Goal: Task Accomplishment & Management: Manage account settings

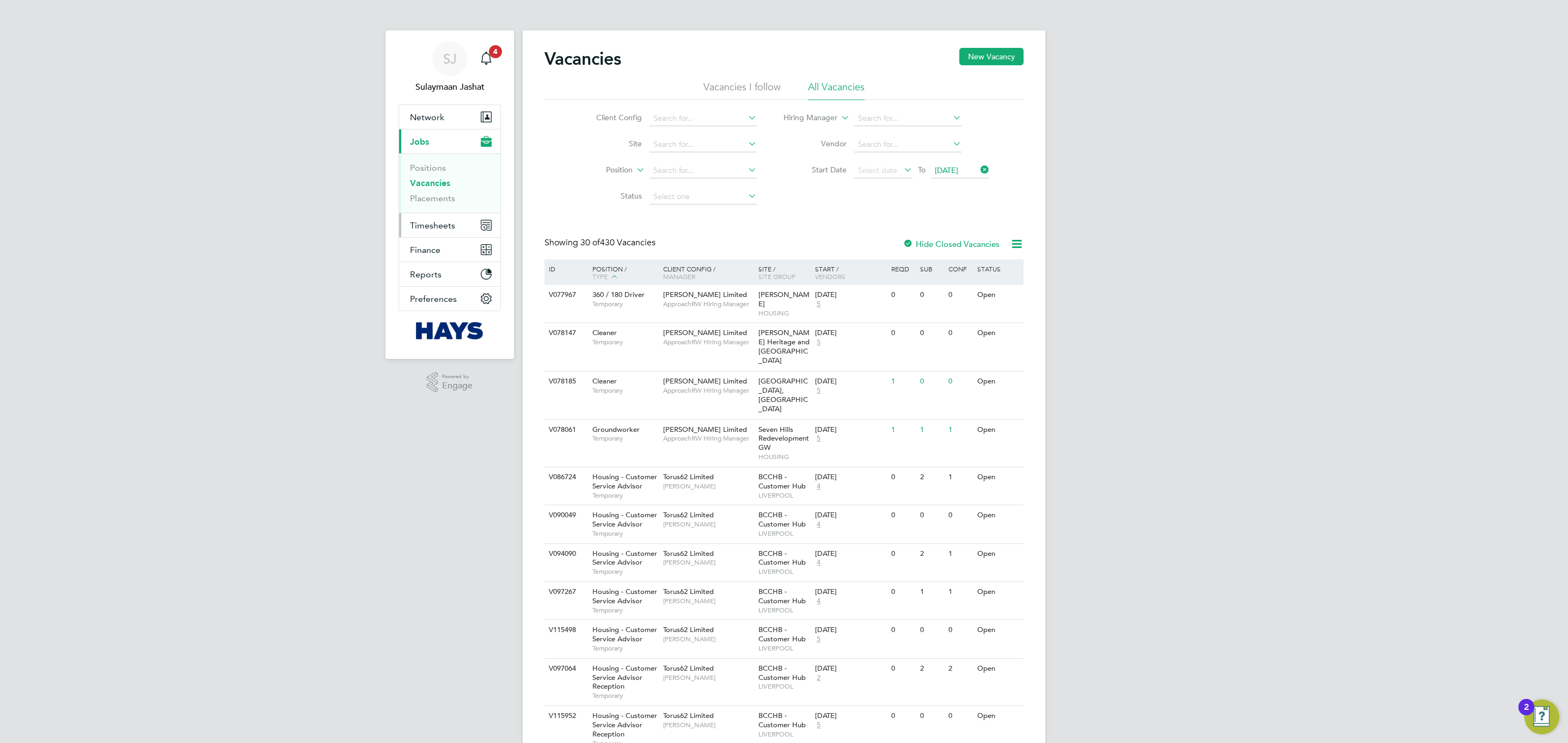
click at [421, 229] on span "Timesheets" at bounding box center [432, 225] width 45 height 11
click at [979, 170] on icon at bounding box center [979, 170] width 0 height 15
click at [438, 198] on link "Placements" at bounding box center [432, 198] width 45 height 11
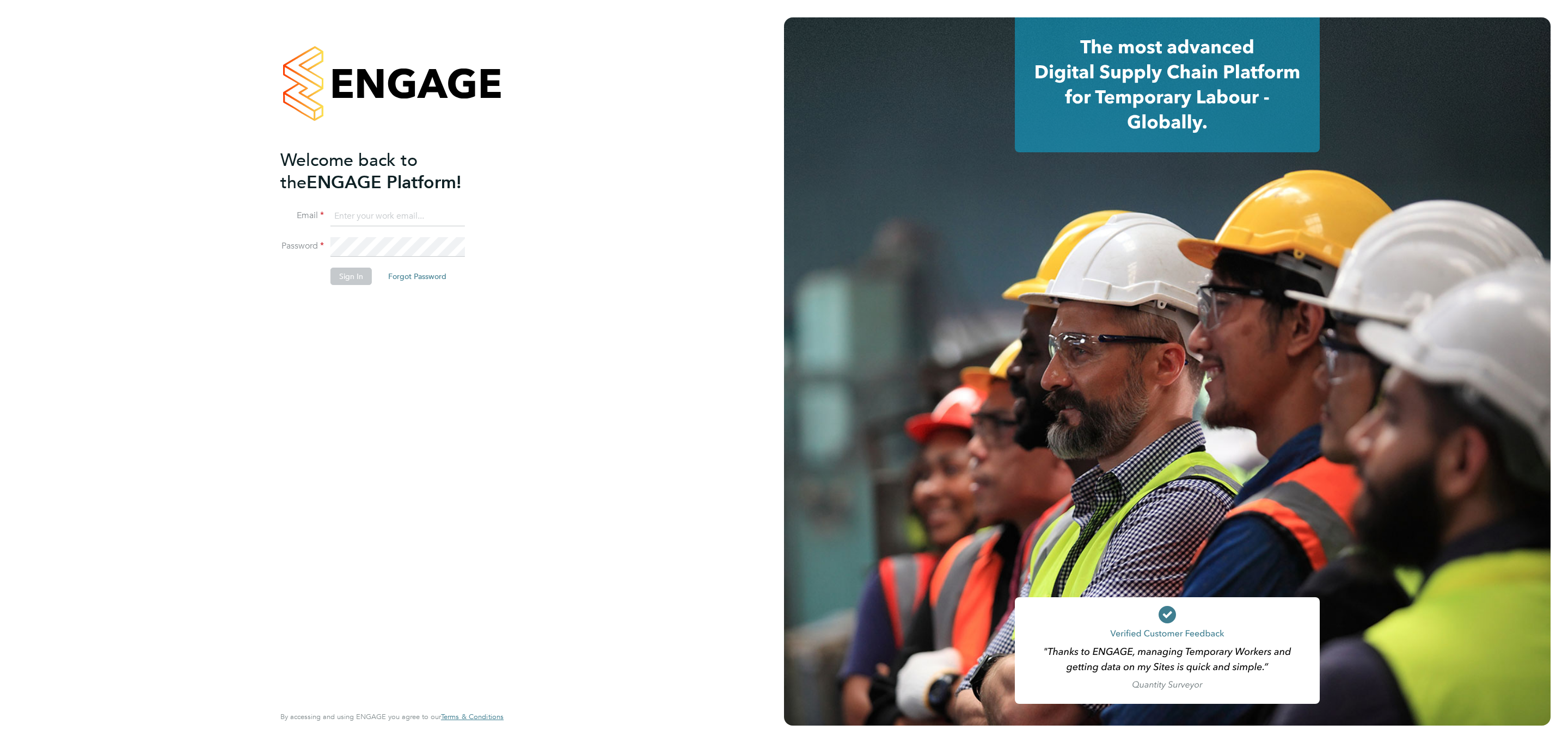
drag, startPoint x: 431, startPoint y: 230, endPoint x: 431, endPoint y: 219, distance: 11.0
click at [431, 230] on li "Email" at bounding box center [386, 222] width 212 height 31
click at [431, 217] on input at bounding box center [397, 216] width 135 height 19
type input "Sulaymaan.Jashat.Lovell@engagedeployment.com"
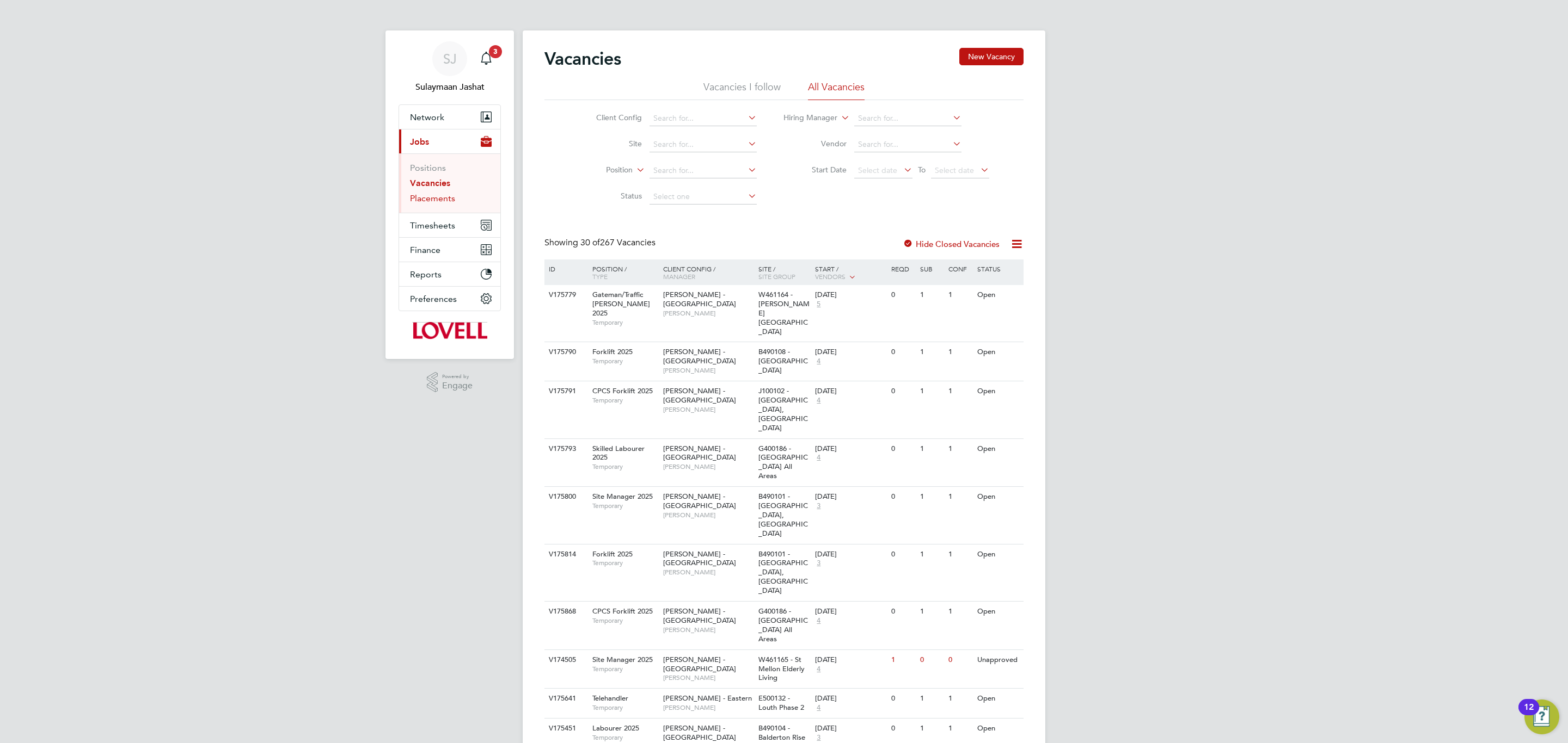
click at [447, 199] on link "Placements" at bounding box center [432, 198] width 45 height 11
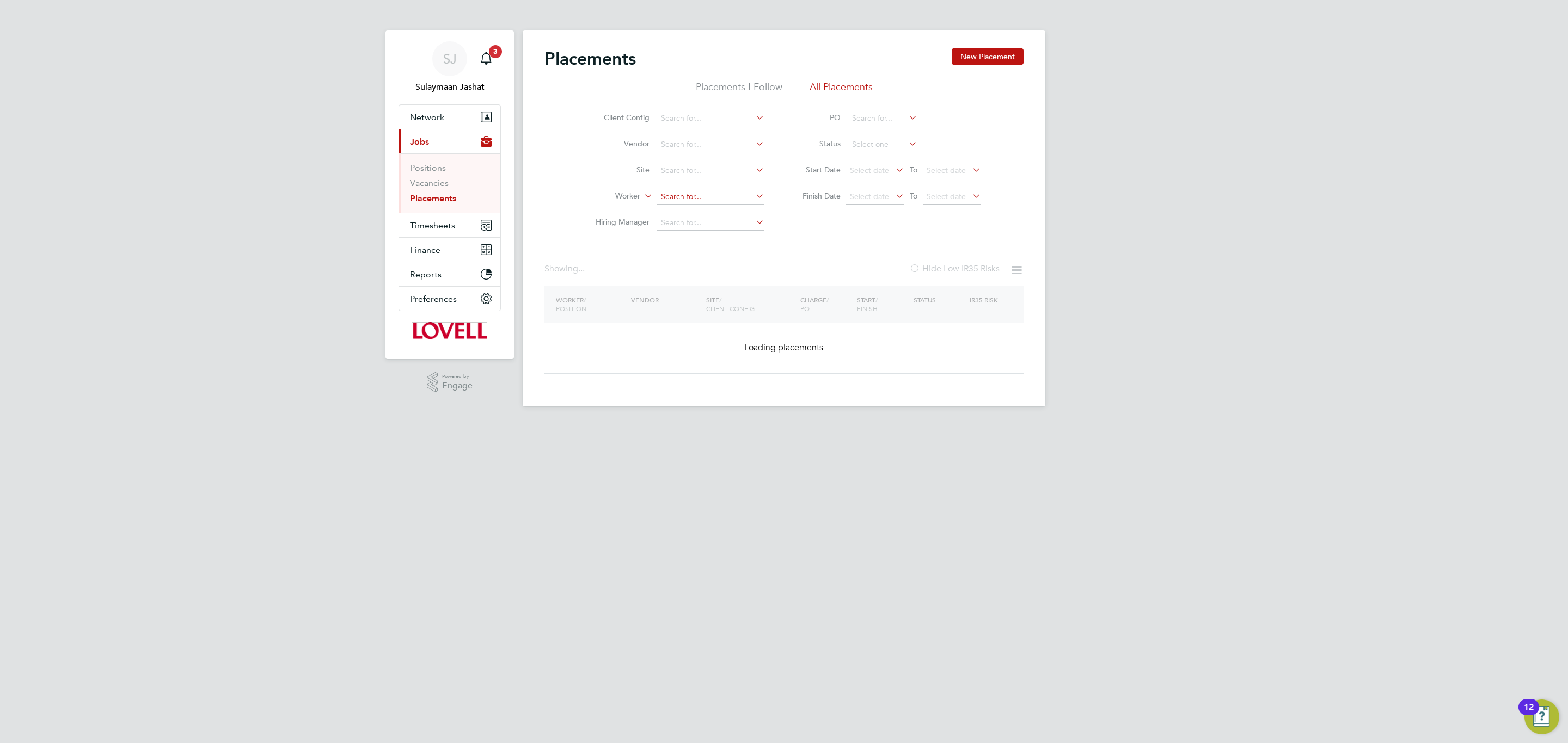
click at [688, 194] on input at bounding box center [711, 197] width 107 height 15
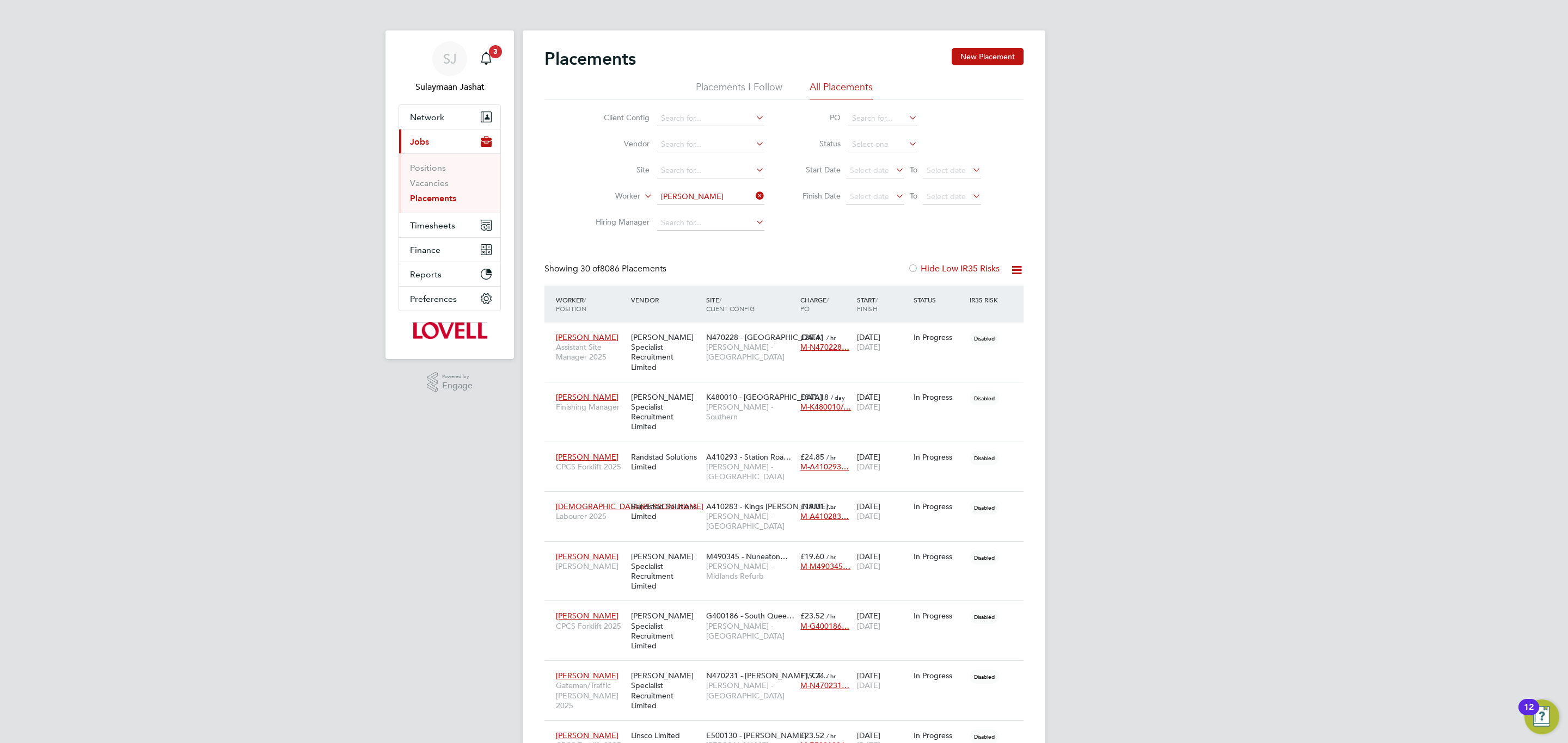
click at [734, 218] on li "Adrian Cops on" at bounding box center [710, 212] width 108 height 14
type input "Adrian Copson"
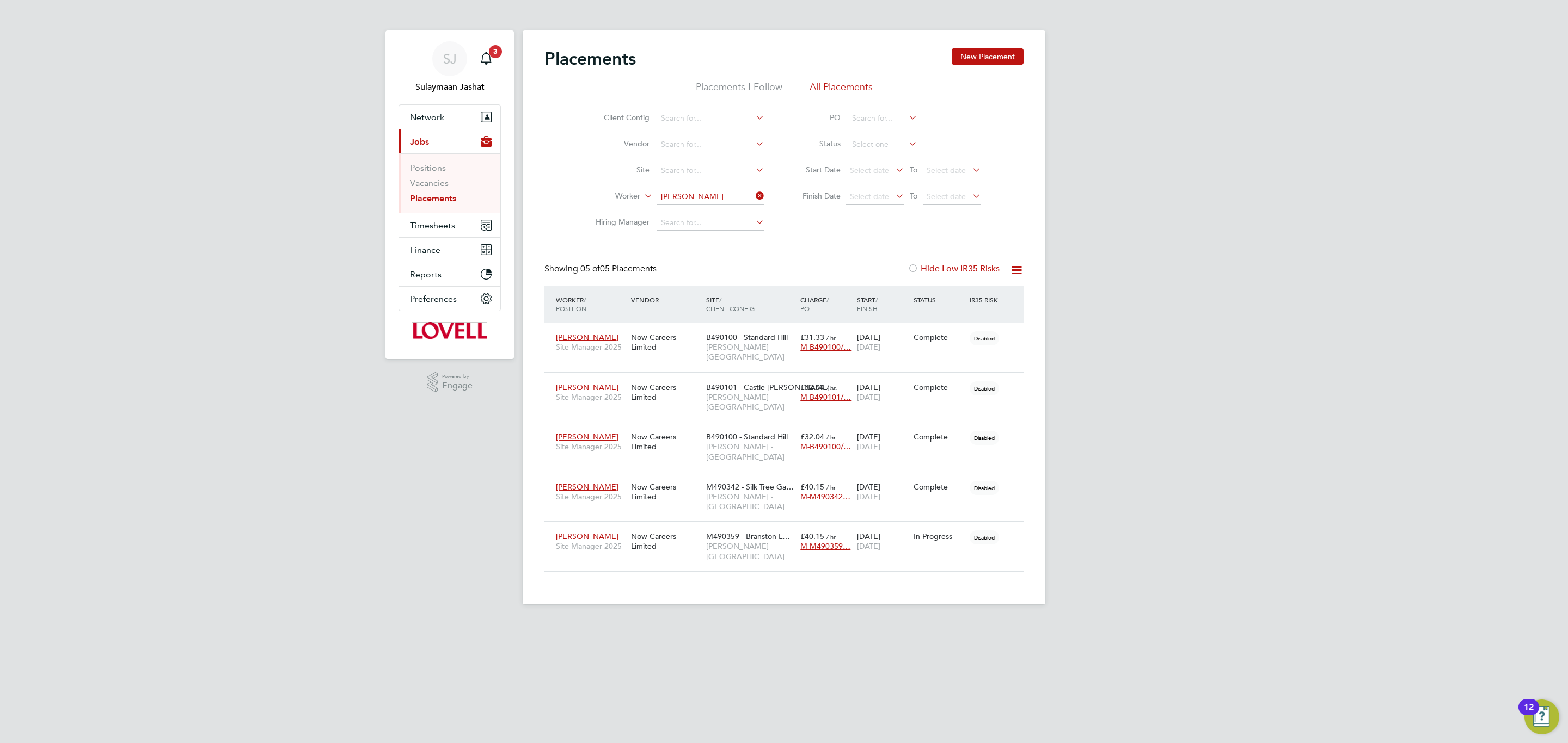
click at [1233, 442] on div "SJ Sulaymaan Jashat Notifications 3 Applications: Network Team Members Business…" at bounding box center [784, 311] width 1568 height 622
click at [657, 586] on html "SJ Sulaymaan Jashat Notifications 3 Applications: Network Team Members Business…" at bounding box center [784, 311] width 1568 height 622
click at [628, 251] on div "Placements New Placement Placements I Follow All Placements Client Config Vendo…" at bounding box center [784, 310] width 479 height 524
click at [681, 207] on li "Worker Adrian Copson" at bounding box center [675, 196] width 205 height 26
click at [684, 201] on input "Adrian Copson" at bounding box center [711, 197] width 107 height 15
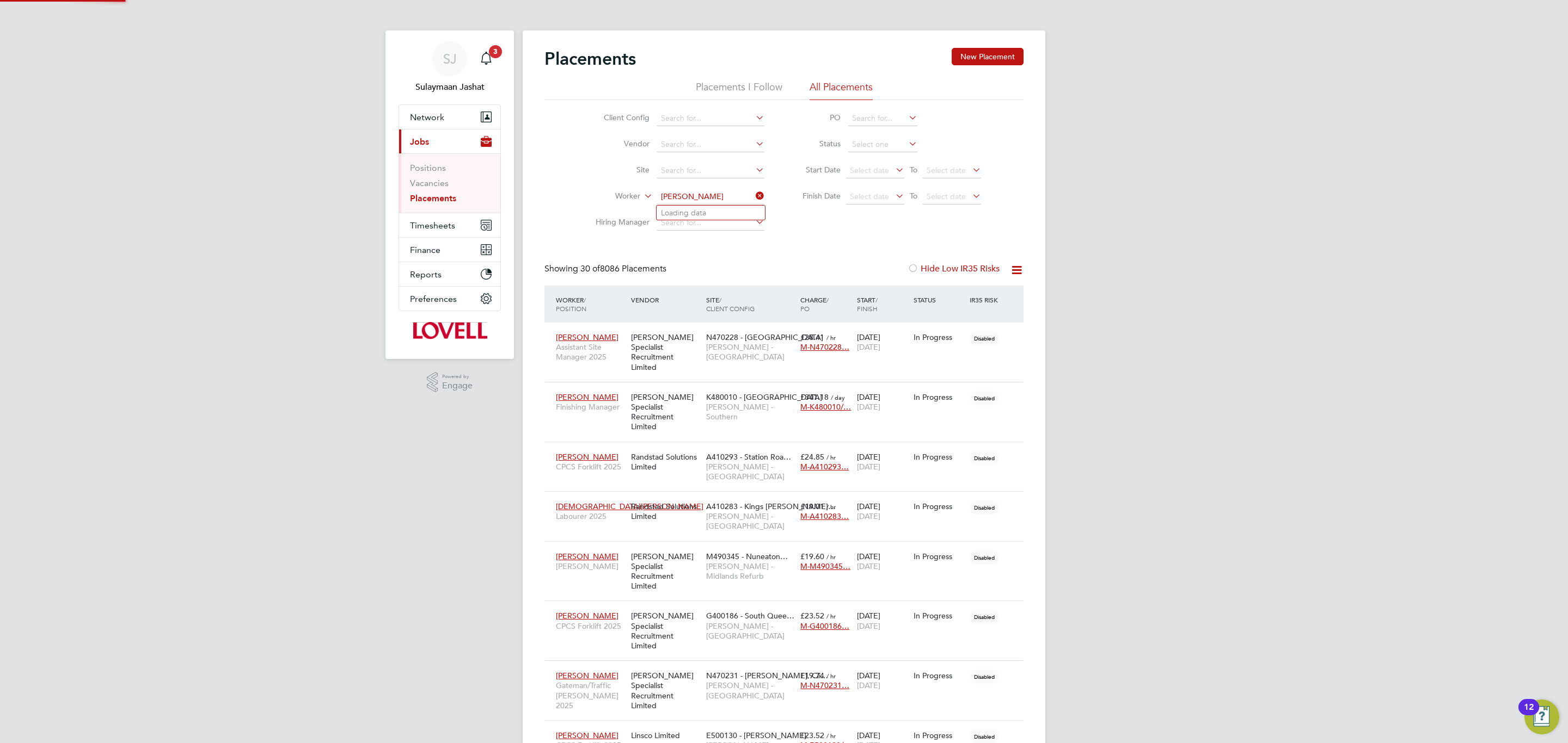
scroll to position [31, 95]
click at [699, 237] on li "Tomasz Wojarski" at bounding box center [723, 242] width 135 height 14
type input "Tomasz Wojarski"
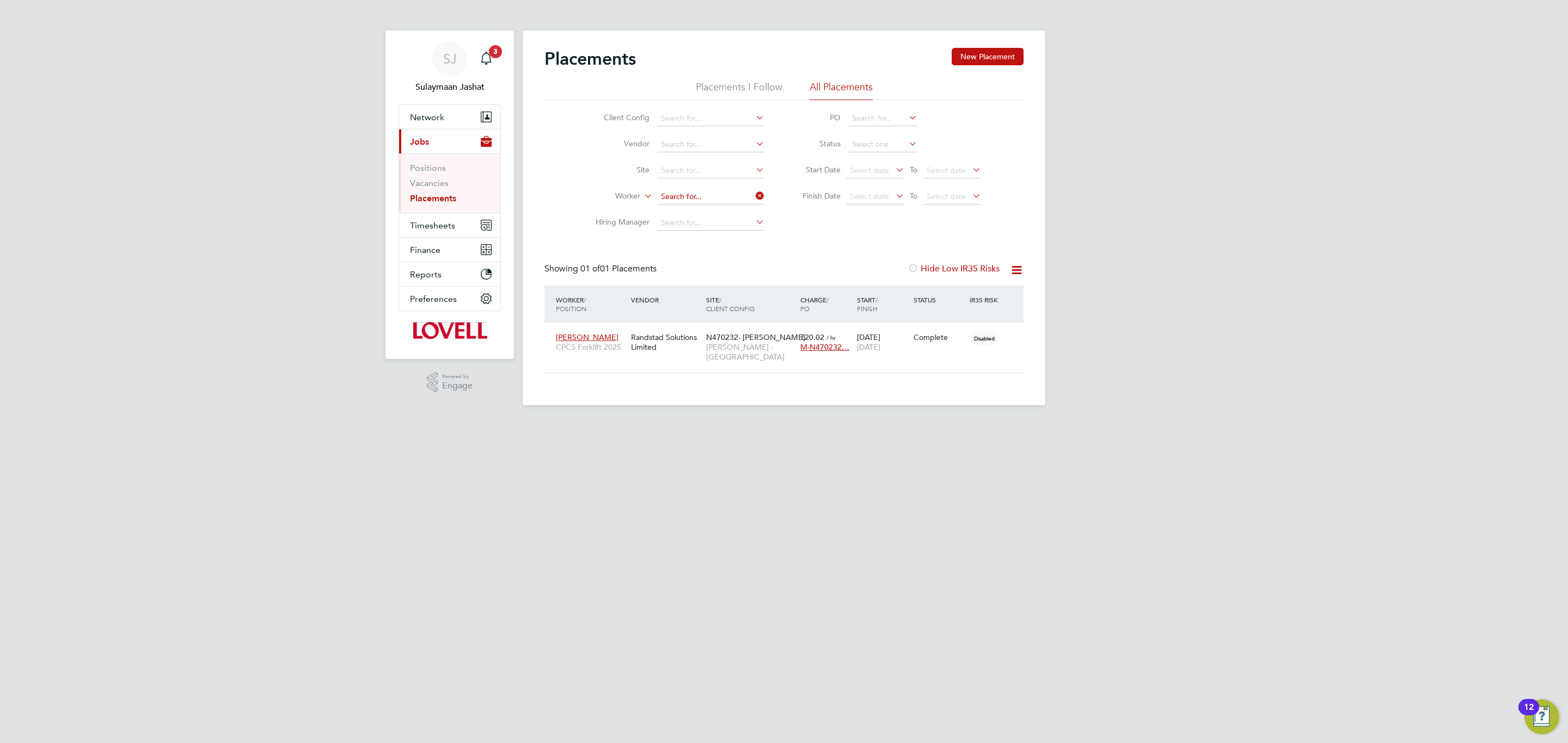
click at [734, 200] on input at bounding box center [711, 197] width 107 height 15
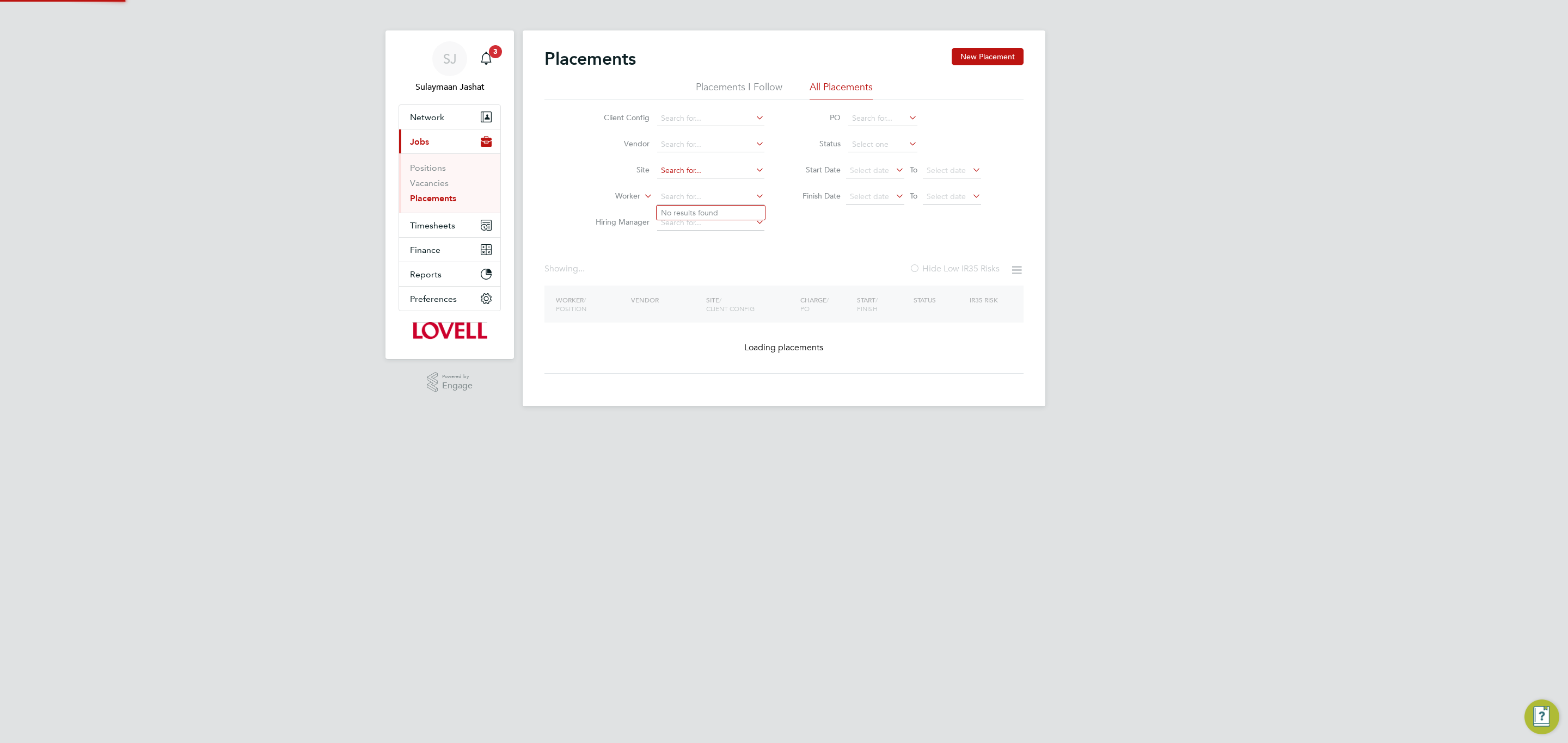
click at [711, 170] on input at bounding box center [711, 171] width 107 height 15
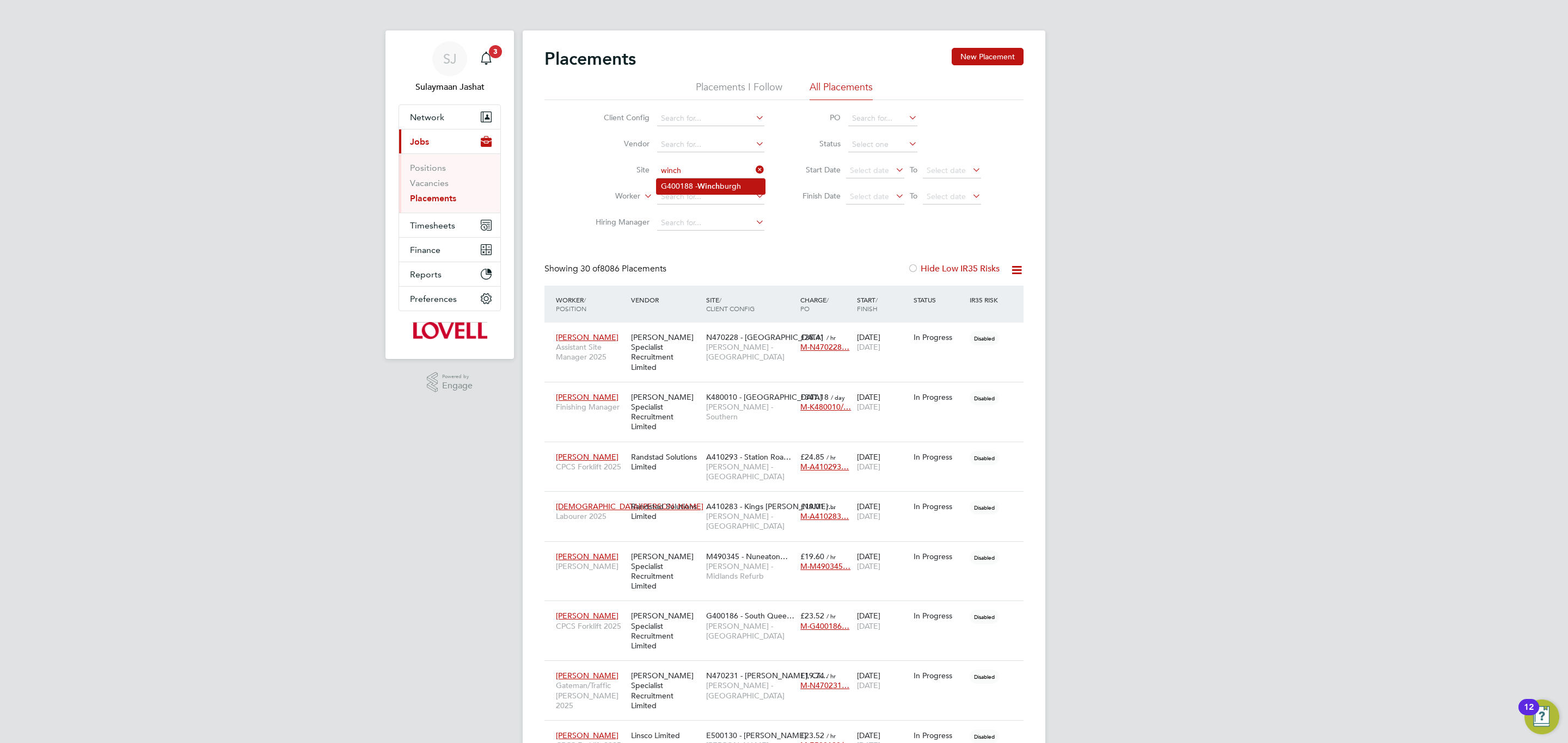
click at [711, 183] on b "Winch" at bounding box center [708, 186] width 22 height 10
type input "G400188 - Winchburgh"
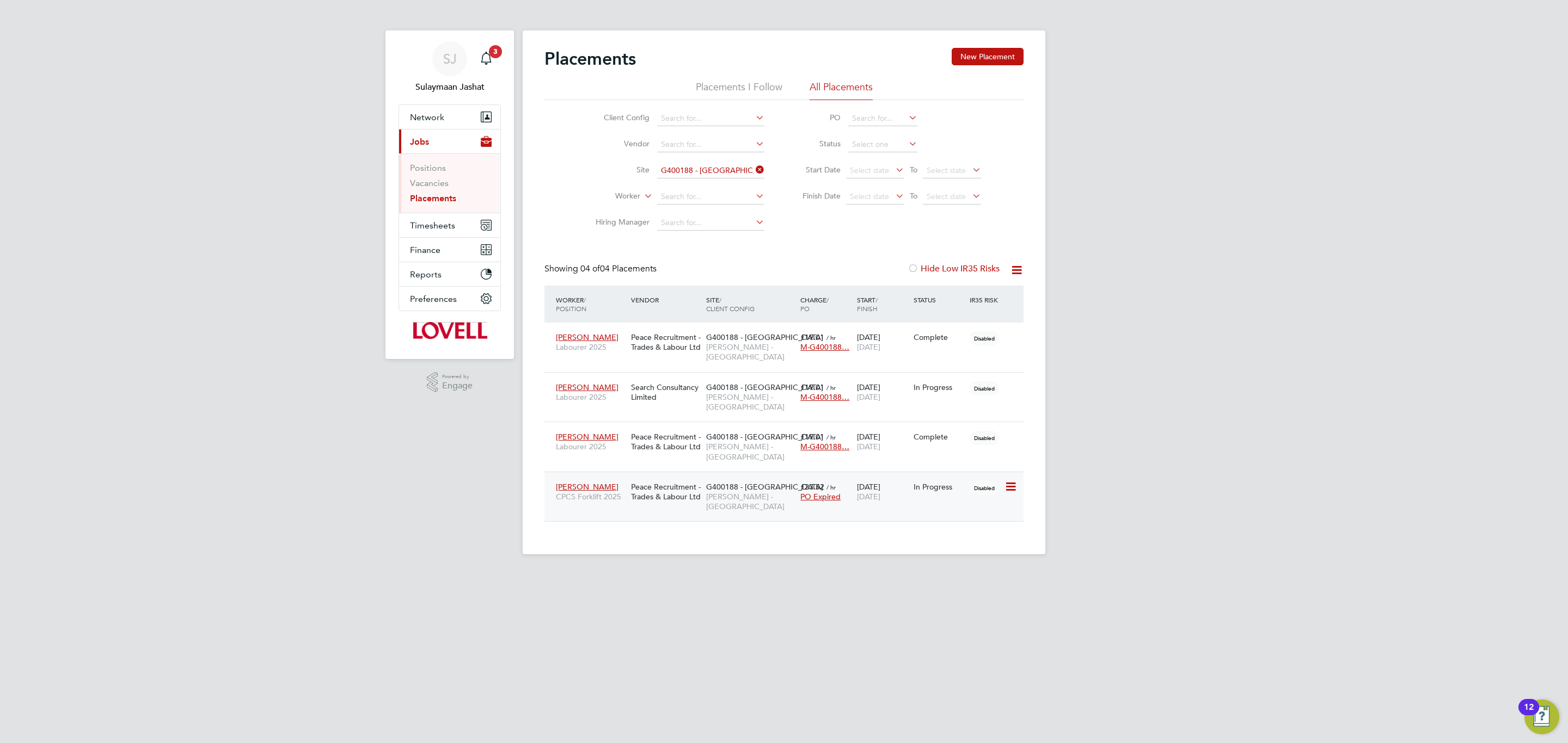
click at [718, 493] on span "Lovell - Scotland" at bounding box center [750, 501] width 89 height 19
click at [716, 164] on input at bounding box center [711, 171] width 107 height 15
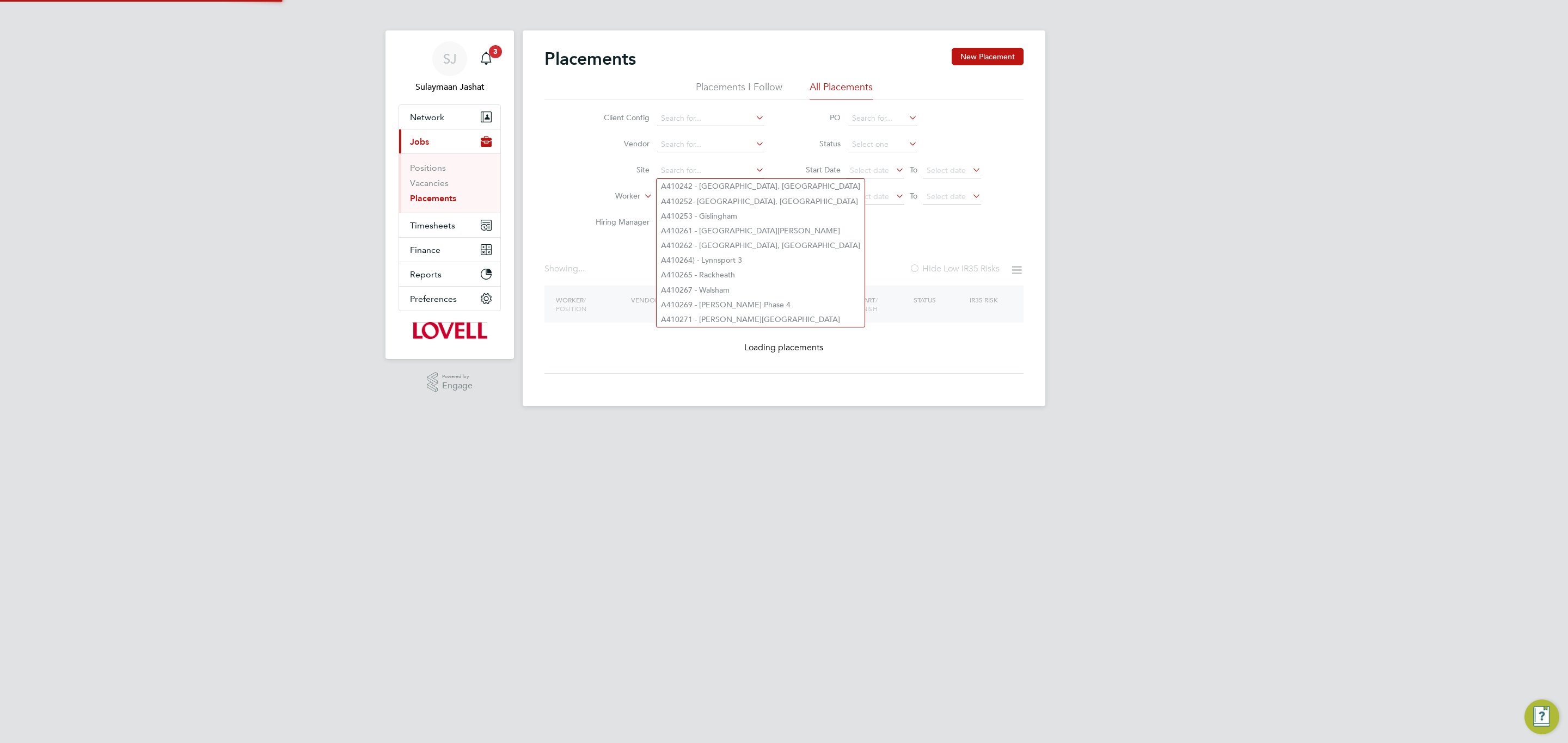
click at [840, 240] on div "Placements New Placement Placements I Follow All Placements Client Config Vendo…" at bounding box center [784, 210] width 479 height 326
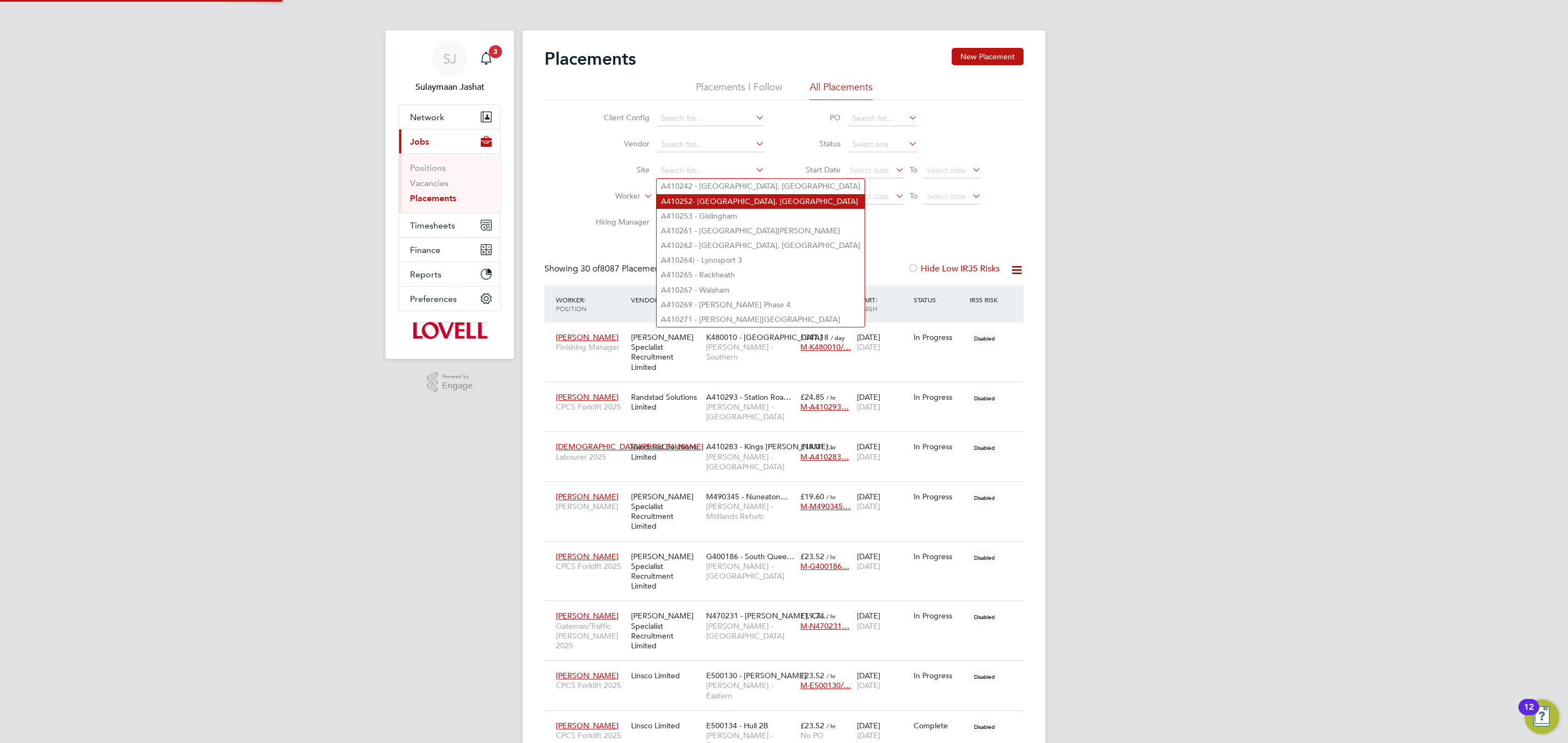
scroll to position [31, 95]
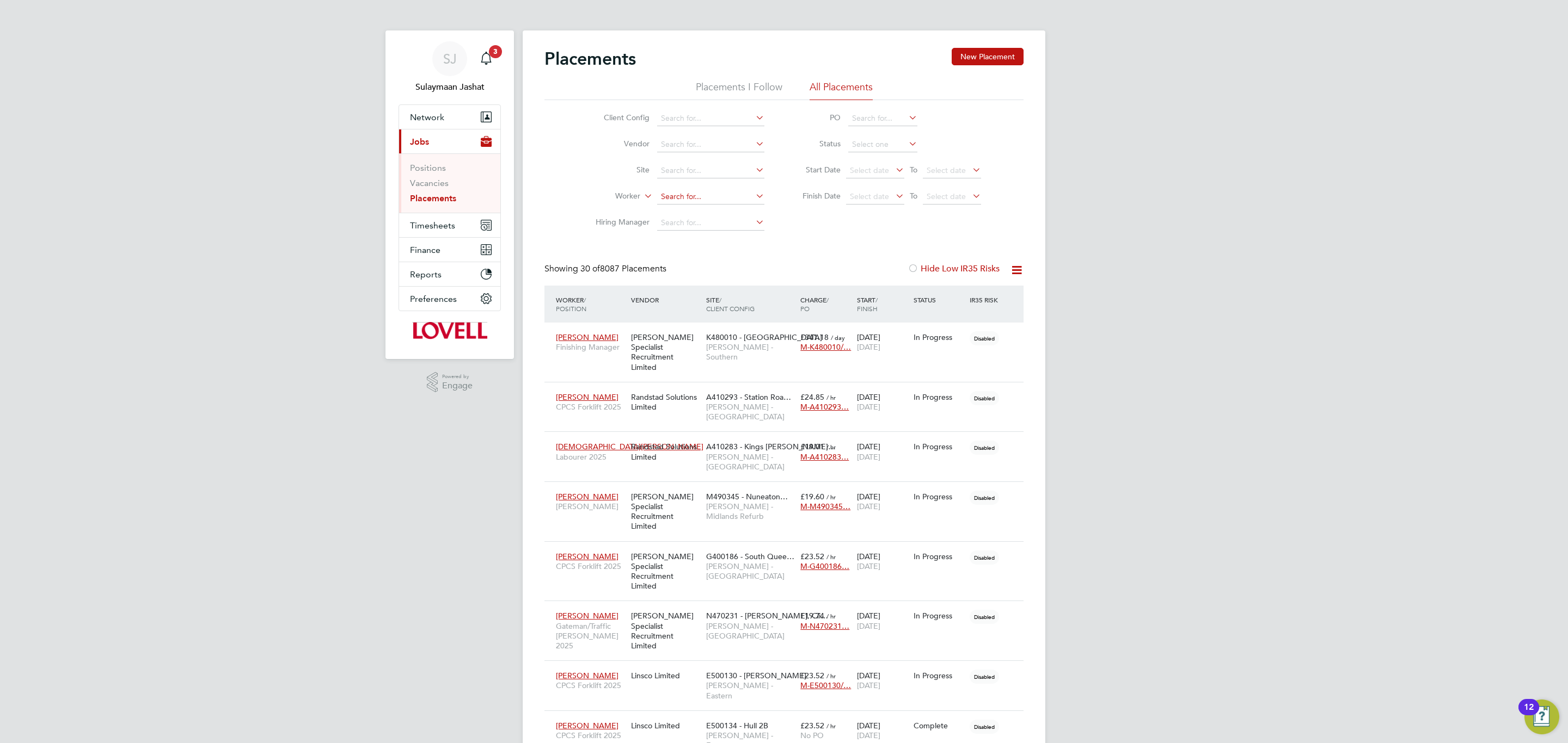
click at [716, 199] on input at bounding box center [711, 197] width 107 height 15
click at [707, 213] on li "Adrian Cops on" at bounding box center [710, 212] width 108 height 14
type input "Adrian Copson"
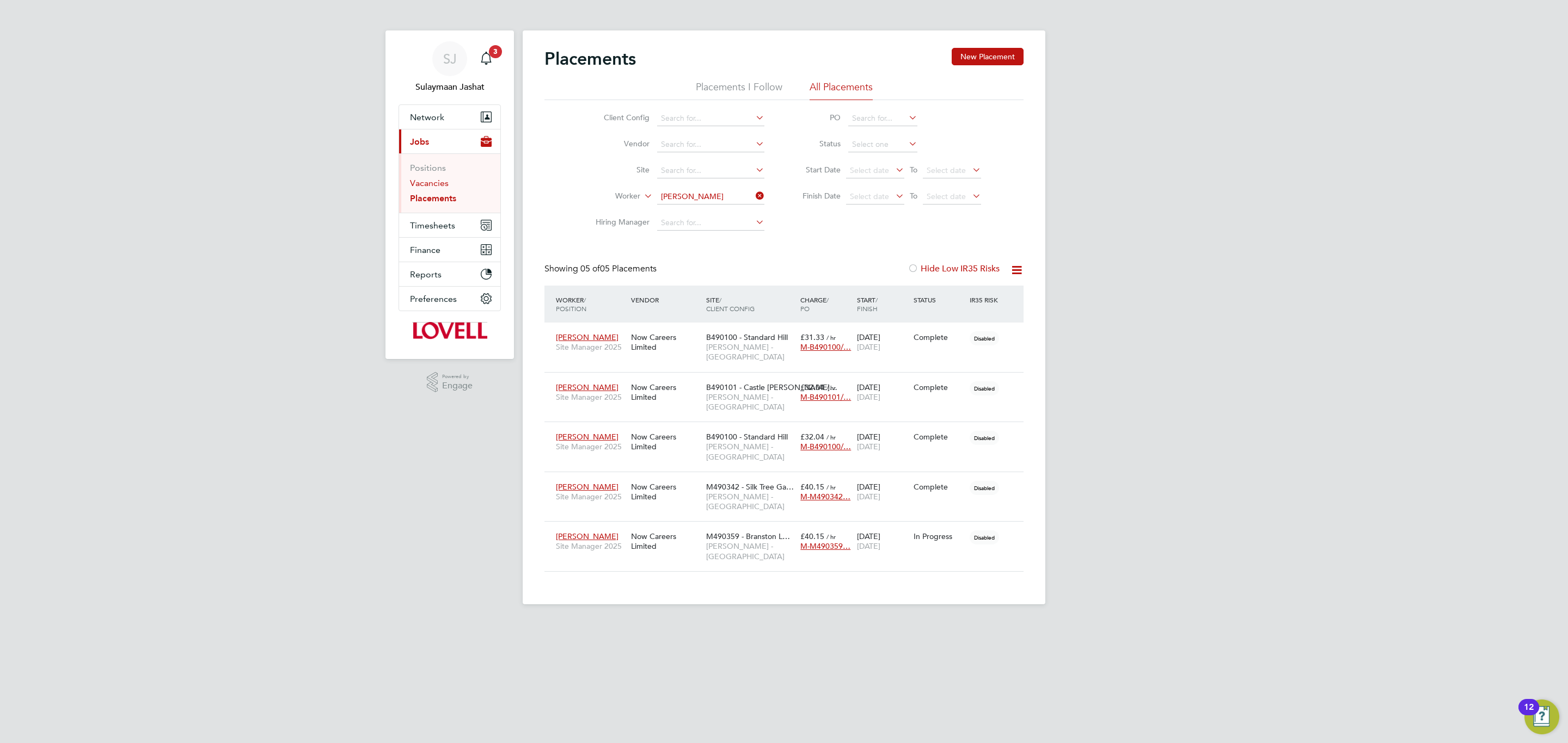
click at [431, 185] on link "Vacancies" at bounding box center [430, 183] width 38 height 11
click at [732, 392] on span "[PERSON_NAME] - [GEOGRAPHIC_DATA]" at bounding box center [750, 402] width 89 height 19
click at [732, 432] on span "B490100 - Standard Hill" at bounding box center [746, 437] width 81 height 10
click at [738, 482] on span "M490342 - Silk Tree Ga…" at bounding box center [750, 487] width 88 height 10
click at [740, 541] on span "[PERSON_NAME] - [GEOGRAPHIC_DATA]" at bounding box center [750, 551] width 89 height 19
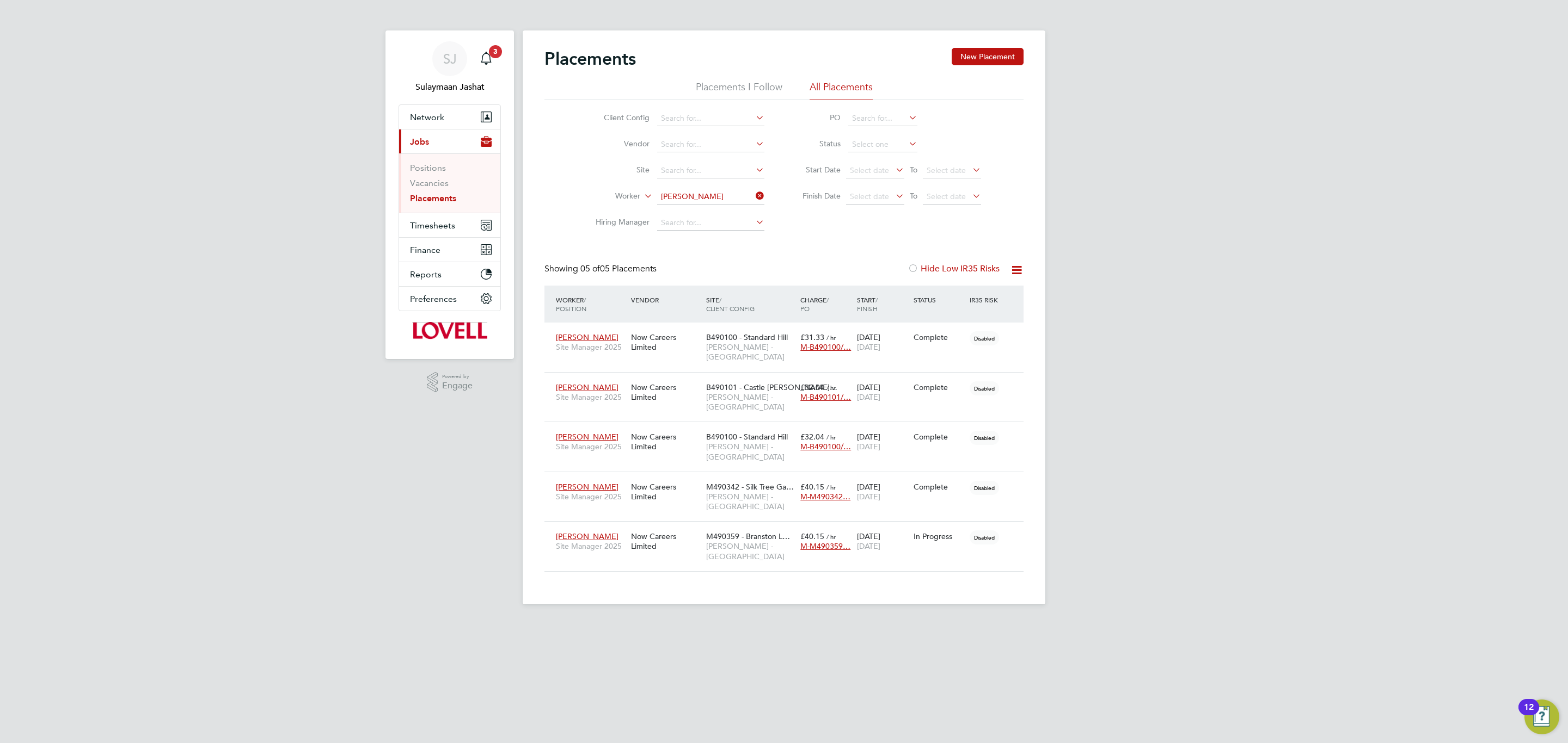
click at [716, 188] on li "Worker Adrian Copson" at bounding box center [675, 196] width 205 height 26
click at [712, 192] on input at bounding box center [711, 197] width 107 height 15
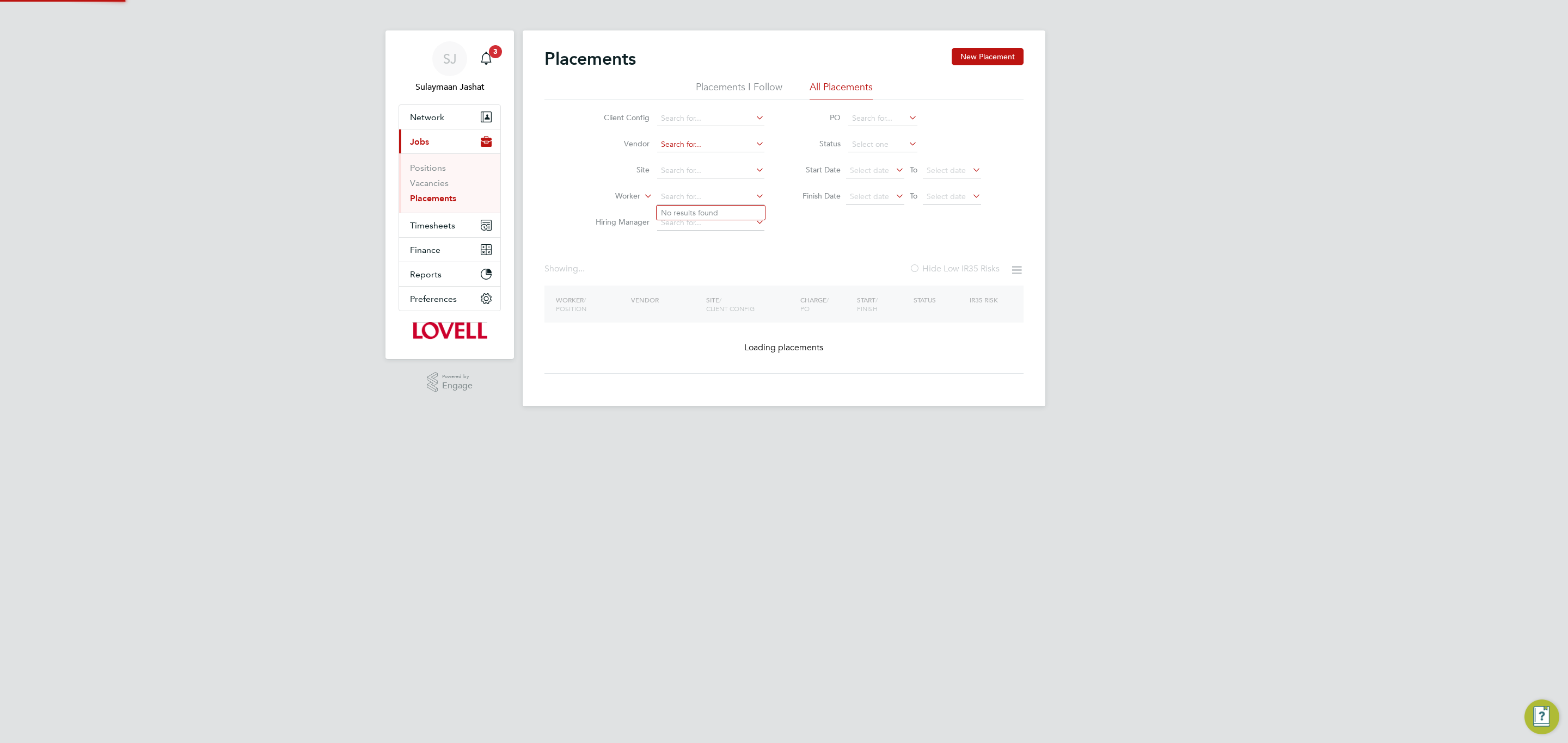
click at [700, 148] on input at bounding box center [711, 144] width 107 height 15
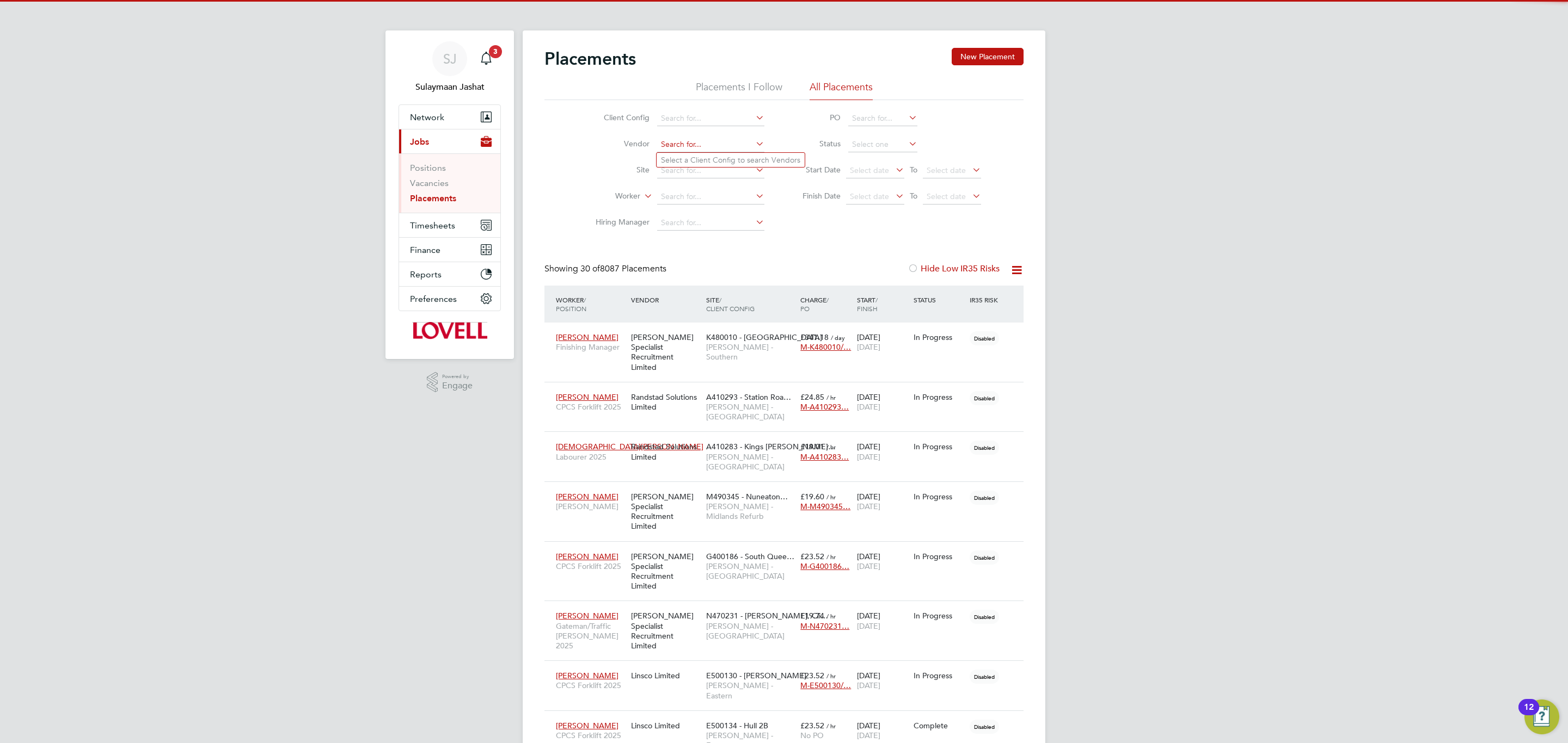
scroll to position [31, 95]
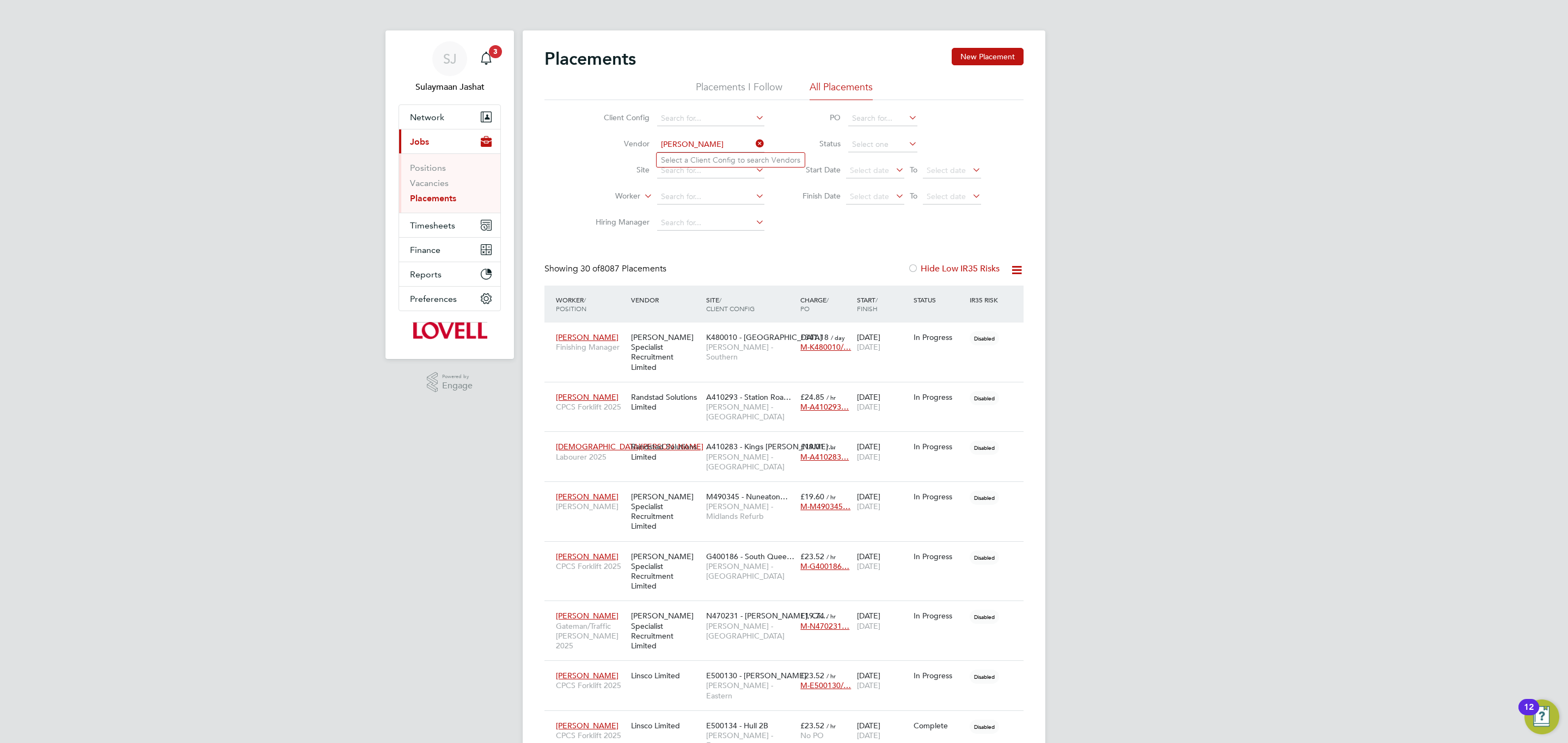
type input "tom"
click at [698, 185] on li "Worker" at bounding box center [675, 196] width 205 height 26
click at [696, 198] on input at bounding box center [711, 197] width 107 height 15
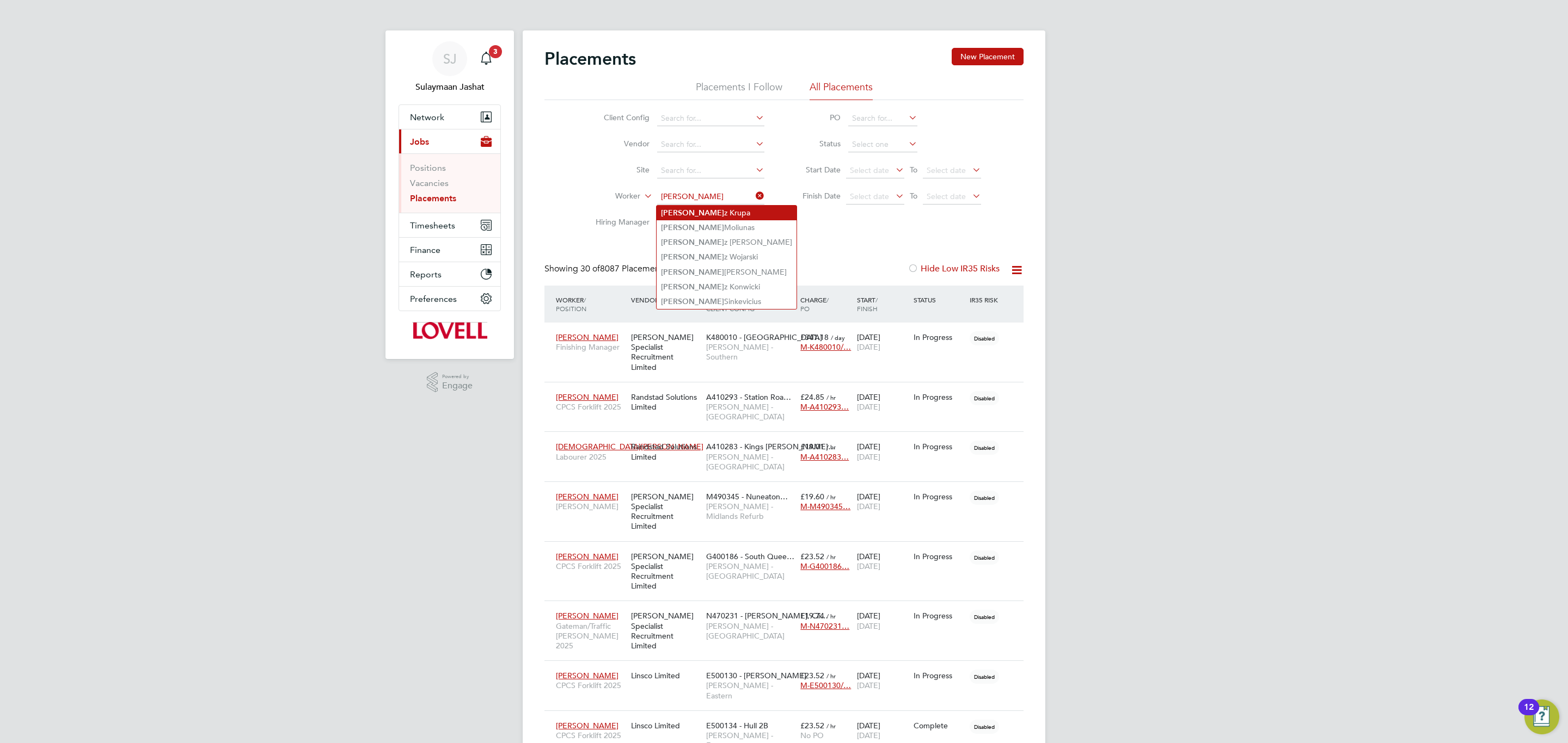
click at [718, 214] on li "Tomas z Krupa" at bounding box center [726, 212] width 140 height 14
type input "Tomasz Krupa"
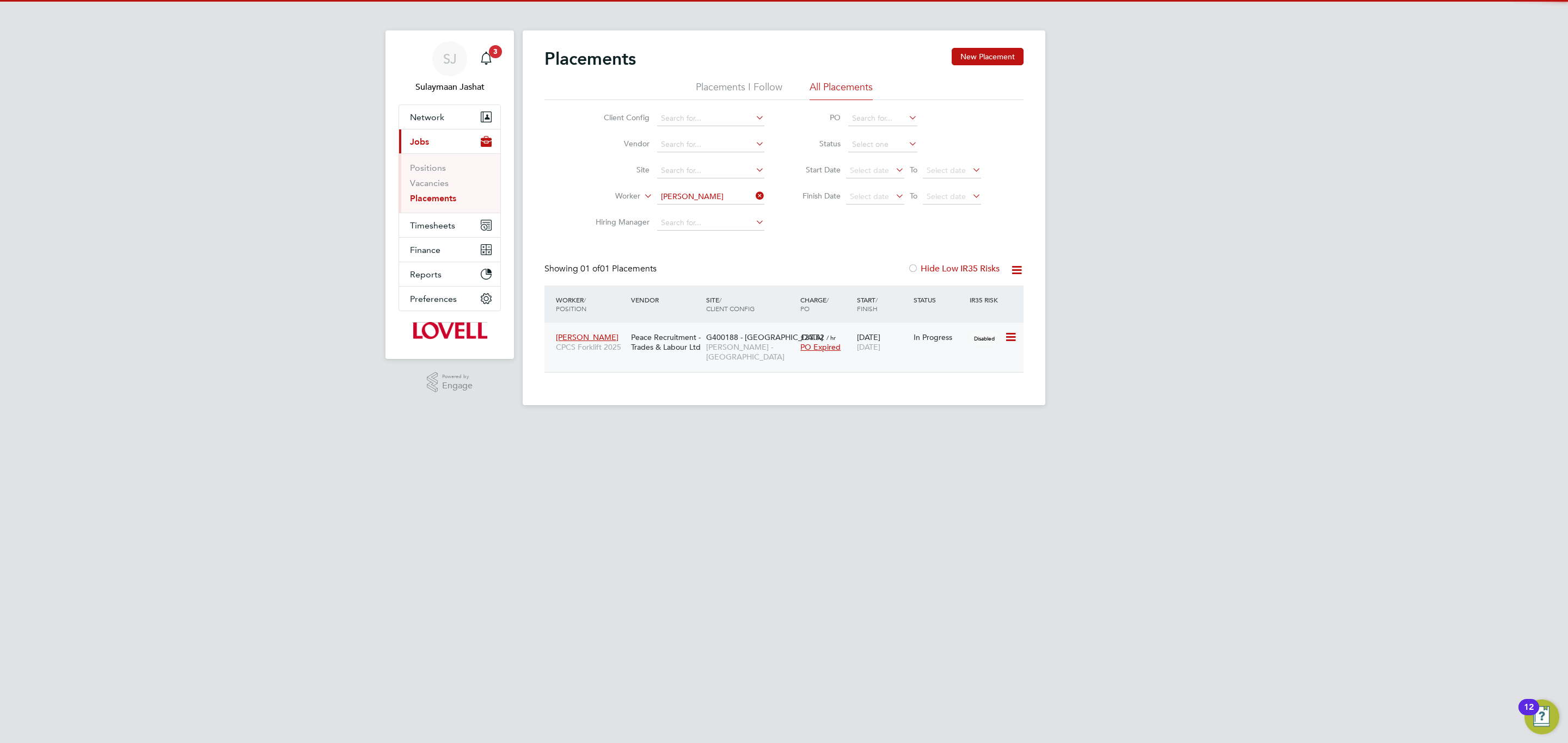
click at [745, 353] on span "Lovell - Scotland" at bounding box center [750, 352] width 89 height 19
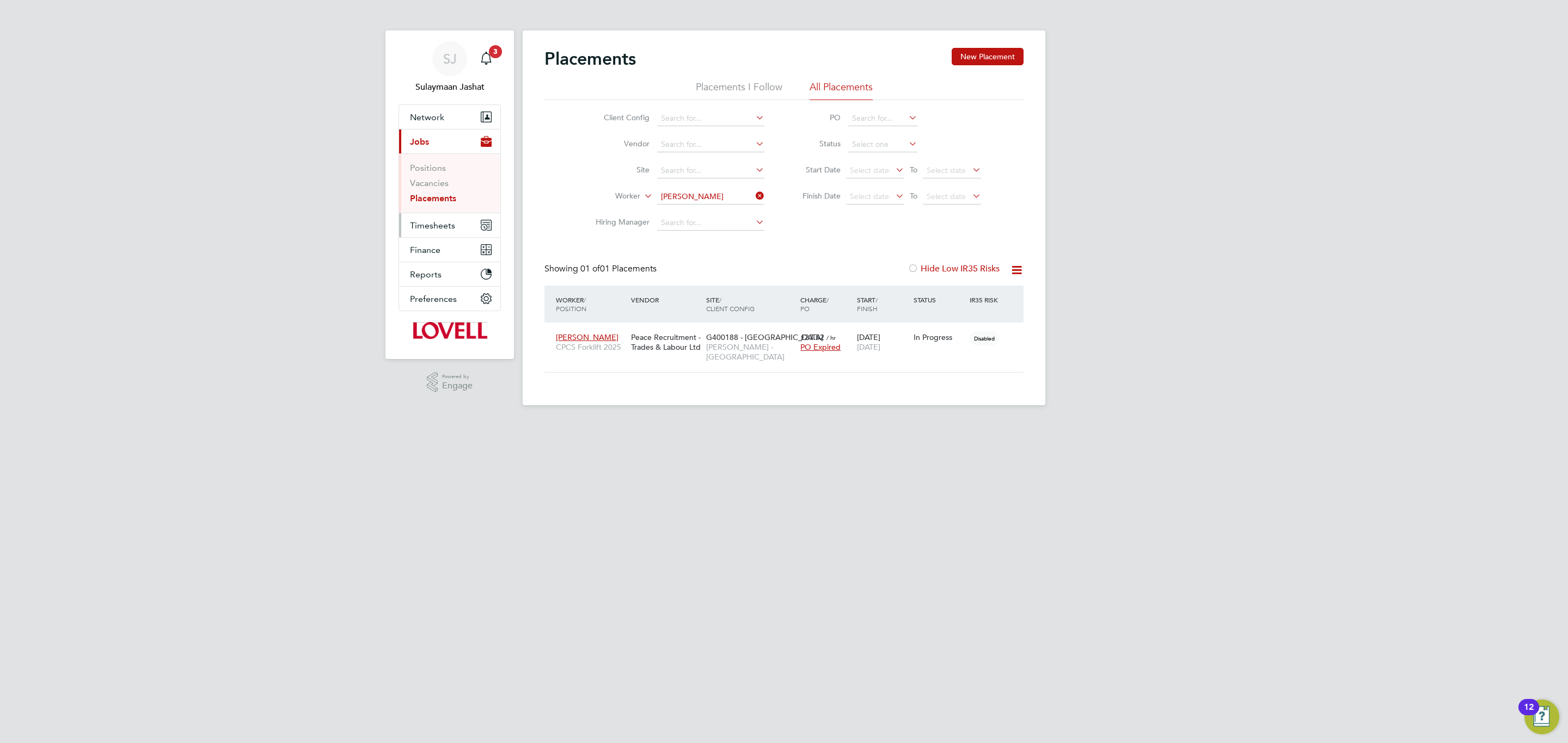
click at [456, 231] on button "Timesheets" at bounding box center [450, 225] width 101 height 24
click at [446, 195] on link "Timesheets" at bounding box center [432, 192] width 45 height 11
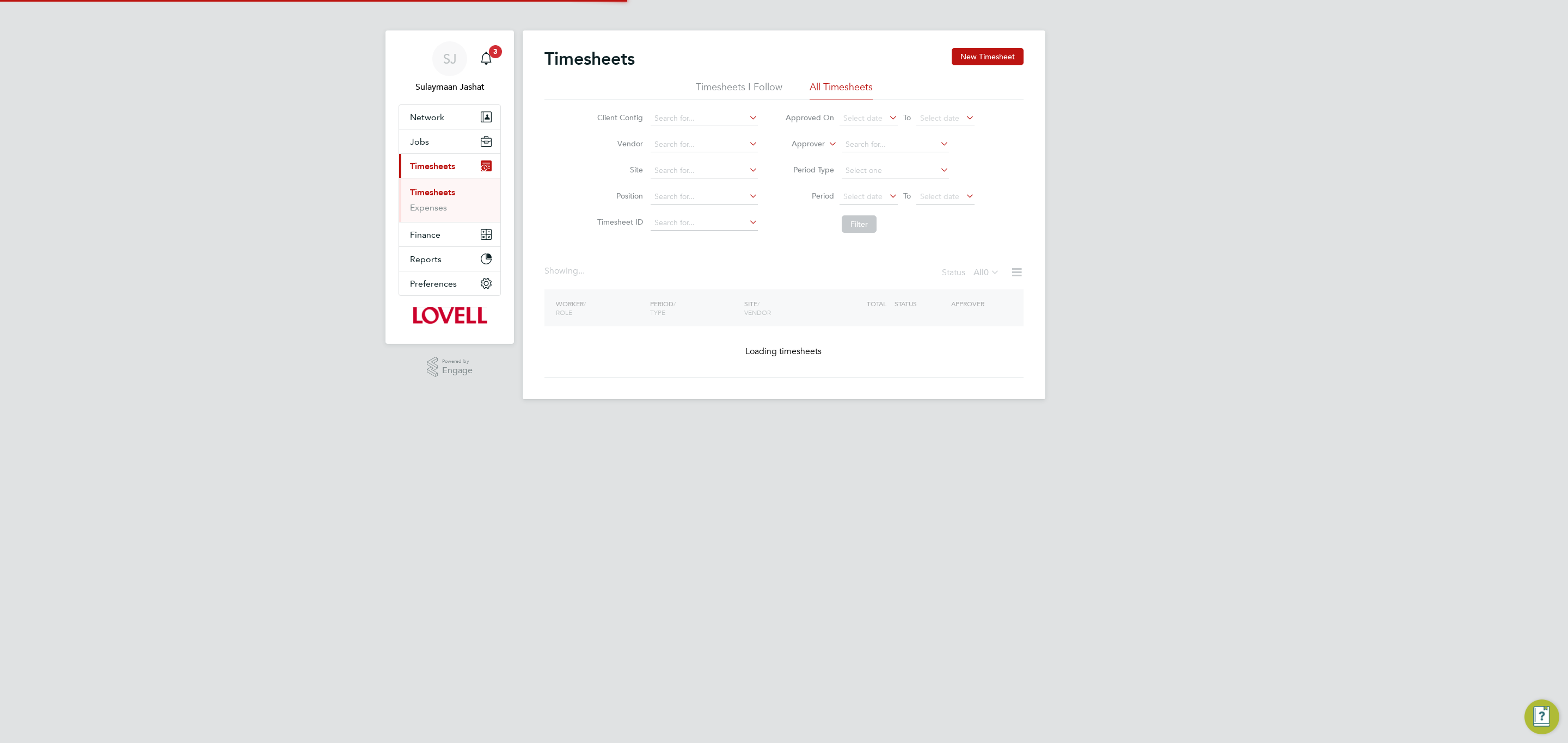
click at [806, 149] on div "Timesheets New Timesheet Timesheets I Follow All Timesheets Client Config Vendo…" at bounding box center [784, 215] width 522 height 369
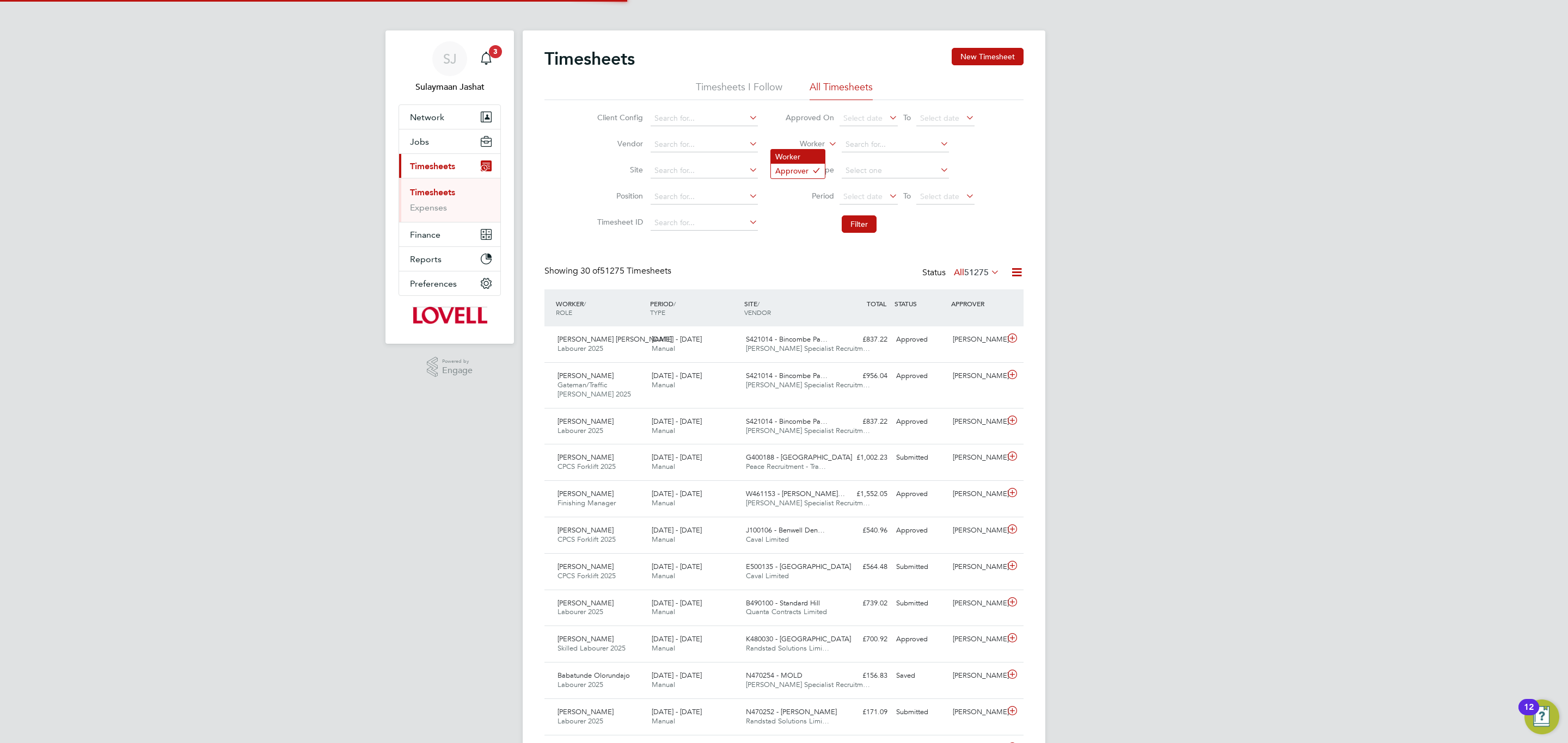
scroll to position [28, 95]
click at [865, 147] on input at bounding box center [895, 144] width 107 height 15
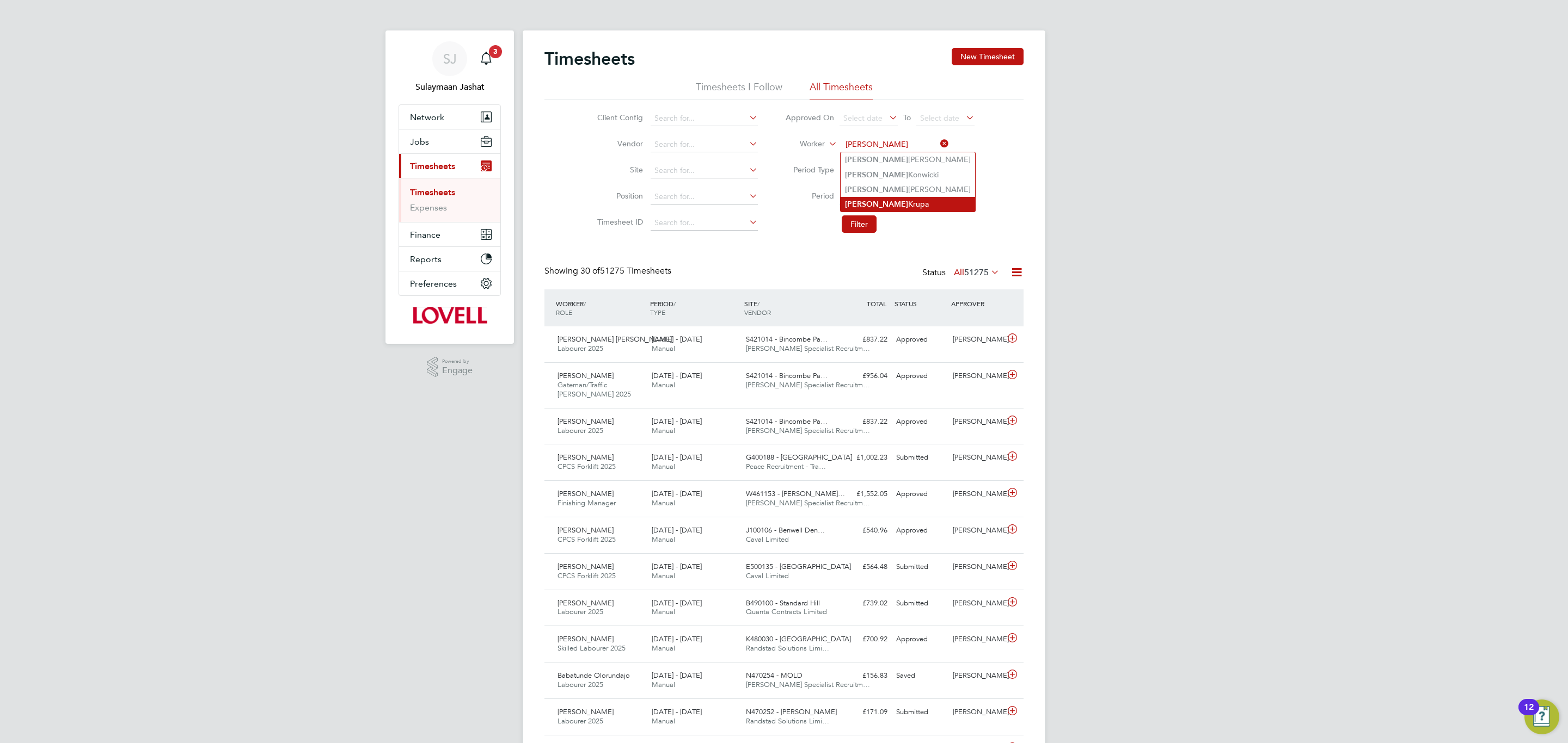
click at [887, 198] on li "Tomasz Krupa" at bounding box center [908, 204] width 135 height 14
type input "Tomasz Krupa"
click at [854, 222] on button "Filter" at bounding box center [859, 224] width 34 height 17
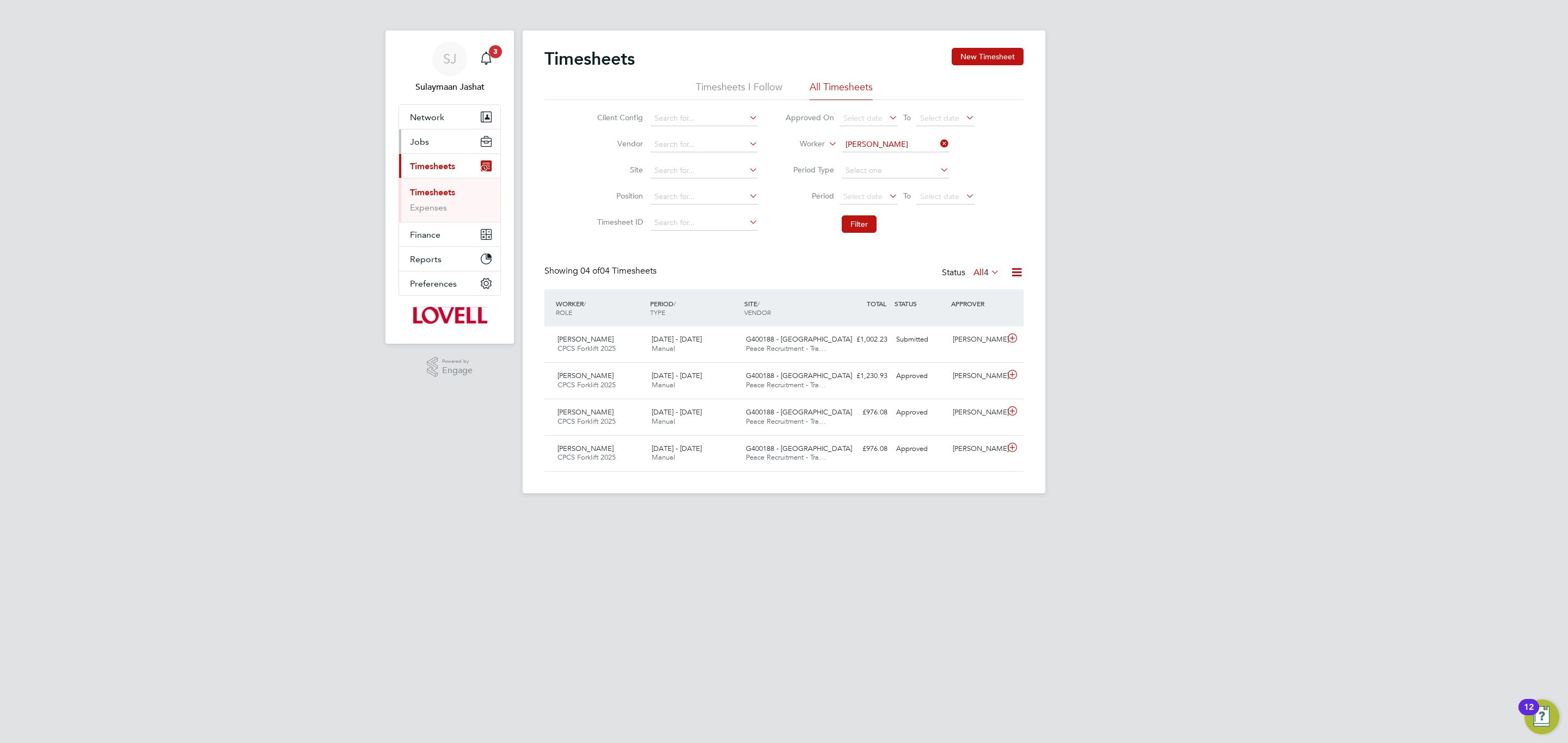
click at [436, 145] on button "Jobs" at bounding box center [450, 141] width 101 height 24
click at [439, 198] on link "Placements" at bounding box center [432, 198] width 45 height 11
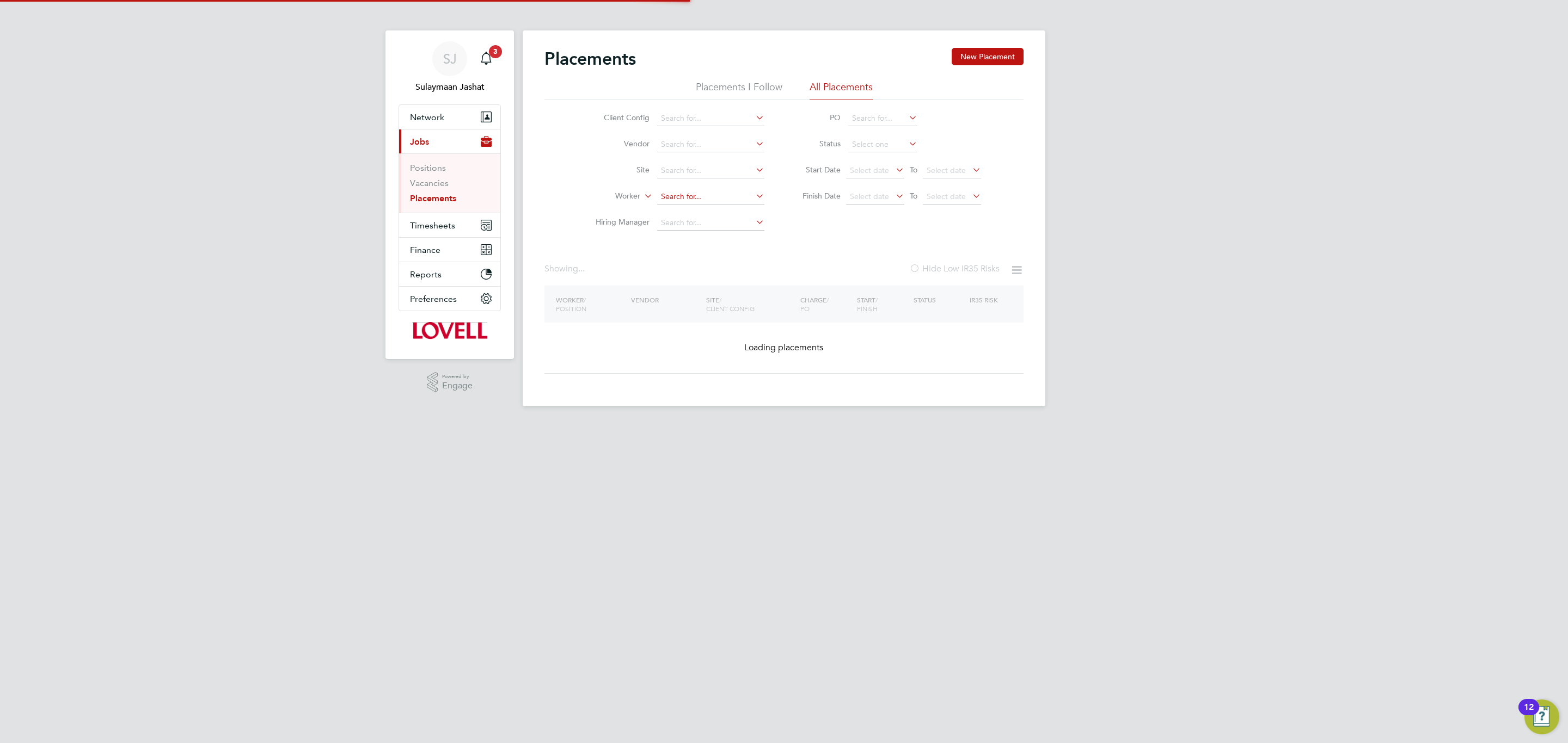
click at [686, 192] on input at bounding box center [711, 197] width 107 height 15
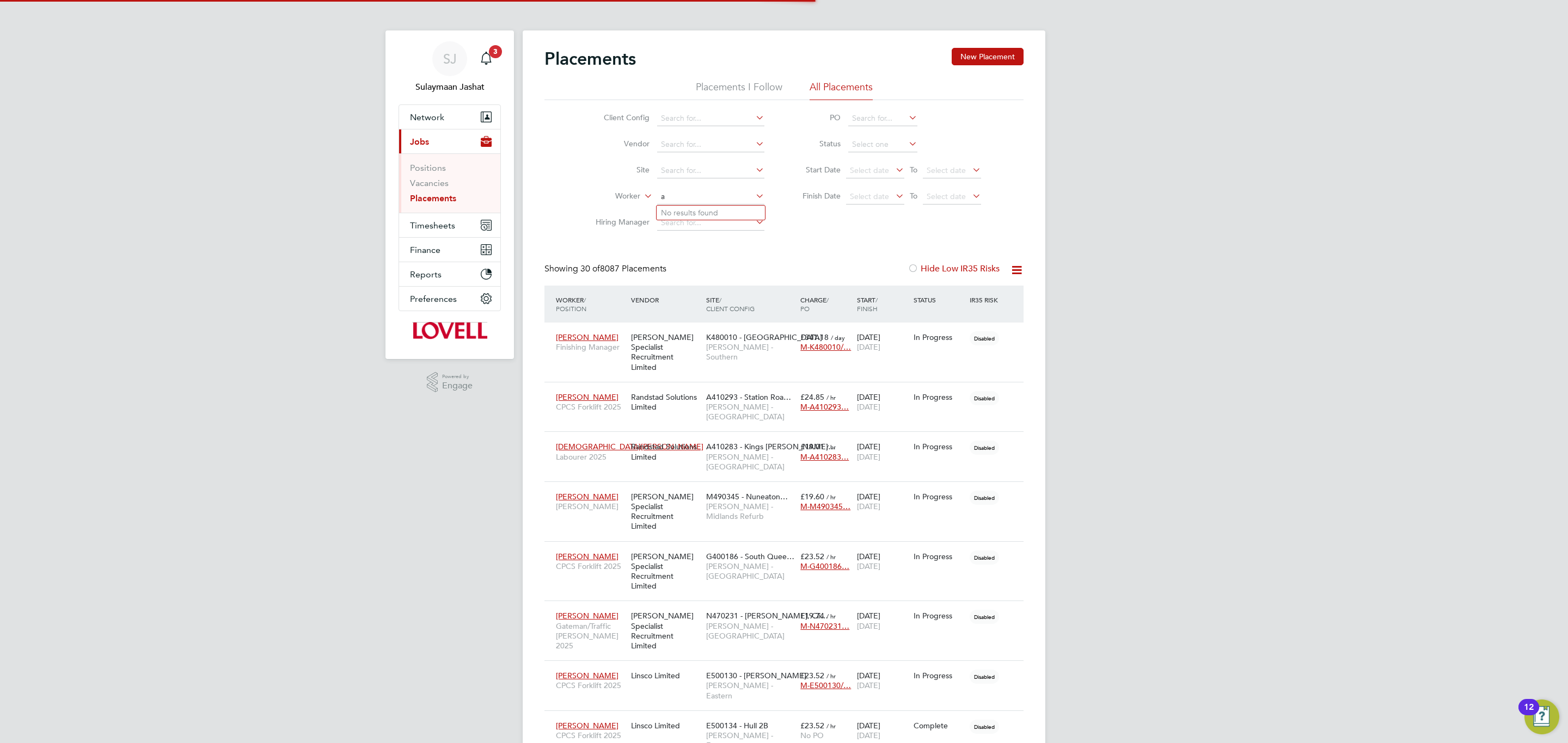
scroll to position [31, 95]
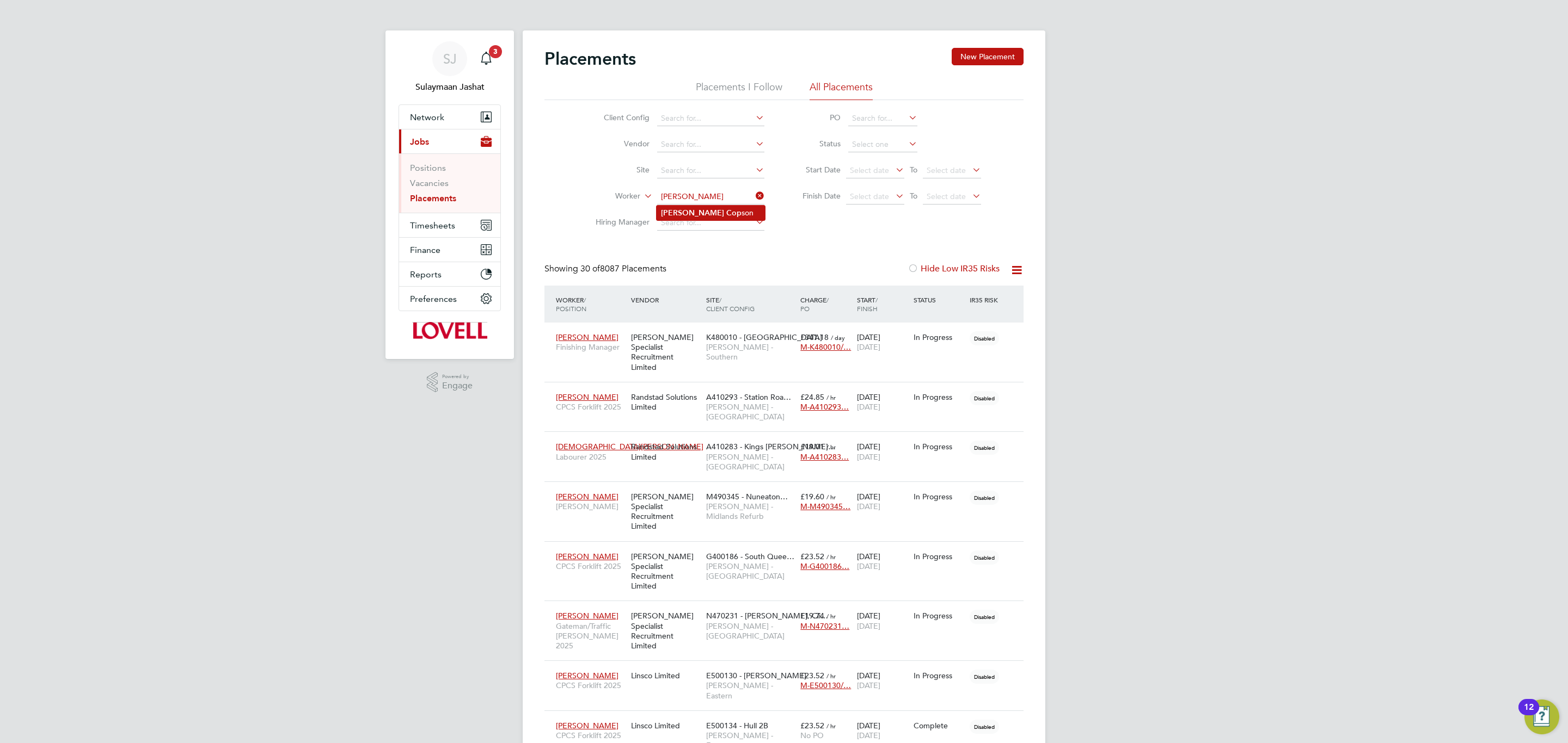
click at [709, 213] on li "Adrian Cop son" at bounding box center [710, 212] width 108 height 14
type input "[PERSON_NAME]"
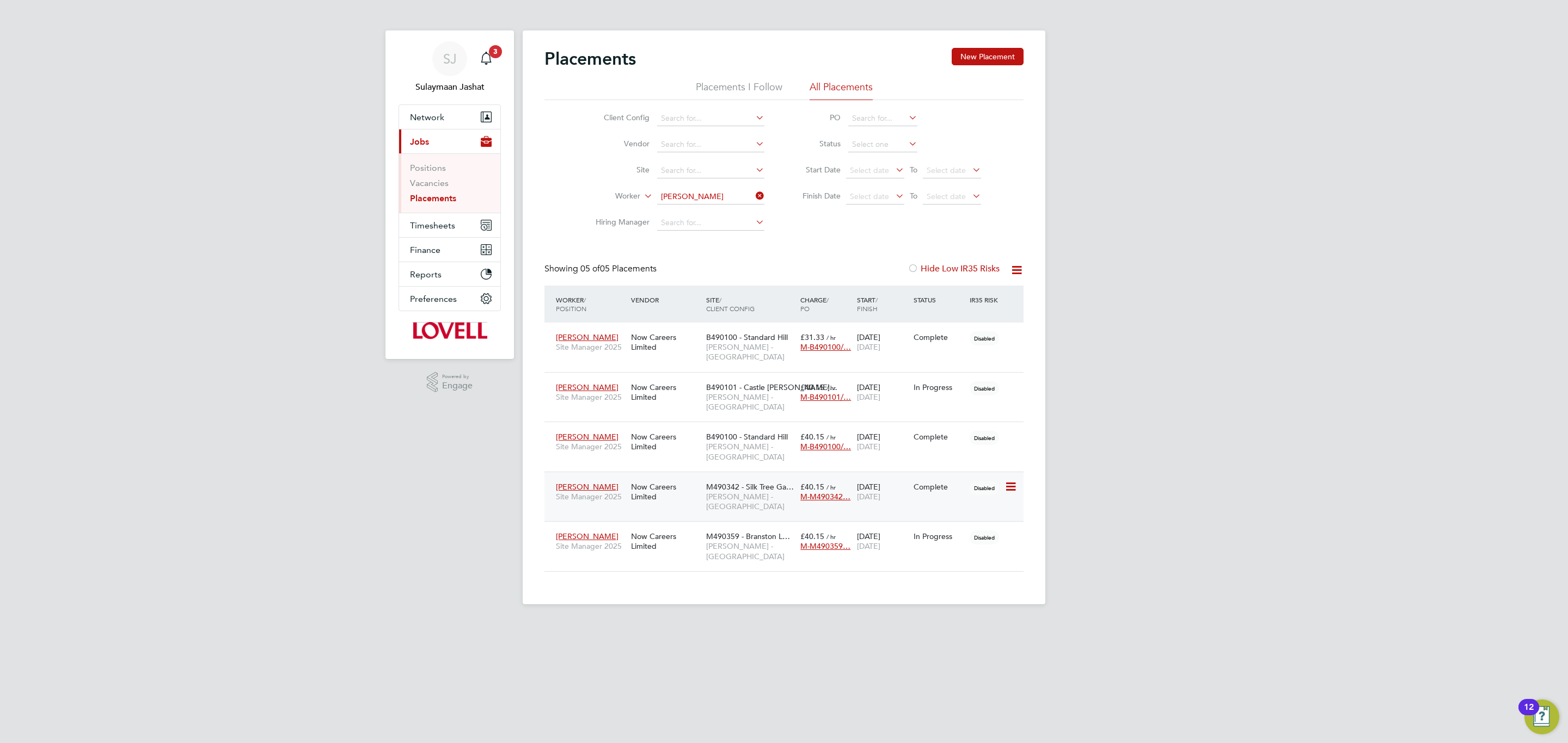
click at [701, 477] on div "Now Careers Limited" at bounding box center [666, 492] width 76 height 31
click at [703, 387] on div "B490101 - Castle Gresl… Lovell - East Midlands" at bounding box center [750, 397] width 94 height 41
click at [712, 271] on div "Showing 05 of 05 Placements Hide Low IR35 Risks" at bounding box center [784, 273] width 479 height 22
click at [889, 526] on div "18 Aug 2025 29 Aug 2025" at bounding box center [882, 541] width 56 height 31
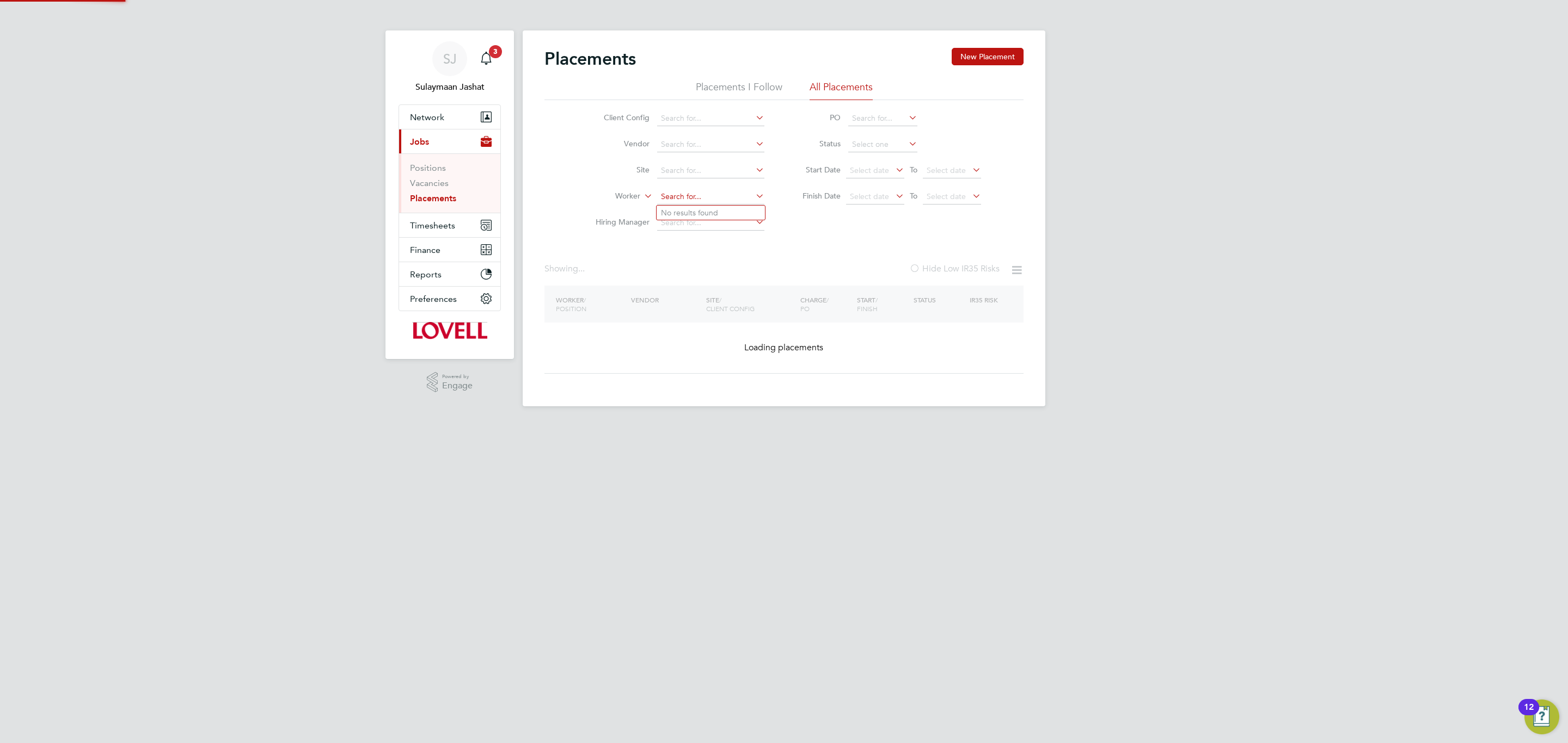
click at [708, 204] on input at bounding box center [711, 197] width 107 height 15
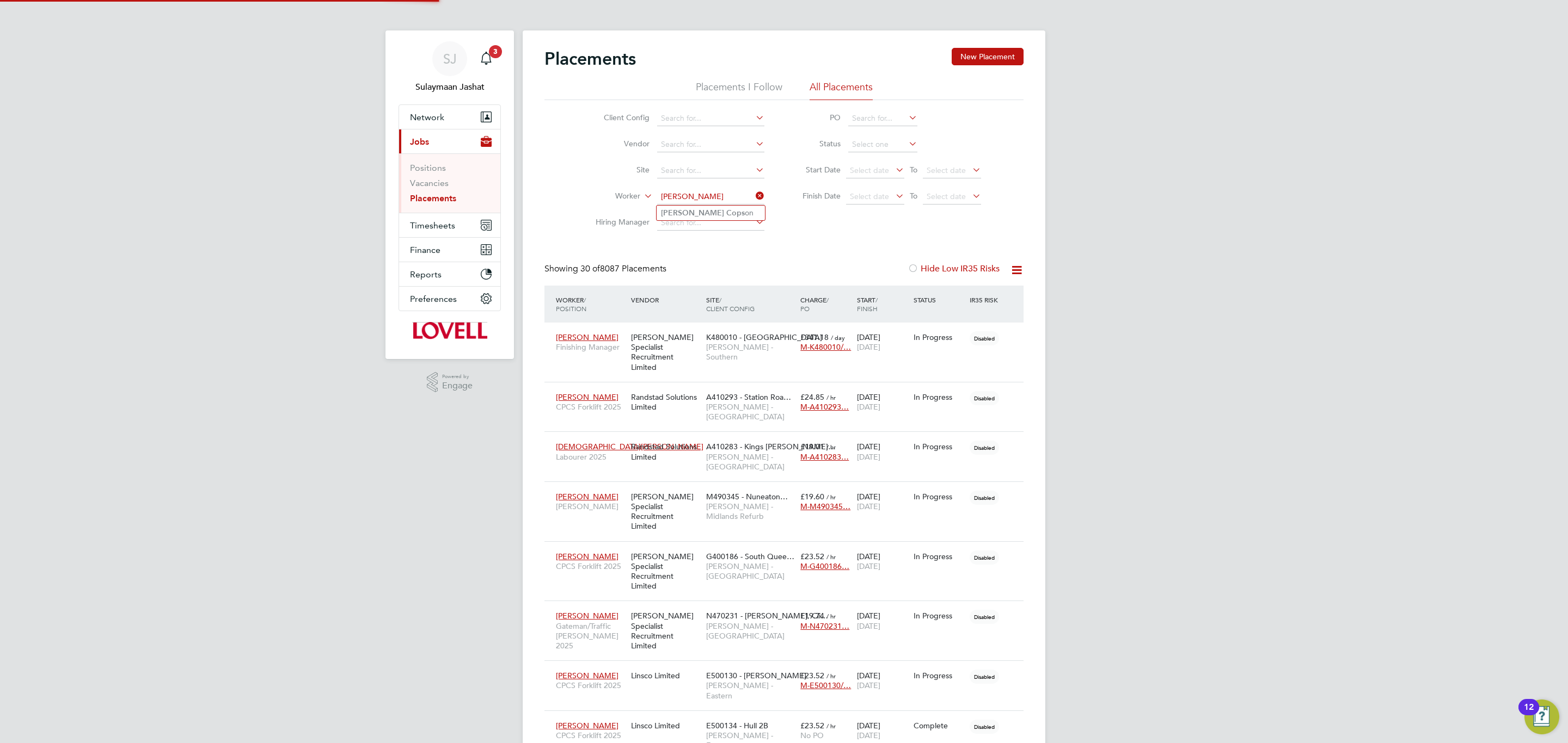
click at [726, 215] on b "Cops" at bounding box center [735, 213] width 18 height 10
type input "[PERSON_NAME]"
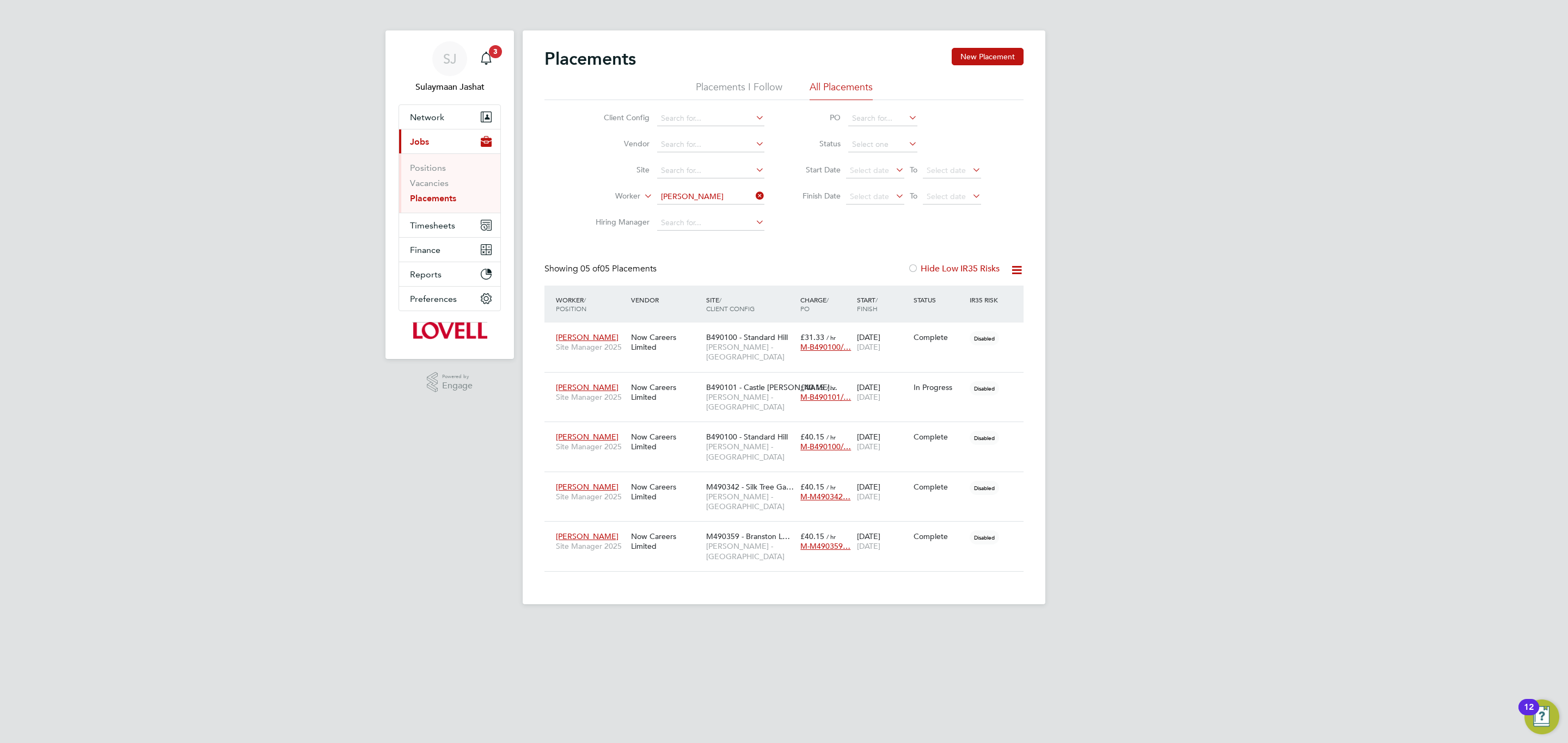
click at [779, 272] on div "Showing 05 of 05 Placements Hide Low IR35 Risks" at bounding box center [784, 273] width 479 height 22
click at [431, 200] on link "Placements" at bounding box center [433, 198] width 46 height 11
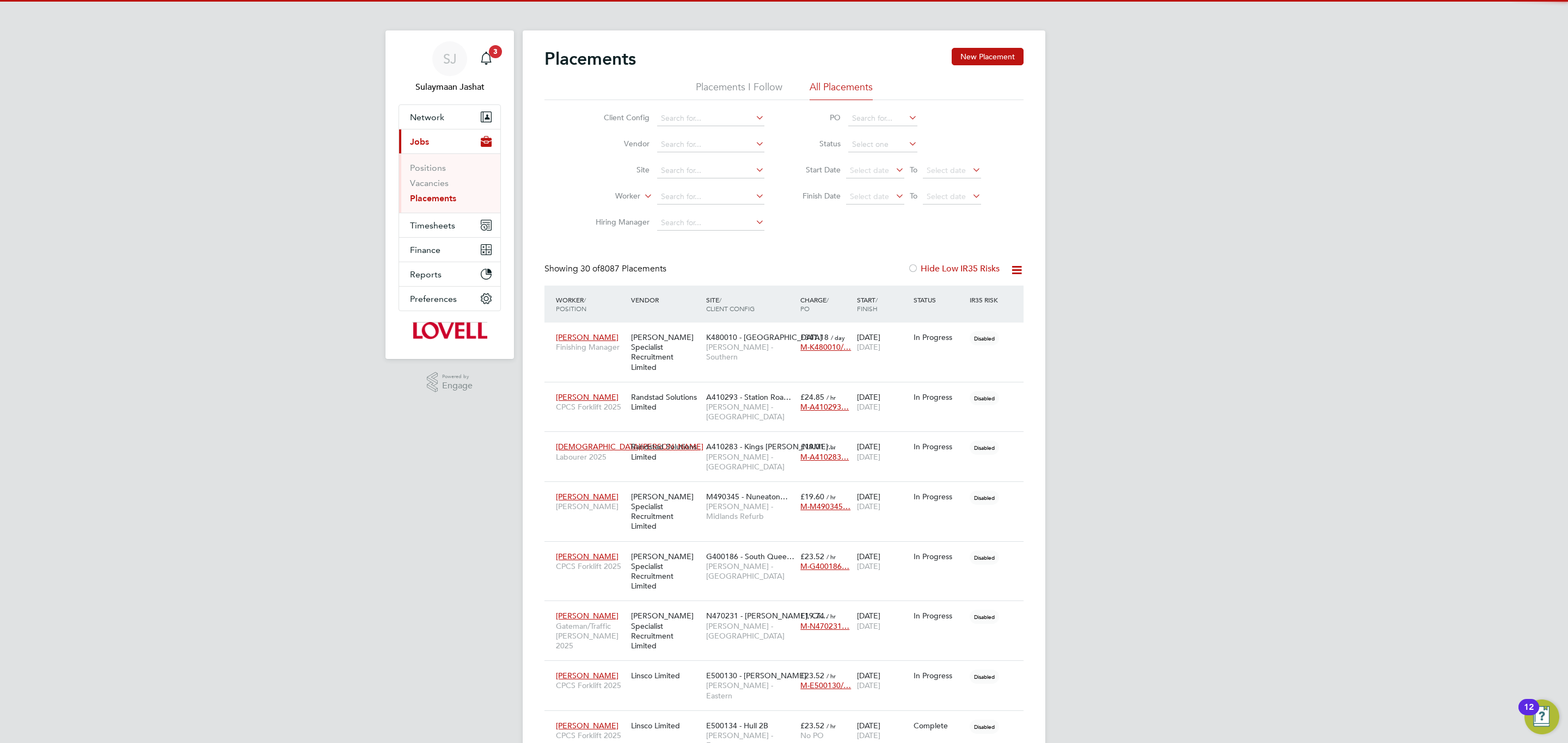
scroll to position [31, 95]
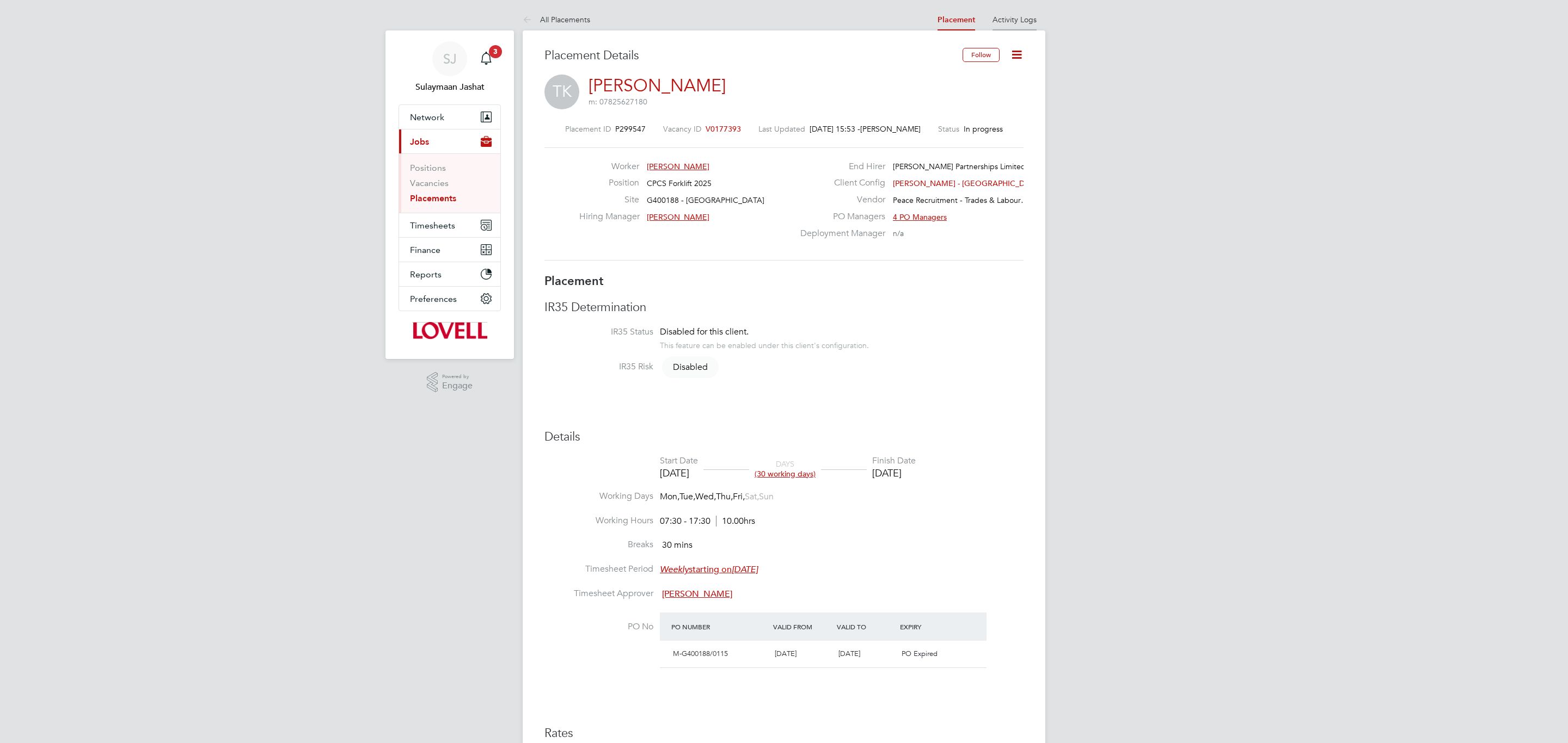
click at [1011, 26] on li "Activity Logs" at bounding box center [1014, 19] width 44 height 22
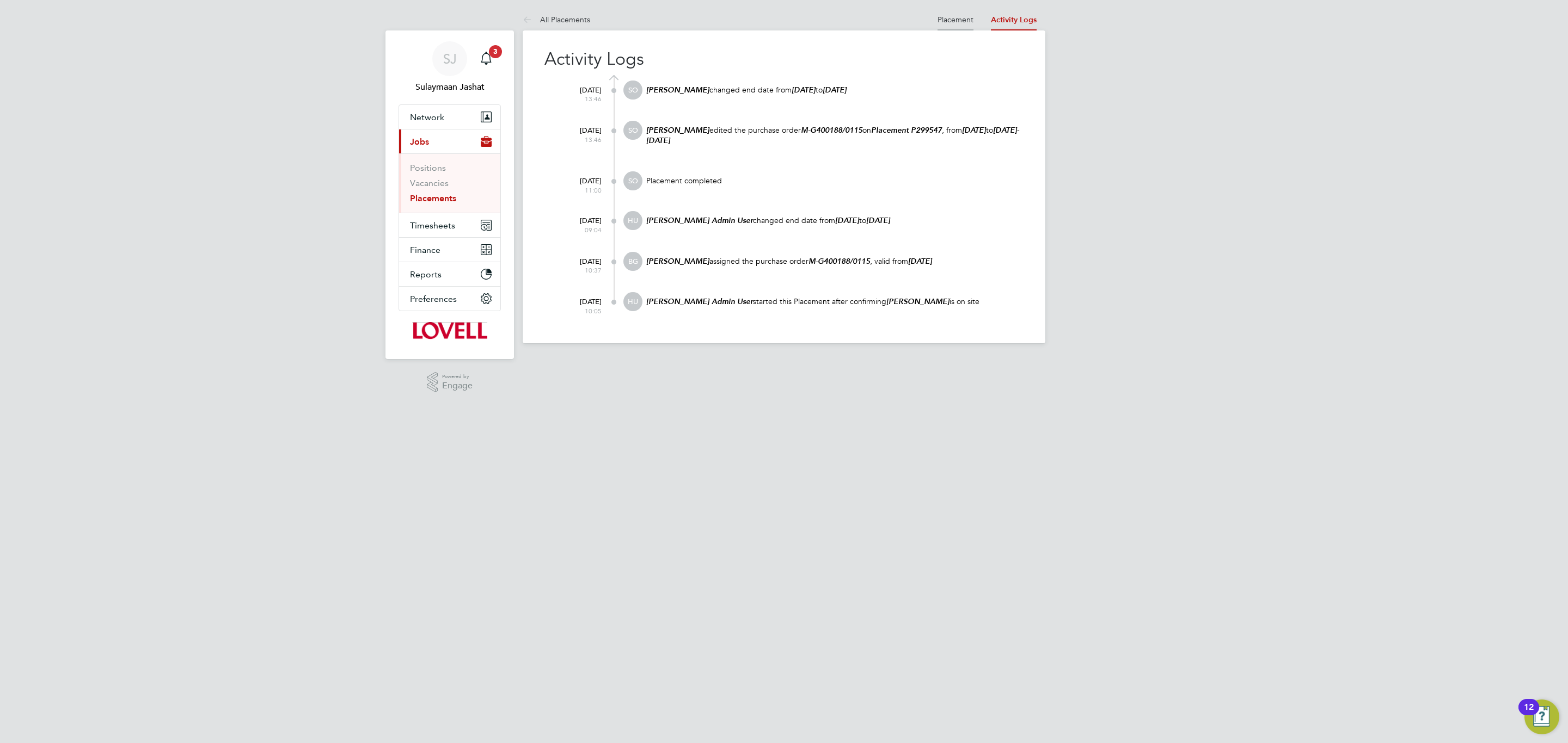
click at [962, 23] on link "Placement" at bounding box center [956, 19] width 36 height 10
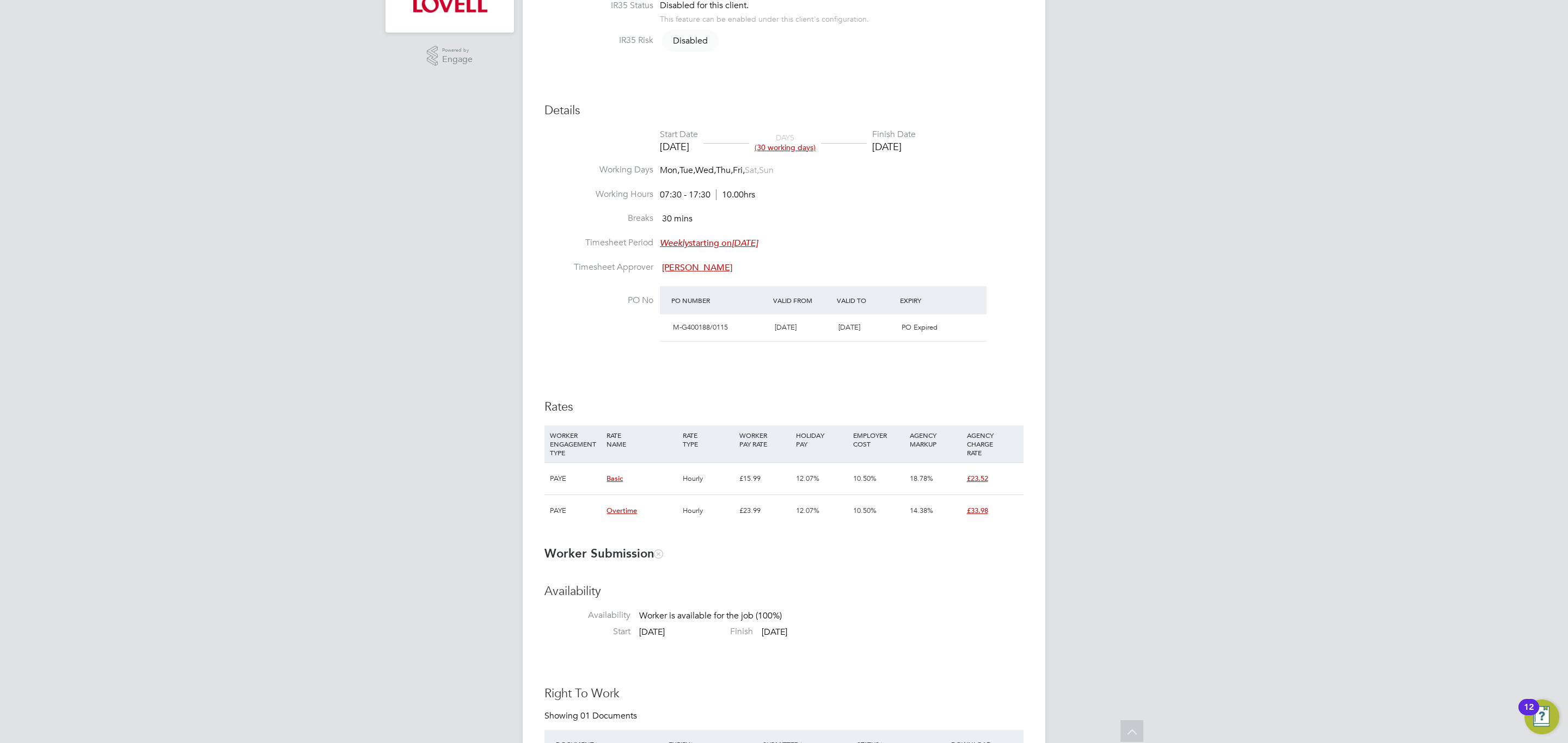
click at [790, 378] on div "Details Start Date 28 Jul 2025 DAYS (30 working days) Finish Date 05 Sep 2025 W…" at bounding box center [784, 320] width 479 height 435
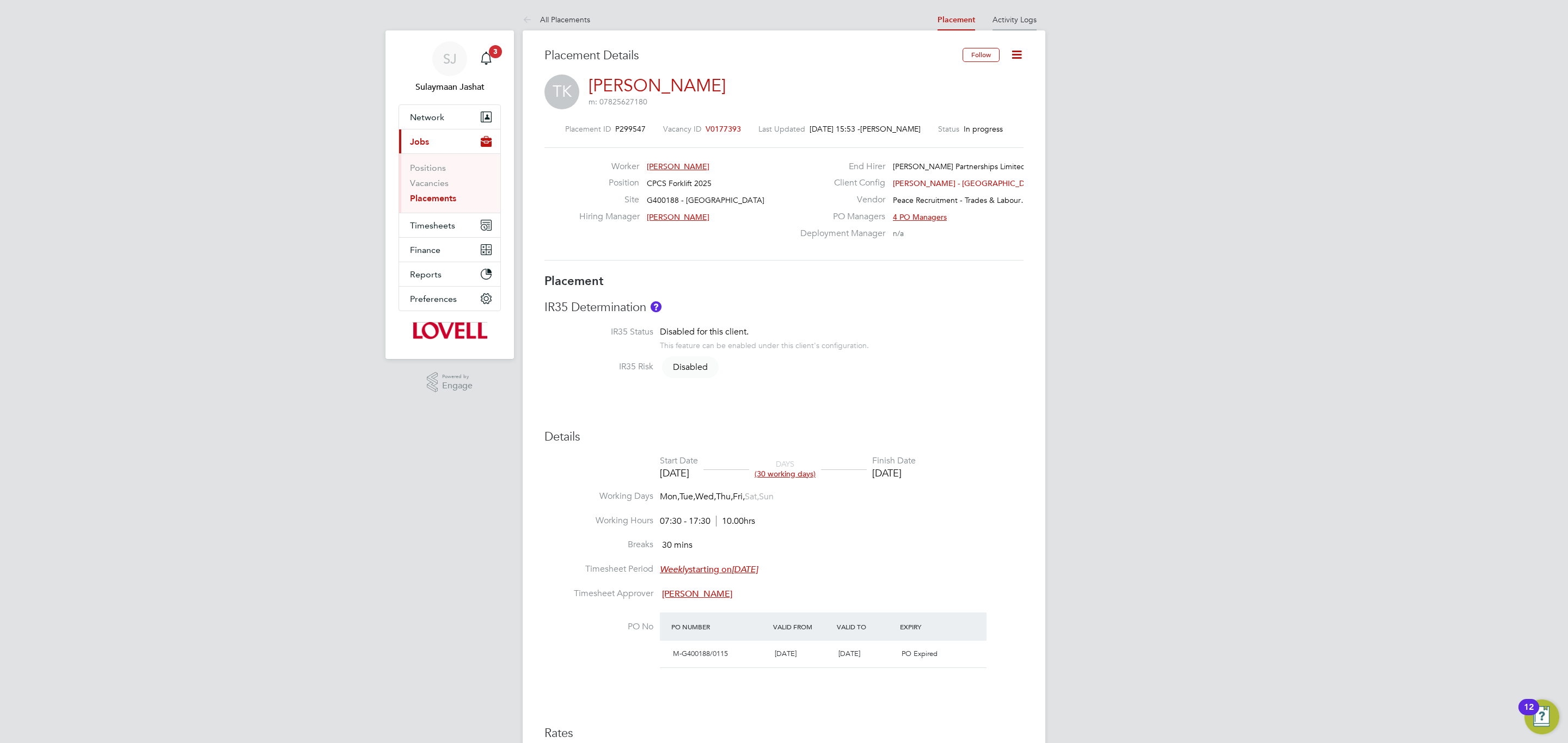
click at [1018, 27] on li "Activity Logs" at bounding box center [1014, 19] width 44 height 22
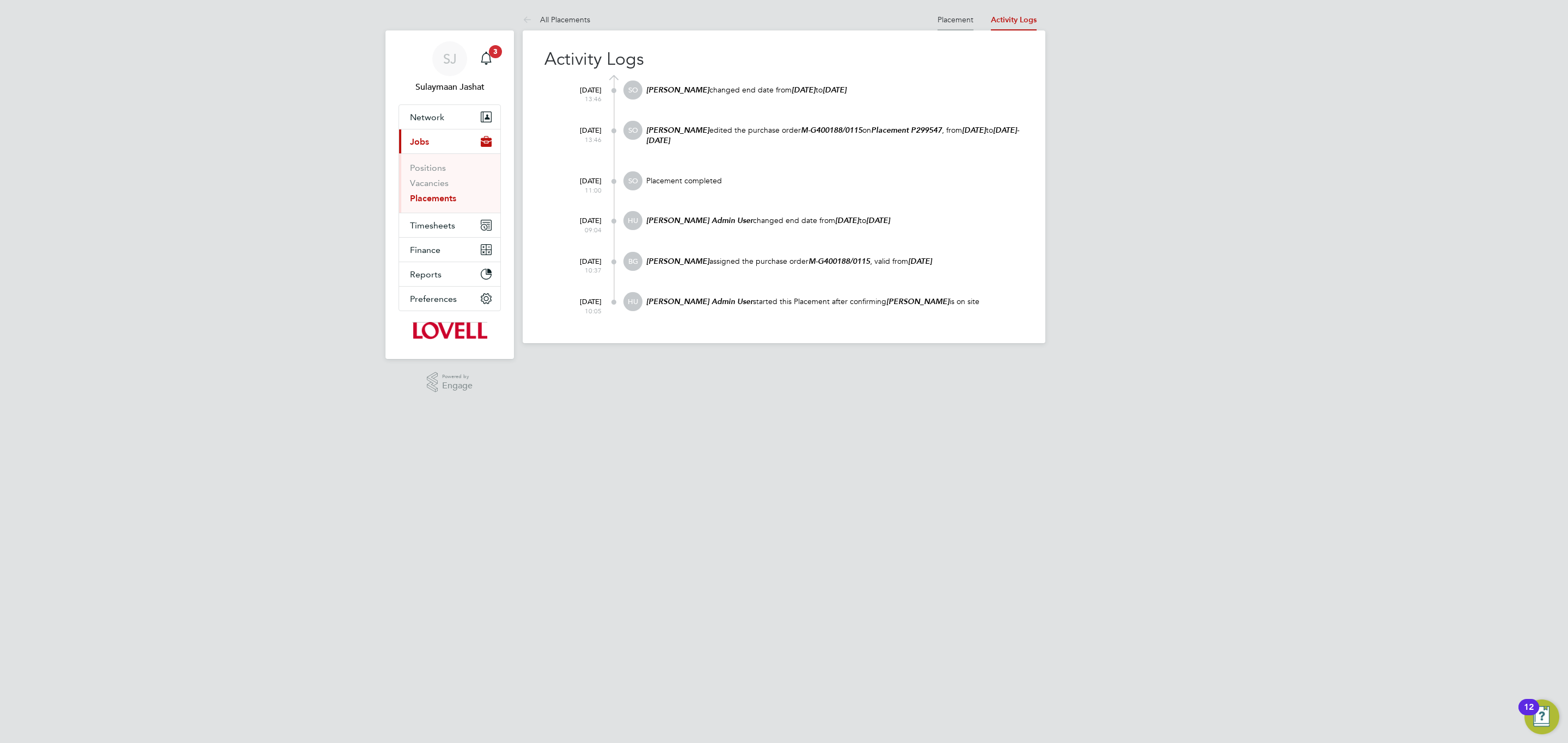
click at [944, 11] on li "Placement" at bounding box center [956, 19] width 36 height 22
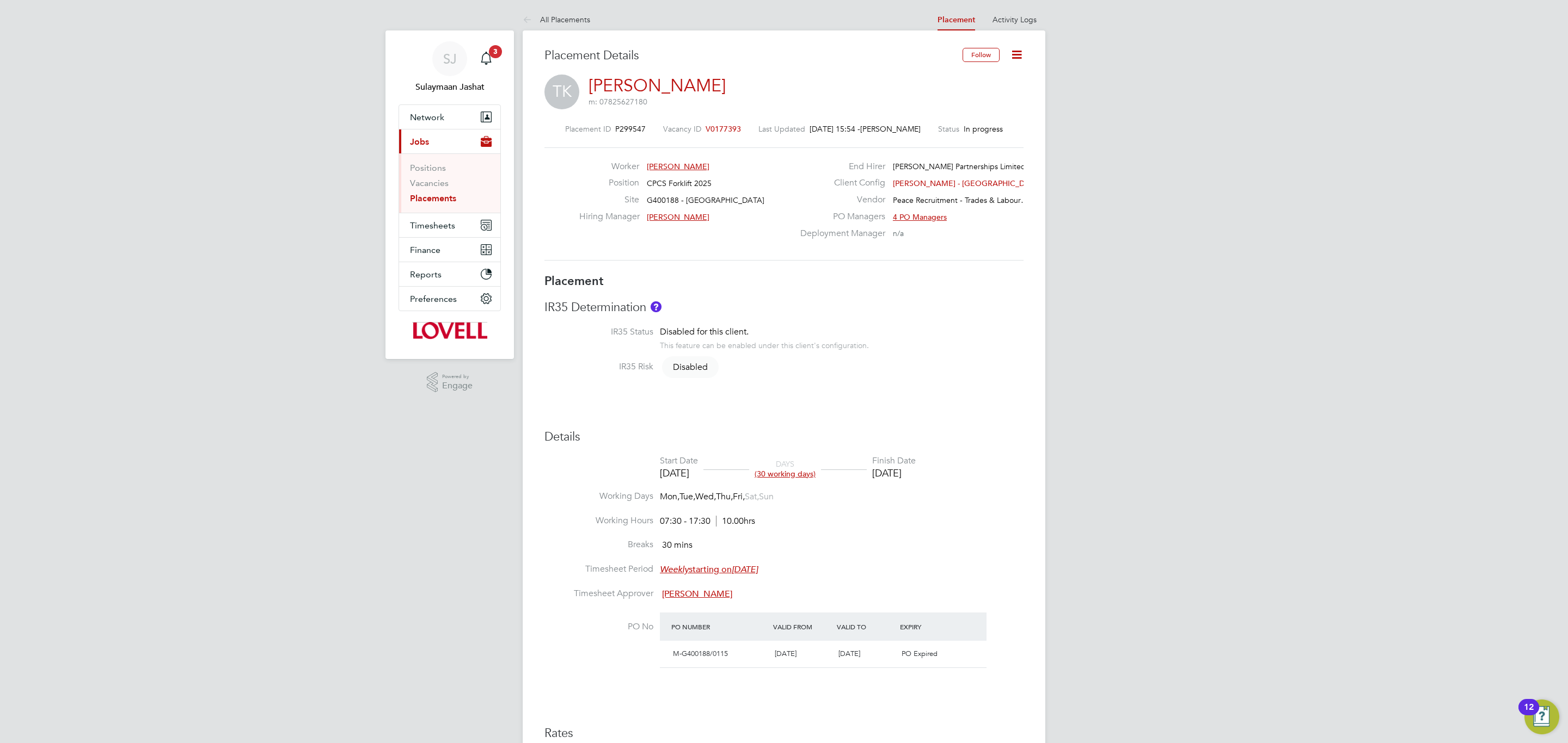
click at [845, 405] on div "Placement IR35 Determination IR35 Status Disabled for this client. This feature…" at bounding box center [784, 568] width 479 height 590
click at [1006, 25] on li "Activity Logs" at bounding box center [1014, 19] width 44 height 22
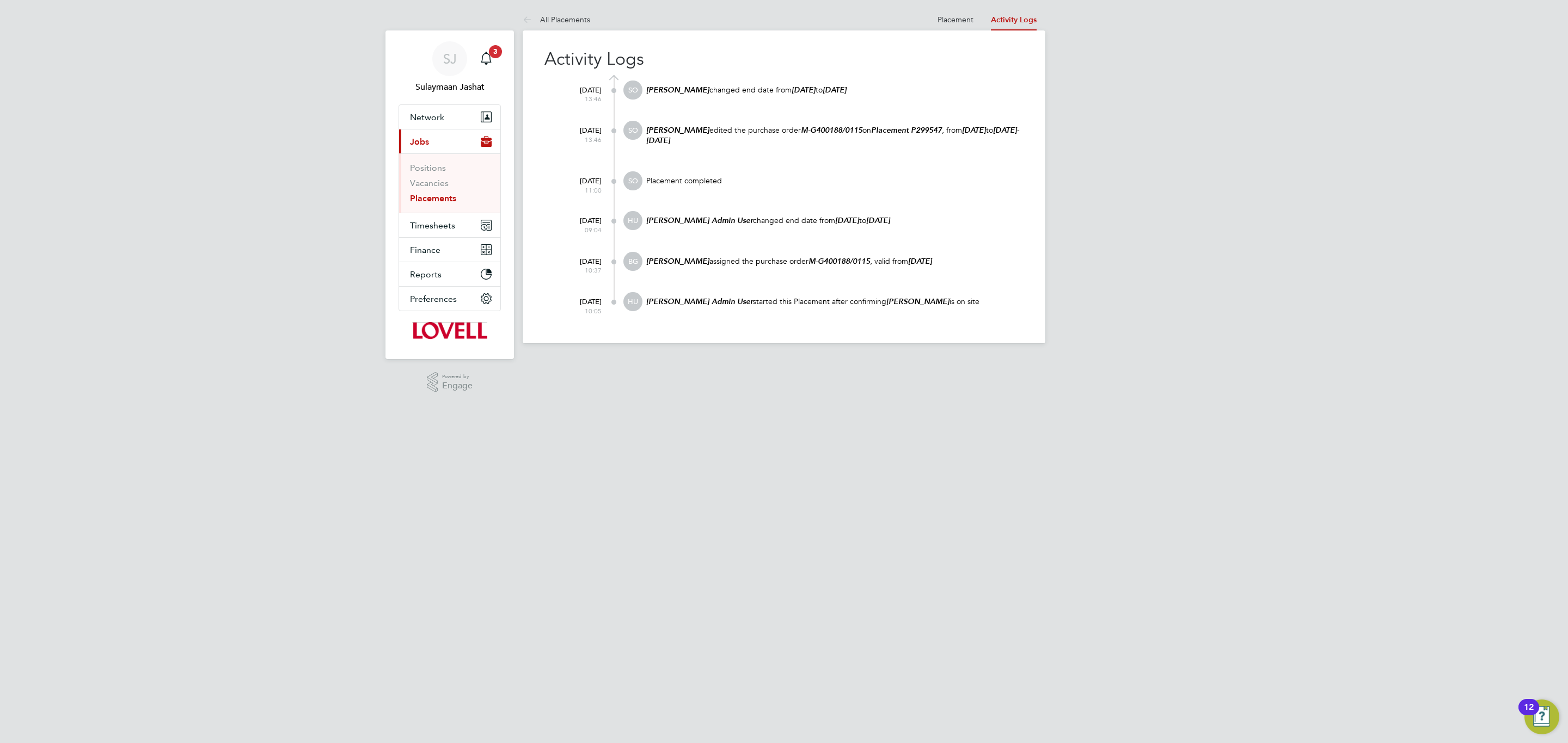
click at [880, 256] on p "Bhavraj Gill assigned the purchase order M-G400188/0115 , valid from 28 Jul 2025" at bounding box center [834, 261] width 379 height 11
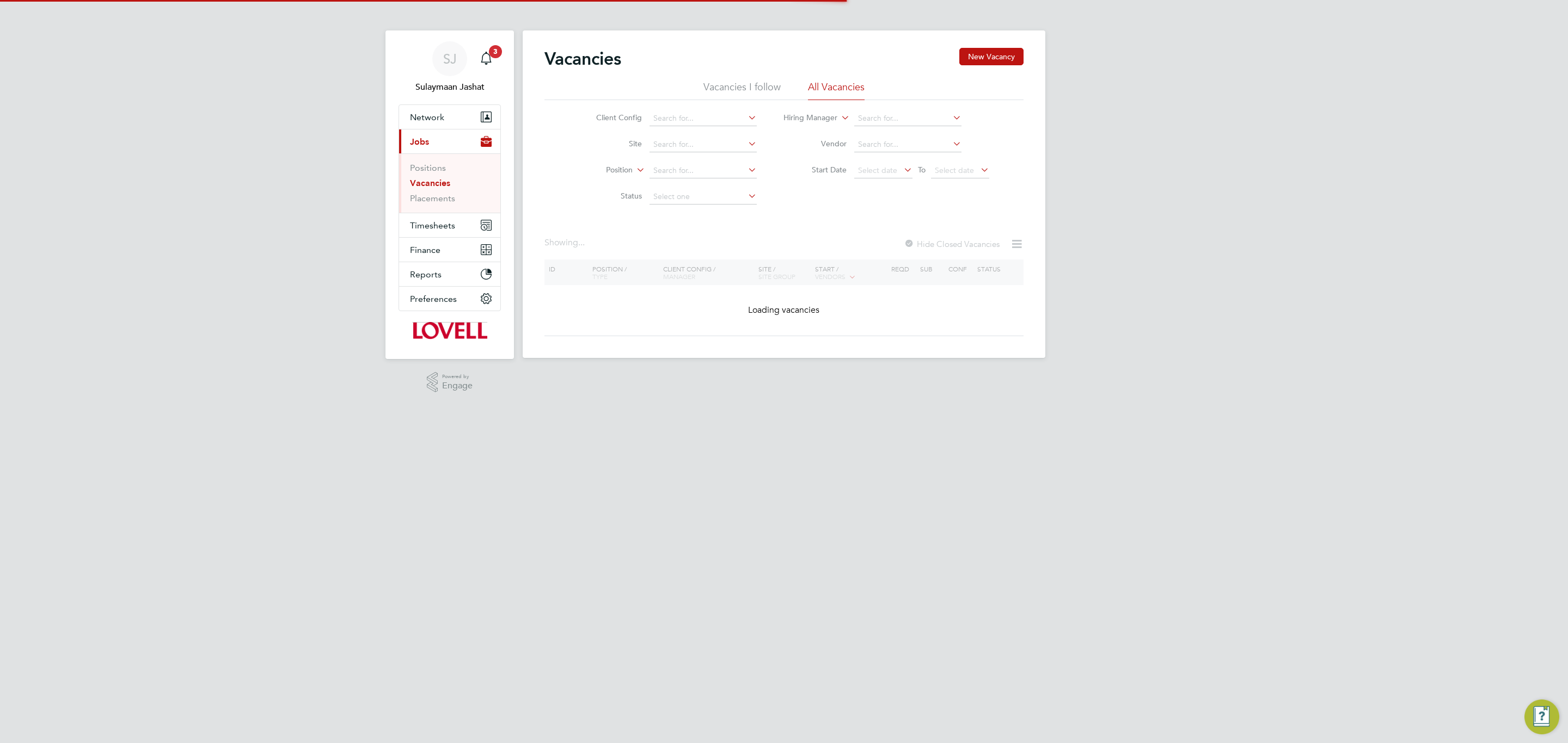
click at [680, 159] on li "Position" at bounding box center [668, 170] width 205 height 26
click at [683, 152] on div "Vacancies New Vacancy Vacancies I follow All Vacancies Client Config Site Posit…" at bounding box center [784, 194] width 522 height 328
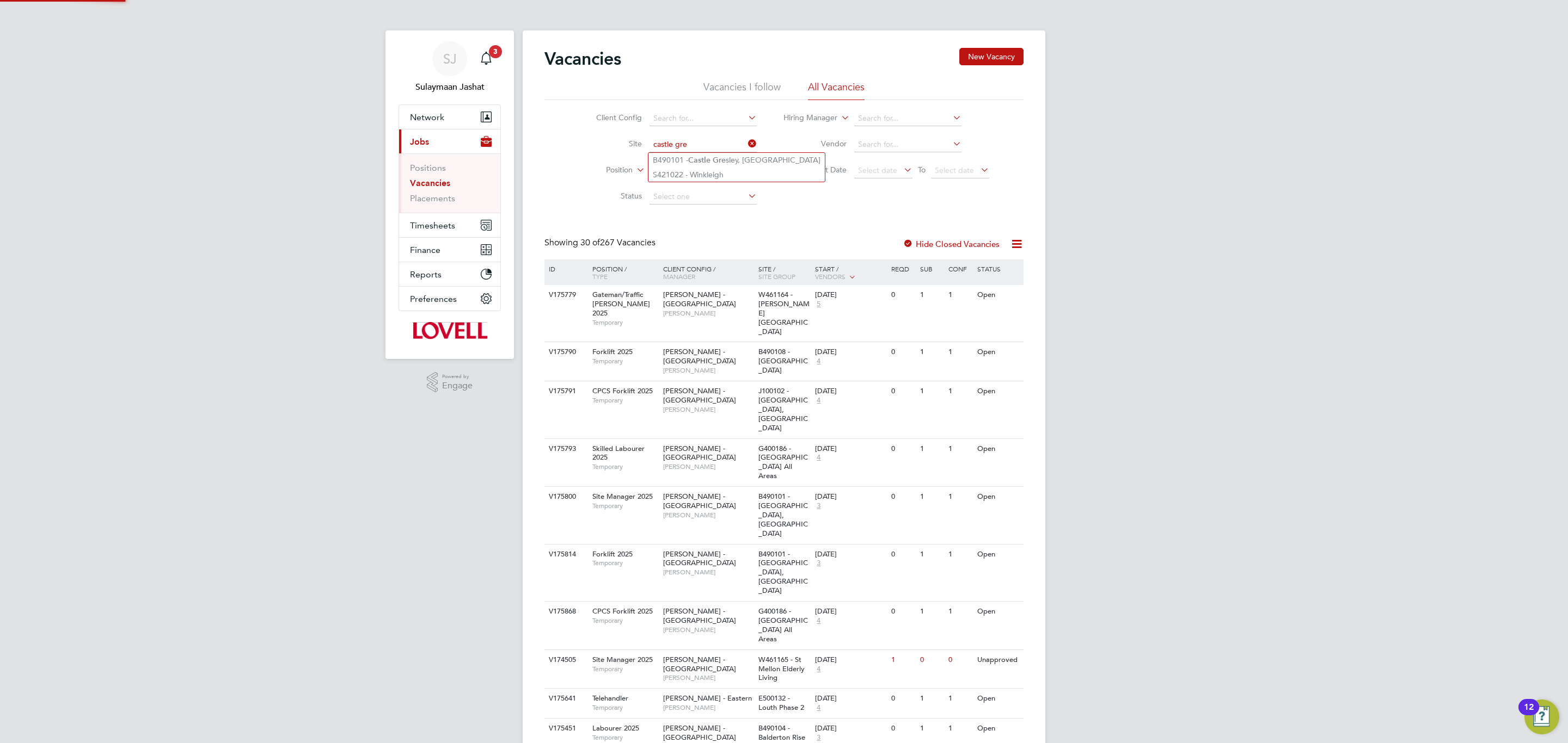
type input "castle gre"
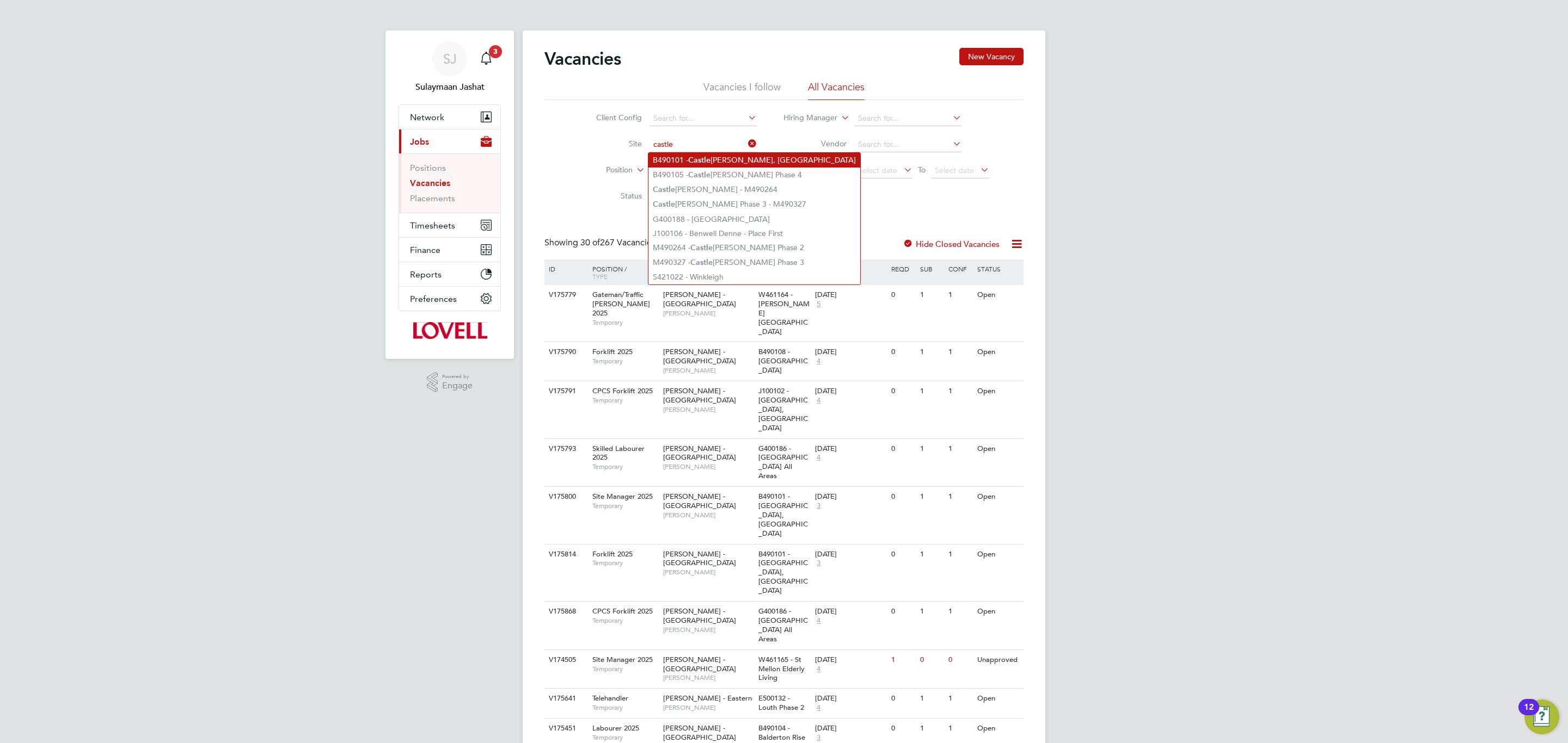
click at [715, 163] on li "B490101 - [GEOGRAPHIC_DATA], [GEOGRAPHIC_DATA]" at bounding box center [754, 160] width 211 height 14
type input "B490101 - [GEOGRAPHIC_DATA], [GEOGRAPHIC_DATA]"
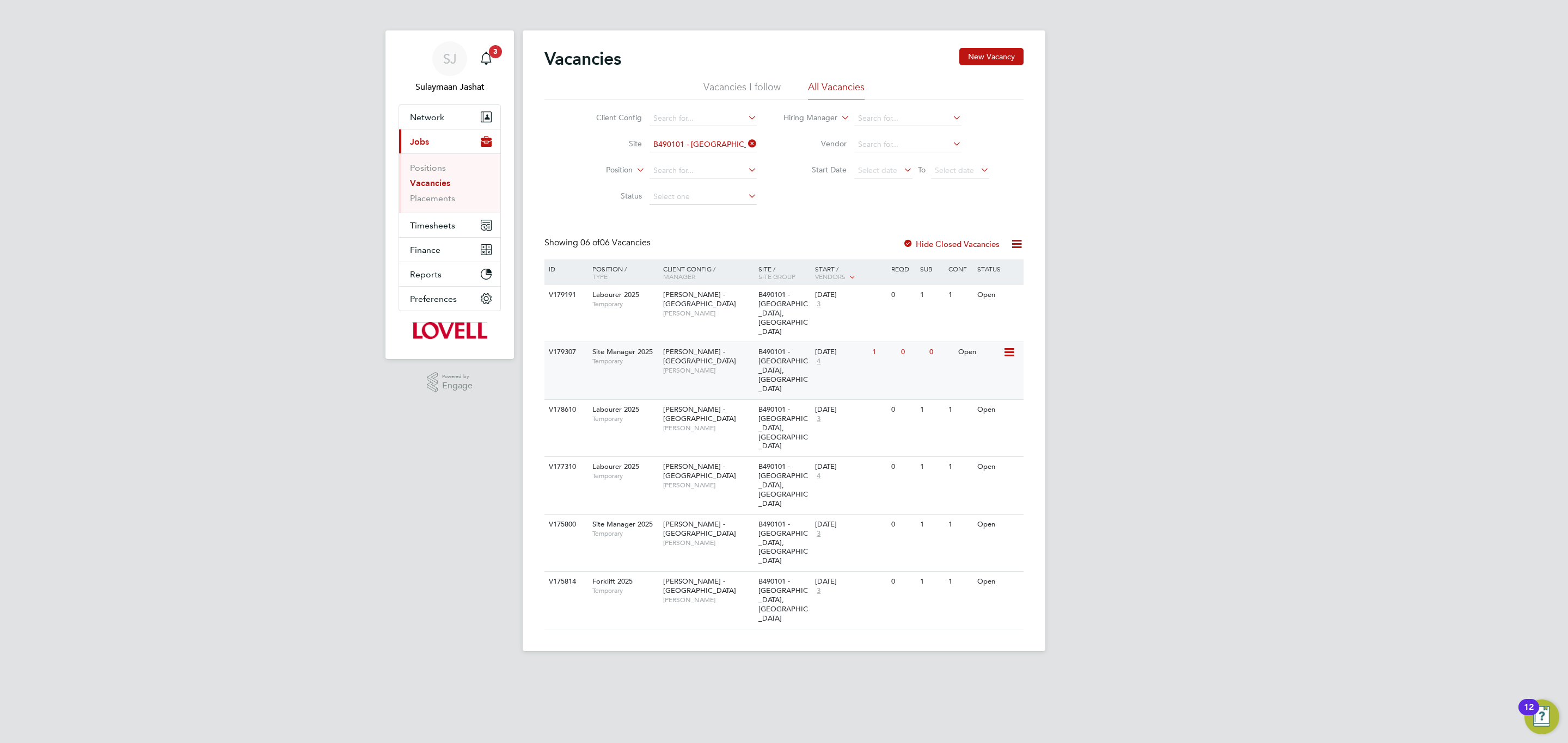
click at [683, 366] on span "[PERSON_NAME]" at bounding box center [708, 370] width 90 height 9
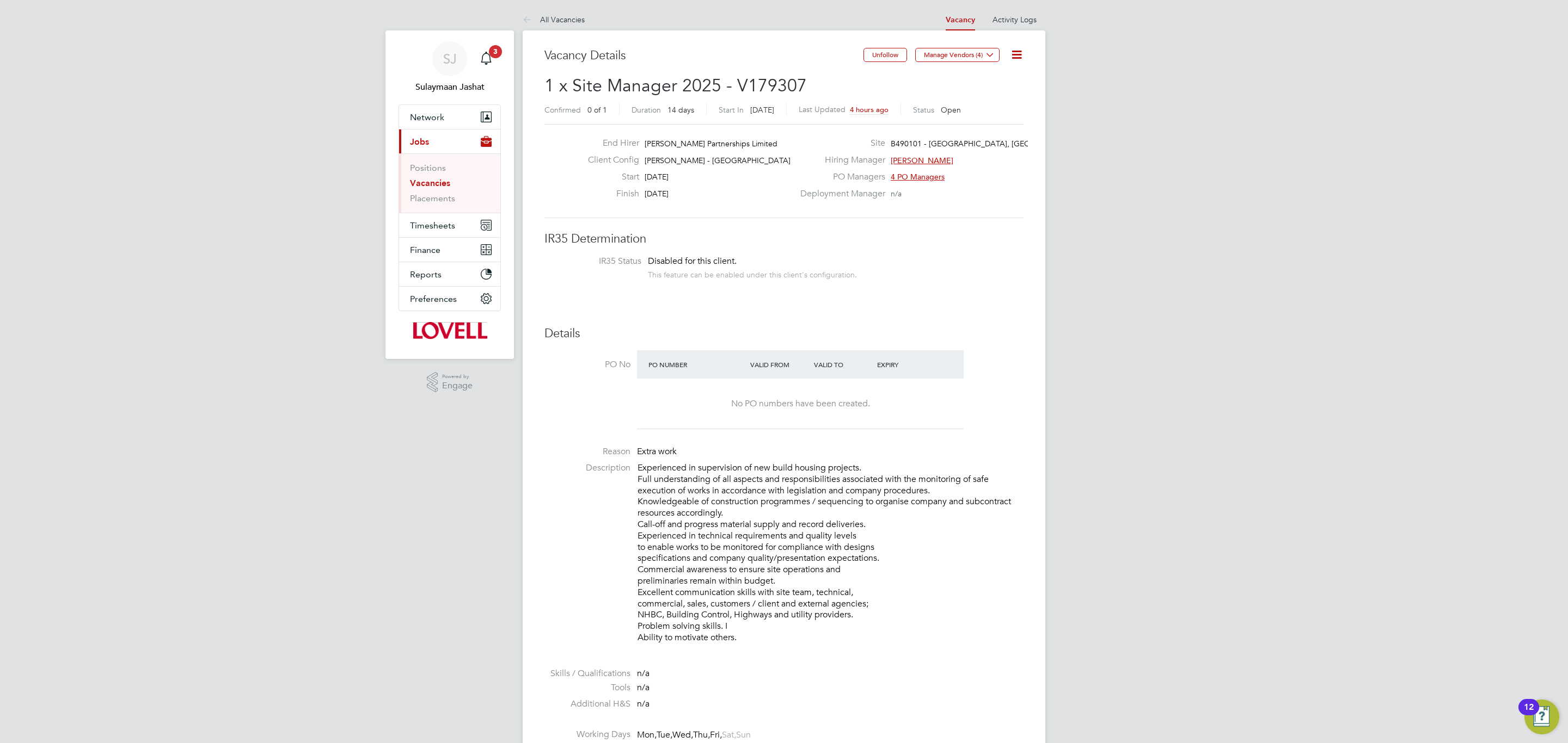
click at [1010, 61] on icon at bounding box center [1017, 55] width 13 height 13
click at [988, 95] on li "Update Status" at bounding box center [990, 96] width 63 height 15
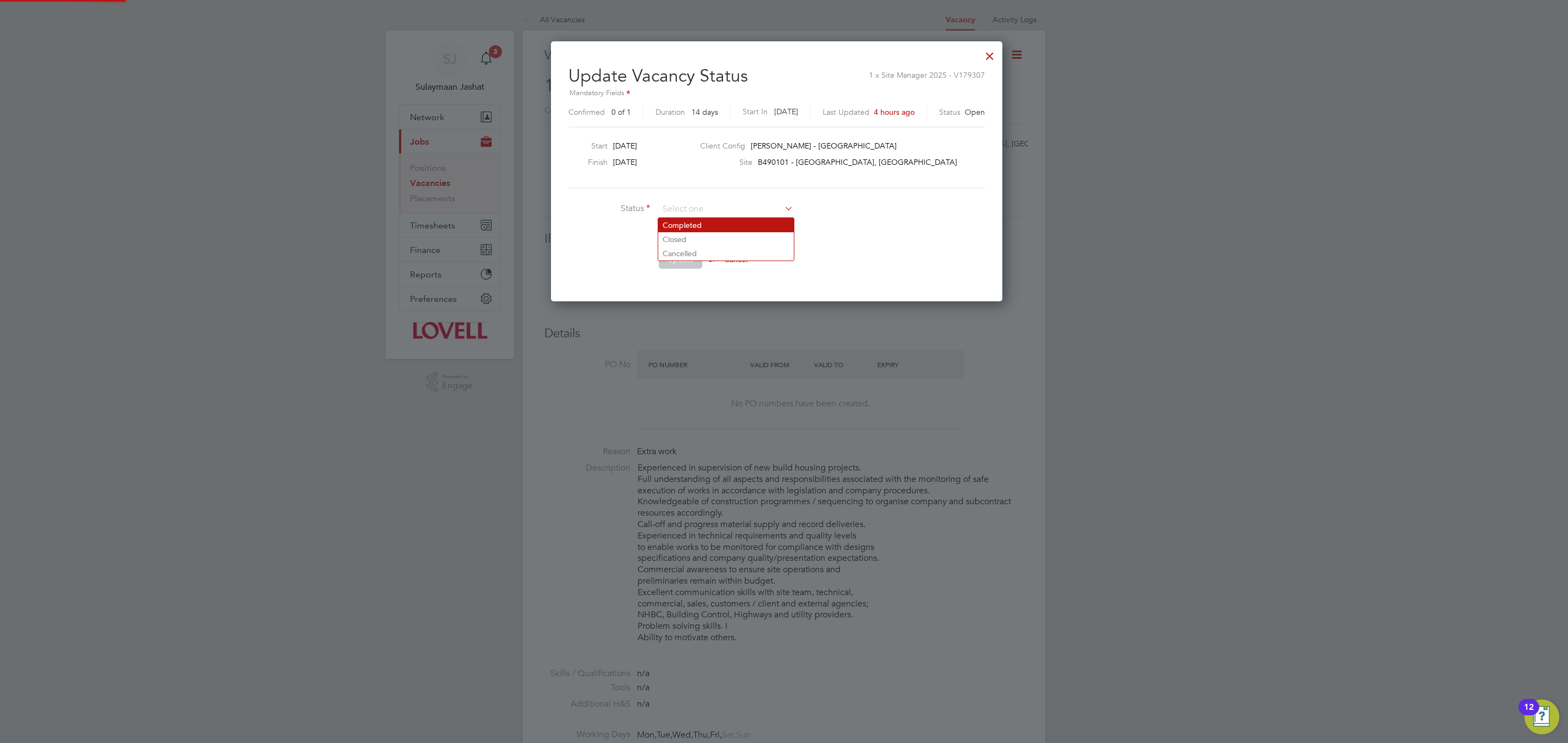
scroll to position [261, 466]
click at [678, 237] on li "Closed" at bounding box center [726, 239] width 136 height 14
type input "Closed"
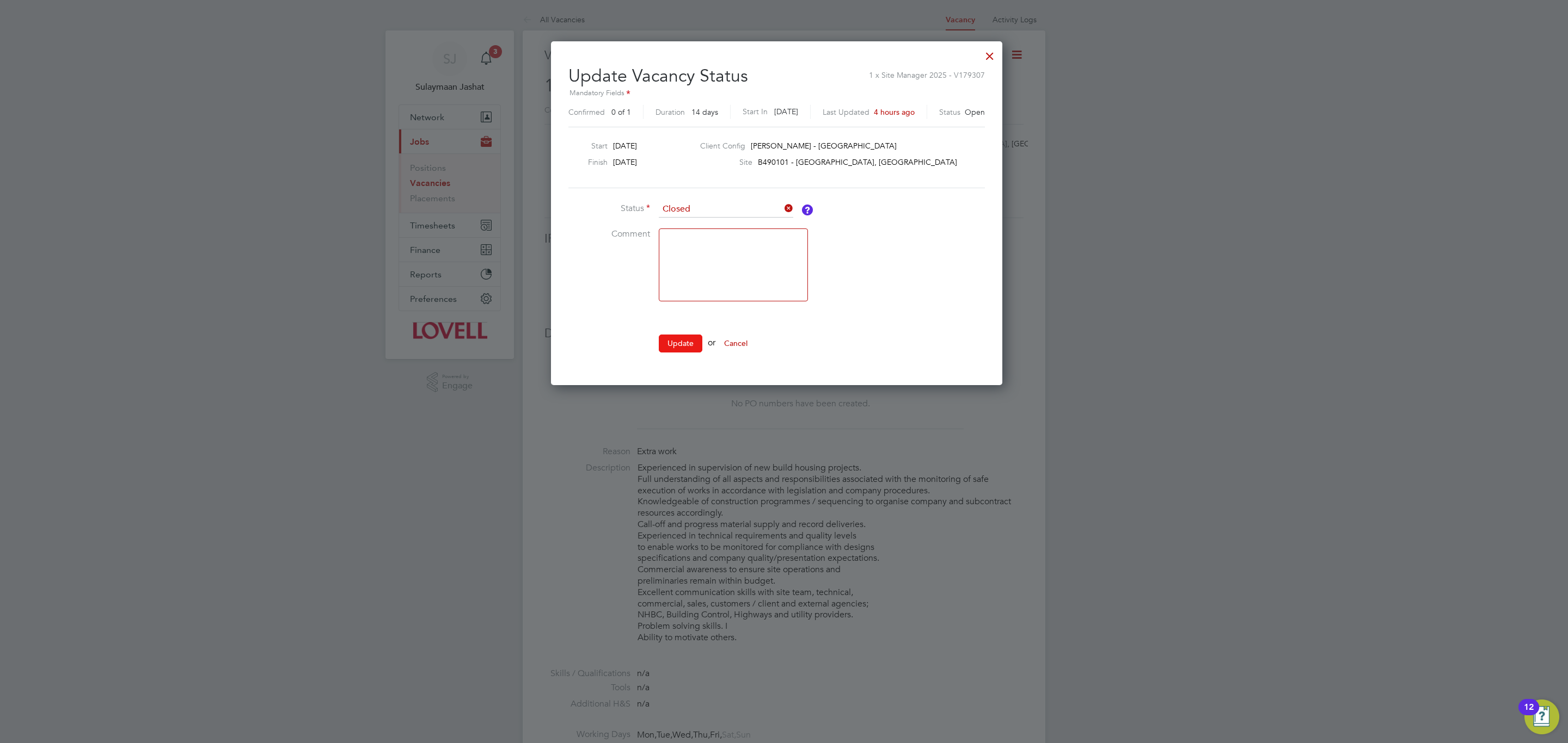
drag, startPoint x: 688, startPoint y: 334, endPoint x: 688, endPoint y: 339, distance: 5.0
click at [688, 337] on ul "Status Closed Comment Update or Cancel" at bounding box center [731, 282] width 326 height 162
click at [686, 345] on button "Update" at bounding box center [681, 343] width 44 height 17
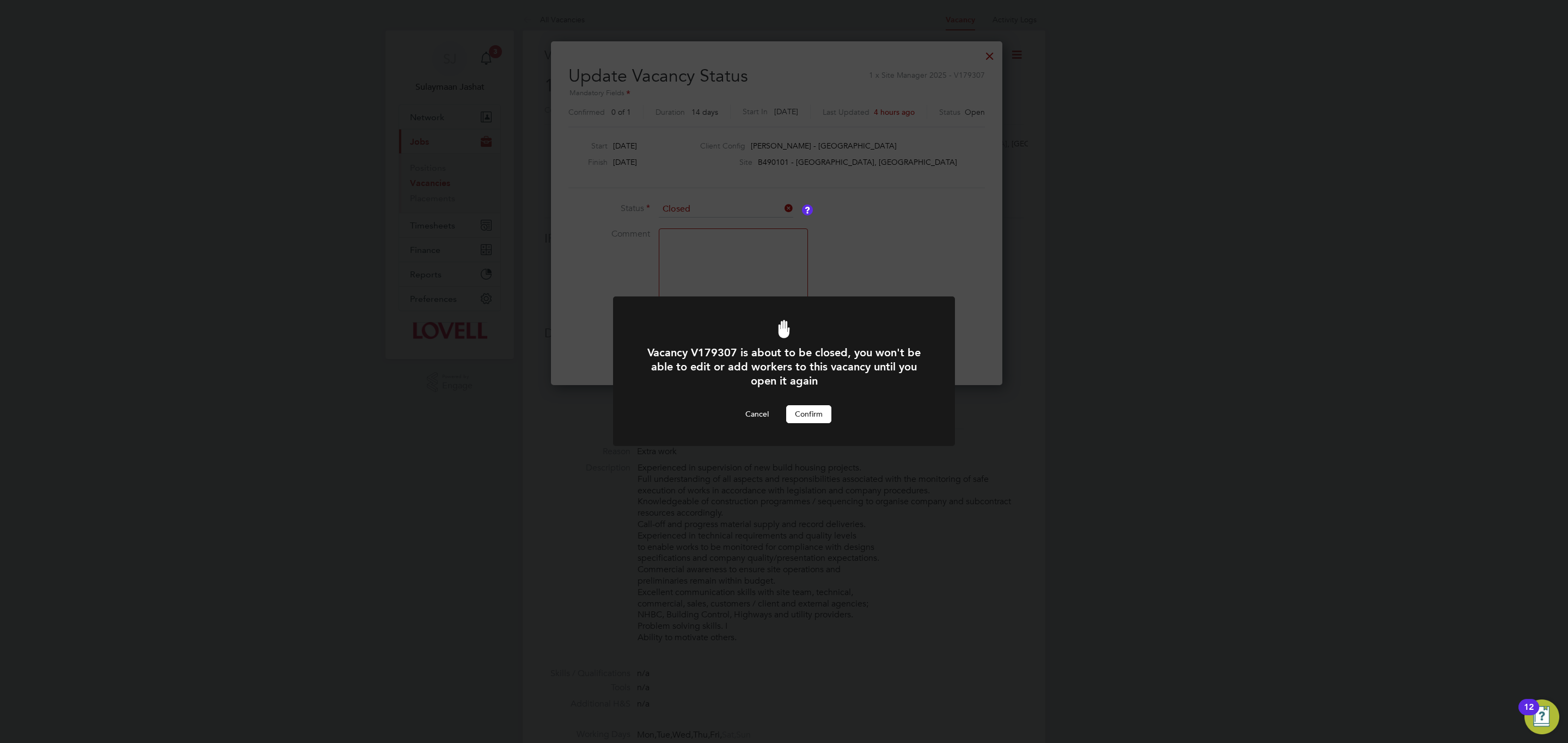
click at [806, 420] on button "Confirm" at bounding box center [808, 414] width 45 height 17
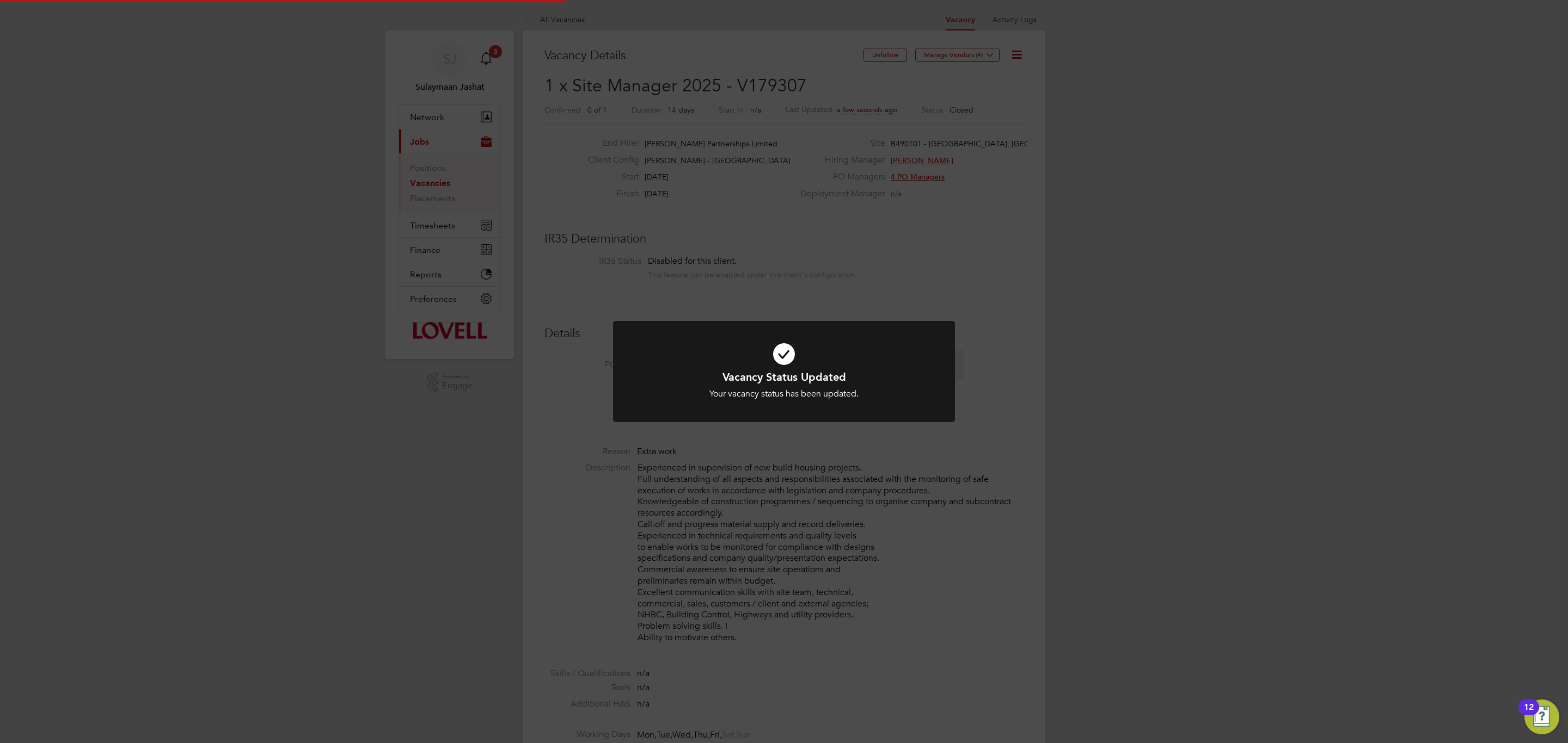
scroll to position [33, 77]
click at [795, 179] on div "Vacancy Status Updated Your vacancy status has been updated. Cancel Okay" at bounding box center [784, 371] width 1568 height 743
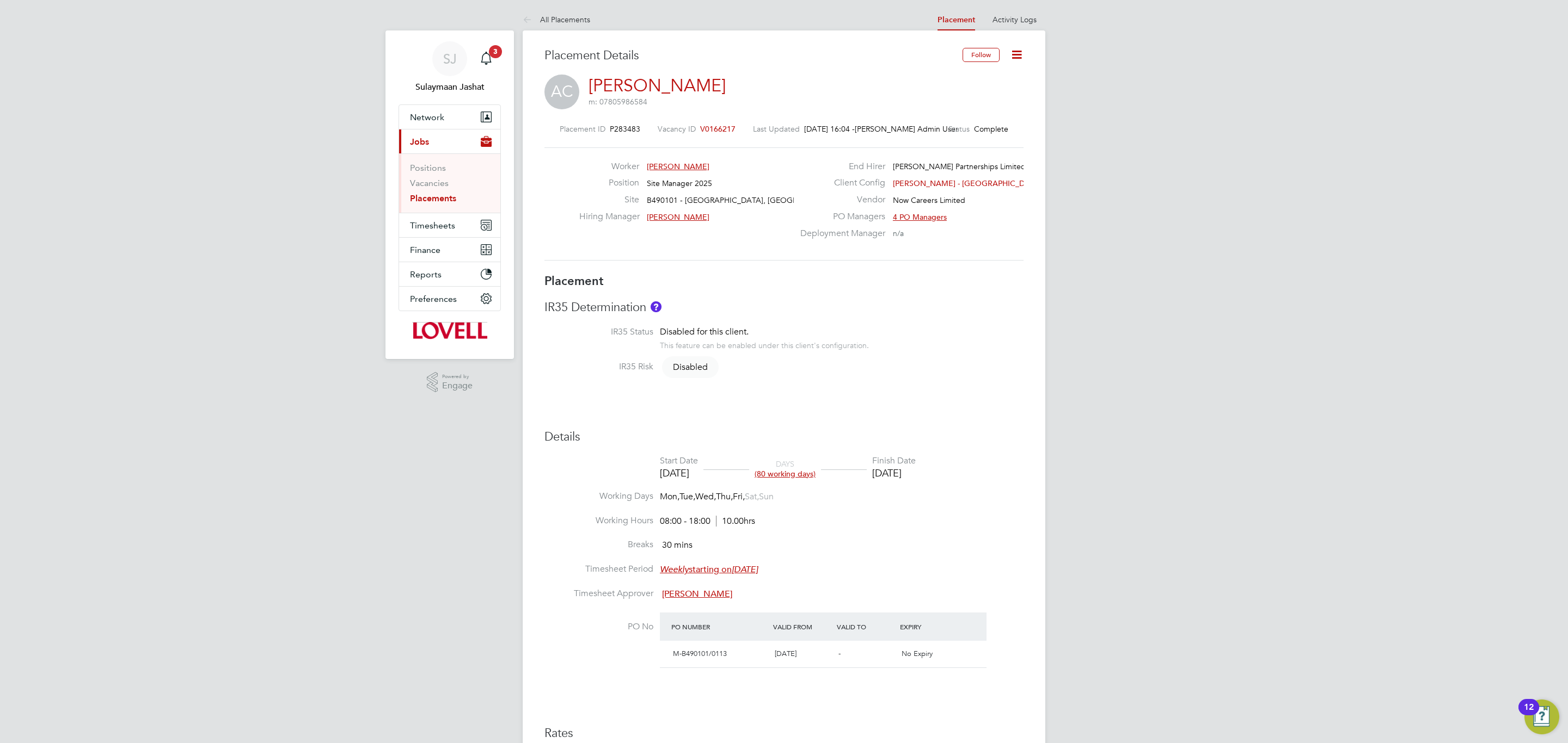
drag, startPoint x: 983, startPoint y: 483, endPoint x: 799, endPoint y: 438, distance: 189.4
click at [799, 438] on div "Details Start Date 14 Apr 2025 DAYS (80 working days) Finish Date 01 Aug 2025 W…" at bounding box center [784, 630] width 479 height 403
click at [799, 421] on div "Placement IR35 Determination IR35 Status Disabled for this client. This feature…" at bounding box center [784, 553] width 479 height 558
drag, startPoint x: 660, startPoint y: 466, endPoint x: 931, endPoint y: 484, distance: 271.6
click at [931, 484] on li "Start Date 14 Apr 2025 DAYS (80 working days) Finish Date 01 Aug 2025" at bounding box center [784, 472] width 479 height 35
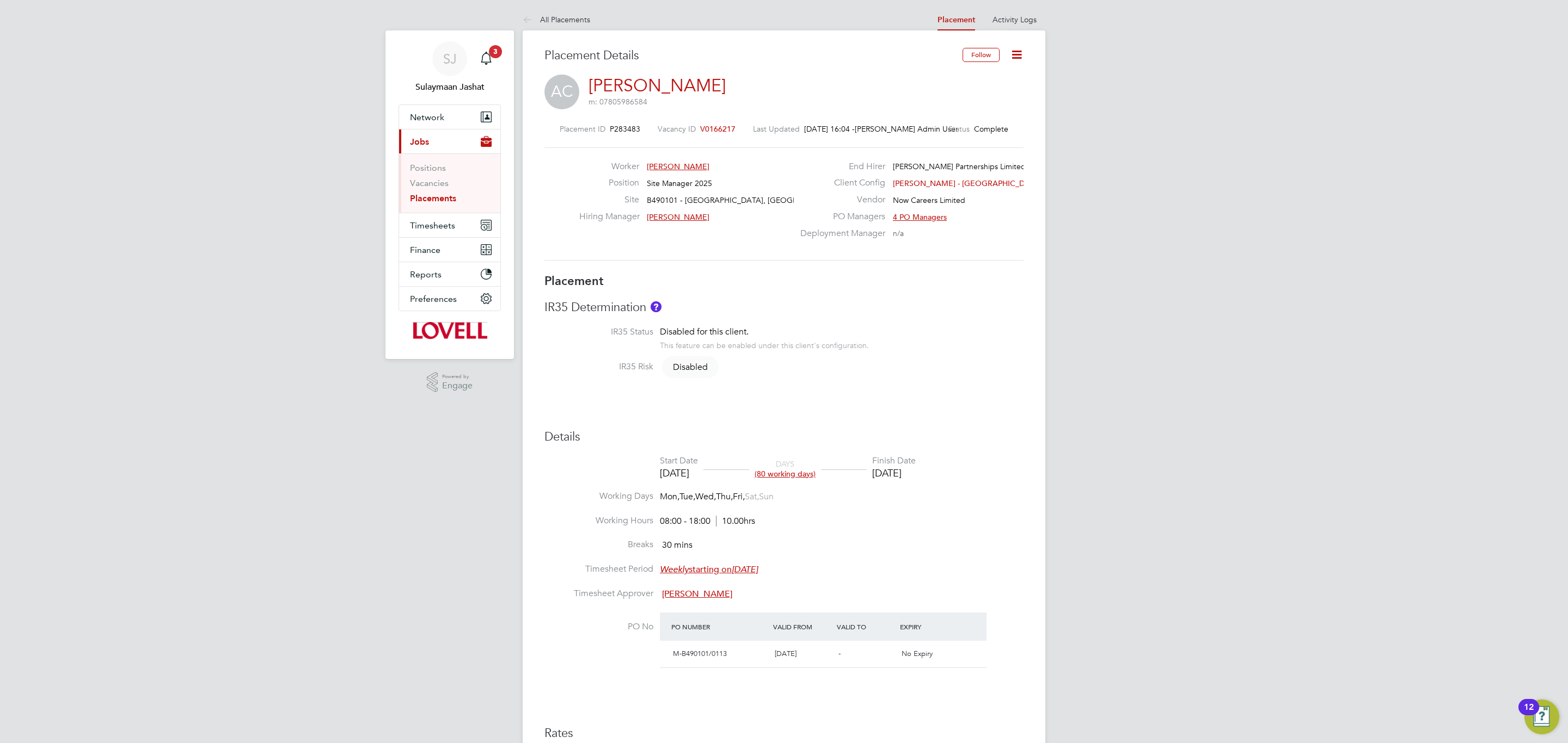
click at [931, 484] on li "Start Date 14 Apr 2025 DAYS (80 working days) Finish Date 01 Aug 2025" at bounding box center [784, 472] width 479 height 35
drag, startPoint x: 805, startPoint y: 360, endPoint x: 581, endPoint y: 304, distance: 230.9
click at [590, 309] on div "IR35 Determination IR35 Status Disabled for this client. This feature can be en…" at bounding box center [784, 342] width 479 height 85
click at [593, 257] on div "Worker Adrian Copson Position Site Manager 2025 Site B490101 - Castle Gresley, …" at bounding box center [784, 204] width 479 height 113
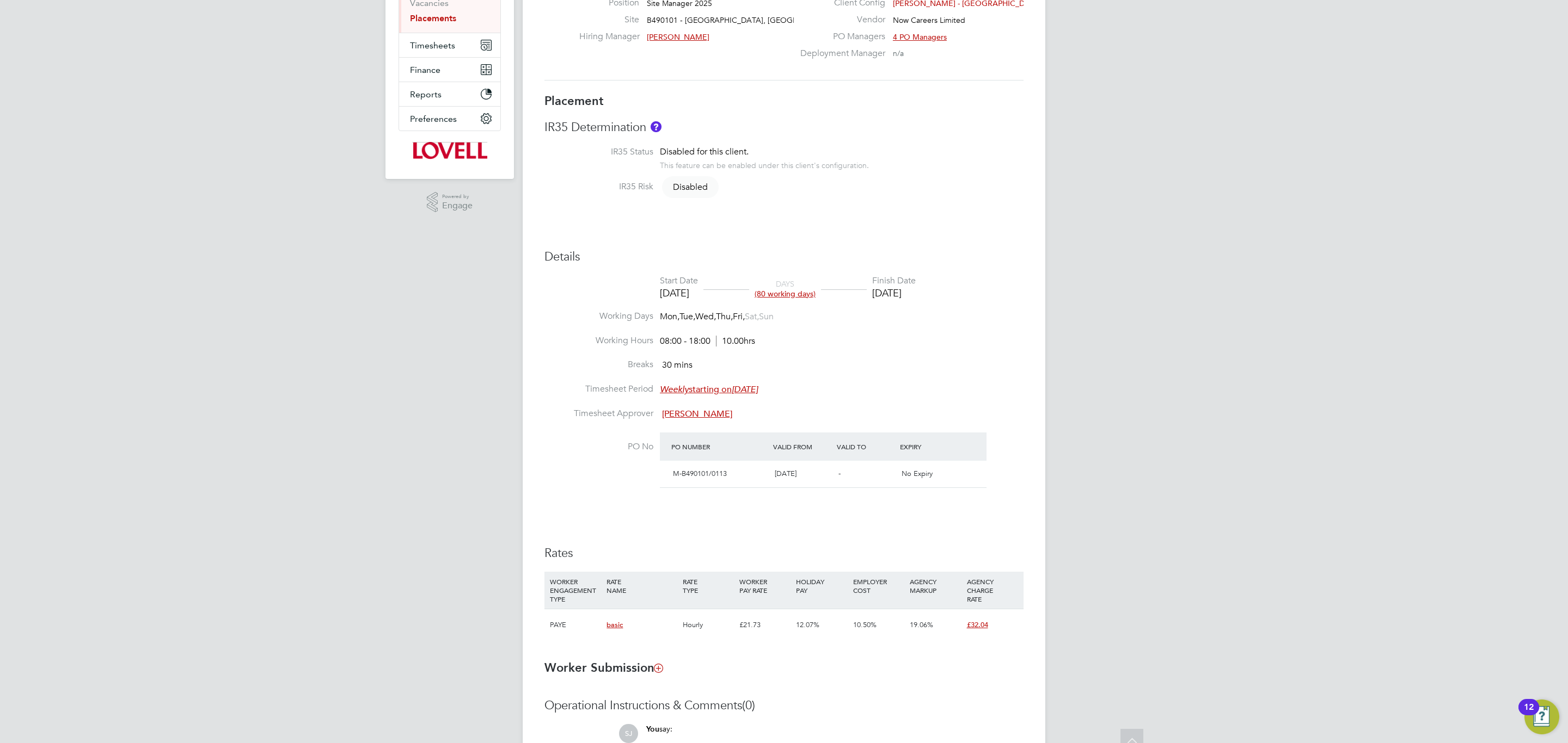
scroll to position [349, 0]
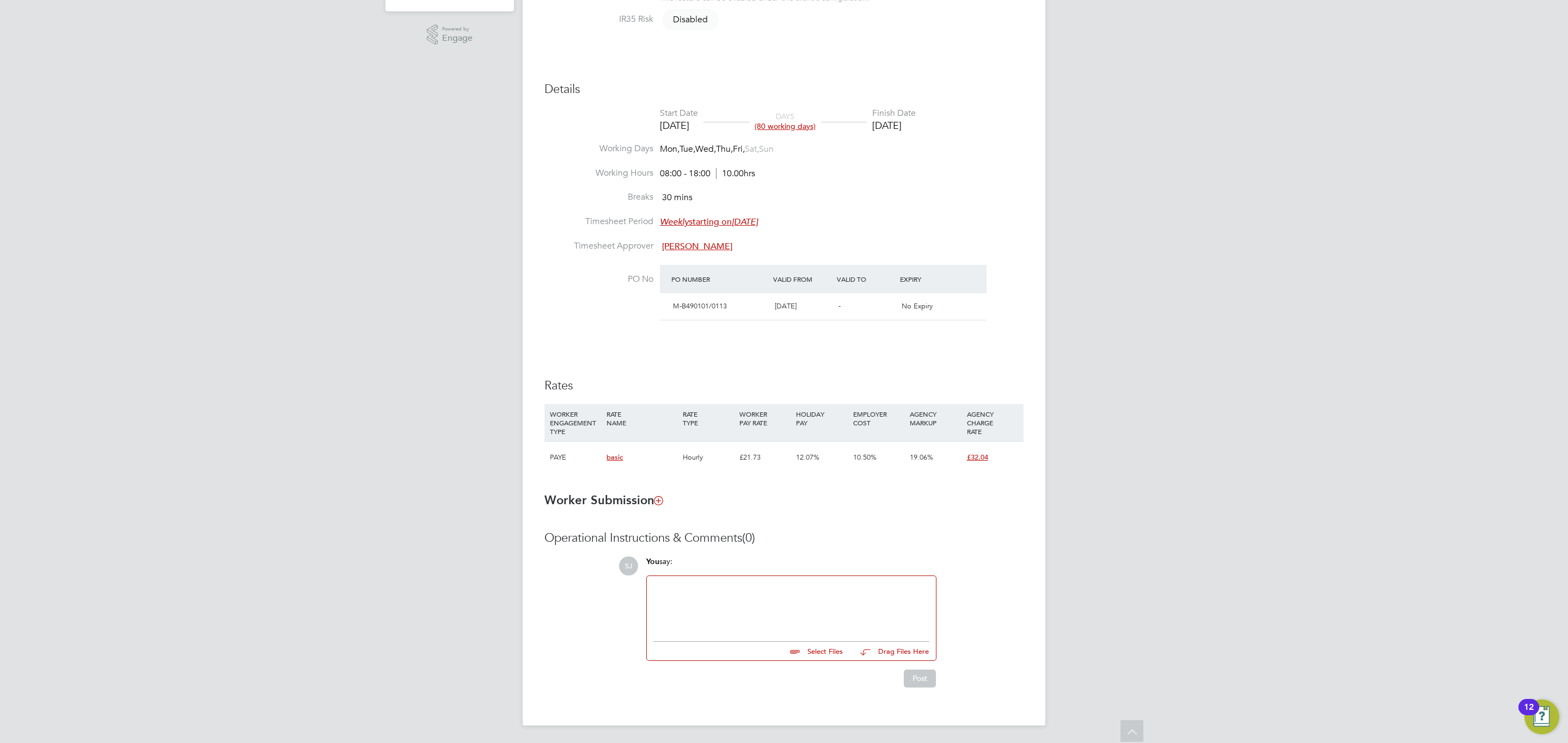
click at [660, 357] on div "Details Start Date 14 Apr 2025 DAYS (80 working days) Finish Date 01 Aug 2025 W…" at bounding box center [784, 282] width 479 height 403
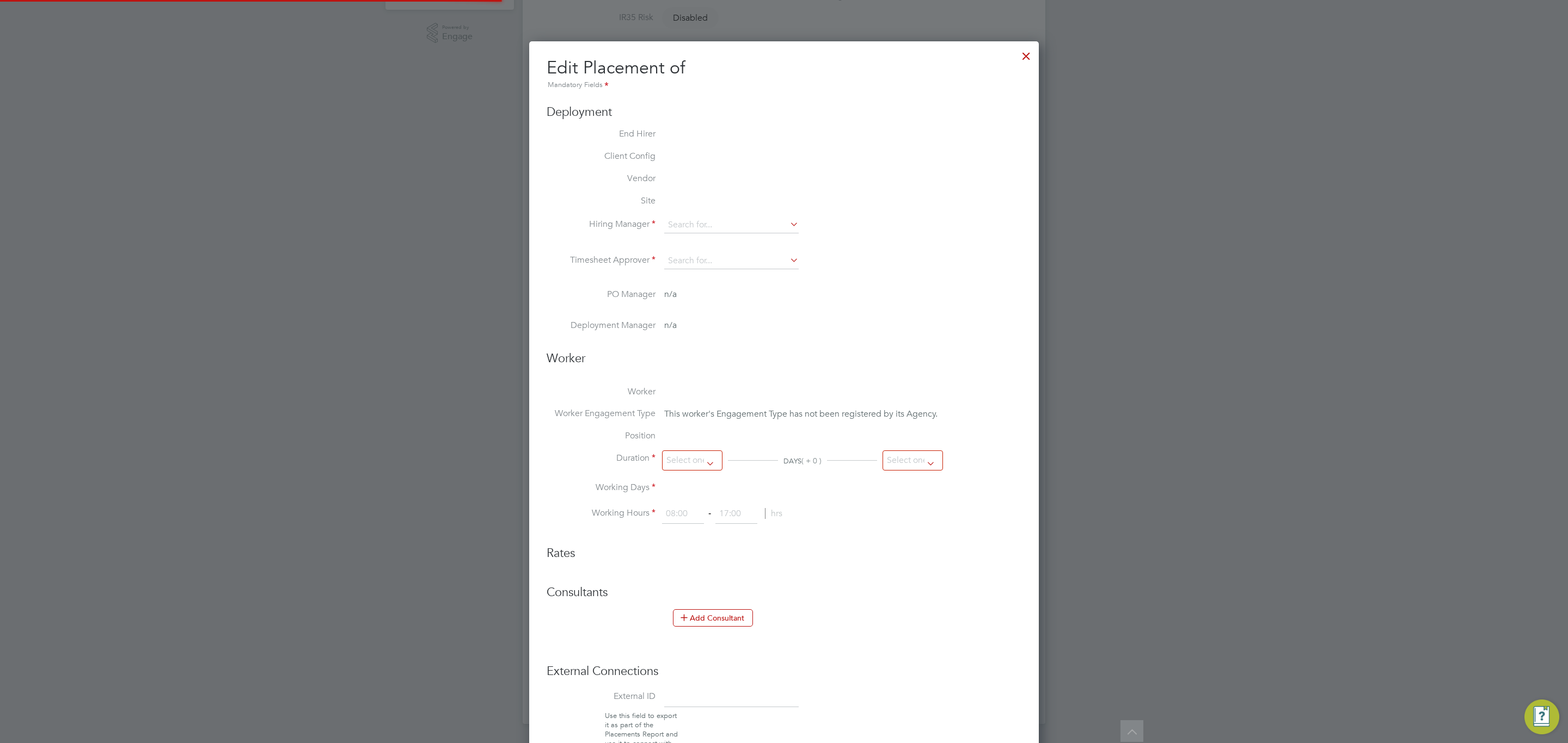
type input "[PERSON_NAME]"
type input "Brian Sheerin"
type input "14 Apr 2025"
type input "01 Aug 2025"
type input "08:00"
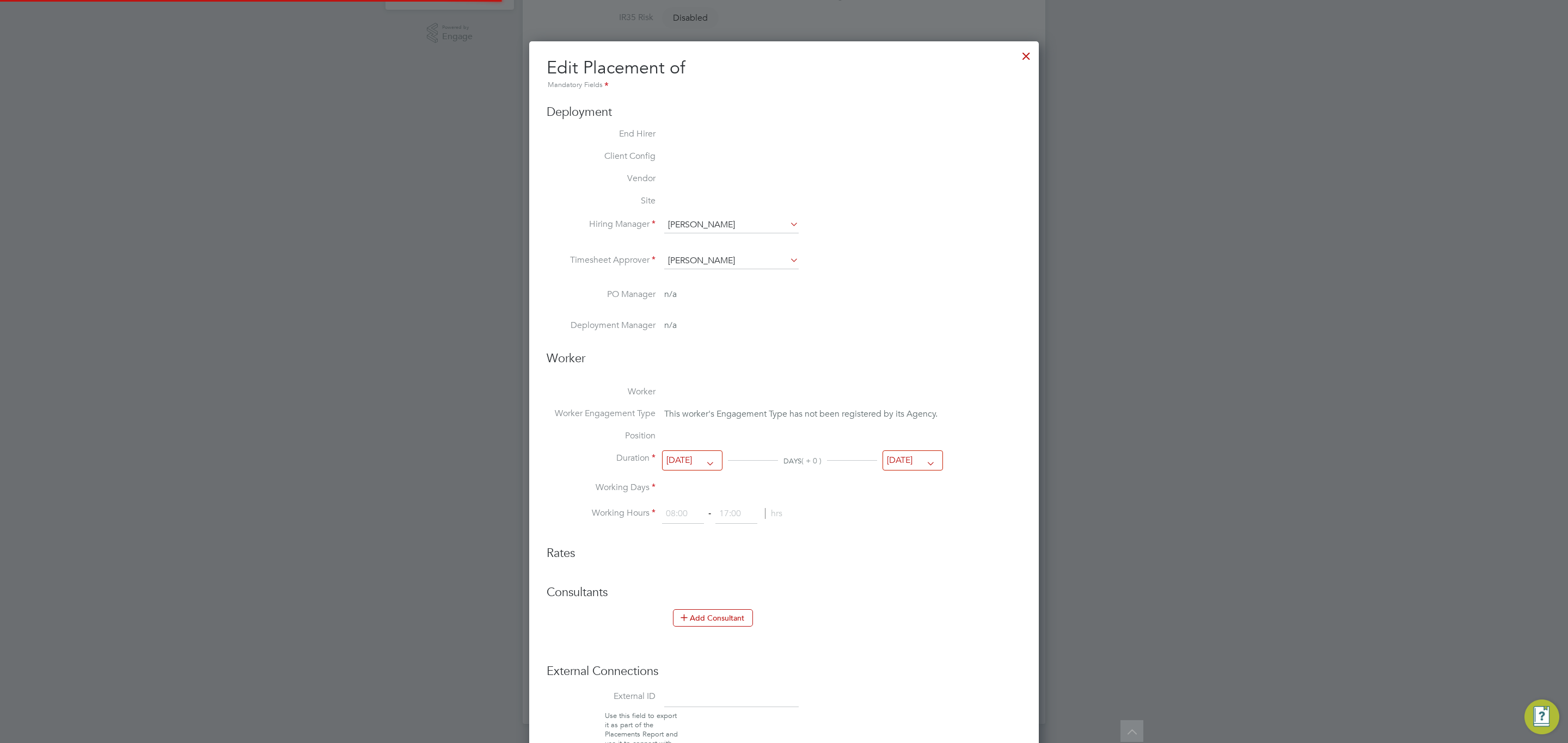
type input "18:00"
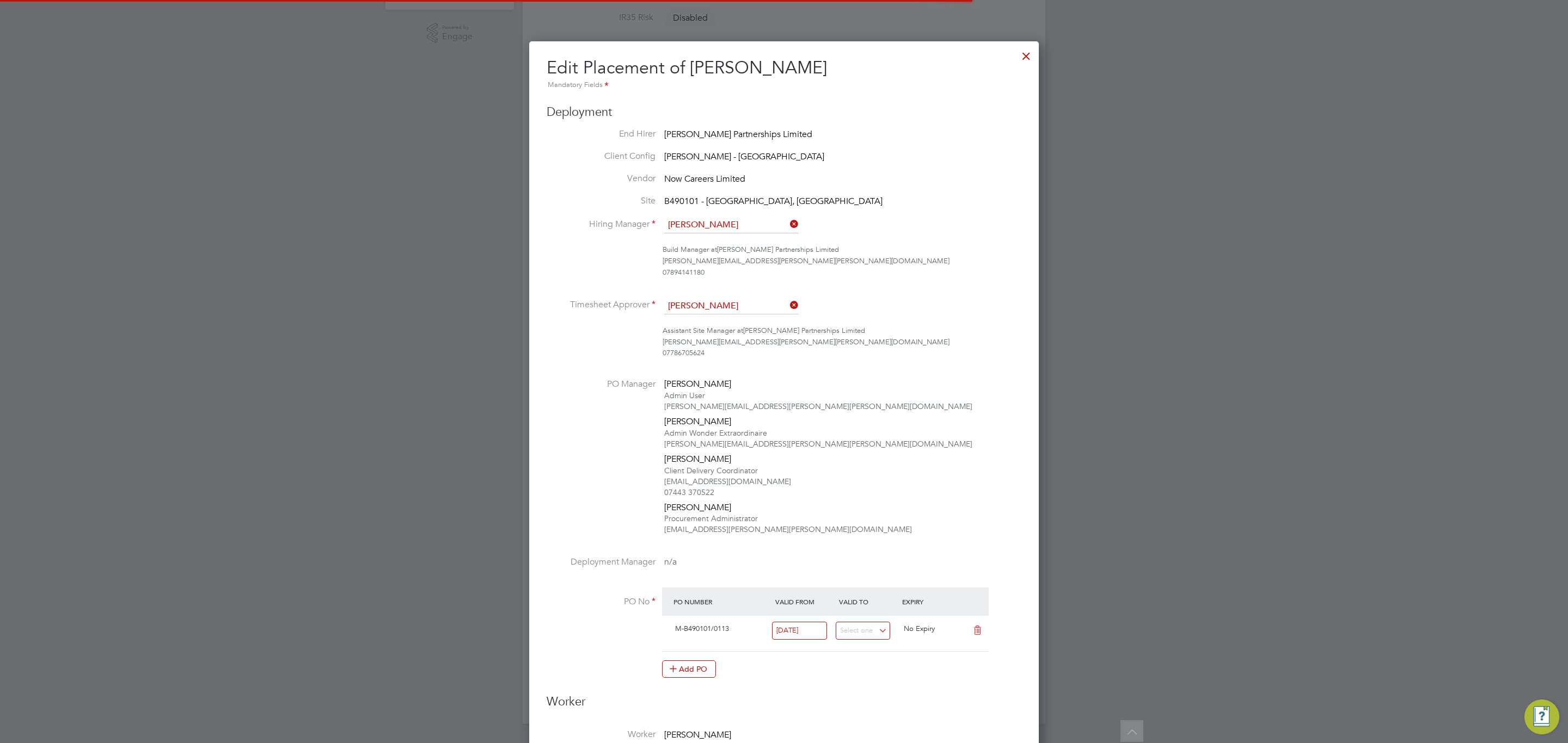
scroll to position [13, 475]
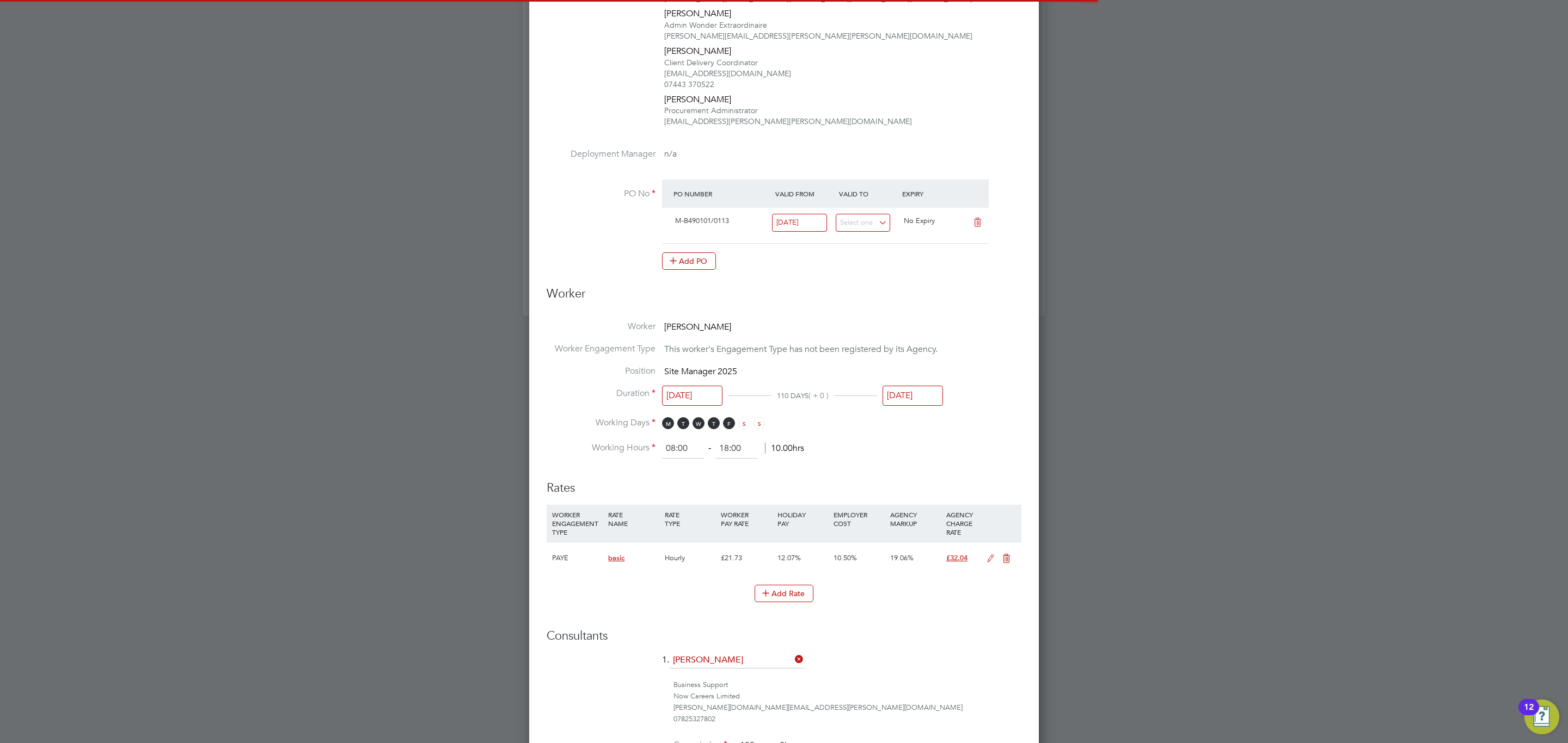
click at [909, 395] on input "01 Aug 2025" at bounding box center [912, 395] width 60 height 20
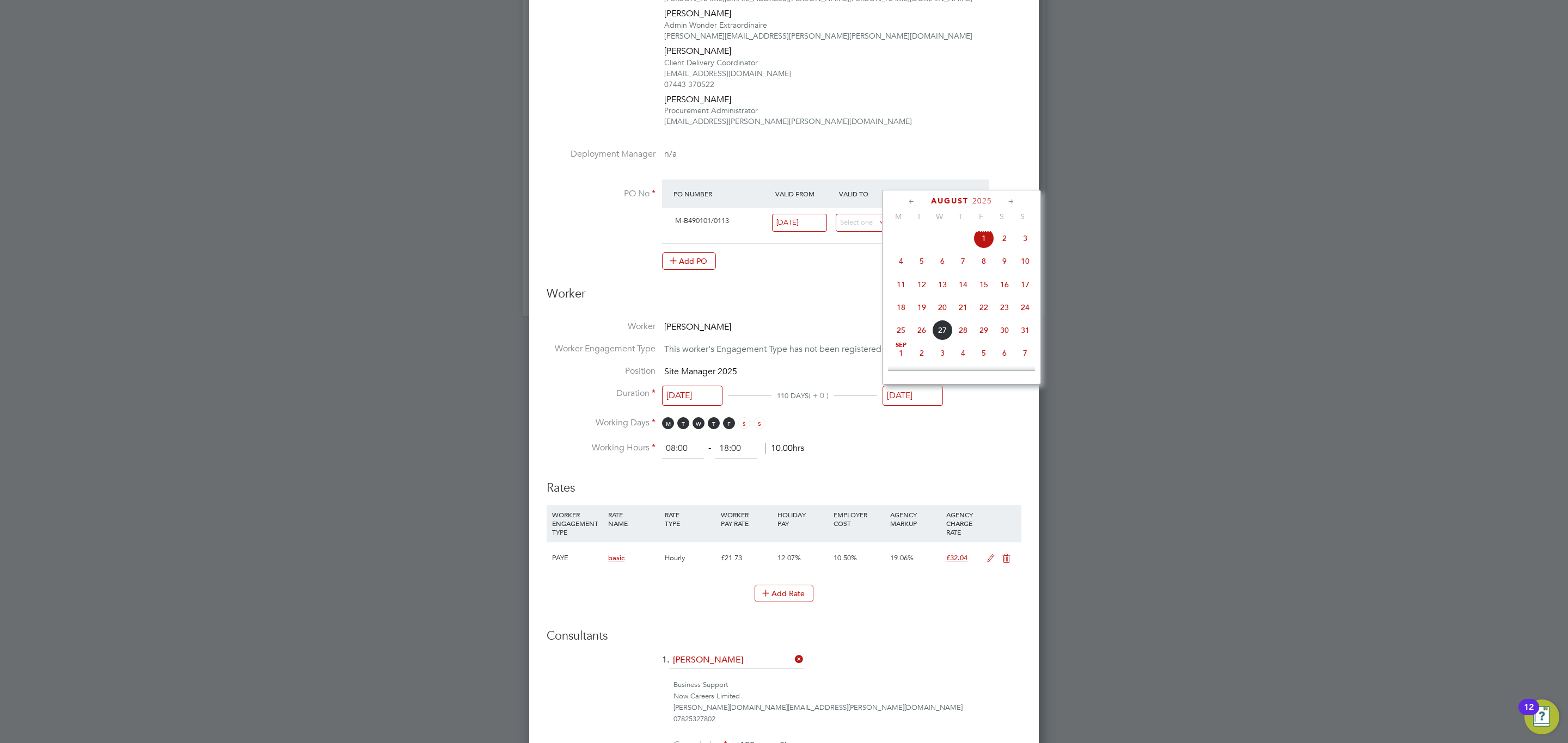
scroll to position [407, 0]
click at [984, 300] on span "29" at bounding box center [984, 294] width 21 height 21
type input "29 Aug 2025"
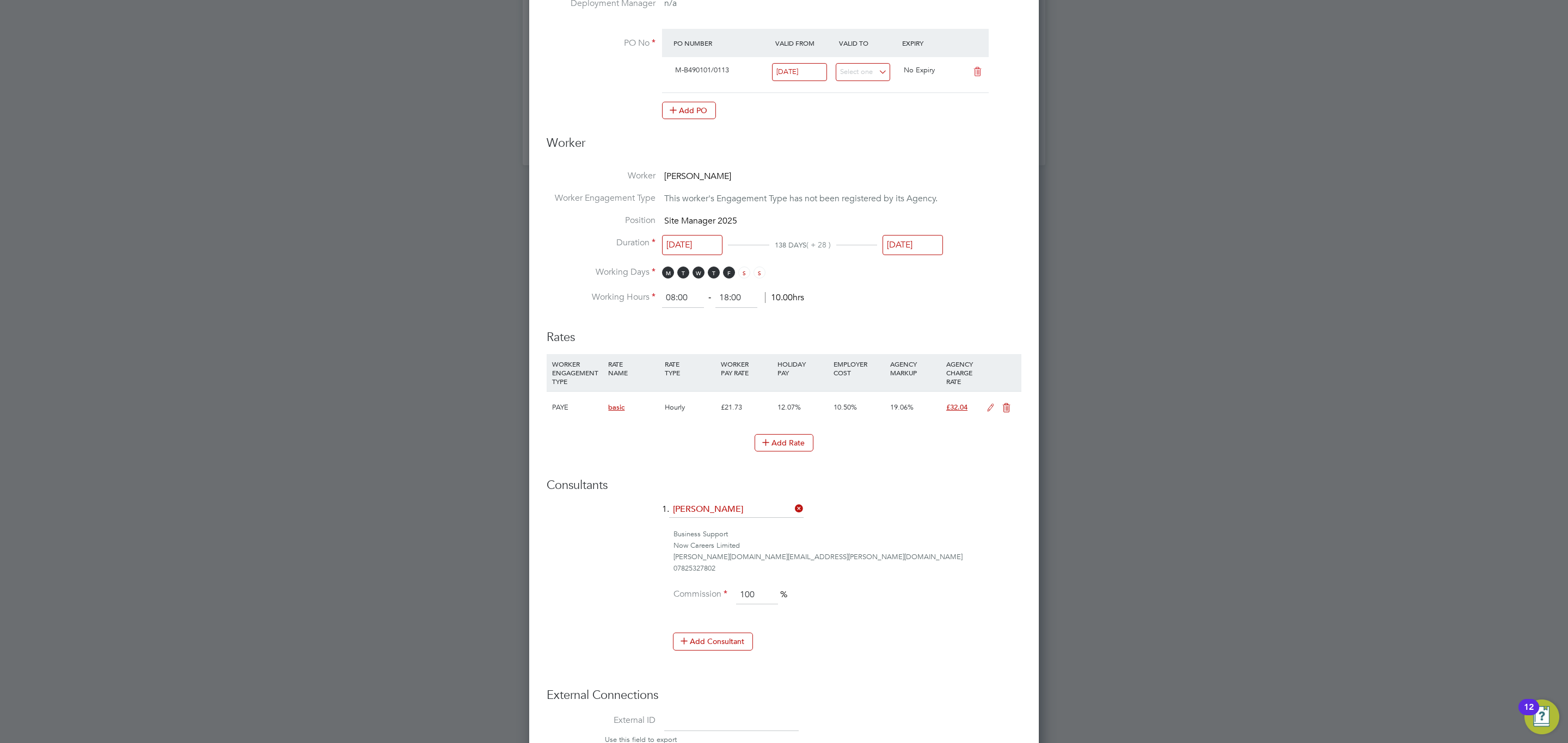
scroll to position [921, 0]
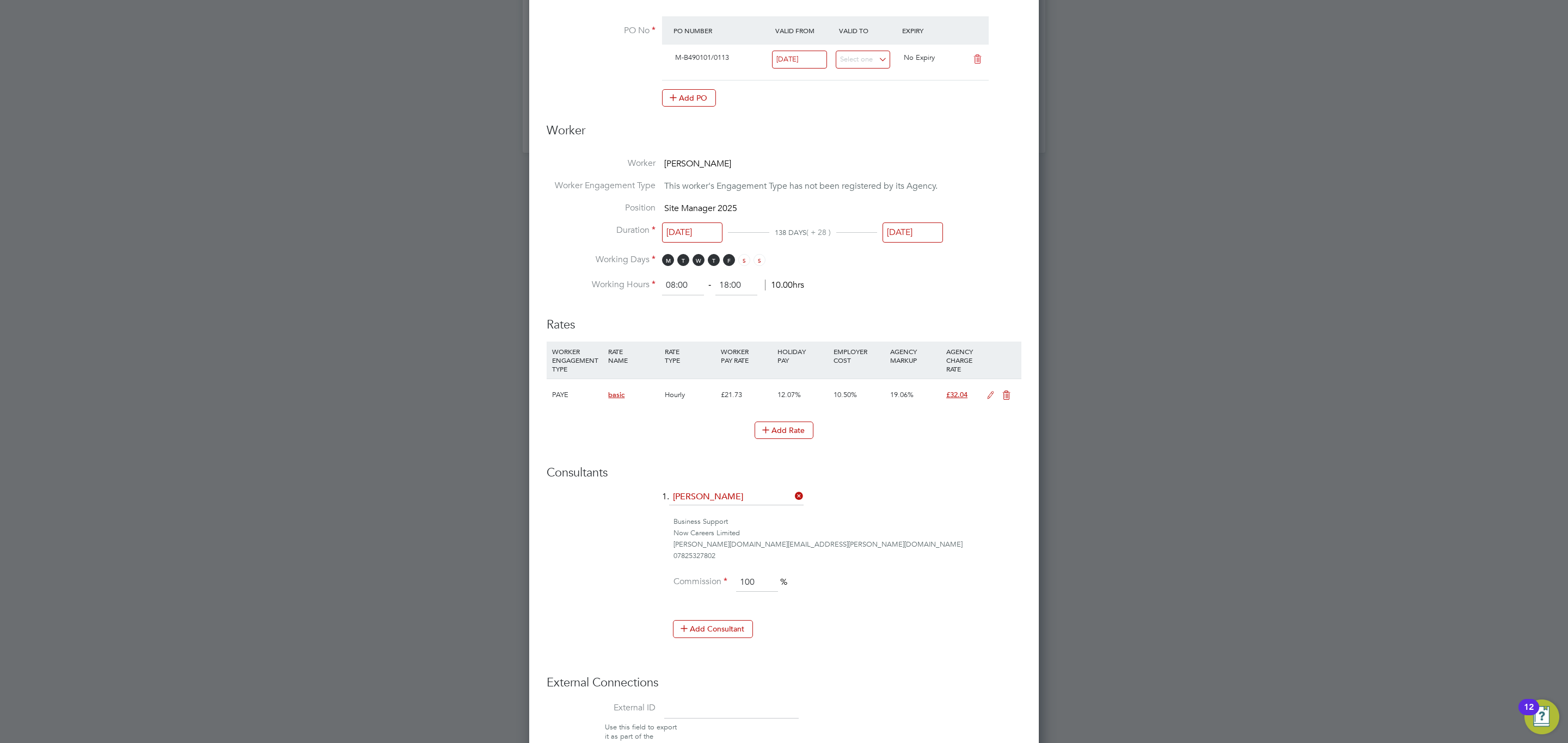
click at [987, 399] on icon at bounding box center [990, 395] width 13 height 9
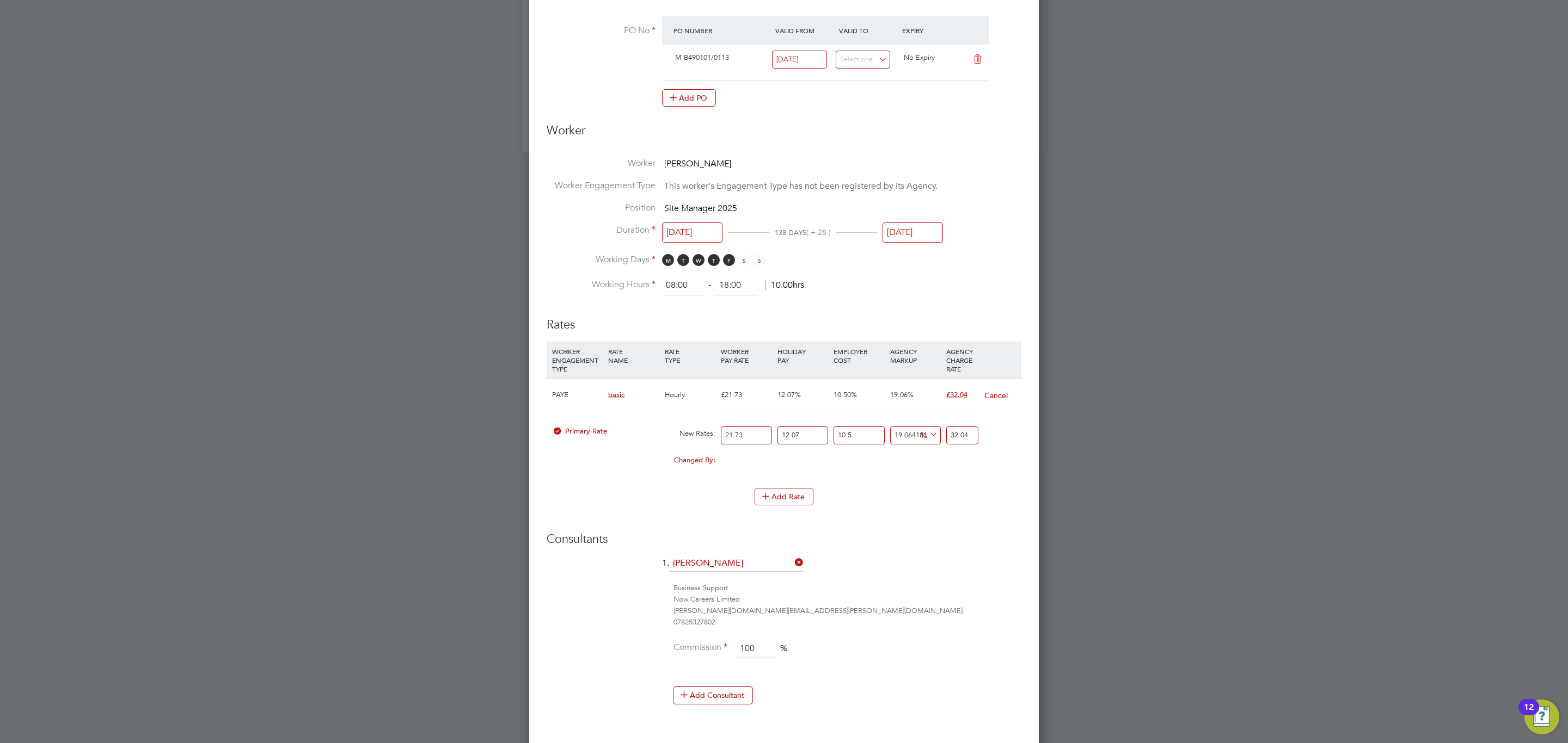
click at [740, 439] on input "21.73" at bounding box center [745, 435] width 51 height 18
click at [740, 438] on input "21.73" at bounding box center [745, 435] width 51 height 18
type input "2"
type input "2.9489185457892315"
type input "27"
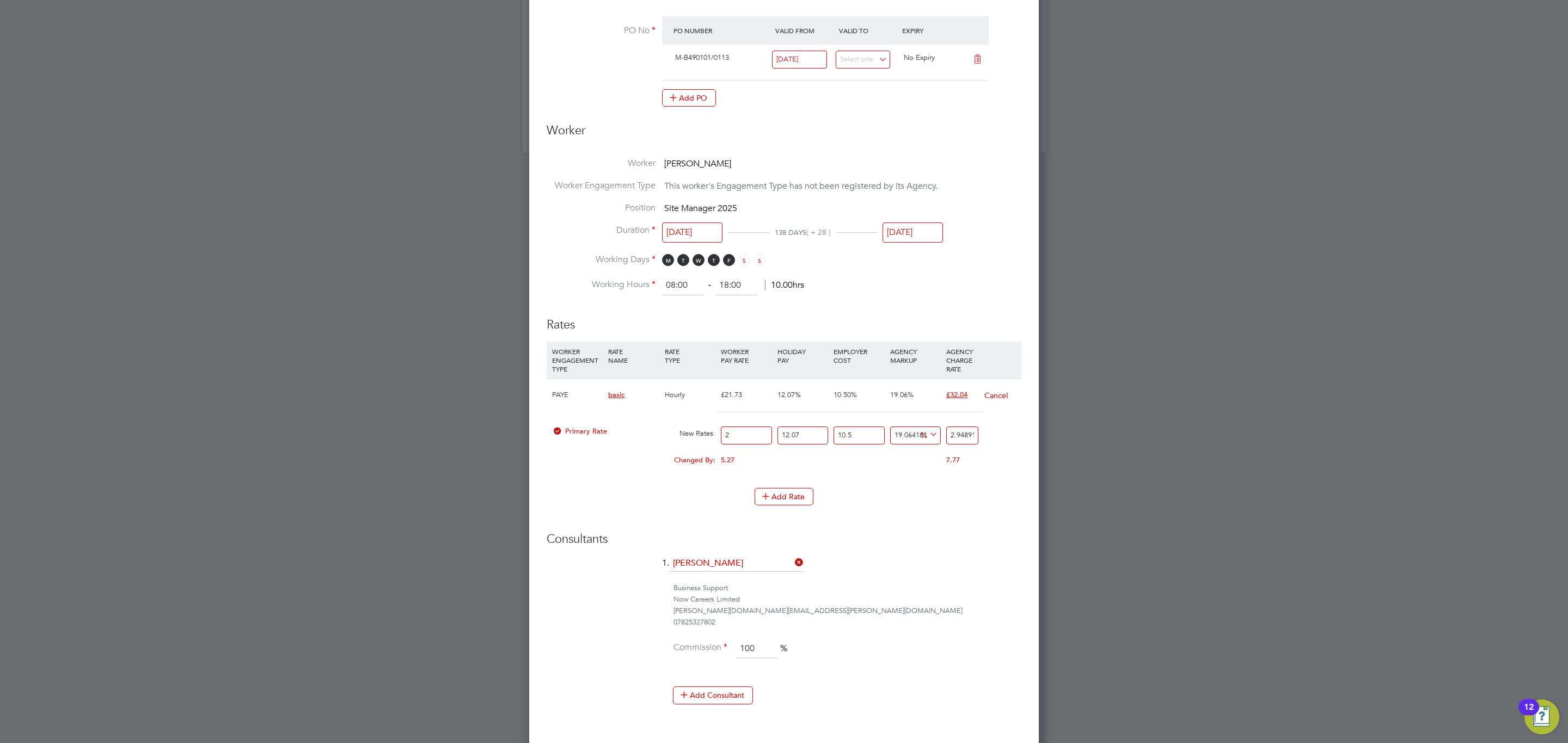
type input "39.810400368154625"
type input "27.1"
type input "39.957846295444085"
type input "27.12"
type input "39.987335480901976"
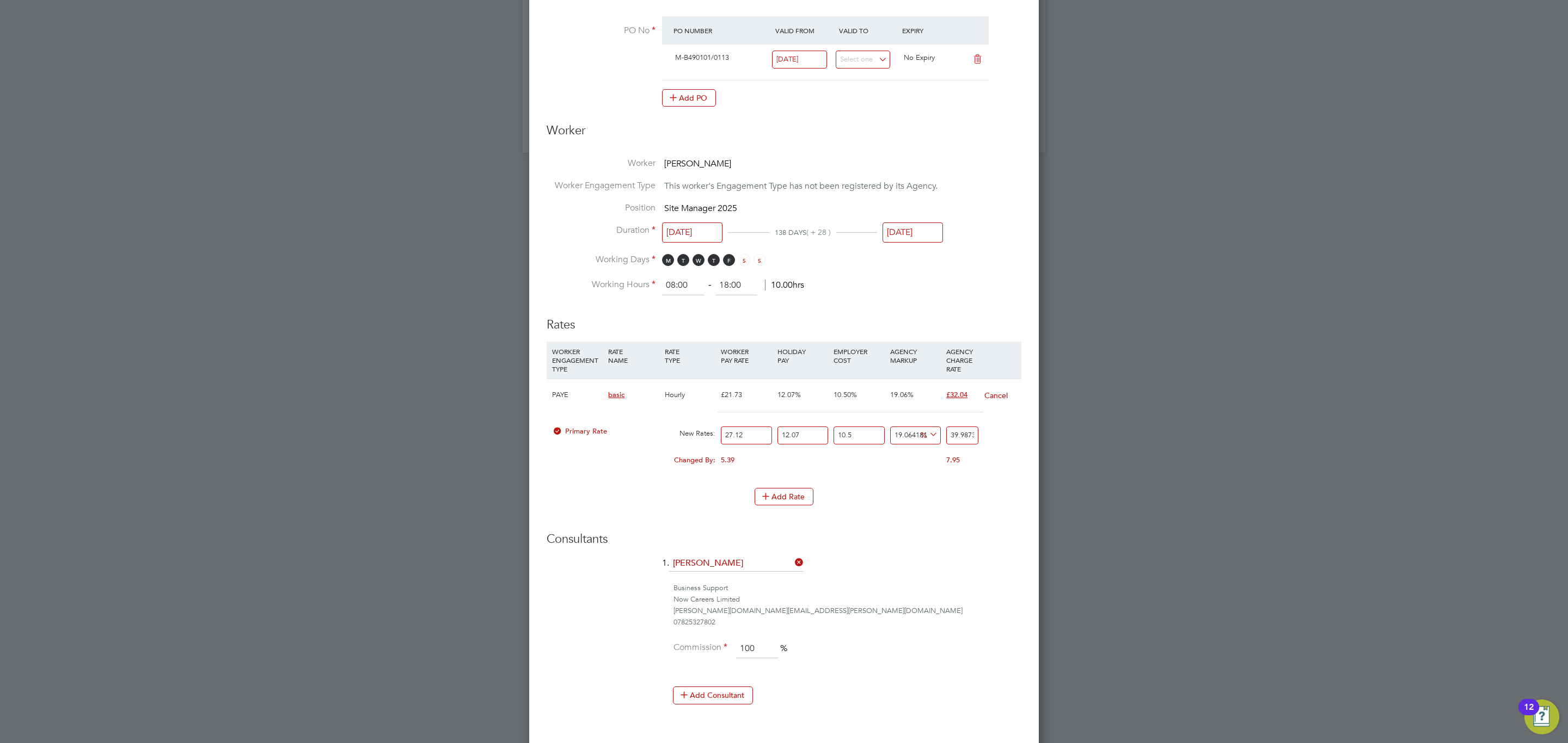
type input "27.12"
click at [967, 431] on input "39.987335480901976" at bounding box center [962, 435] width 33 height 18
type input "-88.08981091982899"
type input "4"
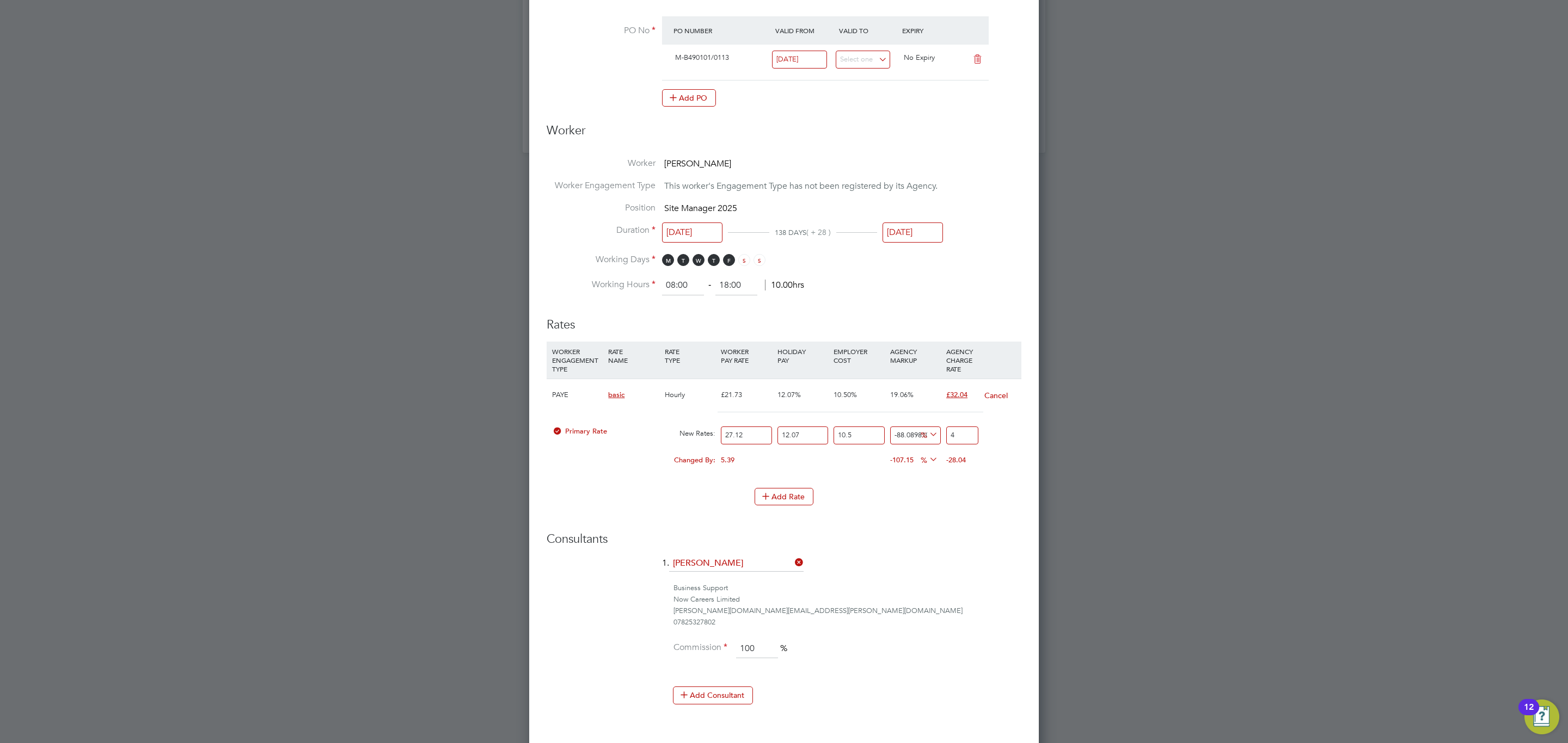
type input "19.101890801710116"
type input "40"
type input "19.39964552871439"
type input "40.1"
type input "19.54852289221653"
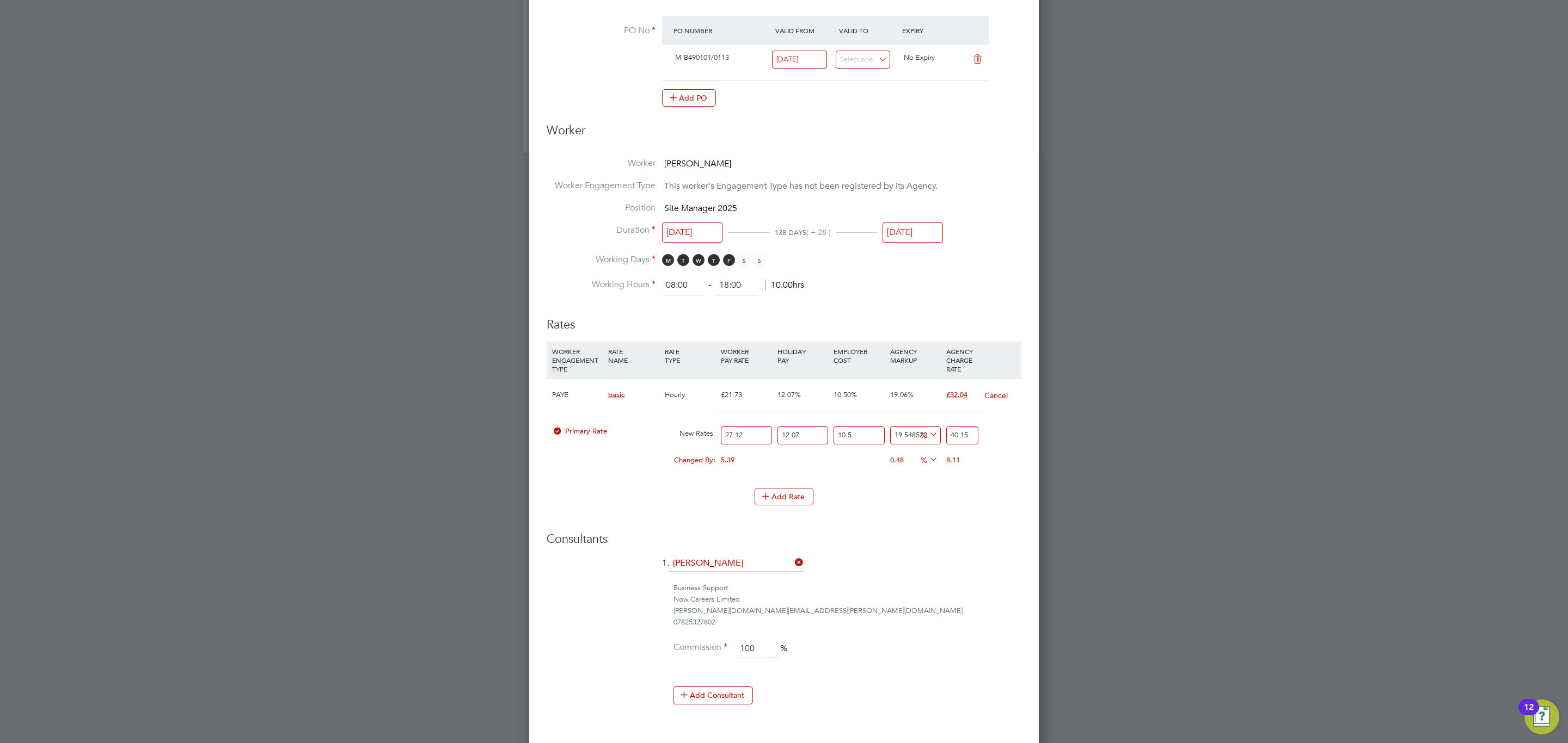
type input "40.15"
click at [941, 592] on div "Business Support" at bounding box center [848, 588] width 348 height 11
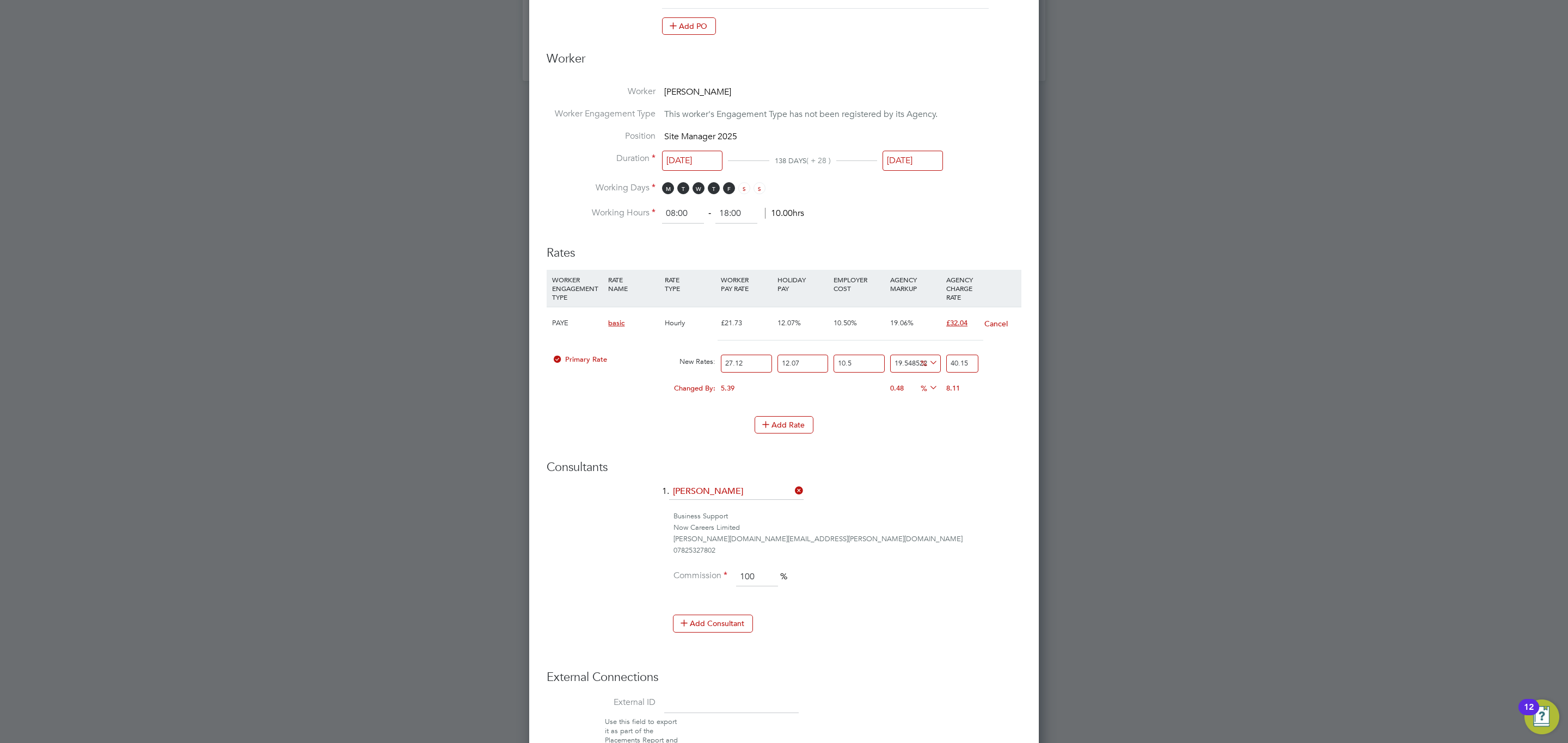
scroll to position [1084, 0]
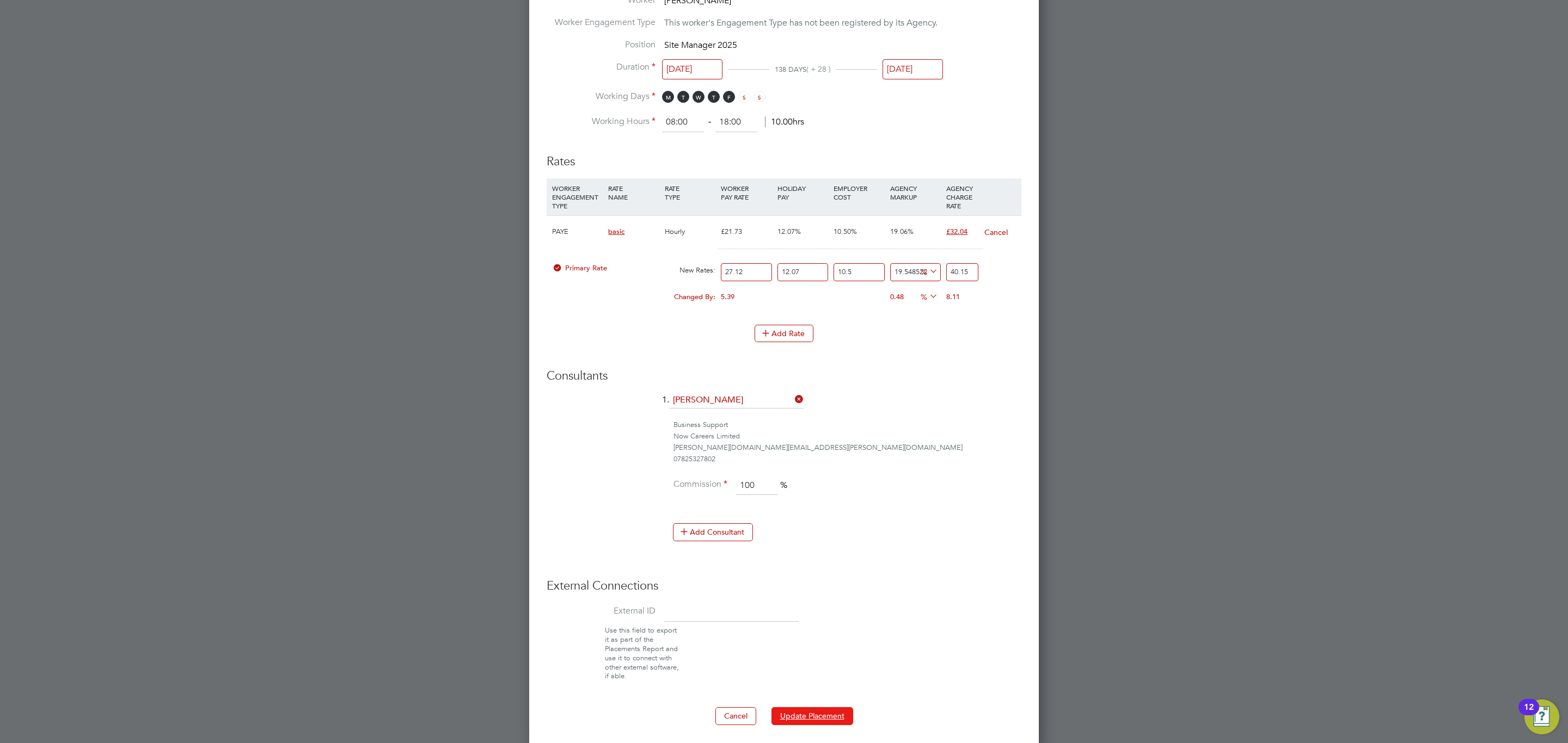
click at [810, 716] on button "Update Placement" at bounding box center [811, 716] width 81 height 17
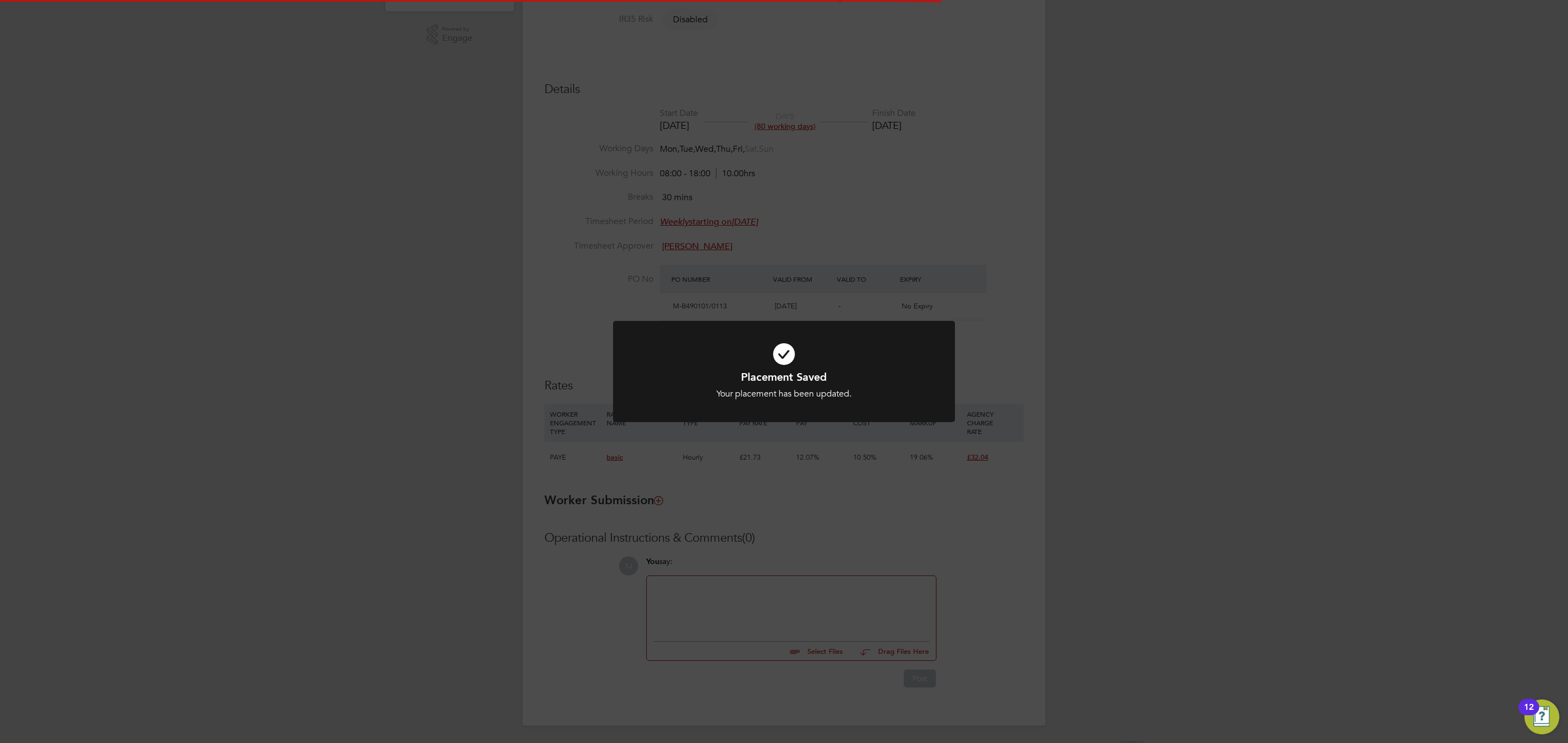
click at [865, 624] on div "Placement Saved Your placement has been updated. Cancel Okay" at bounding box center [784, 371] width 1568 height 743
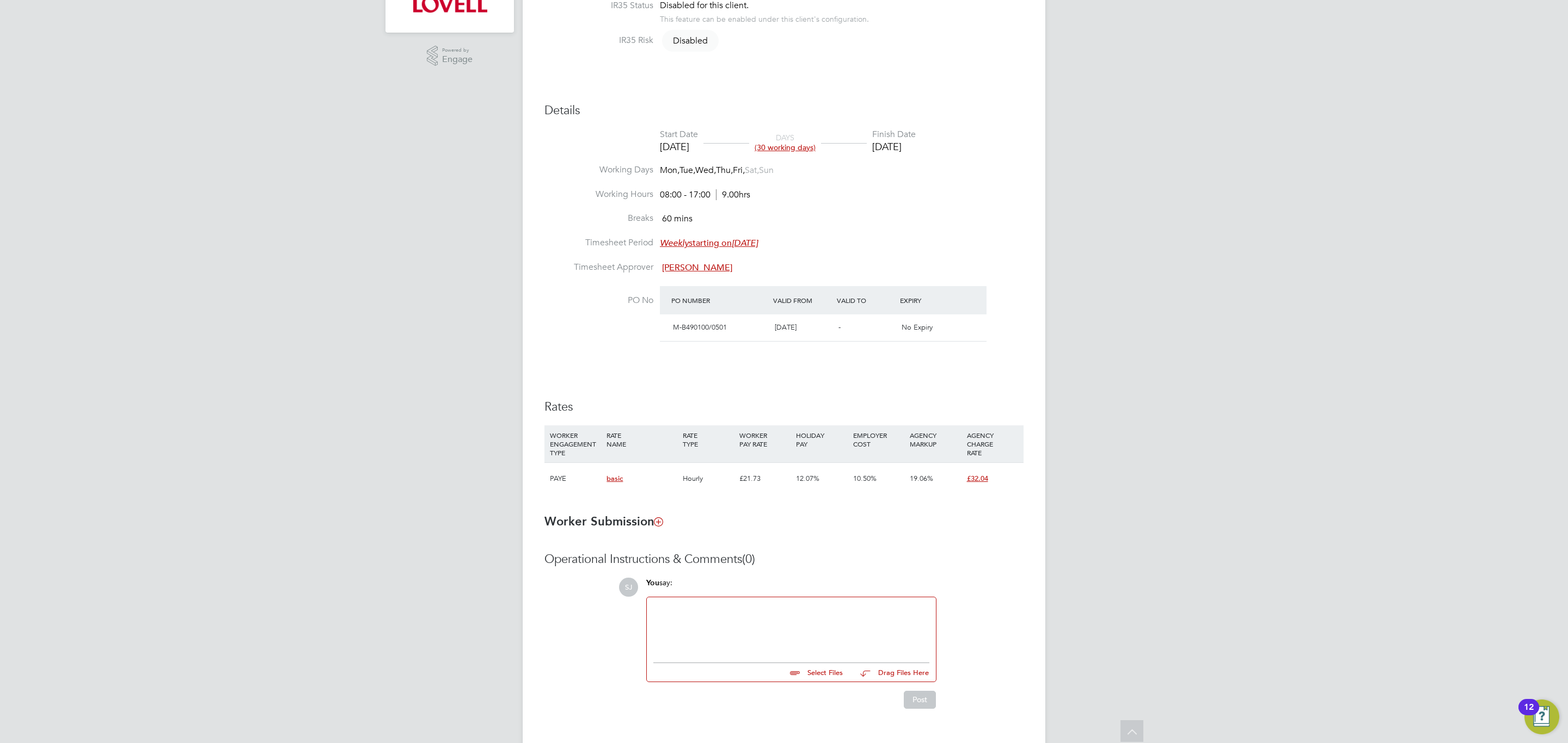
click at [766, 417] on div "Rates WORKER ENGAGEMENT TYPE RATE NAME RATE TYPE WORKER PAY RATE HOLIDAY PAY EM…" at bounding box center [784, 453] width 479 height 107
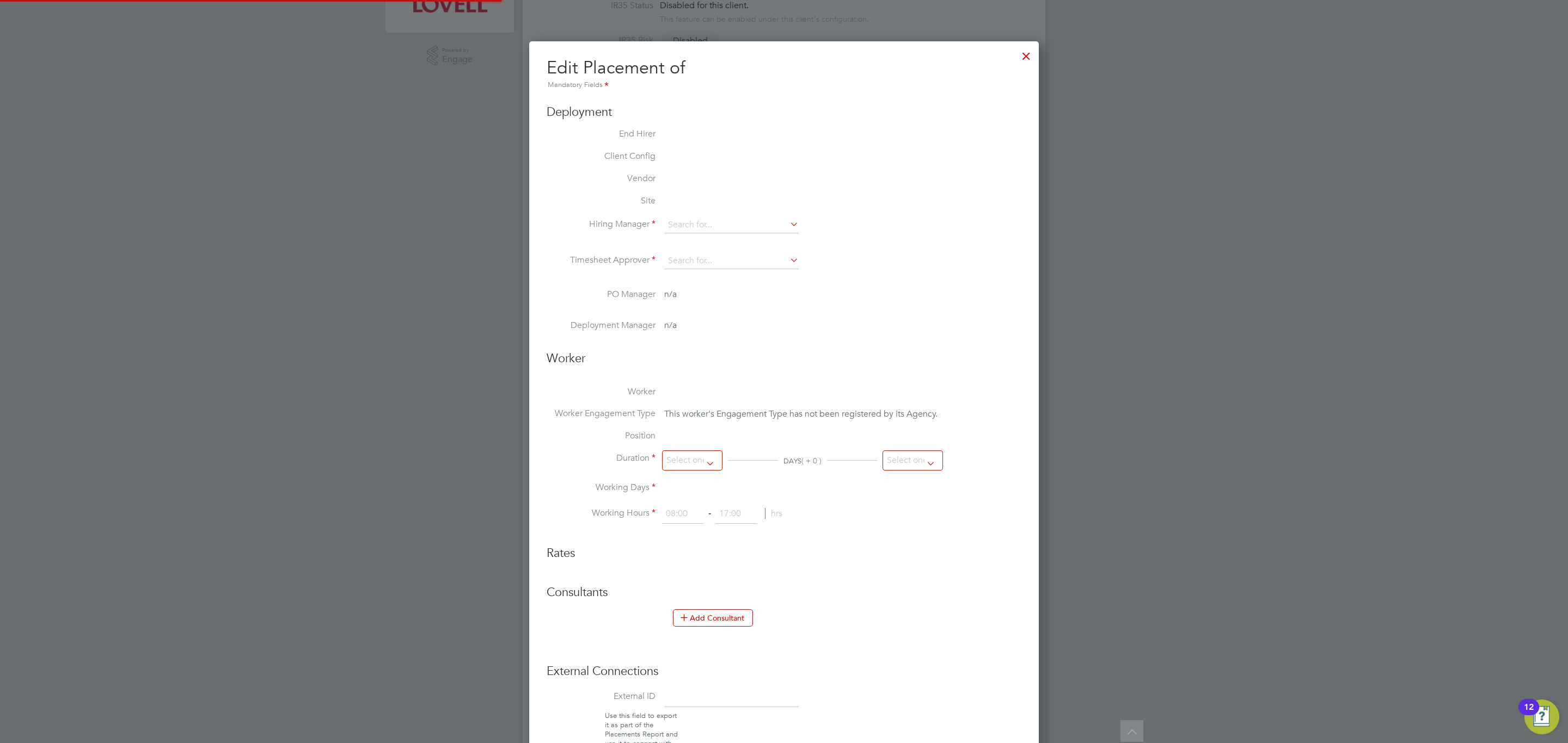
type input "[PERSON_NAME]"
type input "[DATE]"
type input "08:00"
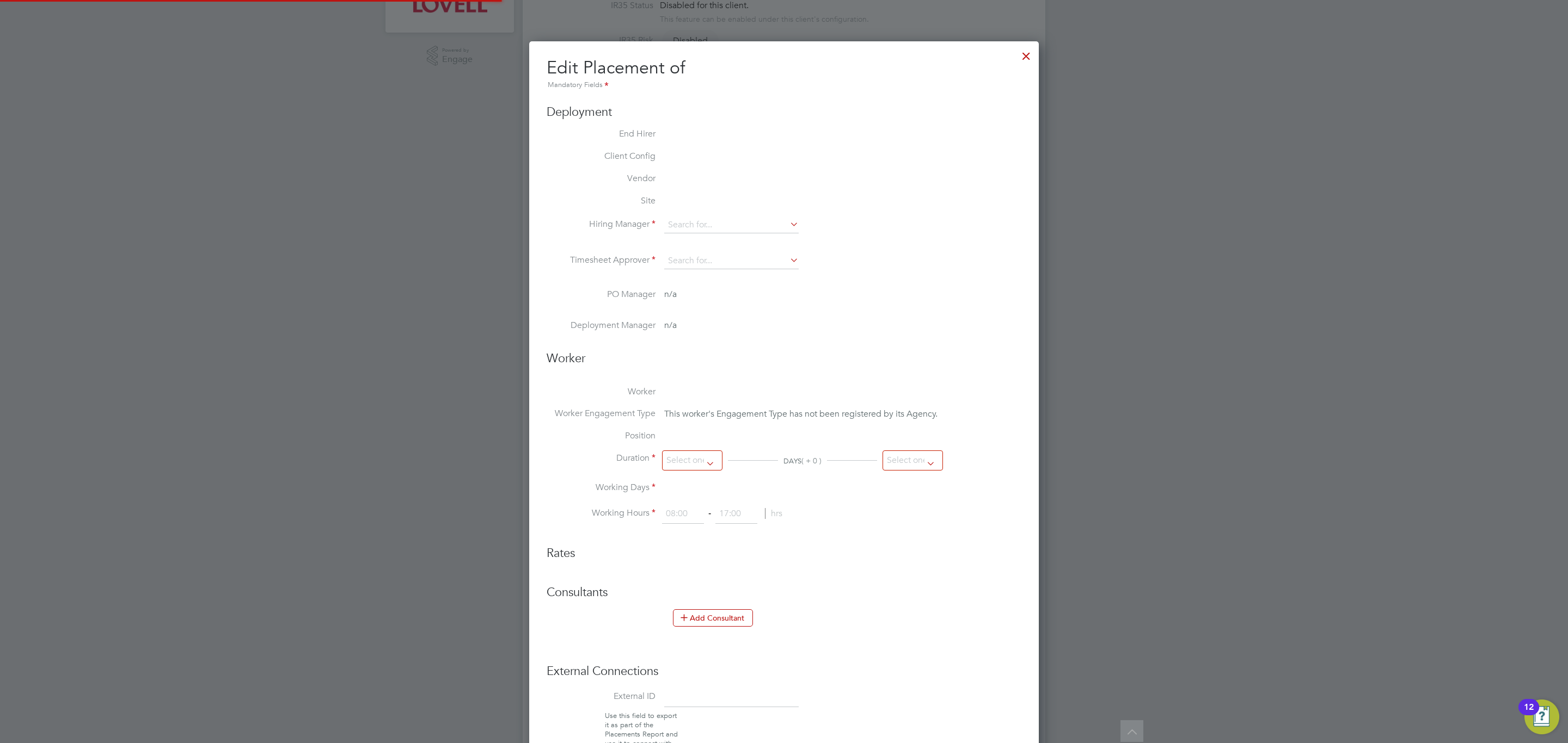
type input "17:00"
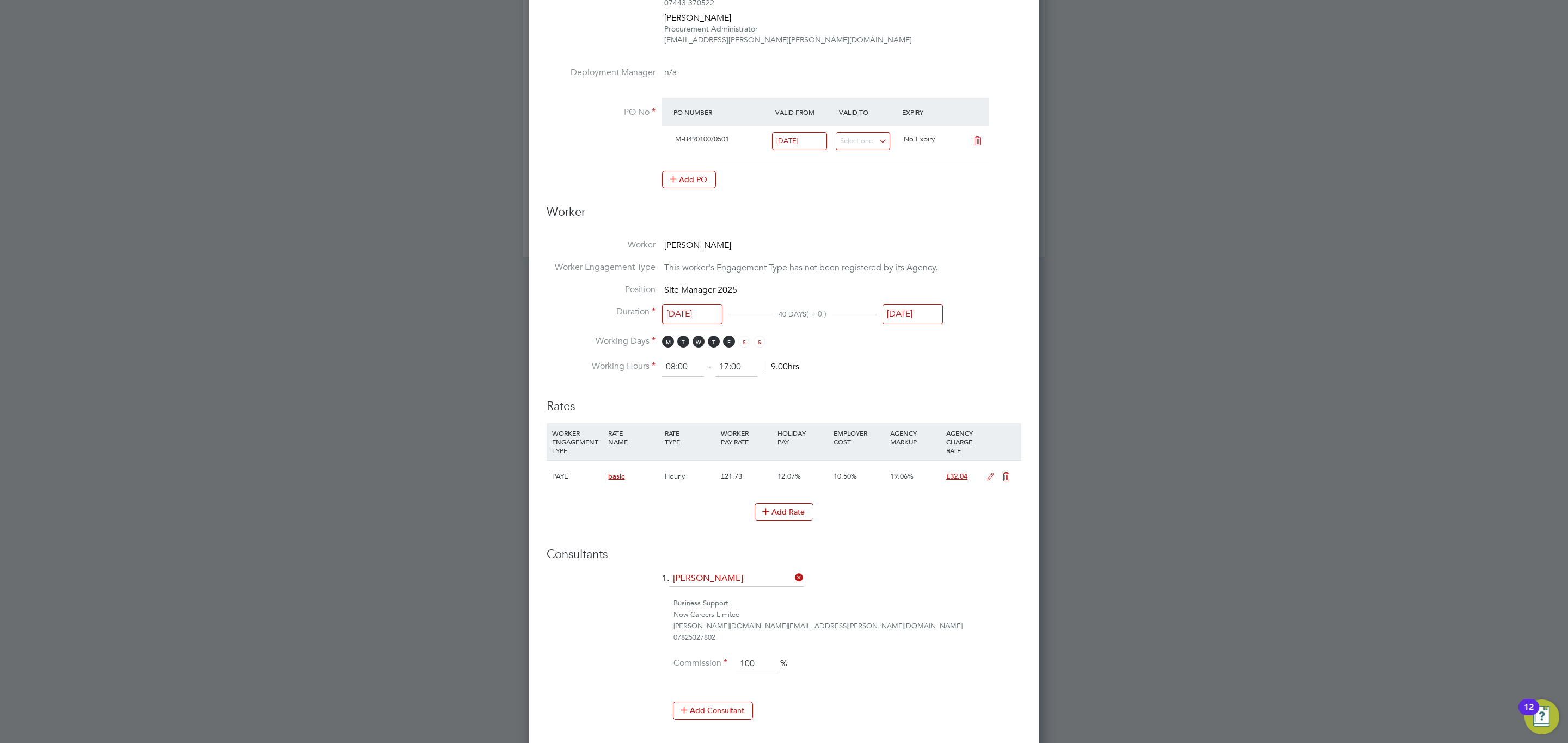
click at [990, 475] on icon at bounding box center [990, 477] width 13 height 9
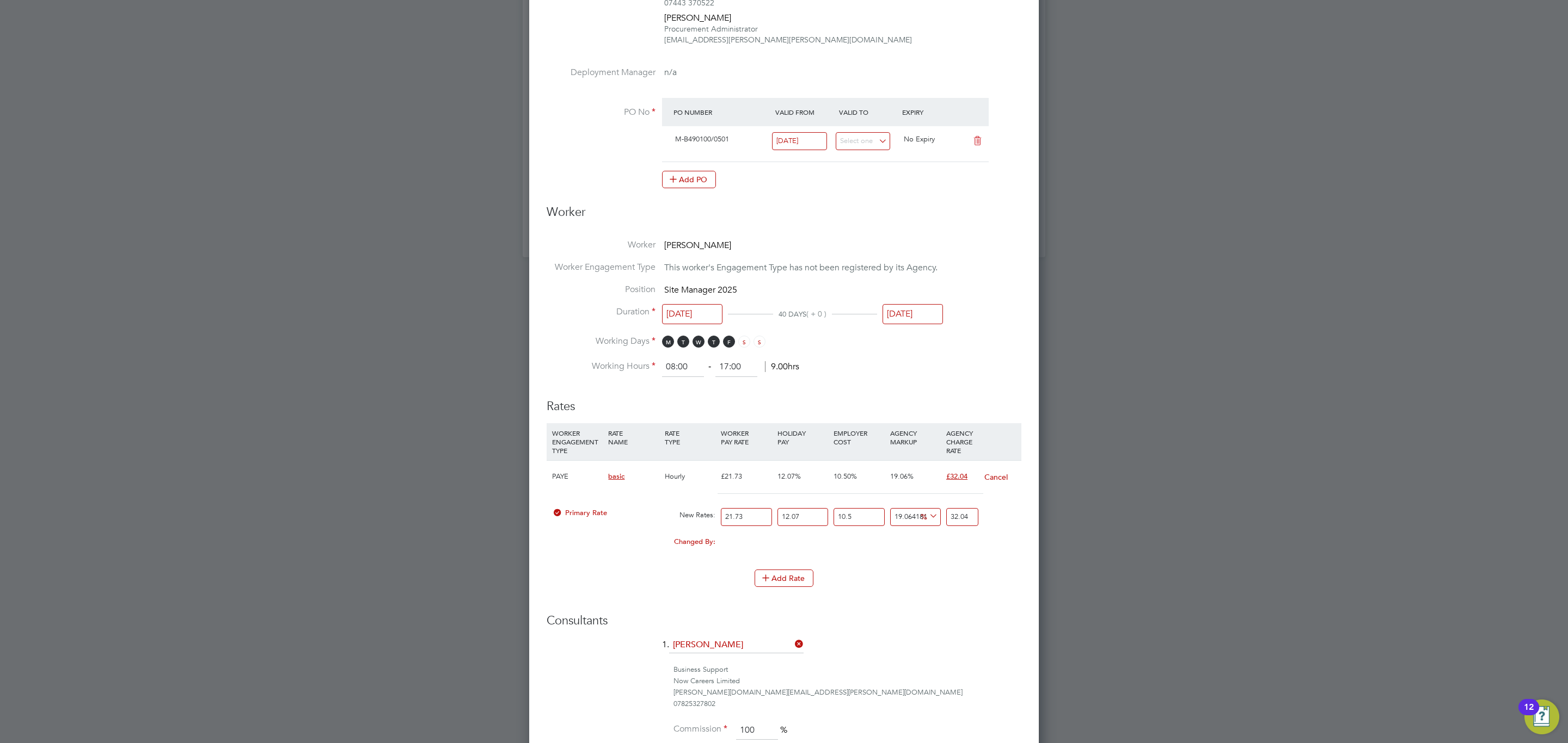
click at [762, 518] on input "21.73" at bounding box center [745, 517] width 51 height 18
click at [762, 519] on input "21.73" at bounding box center [745, 517] width 51 height 18
type input "2"
type input "2.9489185457892315"
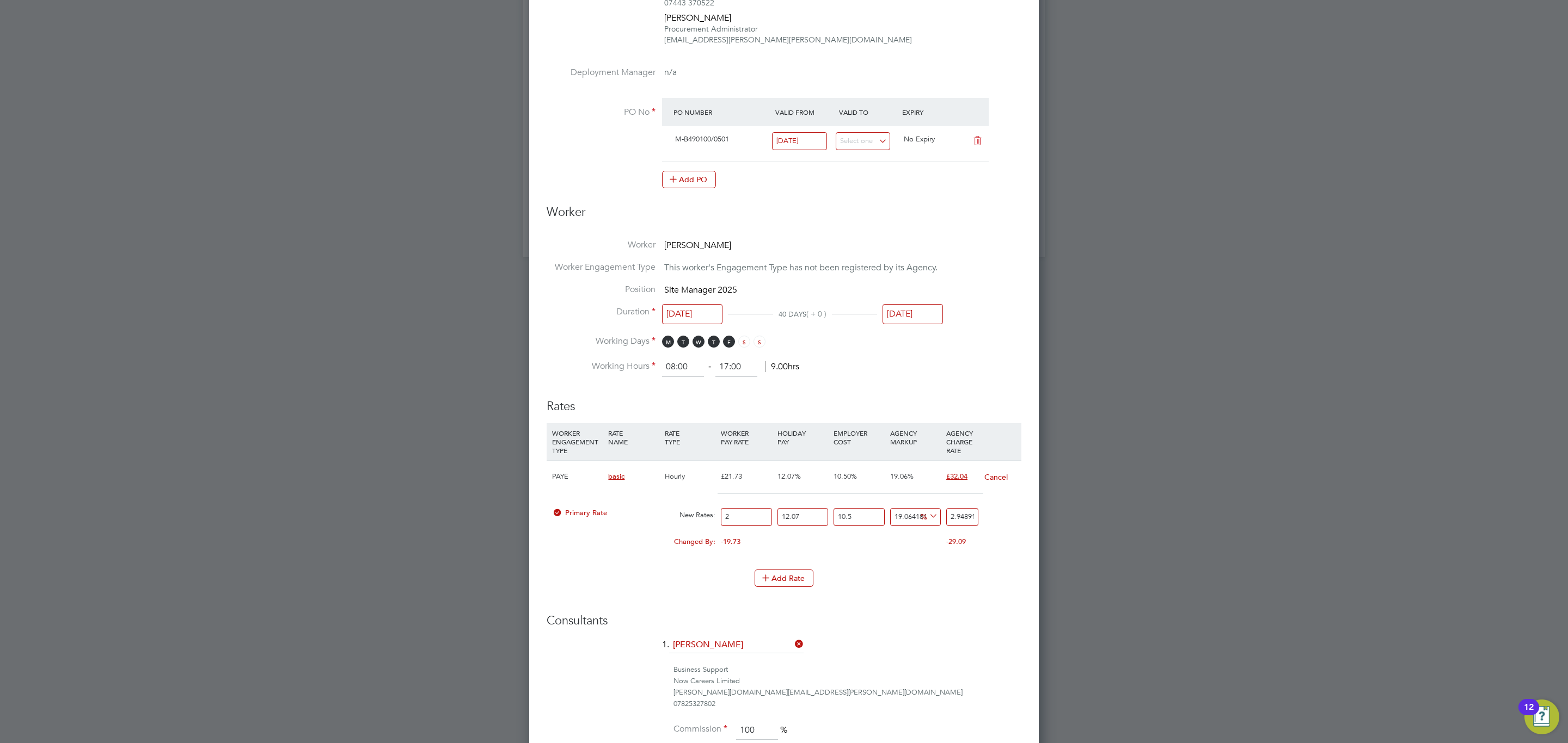
type input "27"
type input "39.810400368154625"
type input "27.1"
type input "39.957846295444085"
type input "27.12"
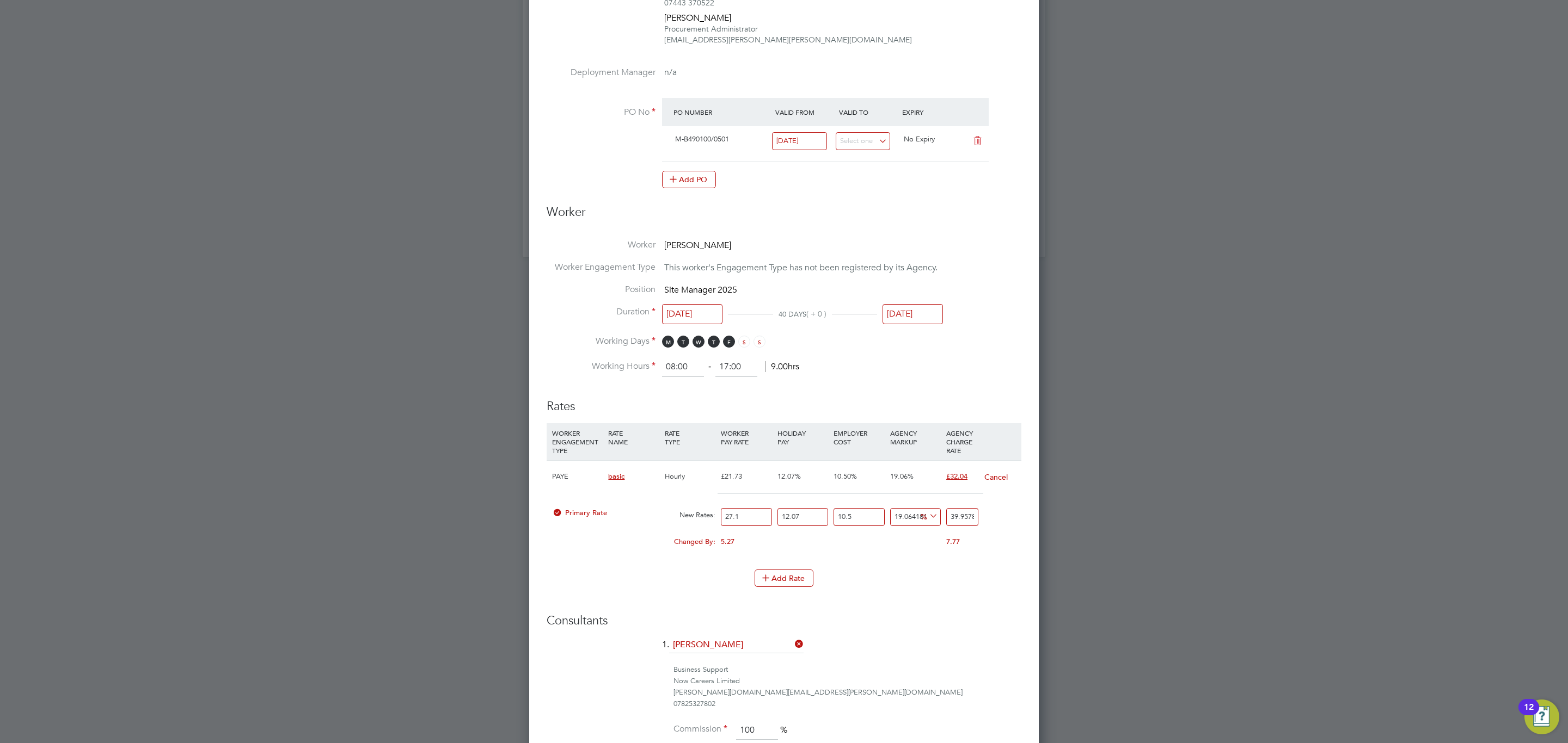
type input "39.987335480901976"
type input "27.12"
click at [961, 513] on input "39.987335480901976" at bounding box center [962, 517] width 33 height 18
type input "-88.08981091982899"
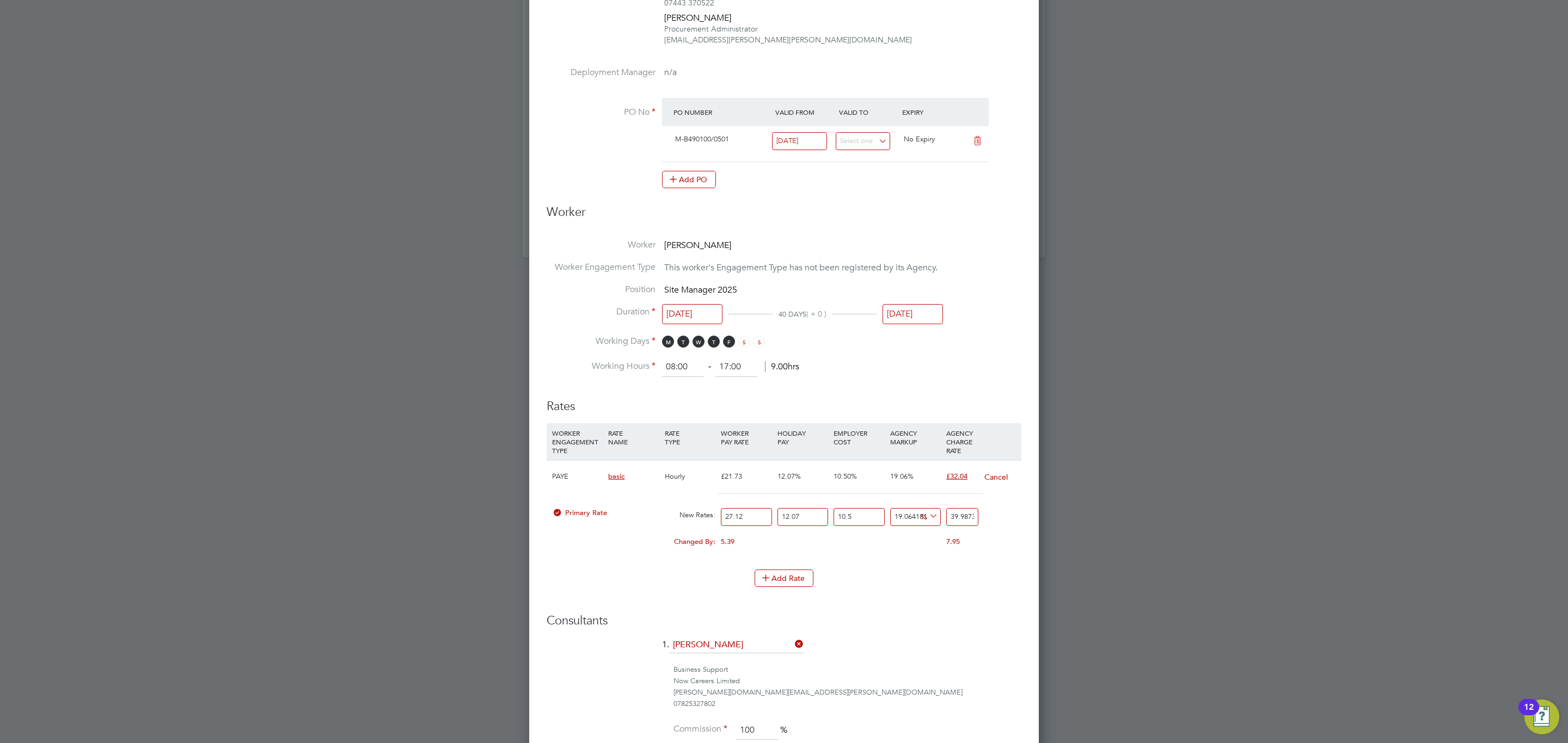
type input "4"
type input "19.101890801710116"
type input "40"
type input "19.39964552871439"
type input "40.1"
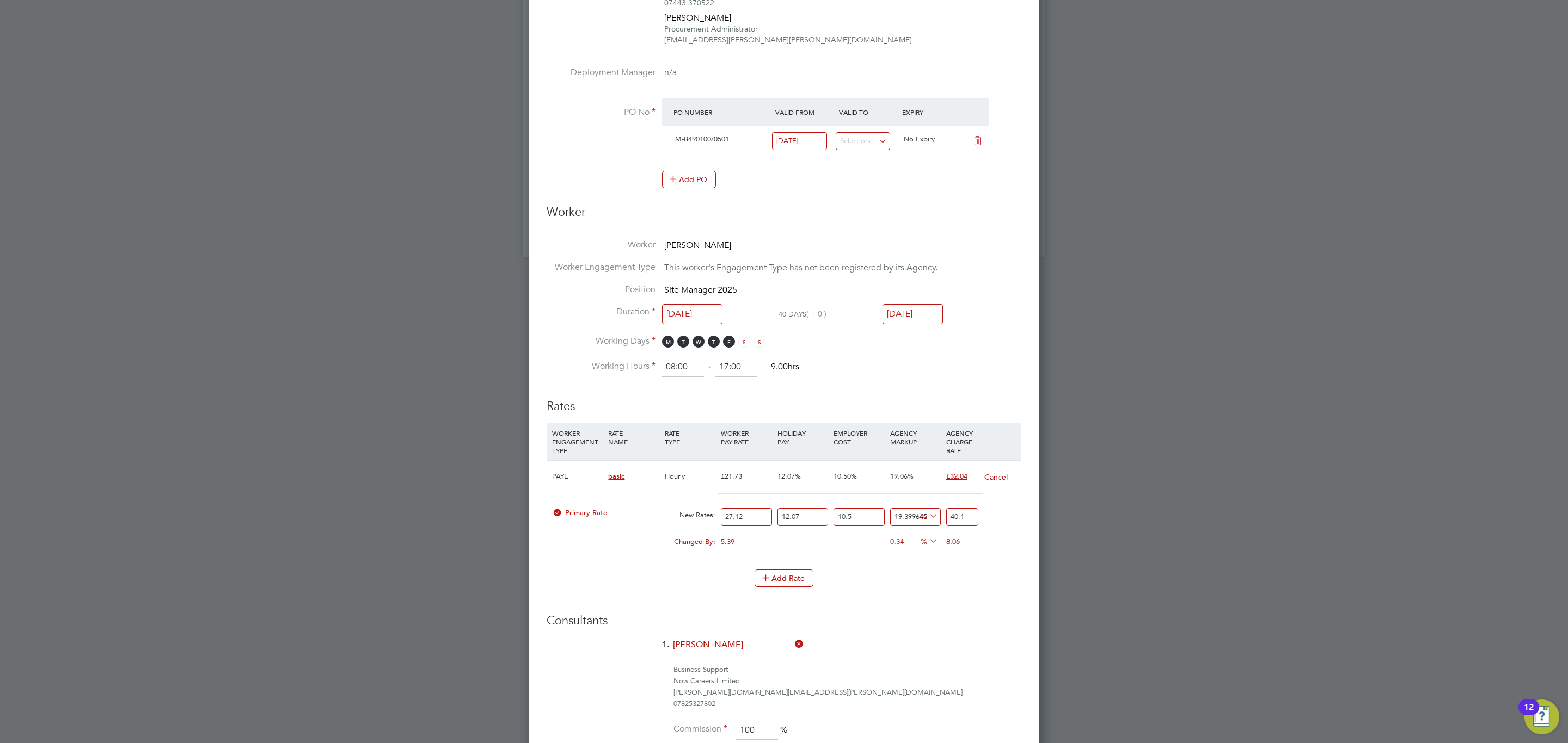
type input "19.54852289221653"
type input "40.15"
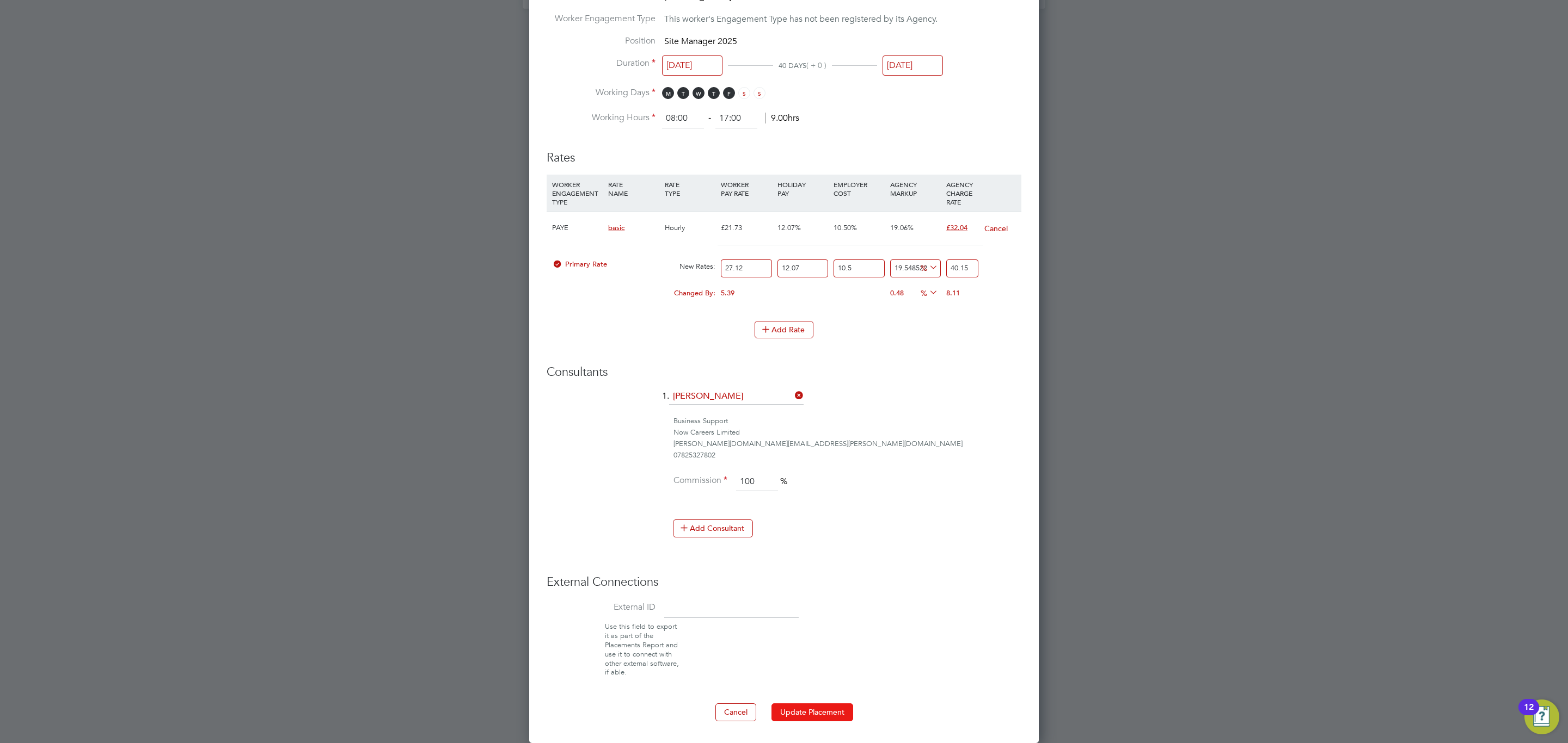
click at [818, 715] on button "Update Placement" at bounding box center [811, 712] width 81 height 17
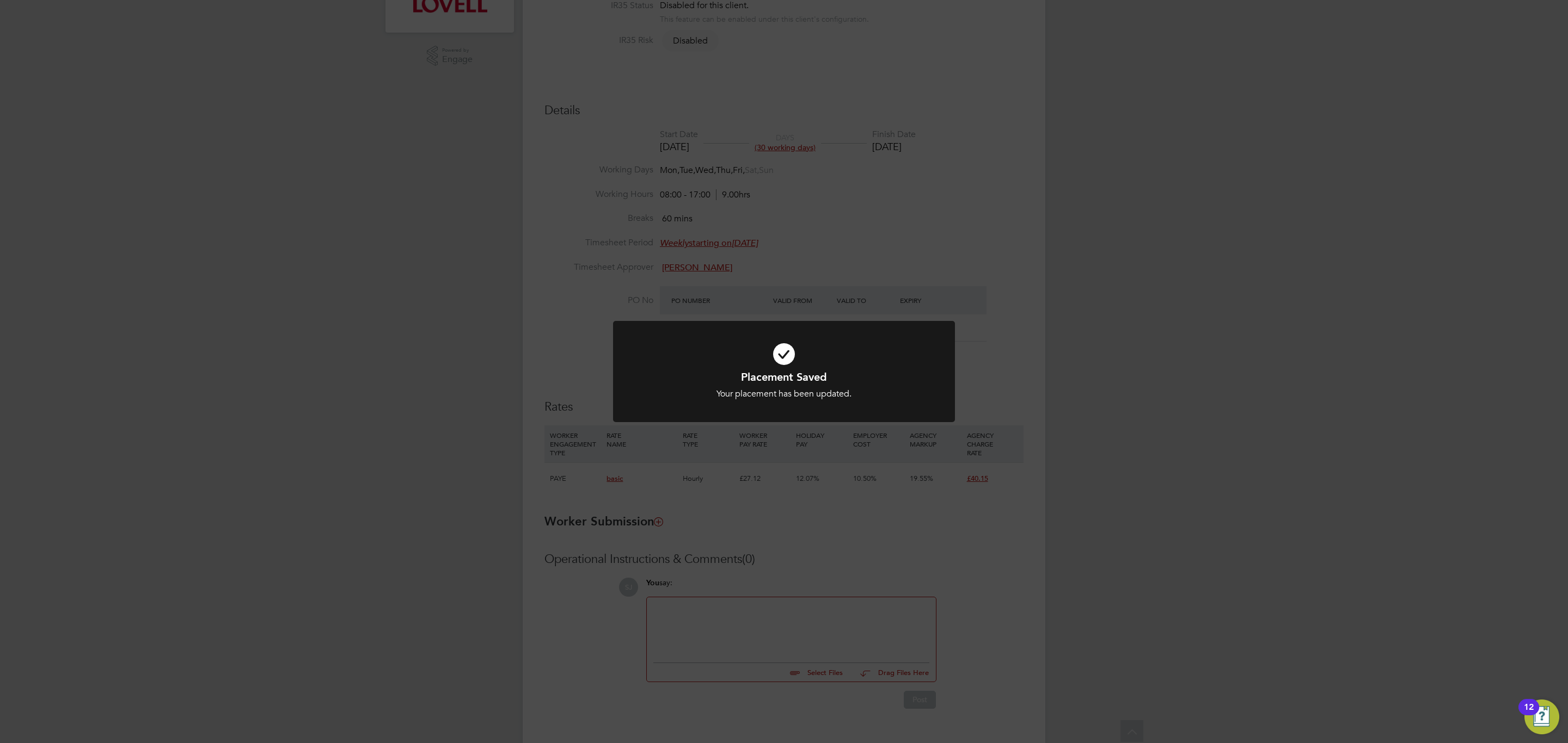
click at [718, 190] on div "Placement Saved Your placement has been updated. Cancel Okay" at bounding box center [784, 371] width 1568 height 743
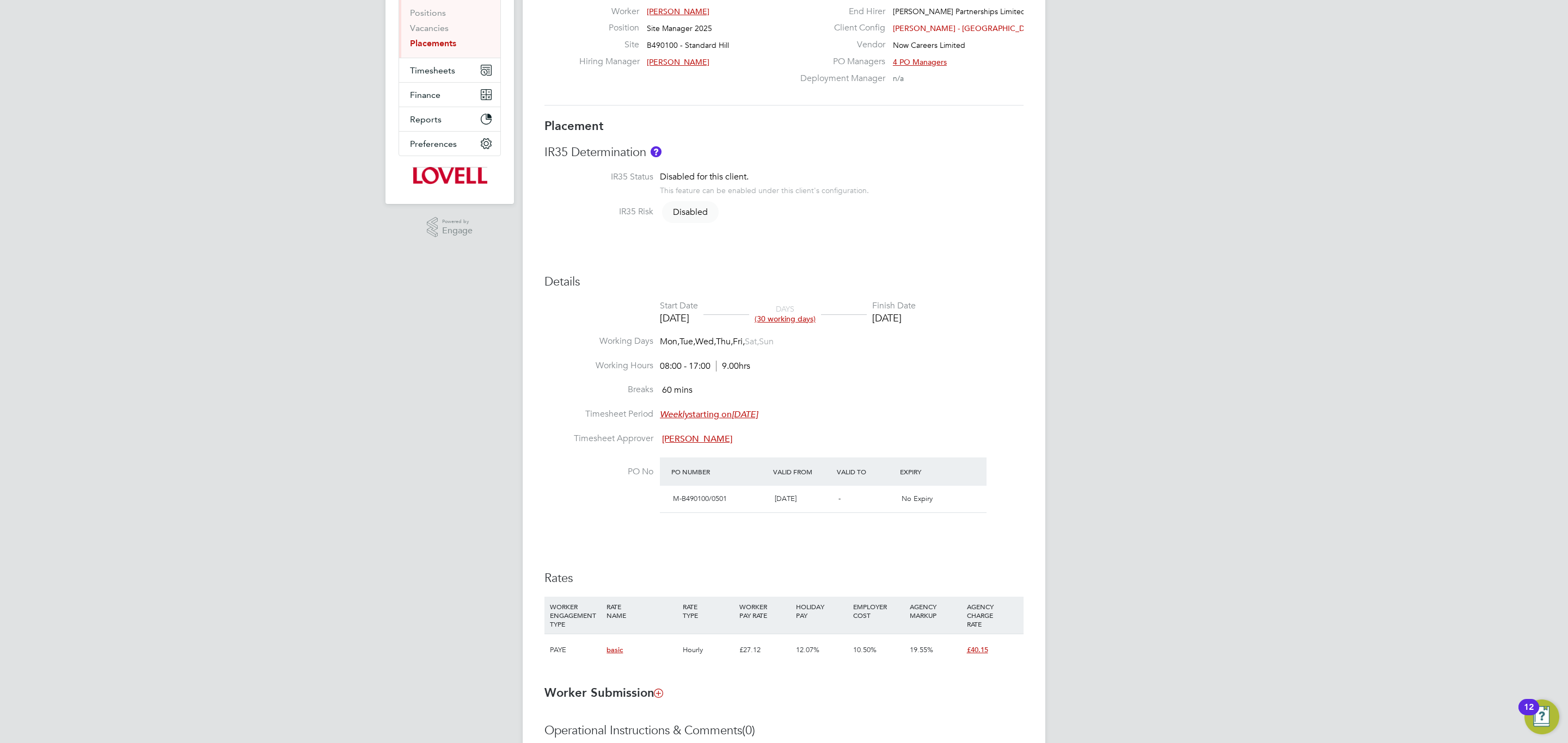
scroll to position [349, 0]
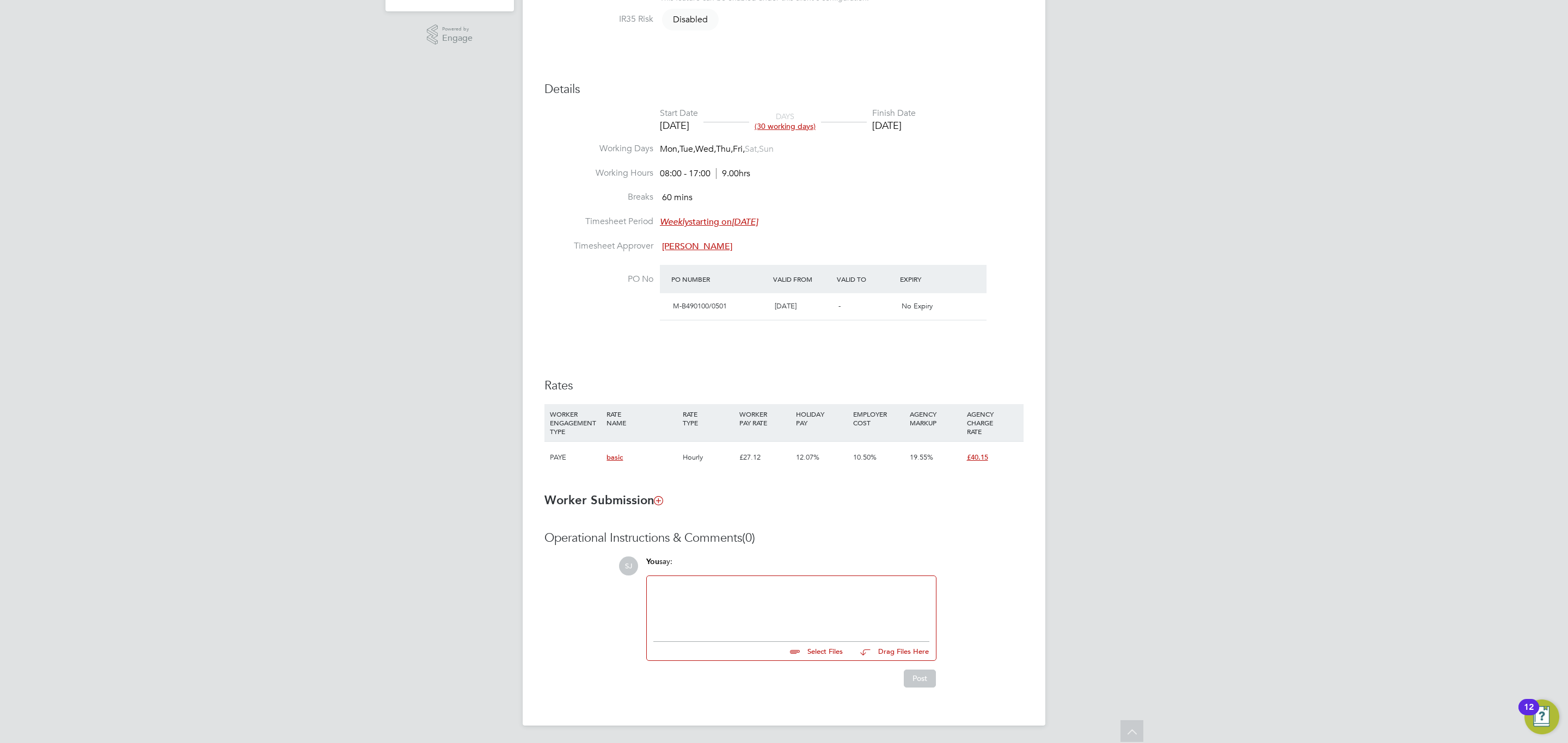
click at [722, 621] on div at bounding box center [791, 605] width 276 height 47
paste div
click at [919, 671] on button "Post" at bounding box center [920, 679] width 33 height 17
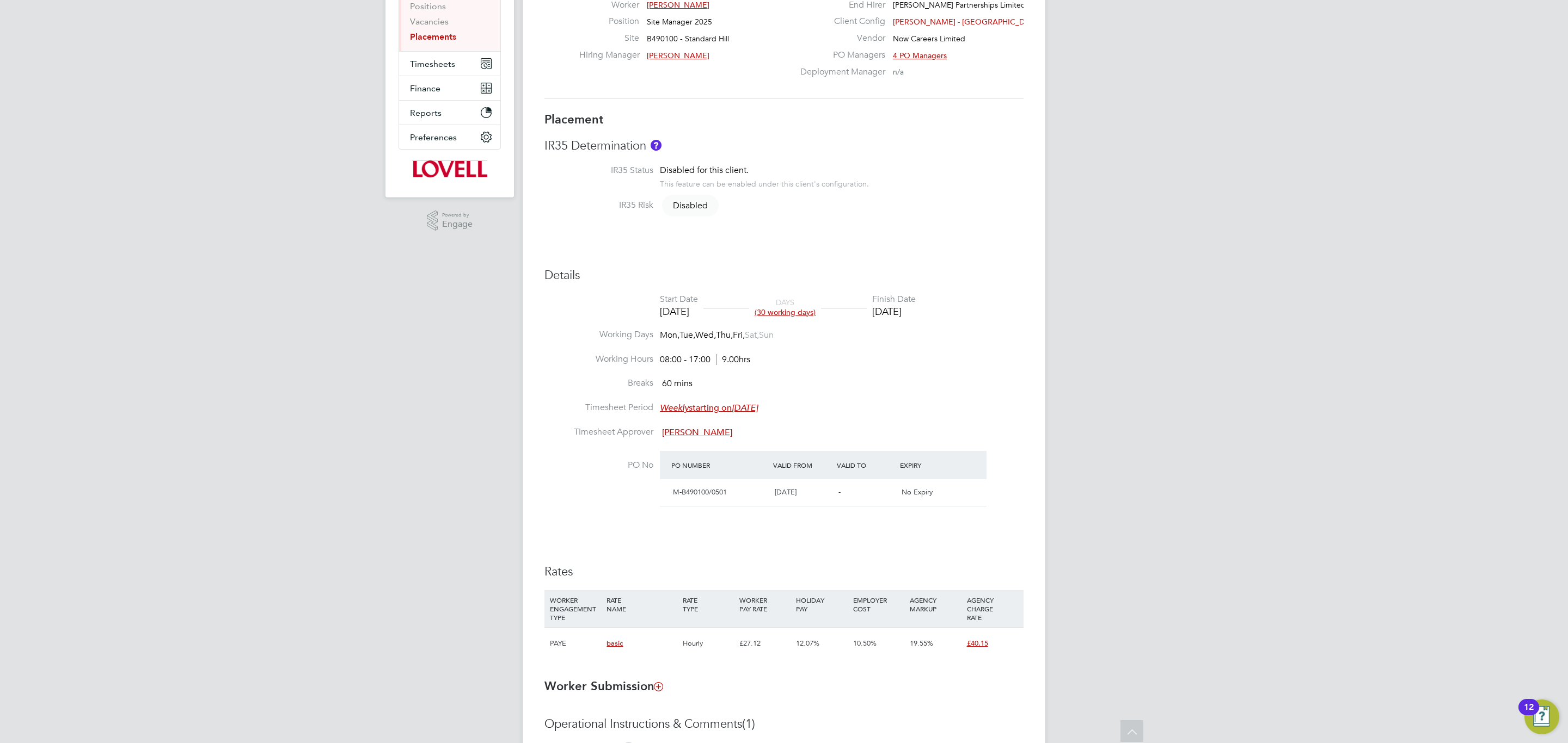
scroll to position [23, 0]
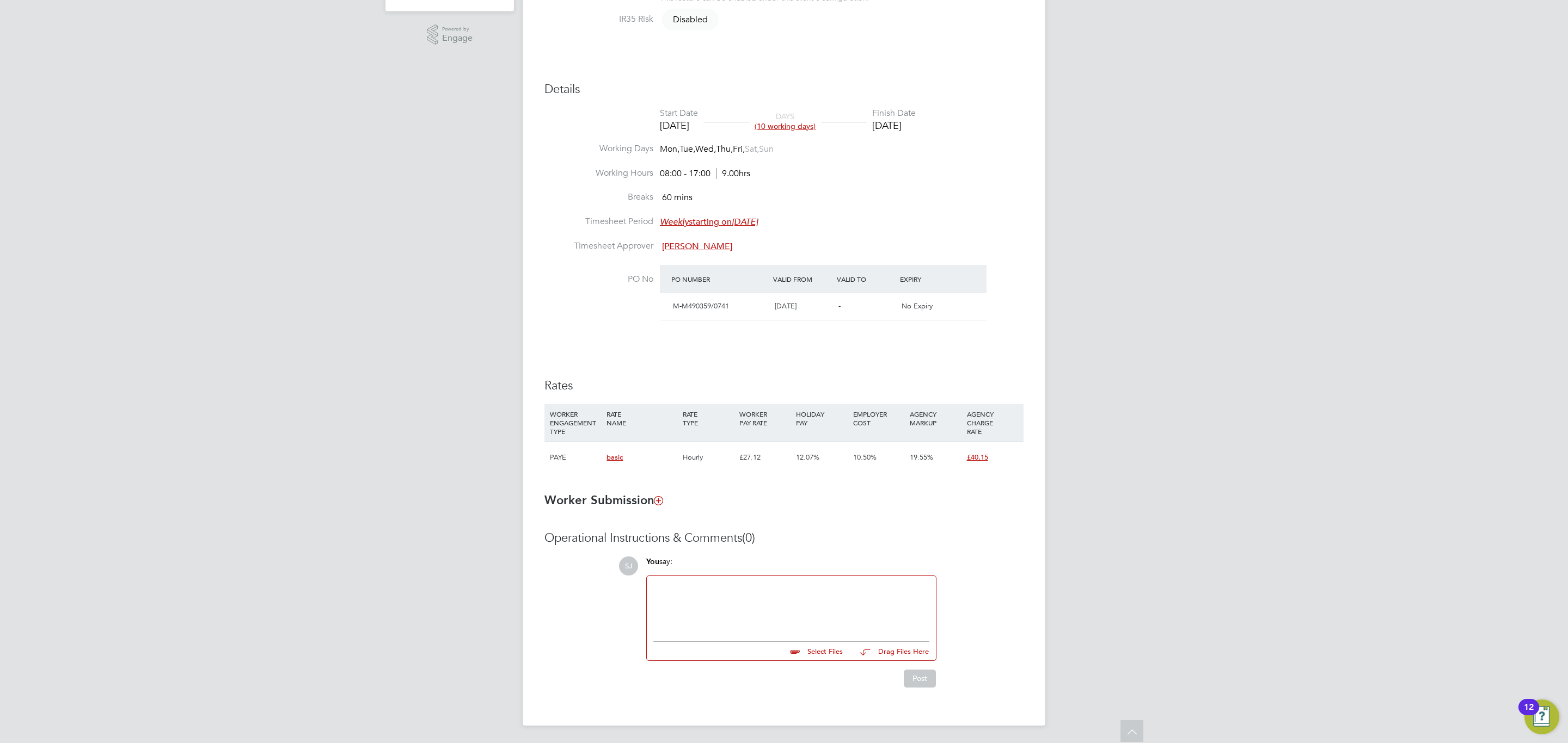
click at [706, 607] on div at bounding box center [791, 605] width 276 height 47
click at [741, 603] on div "AWR Uplifted Rates" at bounding box center [791, 605] width 276 height 47
click at [739, 595] on div "AWR Uplifted Rates" at bounding box center [791, 605] width 276 height 47
click at [709, 578] on div "AWR Uplifted Rates" at bounding box center [791, 606] width 289 height 60
click at [707, 597] on div "AWR Uplifted Rates" at bounding box center [791, 605] width 276 height 47
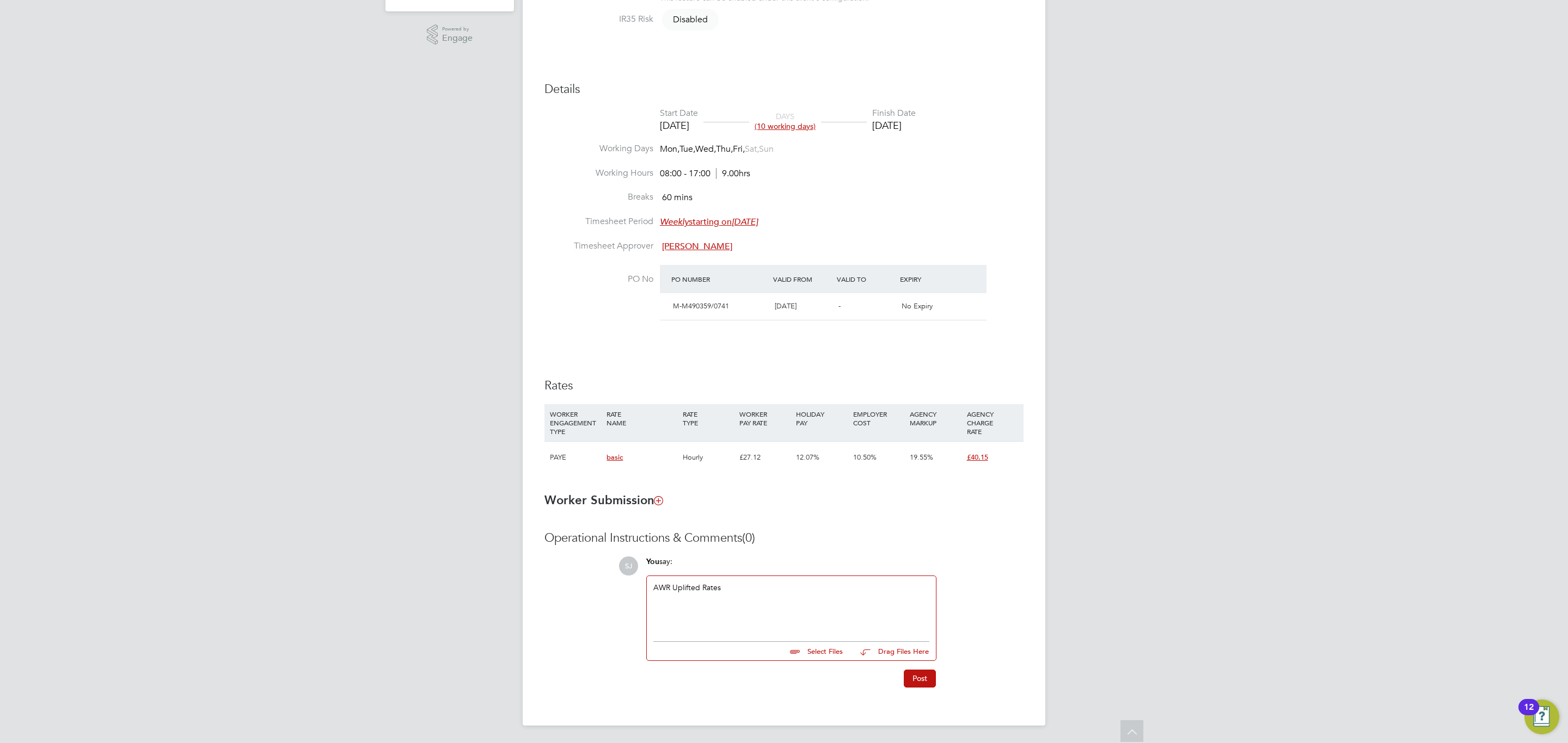
click at [708, 593] on div "AWR Uplifted Rates" at bounding box center [791, 605] width 276 height 47
copy div "AWR Uplifted Rates"
click at [775, 582] on div "AWR Uplifted Rates" at bounding box center [791, 605] width 276 height 47
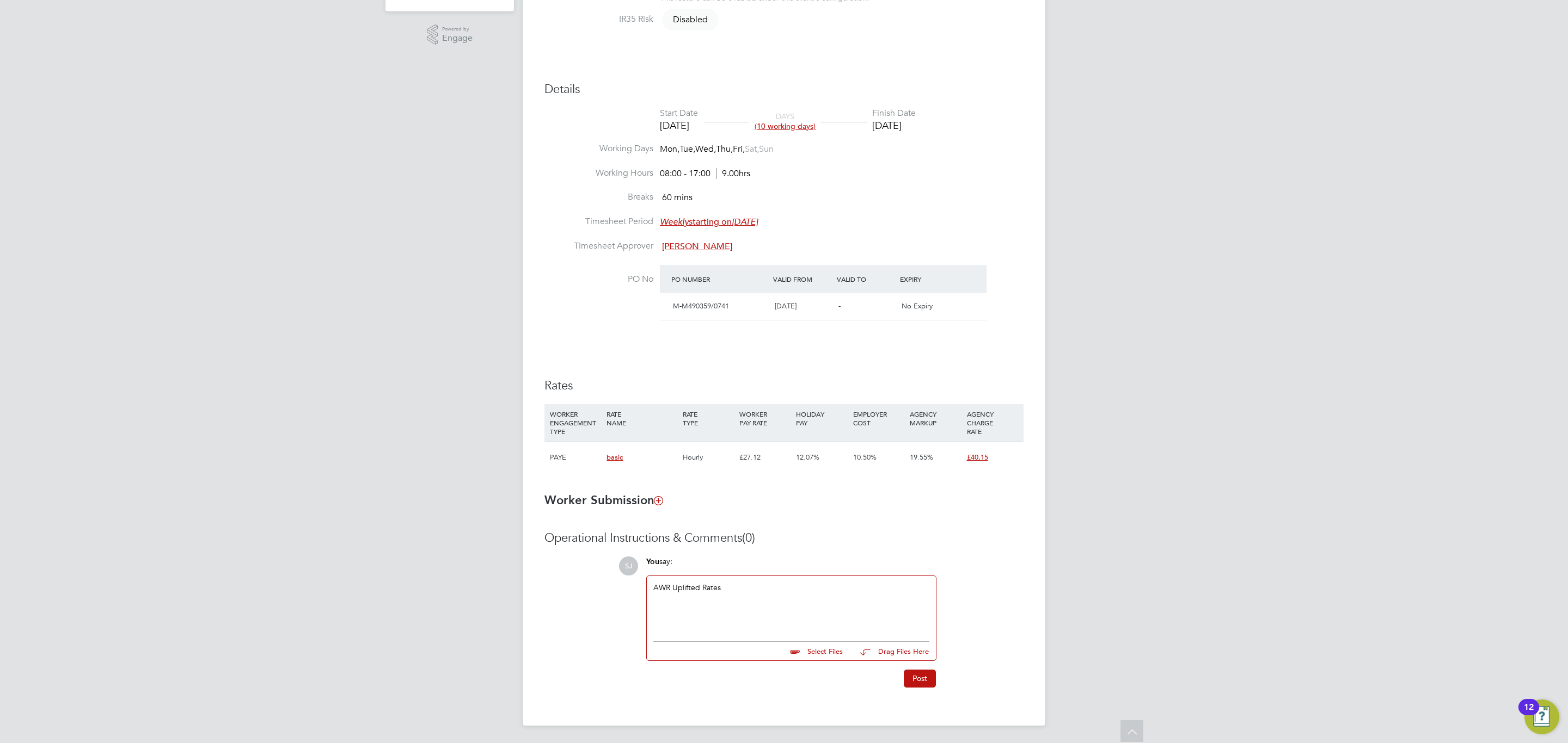
click at [731, 582] on div "AWR Uplifted Rates" at bounding box center [791, 605] width 276 height 47
drag, startPoint x: 702, startPoint y: 598, endPoint x: 616, endPoint y: 604, distance: 86.2
click at [616, 604] on div "Operational Instructions & Comments (0) SJ You say: AWR Uplifted Rates : [DATE]…" at bounding box center [784, 609] width 479 height 157
copy div "[DATE]"
click at [743, 580] on div "AWR Uplifted Rates : [DATE]" at bounding box center [791, 606] width 289 height 60
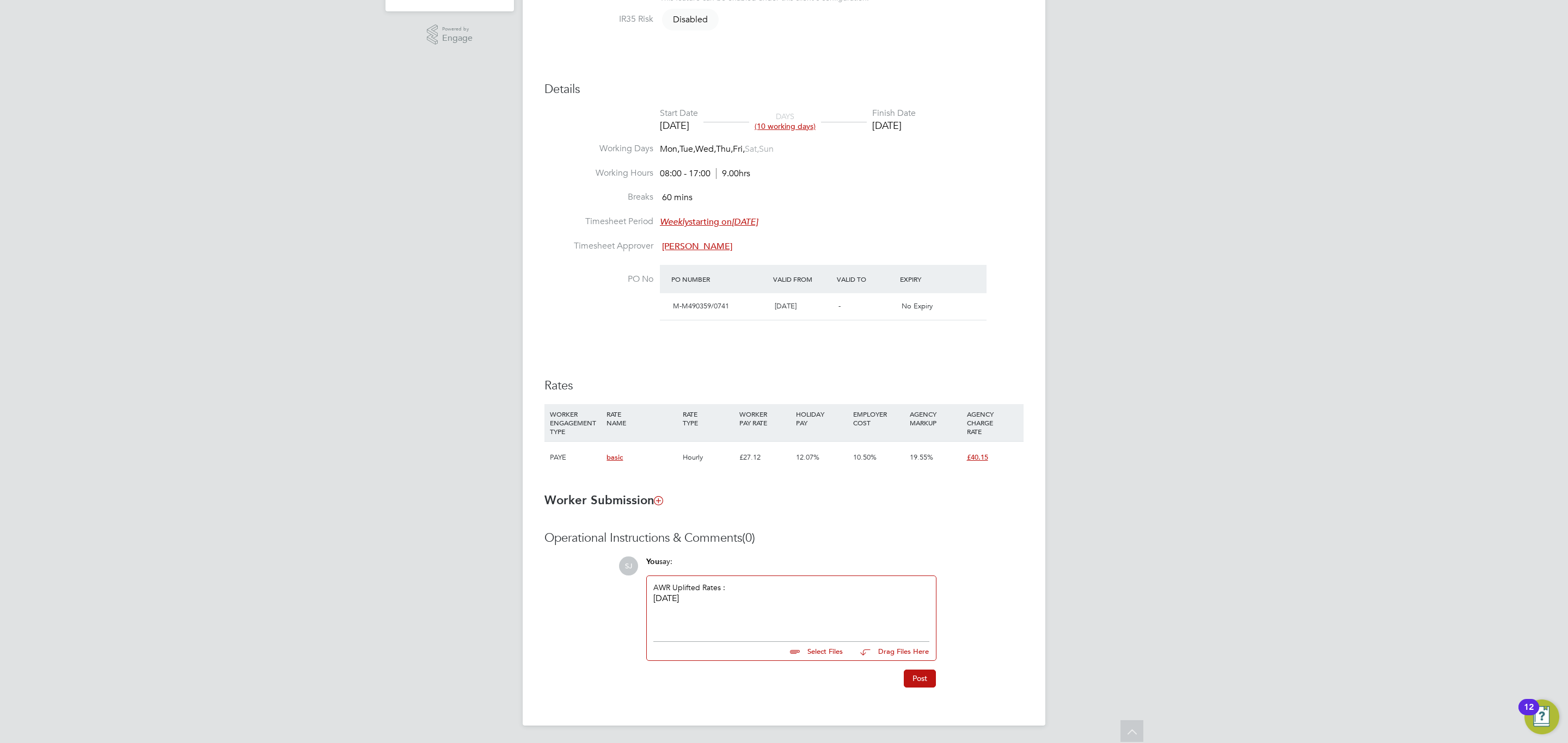
click at [742, 580] on div "AWR Uplifted Rates : [DATE]" at bounding box center [791, 606] width 289 height 60
drag, startPoint x: 723, startPoint y: 597, endPoint x: 617, endPoint y: 609, distance: 106.7
click at [626, 607] on div "SJ You say: AWR Uplifted Rates : [DATE] Select Files Drag Files Here Drop your …" at bounding box center [820, 622] width 405 height 131
drag, startPoint x: 765, startPoint y: 586, endPoint x: 643, endPoint y: 592, distance: 122.1
click at [643, 592] on div "You say: AWR Uplifted Rates : [DATE] Select Files Drag Files Here Drop your fil…" at bounding box center [791, 608] width 301 height 104
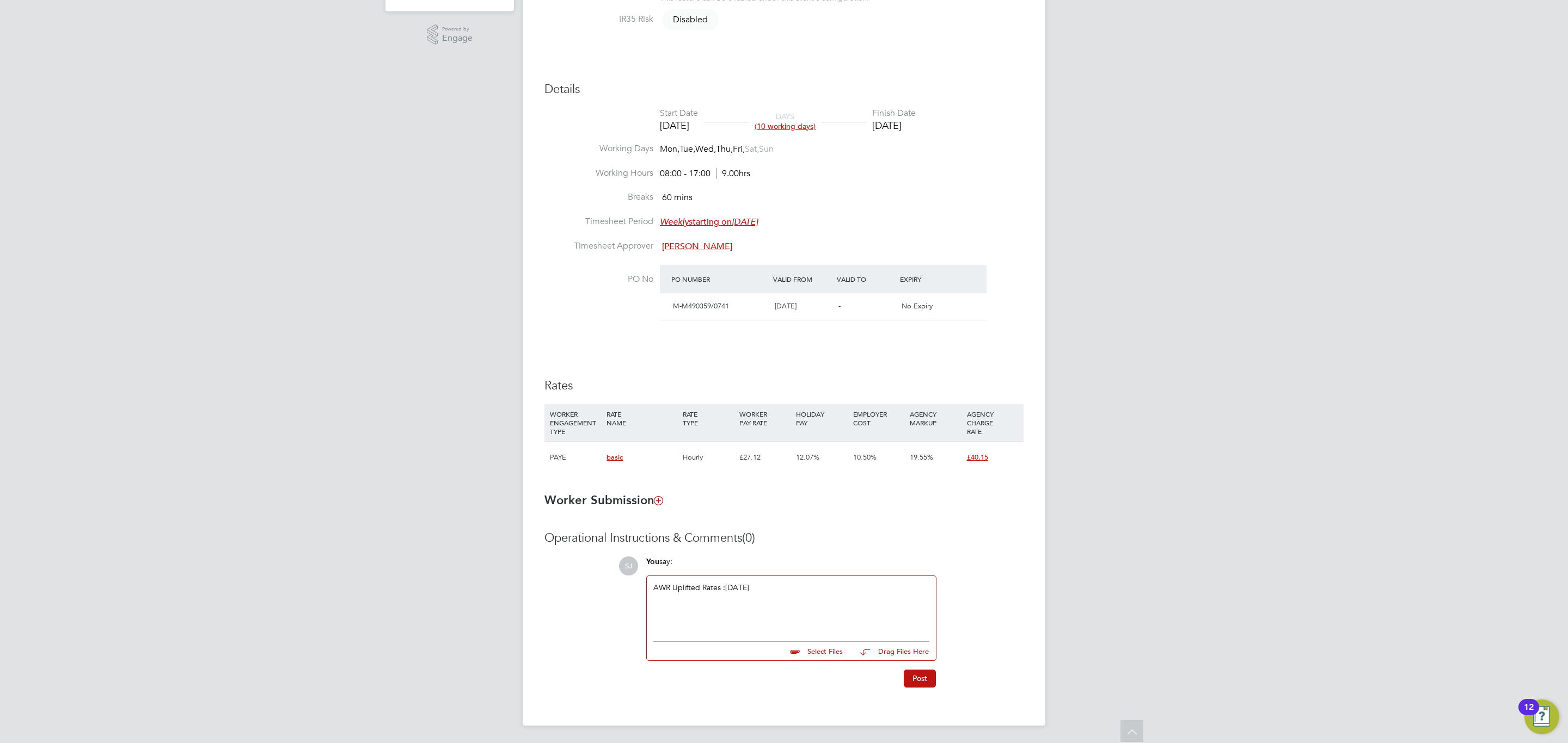
copy div "AWR Uplifted Rates : [DATE]"
click at [918, 678] on button "Post" at bounding box center [920, 679] width 33 height 17
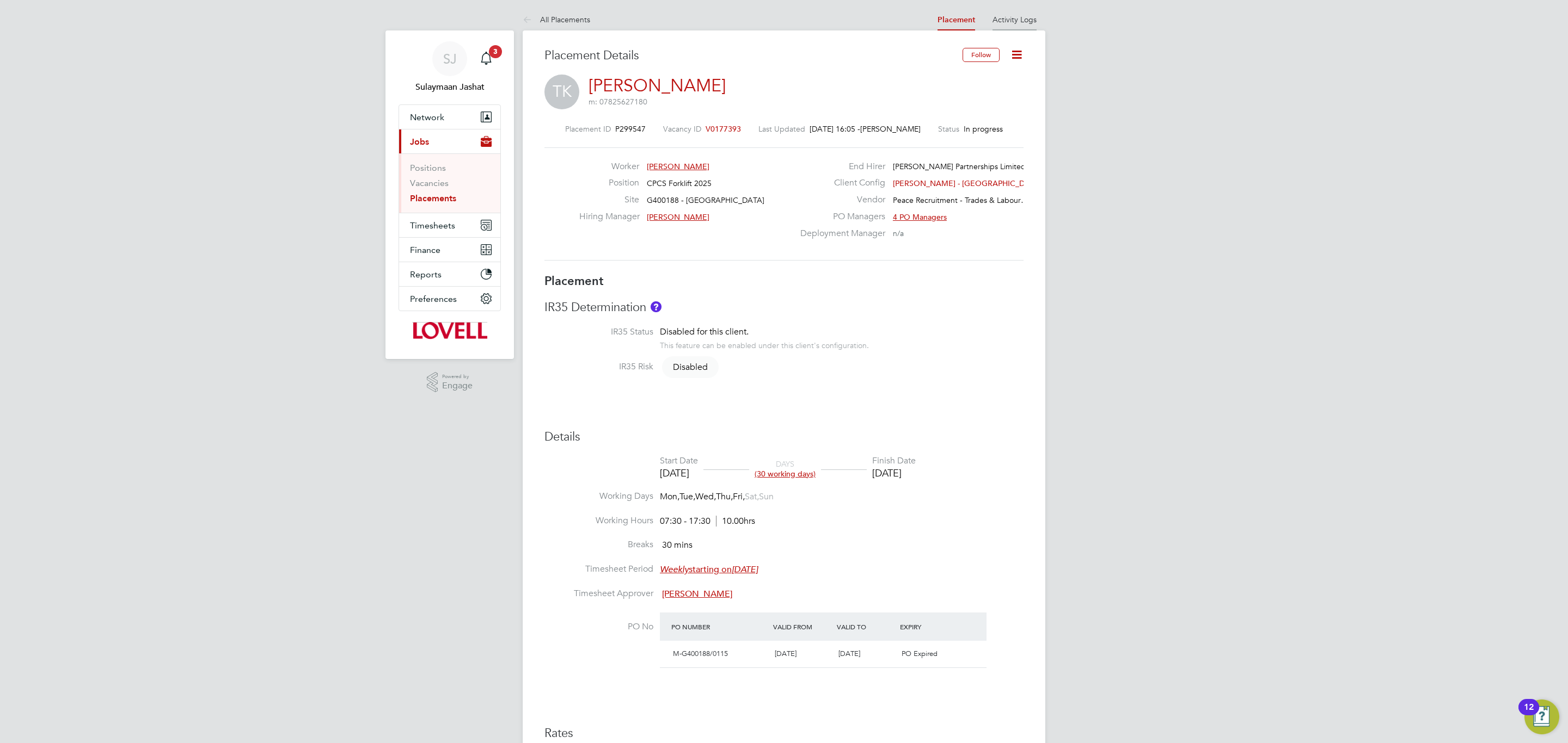
click at [1020, 25] on li "Activity Logs" at bounding box center [1014, 19] width 44 height 22
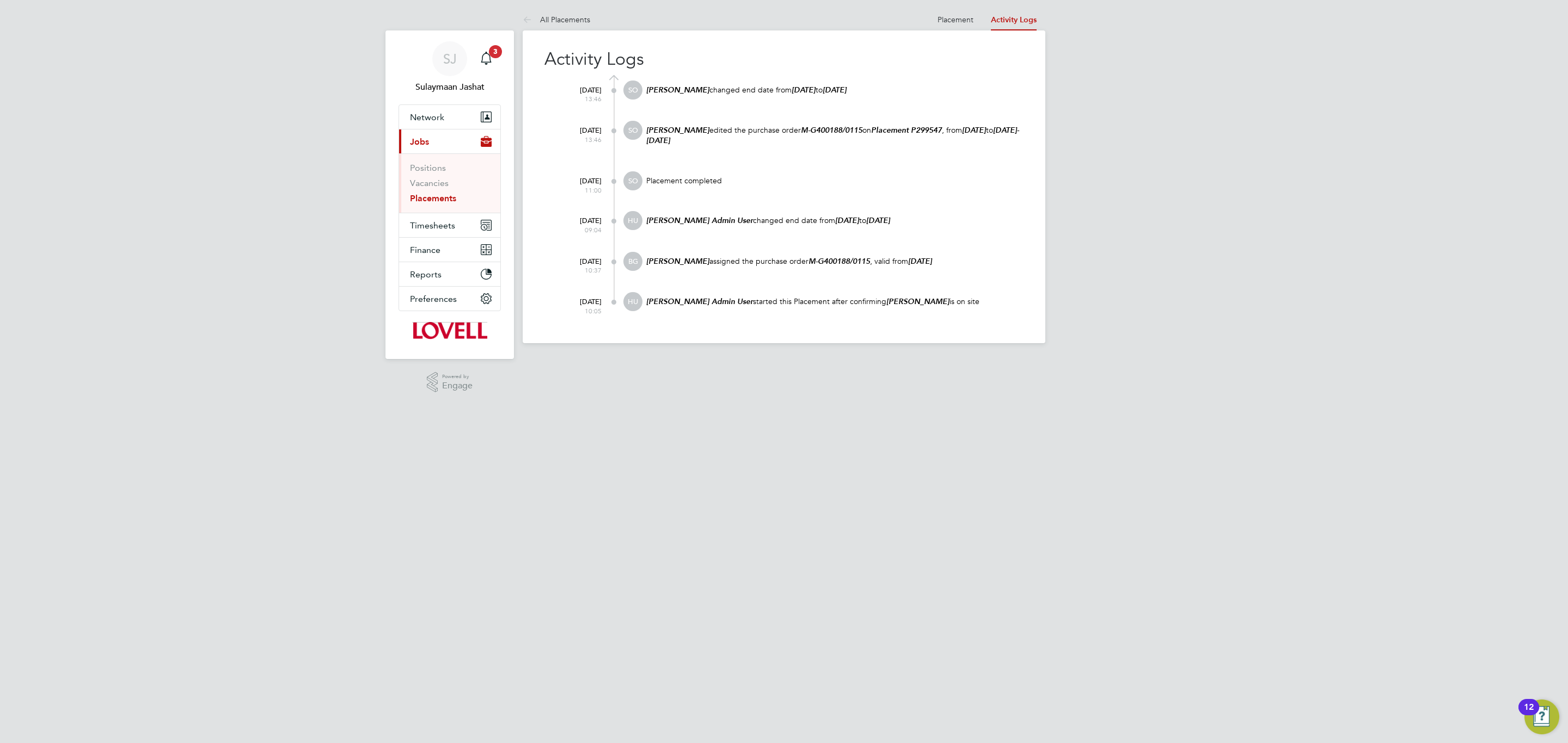
drag, startPoint x: 735, startPoint y: 142, endPoint x: 727, endPoint y: 142, distance: 8.0
click at [727, 142] on p "[PERSON_NAME] edited the purchase order M-G400188/0115 on Placement P299547 , f…" at bounding box center [834, 136] width 379 height 21
click at [732, 141] on p "[PERSON_NAME] edited the purchase order M-G400188/0115 on Placement P299547 , f…" at bounding box center [834, 136] width 379 height 21
click at [935, 22] on at-navigation-tab "Placement" at bounding box center [956, 18] width 54 height 10
click at [938, 19] on at-navigation-tab "Placement" at bounding box center [956, 18] width 54 height 10
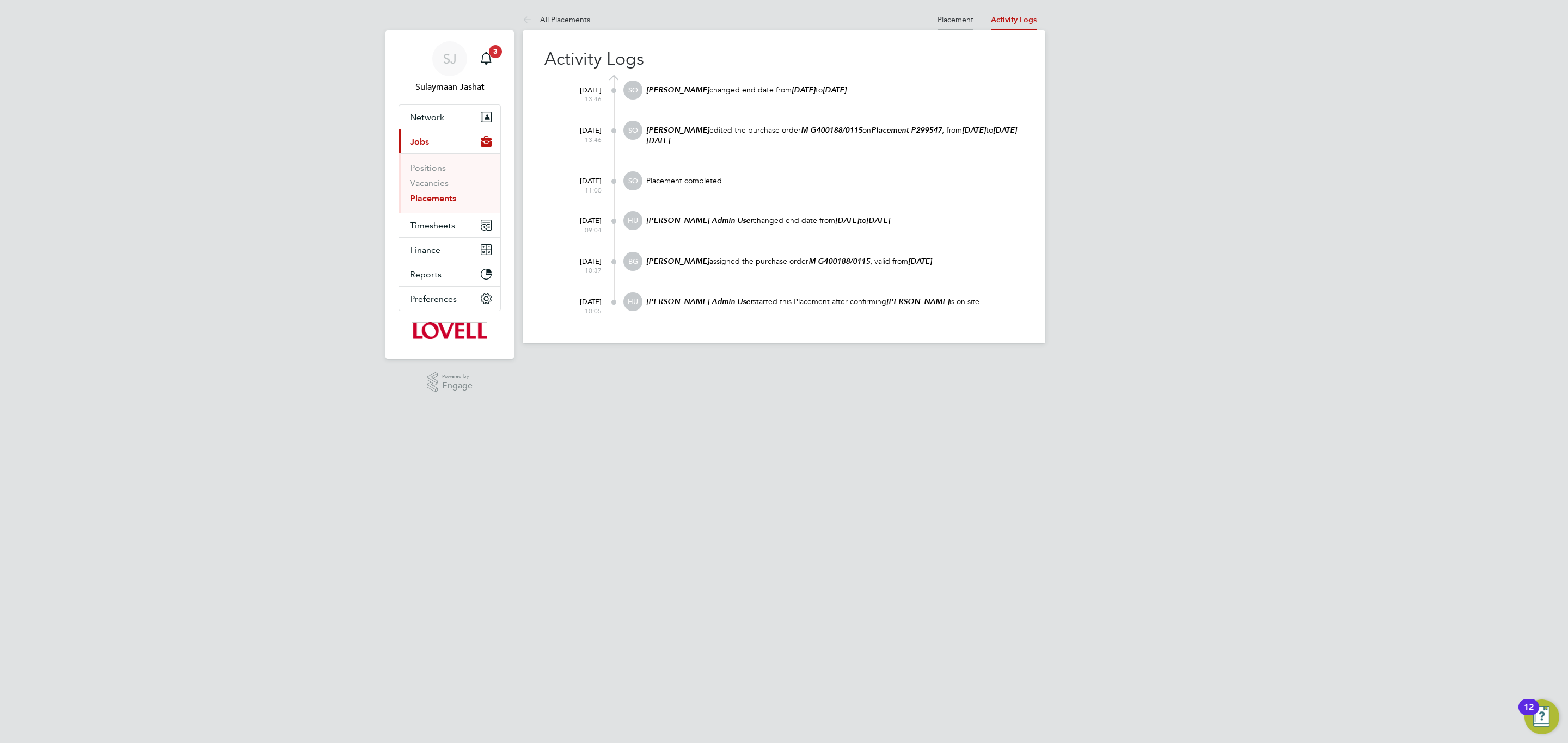
click at [943, 18] on link "Placement" at bounding box center [956, 19] width 36 height 10
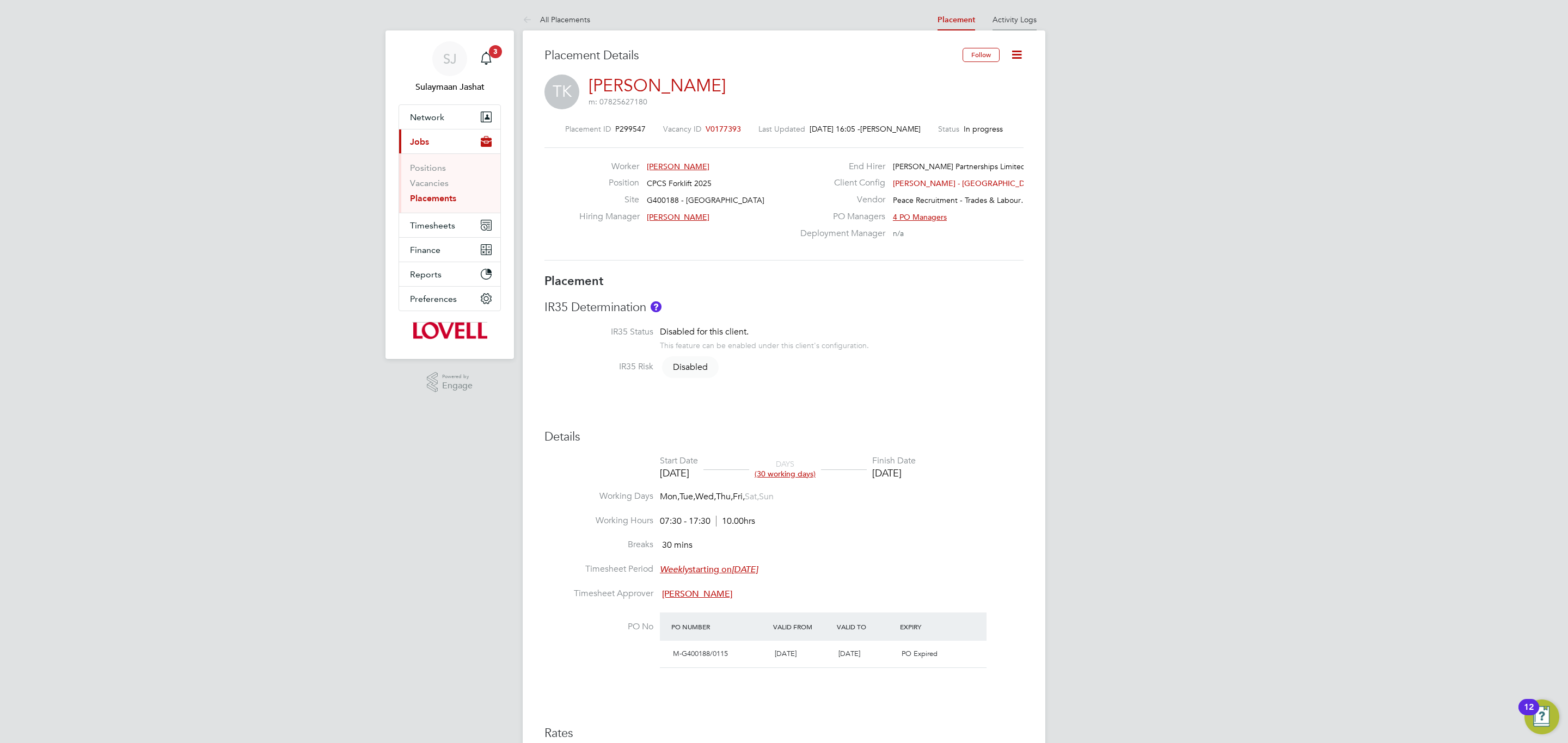
click at [1029, 23] on link "Activity Logs" at bounding box center [1014, 19] width 44 height 10
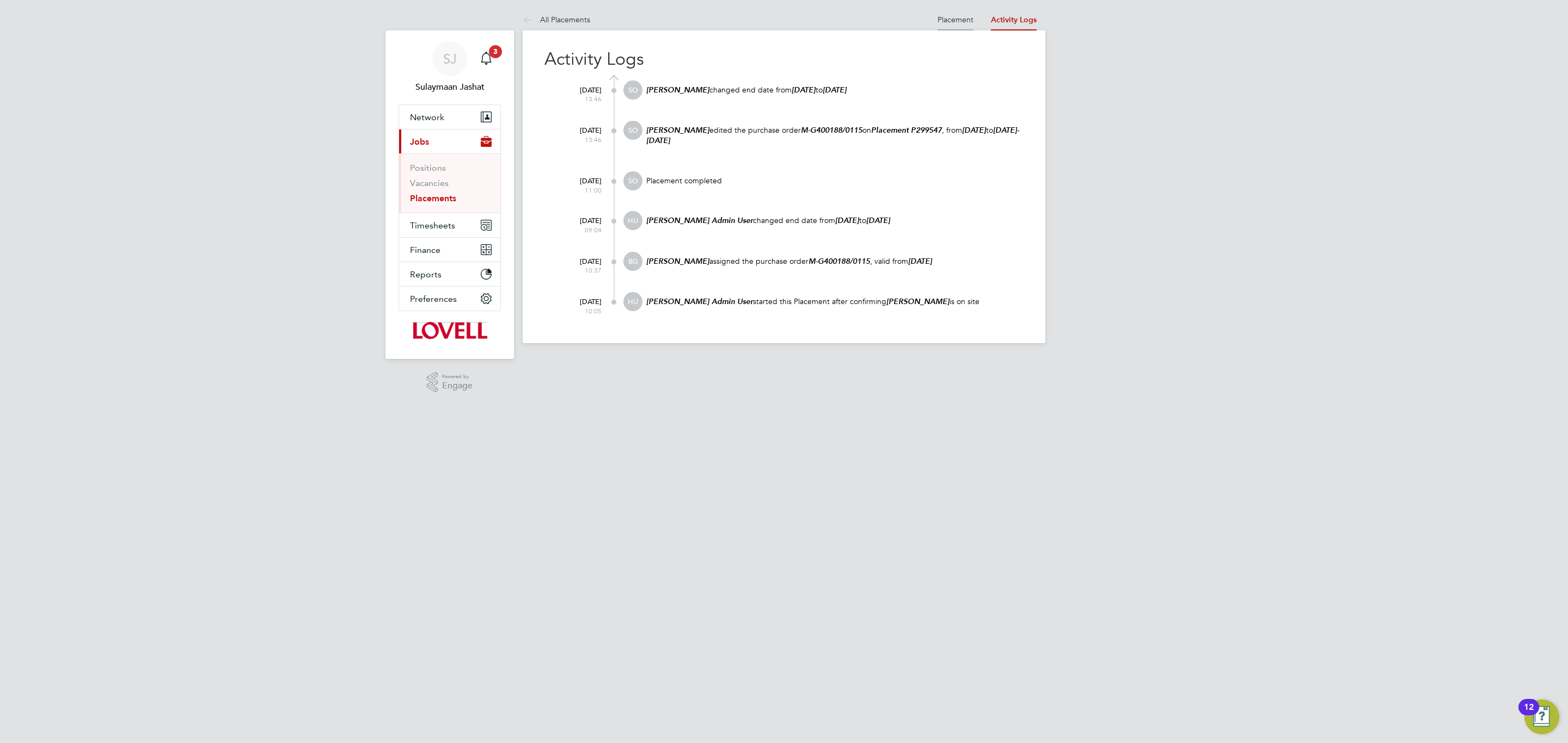
click at [949, 28] on li "Placement" at bounding box center [956, 19] width 36 height 22
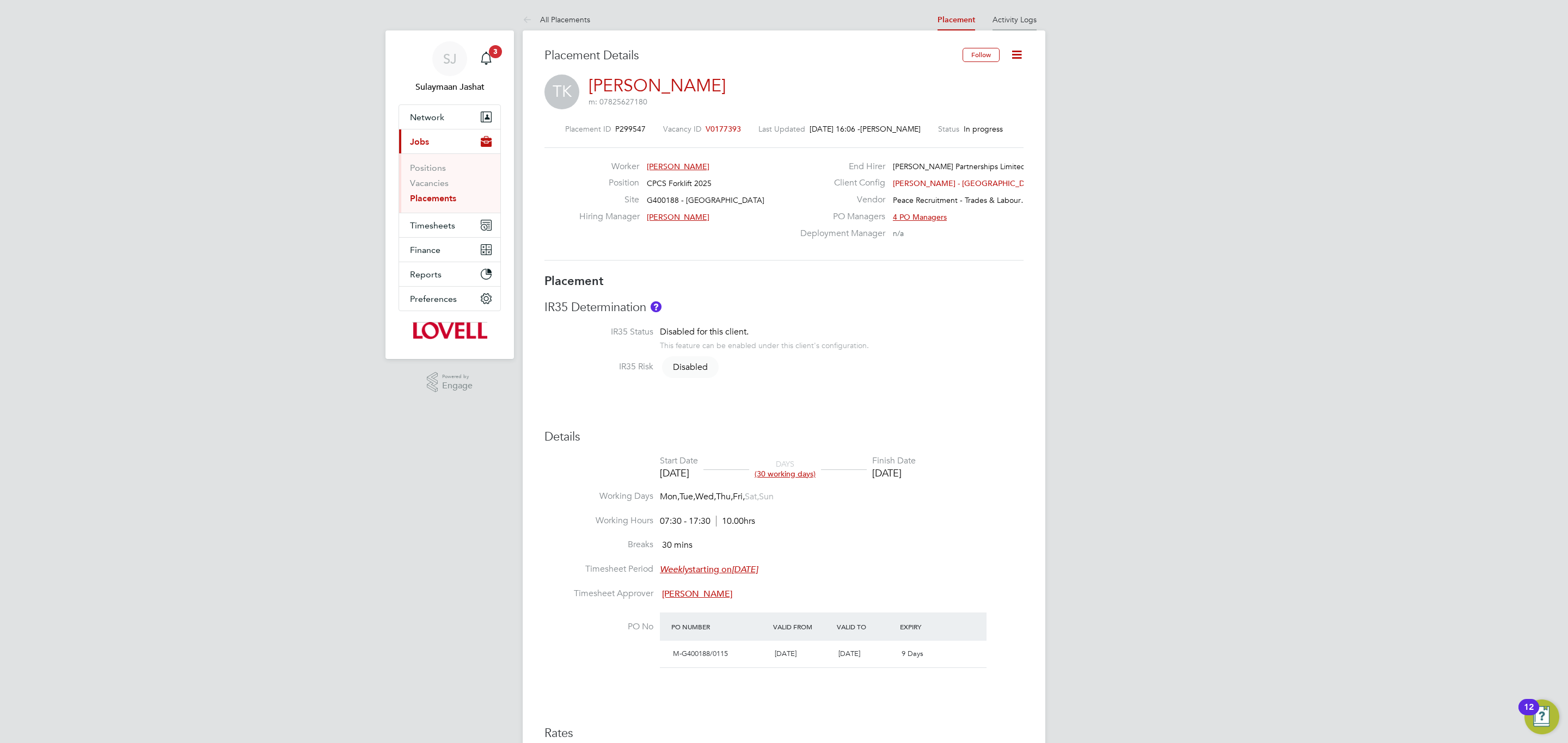
click at [1014, 23] on link "Activity Logs" at bounding box center [1014, 19] width 44 height 10
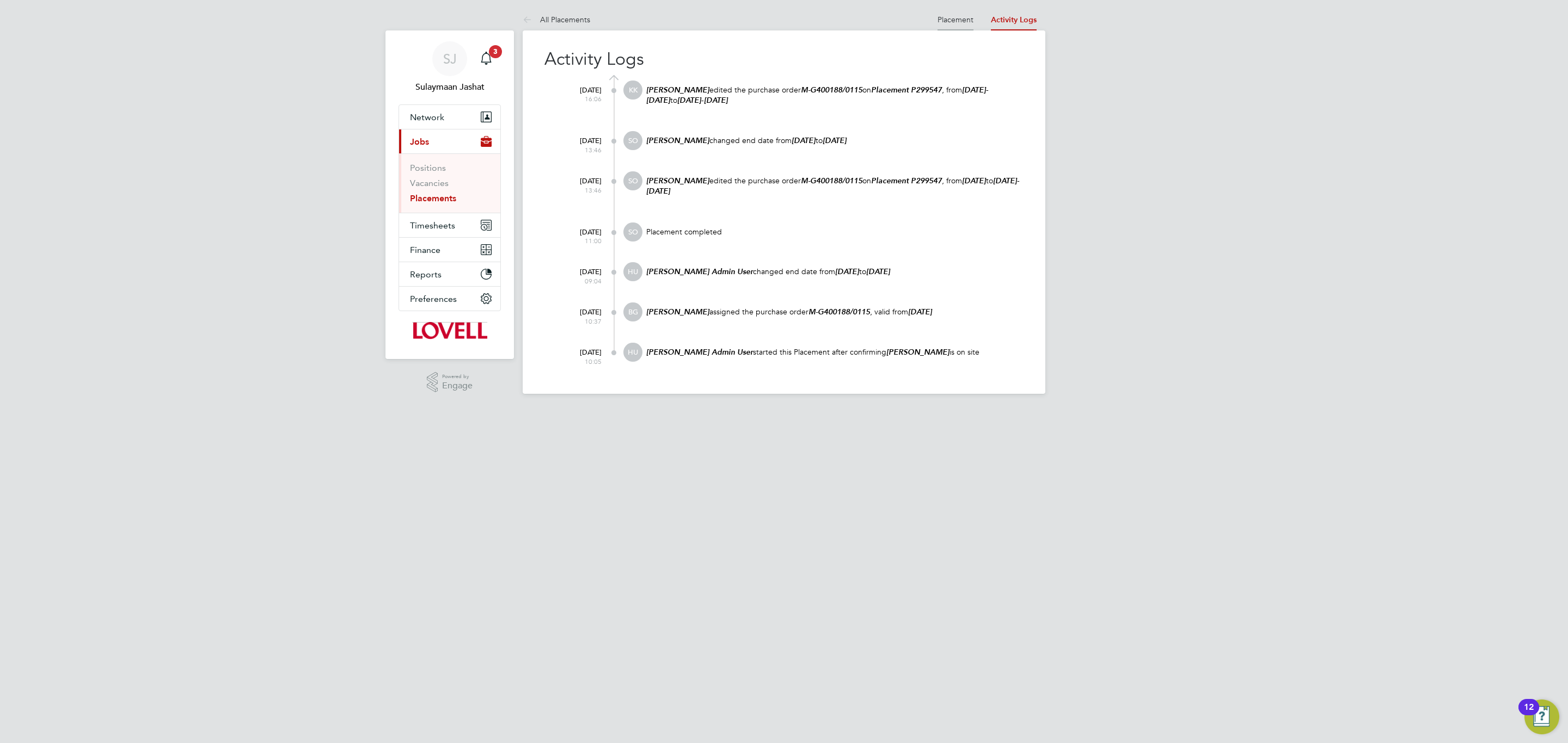
click at [968, 25] on li "Placement" at bounding box center [956, 19] width 36 height 22
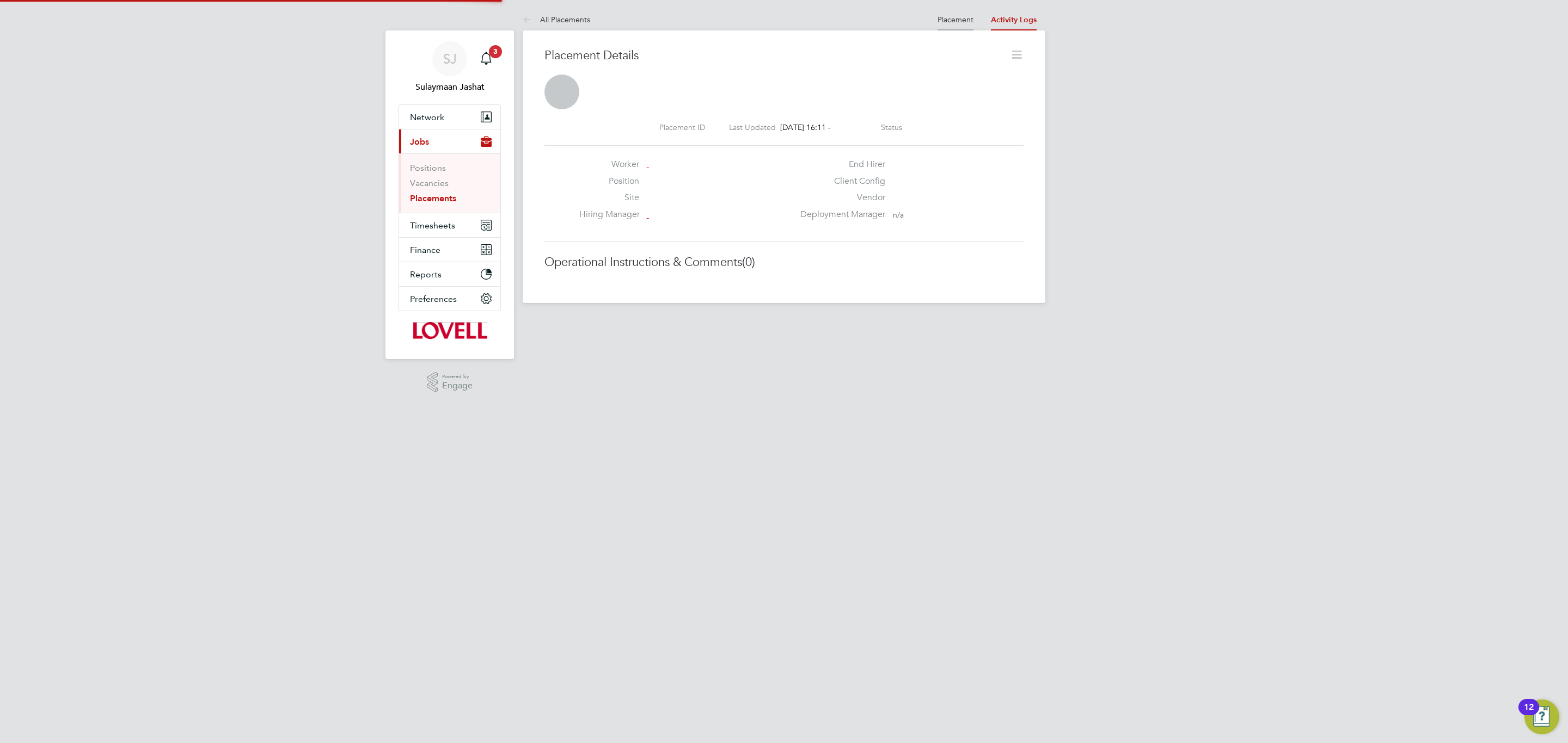
scroll to position [17, 215]
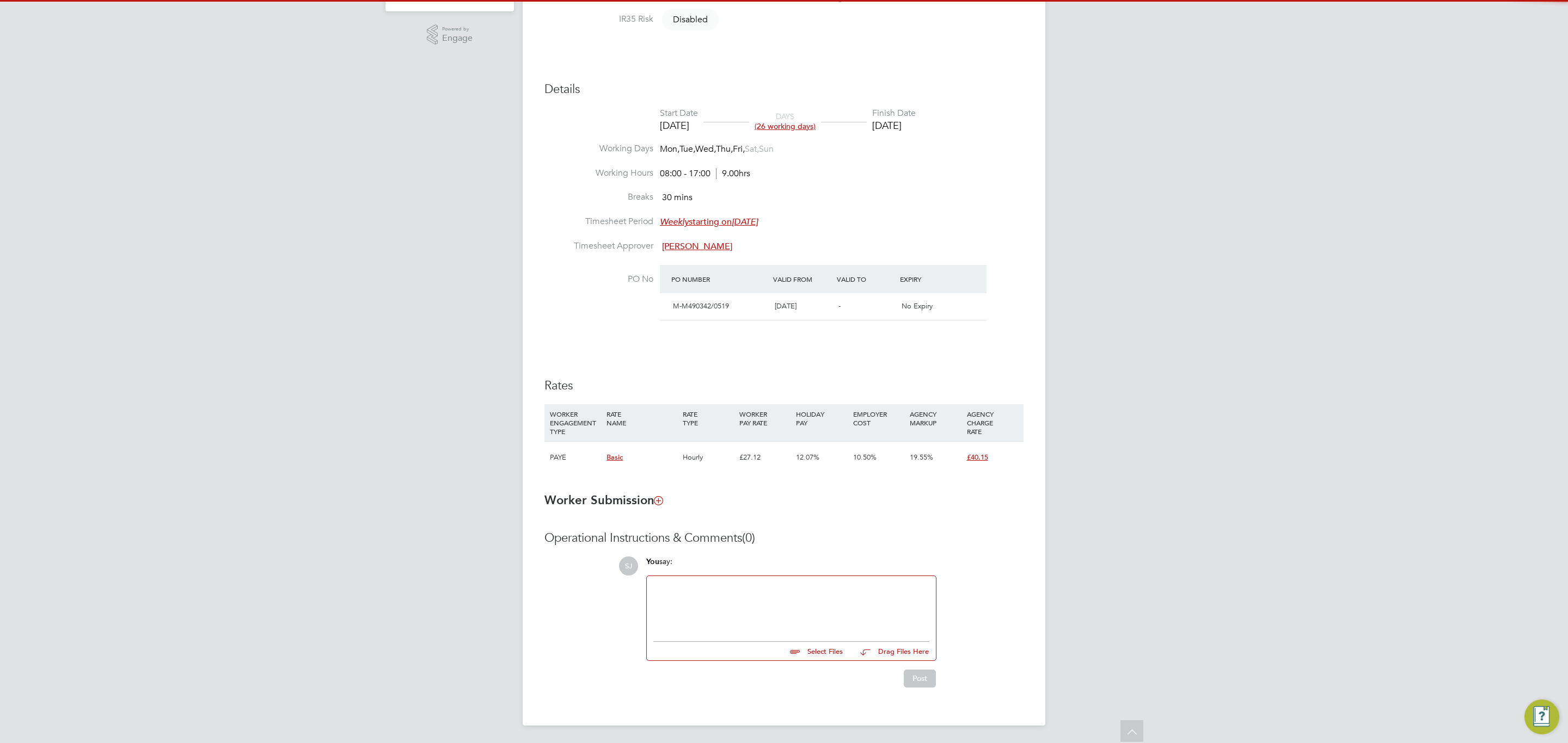
click at [752, 593] on div at bounding box center [791, 605] width 276 height 47
paste div
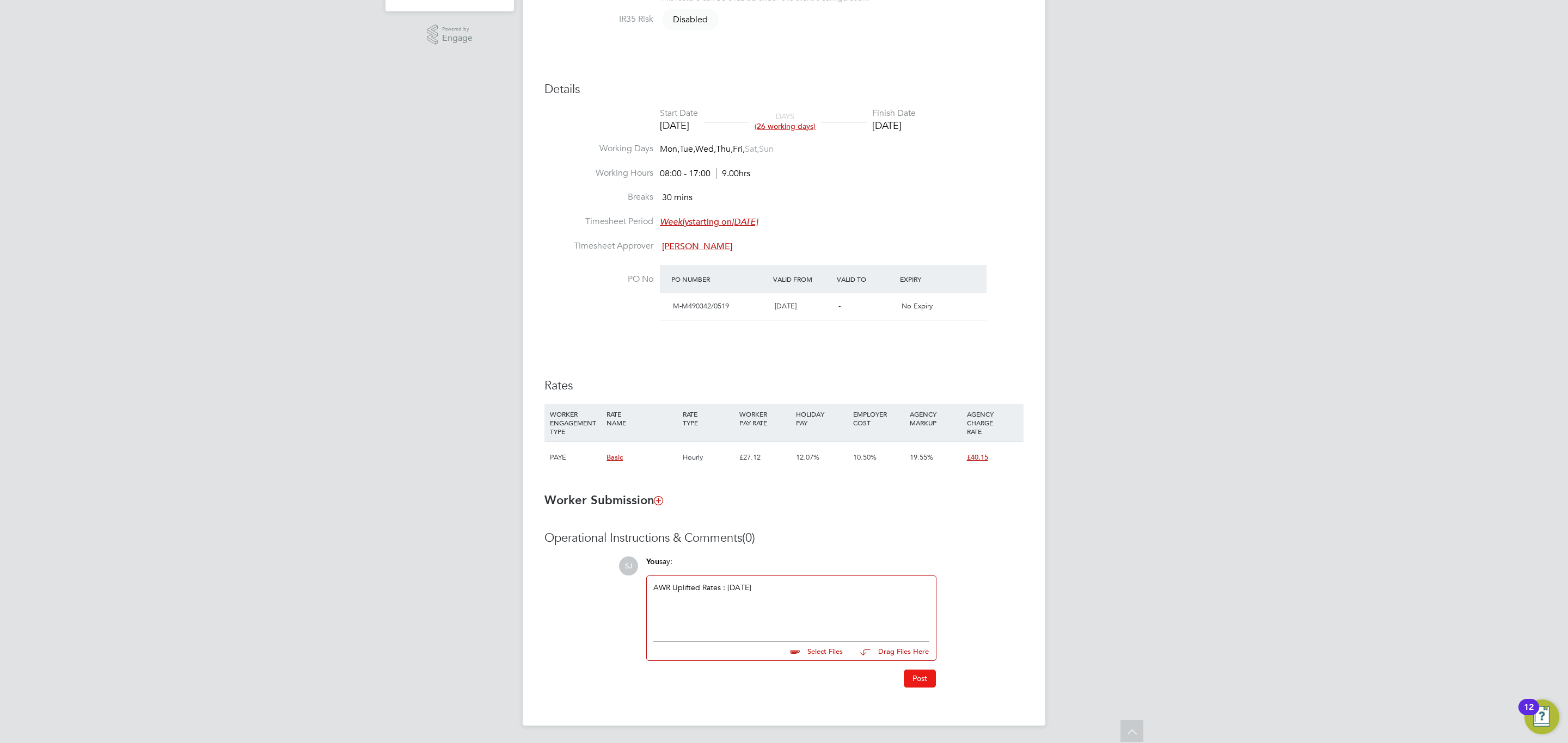
drag, startPoint x: 923, startPoint y: 685, endPoint x: 917, endPoint y: 674, distance: 12.5
click at [923, 684] on button "Post" at bounding box center [920, 679] width 33 height 17
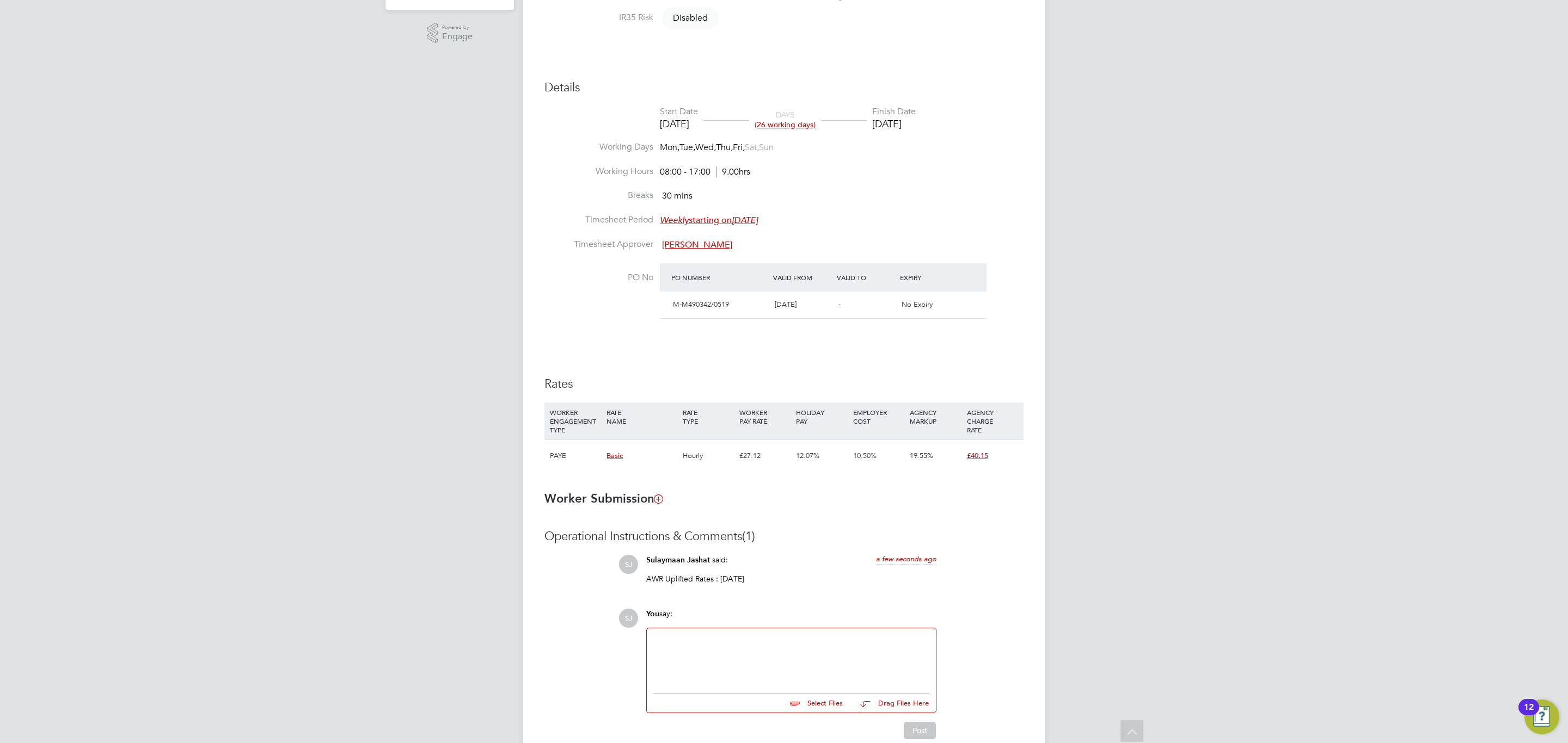
scroll to position [23, 0]
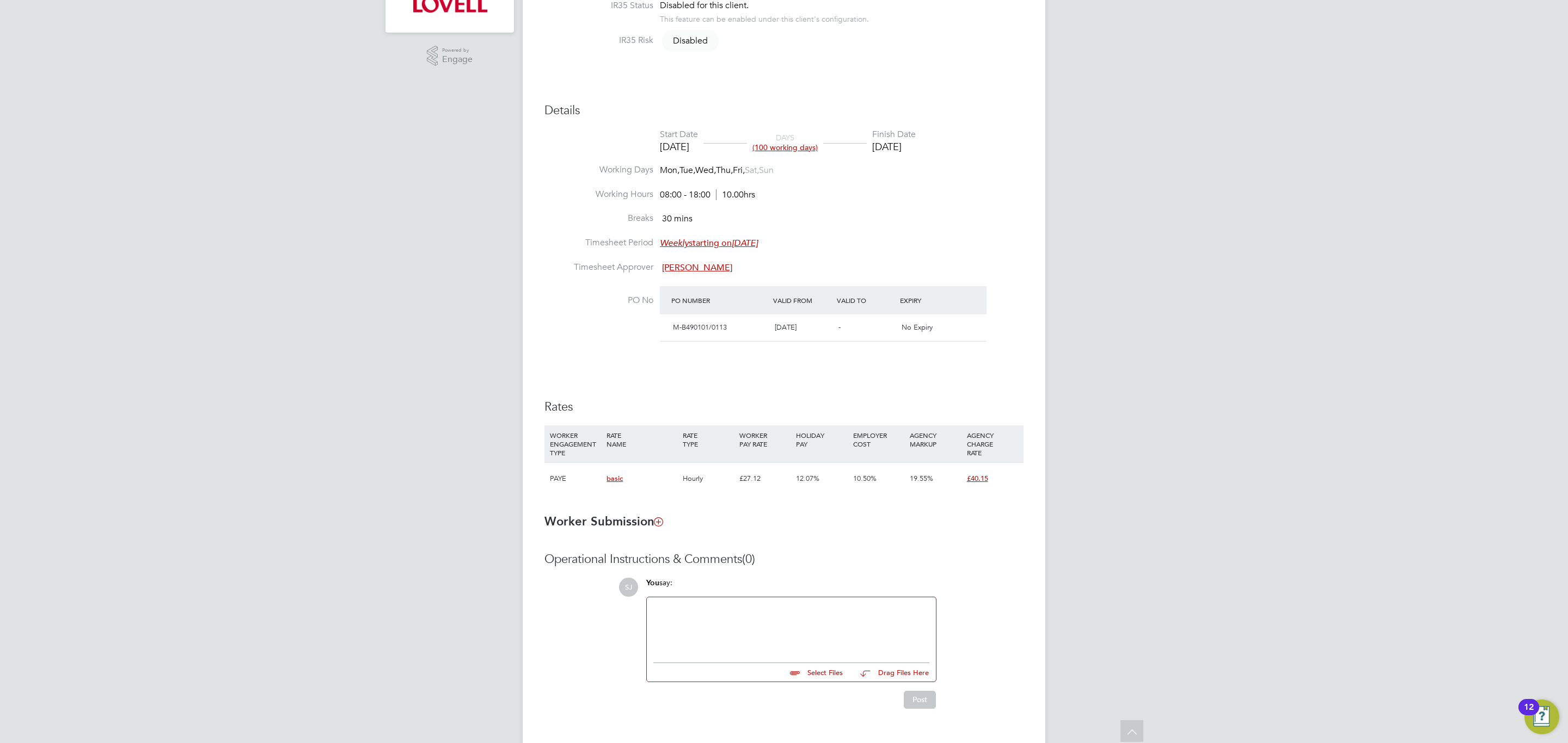
click at [716, 627] on div at bounding box center [791, 627] width 276 height 47
paste div
click at [913, 698] on button "Post" at bounding box center [920, 700] width 33 height 17
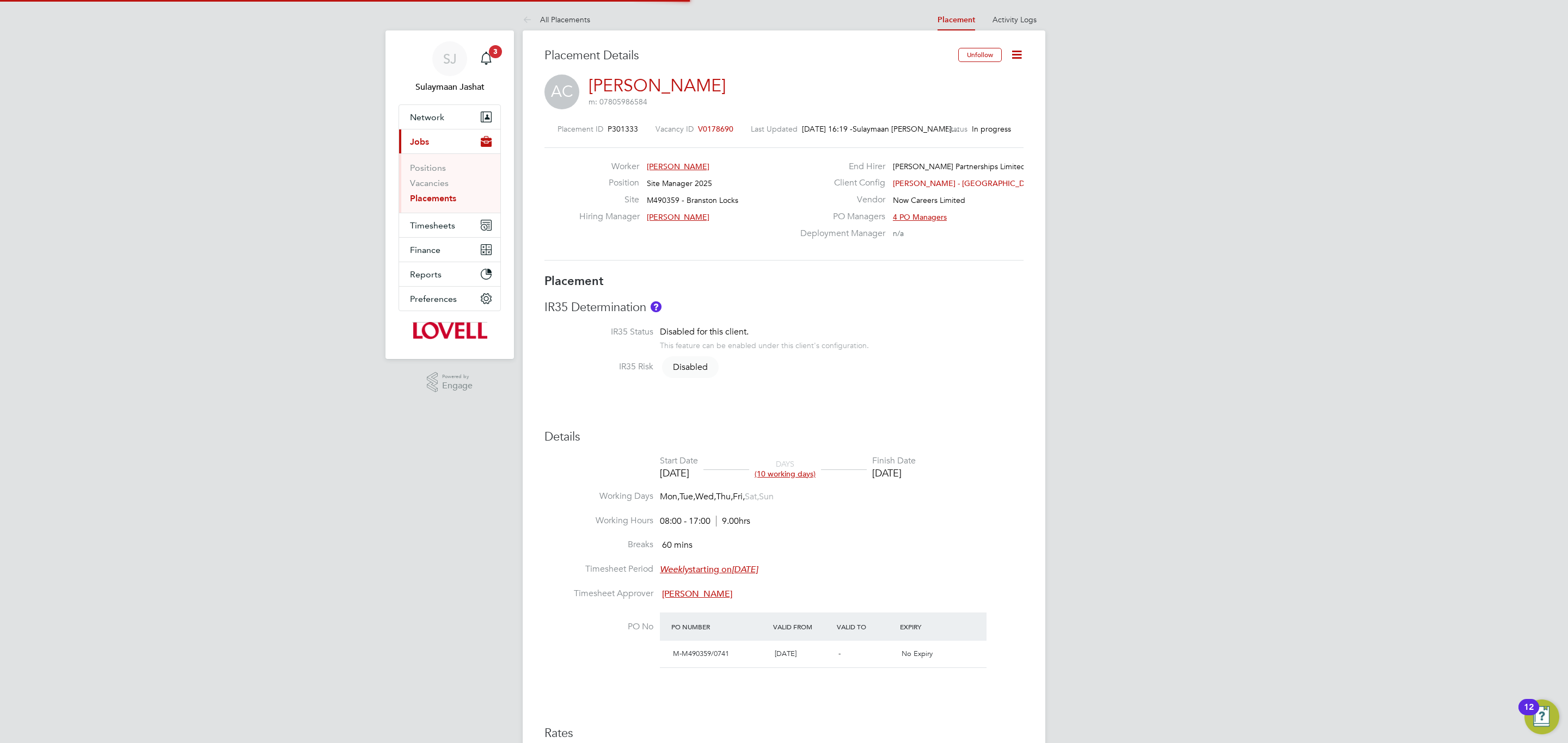
type input "Stuart Aitken"
type input "Bob Nugent"
type input "[DATE]"
type input "08:00"
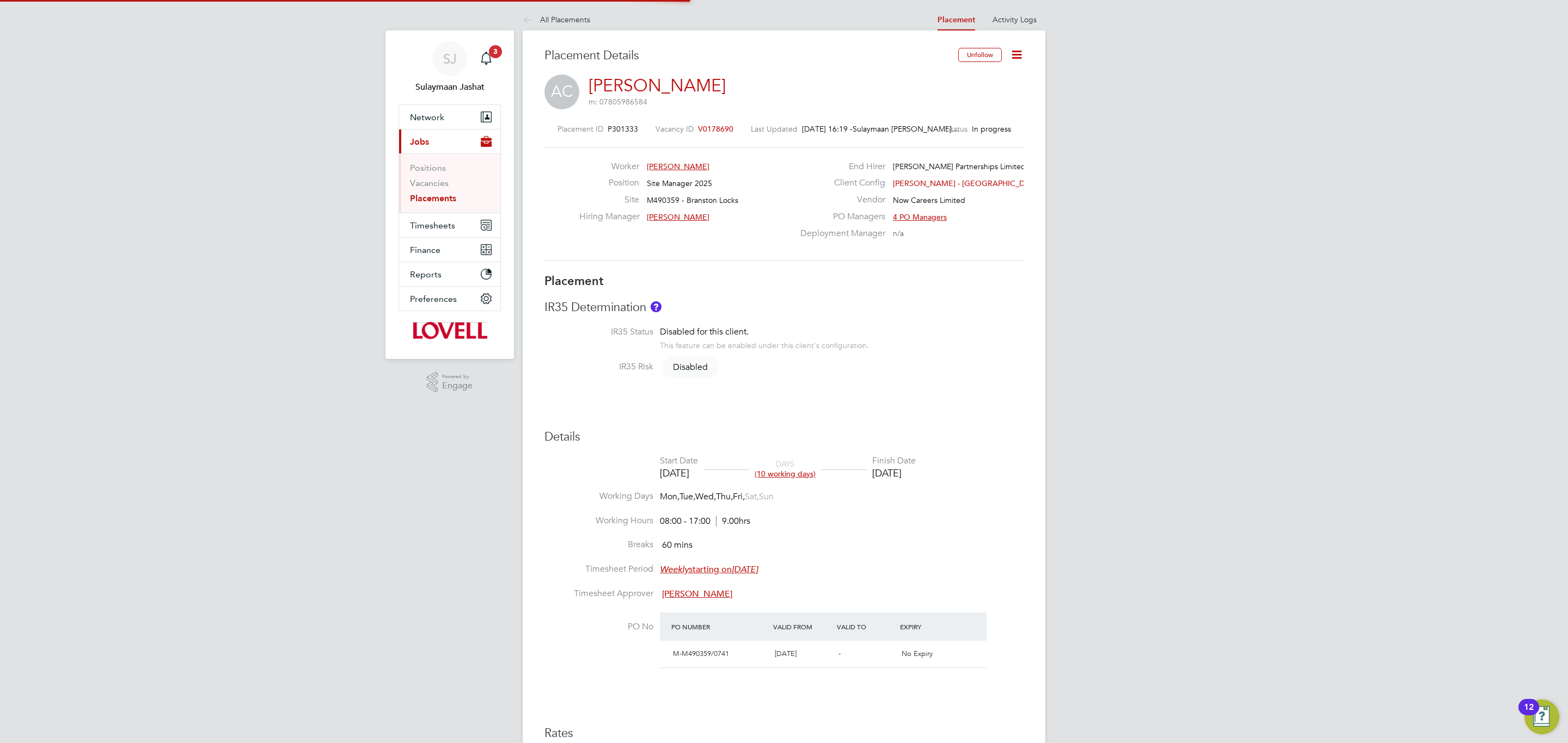
type input "17:00"
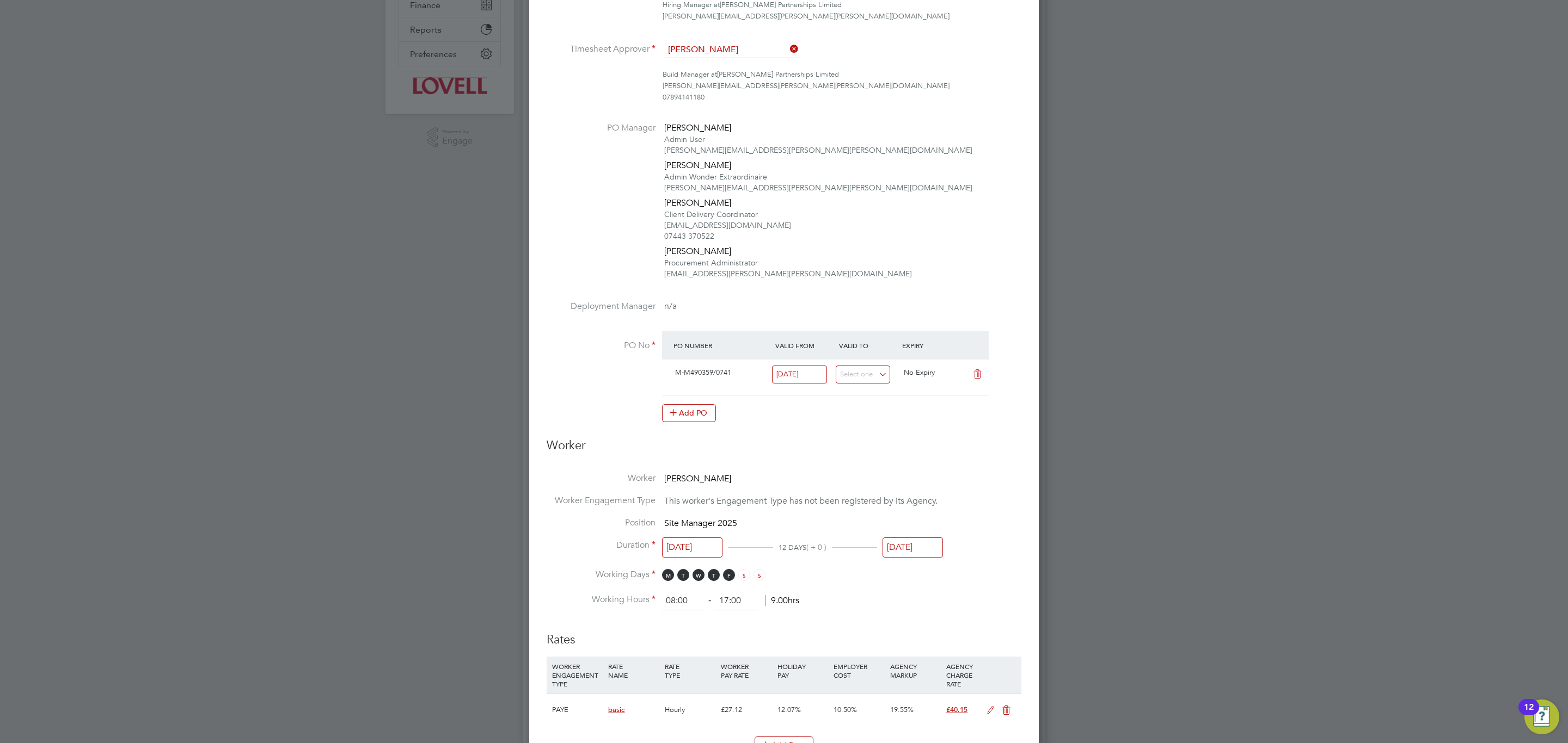
click at [920, 555] on input "29 Aug 2025" at bounding box center [912, 547] width 60 height 20
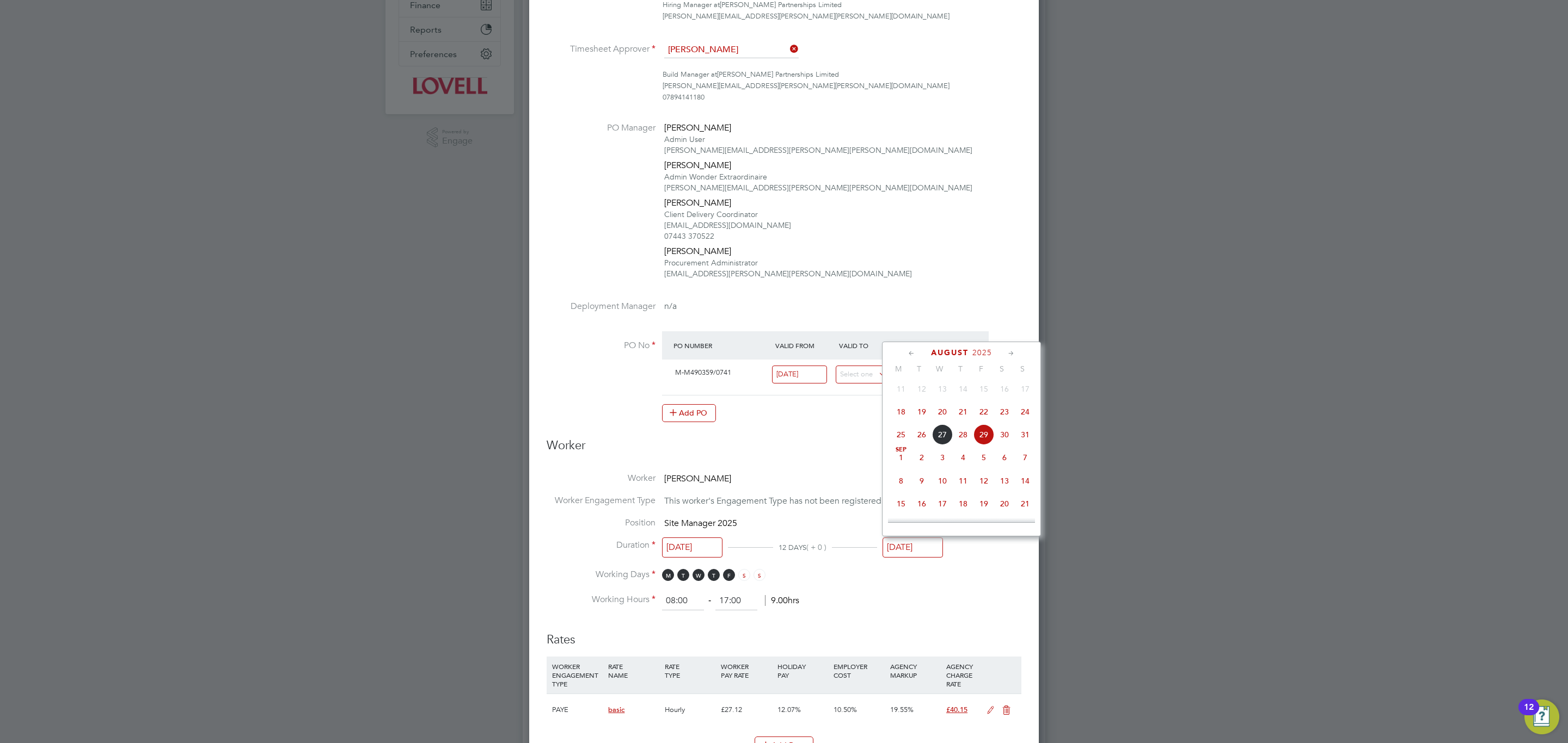
click at [983, 419] on span "22" at bounding box center [984, 412] width 21 height 21
type input "[DATE]"
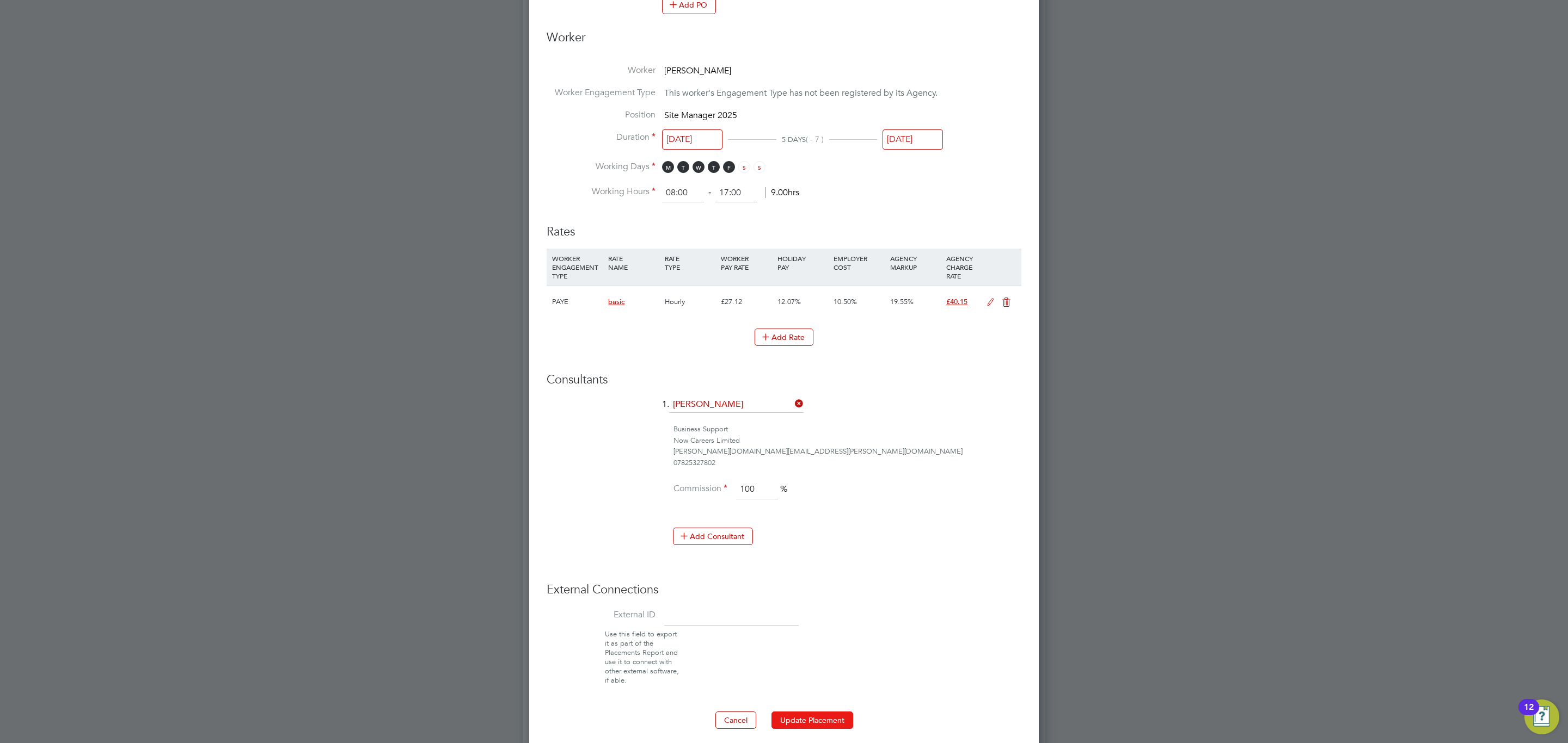
click at [841, 725] on button "Update Placement" at bounding box center [811, 720] width 81 height 17
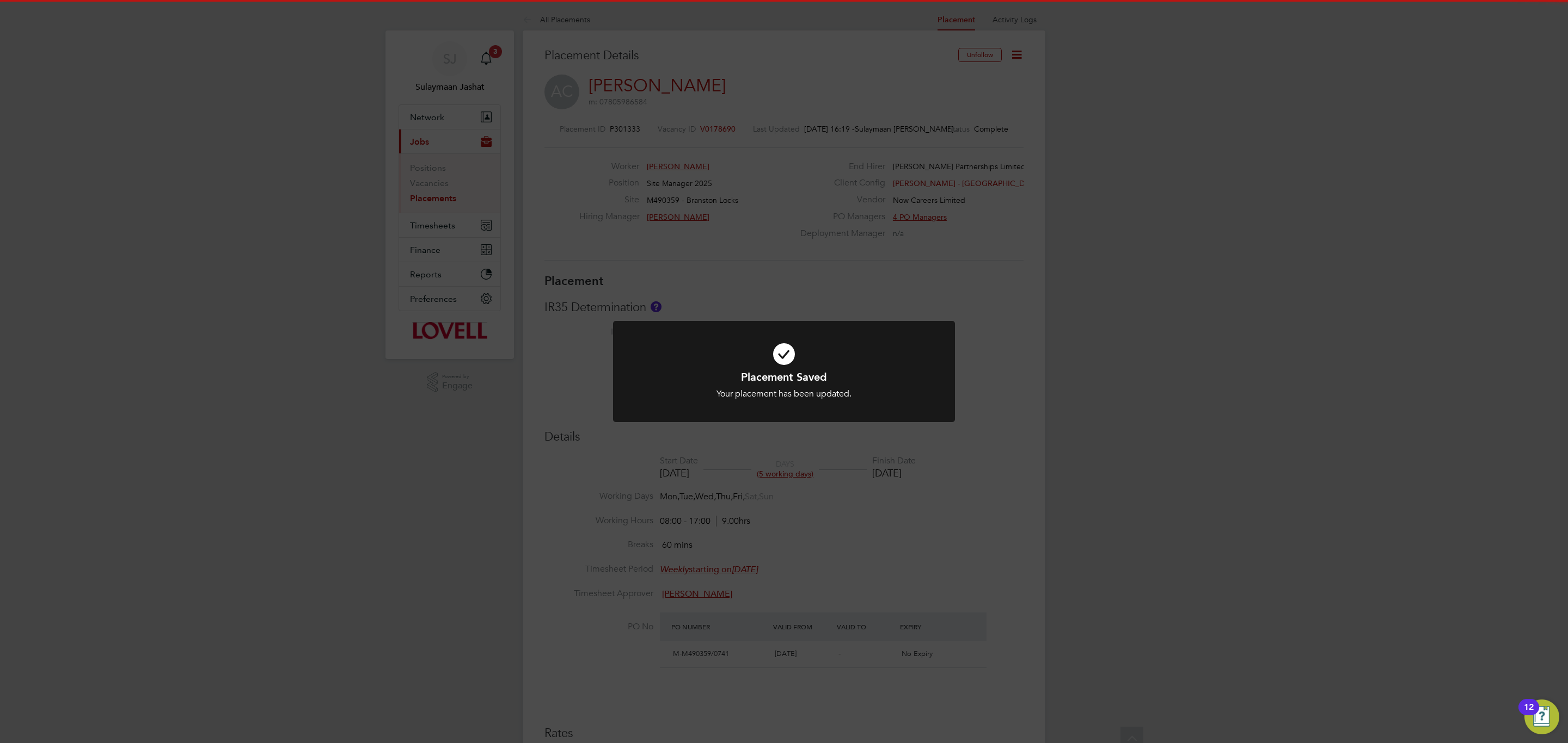
click at [866, 505] on div "Placement Saved Your placement has been updated. Cancel Okay" at bounding box center [784, 371] width 1568 height 743
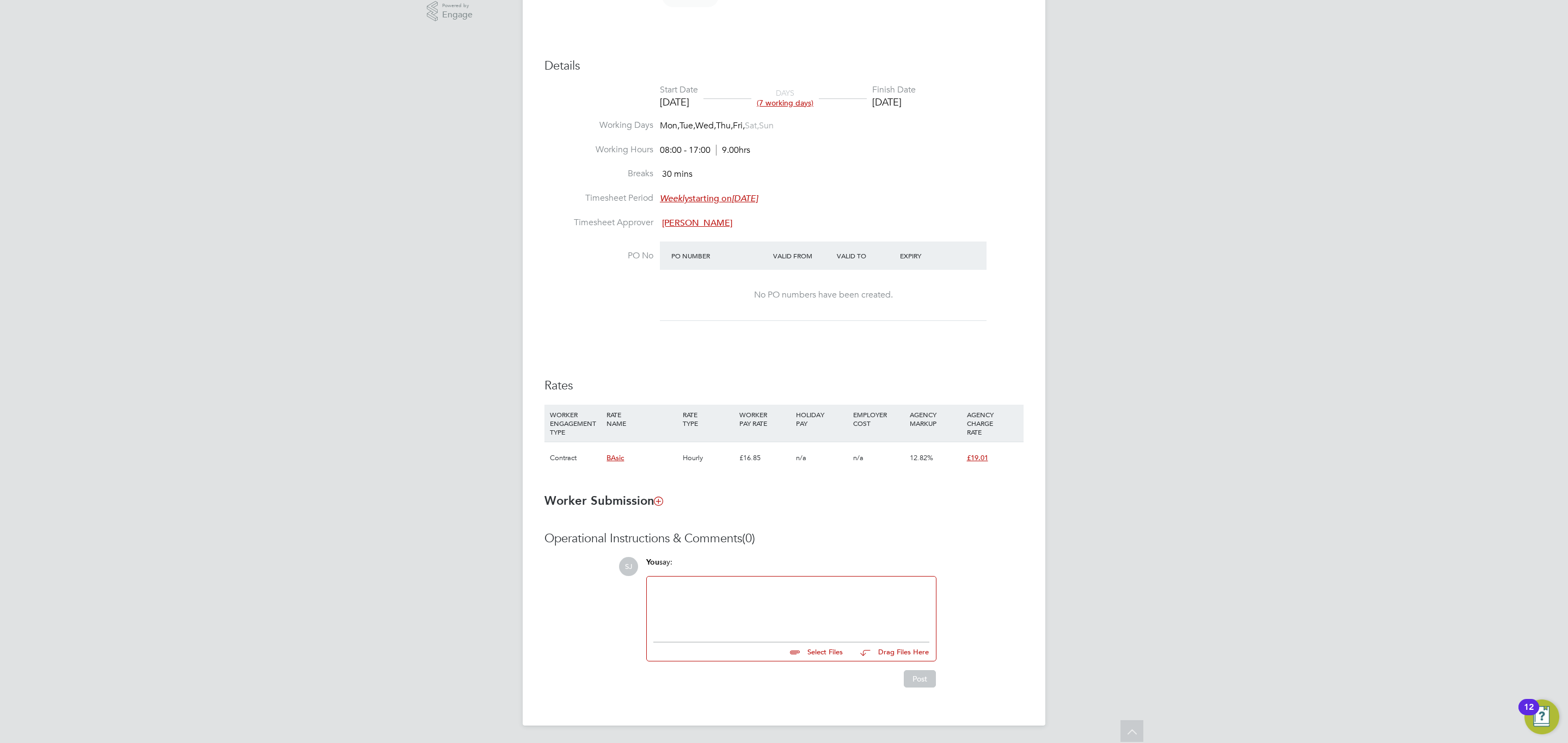
click at [806, 345] on div "Details Start Date 26 Aug 2025 DAYS (7 working days) Finish Date 03 Sep 2025 Wo…" at bounding box center [784, 272] width 479 height 426
type input "Jonathan West"
type input "[DATE]"
type input "03 Sep 2025"
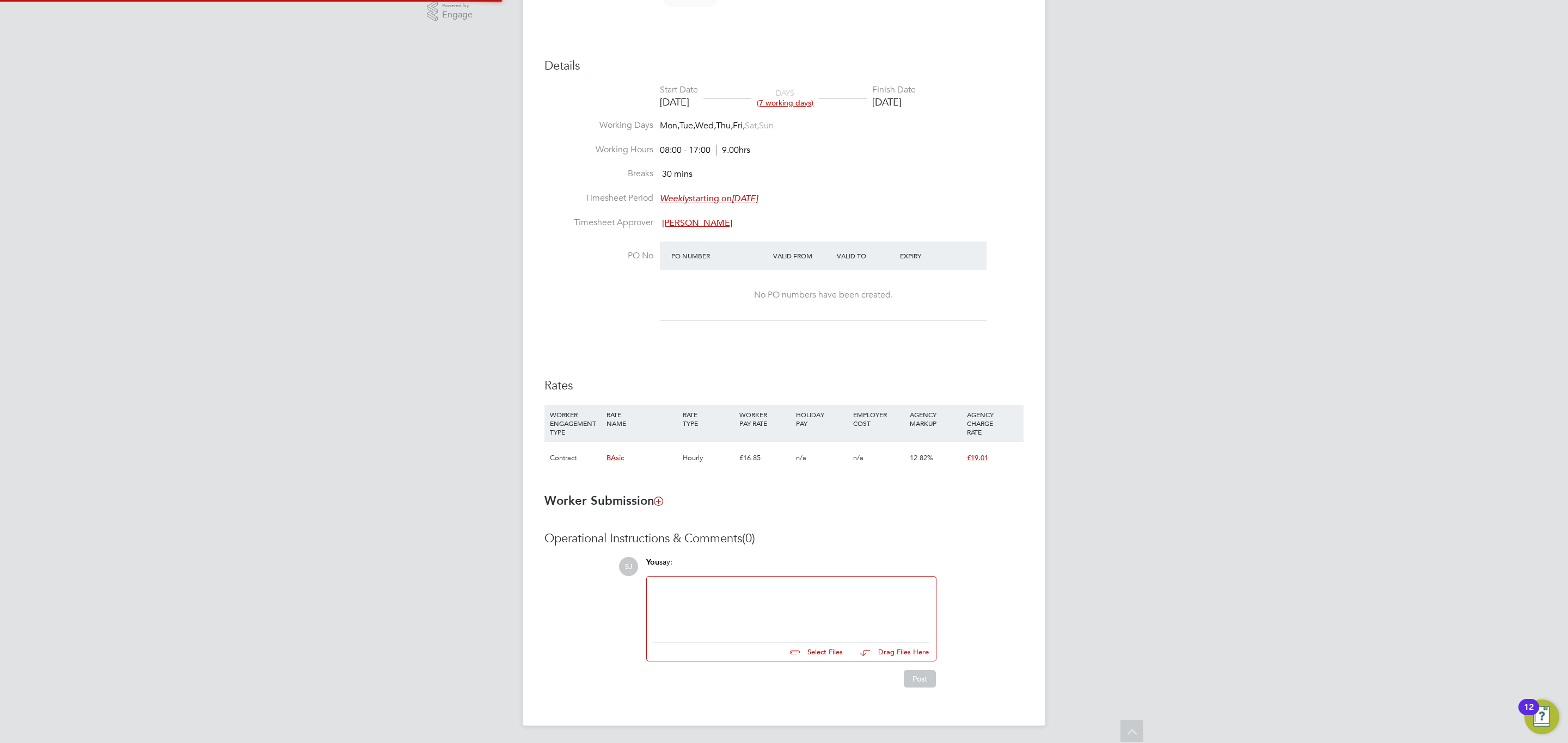
type input "08:00"
type input "17:00"
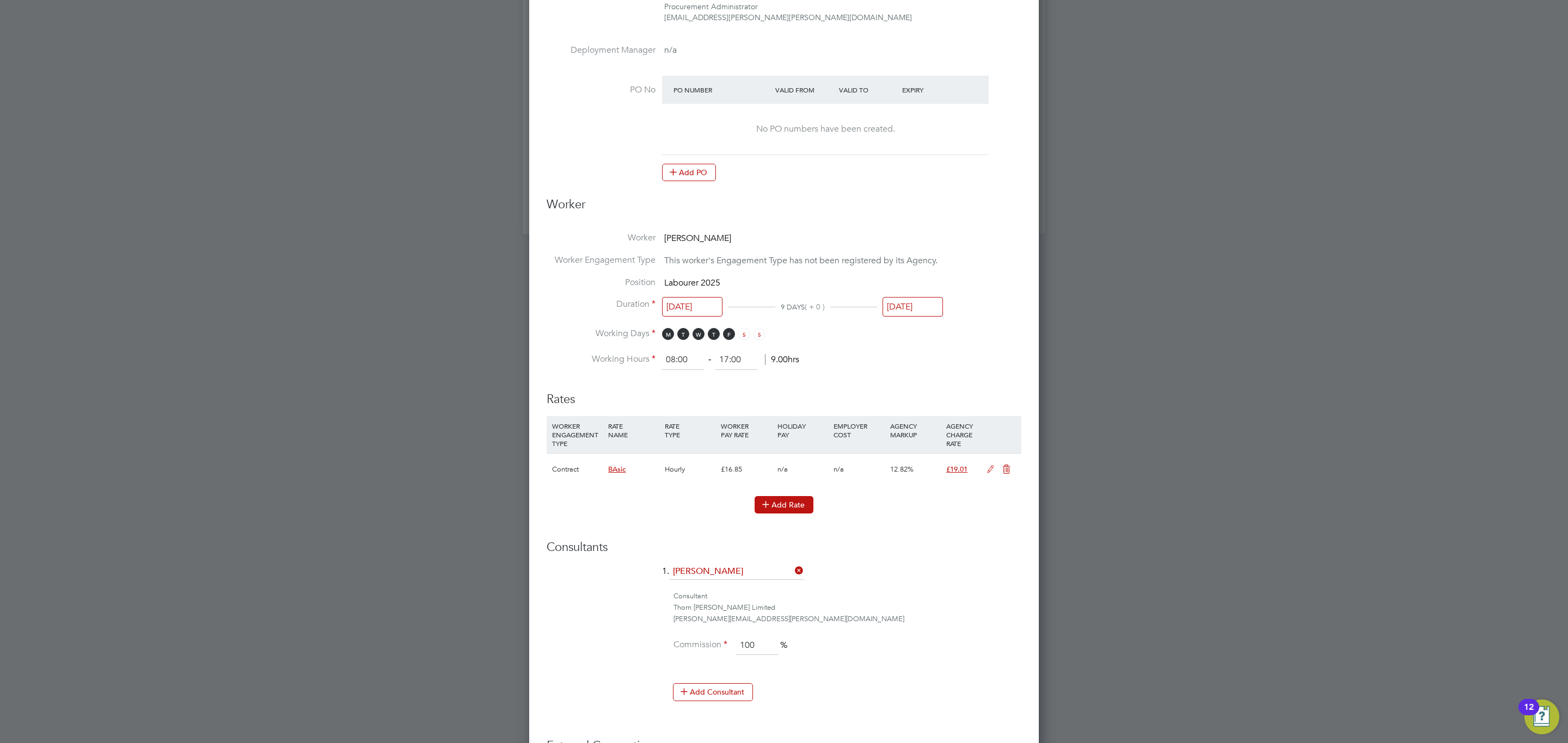
click at [806, 510] on button "Add Rate" at bounding box center [784, 505] width 58 height 17
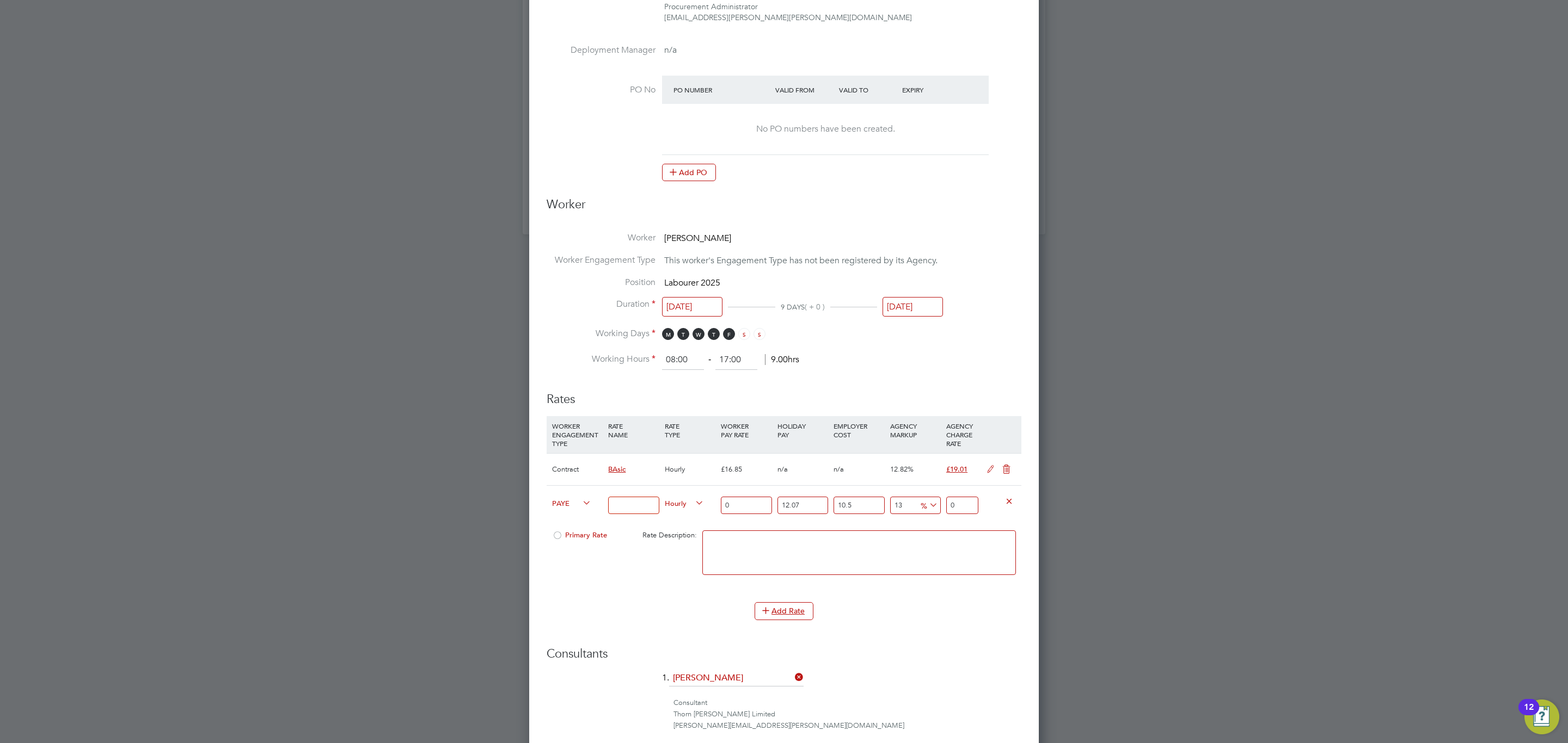
click at [645, 505] on input at bounding box center [633, 506] width 51 height 18
click at [569, 503] on span "PAYE" at bounding box center [571, 503] width 39 height 12
click at [572, 517] on li "Contract" at bounding box center [569, 516] width 44 height 13
type input "0"
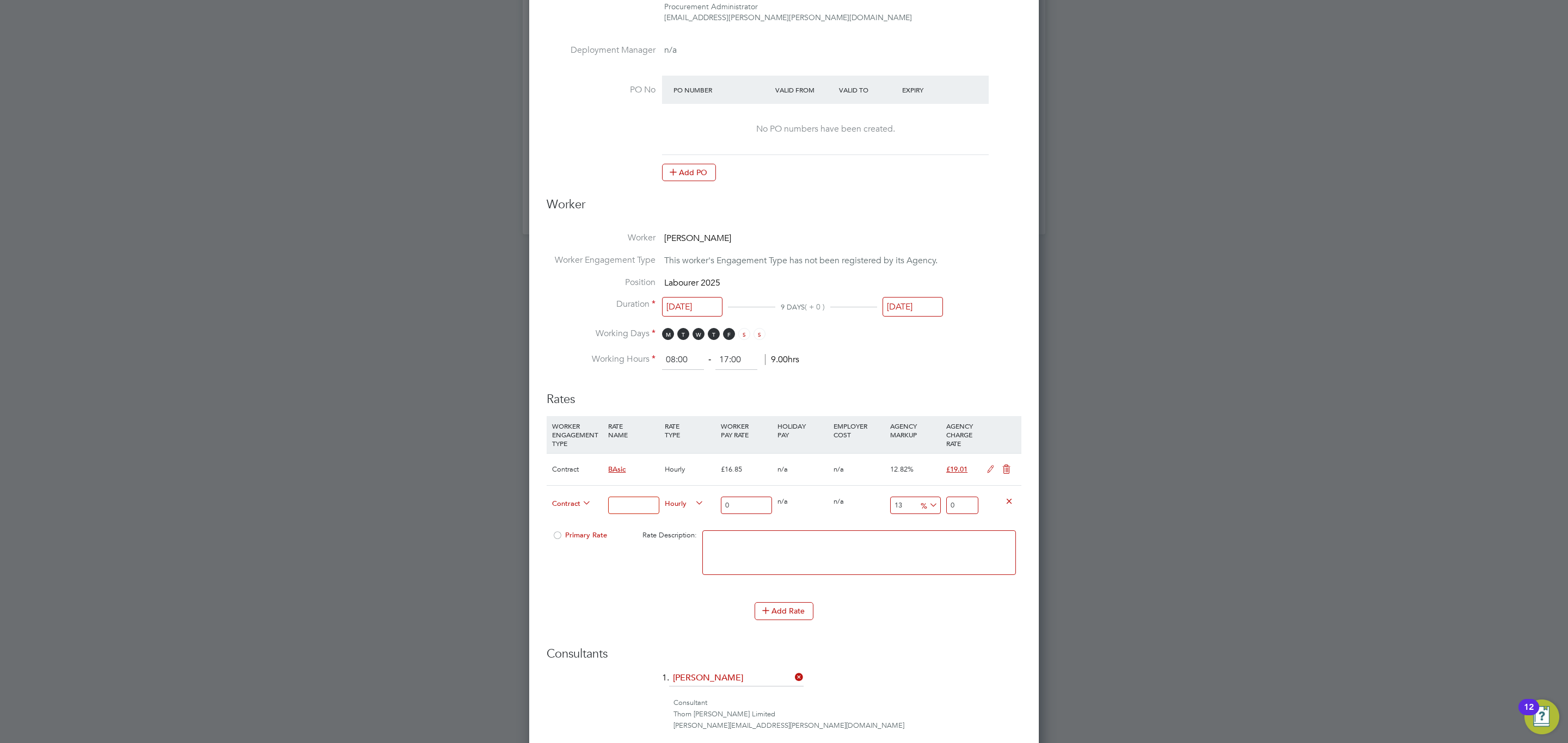
click at [619, 510] on input at bounding box center [633, 506] width 51 height 18
type input "Basic"
click at [739, 506] on input "0" at bounding box center [745, 506] width 51 height 18
type input "1"
type input "1.13"
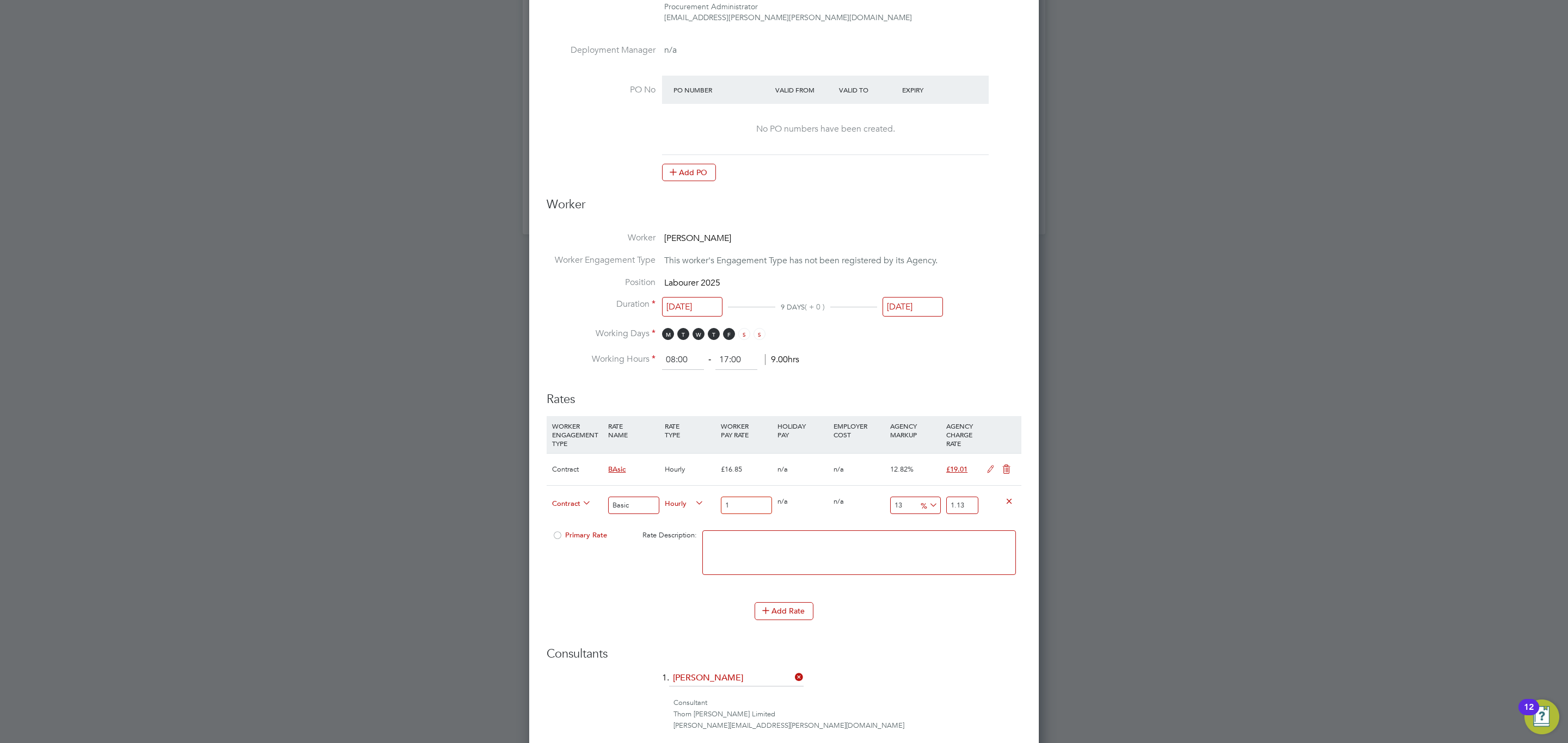
type input "16"
type input "18.08"
type input "16.8"
type input "18.984"
type input "16.85"
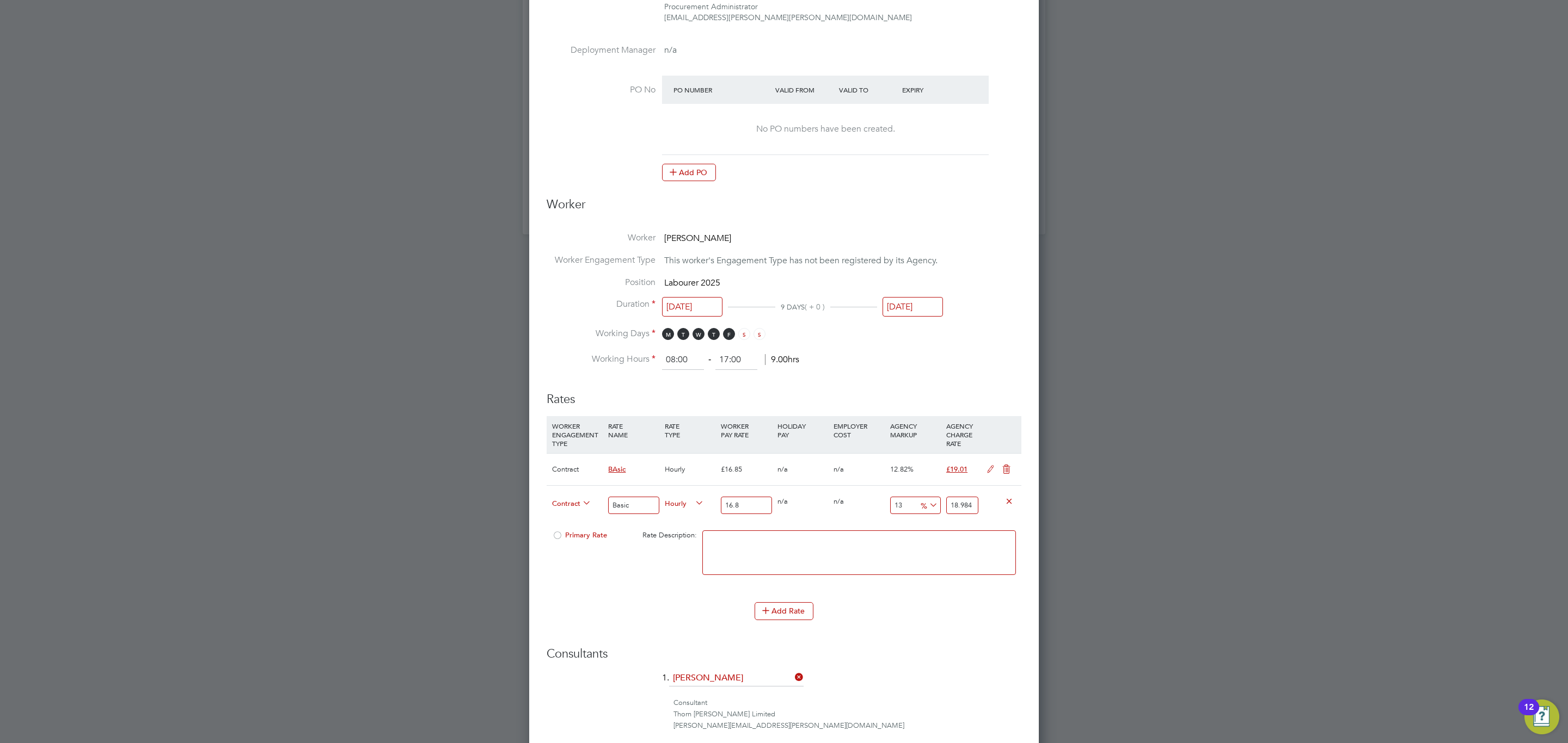
type input "19.0405"
type input "16.85"
click at [964, 507] on input "19.0405" at bounding box center [962, 506] width 33 height 18
type input "-94.06528189910979"
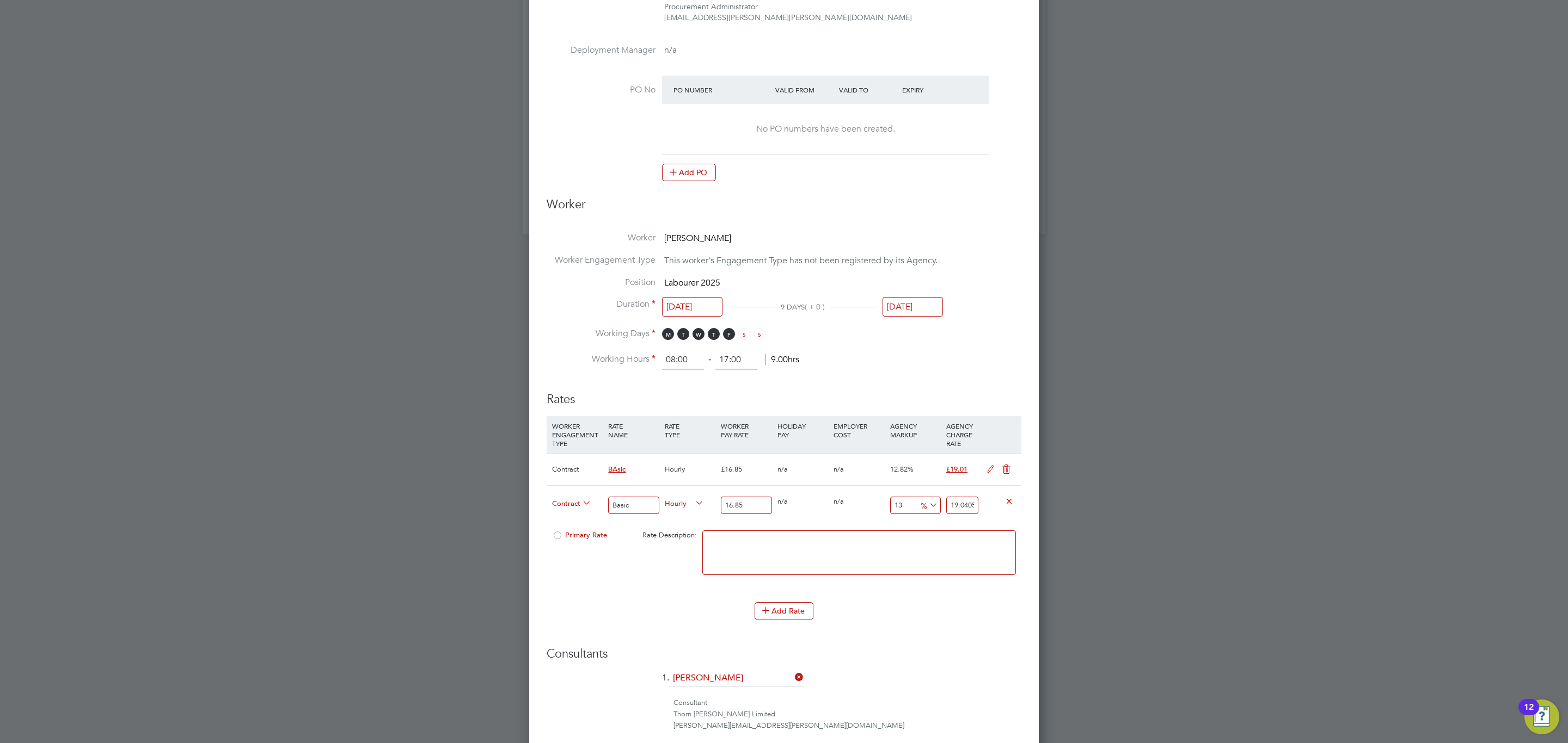
type input "1"
type input "12.759643916913946"
type input "19.0"
type input "12.818991097922849"
type input "19.01"
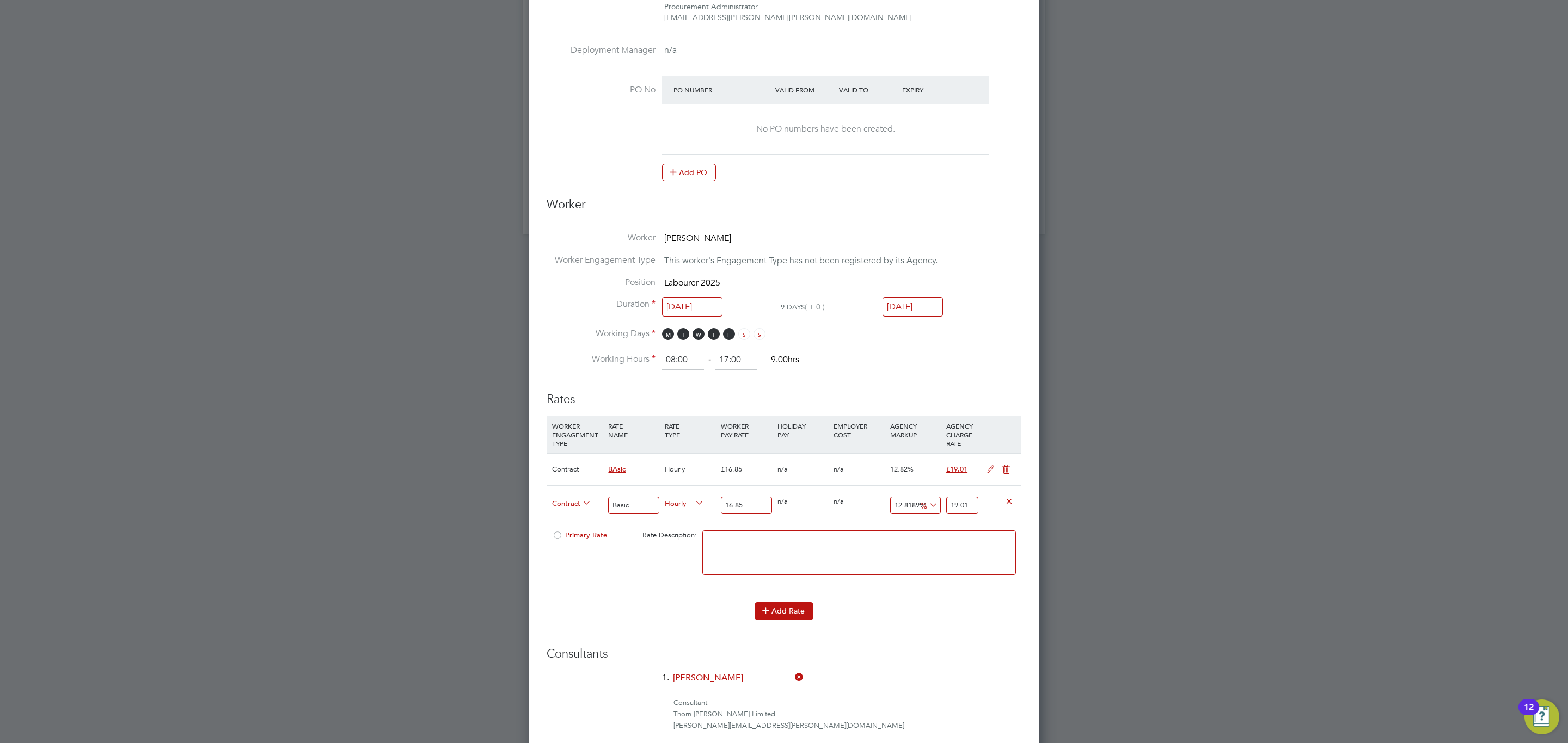
click at [787, 616] on button "Add Rate" at bounding box center [784, 611] width 58 height 17
click at [567, 618] on div "PAYE" at bounding box center [577, 610] width 56 height 37
click at [570, 614] on span "PAYE" at bounding box center [571, 609] width 39 height 12
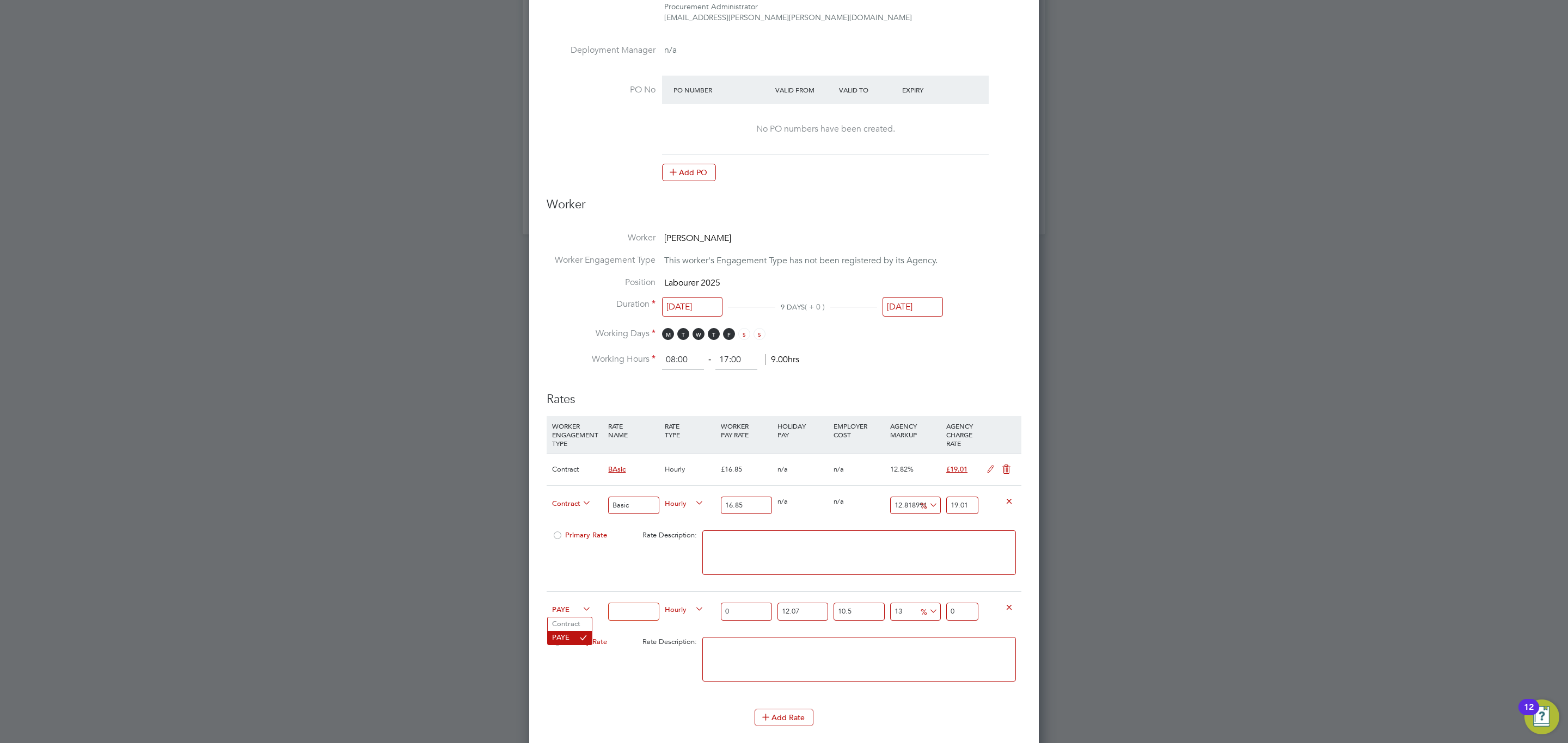
click at [570, 632] on li "PAYE" at bounding box center [569, 638] width 44 height 13
click at [561, 624] on li "Contract" at bounding box center [569, 624] width 44 height 13
click at [642, 616] on input at bounding box center [633, 612] width 51 height 18
type input "Overtime"
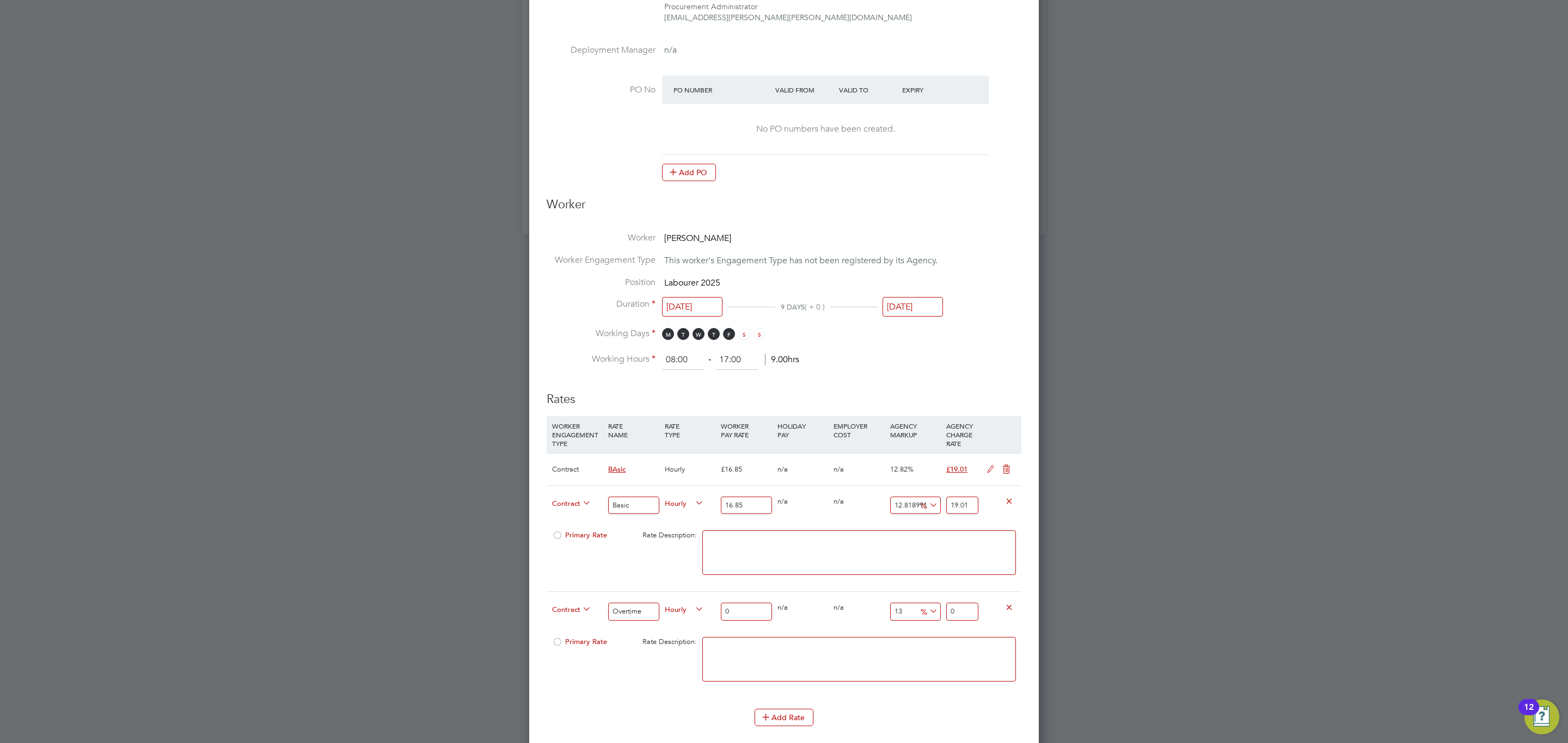
click at [734, 617] on input "0" at bounding box center [745, 612] width 51 height 18
type input "0"
click at [745, 604] on input "0" at bounding box center [745, 612] width 51 height 18
type input "2"
type input "2.26"
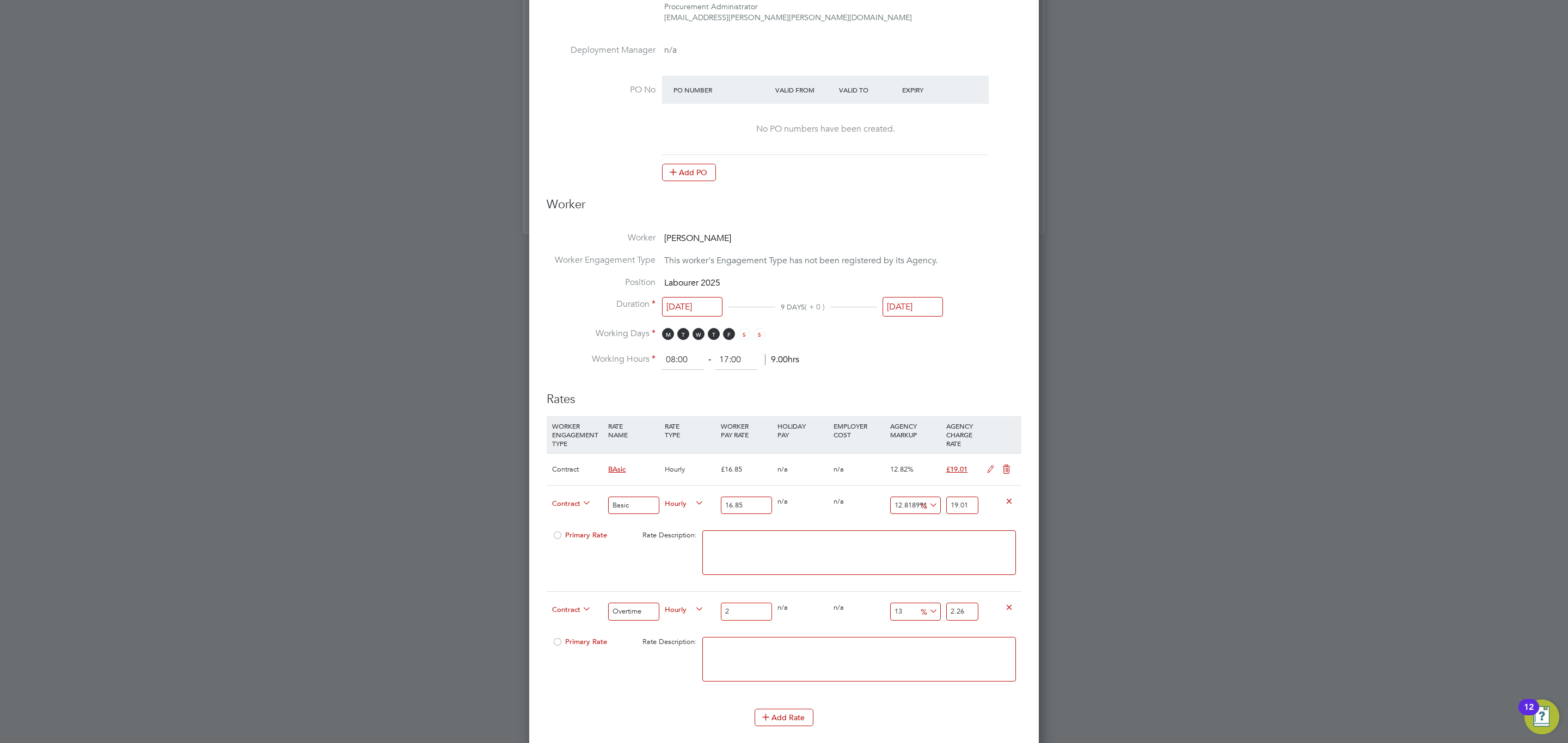
type input "24"
type input "27.12"
type input "24.6"
type input "27.798"
type input "24.62"
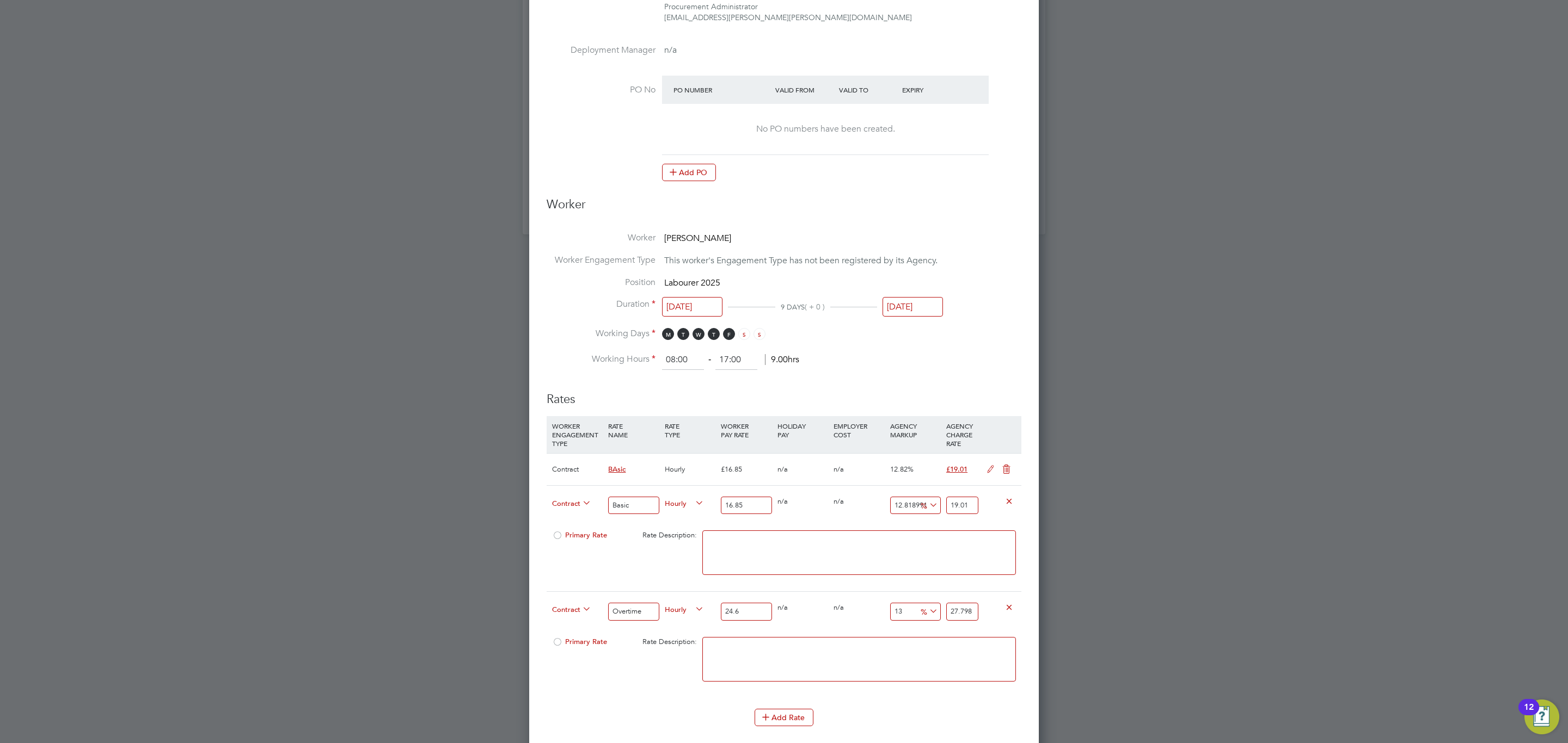
type input "27.8206"
type input "24.62"
click at [964, 616] on input "27.8206" at bounding box center [962, 612] width 33 height 18
type input "-91.87652315190901"
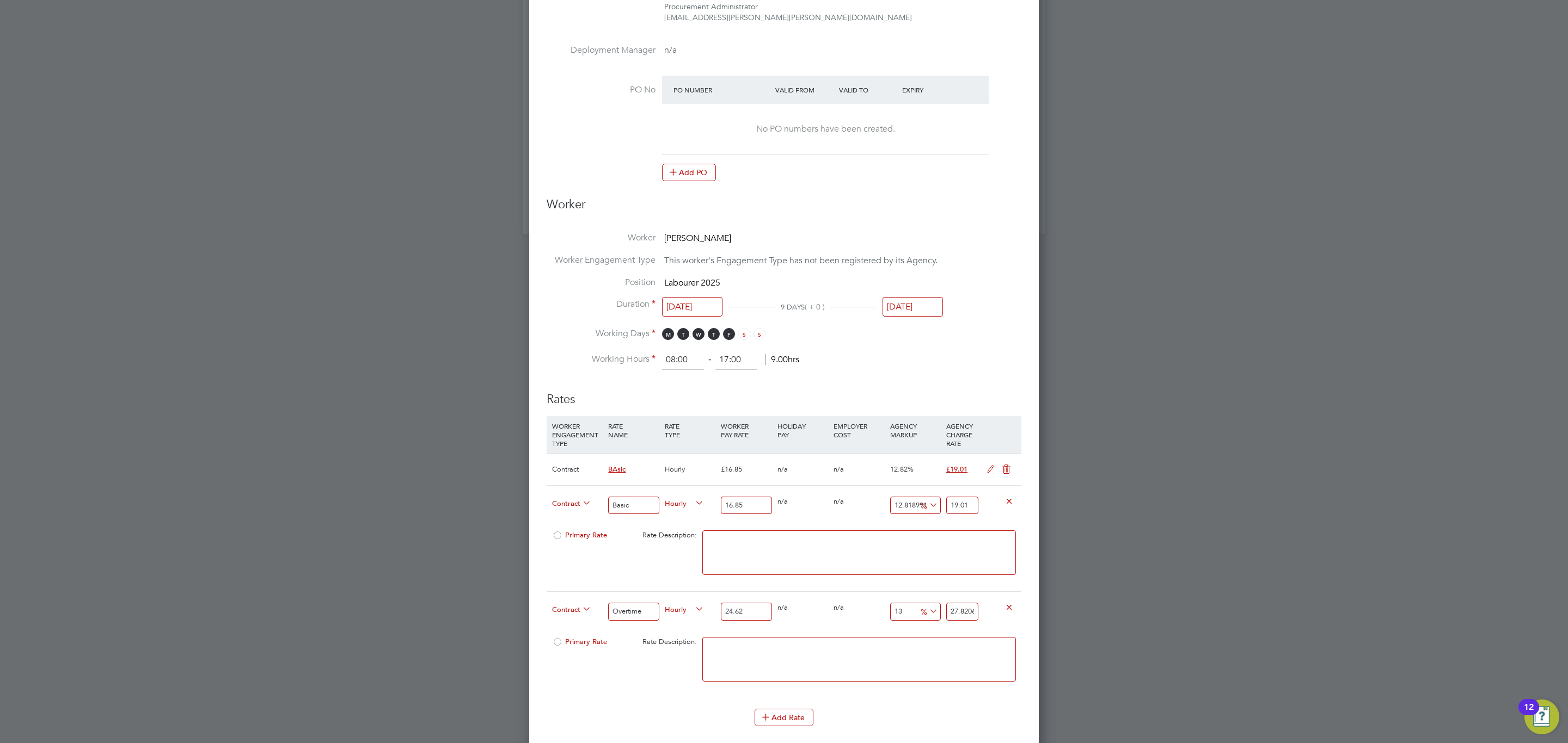
type input "2"
type input "9.66693744922827"
type input "27"
type input "10.479285134037369"
type input "27.2"
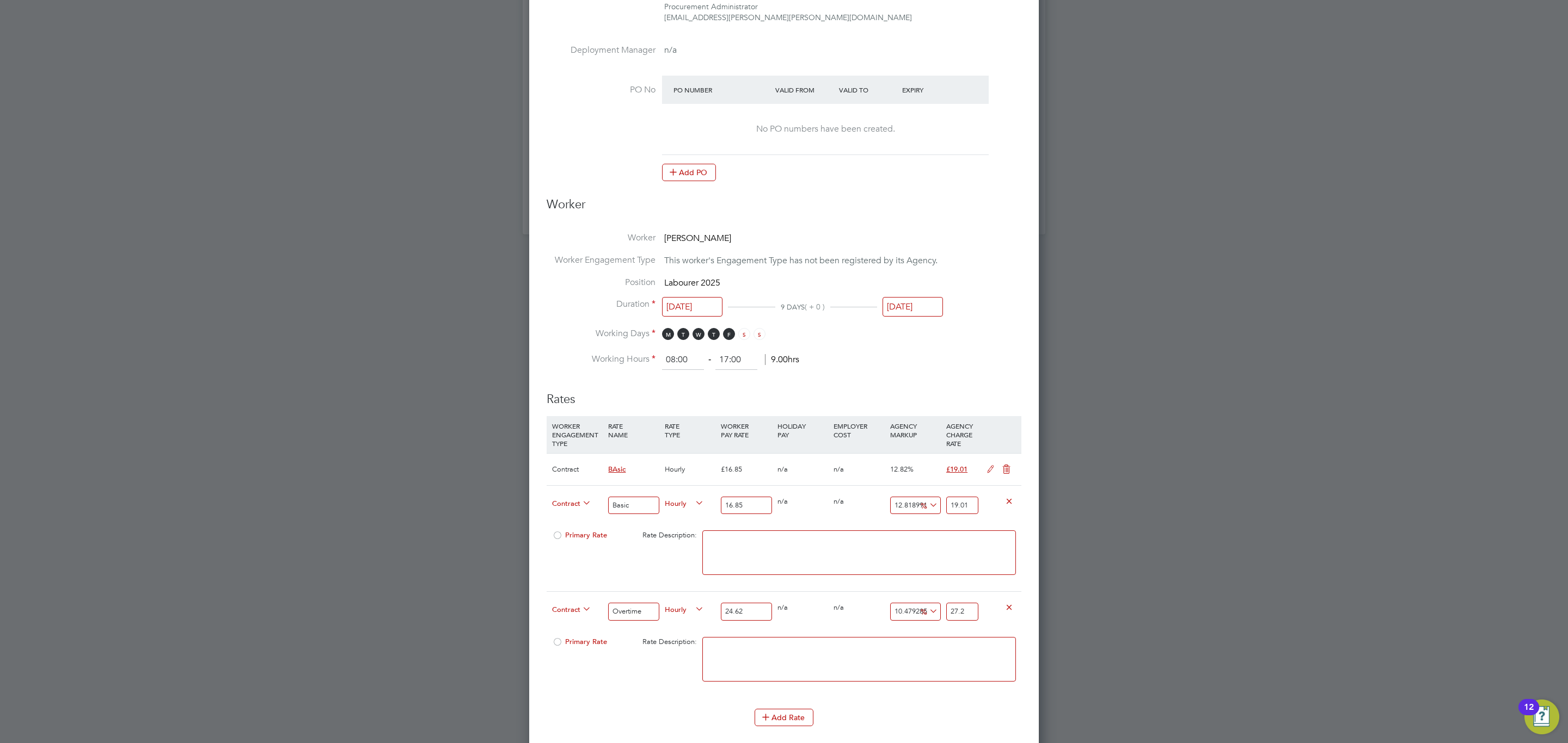
type input "10.560519902518278"
type input "27.22"
click at [818, 568] on textarea at bounding box center [859, 553] width 314 height 45
click at [674, 561] on div "Primary Rate Rate Description:" at bounding box center [784, 557] width 475 height 66
click at [1006, 466] on icon at bounding box center [1006, 470] width 13 height 9
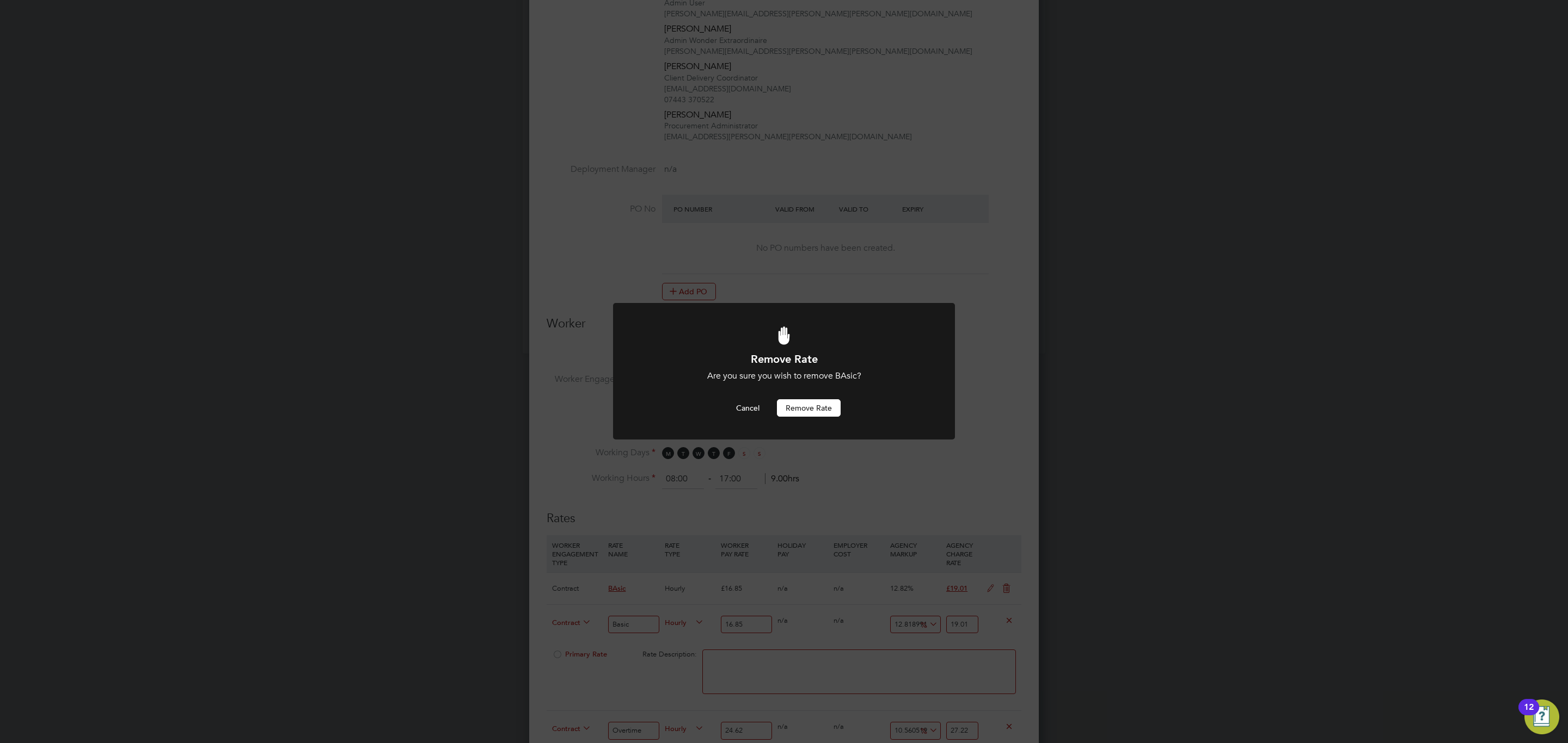
click at [827, 410] on button "Remove rate" at bounding box center [808, 408] width 64 height 17
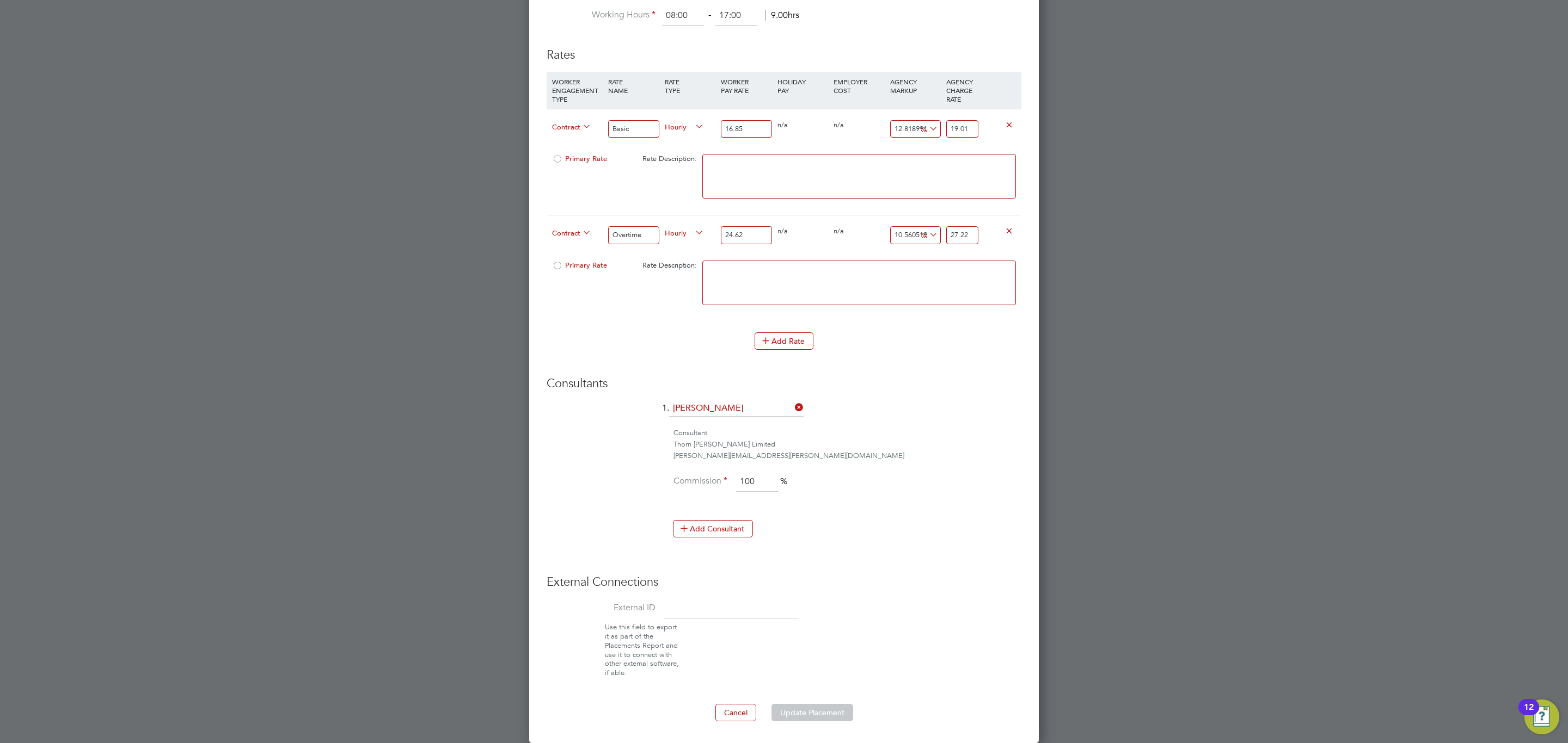
click at [570, 160] on div "Primary Rate" at bounding box center [586, 159] width 76 height 21
click at [588, 148] on div "Primary Rate" at bounding box center [586, 159] width 76 height 21
click at [585, 154] on span "Primary Rate" at bounding box center [579, 159] width 55 height 10
click at [806, 714] on button "Update Placement" at bounding box center [811, 712] width 81 height 17
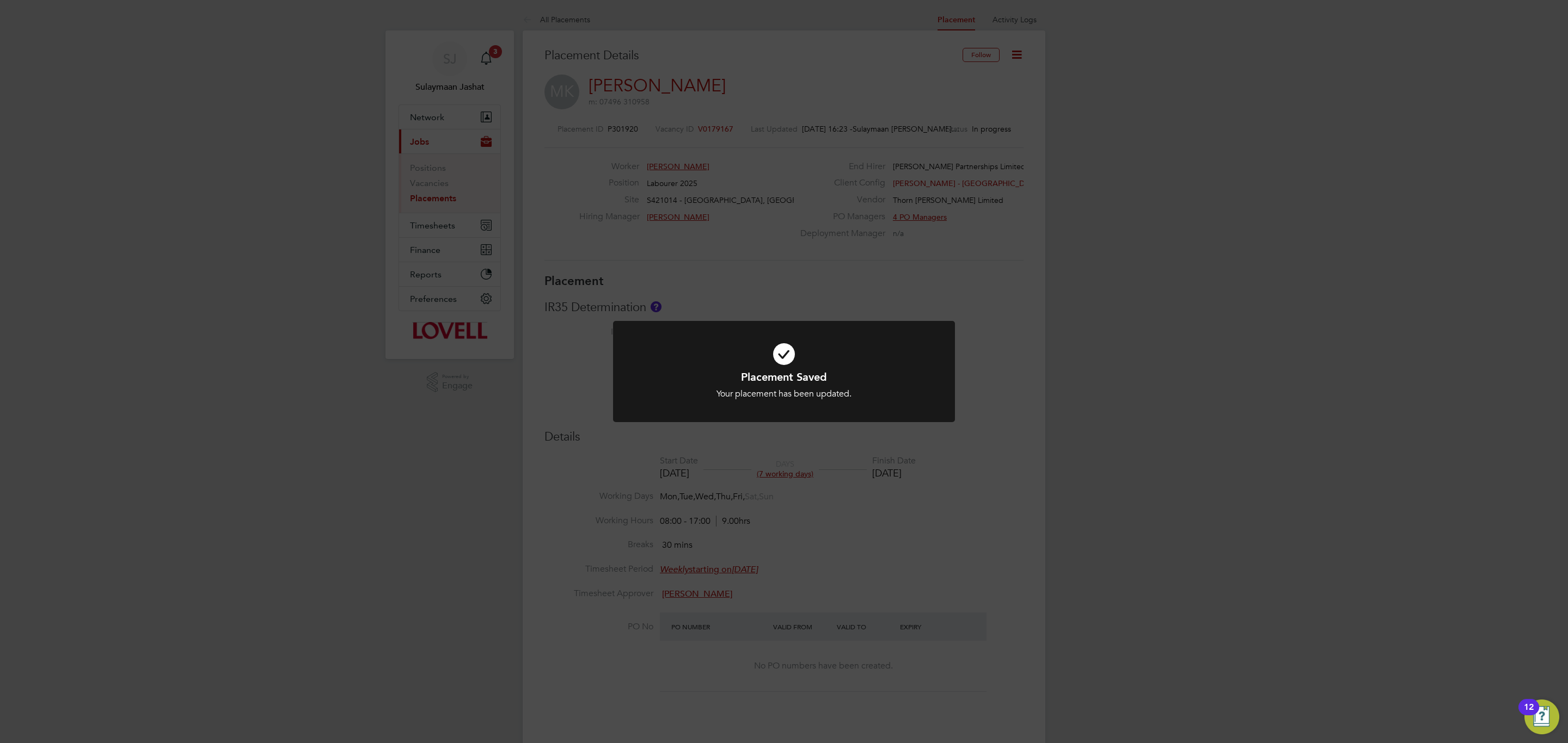
click at [912, 500] on div "Placement Saved Your placement has been updated. Cancel Okay" at bounding box center [784, 371] width 1568 height 743
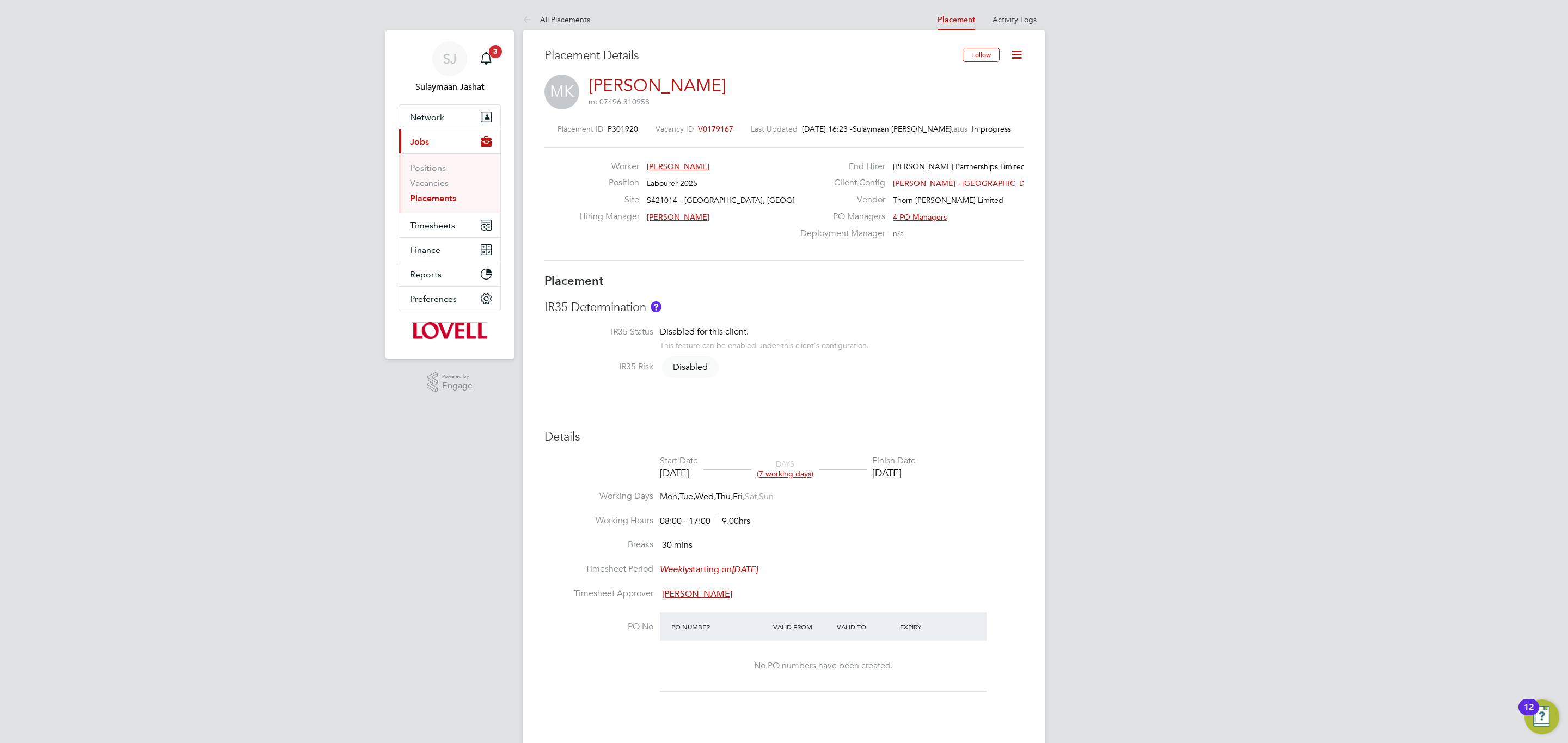
click at [825, 429] on h3 "Details" at bounding box center [784, 437] width 479 height 16
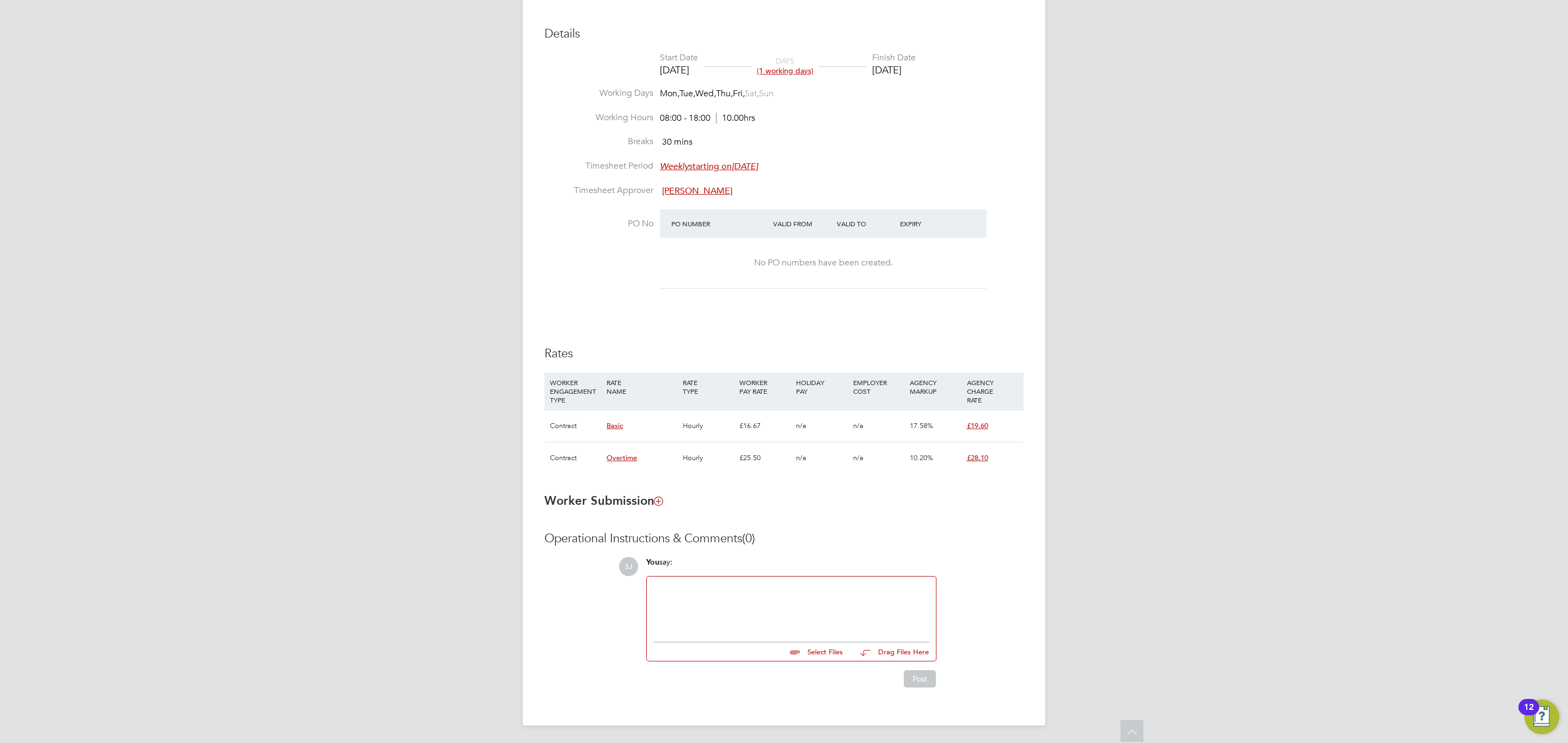
click at [693, 347] on h3 "Rates" at bounding box center [784, 354] width 479 height 16
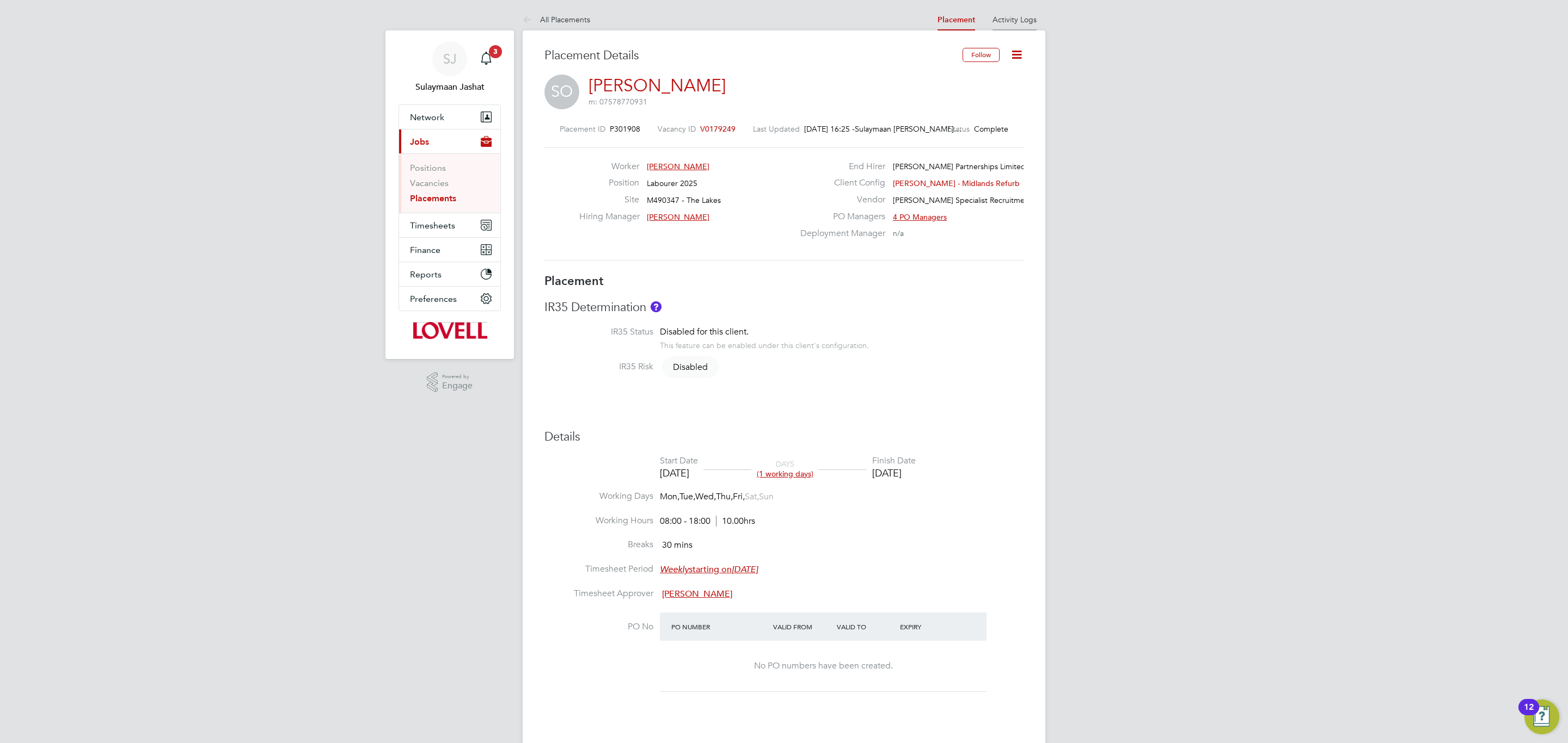
click at [1022, 14] on link "Activity Logs" at bounding box center [1014, 19] width 44 height 10
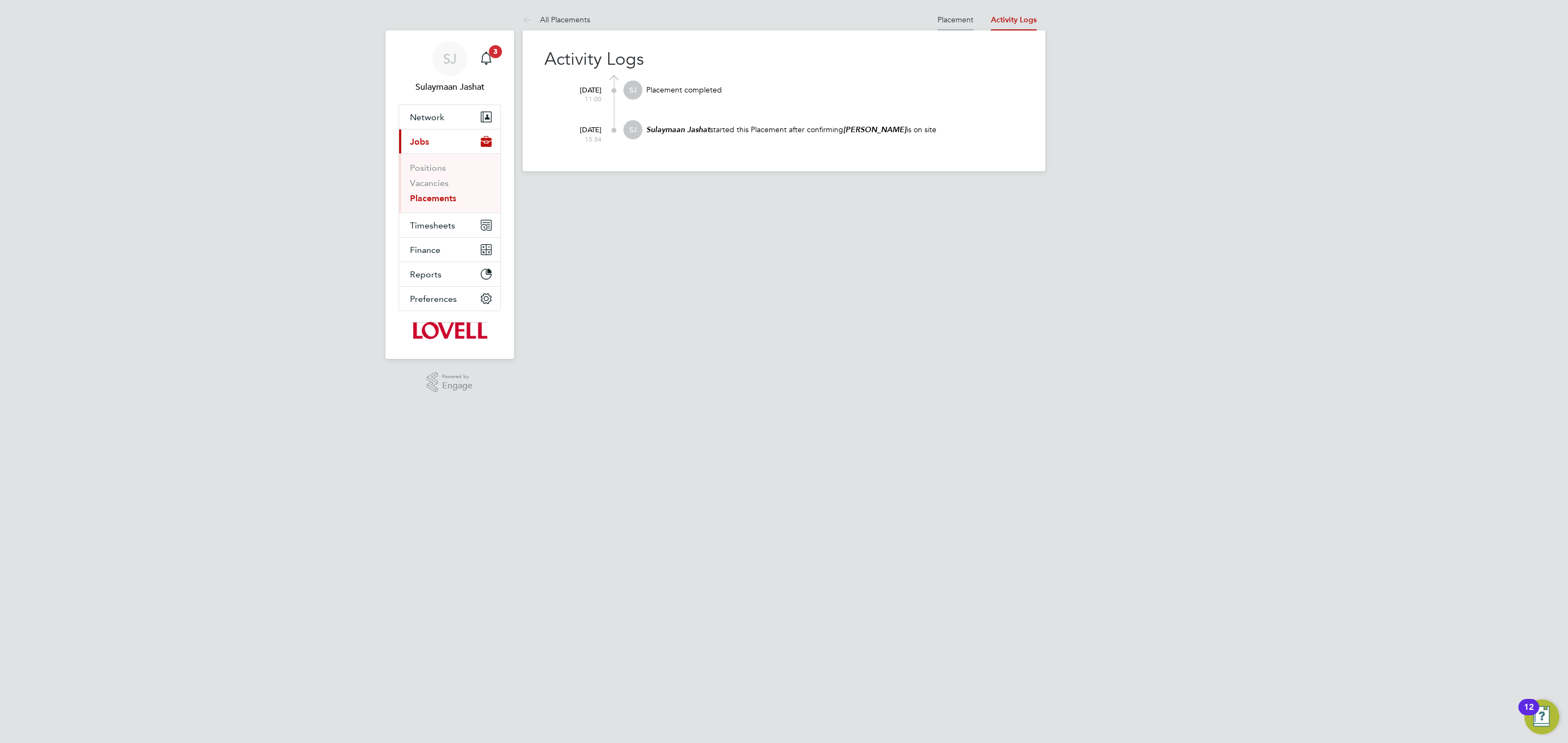
click at [940, 23] on link "Placement" at bounding box center [956, 19] width 36 height 10
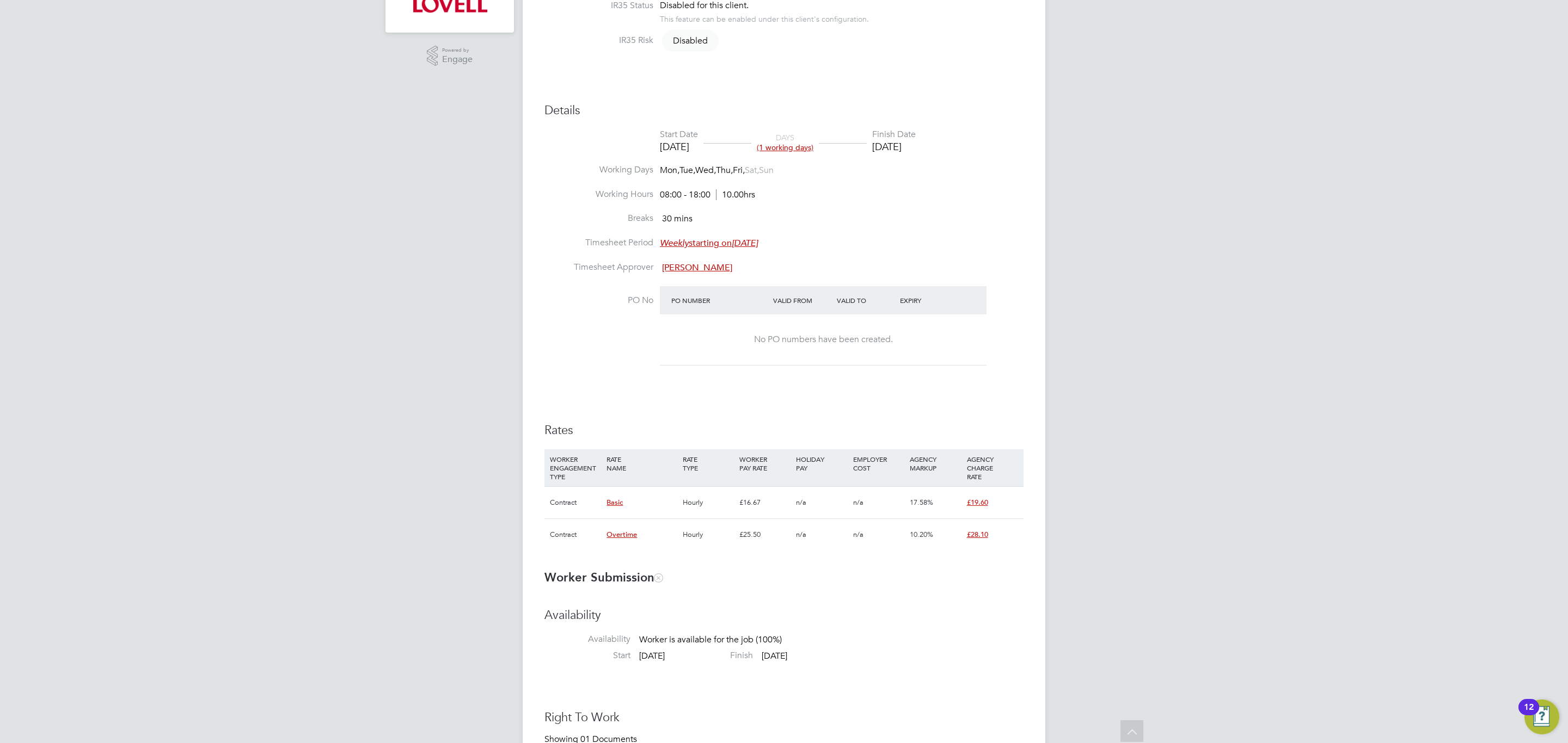
click at [740, 420] on div "Details Start Date [DATE] DAYS (1 working days) Finish Date [DATE] Working Days…" at bounding box center [784, 333] width 479 height 459
type input "[PERSON_NAME]"
type input "[DATE]"
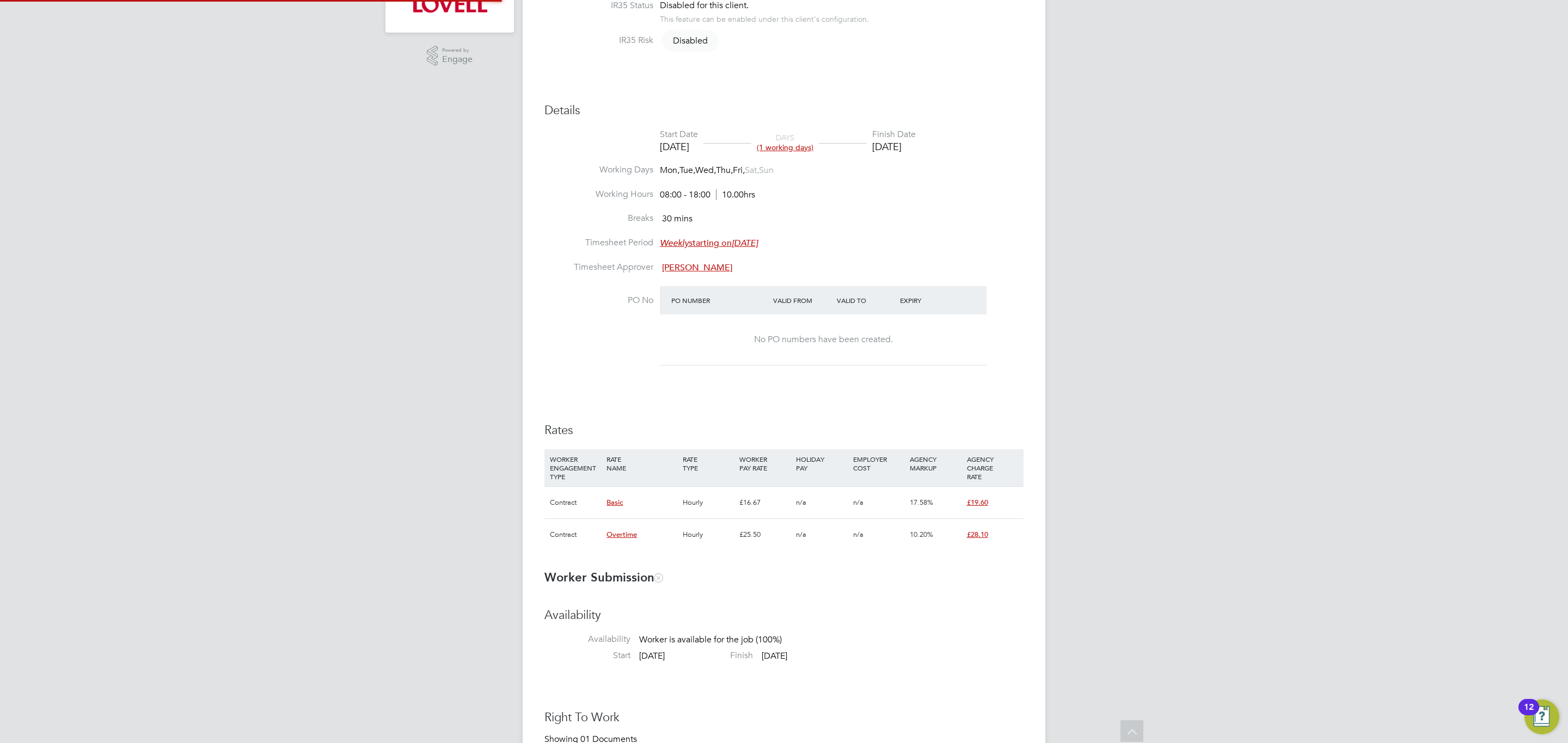
type input "08:00"
type input "18:00"
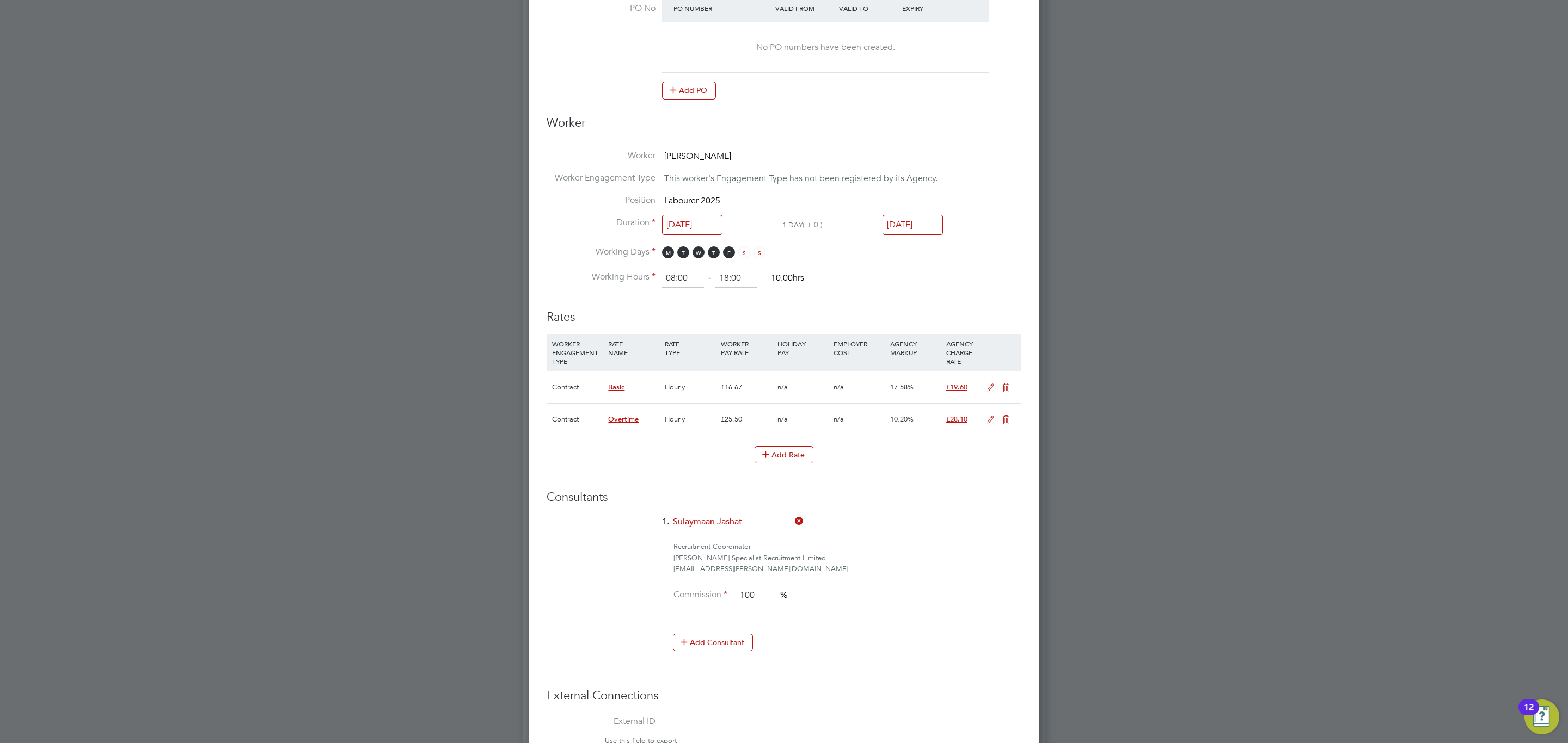
click at [990, 392] on icon at bounding box center [990, 387] width 13 height 9
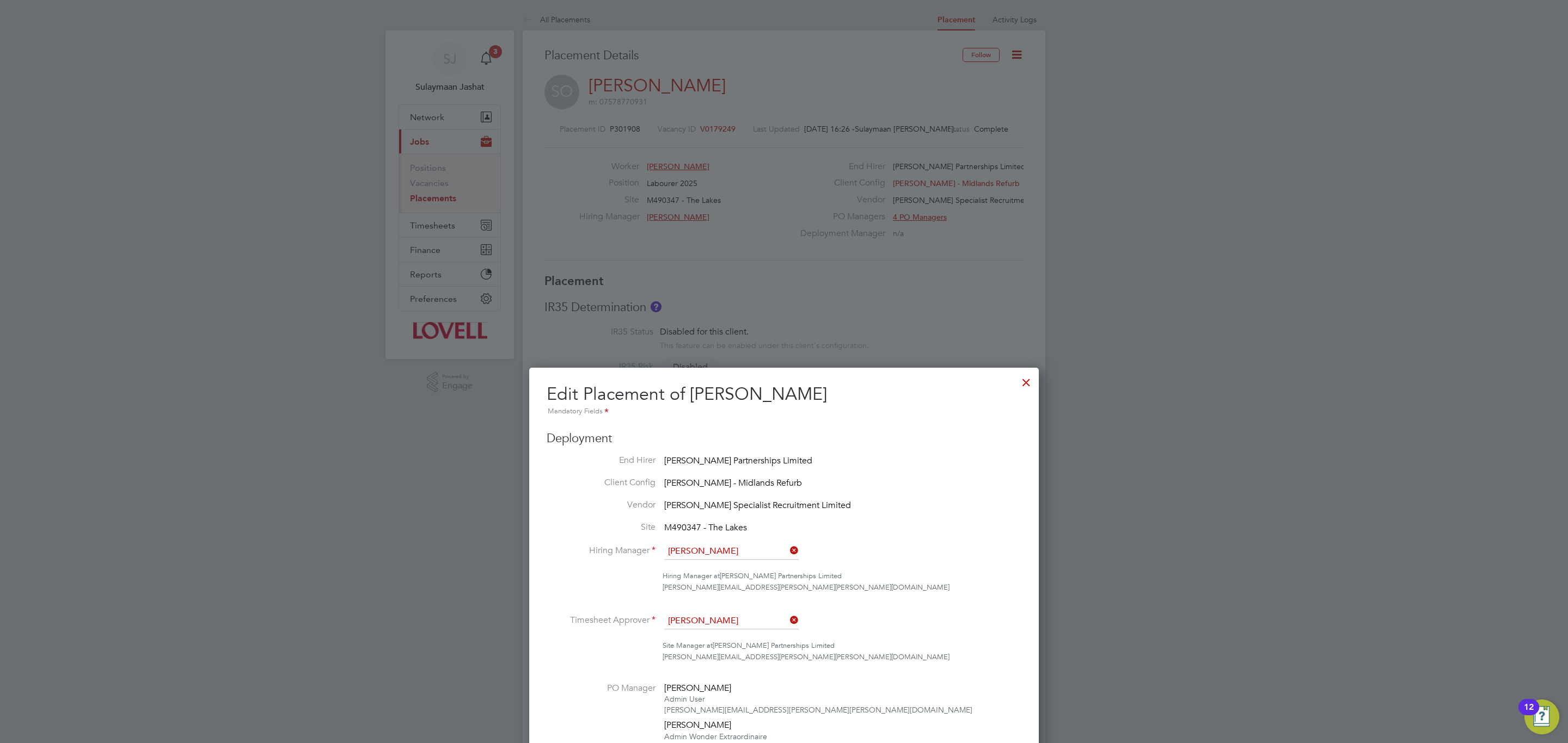
click at [1027, 383] on div at bounding box center [1026, 380] width 19 height 19
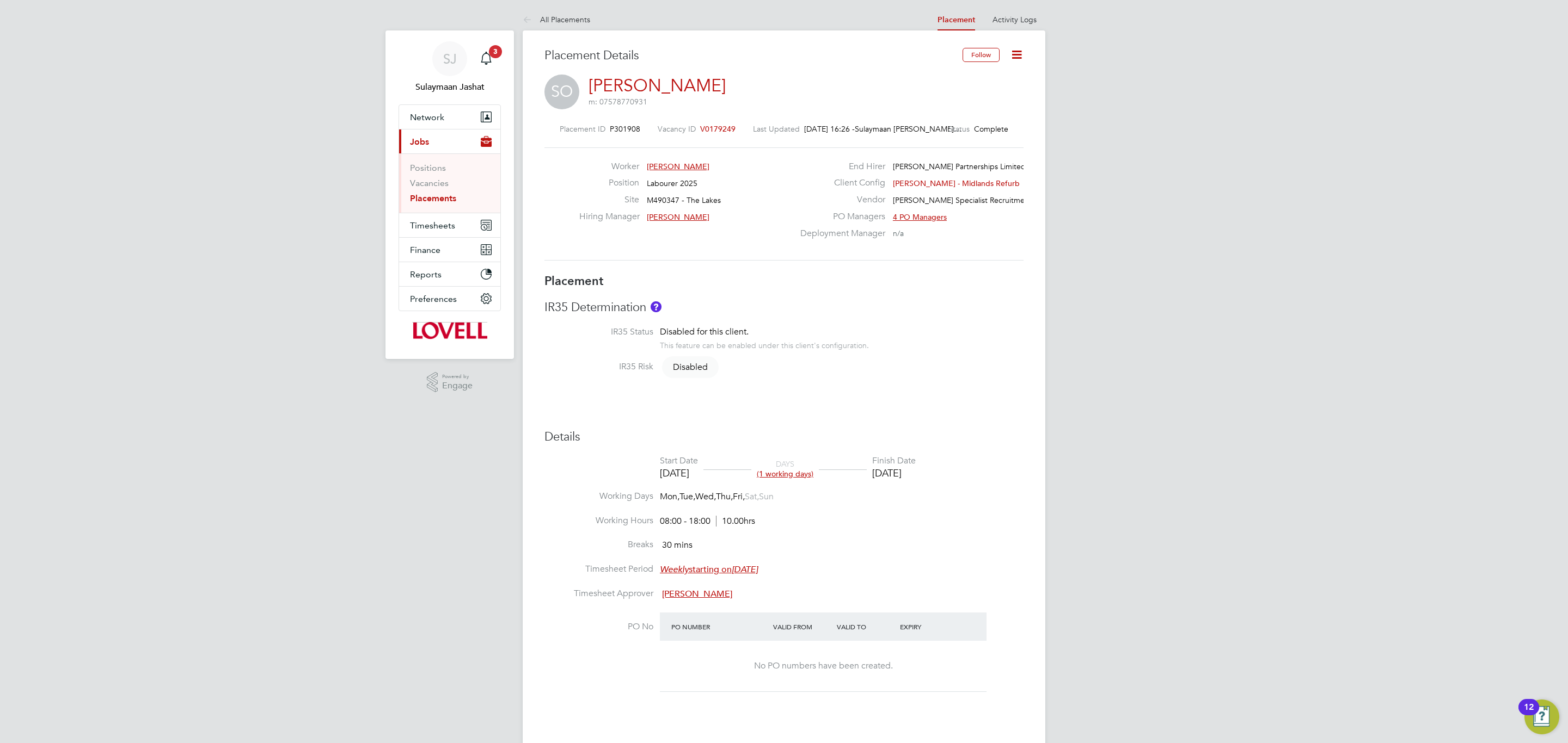
click at [716, 127] on span "V0179249" at bounding box center [718, 129] width 35 height 10
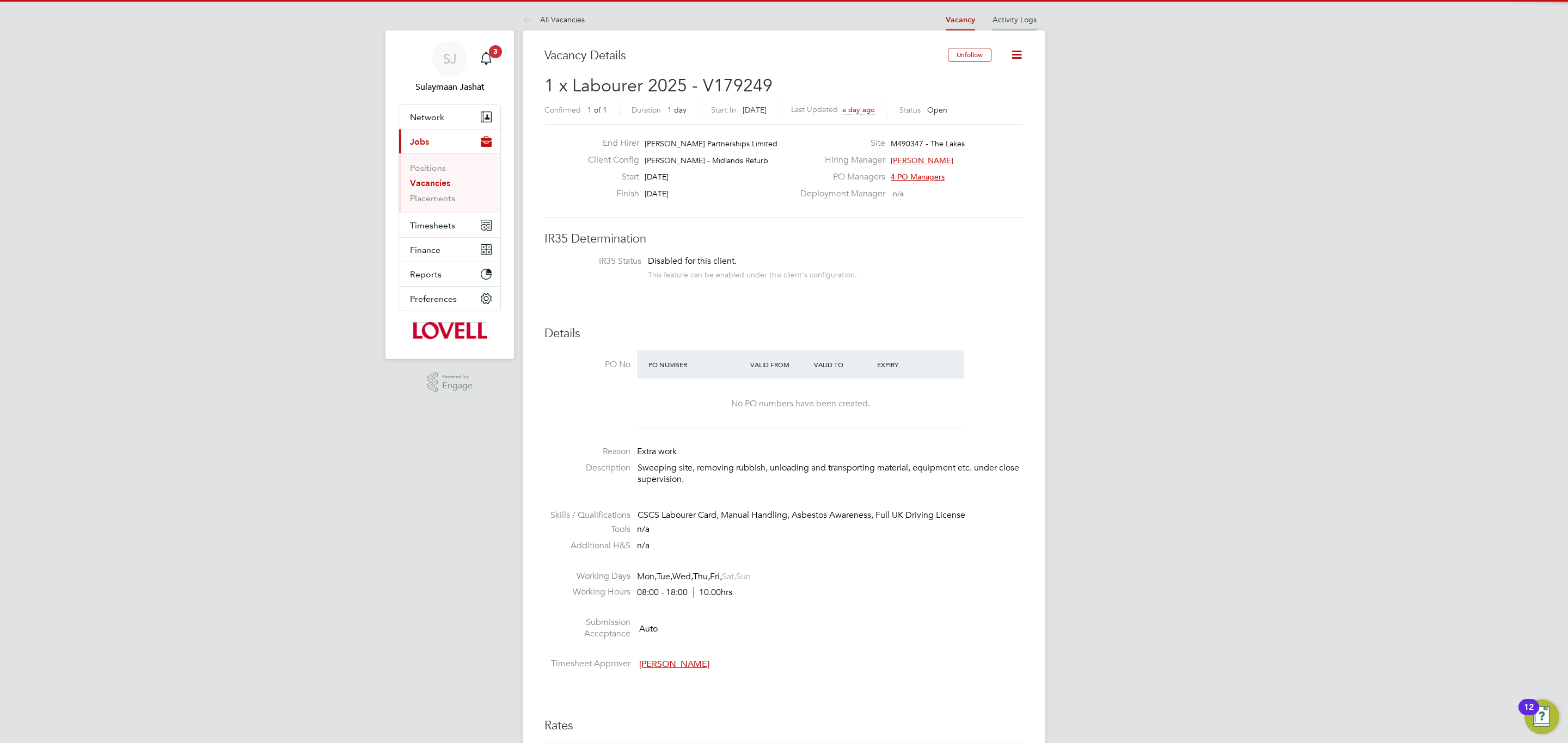
click at [1023, 20] on link "Activity Logs" at bounding box center [1014, 19] width 44 height 10
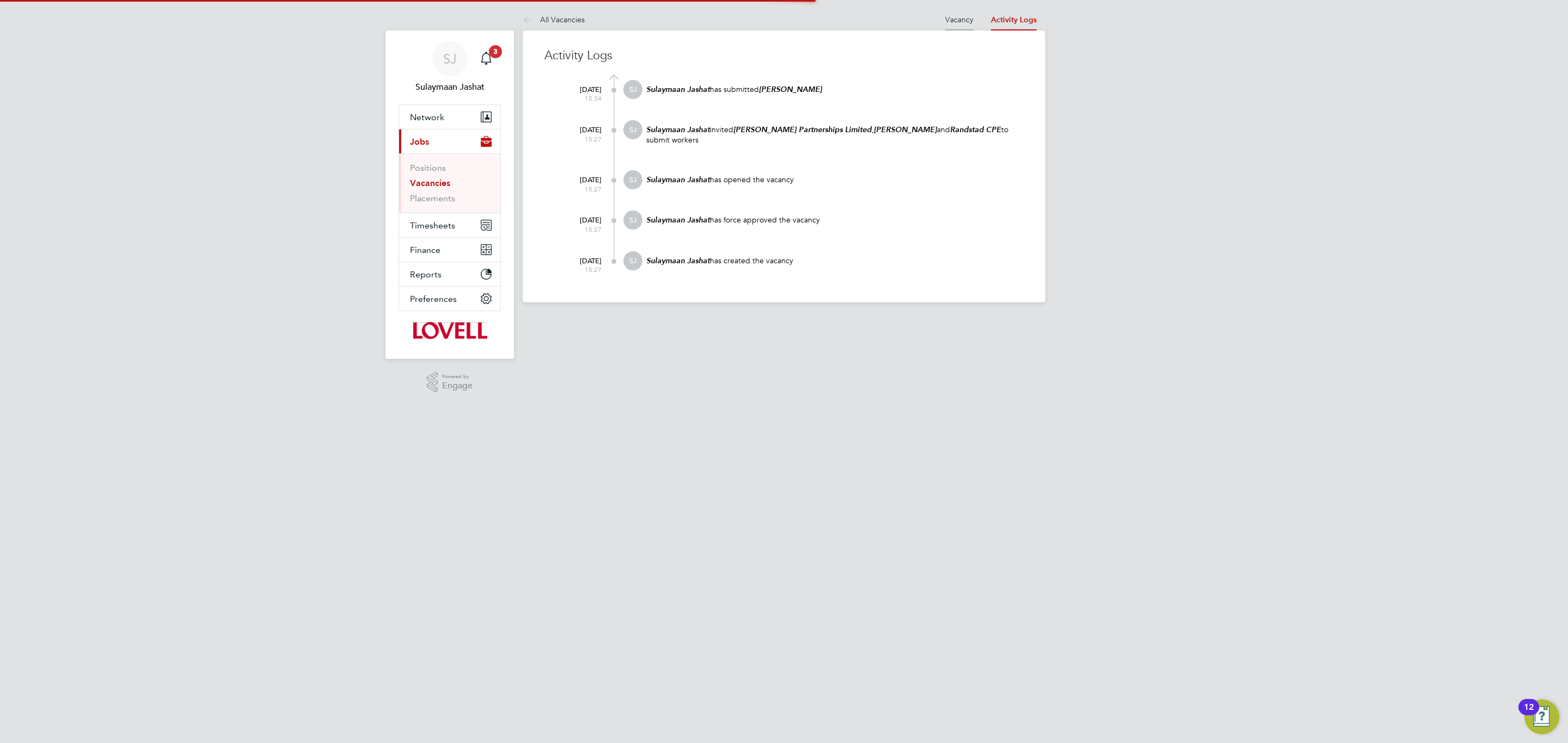
click at [951, 26] on li "Vacancy" at bounding box center [960, 19] width 29 height 22
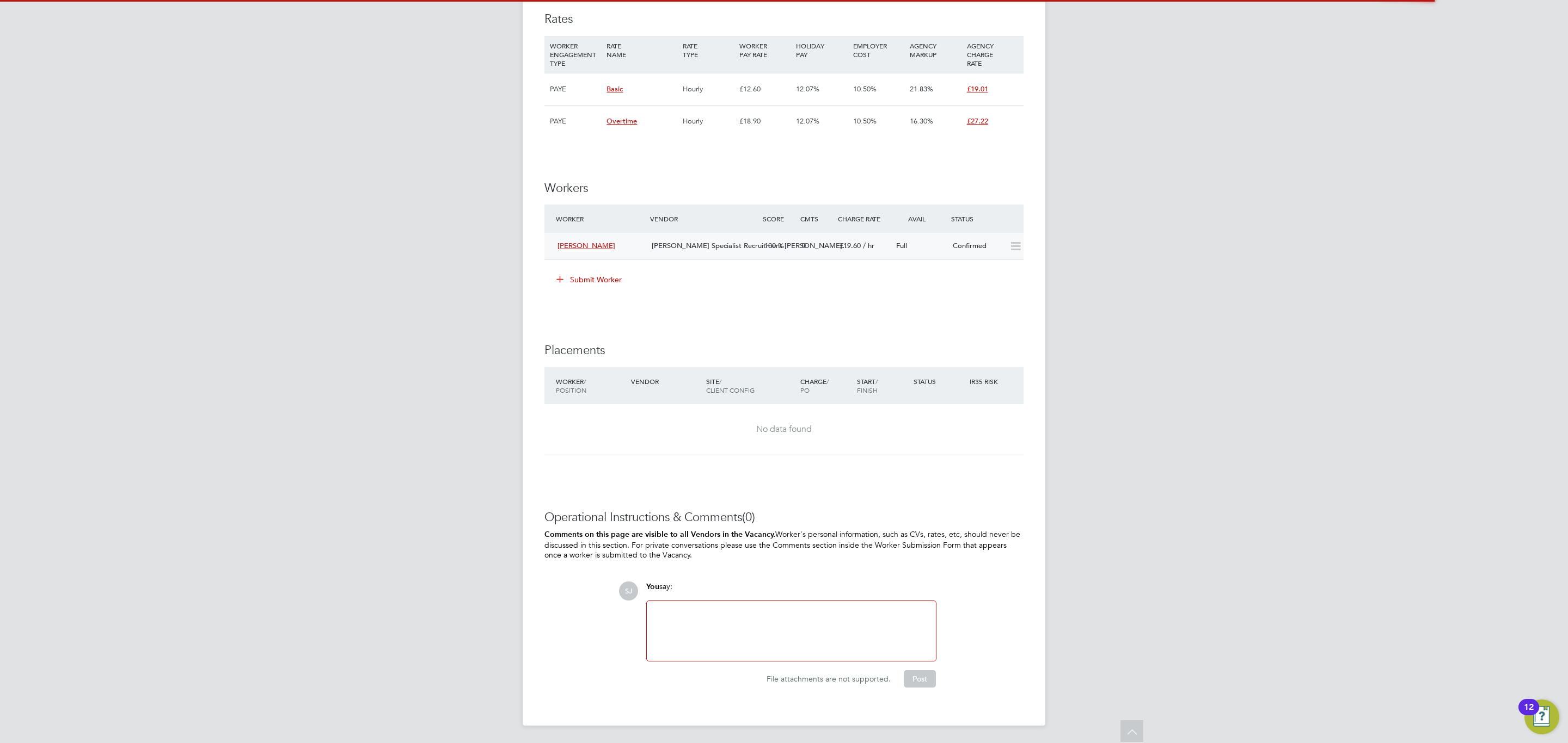
click at [755, 249] on div "[PERSON_NAME] Specialist Recruitment [PERSON_NAME]…" at bounding box center [704, 246] width 113 height 18
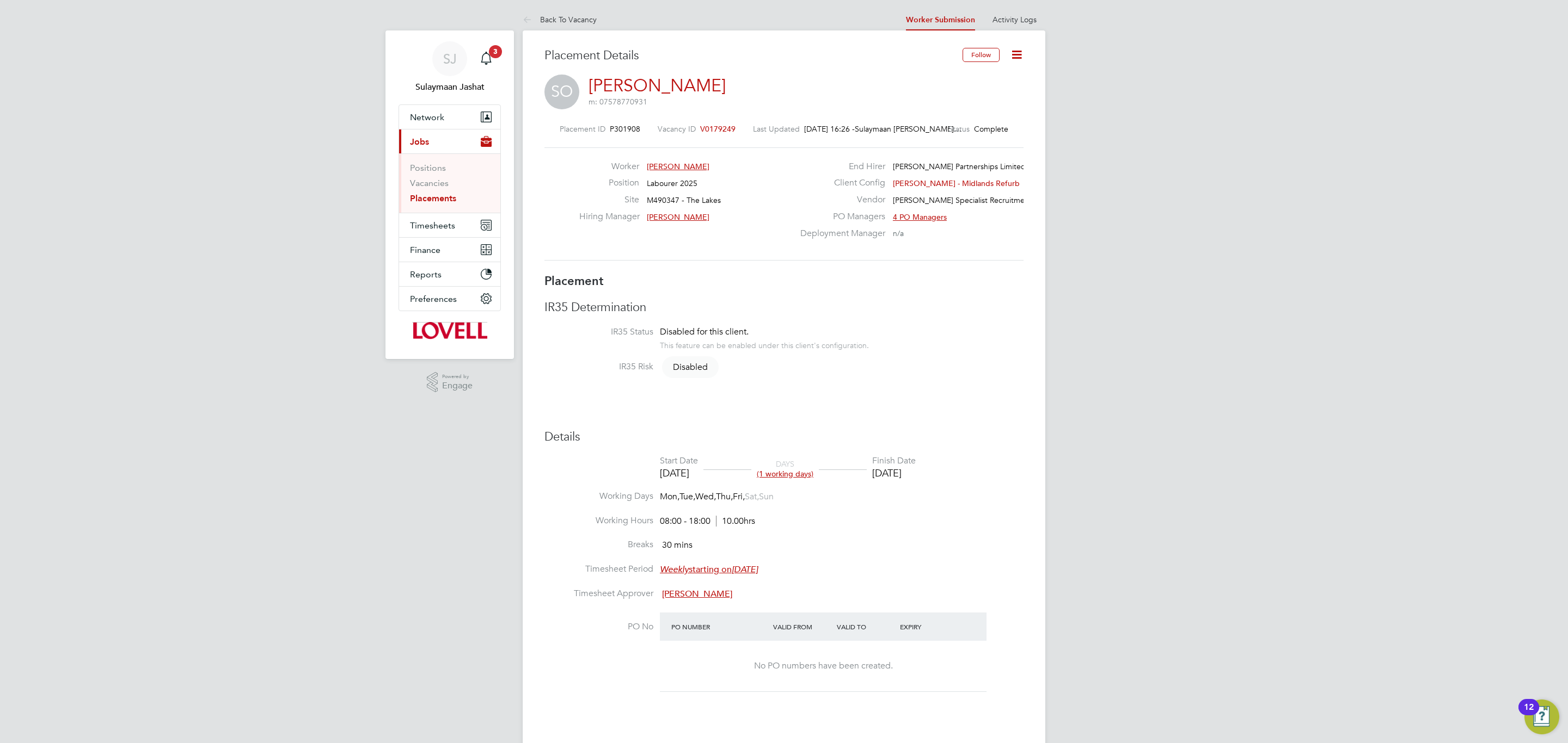
click at [718, 131] on span "V0179249" at bounding box center [718, 129] width 35 height 10
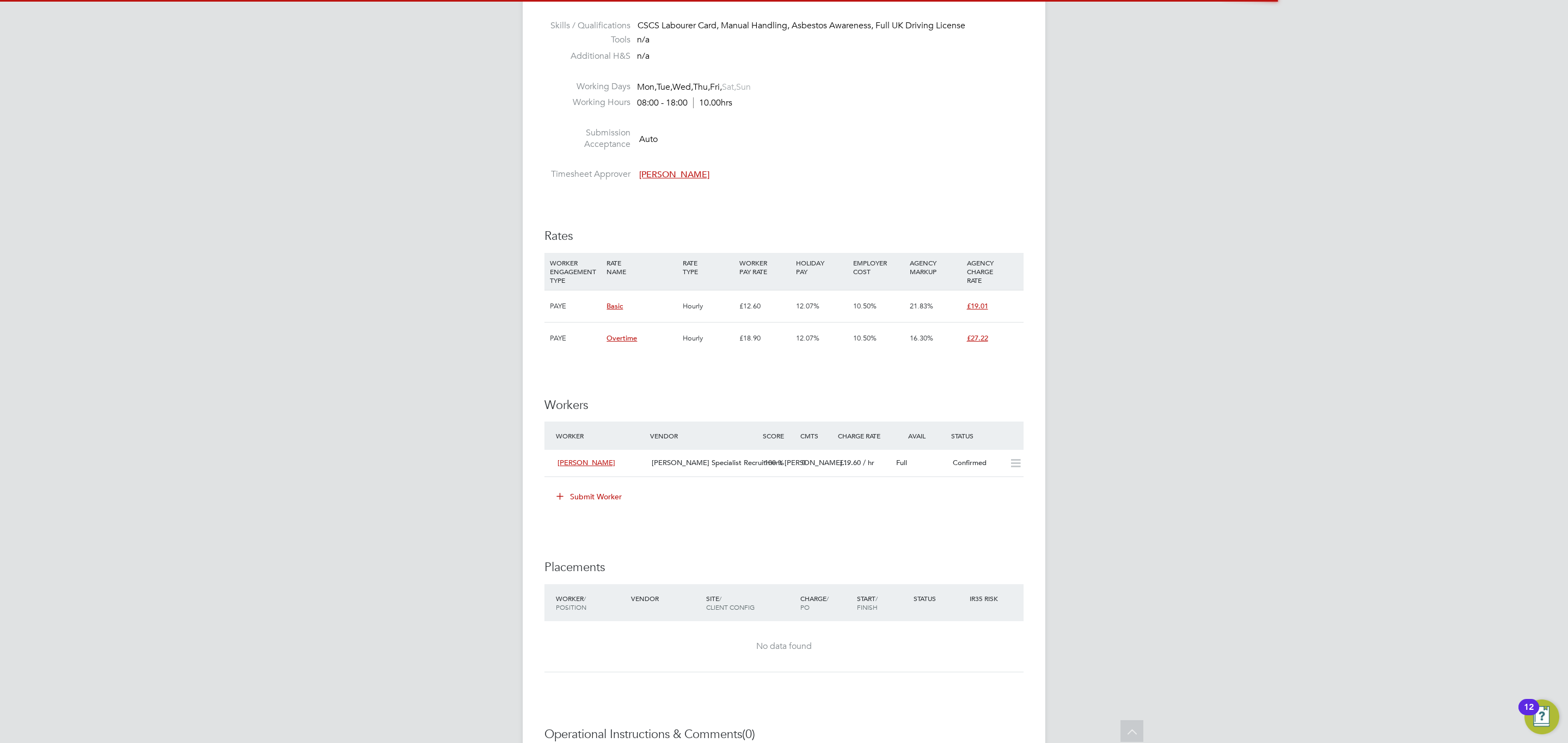
drag, startPoint x: 756, startPoint y: 463, endPoint x: 676, endPoint y: 425, distance: 88.6
click at [676, 425] on div "Worker Vendor Score Cmts Charge Rate Avail Status" at bounding box center [784, 436] width 479 height 29
click at [710, 459] on span "[PERSON_NAME] Specialist Recruitment [PERSON_NAME]…" at bounding box center [750, 463] width 198 height 10
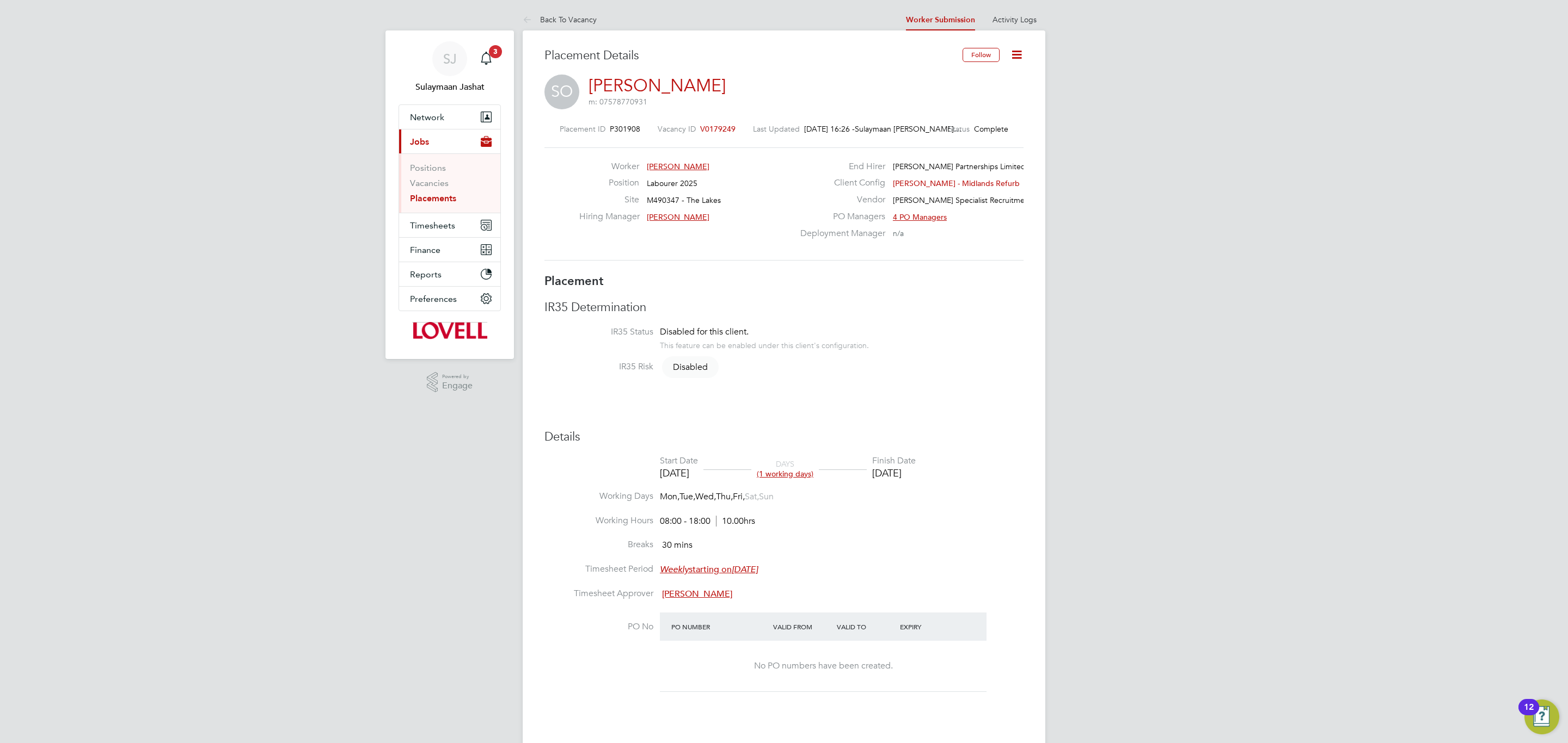
click at [718, 126] on span "V0179249" at bounding box center [718, 129] width 35 height 10
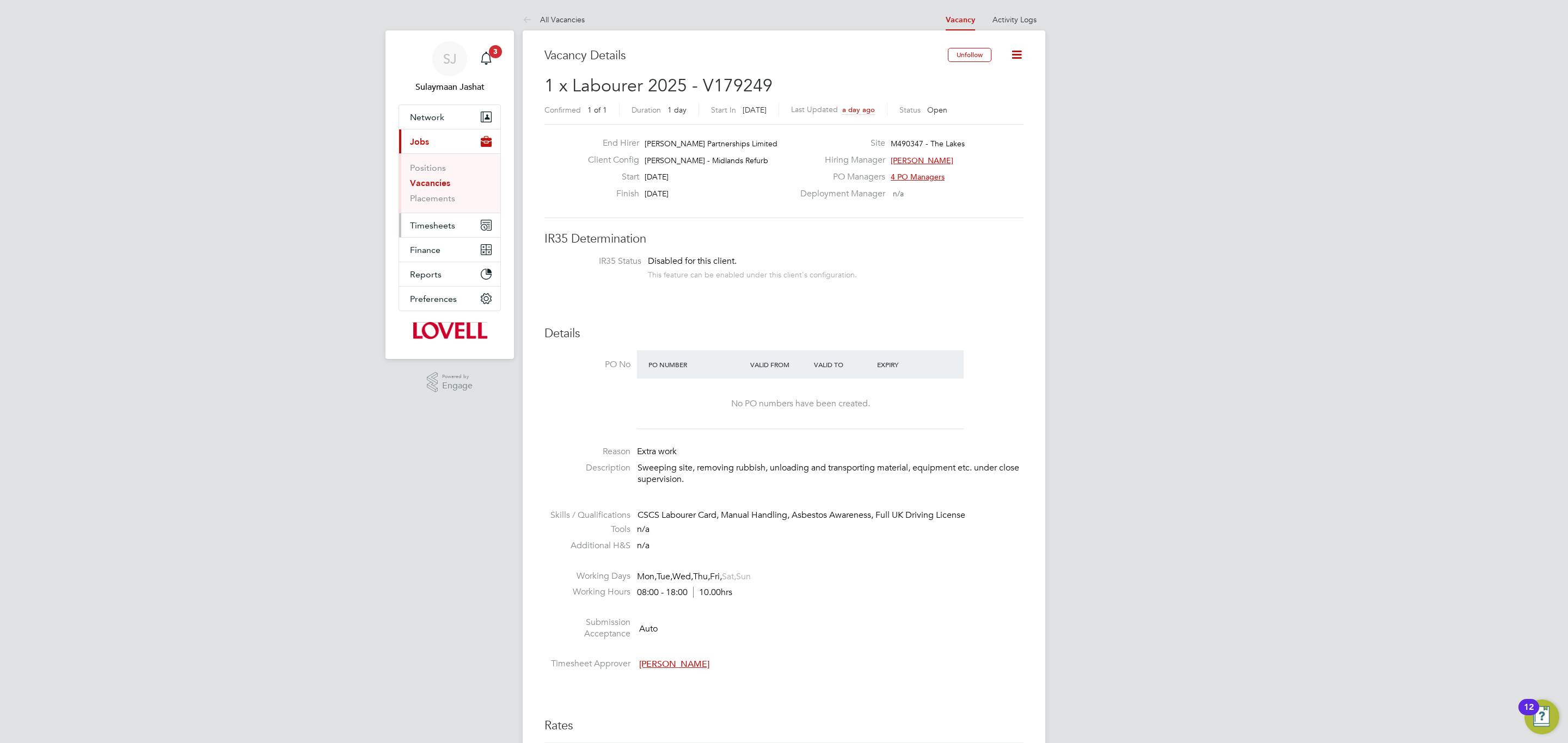
click at [443, 224] on span "Timesheets" at bounding box center [432, 225] width 45 height 11
click at [438, 191] on link "Timesheets" at bounding box center [432, 192] width 45 height 11
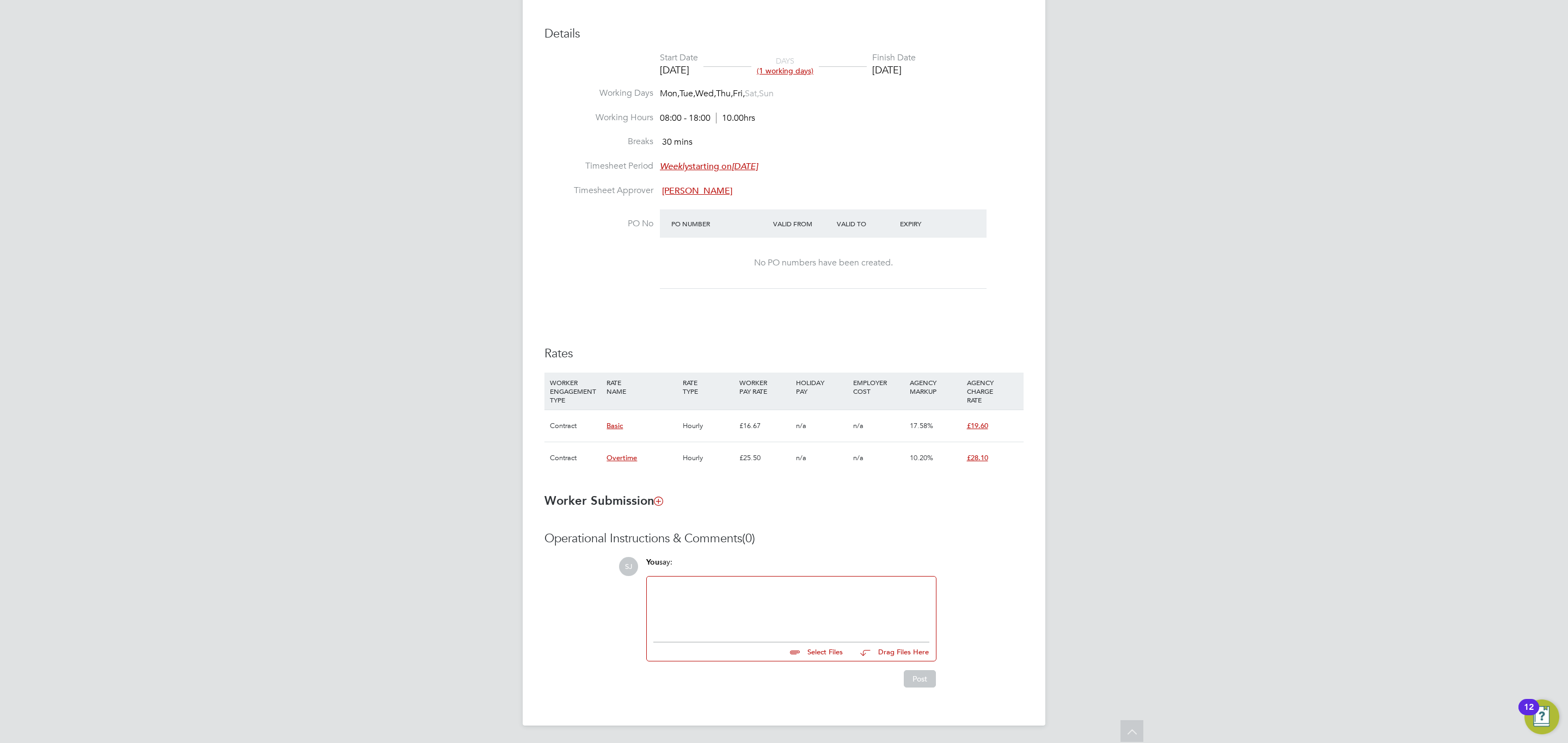
click at [709, 573] on div "You say:" at bounding box center [791, 567] width 290 height 19
click at [704, 594] on div at bounding box center [791, 606] width 276 height 47
paste div
click at [820, 604] on div "AWR Uplift effective date : [DATE]" at bounding box center [791, 606] width 276 height 47
click at [810, 592] on div "AWR Uplift effective date : [DATE]" at bounding box center [791, 606] width 276 height 47
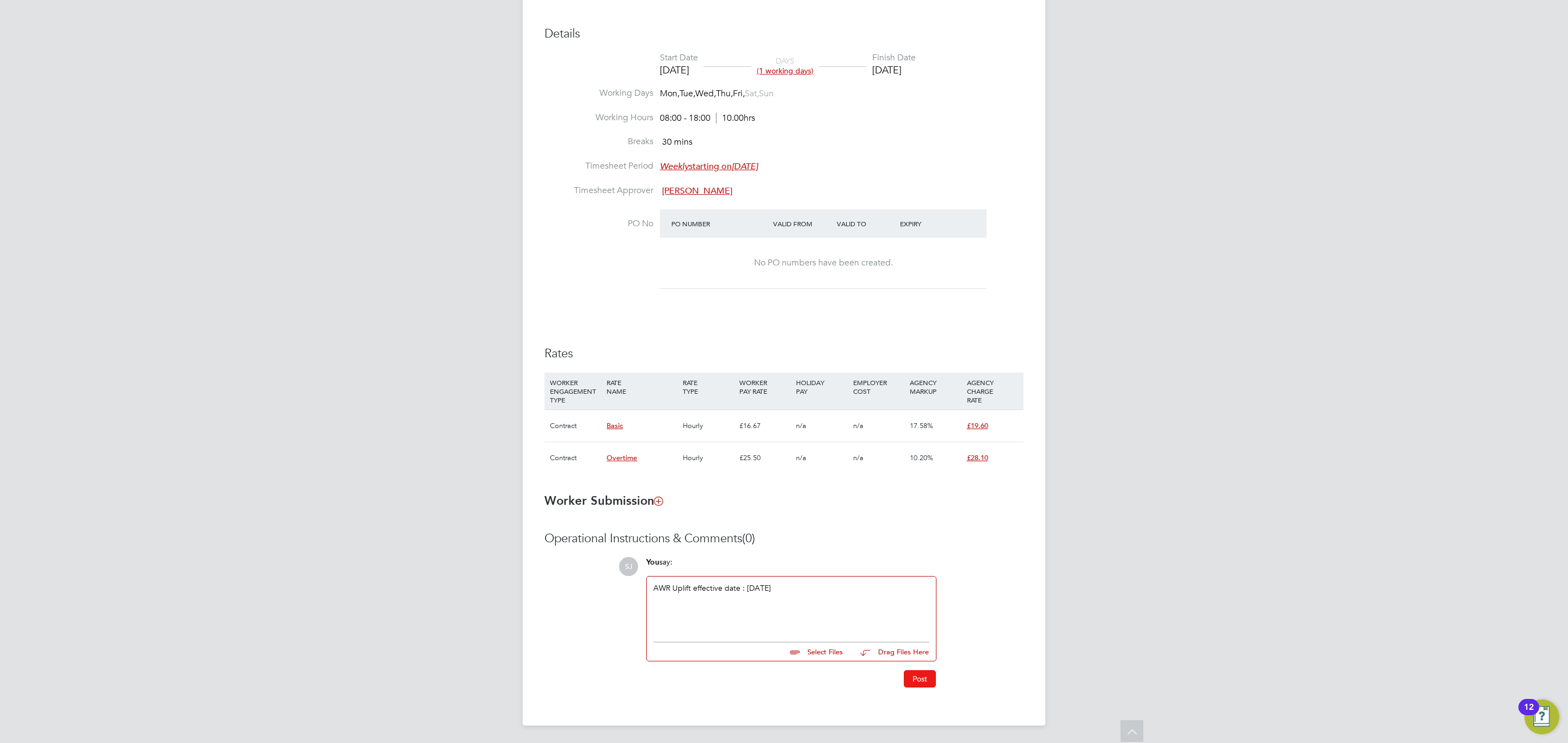
click at [911, 681] on button "Post" at bounding box center [920, 679] width 33 height 17
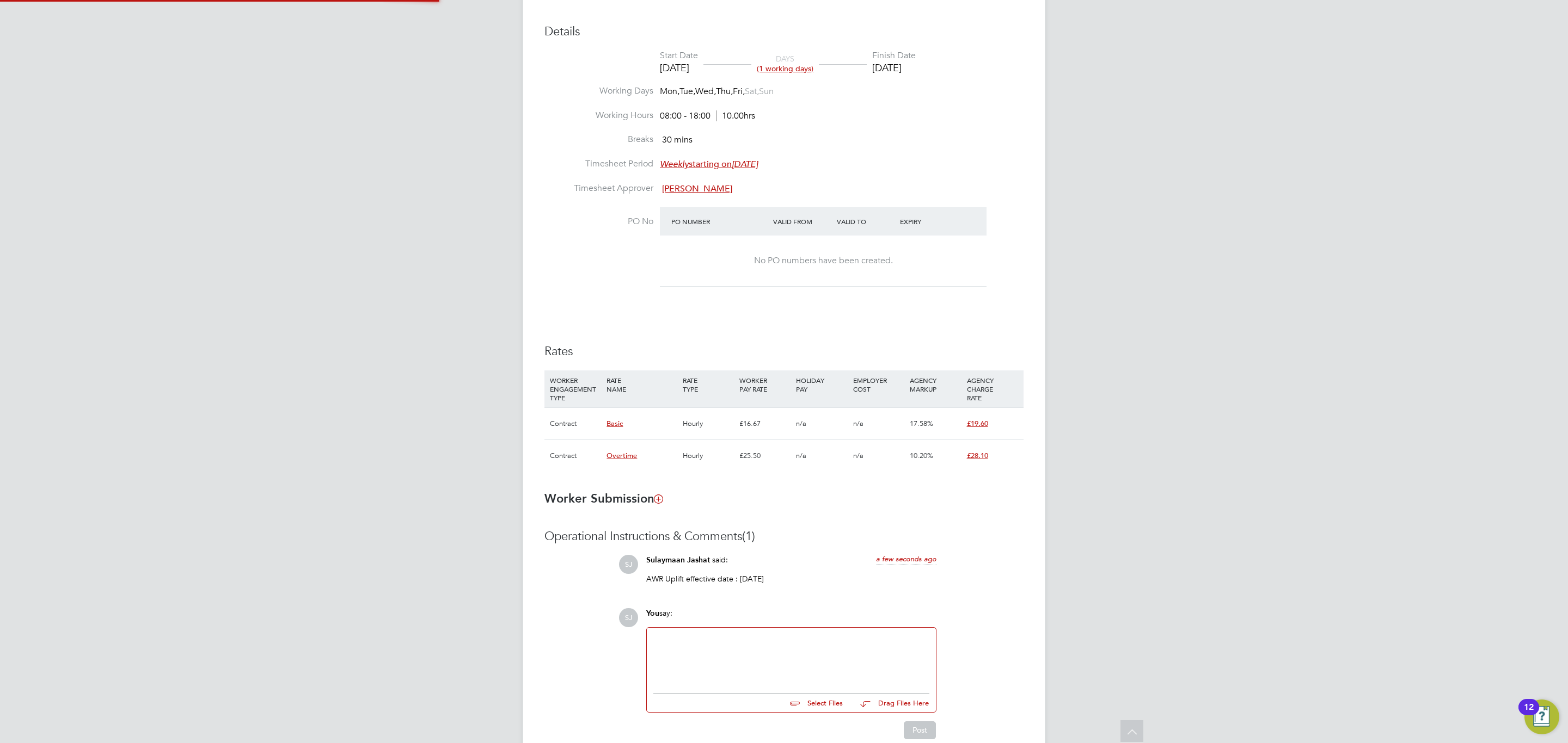
click at [762, 356] on h3 "Rates" at bounding box center [784, 352] width 479 height 16
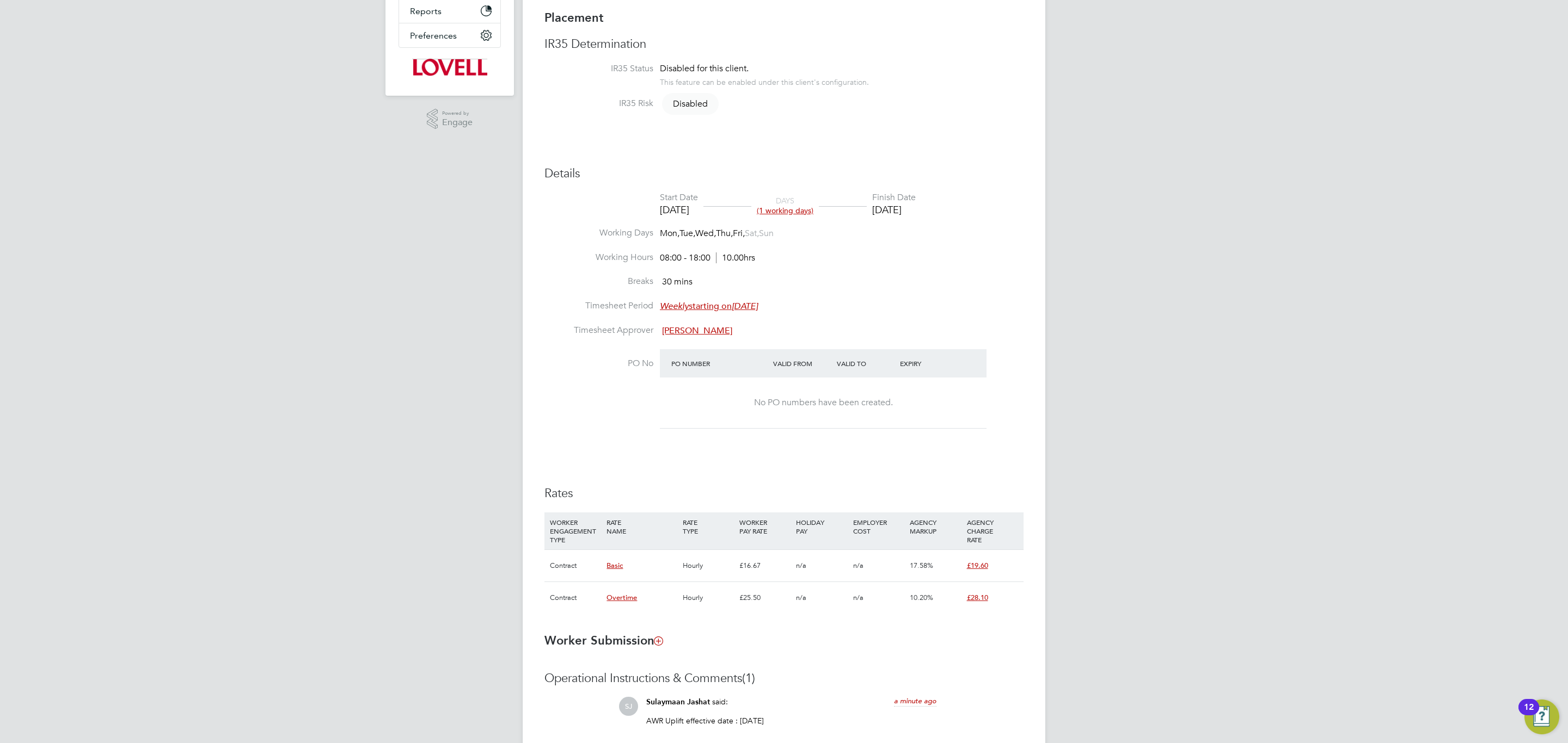
scroll to position [408, 0]
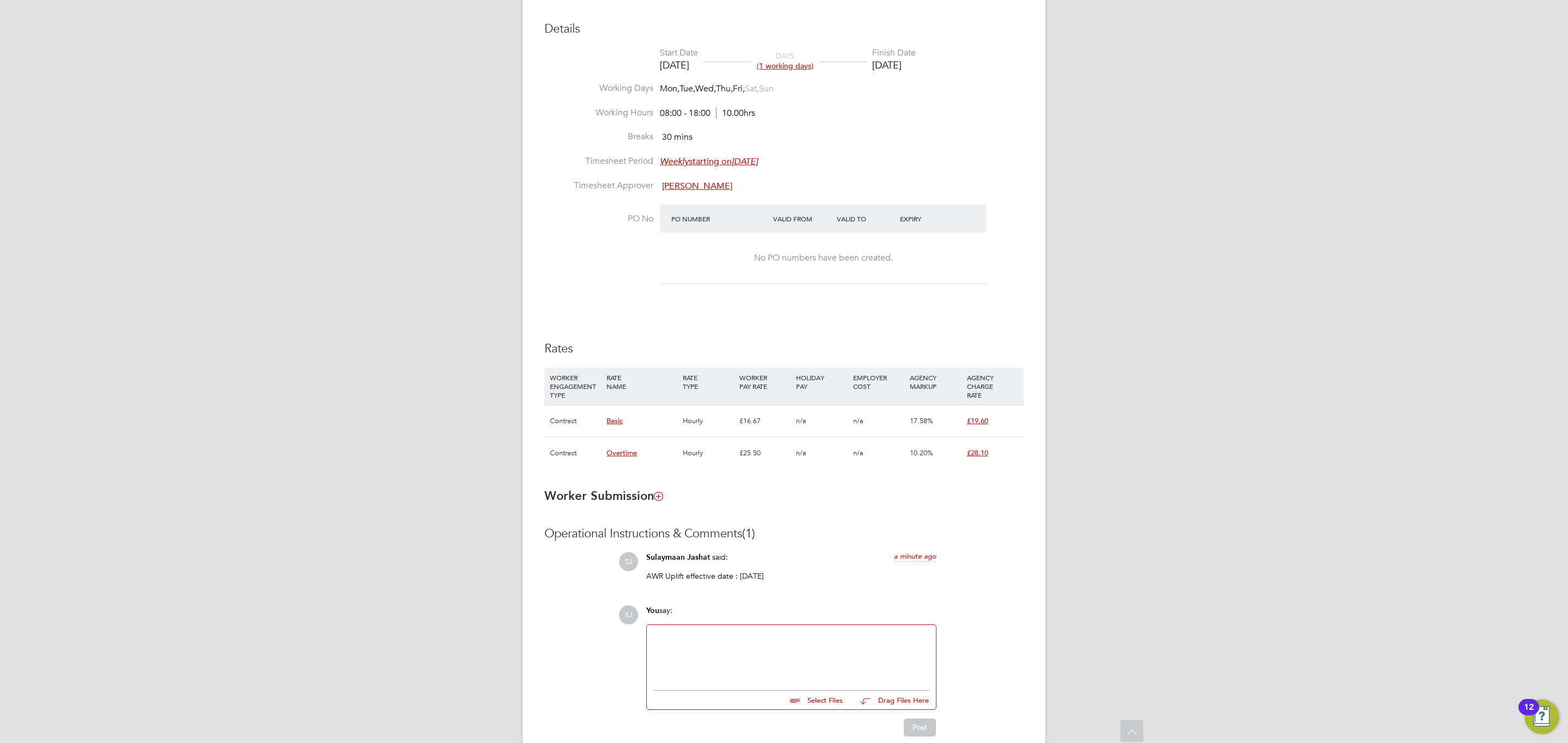
click at [949, 358] on div "Rates WORKER ENGAGEMENT TYPE RATE NAME RATE TYPE WORKER PAY RATE HOLIDAY PAY EM…" at bounding box center [784, 410] width 479 height 139
type input "[PERSON_NAME]"
type input "[DATE]"
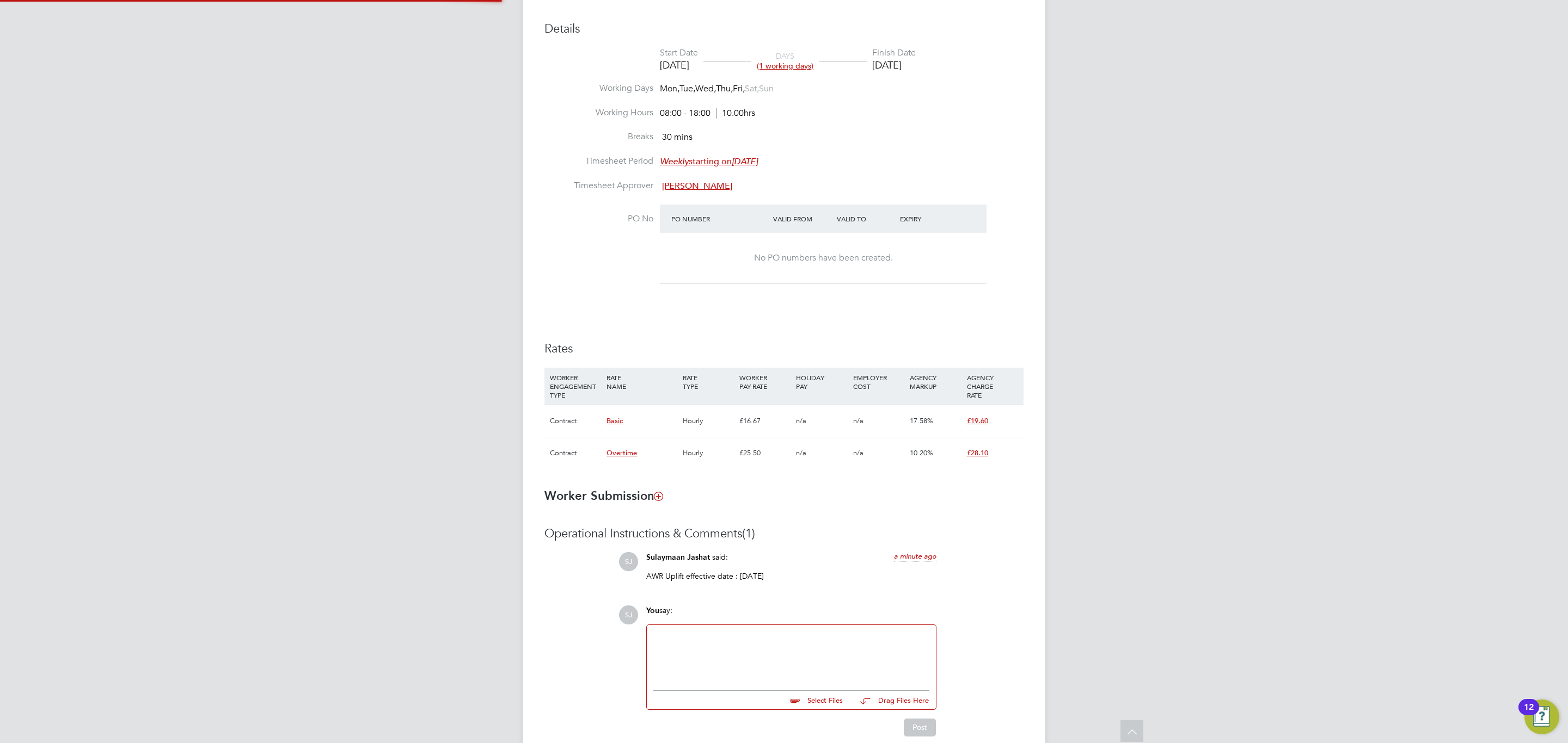
type input "08:00"
type input "18:00"
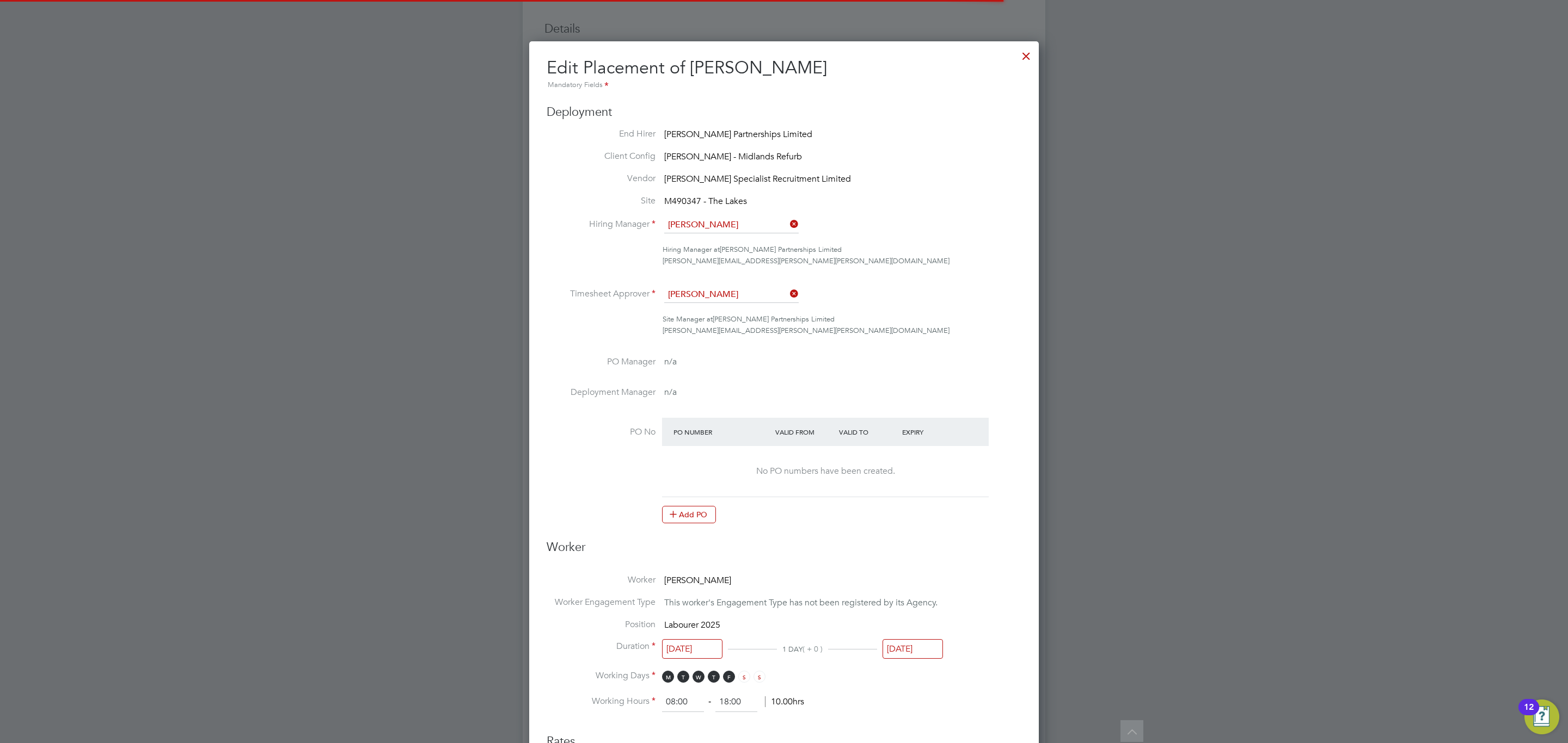
scroll to position [23, 475]
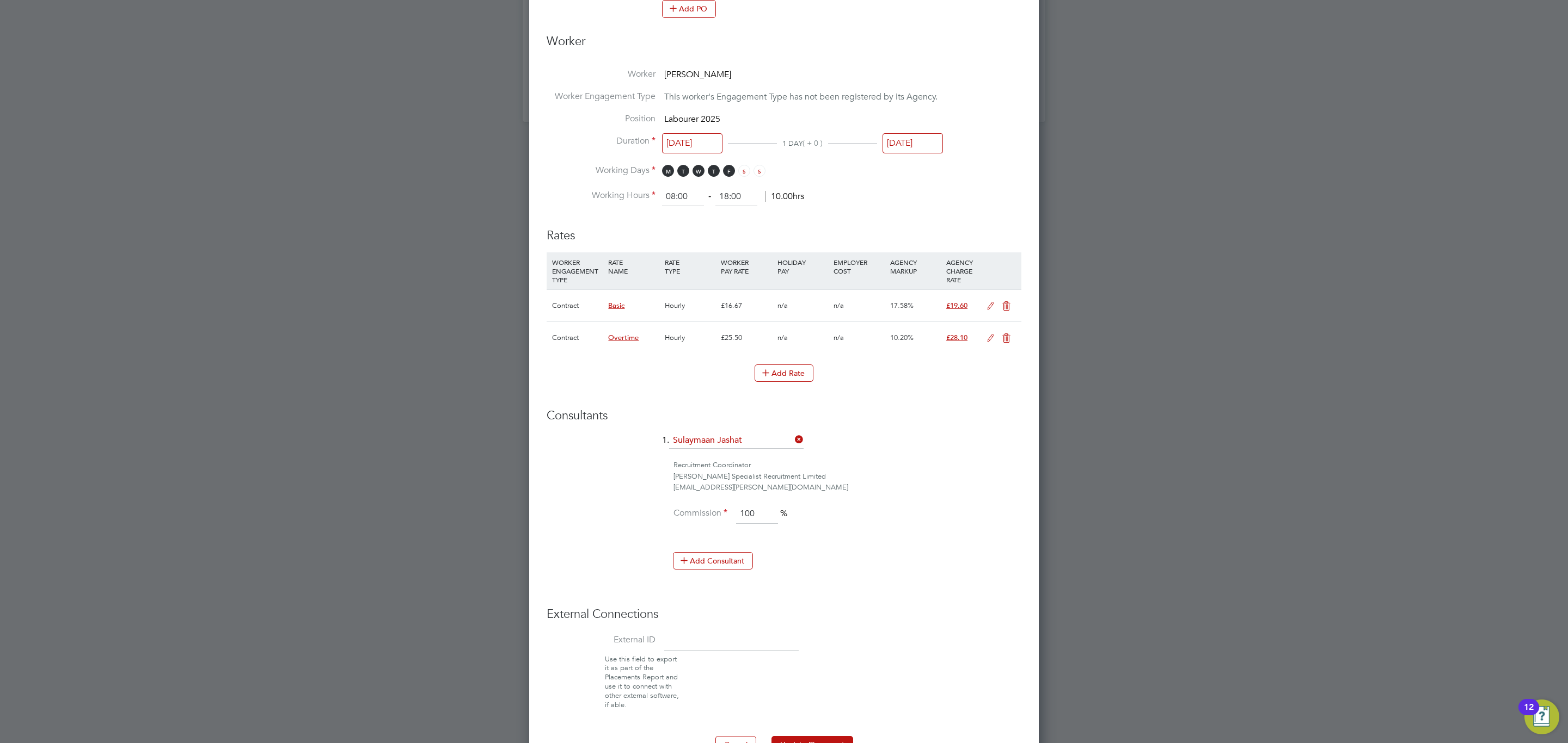
click at [985, 305] on icon at bounding box center [990, 306] width 13 height 9
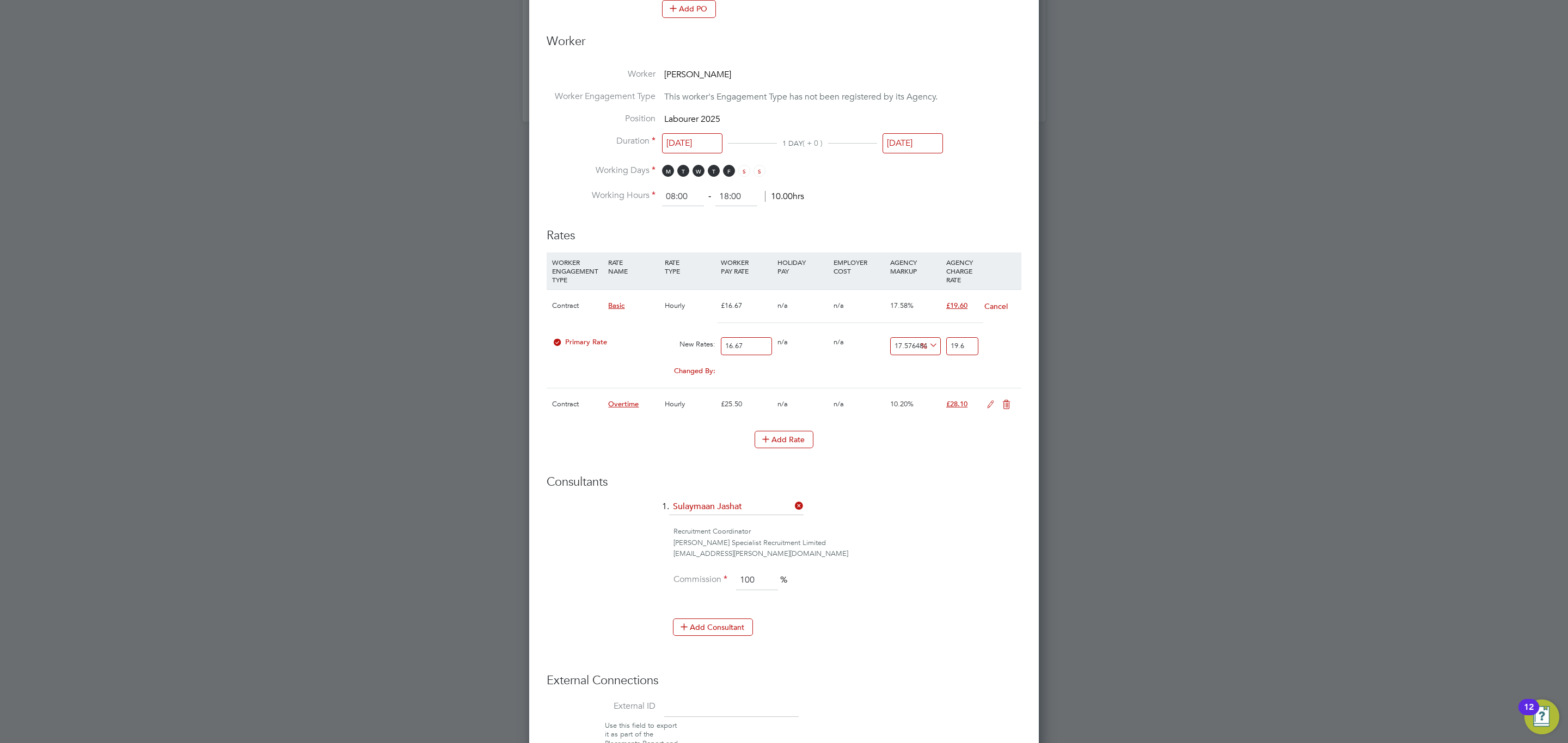
scroll to position [1458, 510]
click at [758, 354] on input "16.67" at bounding box center [745, 346] width 51 height 18
click at [757, 354] on input "16.67" at bounding box center [745, 346] width 51 height 18
type input "1"
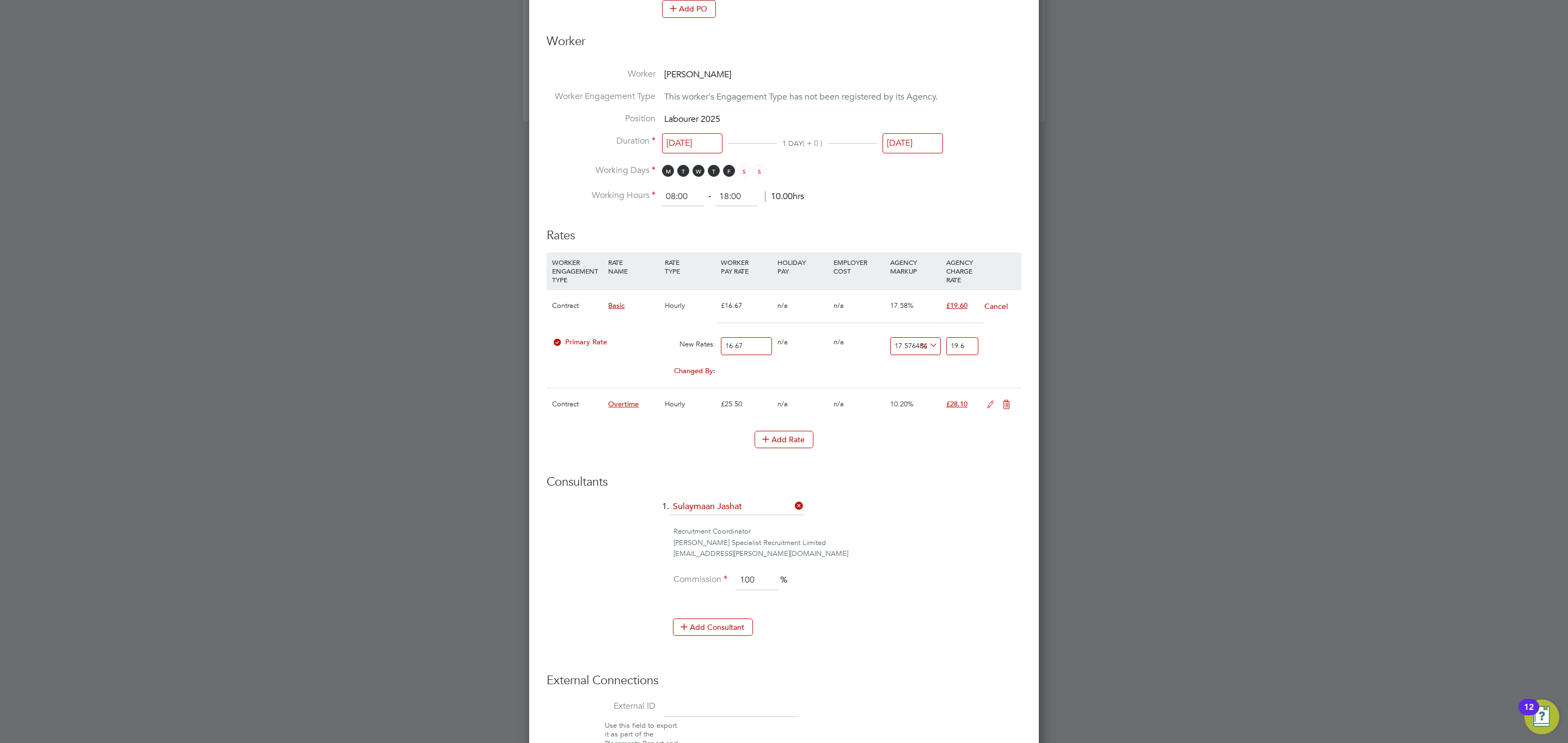
type input "1.175764847030594"
type input "17"
type input "19.988002399520095"
type input "17.1"
type input "20.105578884223156"
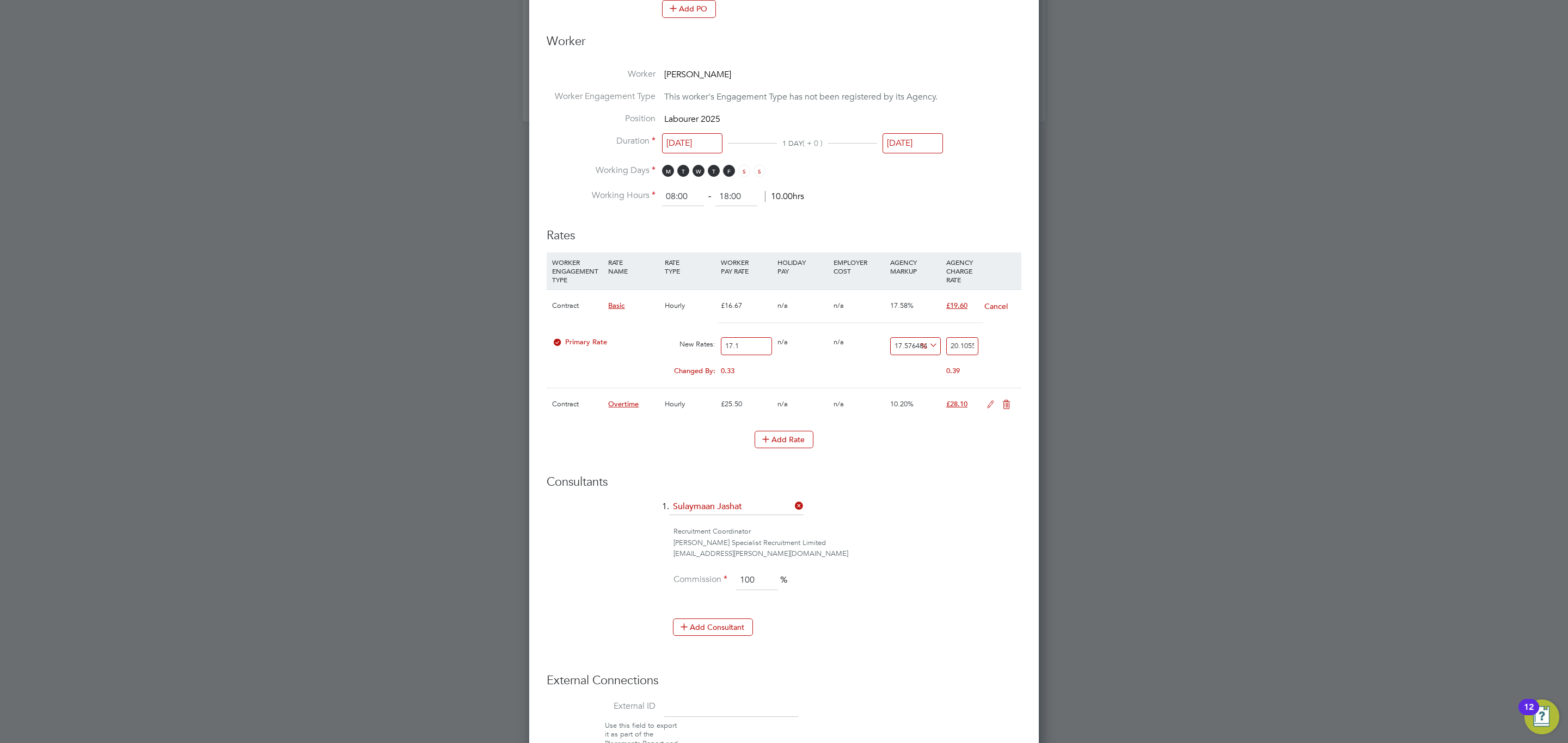
type input "17.12"
type input "20.12909418116377"
type input "17.12"
click at [976, 339] on input "20.12909418116377" at bounding box center [962, 346] width 33 height 18
click at [971, 347] on input "20.12909418116377" at bounding box center [962, 346] width 33 height 18
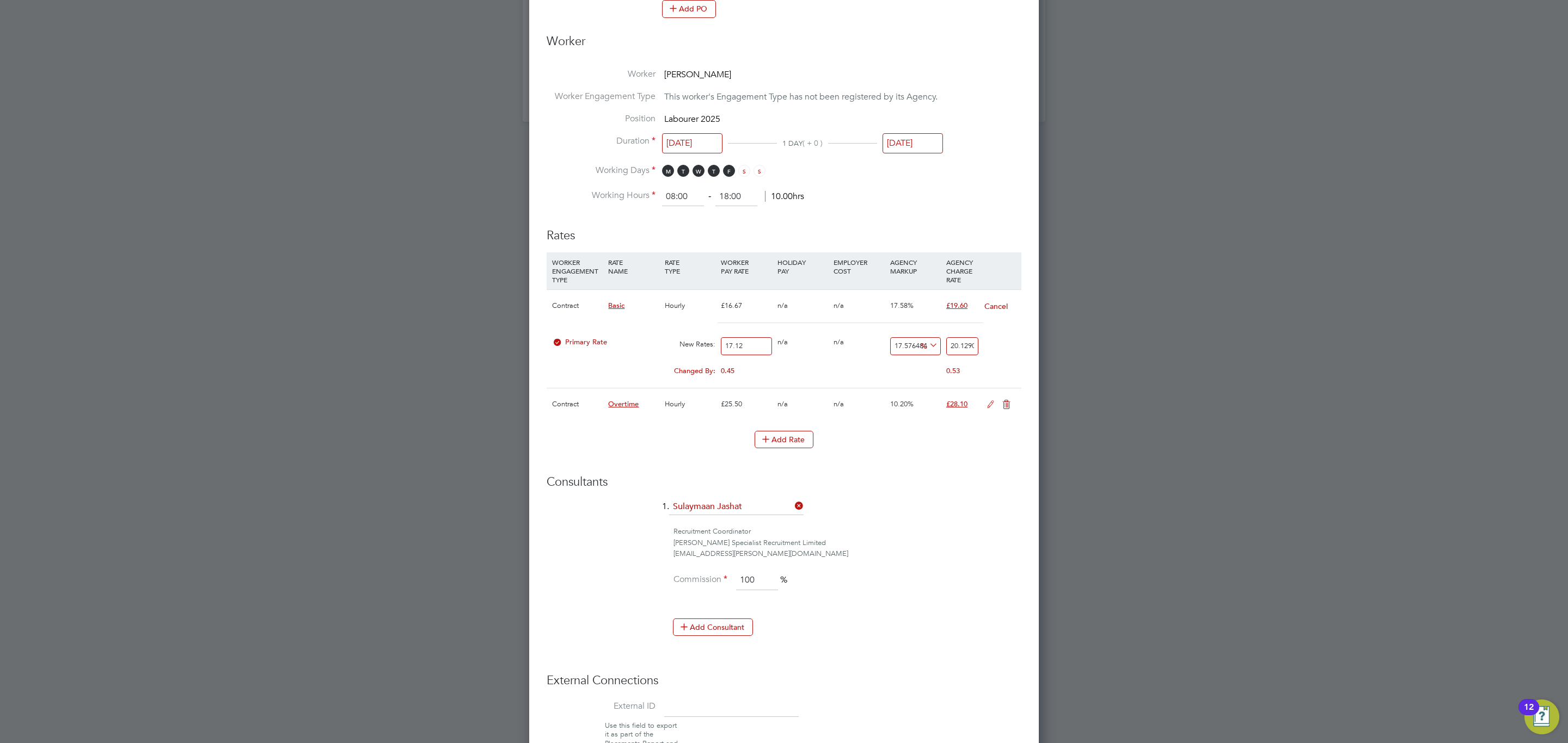
click at [971, 347] on input "20.12909418116377" at bounding box center [962, 346] width 33 height 18
type input "-94.1588785046729"
type input "1"
type input "10.981308411214954"
type input "19"
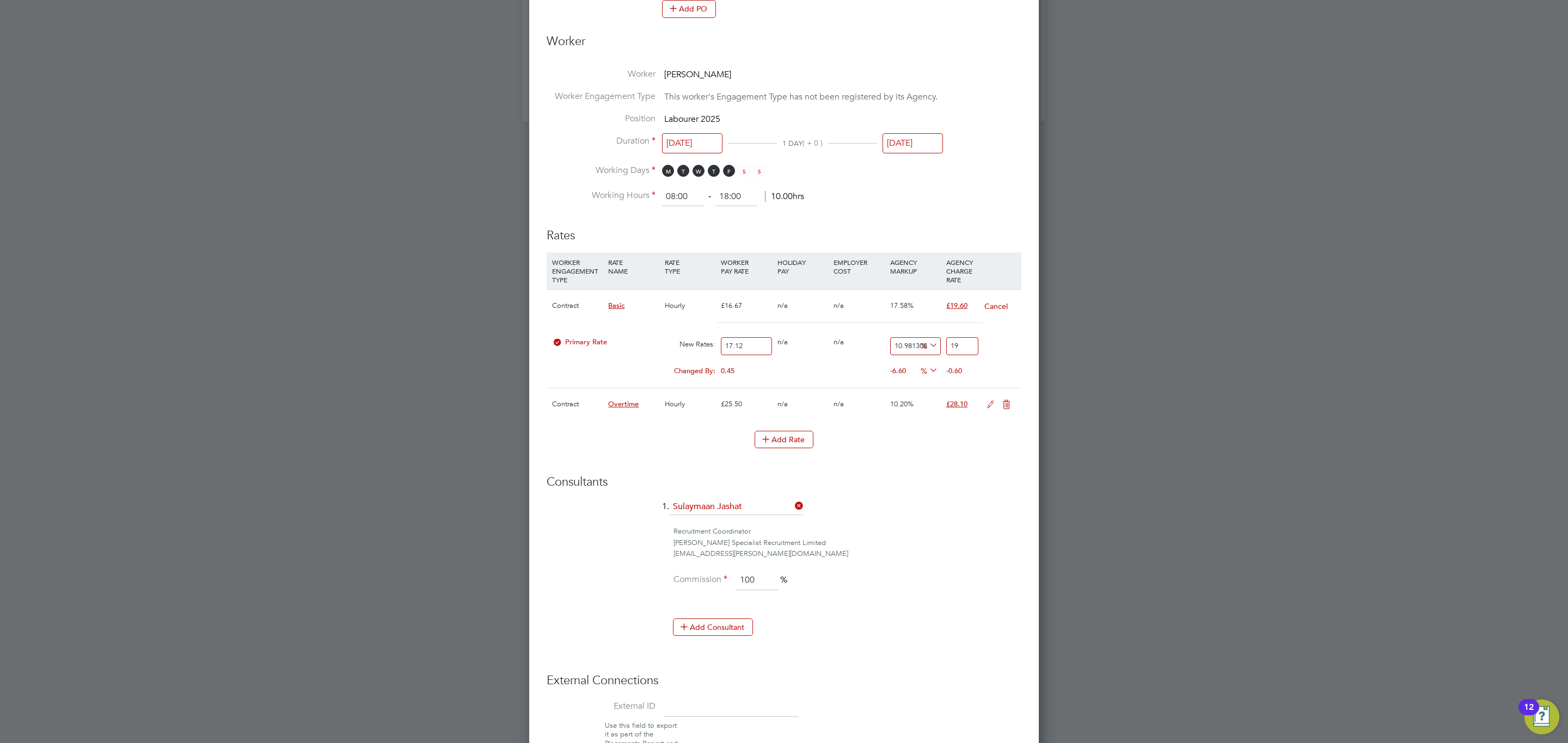
type input "13.901869158878505"
type input "19.5"
type input "13.960280373831775"
type input "19.51"
click at [987, 401] on icon at bounding box center [990, 404] width 13 height 9
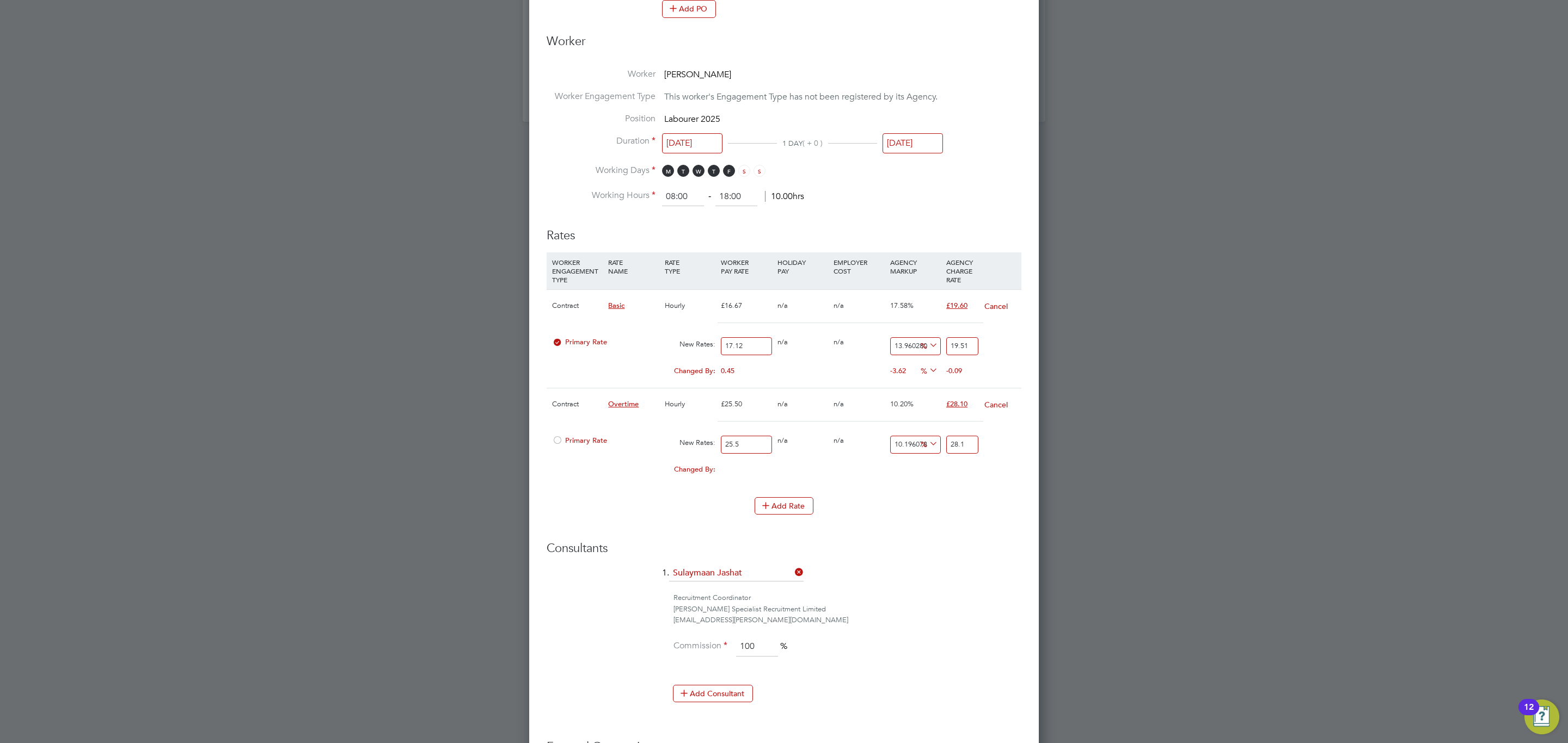
scroll to position [1525, 510]
click at [750, 446] on input "25.5" at bounding box center [745, 445] width 51 height 18
click at [759, 450] on input "25.5" at bounding box center [745, 445] width 51 height 18
type input "25.52"
type input "28.122039215686275"
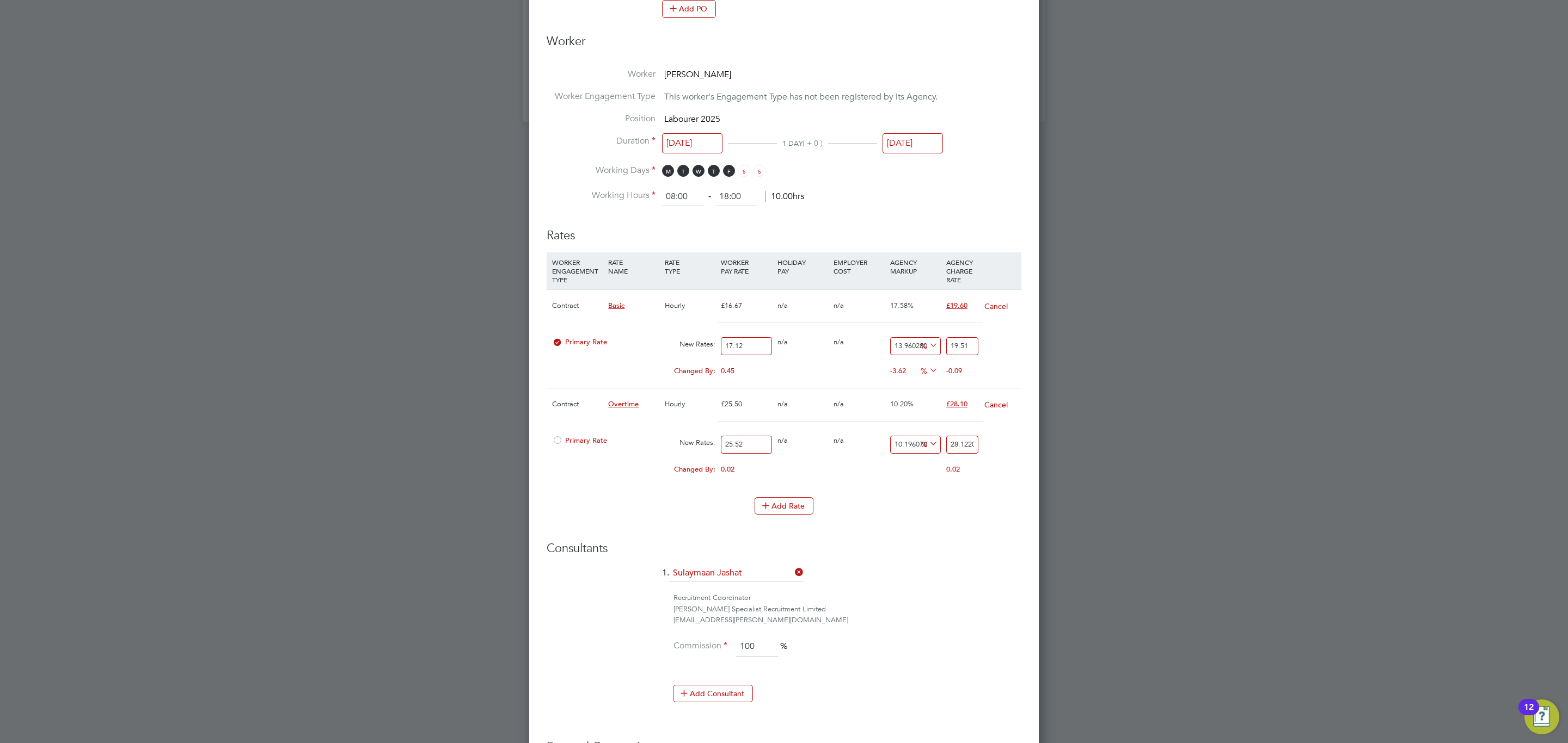
type input "25.52"
click at [963, 448] on input "28.122039215686275" at bounding box center [962, 445] width 33 height 18
type input "-92.16300940438872"
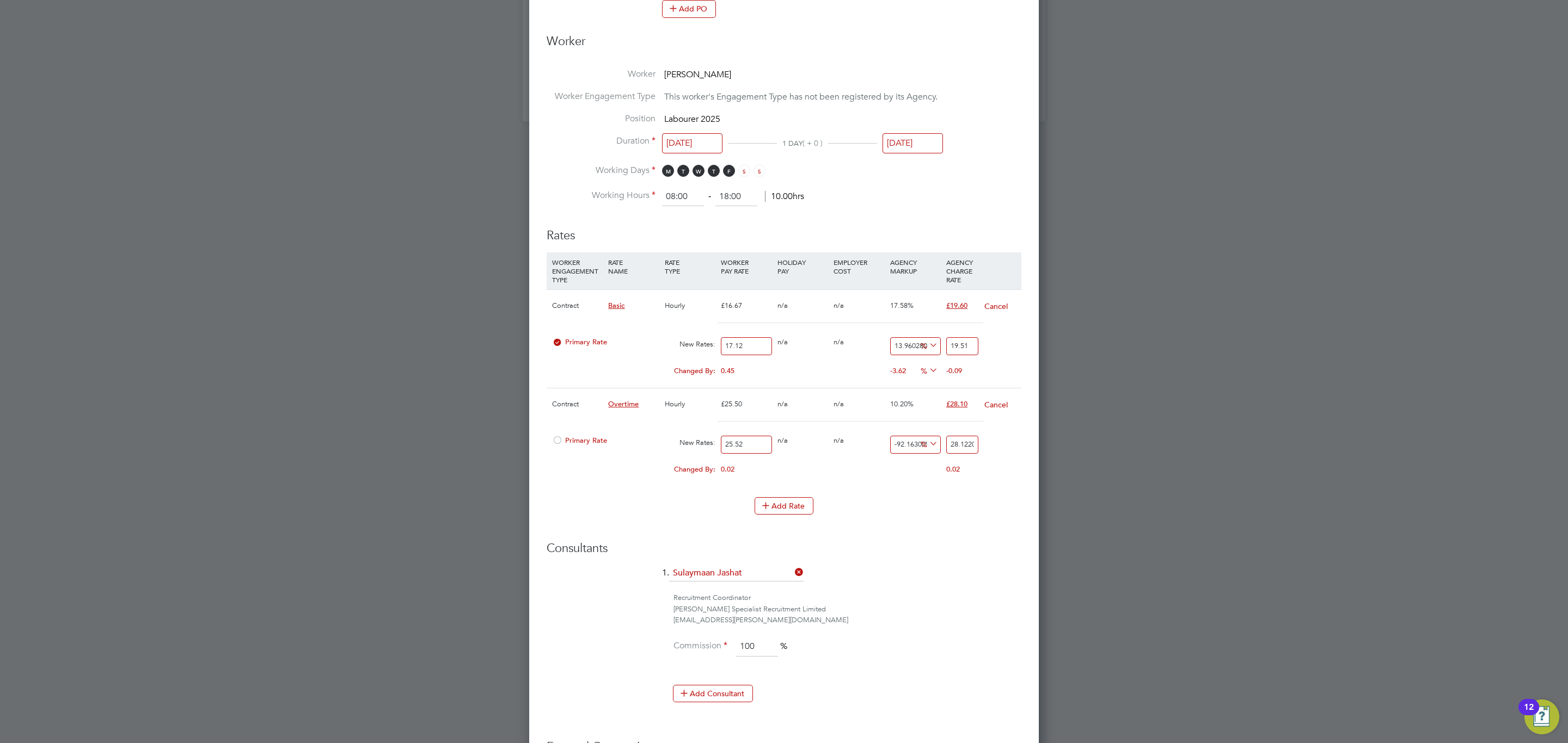
type input "2"
type input "9.717868338557993"
type input "28"
type input "10.109717868338558"
click at [942, 494] on li "WORKER ENGAGEMENT TYPE RATE NAME RATE TYPE WORKER PAY RATE HOLIDAY PAY EMPLOYER…" at bounding box center [784, 375] width 475 height 245
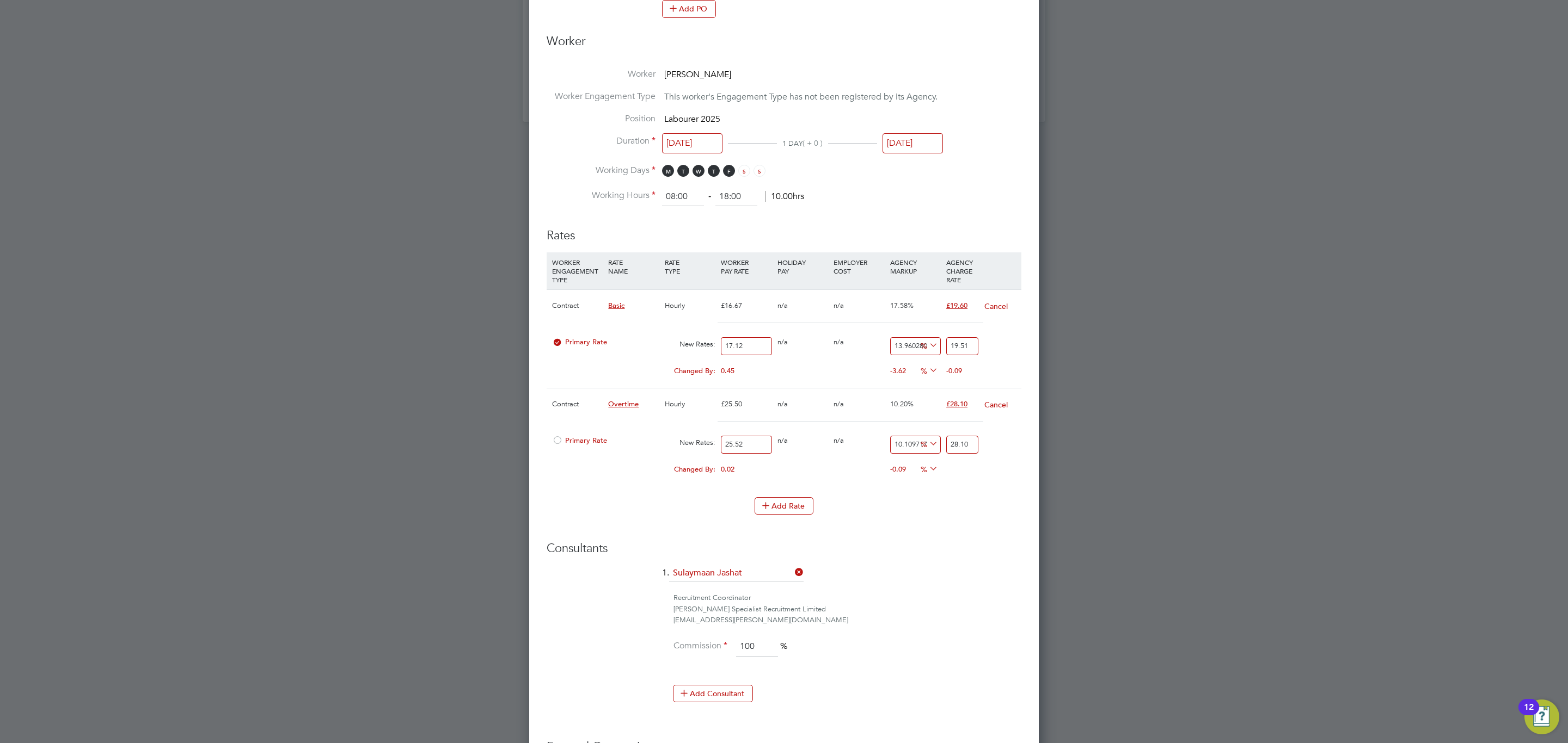
click at [969, 448] on input "28.10" at bounding box center [962, 445] width 33 height 18
type input "28.1"
type input "10.18808777429467"
type input "28.12"
click at [996, 408] on button "Cancel" at bounding box center [996, 404] width 25 height 11
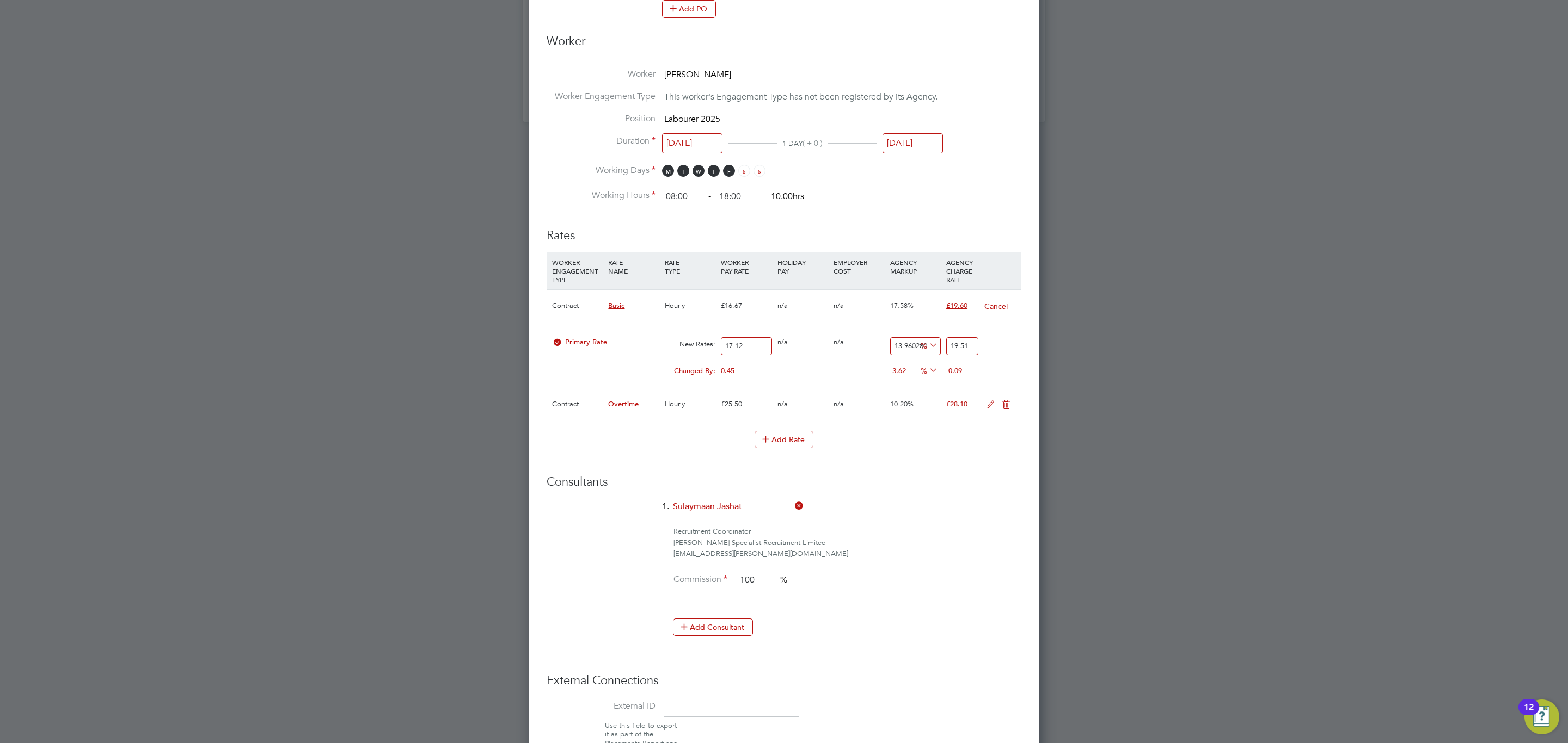
scroll to position [1458, 510]
click at [1003, 404] on icon at bounding box center [1006, 404] width 13 height 9
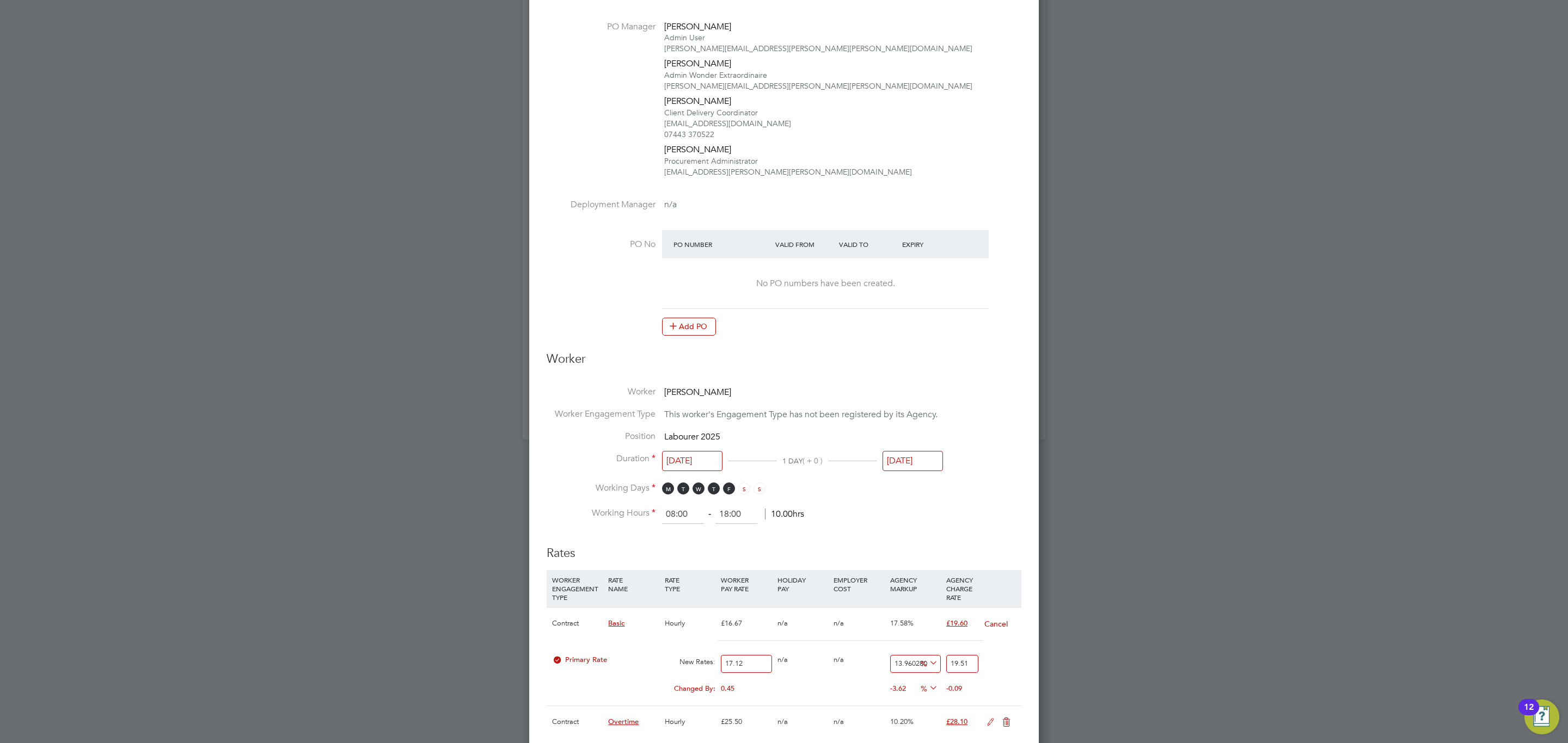
scroll to position [0, 0]
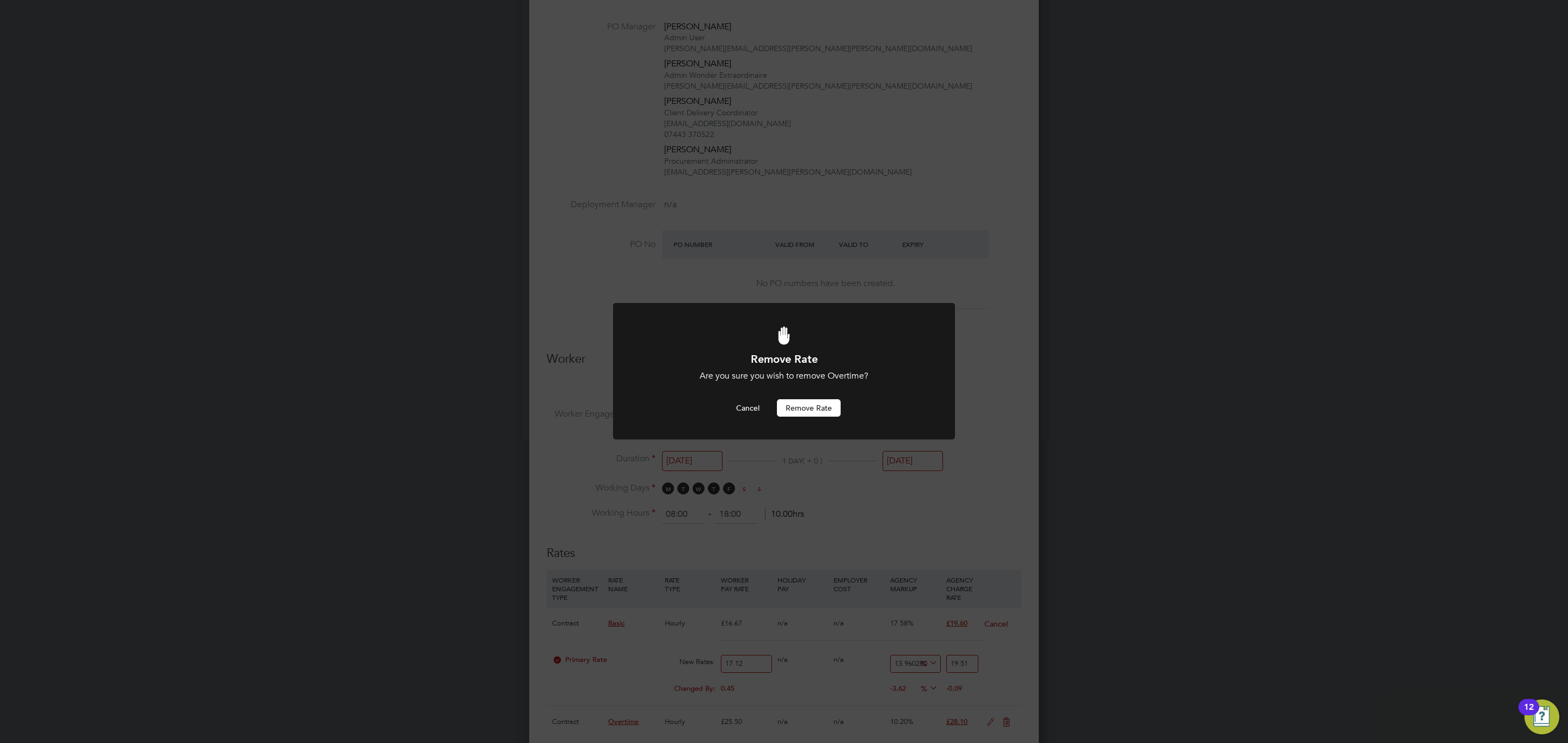
click at [806, 403] on button "Remove rate" at bounding box center [808, 408] width 64 height 17
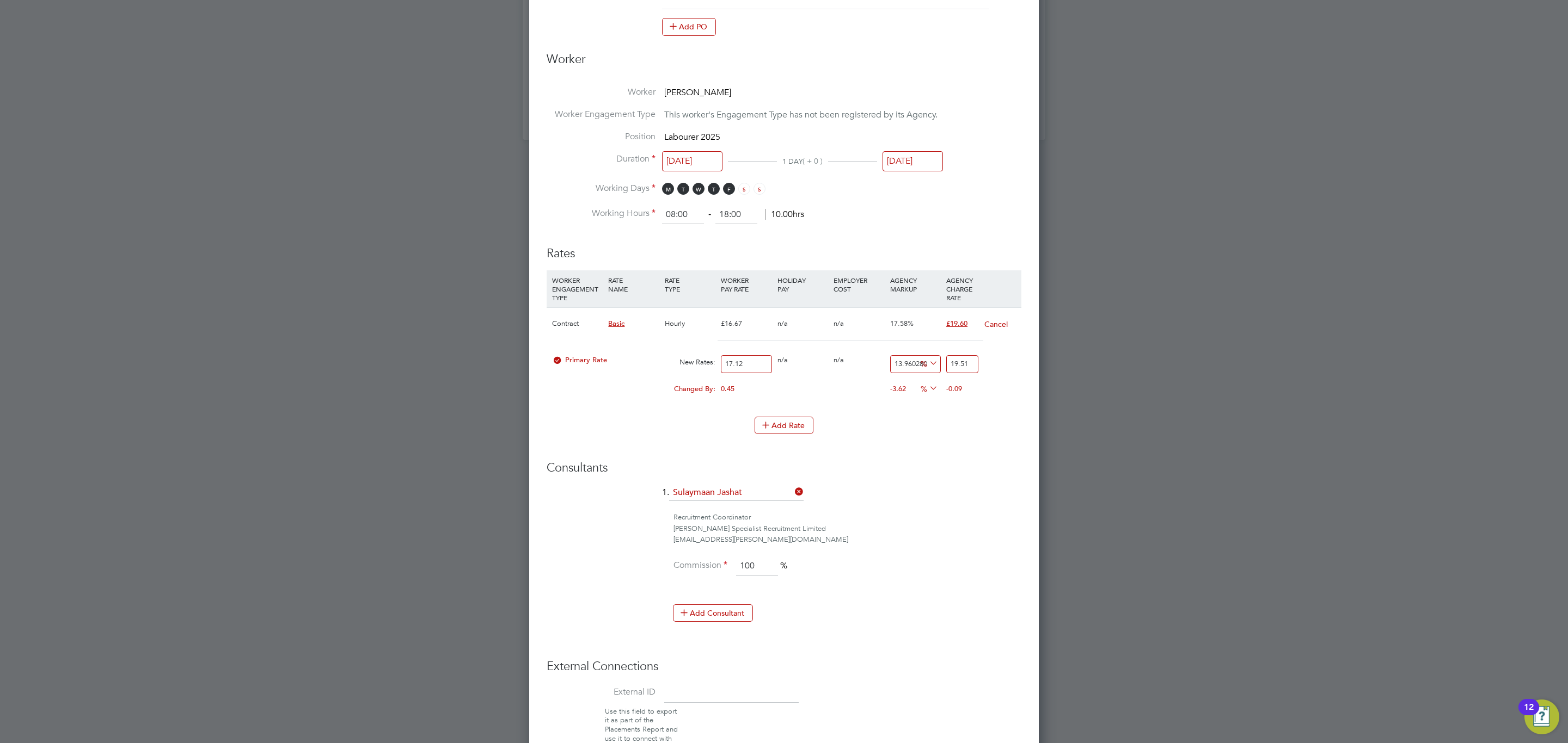
scroll to position [1131, 0]
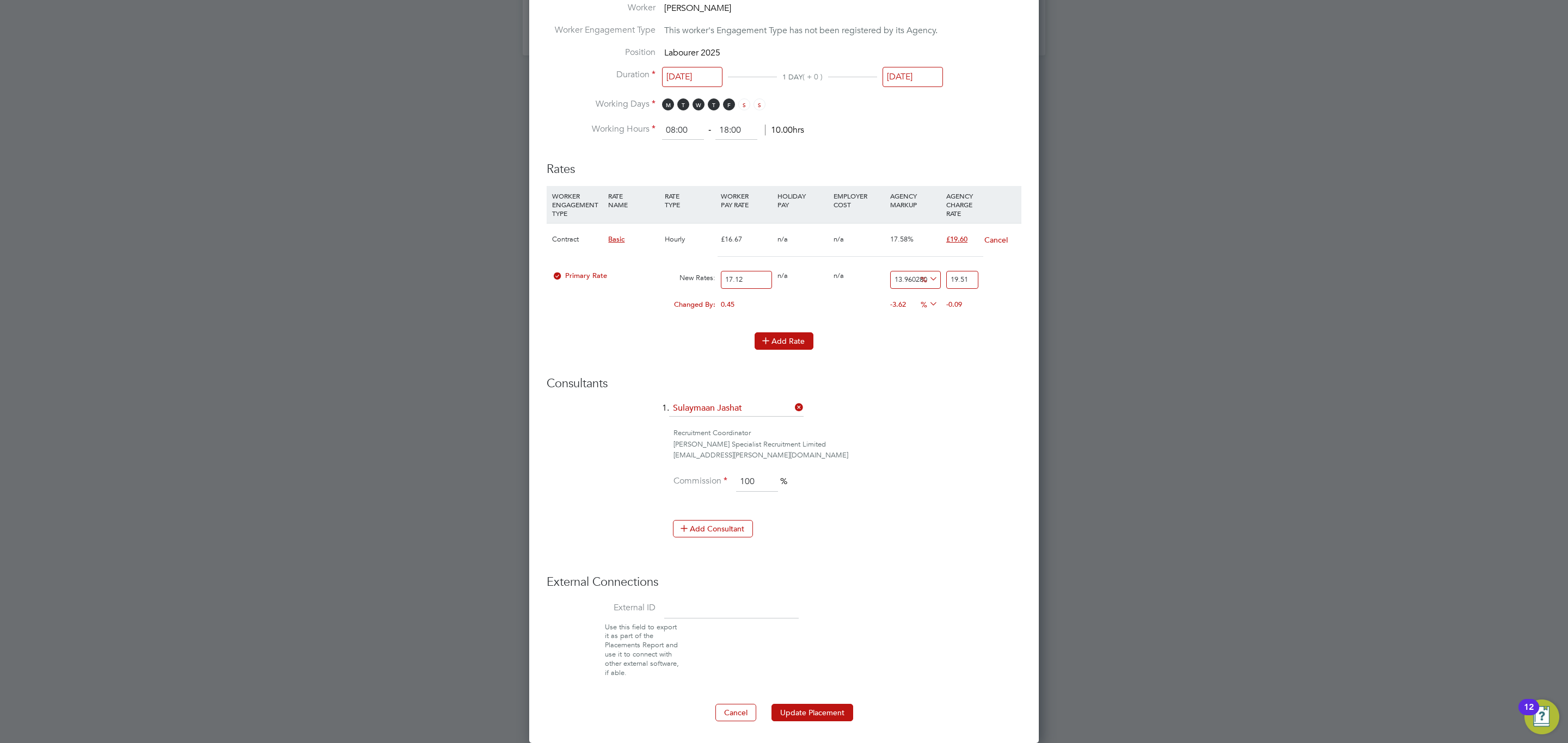
drag, startPoint x: 793, startPoint y: 350, endPoint x: 792, endPoint y: 339, distance: 11.0
click at [793, 349] on li "Add Rate" at bounding box center [784, 347] width 475 height 29
click at [792, 339] on button "Add Rate" at bounding box center [784, 341] width 58 height 17
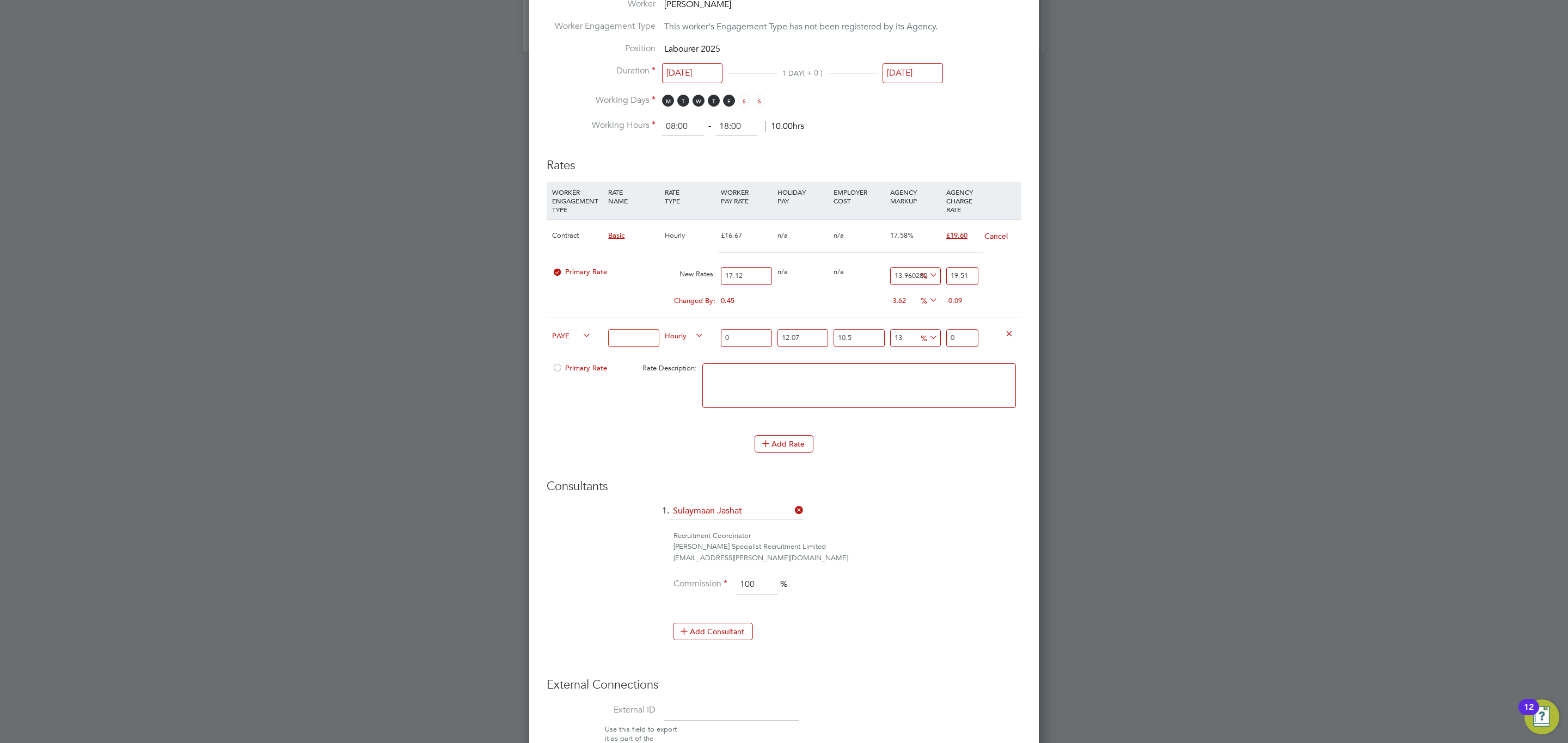
click at [765, 434] on li "WORKER ENGAGEMENT TYPE RATE NAME RATE TYPE WORKER PAY RATE HOLIDAY PAY EMPLOYER…" at bounding box center [784, 309] width 475 height 253
click at [771, 438] on button "Add Rate" at bounding box center [784, 444] width 58 height 17
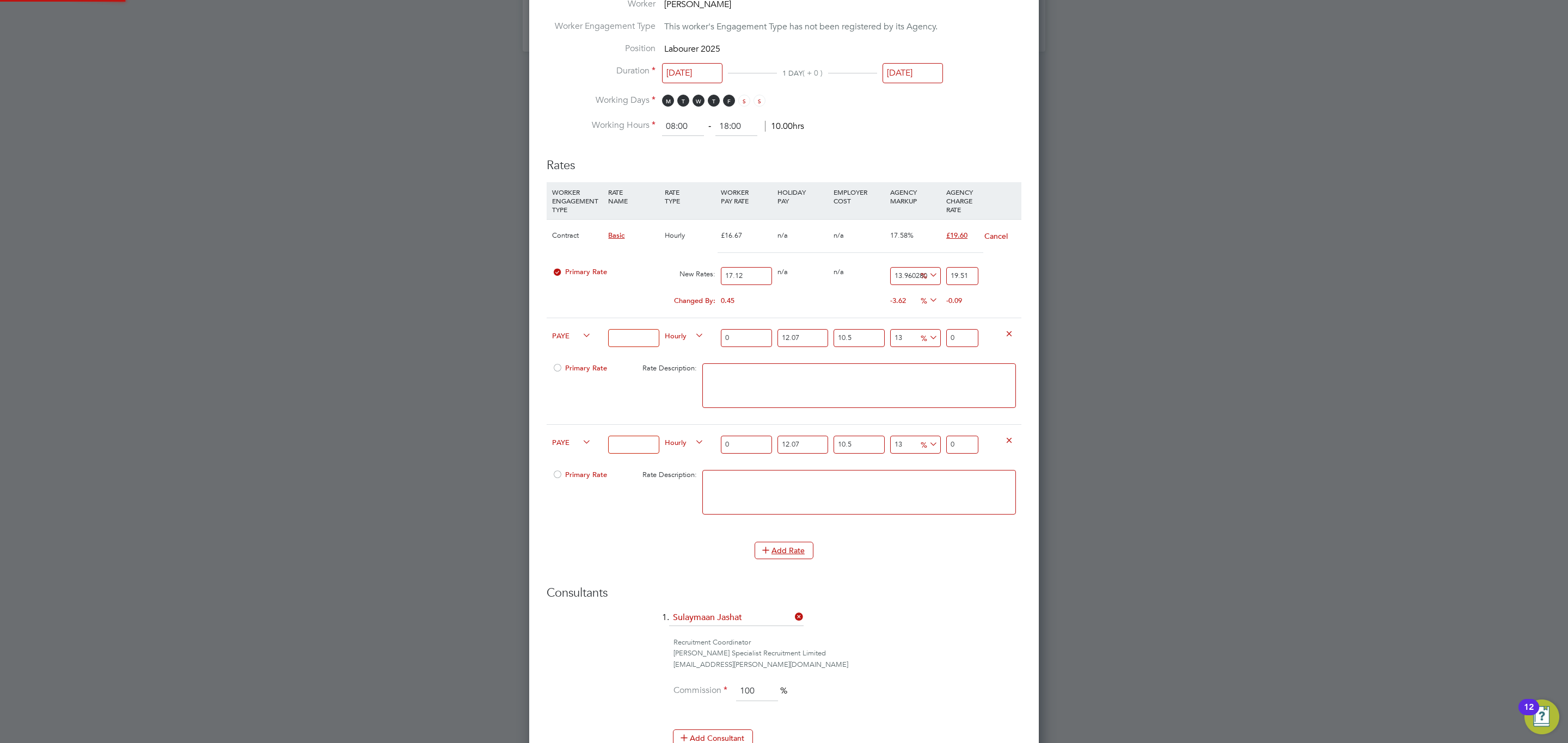
scroll to position [1641, 510]
click at [572, 352] on li "Contract" at bounding box center [569, 350] width 44 height 13
click at [567, 436] on div "PAYE" at bounding box center [577, 443] width 56 height 37
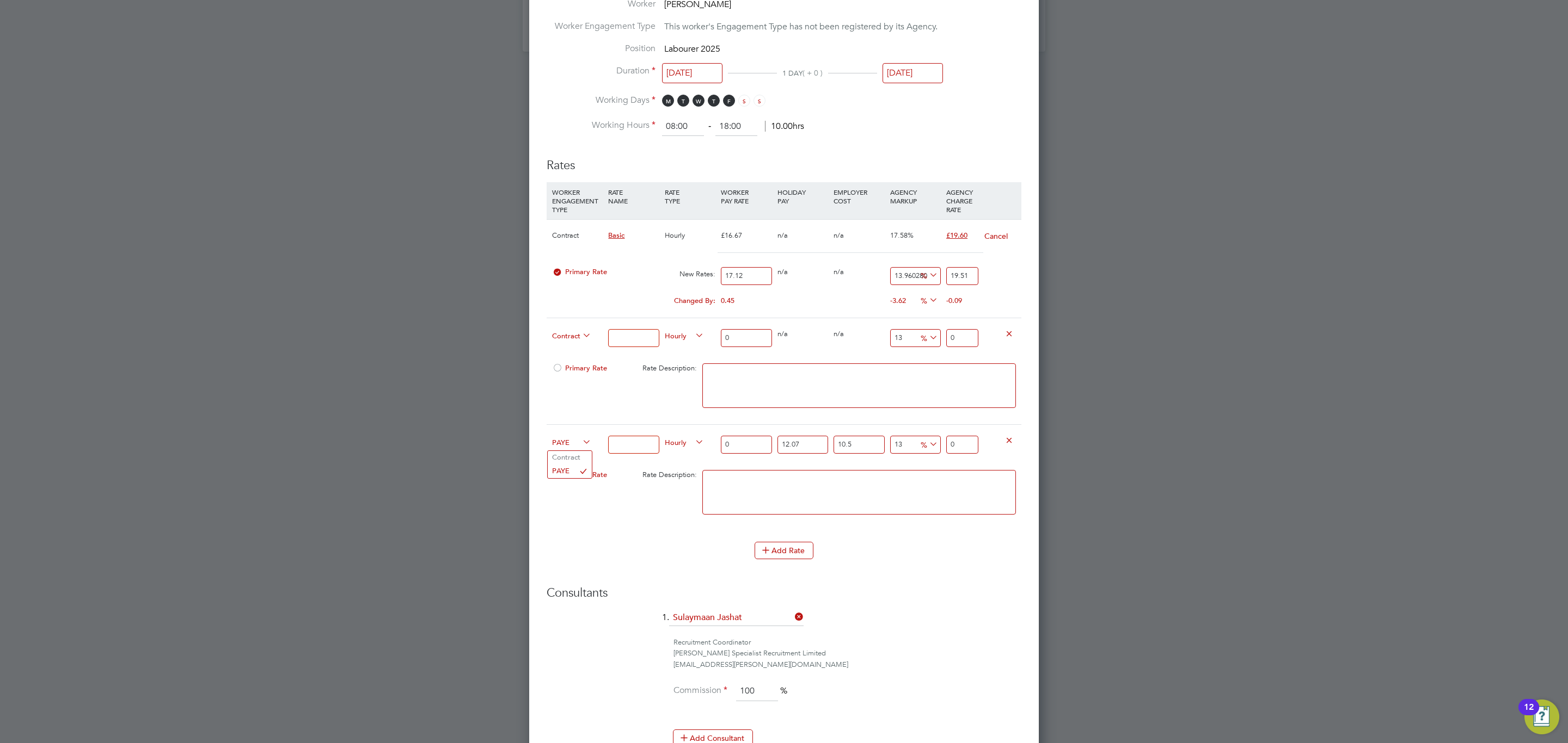
click at [564, 443] on span "PAYE" at bounding box center [571, 442] width 39 height 12
click at [563, 459] on li "Contract" at bounding box center [569, 458] width 44 height 13
click at [639, 345] on input at bounding box center [633, 338] width 51 height 18
type input "Weekday OT 39h+"
click at [637, 454] on input at bounding box center [633, 445] width 51 height 18
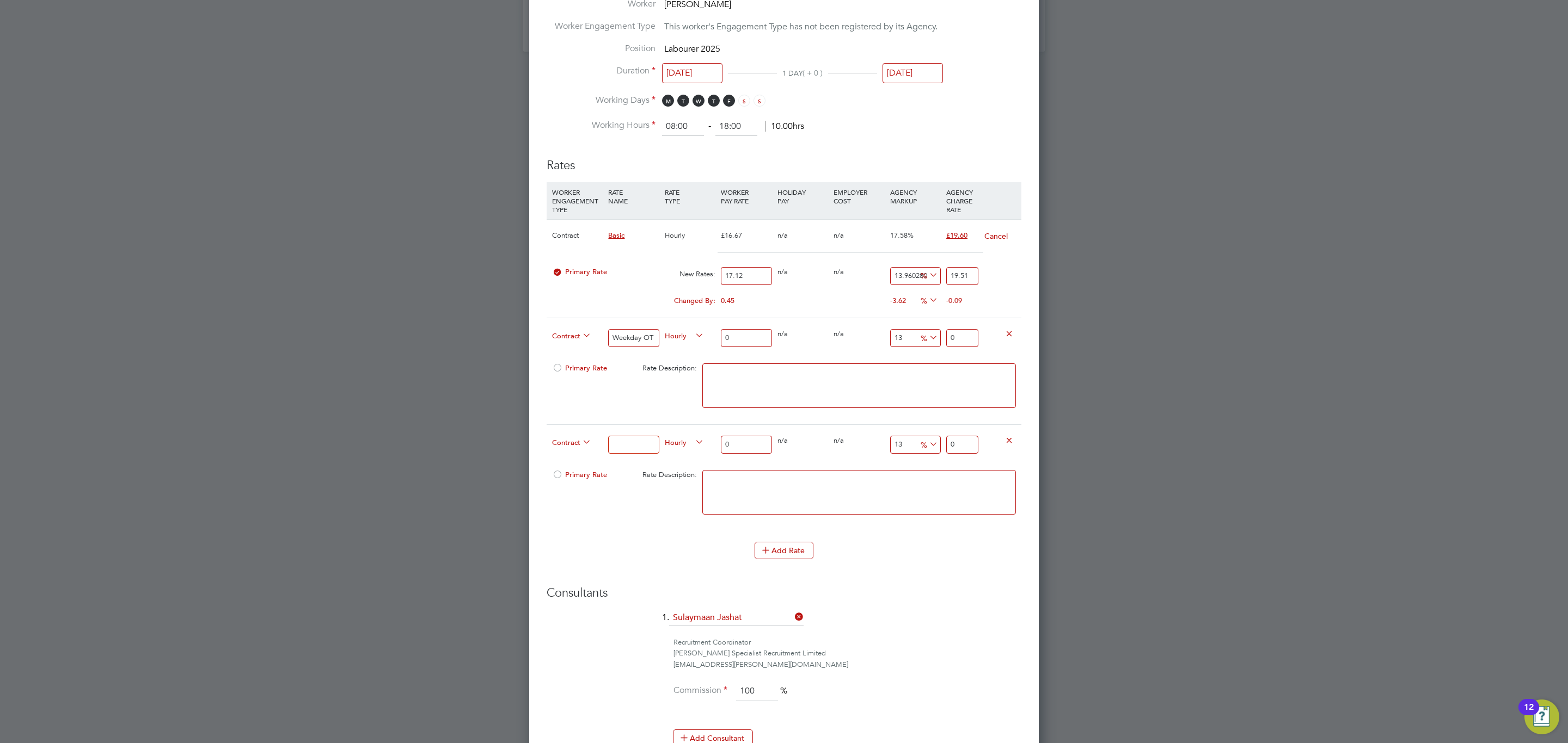
type input "Sat first 4h"
drag, startPoint x: 732, startPoint y: 334, endPoint x: 732, endPoint y: 339, distance: 5.0
click at [732, 339] on input "0" at bounding box center [745, 338] width 51 height 18
click at [732, 345] on input "0" at bounding box center [745, 338] width 51 height 18
type input "0"
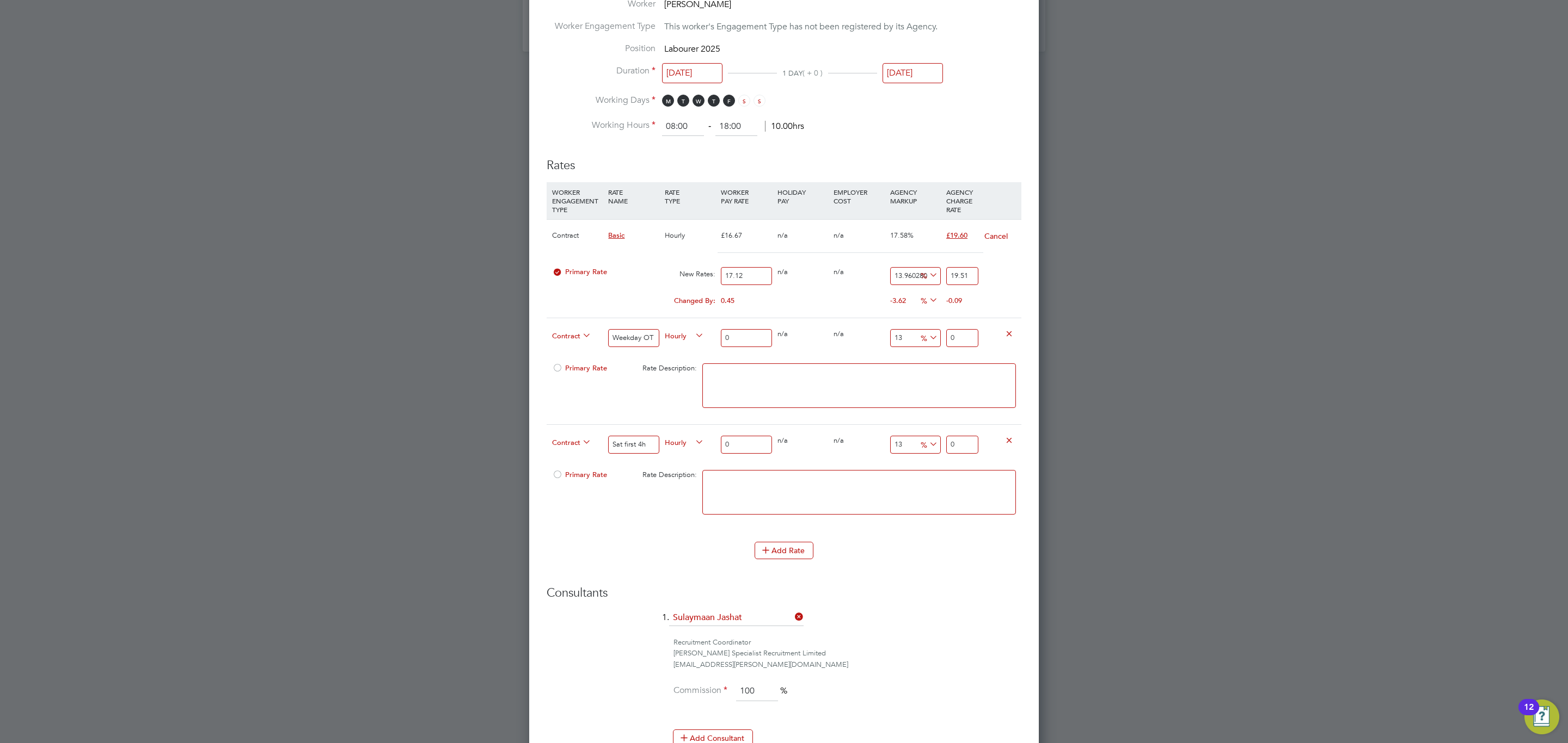
click at [754, 338] on input "0" at bounding box center [745, 338] width 51 height 18
type input "2"
type input "2.26"
type input "25"
type input "28.25"
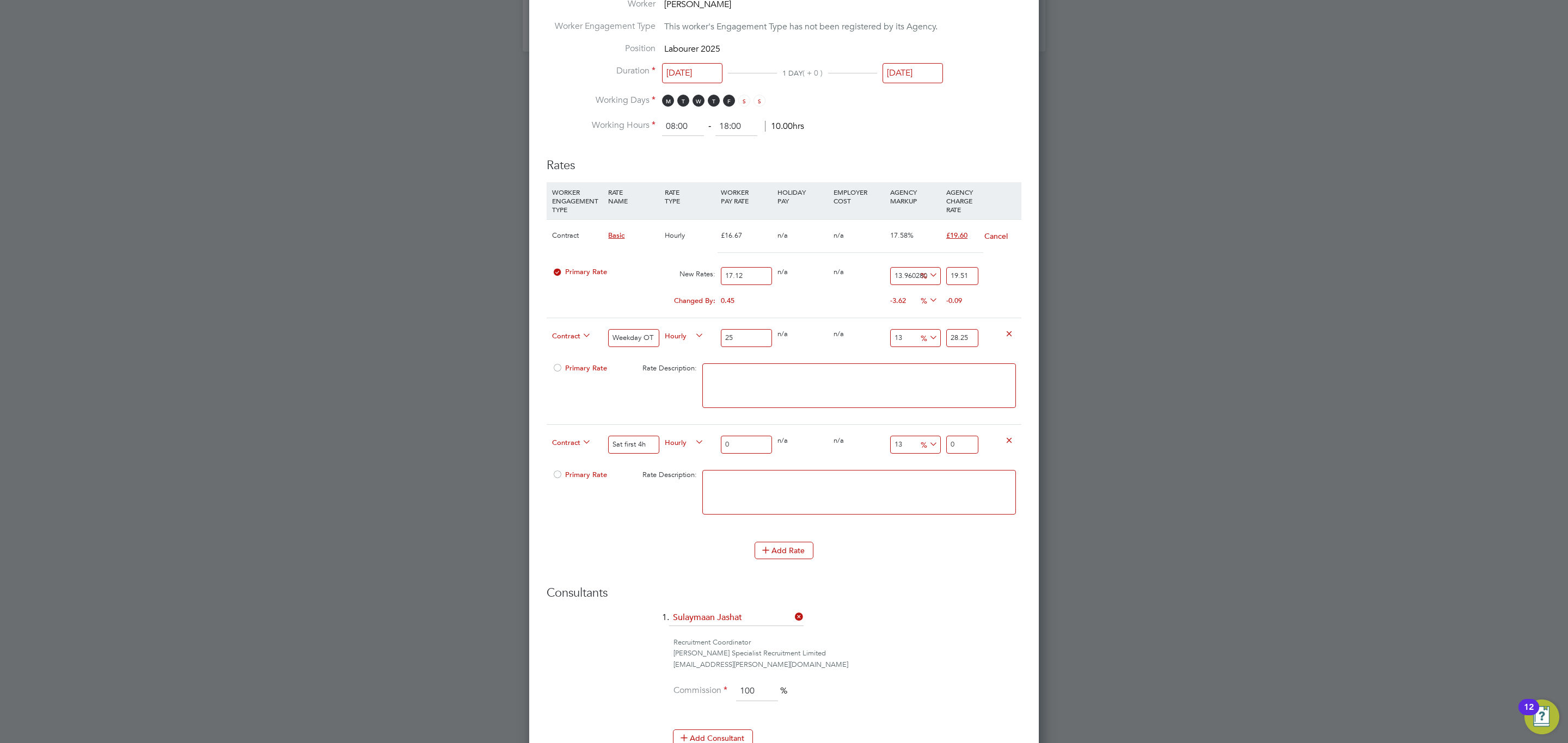
type input "25.5"
type input "28.815"
type input "25.52"
type input "28.8376"
click at [751, 338] on input "25.52" at bounding box center [745, 338] width 51 height 18
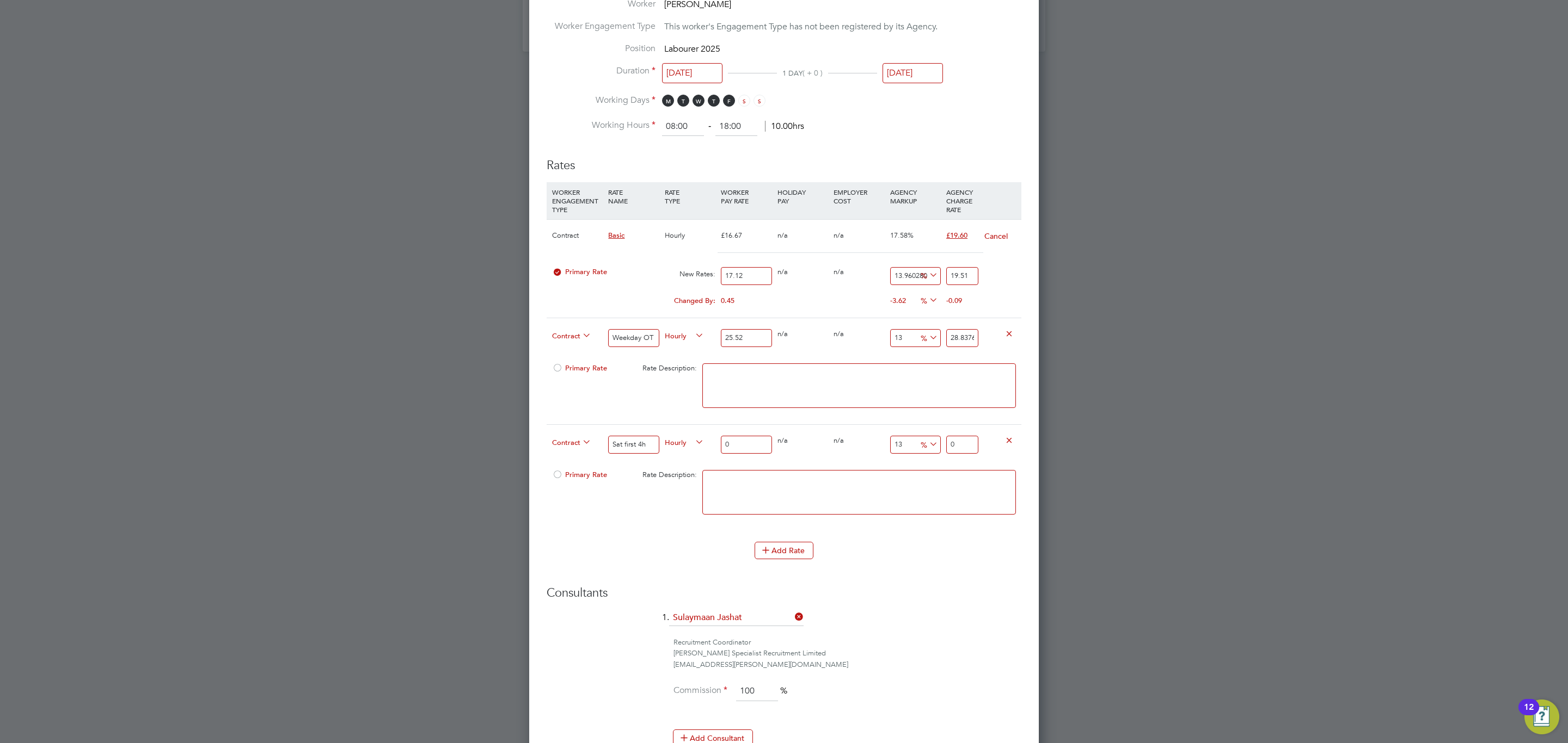
click at [751, 338] on input "25.52" at bounding box center [745, 338] width 51 height 18
type input "25.52"
drag, startPoint x: 741, startPoint y: 449, endPoint x: 699, endPoint y: 450, distance: 42.0
click at [699, 450] on div "Contract Sat first 4h Hourly 0 0 n/a 0 n/a 13 0 % 0" at bounding box center [784, 445] width 475 height 40
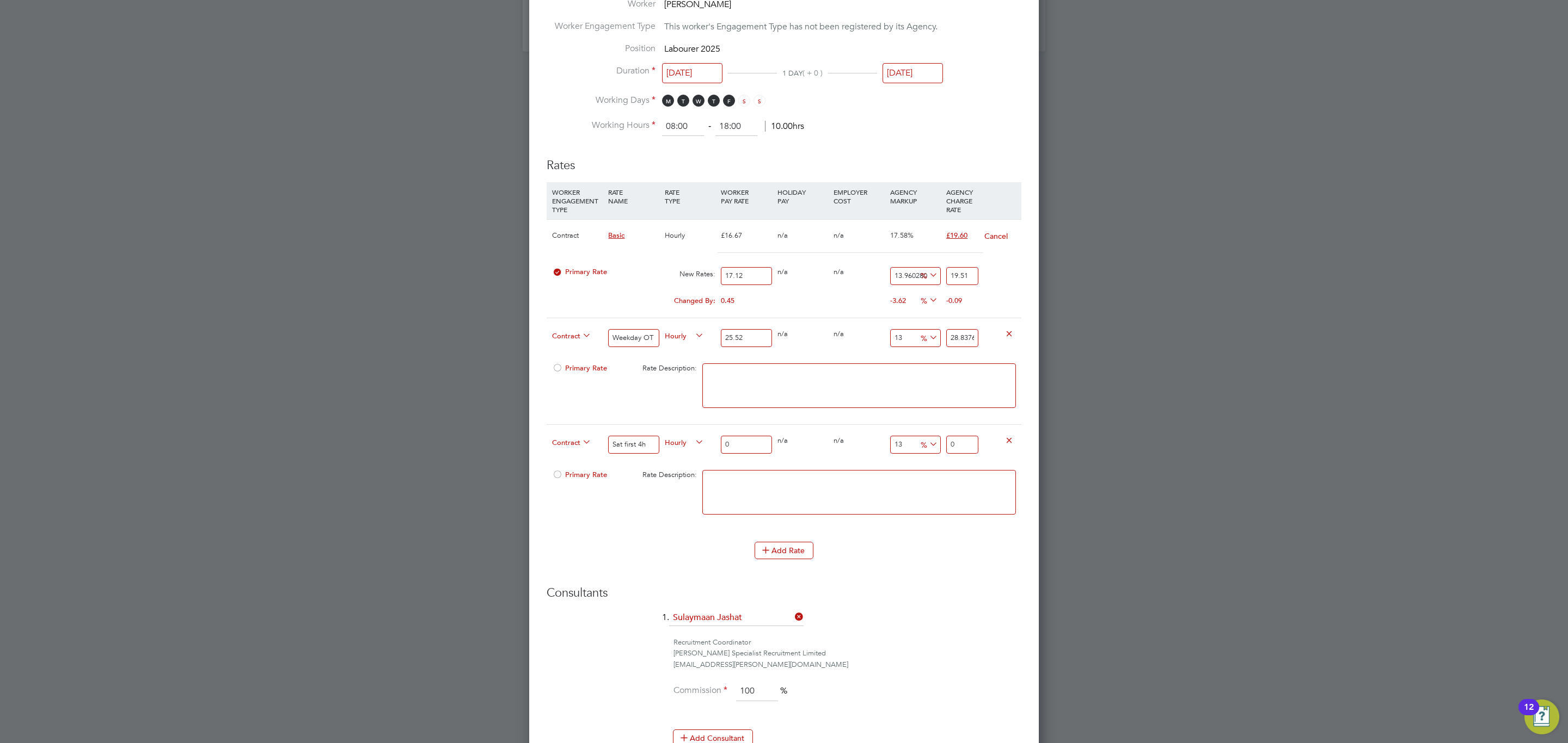
paste input "25.52"
type input "25.52"
type input "28.8376"
type input "25.52"
click at [863, 338] on div "0 n/a" at bounding box center [858, 334] width 56 height 32
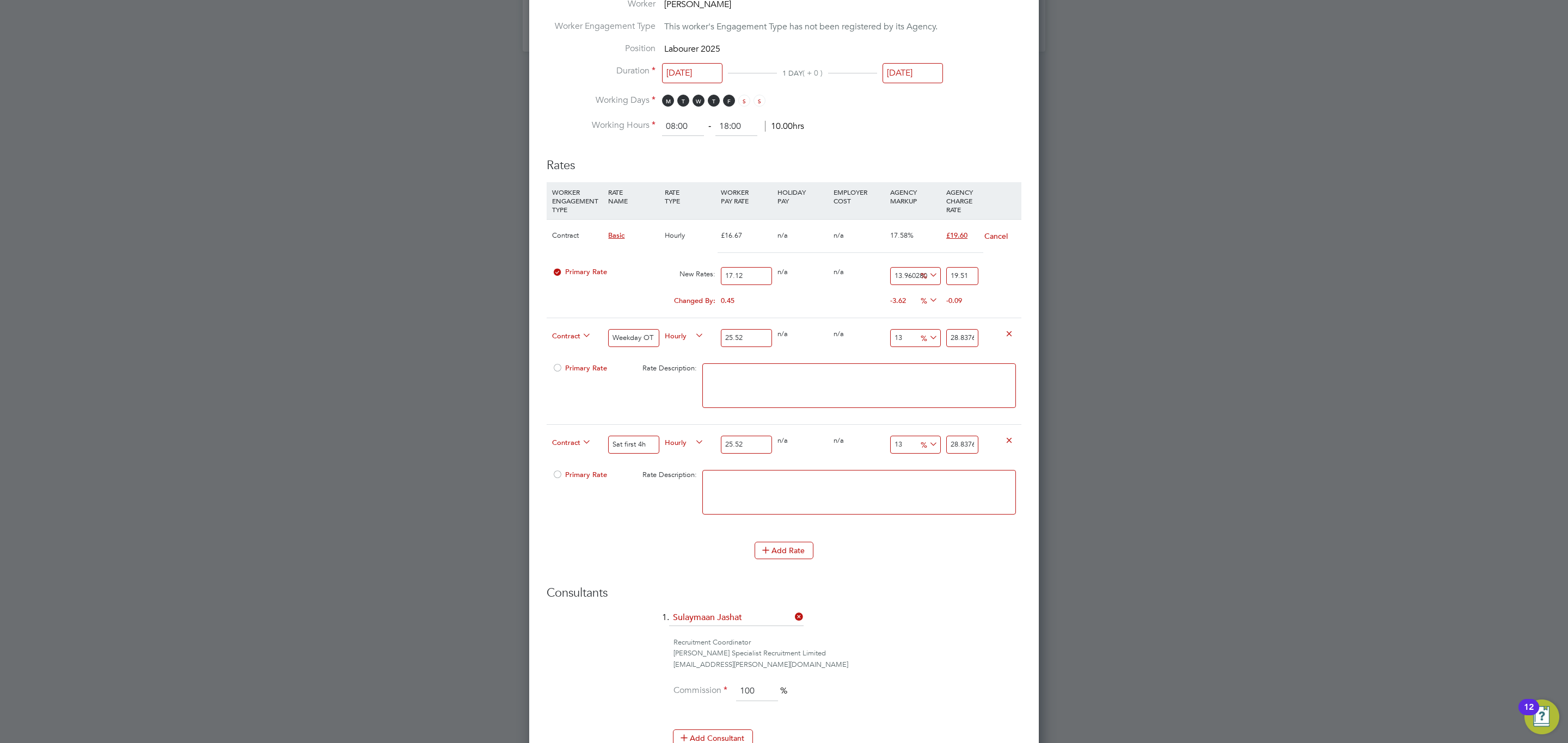
click at [961, 339] on input "28.8376" at bounding box center [962, 338] width 33 height 18
type input "-92.16300940438872"
type input "2"
type input "9.717868338557993"
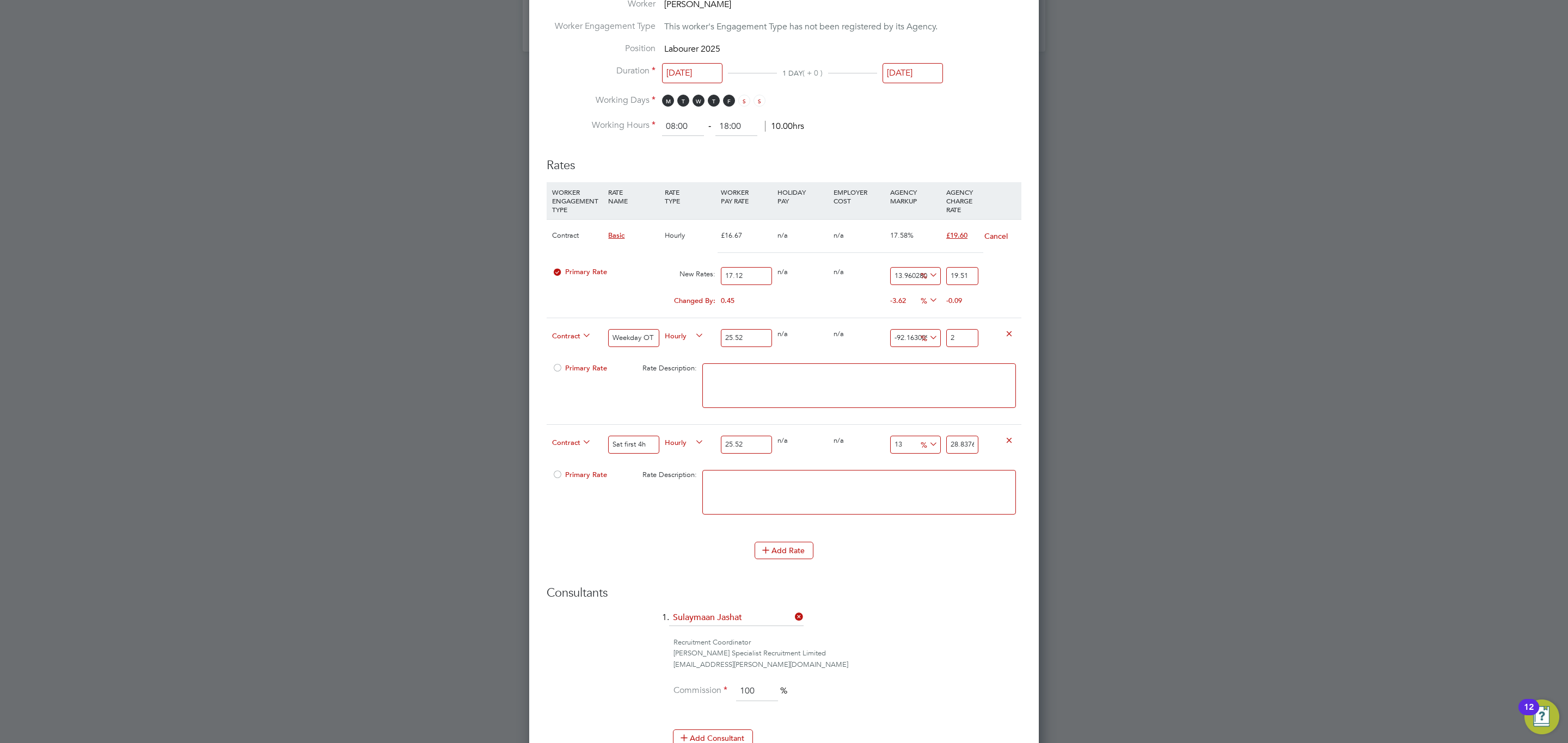
type input "28"
type input "10.109717868338558"
type input "28.1"
type input "10.18808777429467"
click at [961, 339] on input "28.12" at bounding box center [962, 338] width 33 height 18
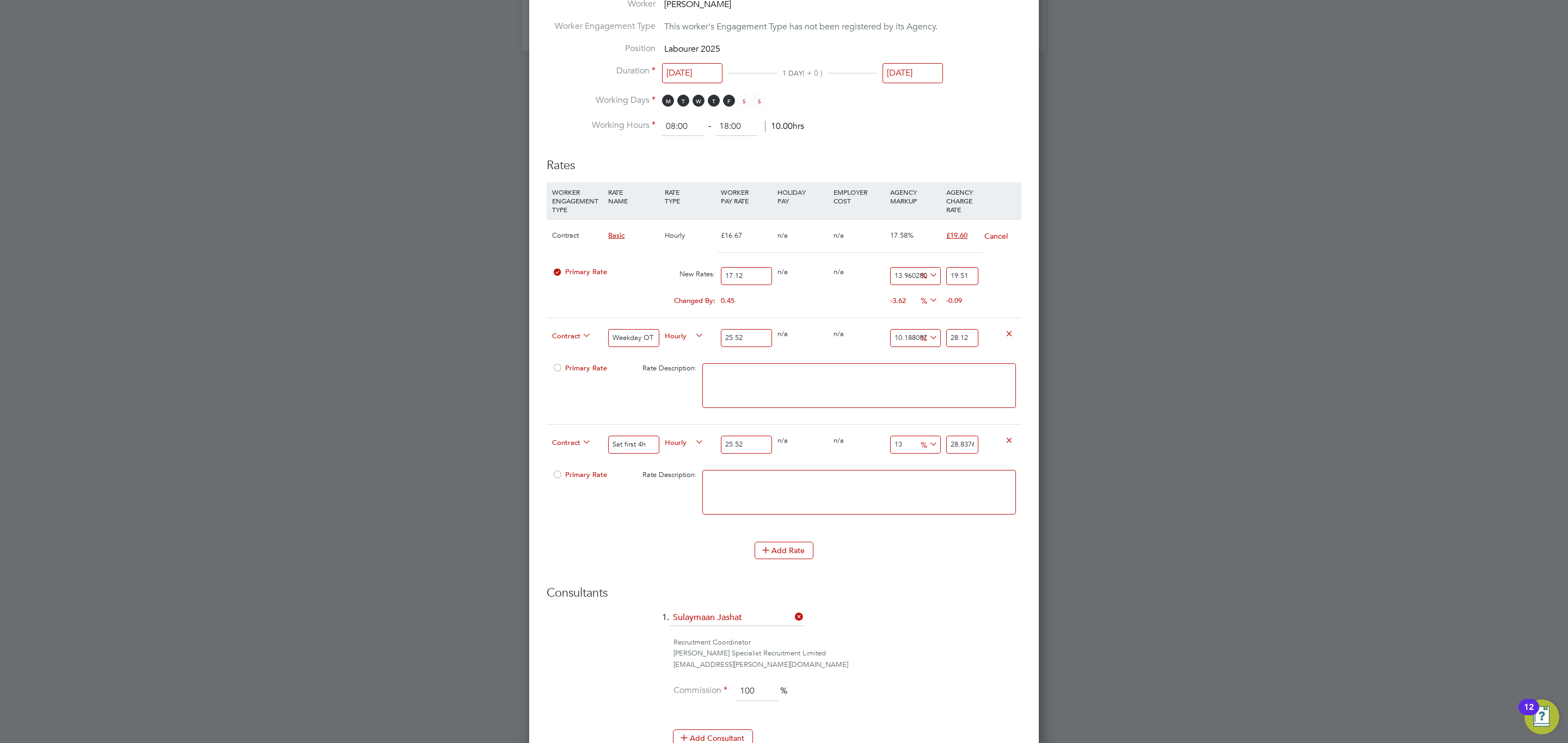
click at [961, 339] on input "28.12" at bounding box center [962, 338] width 33 height 18
type input "28.12"
click at [964, 449] on input "28.8376" at bounding box center [962, 445] width 33 height 18
paste input "12"
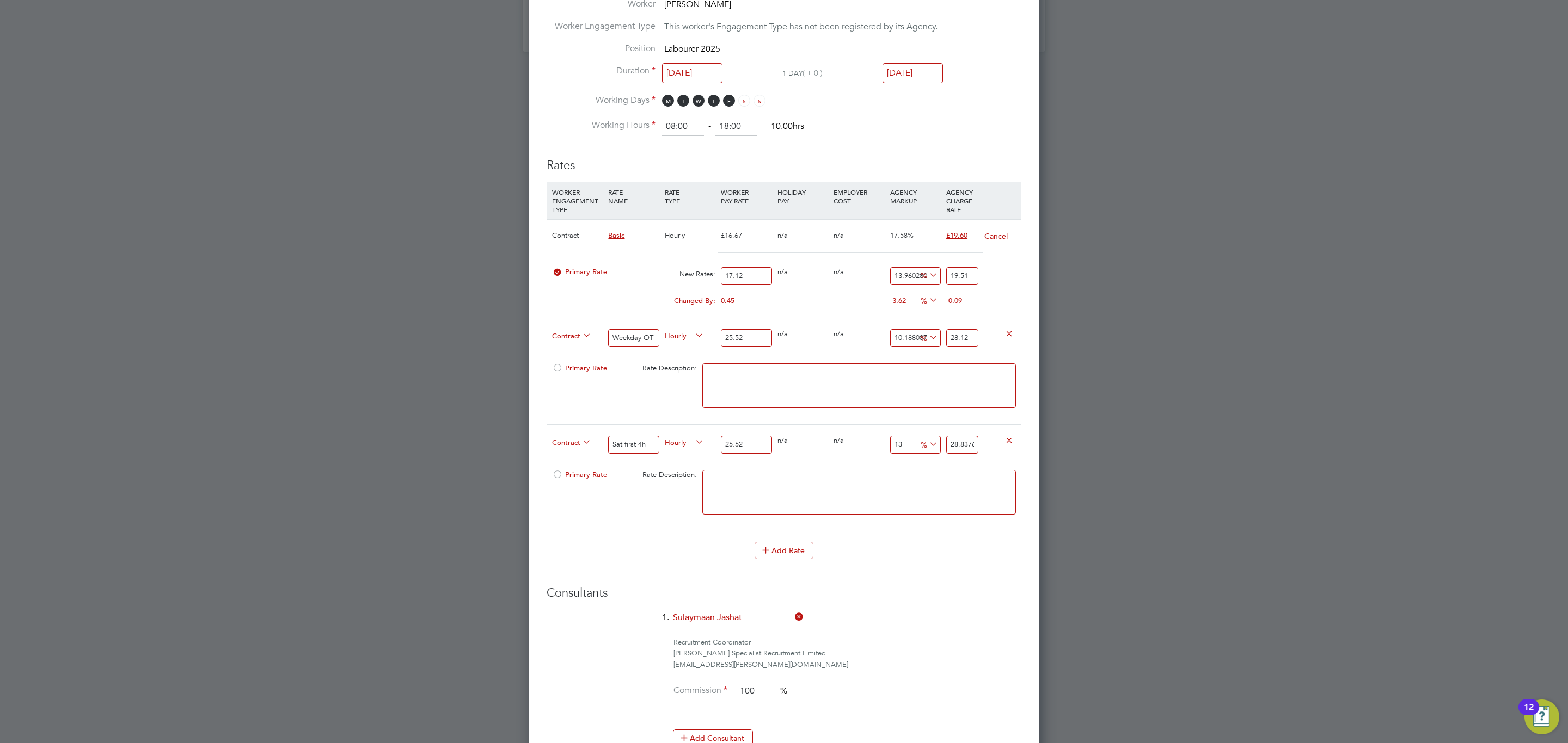
type input "10.18808777429467"
type input "28.12"
click at [766, 464] on div "25.52" at bounding box center [746, 445] width 56 height 40
click at [774, 549] on button "Add Rate" at bounding box center [784, 551] width 58 height 17
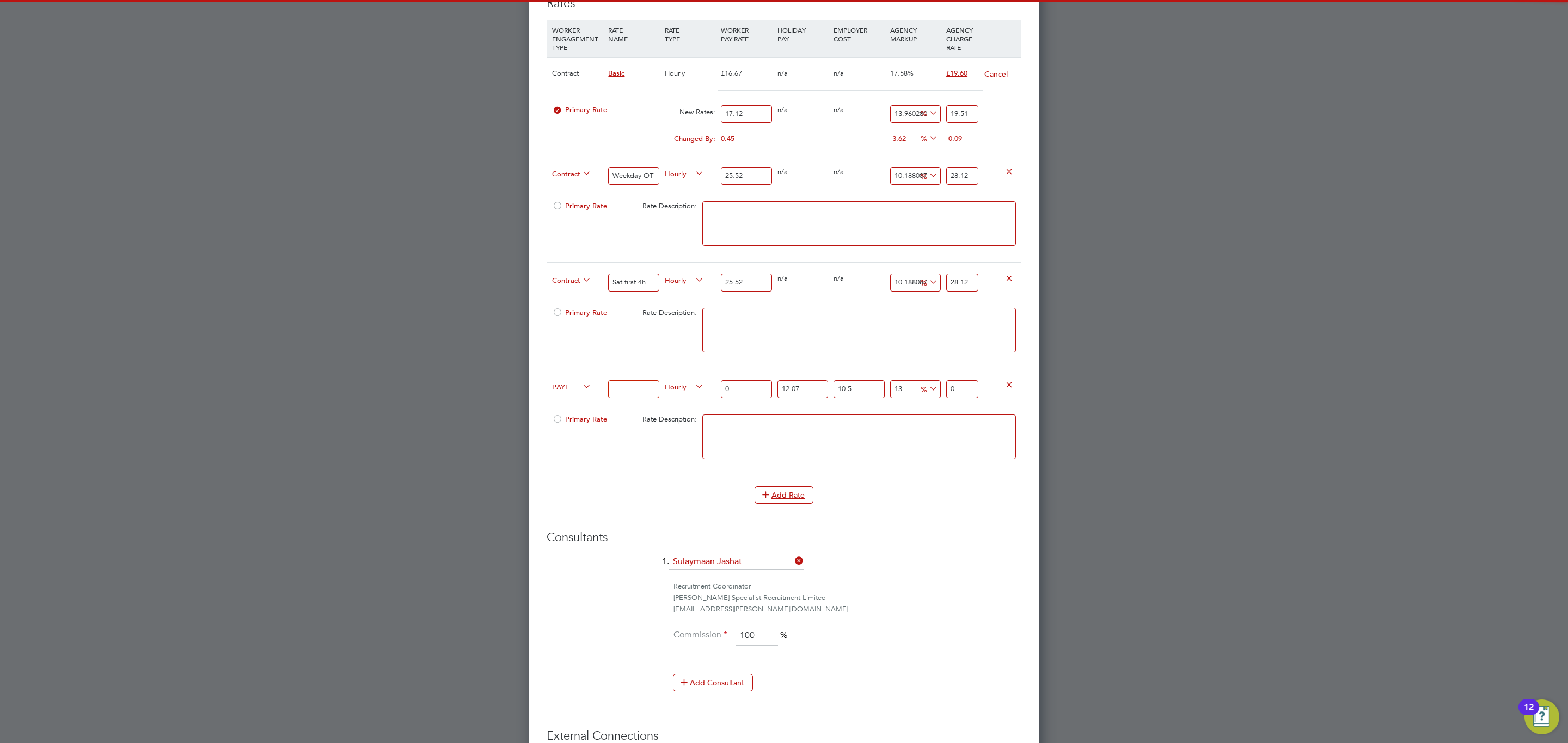
scroll to position [1295, 0]
click at [767, 497] on icon at bounding box center [765, 493] width 9 height 9
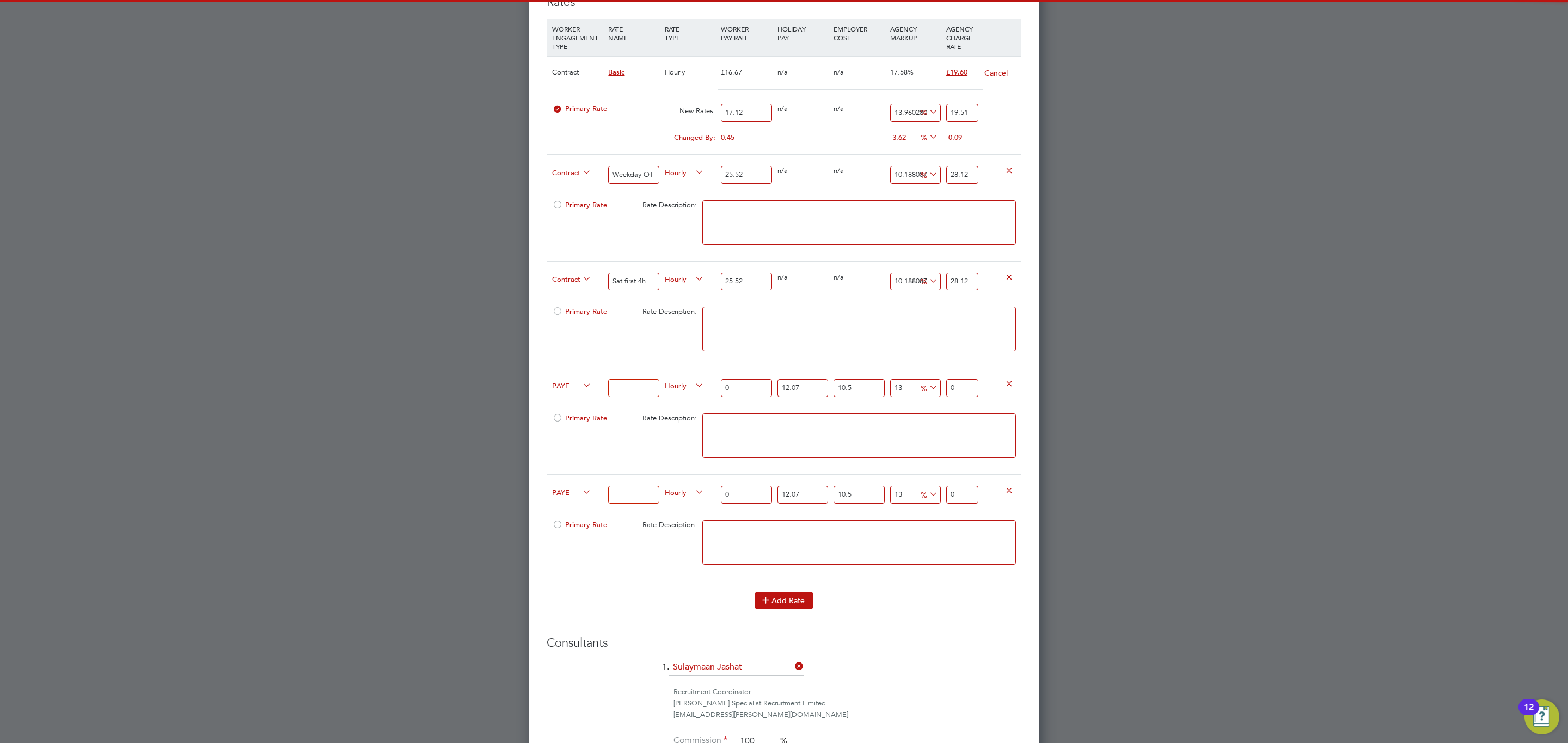
click at [787, 609] on button "Add Rate" at bounding box center [784, 601] width 58 height 17
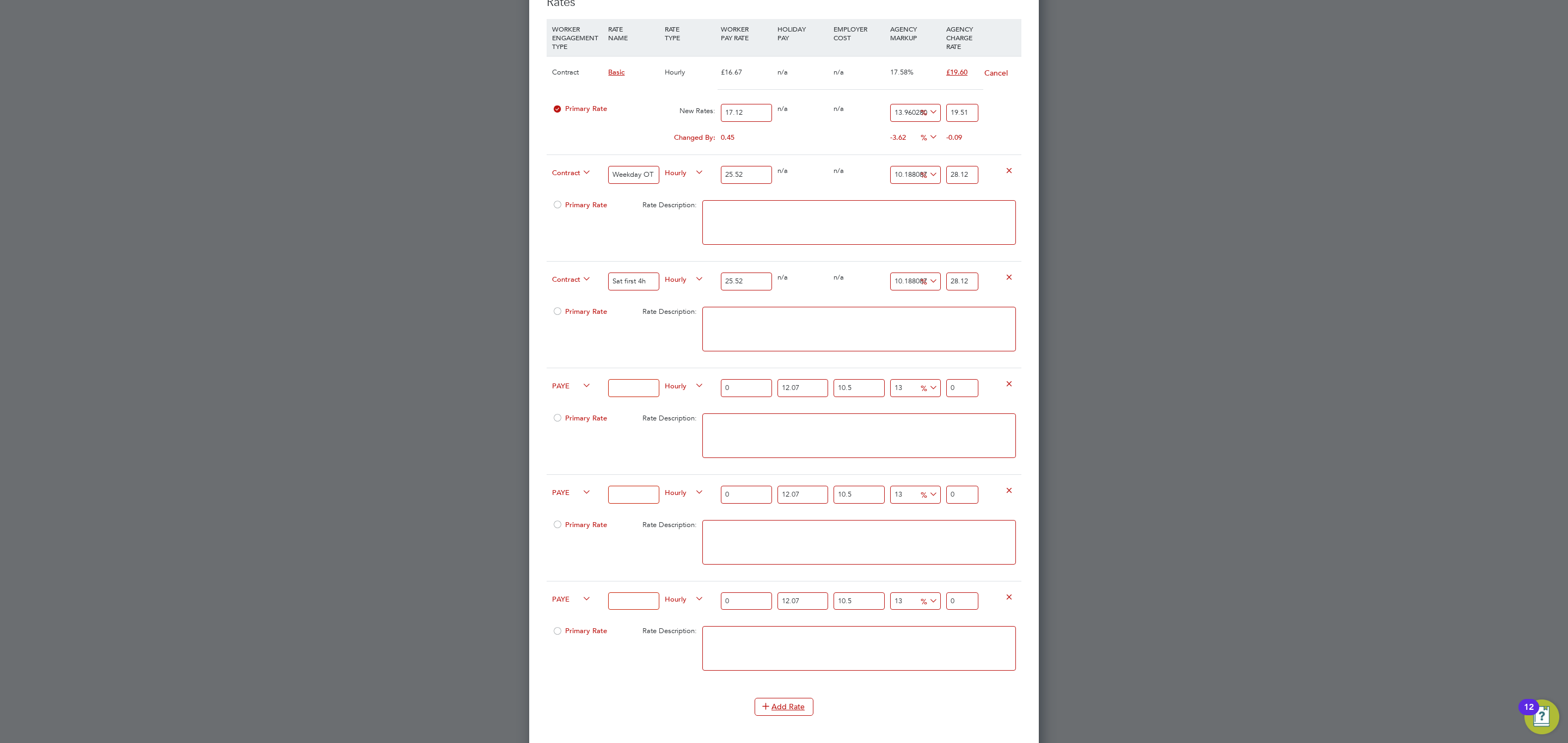
scroll to position [1964, 510]
click at [581, 393] on icon at bounding box center [581, 386] width 0 height 15
click at [569, 391] on span "PAYE" at bounding box center [571, 385] width 39 height 12
click at [575, 415] on li "PAYE" at bounding box center [569, 416] width 44 height 13
click at [562, 391] on span "PAYE" at bounding box center [571, 385] width 39 height 12
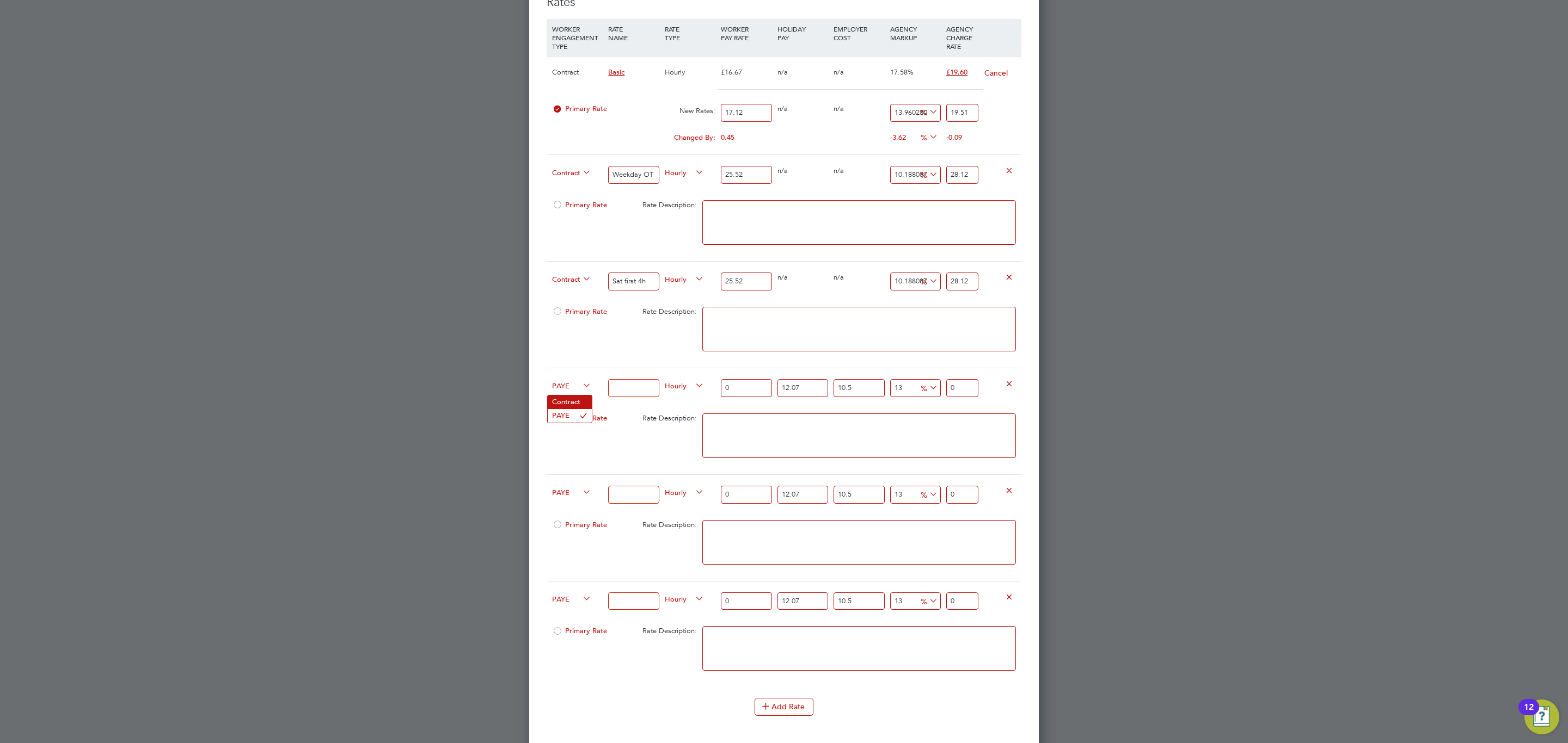
click at [563, 404] on li "Contract" at bounding box center [569, 403] width 44 height 13
click at [567, 485] on div "PAYE" at bounding box center [577, 493] width 56 height 37
click at [565, 492] on span "PAYE" at bounding box center [571, 492] width 39 height 12
click at [565, 503] on li "Contract" at bounding box center [569, 510] width 44 height 13
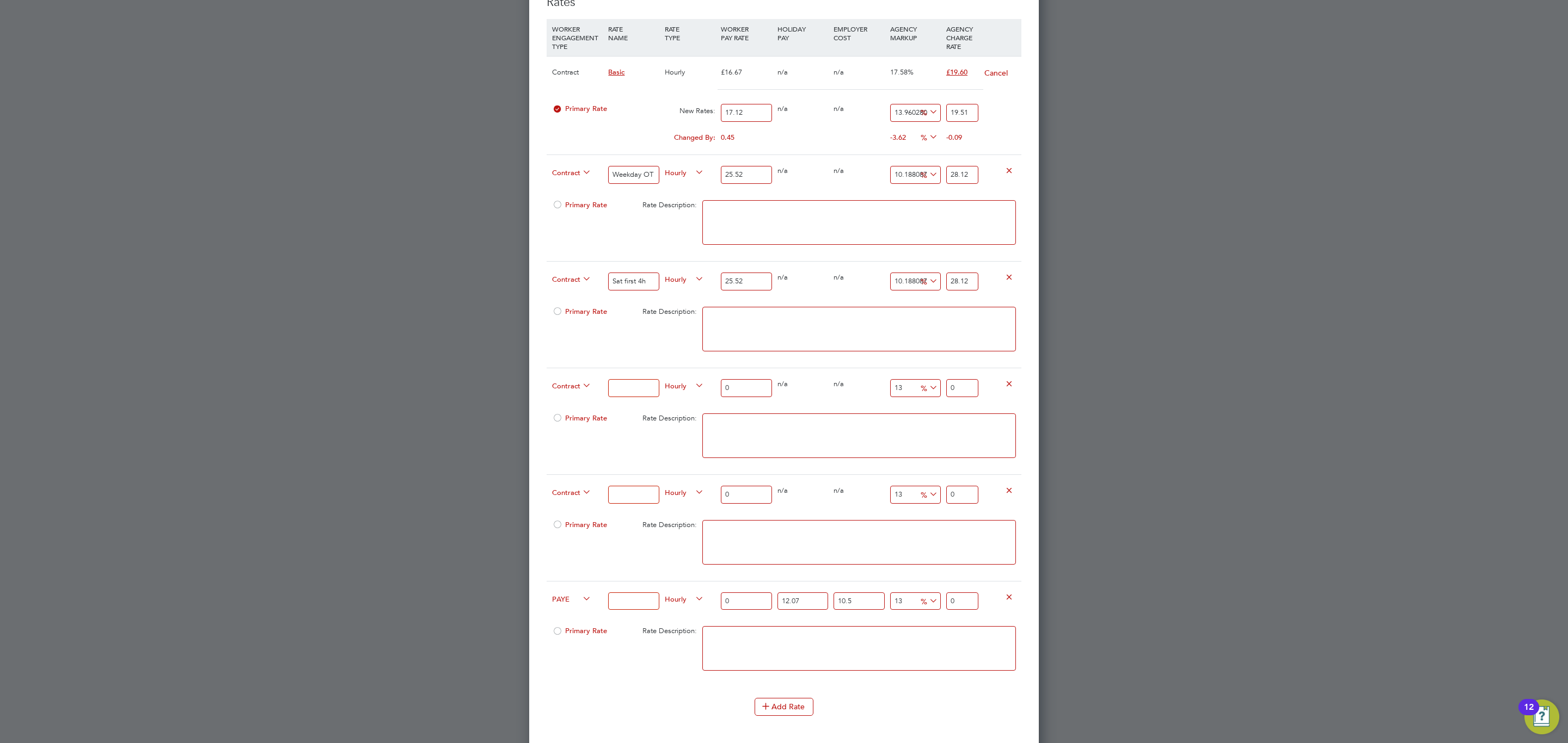
click at [558, 604] on span "PAYE" at bounding box center [571, 599] width 39 height 12
click at [565, 616] on li "Contract" at bounding box center [569, 619] width 44 height 13
click at [632, 390] on input at bounding box center [633, 388] width 51 height 18
type input "Sat after 4h"
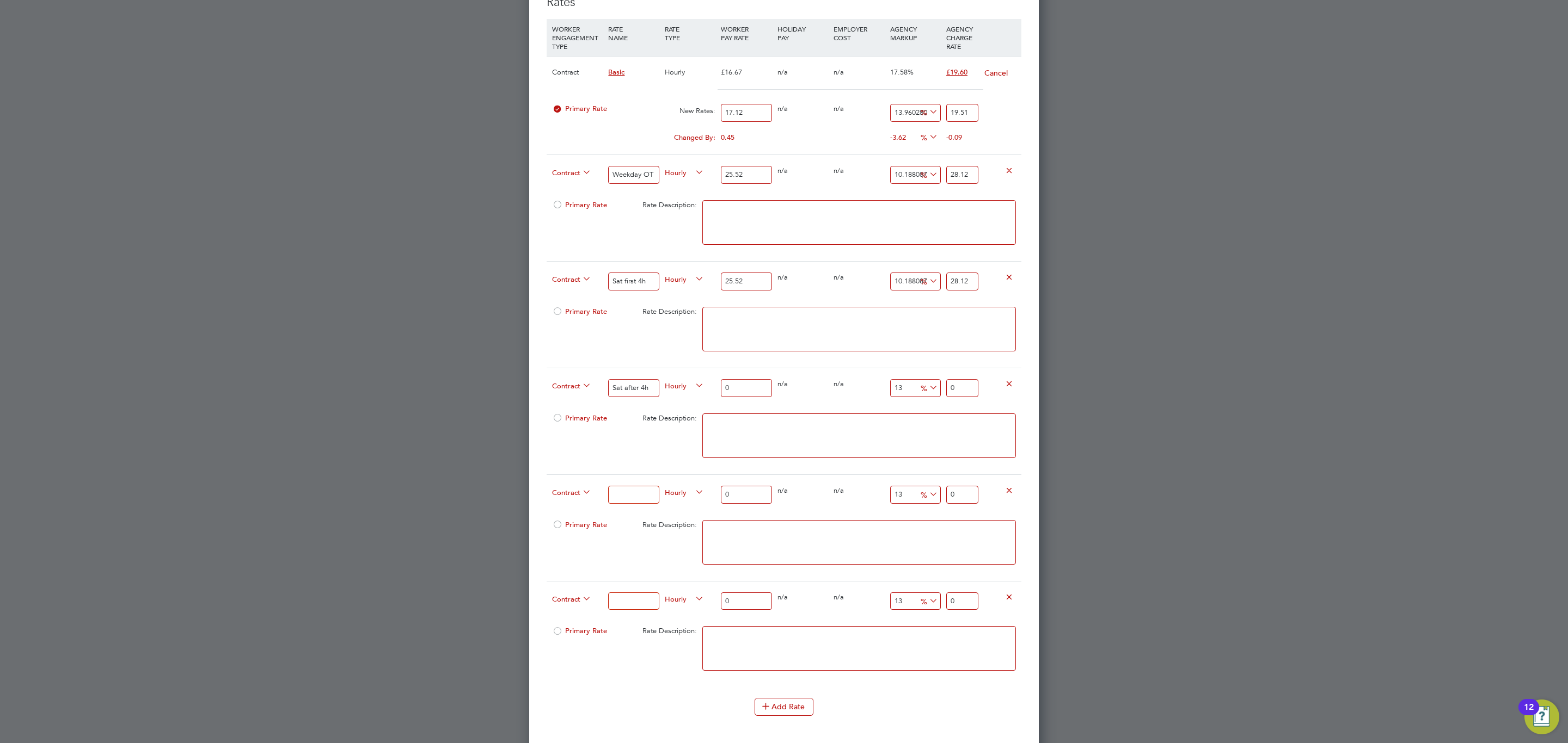
click at [623, 504] on input at bounding box center [633, 494] width 51 height 18
type input "Sunday"
click at [645, 611] on input at bounding box center [633, 601] width 51 height 18
type input "Bank Holiday"
click at [678, 560] on div "Primary Rate Rate Description:" at bounding box center [784, 547] width 475 height 66
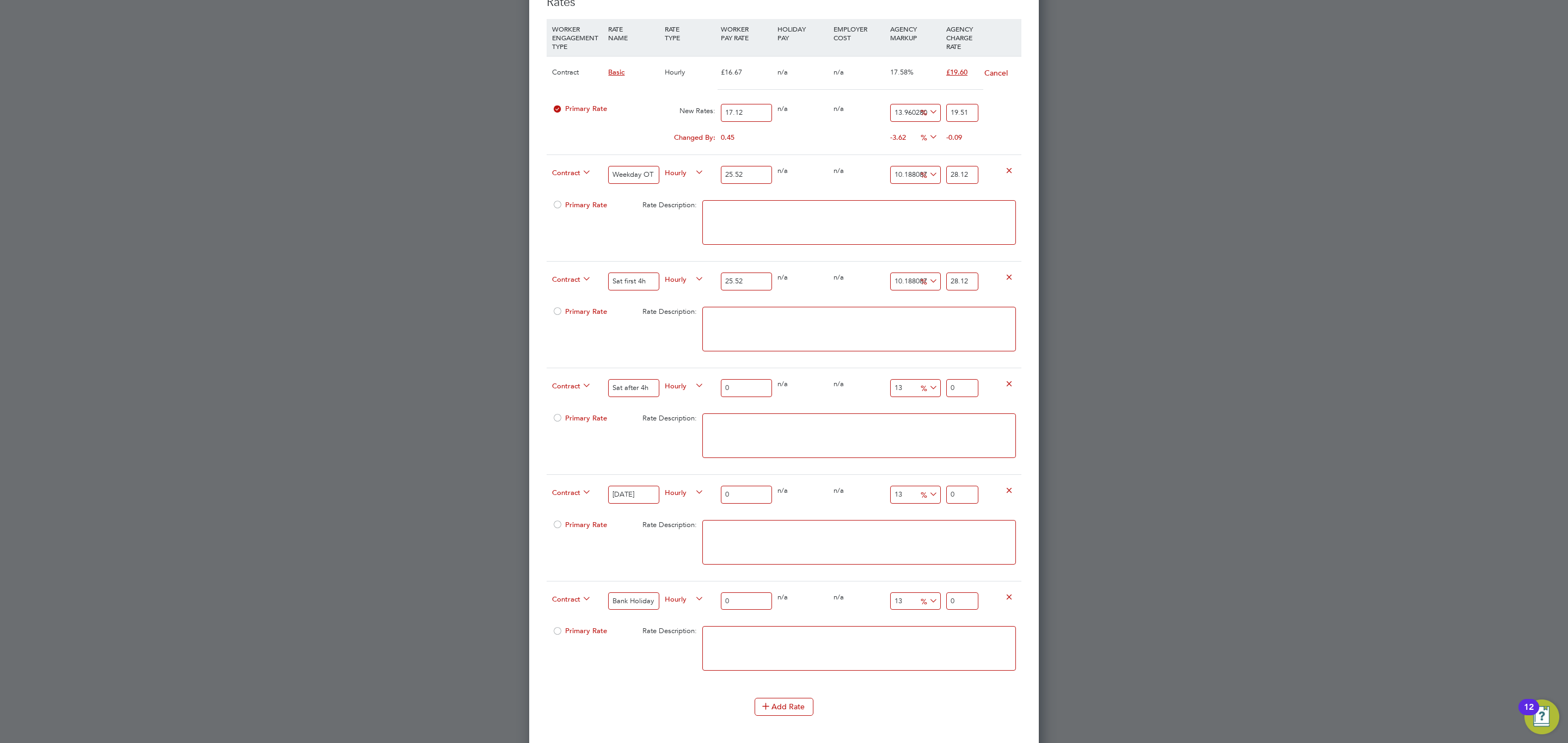
click at [746, 397] on input "0" at bounding box center [745, 388] width 51 height 18
type input "0"
click at [734, 392] on input "0" at bounding box center [745, 388] width 51 height 18
type input "3"
type input "3.39"
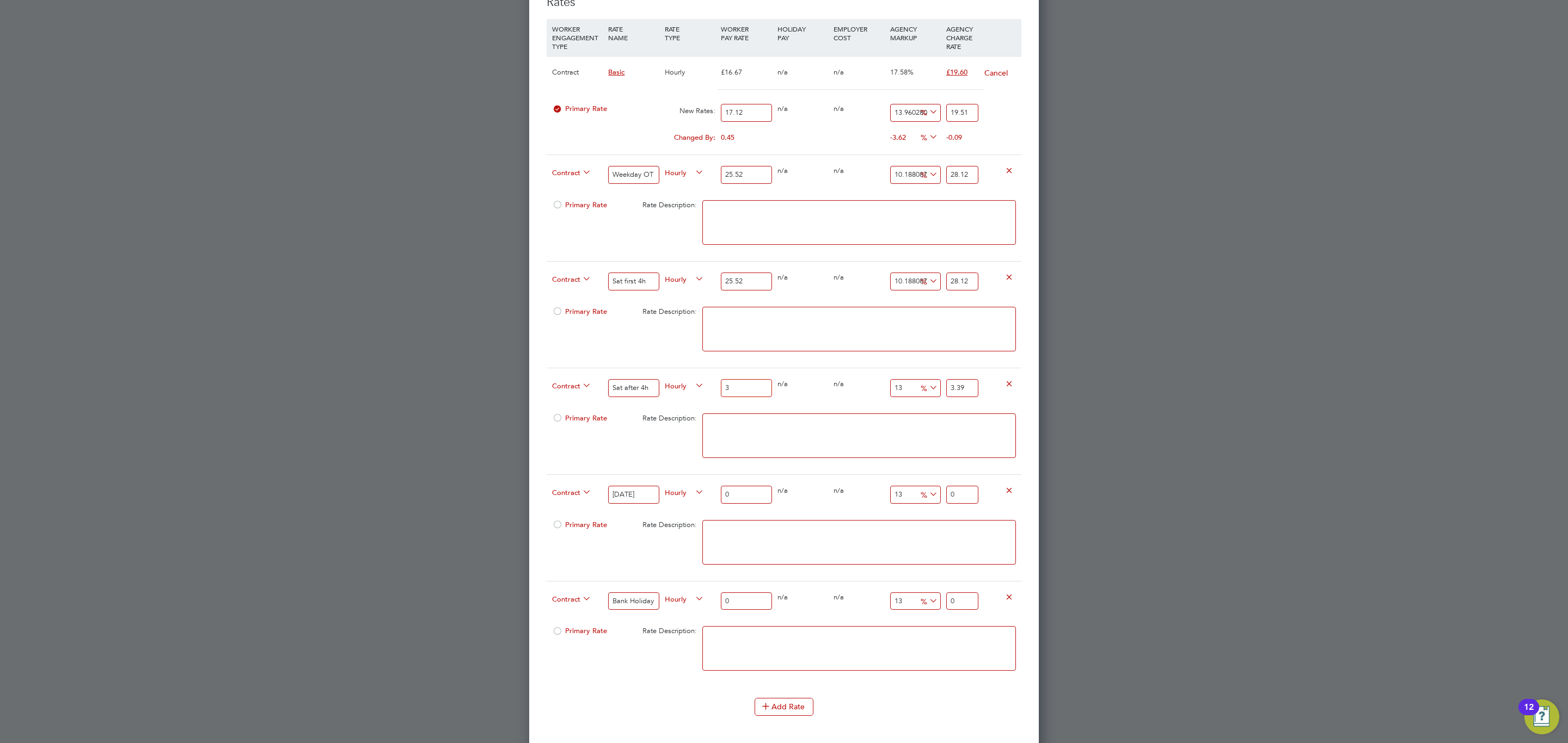
type input "34"
type input "38.42"
type input "34.1"
type input "38.533"
type input "34.13"
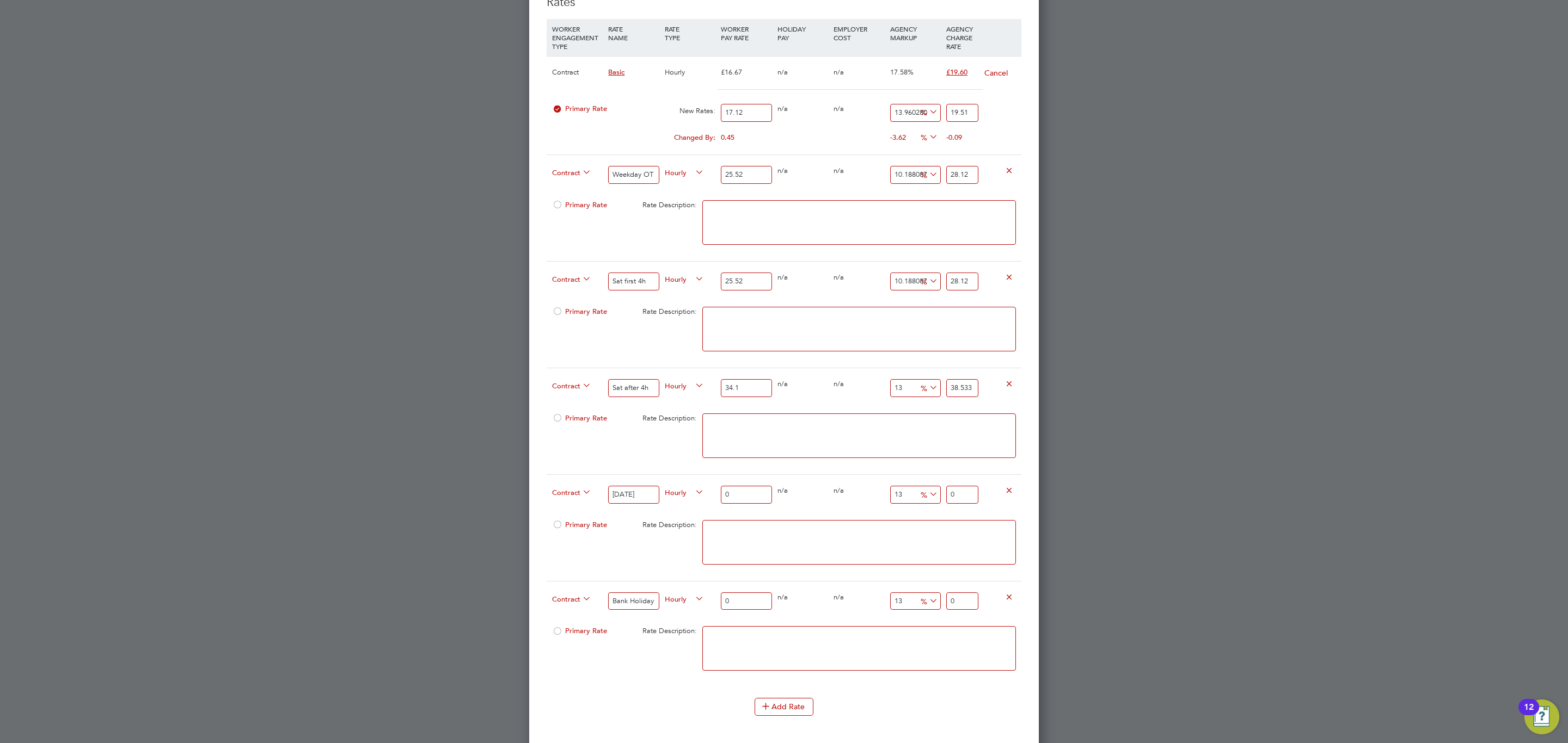
type input "38.5669"
click at [734, 397] on input "34.13" at bounding box center [745, 388] width 51 height 18
type input "34.13"
click at [736, 504] on input "0" at bounding box center [745, 494] width 51 height 18
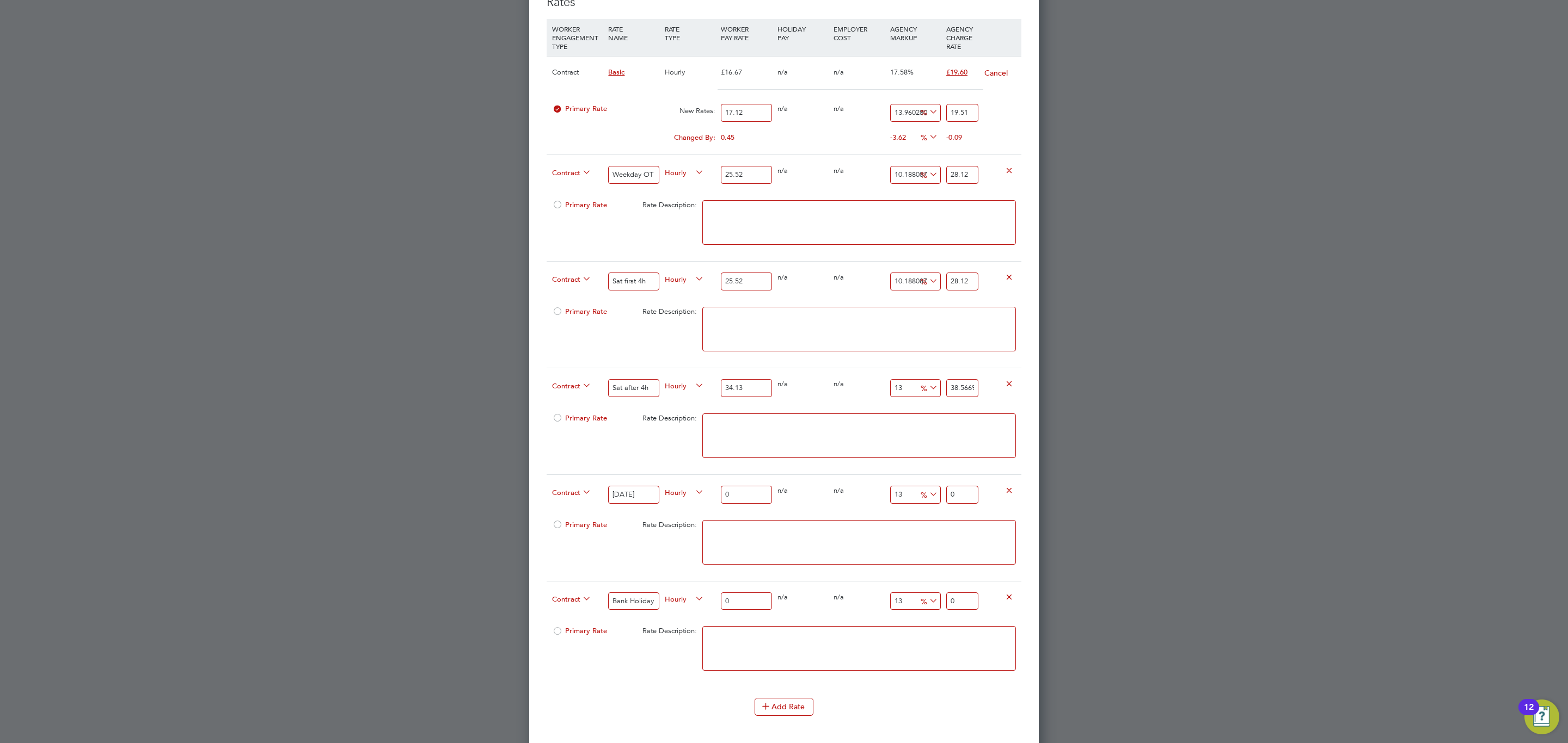
click at [736, 504] on input "0" at bounding box center [745, 494] width 51 height 18
click at [734, 504] on input "0" at bounding box center [745, 494] width 51 height 18
paste input "34.13"
type input "34.13"
type input "38.5669"
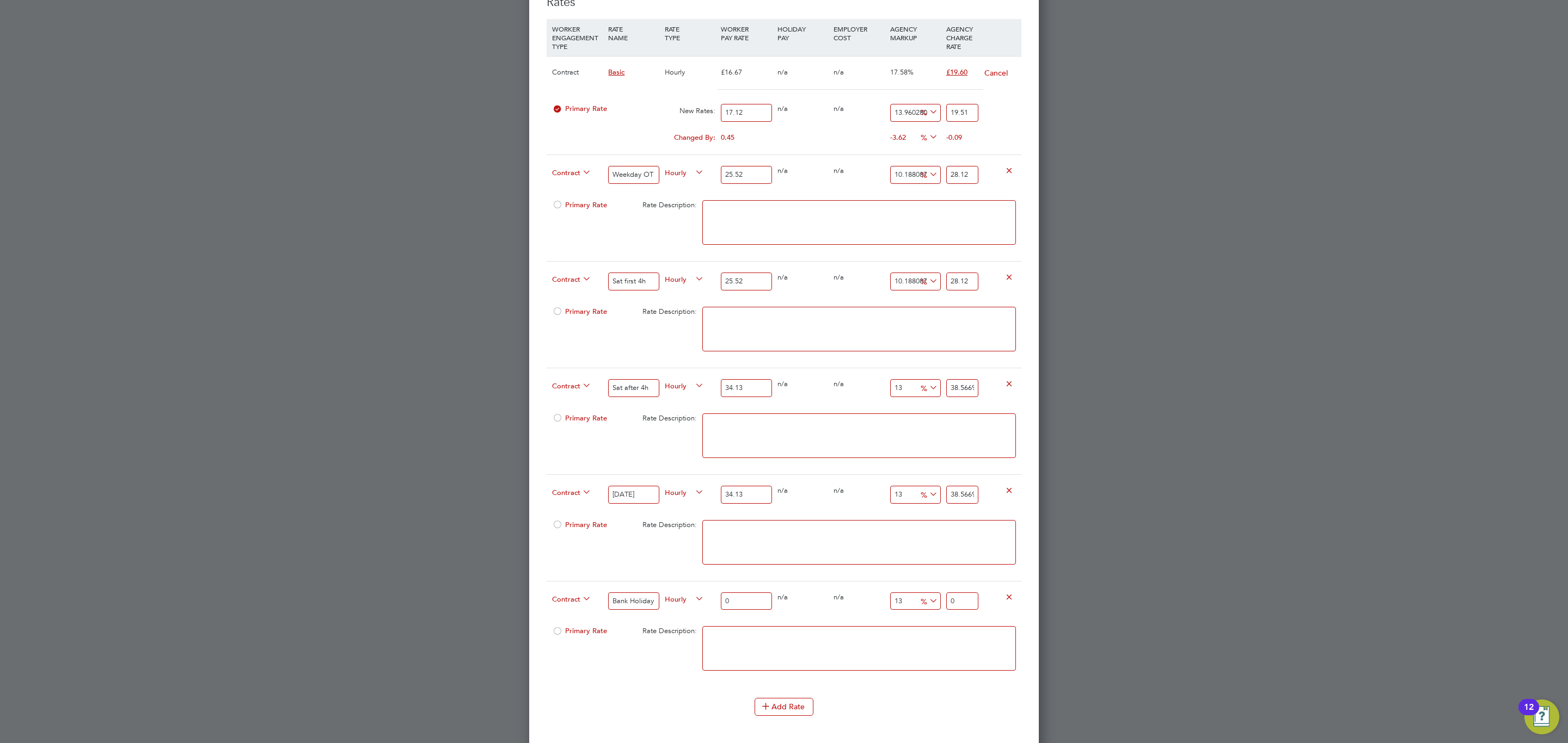
type input "34.13"
click at [737, 607] on input "0" at bounding box center [745, 601] width 51 height 18
paste input "34.13"
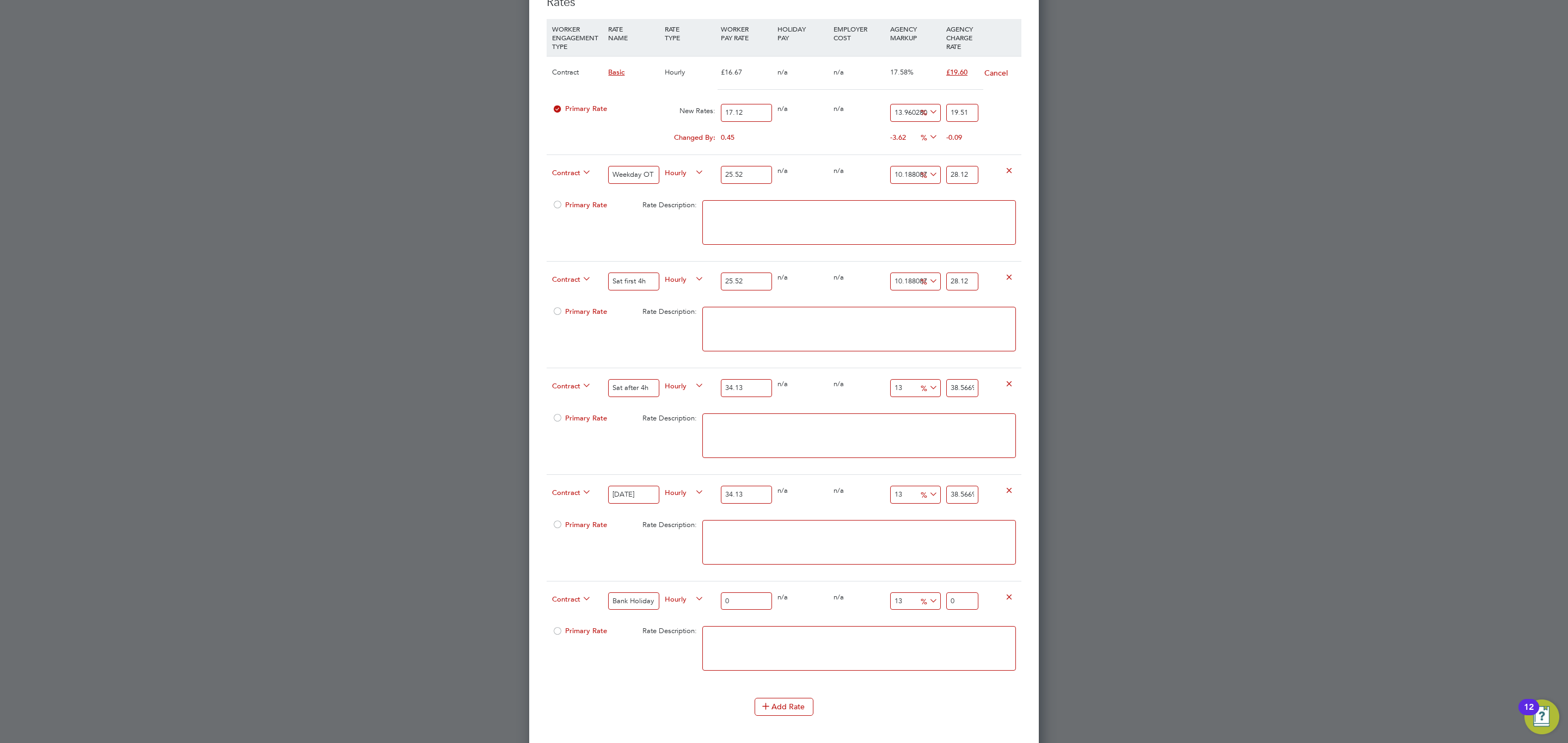
type input "34.13"
type input "38.5669"
type input "34.13"
click at [962, 390] on input "38.5669" at bounding box center [962, 388] width 33 height 18
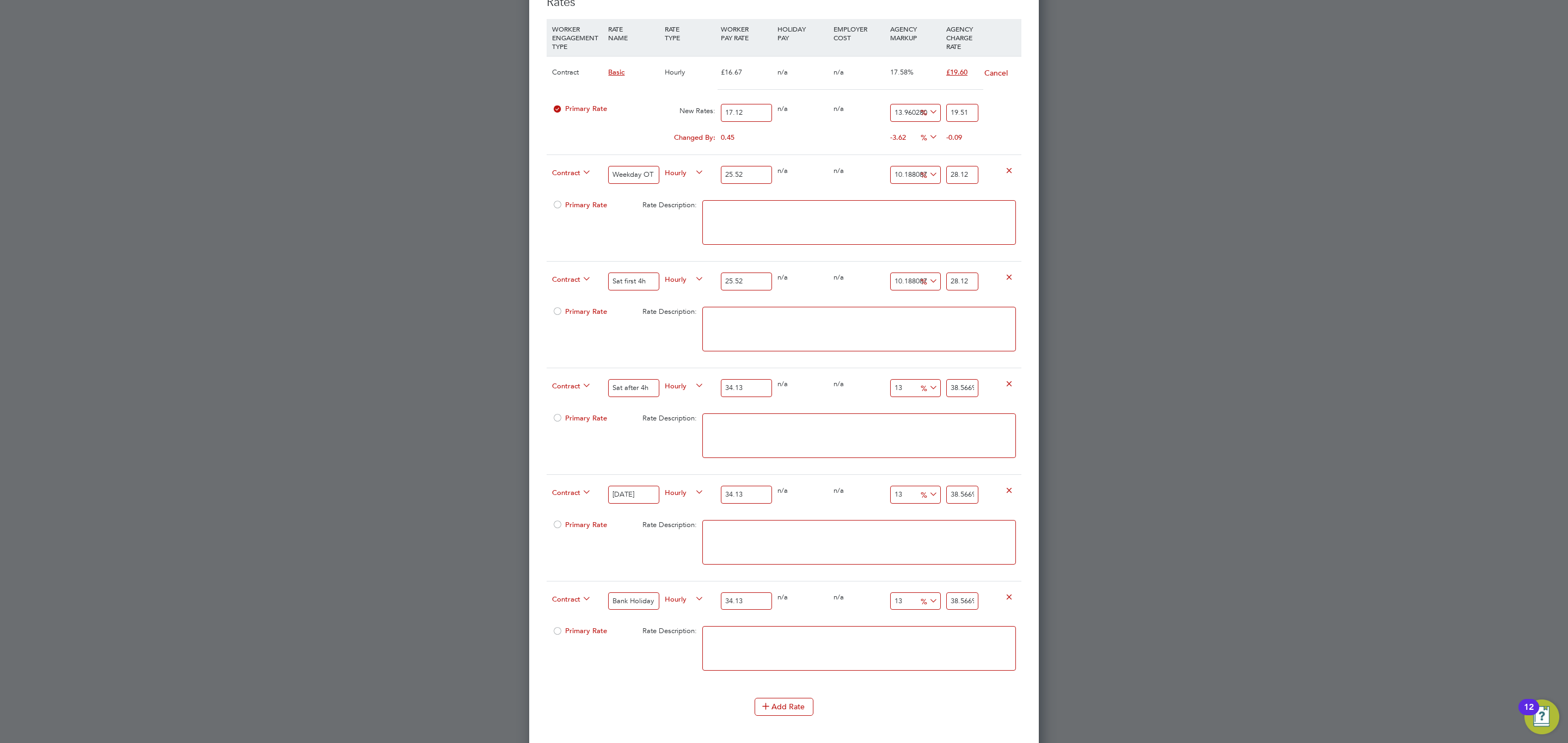
type input "-91.21007910928802"
type input "3"
type input "5.479050688543803"
type input "36"
type input "7.530032229709932"
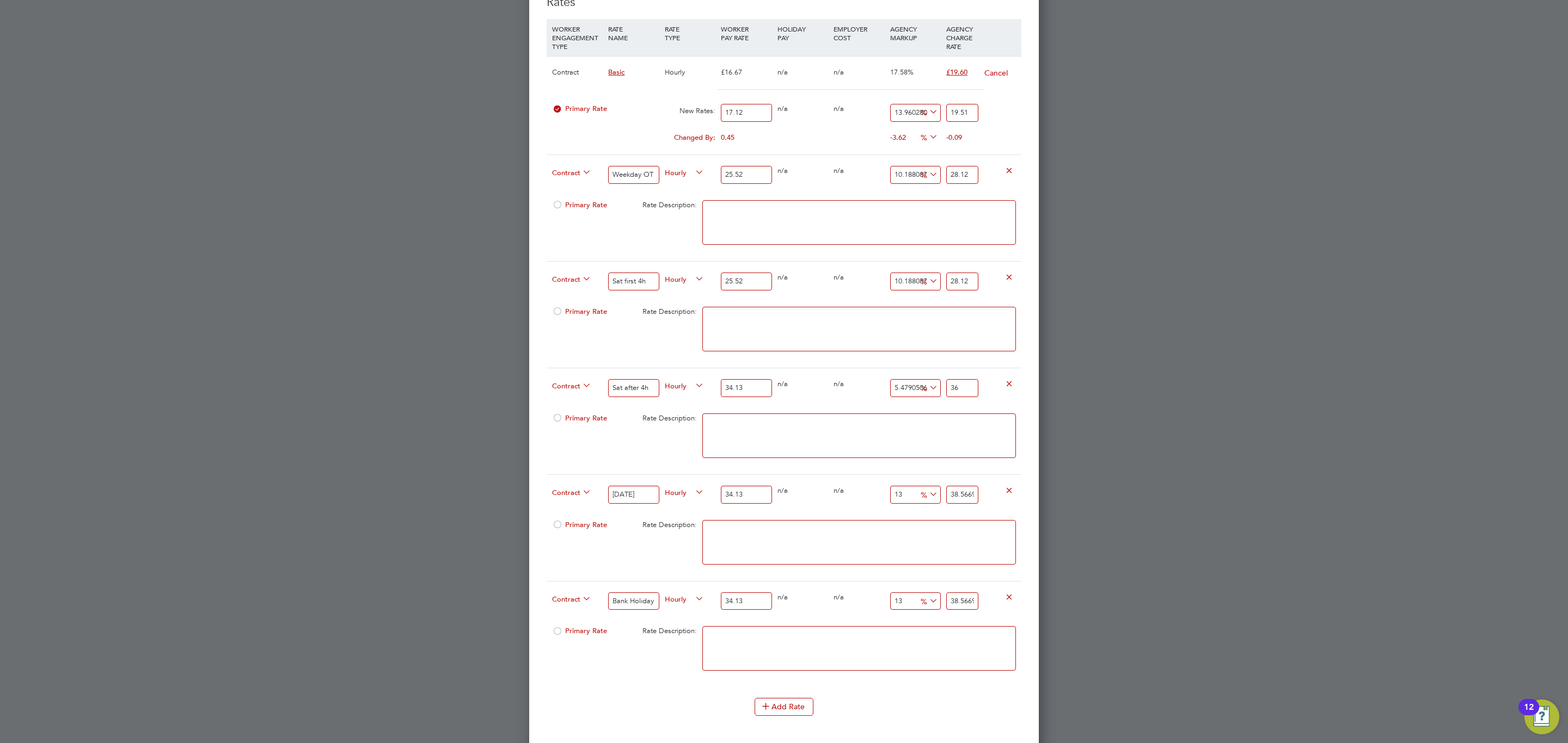
type input "36.7"
type input "7.6179314386170525"
click at [965, 397] on input "36.73" at bounding box center [962, 388] width 33 height 18
type input "36.73"
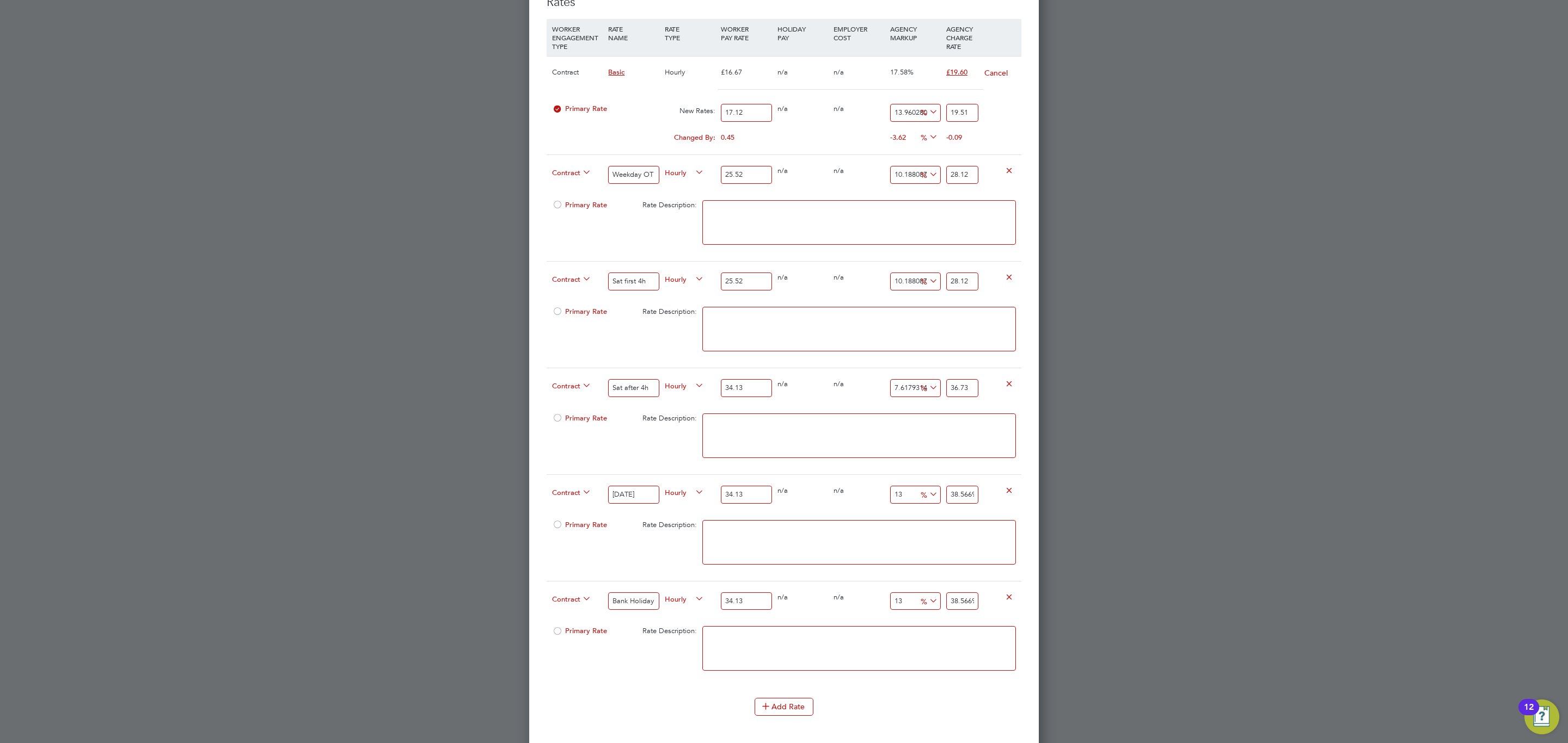
click at [962, 499] on input "38.5669" at bounding box center [962, 494] width 33 height 18
paste input "6.73"
type input "7.6179314386170525"
type input "36.73"
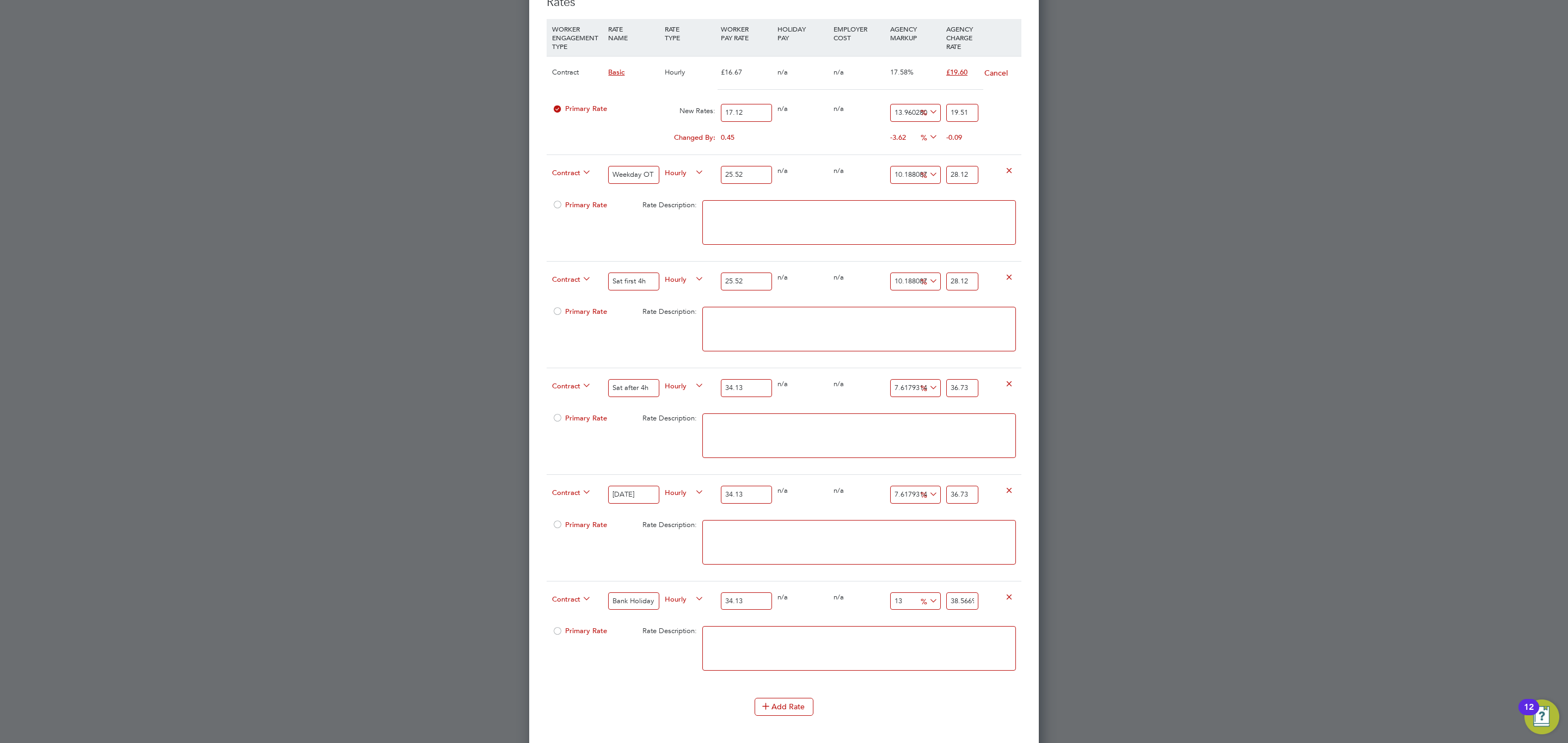
click at [961, 611] on input "38.5669" at bounding box center [962, 601] width 33 height 18
click at [960, 611] on input "38.5669" at bounding box center [962, 601] width 33 height 18
paste input "6.73"
type input "7.6179314386170525"
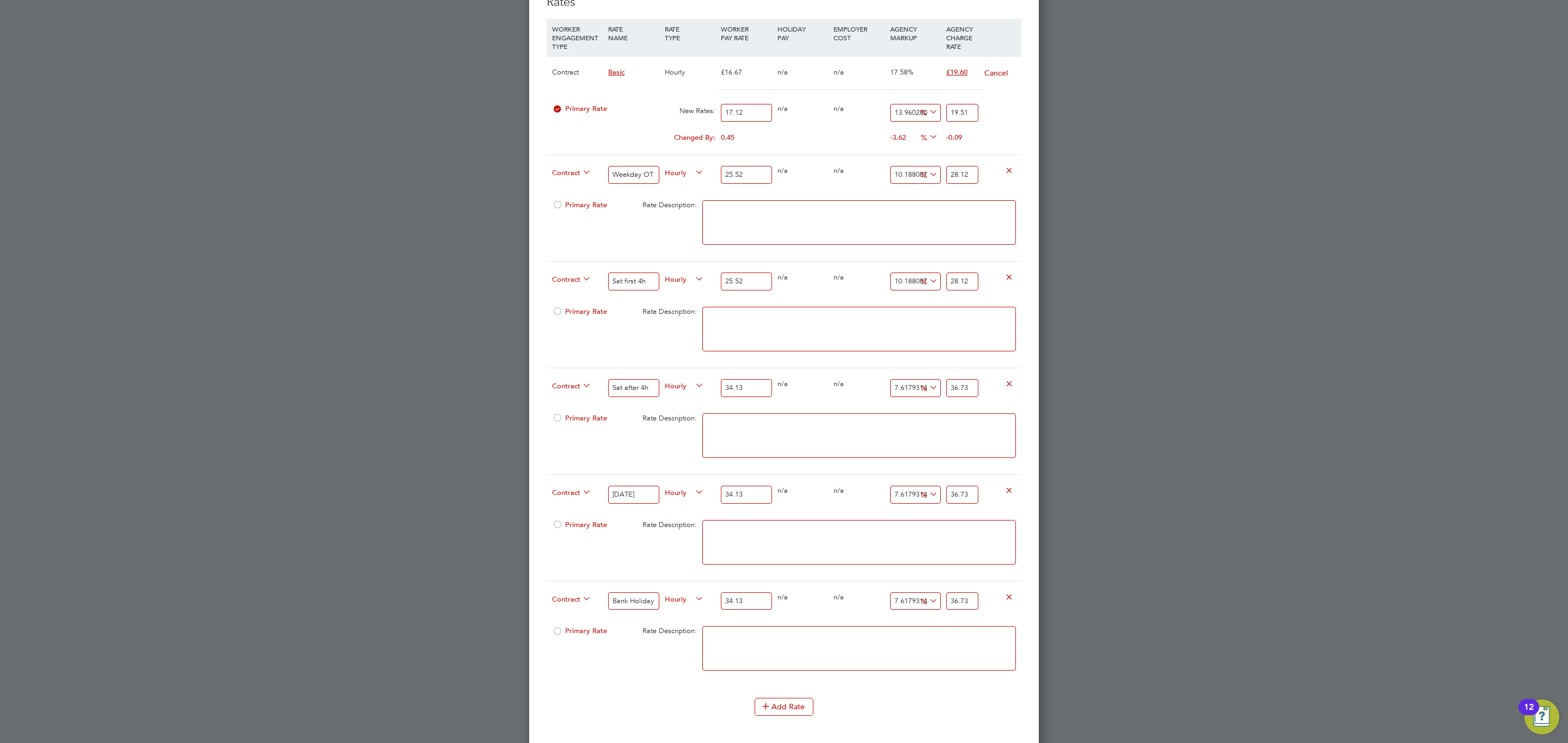
type input "36.73"
click at [865, 598] on div "0 n/a" at bounding box center [858, 597] width 56 height 32
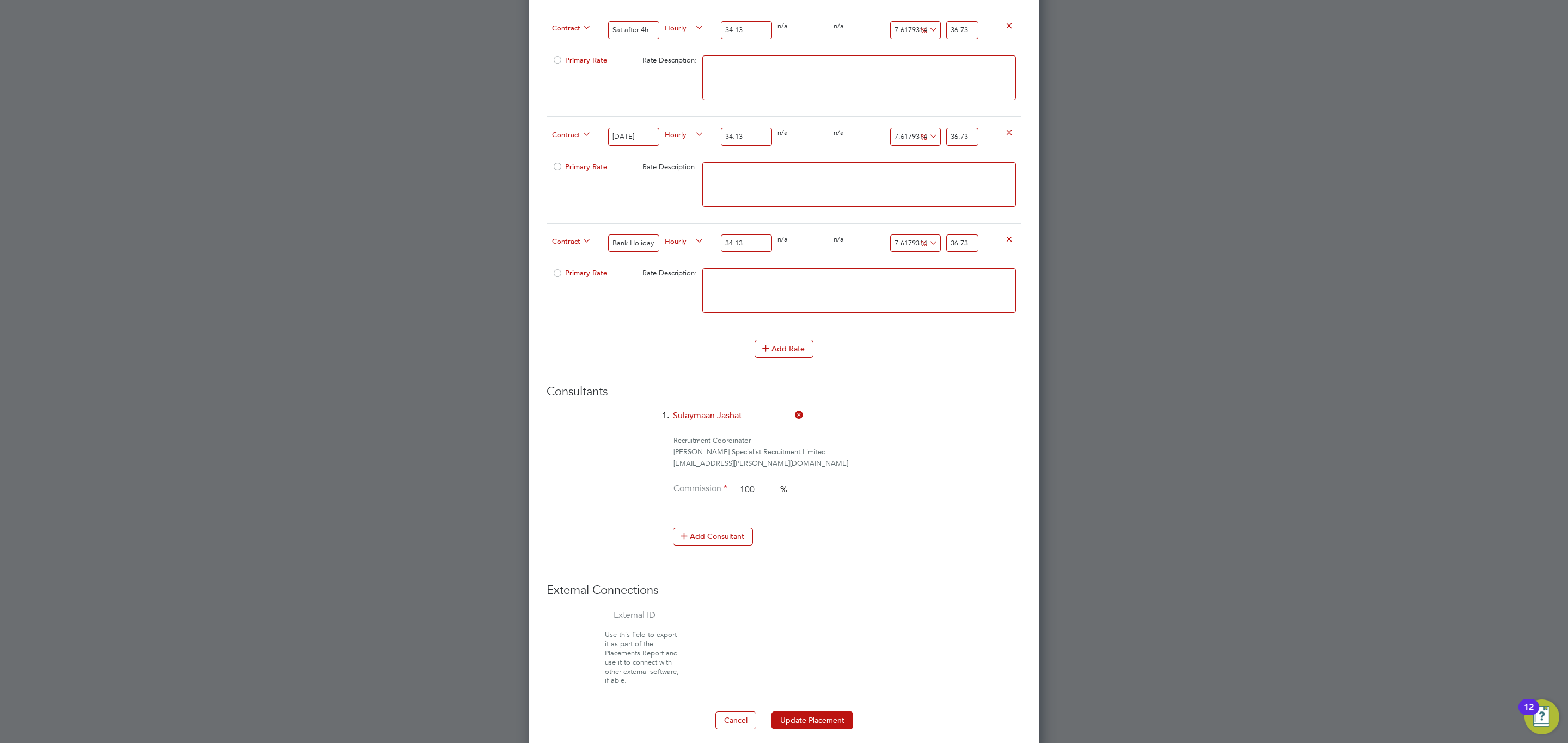
scroll to position [1671, 0]
click at [838, 708] on button "Update Placement" at bounding box center [811, 712] width 81 height 17
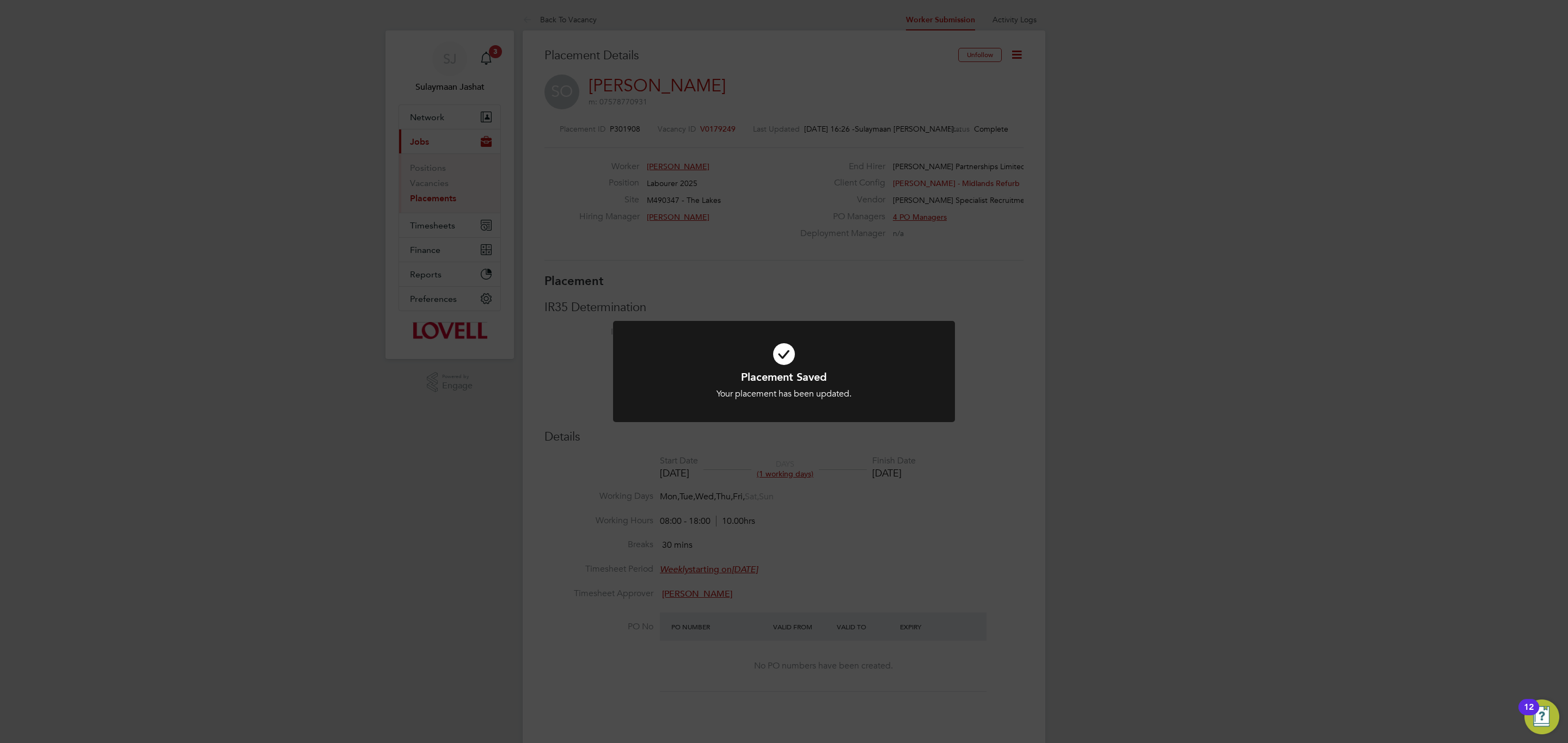
scroll to position [33, 77]
click at [815, 578] on div "Placement Saved Your placement has been updated. Cancel Okay" at bounding box center [784, 371] width 1568 height 743
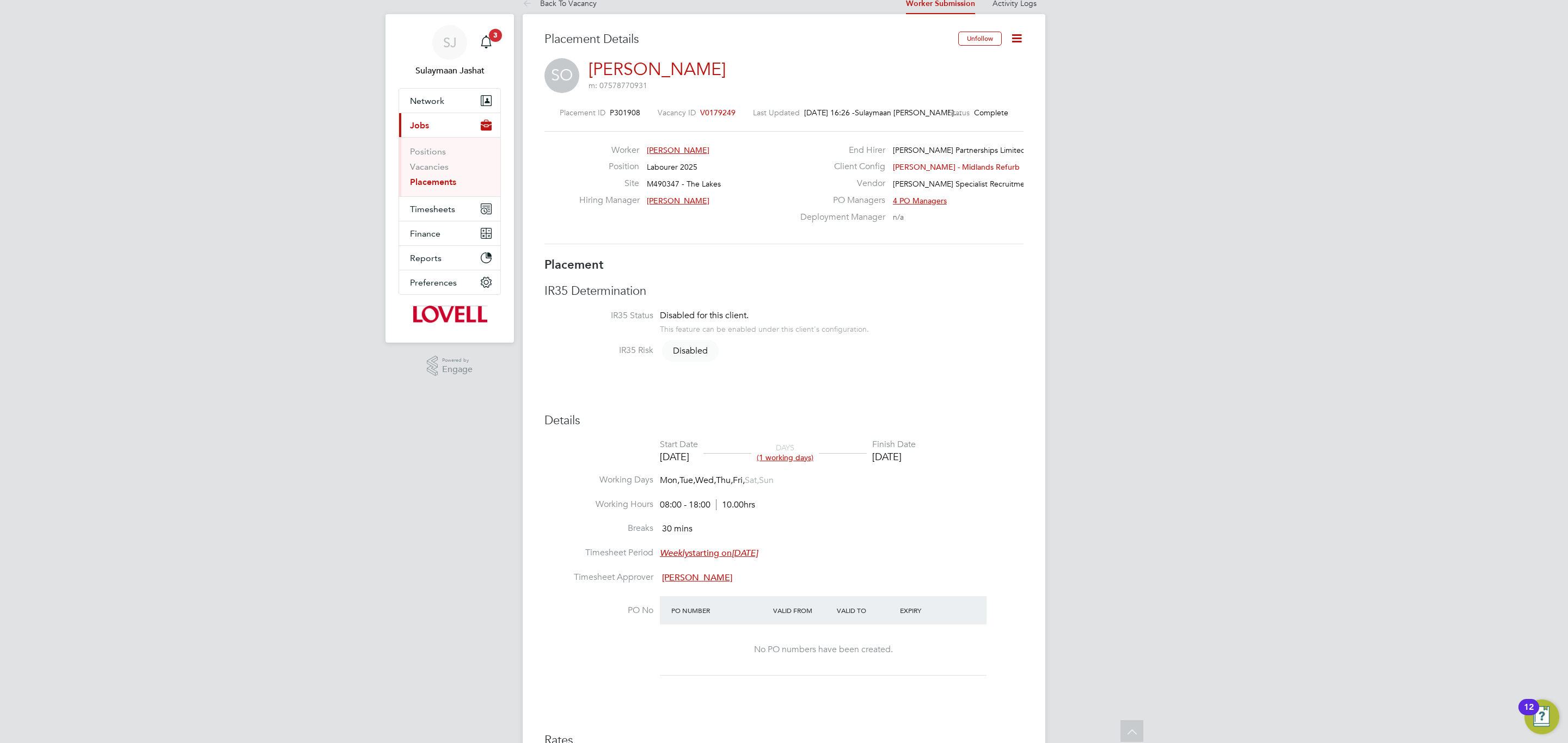
scroll to position [0, 0]
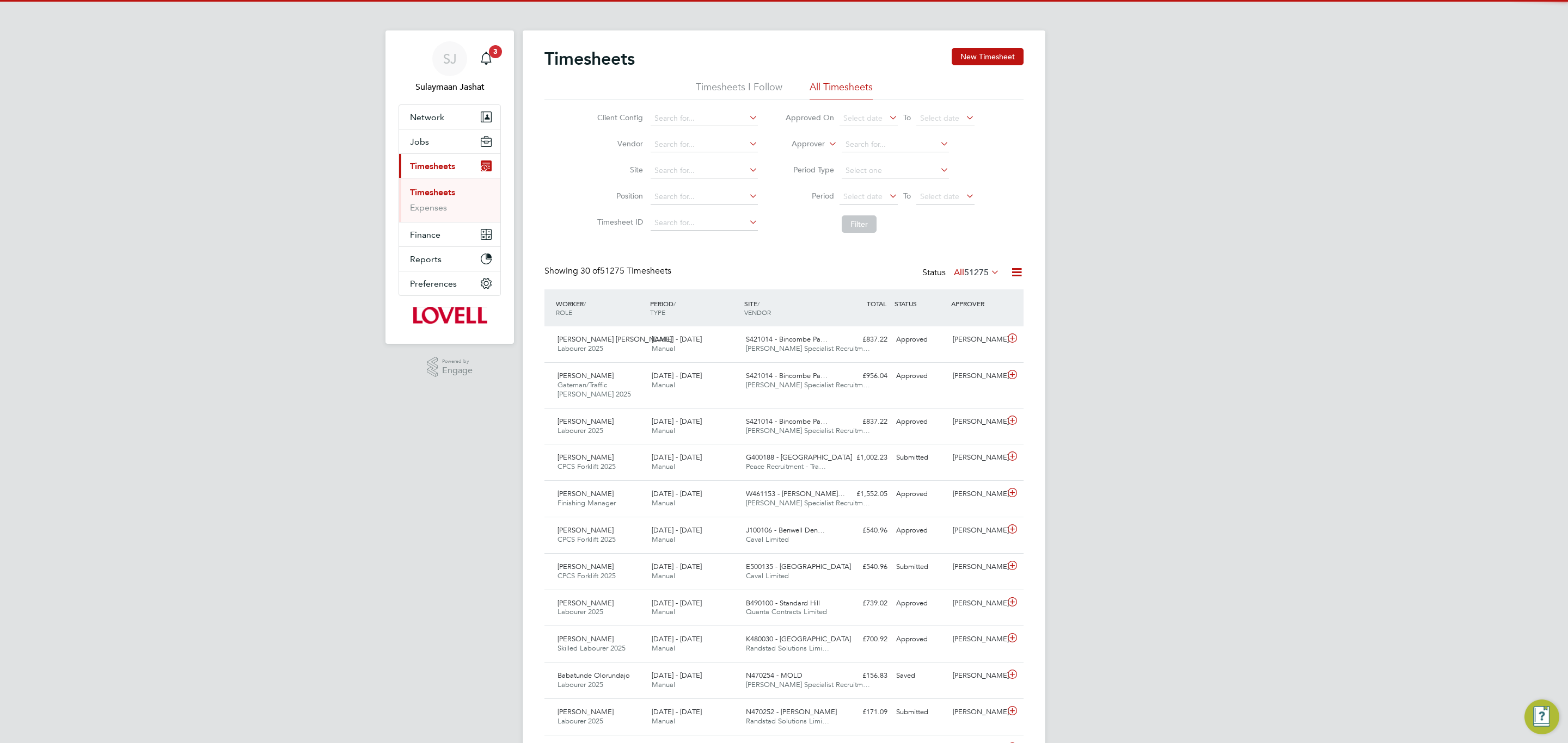
click at [827, 143] on icon at bounding box center [827, 141] width 0 height 10
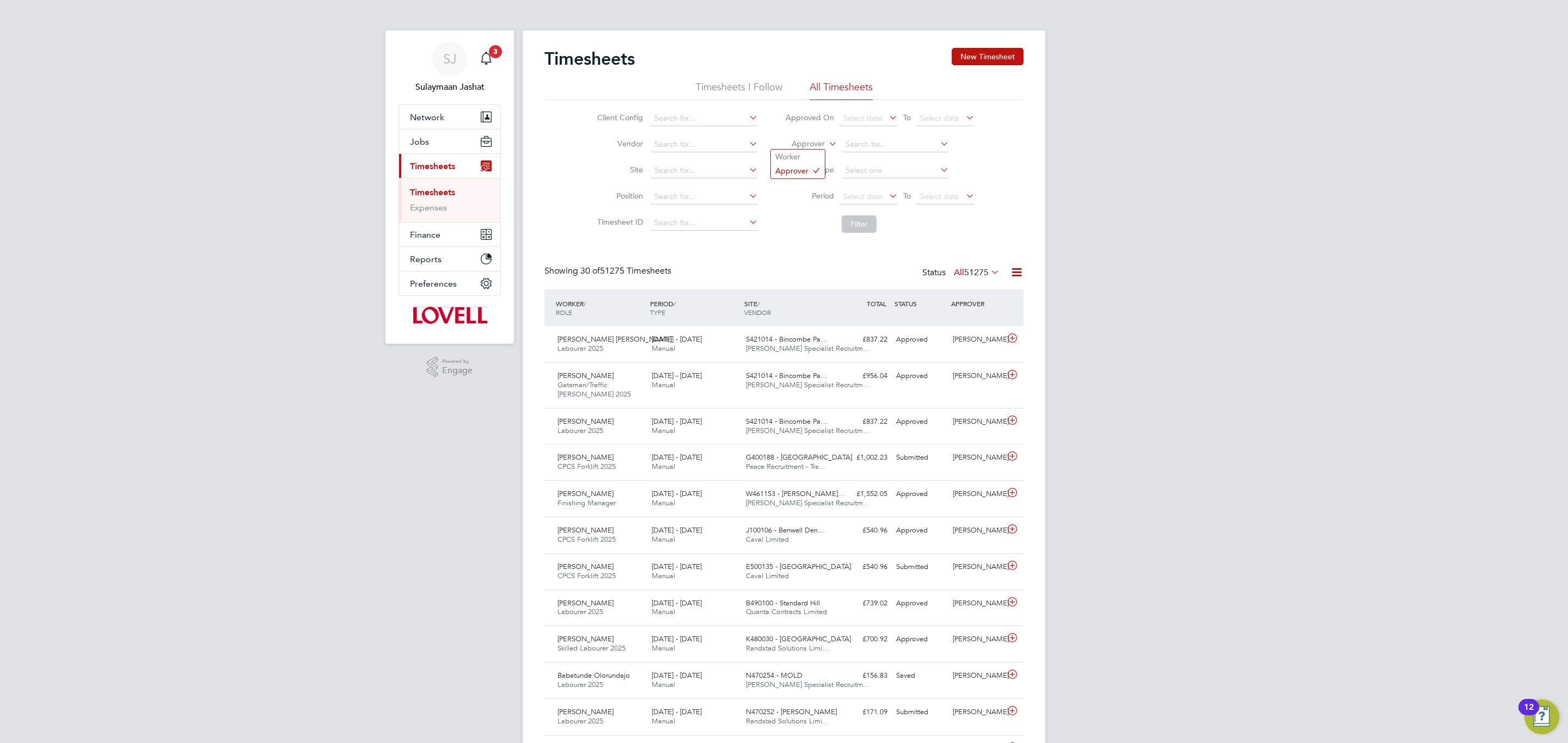
drag, startPoint x: 817, startPoint y: 154, endPoint x: 828, endPoint y: 152, distance: 11.2
click at [817, 155] on li "Worker" at bounding box center [798, 156] width 54 height 14
click at [870, 145] on input at bounding box center [895, 144] width 107 height 15
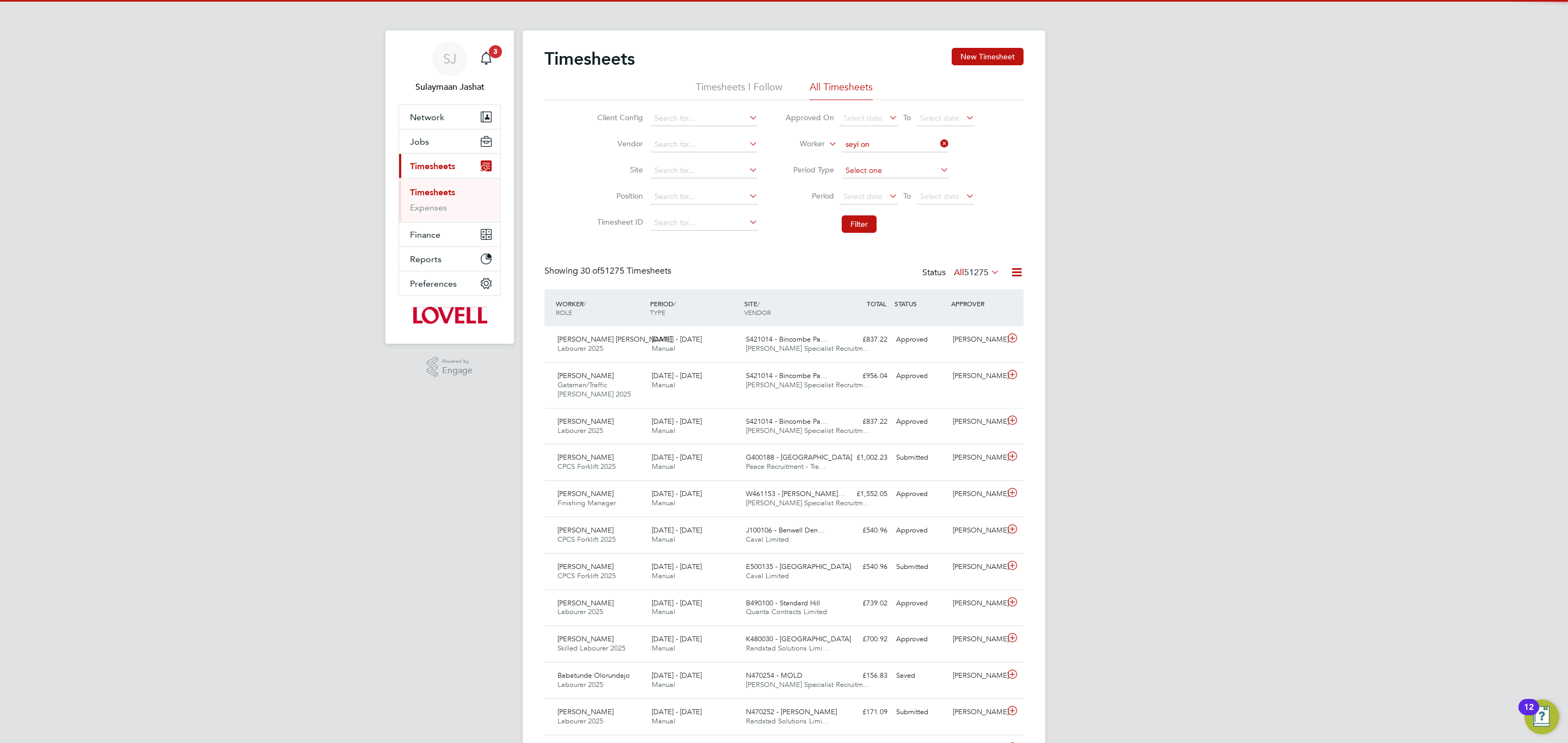
drag, startPoint x: 872, startPoint y: 153, endPoint x: 865, endPoint y: 173, distance: 21.2
click at [872, 154] on li "Seyi On ololu" at bounding box center [894, 159] width 108 height 14
type input "[PERSON_NAME]"
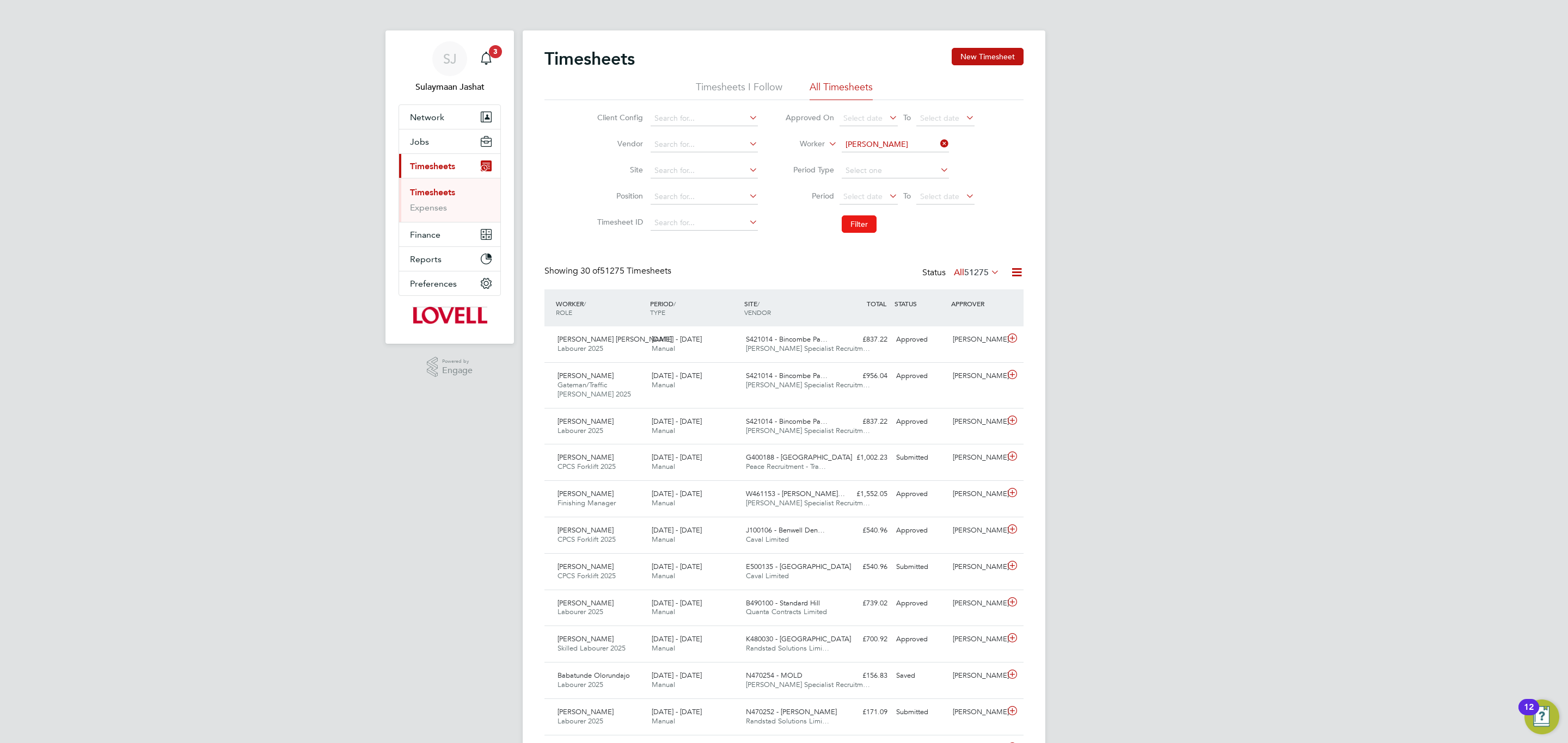
click at [849, 230] on button "Filter" at bounding box center [859, 224] width 34 height 17
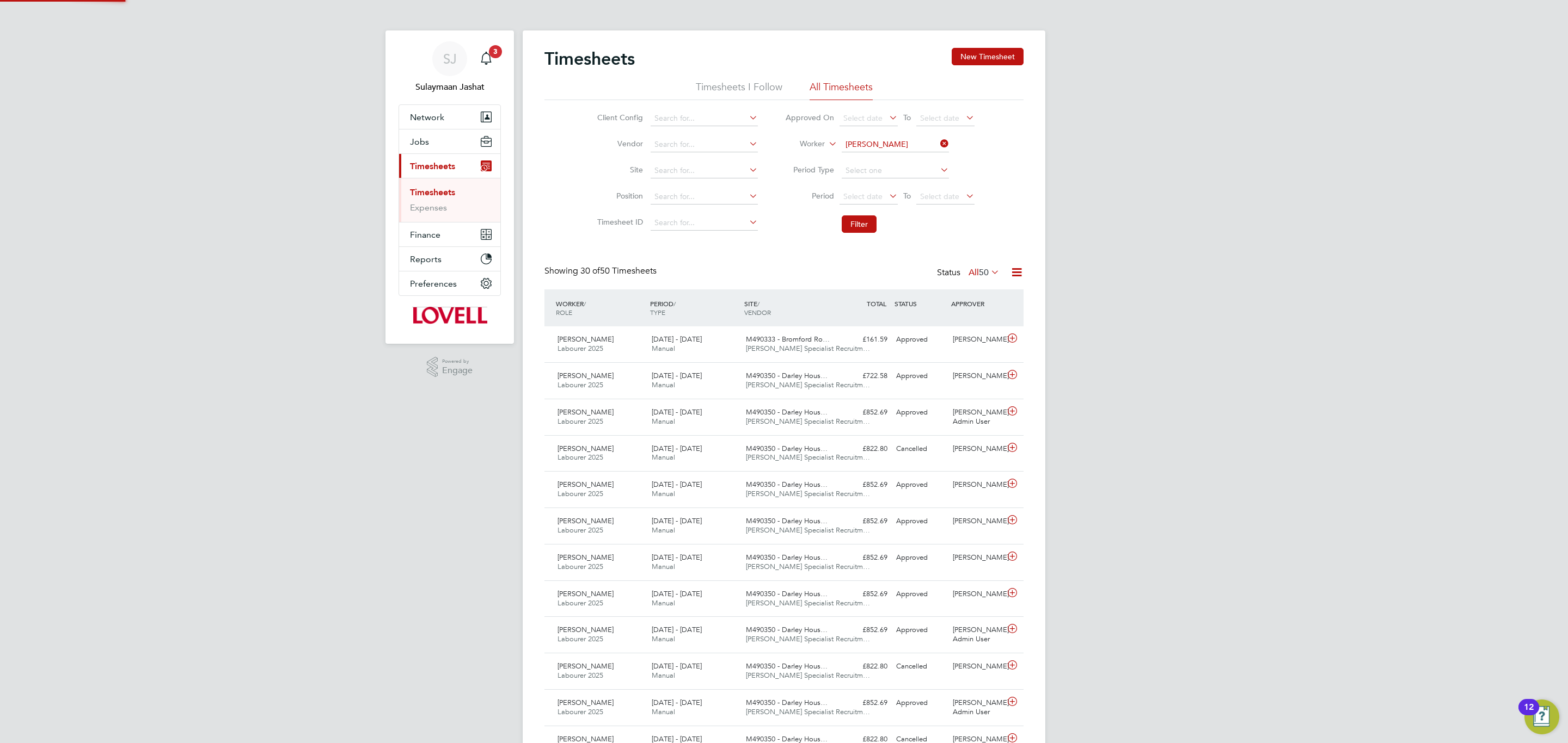
click at [975, 271] on label "All 50" at bounding box center [983, 272] width 31 height 11
click at [983, 338] on li "Approved" at bounding box center [978, 339] width 50 height 15
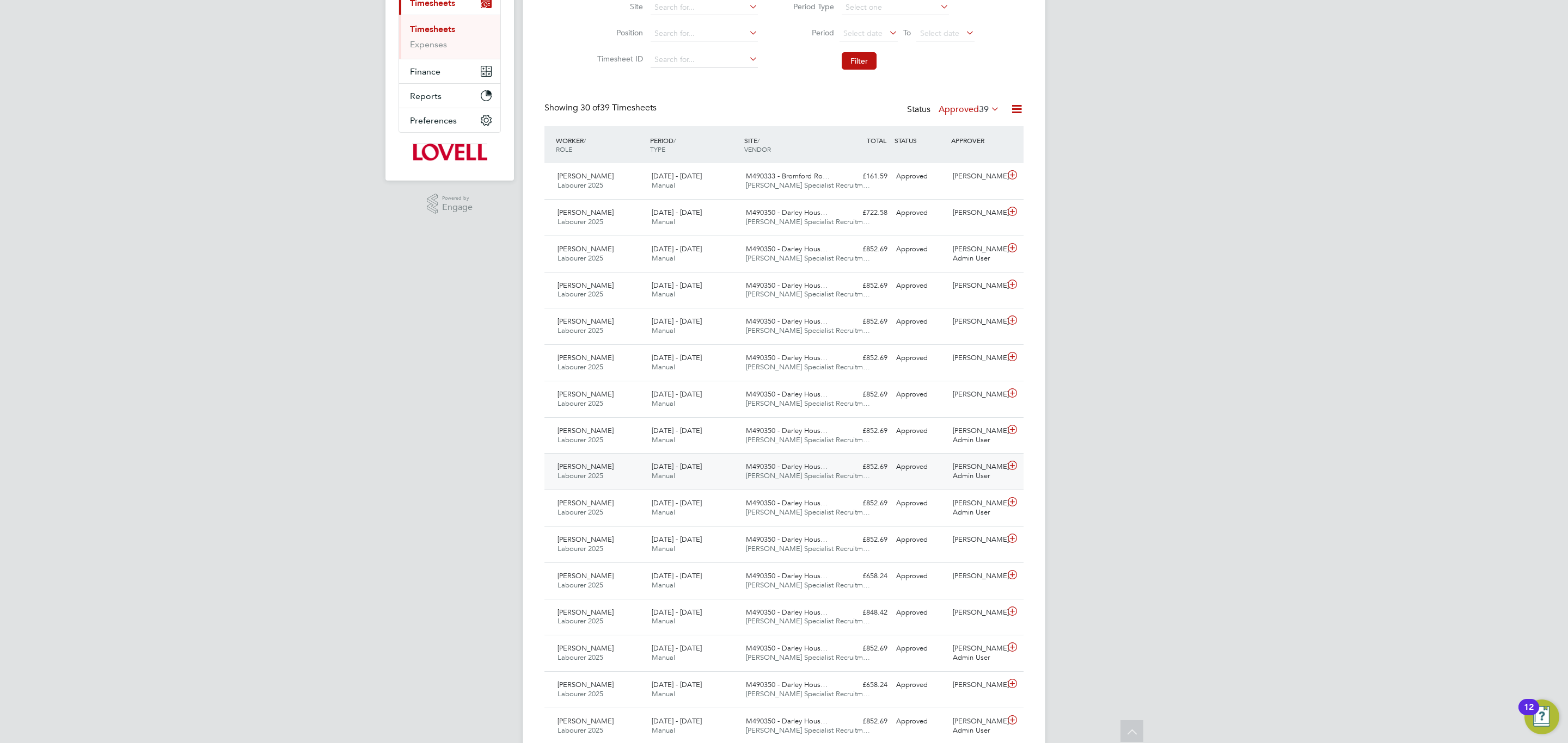
click at [735, 466] on div "[DATE] - [DATE] Manual" at bounding box center [695, 471] width 94 height 27
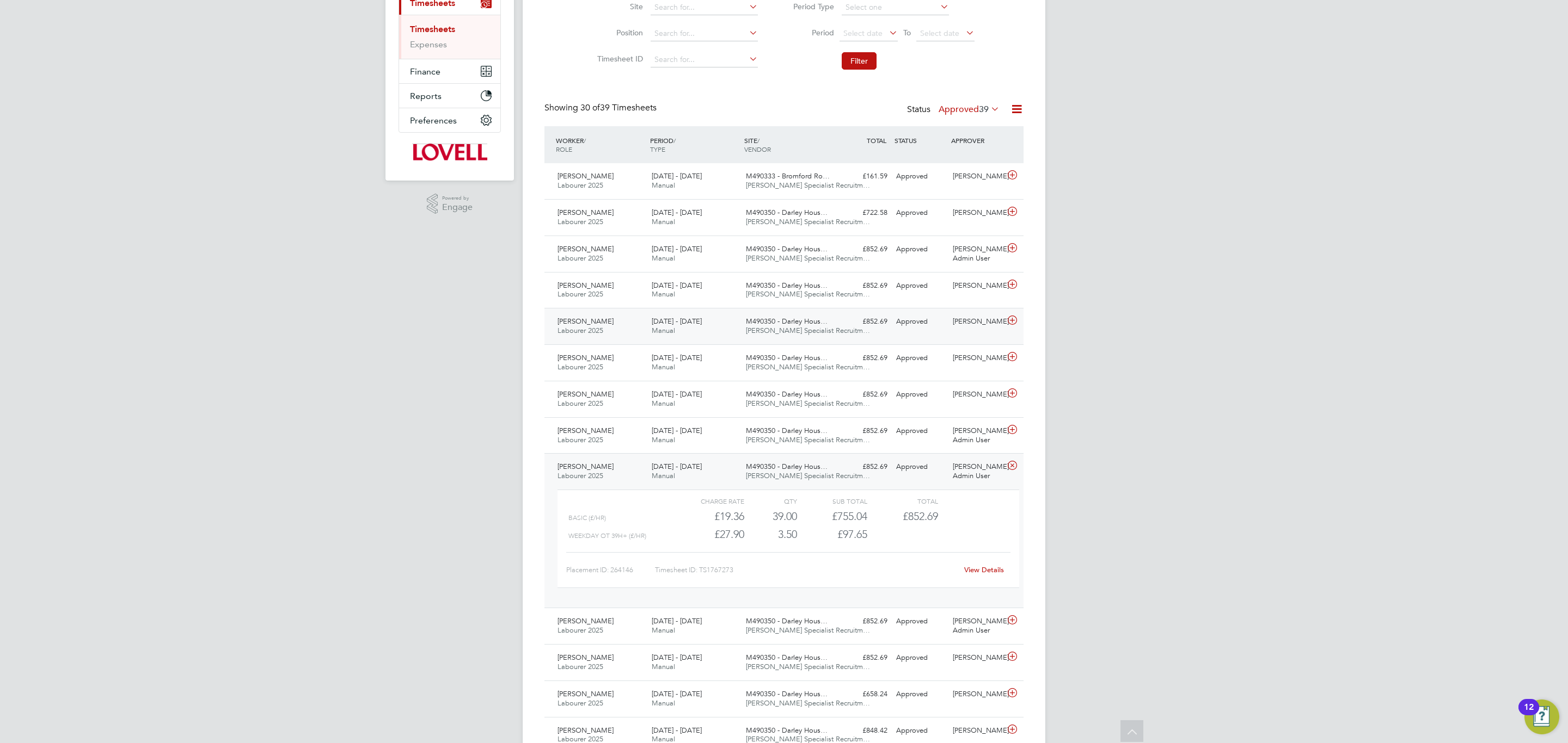
click at [741, 329] on div "M490350 - Darley Hous… [PERSON_NAME] Specialist Recruitm…" at bounding box center [788, 326] width 94 height 27
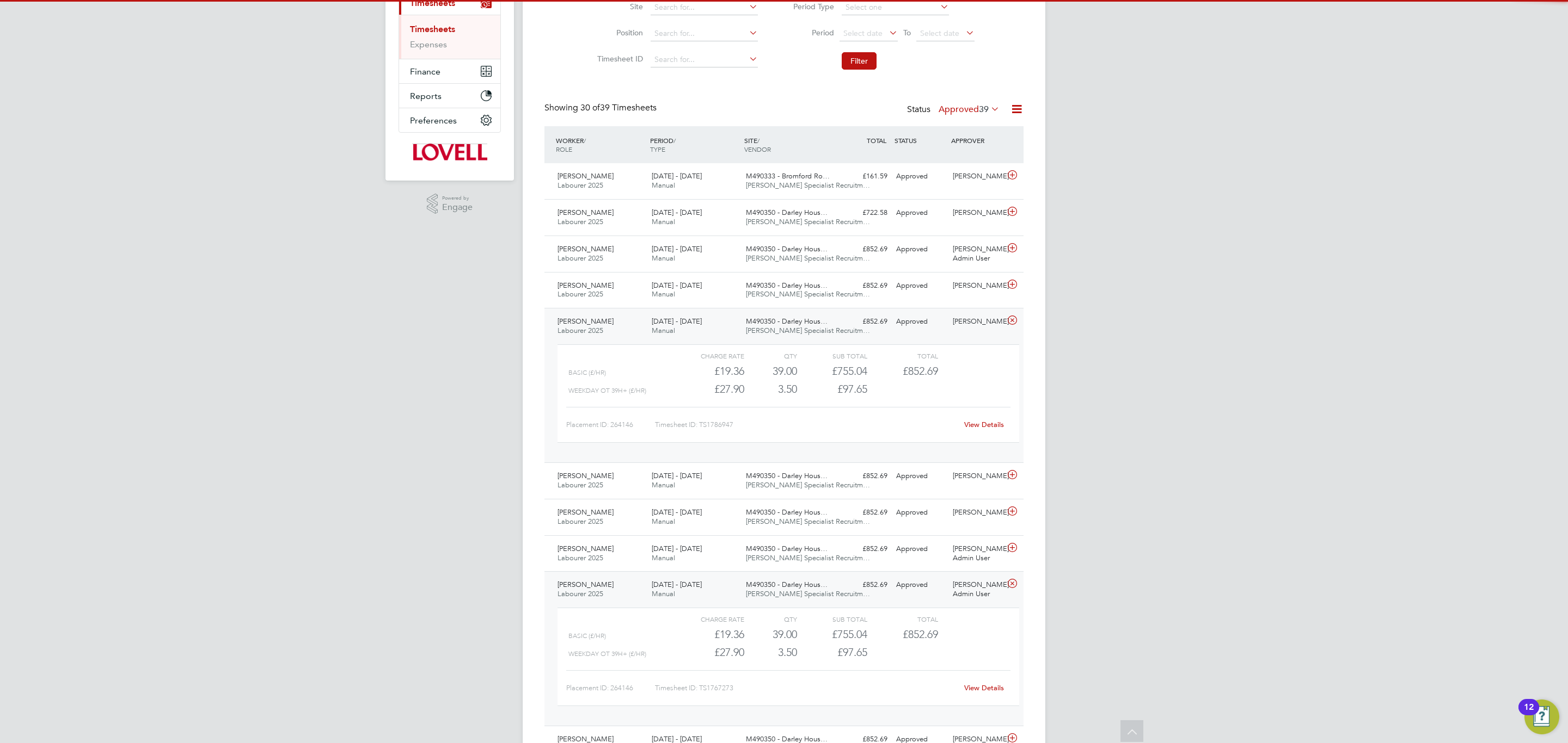
click at [740, 329] on div "[PERSON_NAME] Labourer 2025 [DATE] - [DATE] [DATE] - [DATE] Manual M490350 - Da…" at bounding box center [784, 385] width 479 height 155
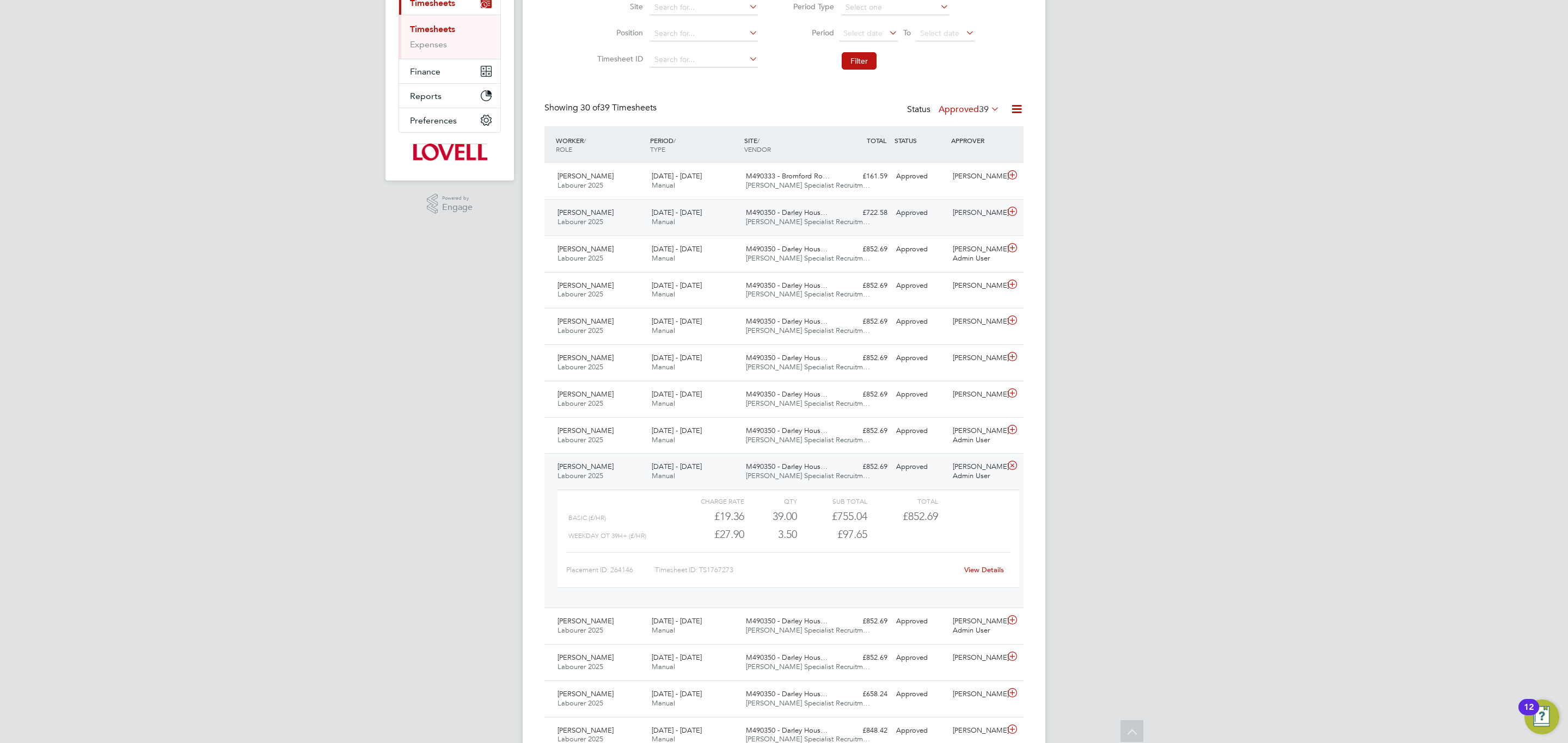
click at [745, 215] on div "M490350 - Darley Hous… [PERSON_NAME] Specialist Recruitm…" at bounding box center [788, 217] width 94 height 27
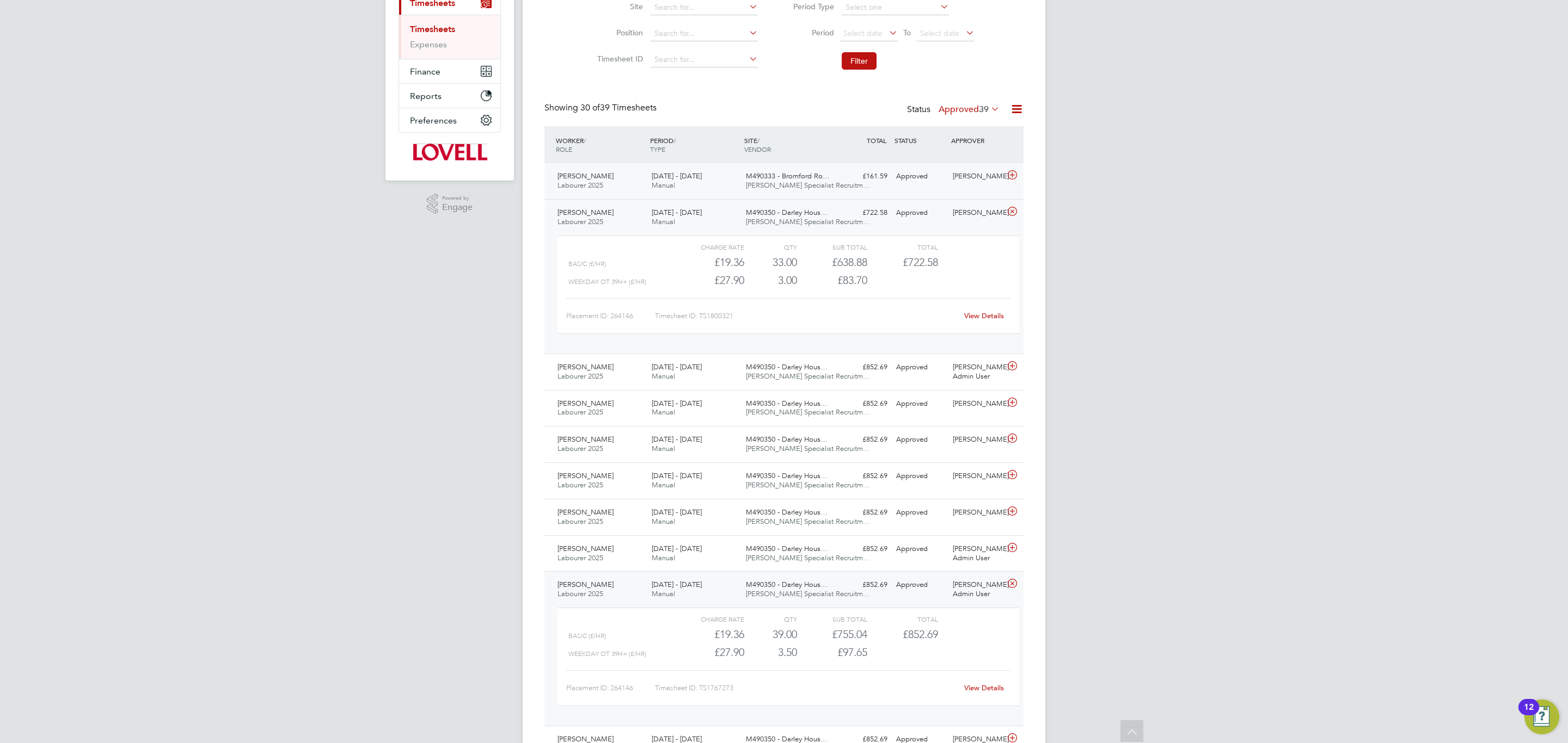
click at [775, 186] on span "[PERSON_NAME] Specialist Recruitm…" at bounding box center [808, 186] width 124 height 10
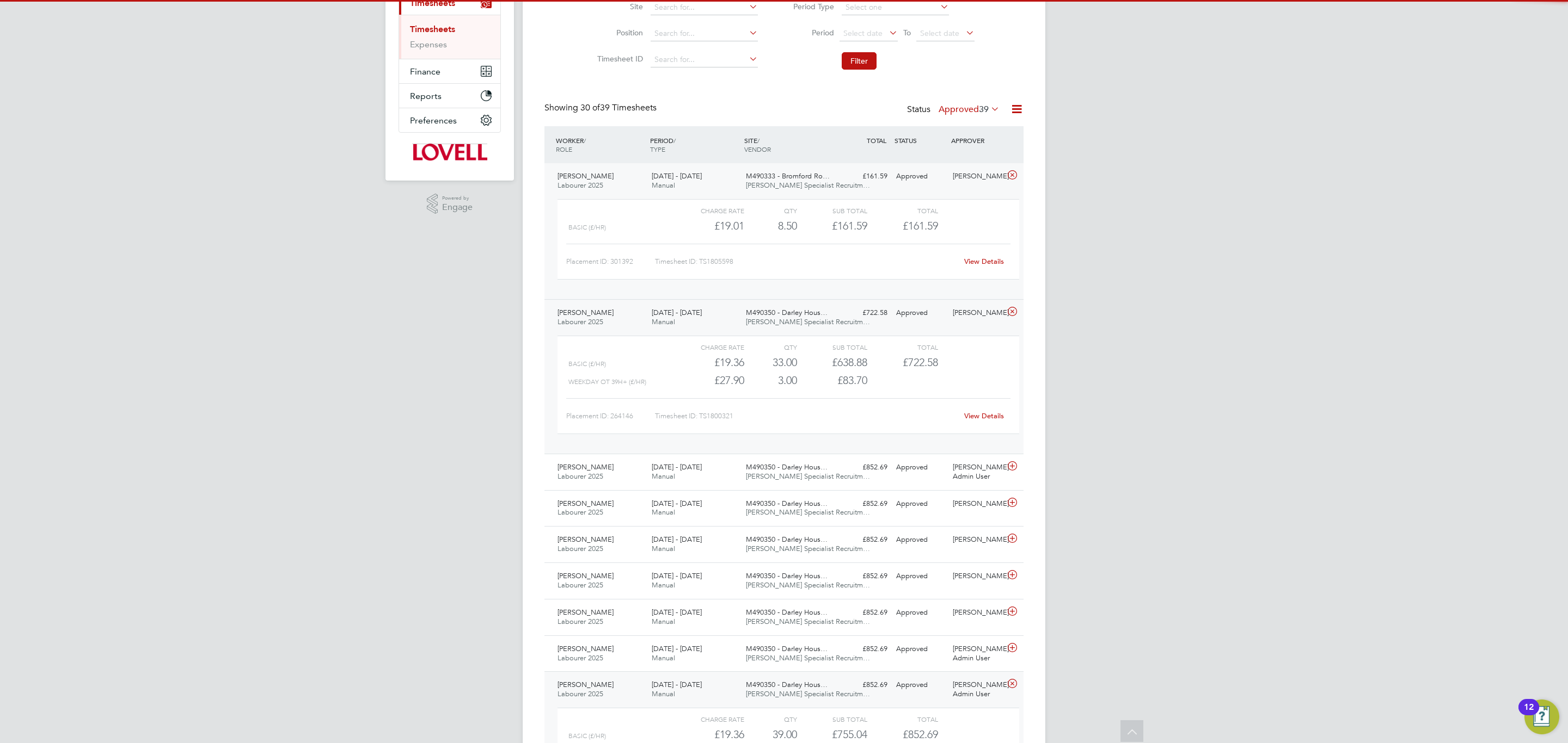
click at [775, 186] on span "[PERSON_NAME] Specialist Recruitm…" at bounding box center [808, 186] width 124 height 10
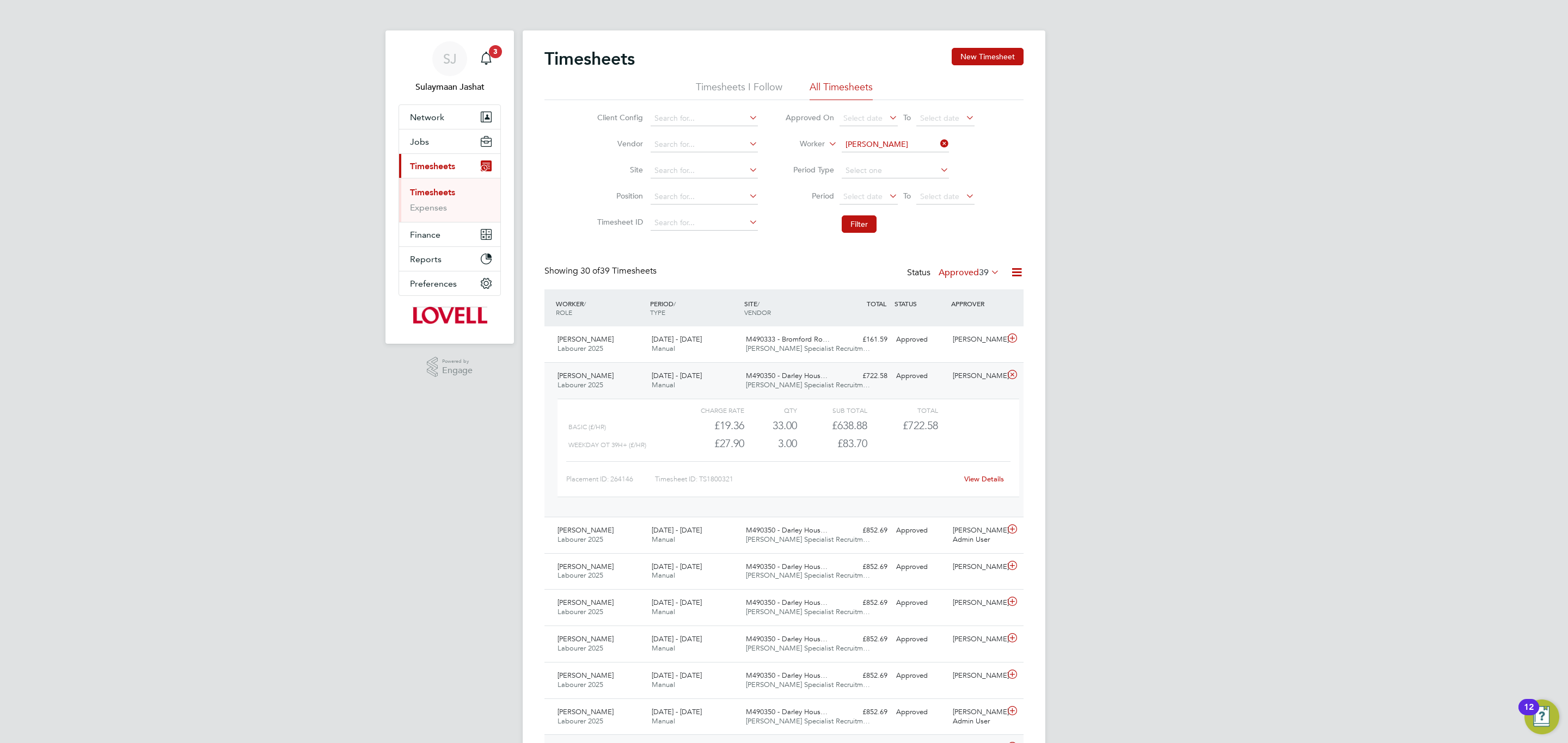
click at [709, 373] on div "[DATE] - [DATE] Manual" at bounding box center [695, 381] width 94 height 27
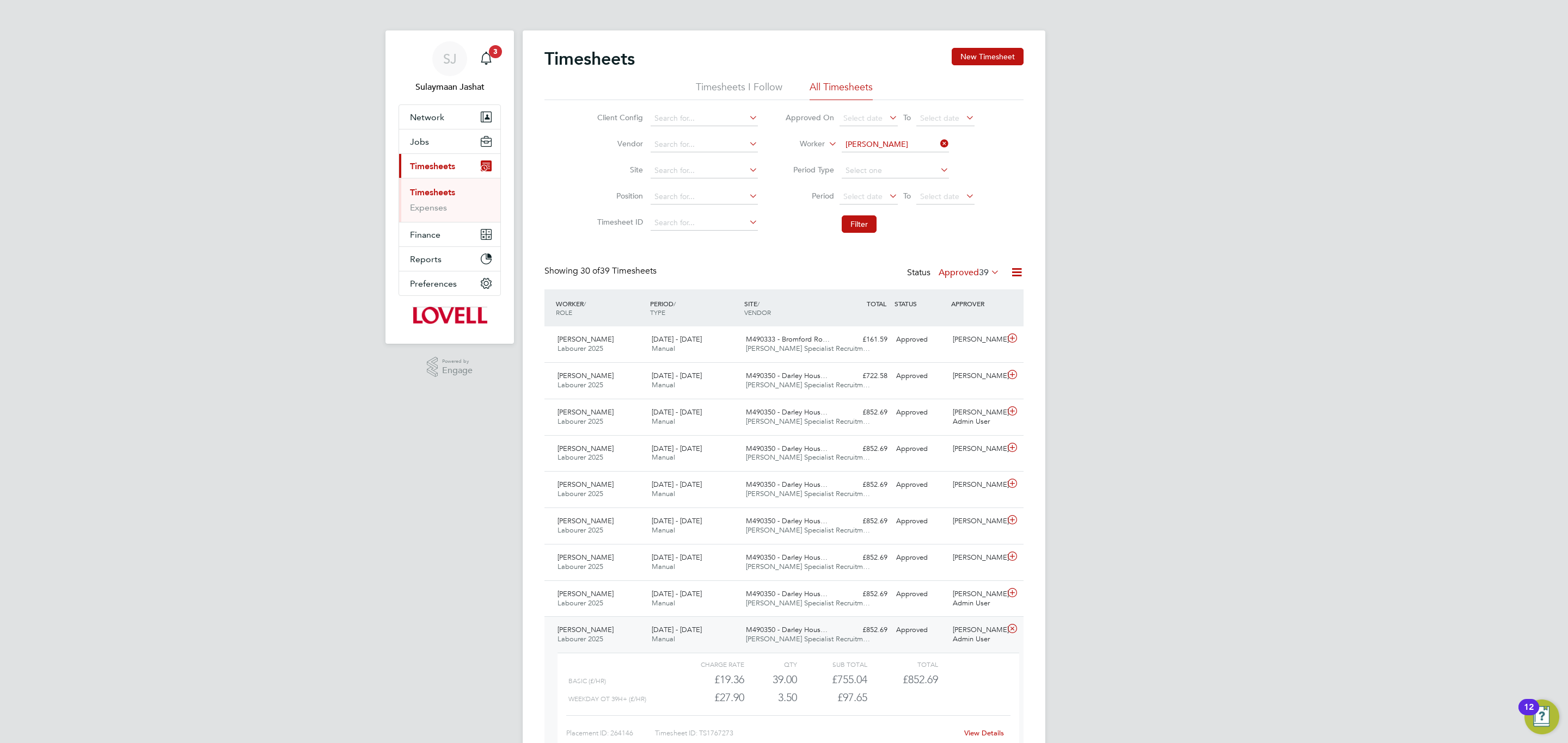
click at [728, 632] on div "[DATE] - [DATE] Manual" at bounding box center [695, 635] width 94 height 27
click at [444, 137] on button "Jobs" at bounding box center [450, 141] width 101 height 24
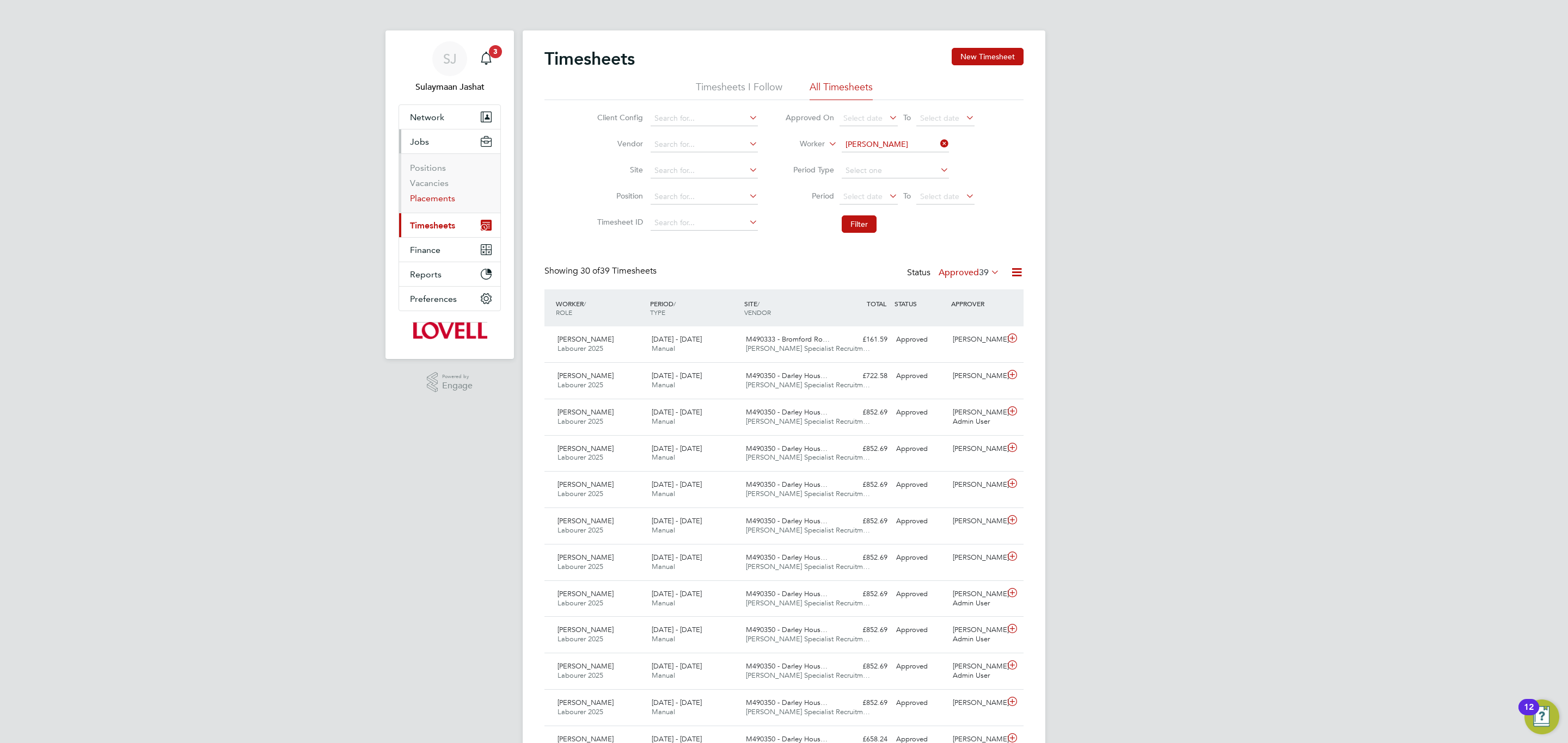
click at [448, 196] on link "Placements" at bounding box center [432, 198] width 45 height 11
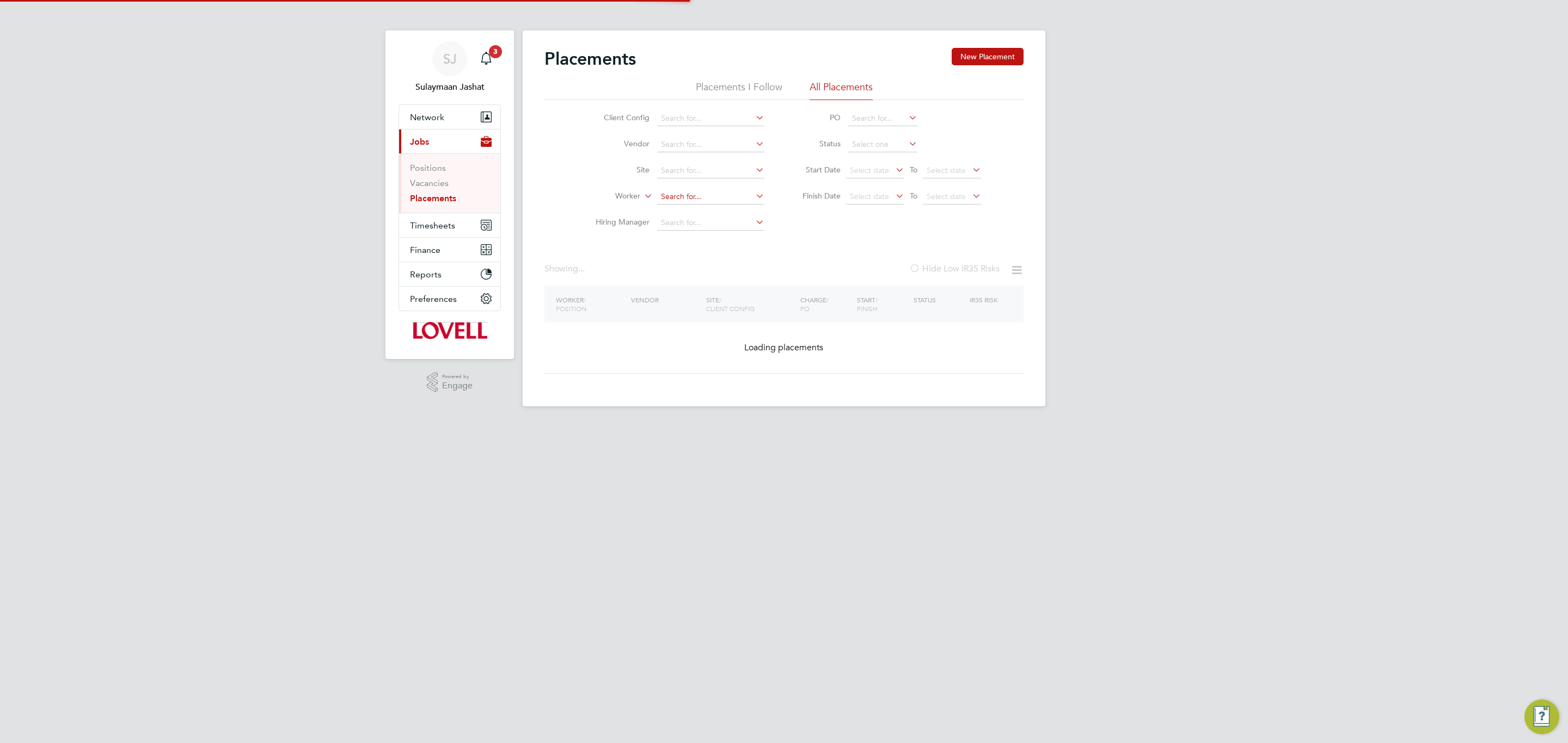
click at [719, 202] on input at bounding box center [711, 197] width 107 height 15
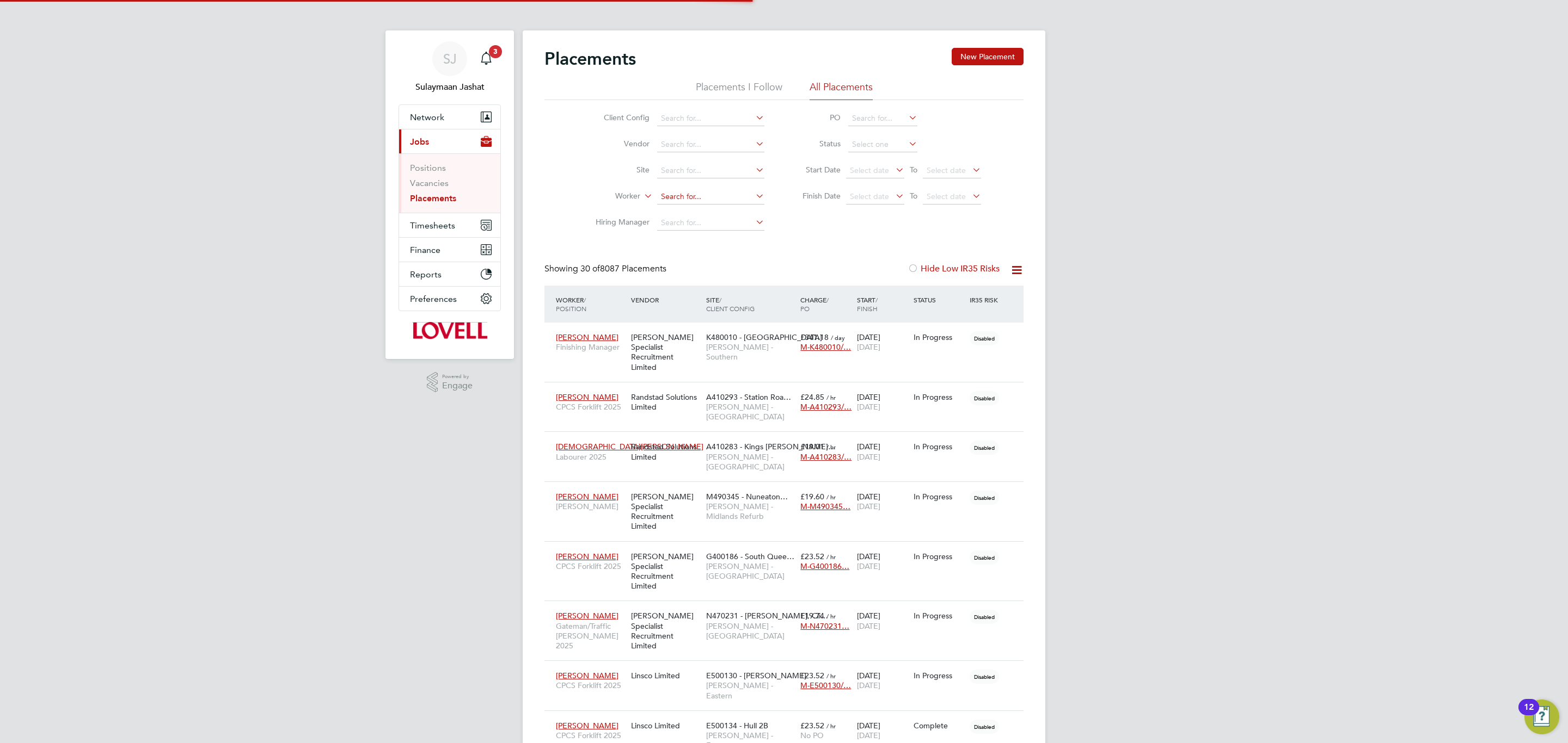
click at [715, 199] on input at bounding box center [711, 197] width 107 height 15
click at [719, 219] on li "[PERSON_NAME]" at bounding box center [710, 212] width 108 height 14
type input "[PERSON_NAME]"
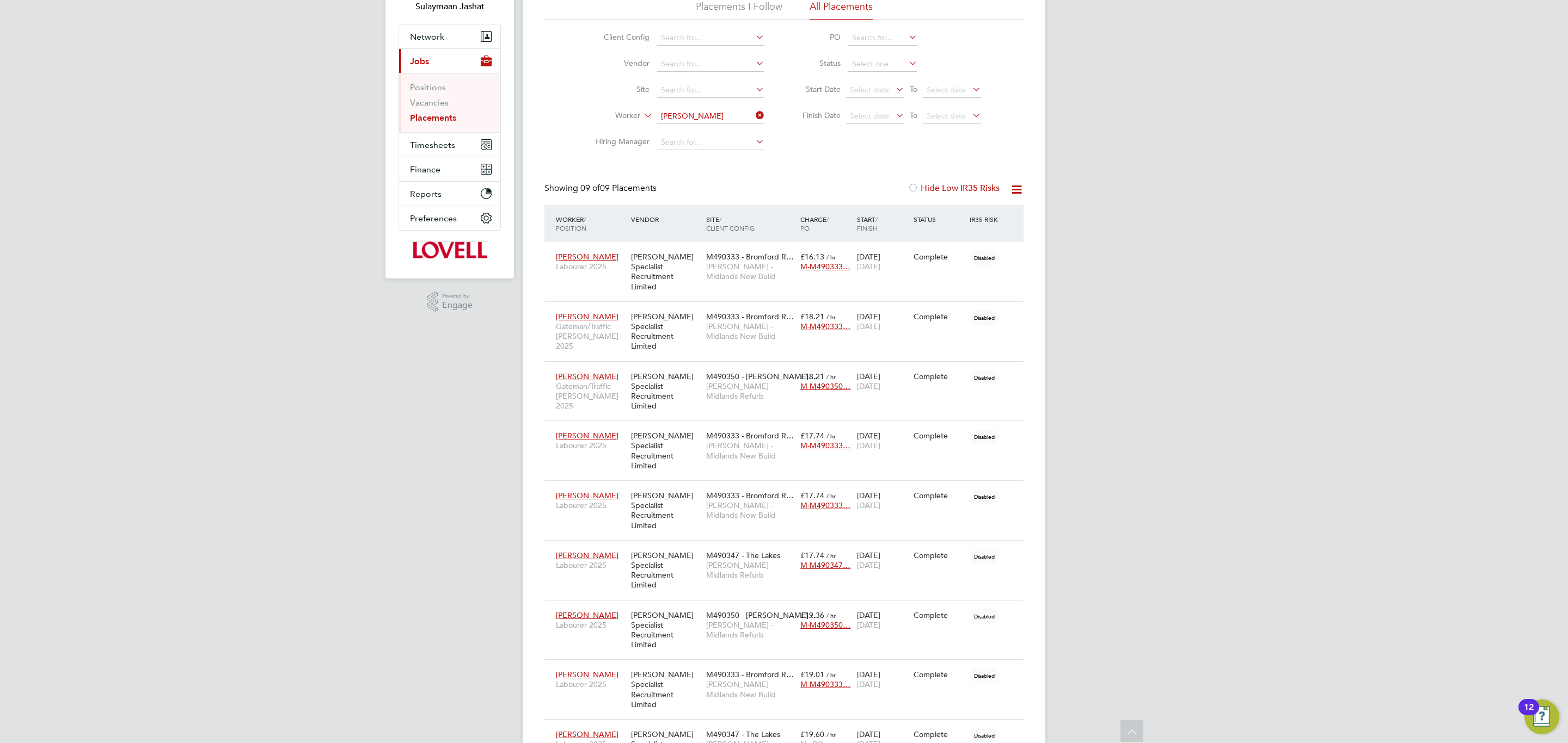
click at [1120, 542] on div "SJ Sulaymaan Jashat Notifications 3 Applications: Network Team Members Business…" at bounding box center [784, 375] width 1568 height 910
click at [738, 605] on div "M490350 - [PERSON_NAME]… [PERSON_NAME] - Midlands Refurb" at bounding box center [750, 625] width 94 height 41
click at [458, 141] on button "Timesheets" at bounding box center [450, 144] width 101 height 24
click at [439, 116] on link "Timesheets" at bounding box center [432, 112] width 45 height 11
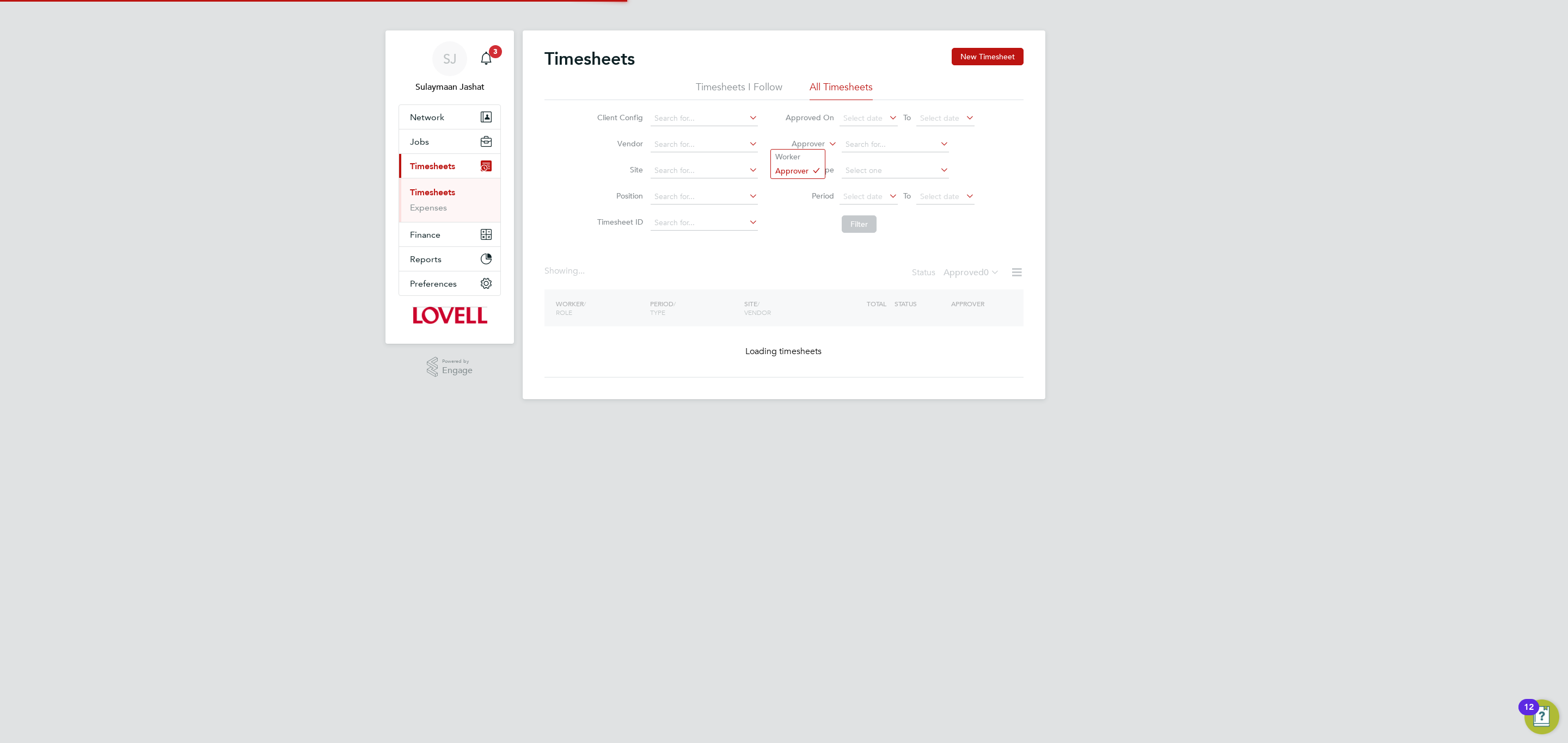
click at [797, 141] on label "Approver" at bounding box center [800, 143] width 49 height 11
click at [808, 153] on li "Worker" at bounding box center [798, 156] width 54 height 14
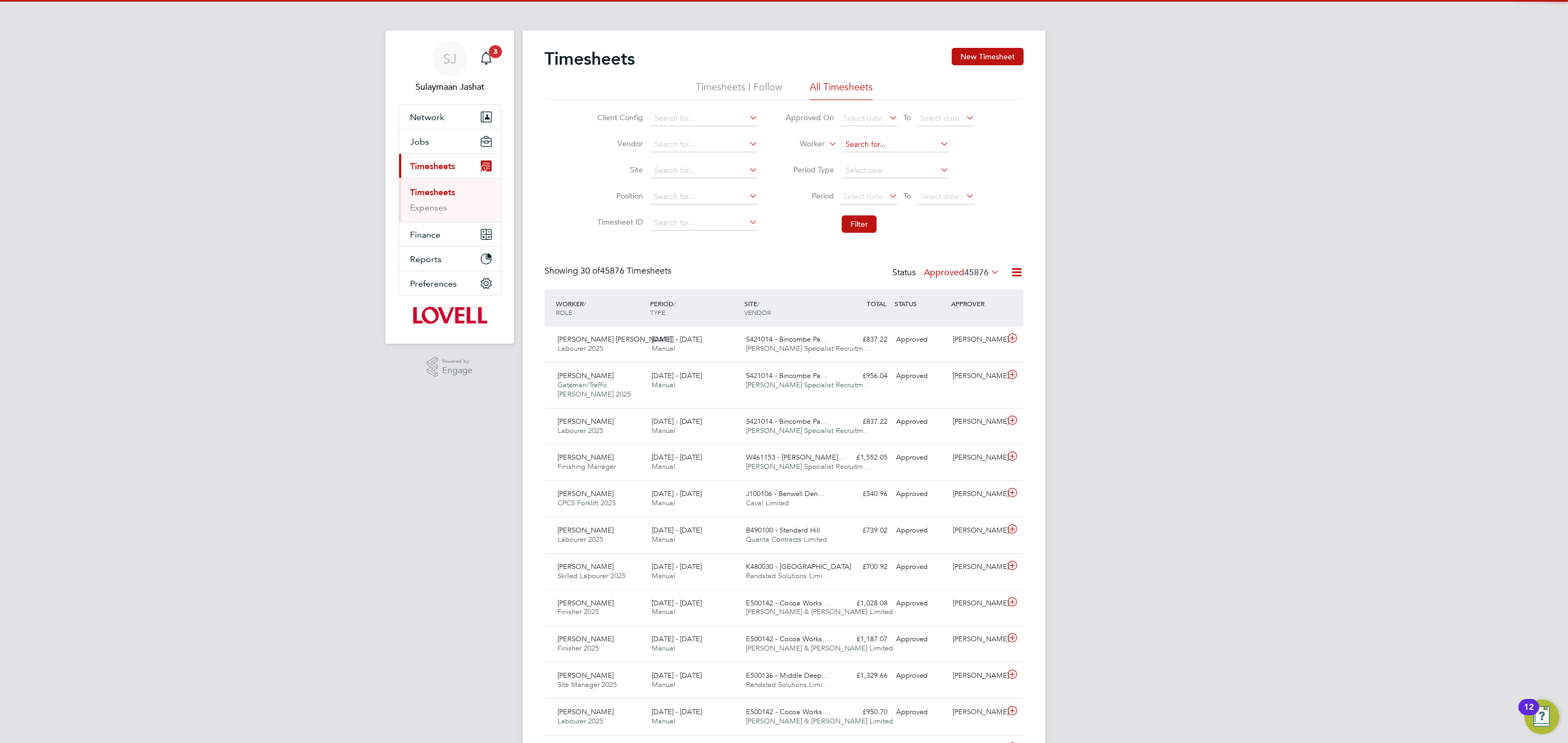
click at [868, 148] on input at bounding box center [895, 144] width 107 height 15
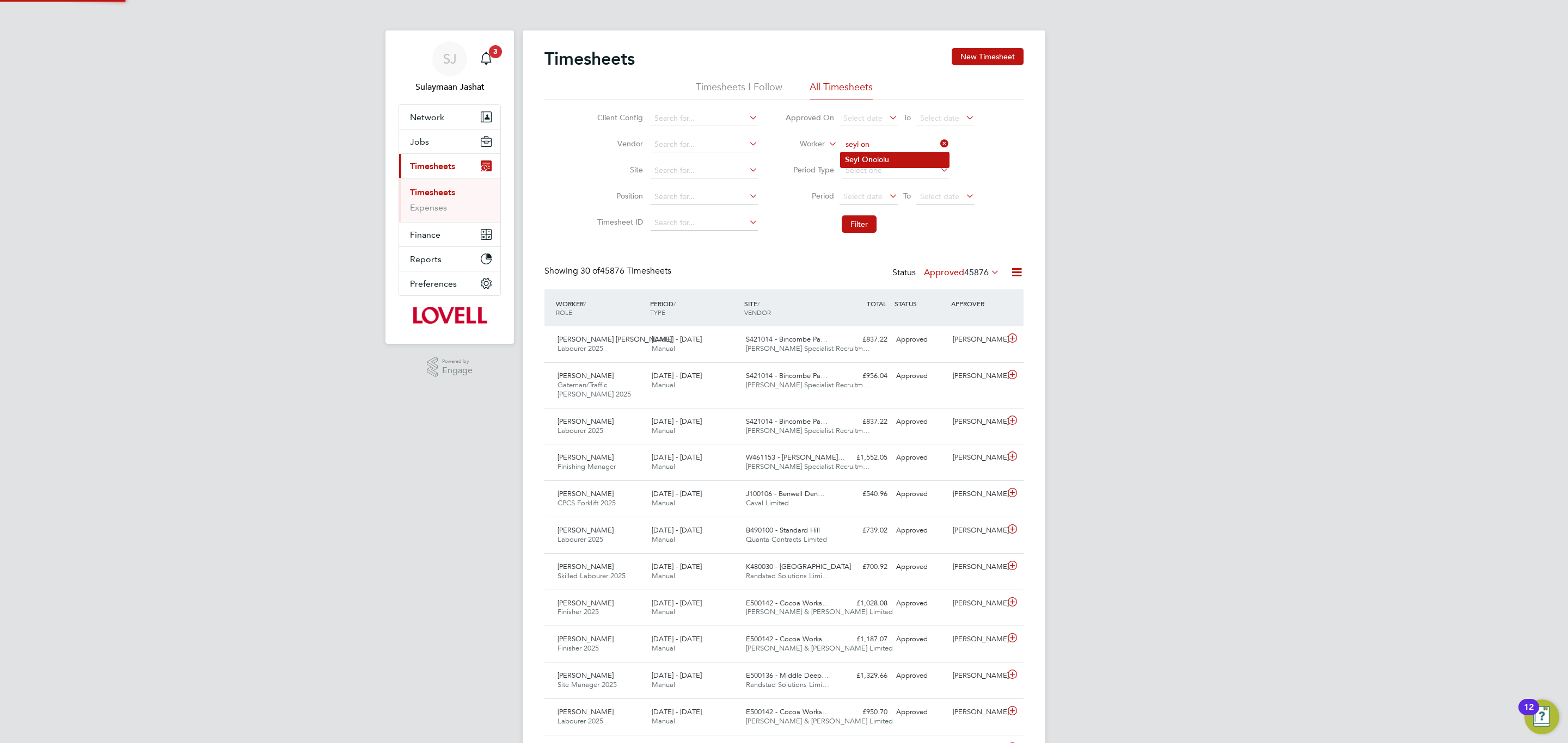
click at [871, 156] on b "On" at bounding box center [867, 160] width 11 height 10
type input "[PERSON_NAME]"
click at [868, 229] on button "Filter" at bounding box center [859, 224] width 34 height 17
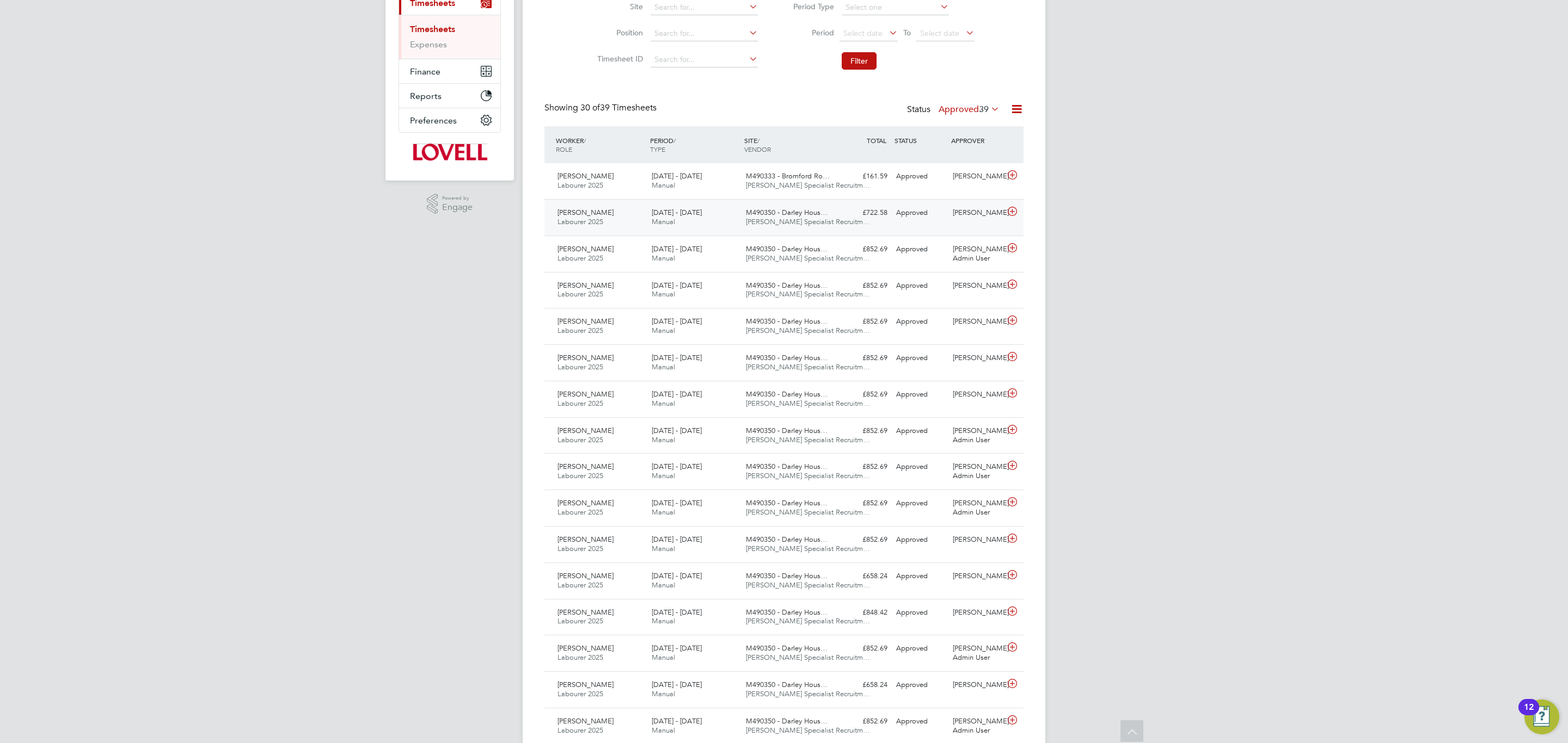
click at [668, 227] on div "[DATE] - [DATE] Manual" at bounding box center [695, 217] width 94 height 27
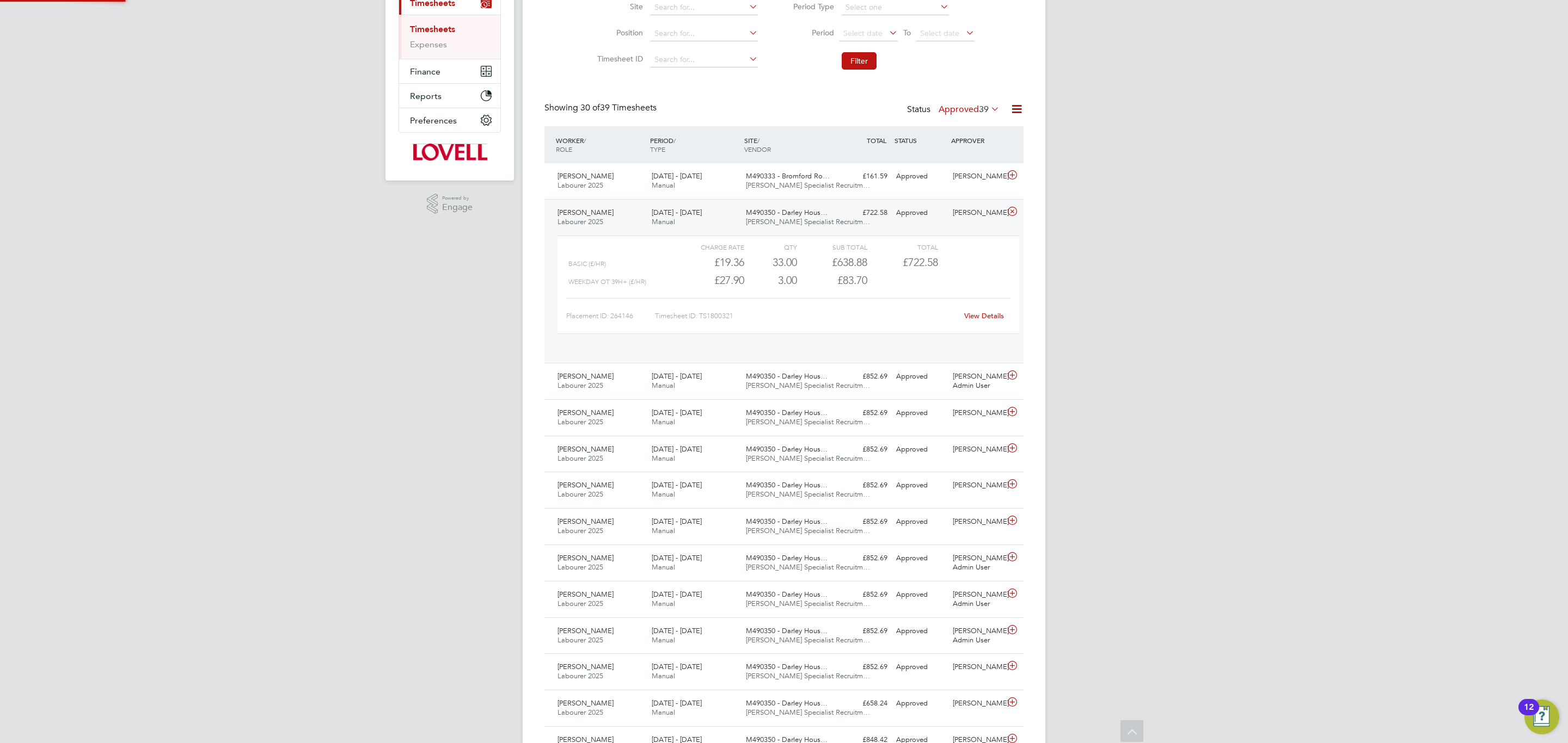
click at [668, 227] on div "2 - 8 Aug 2025 Manual" at bounding box center [695, 217] width 94 height 27
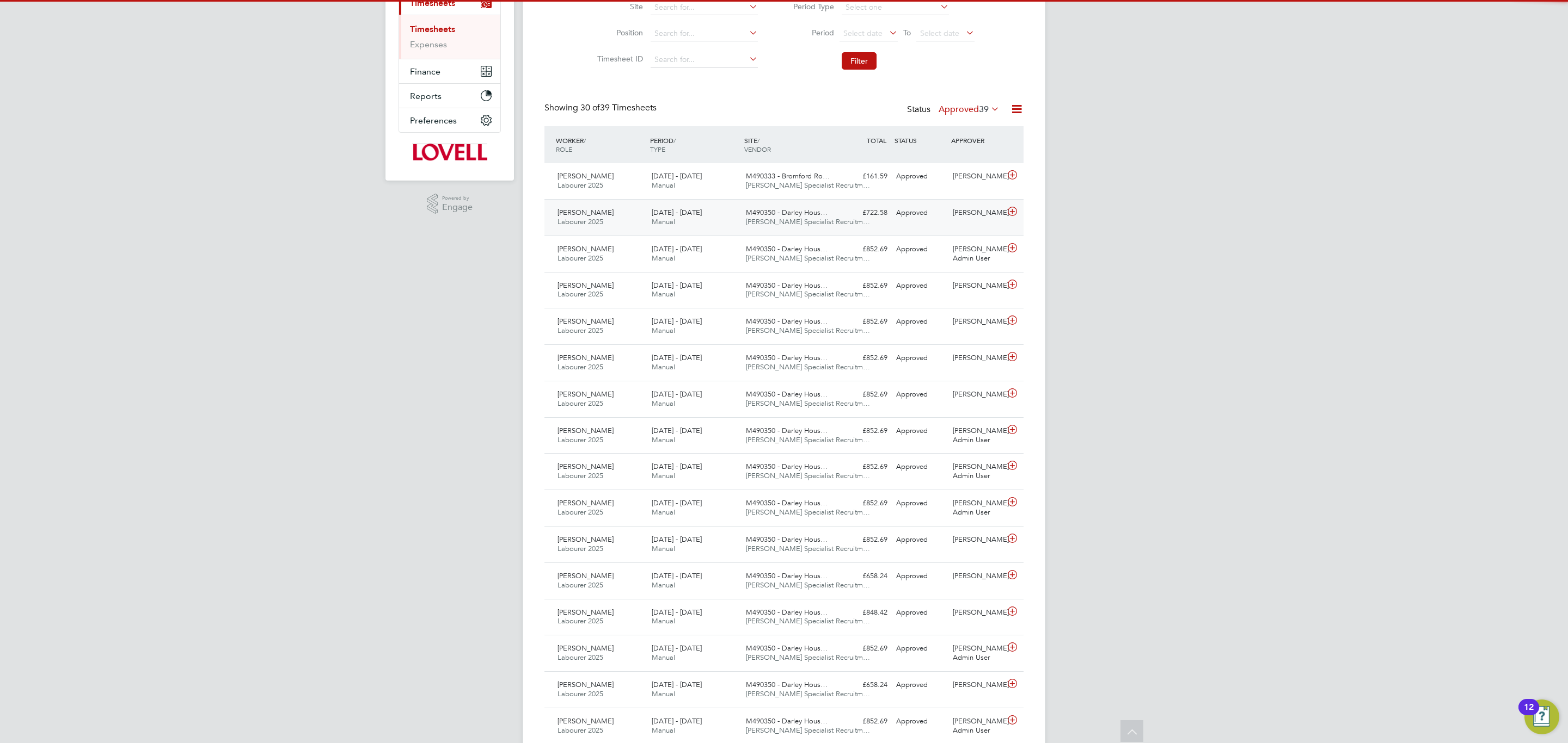
click at [691, 203] on div "Seyi Onololu Labourer 2025 2 - 8 Aug 2025 2 - 8 Aug 2025 Manual M490350 - Darle…" at bounding box center [784, 217] width 479 height 36
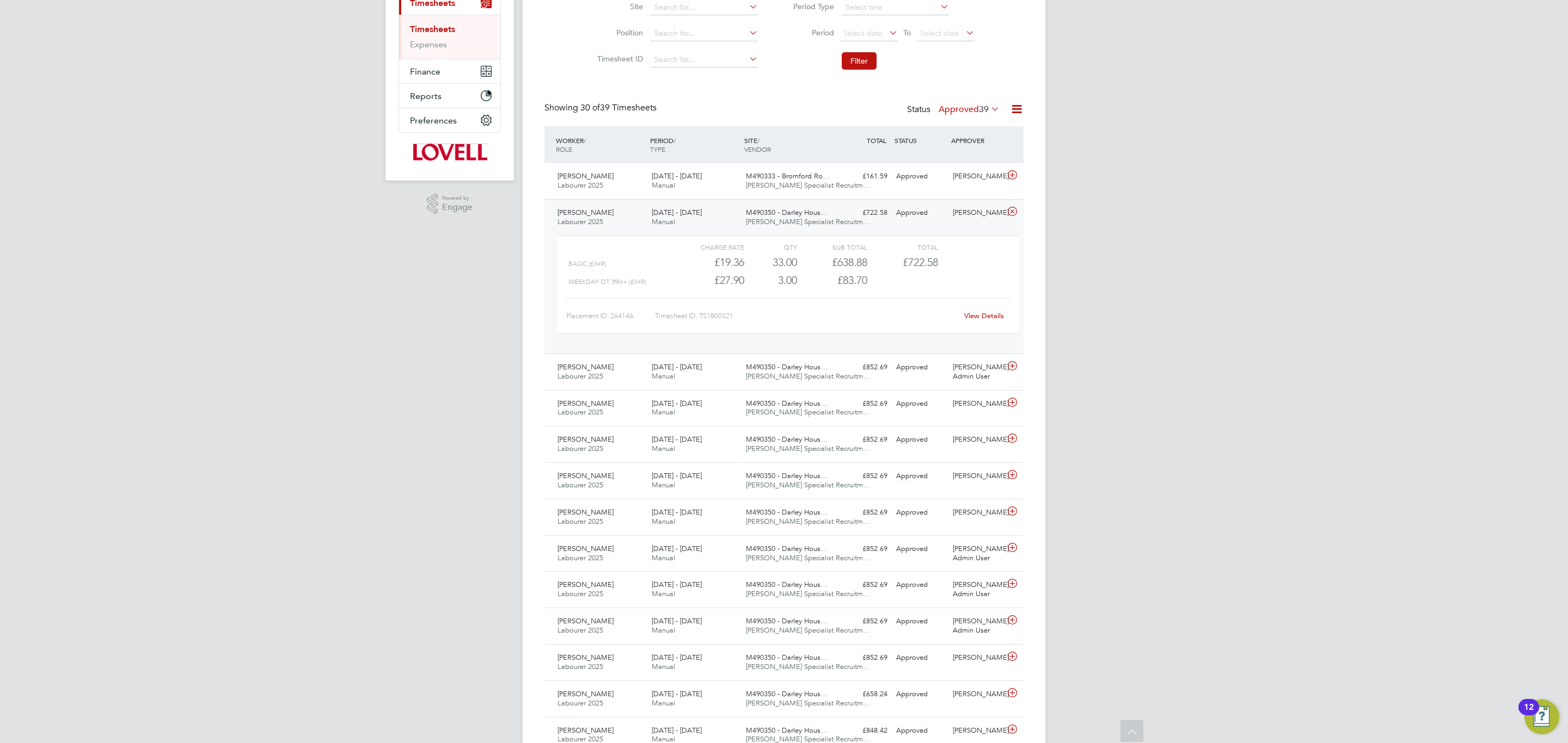
click at [690, 204] on div "Seyi Onololu Labourer 2025 2 - 8 Aug 2025 2 - 8 Aug 2025 Manual M490350 - Darle…" at bounding box center [784, 276] width 479 height 155
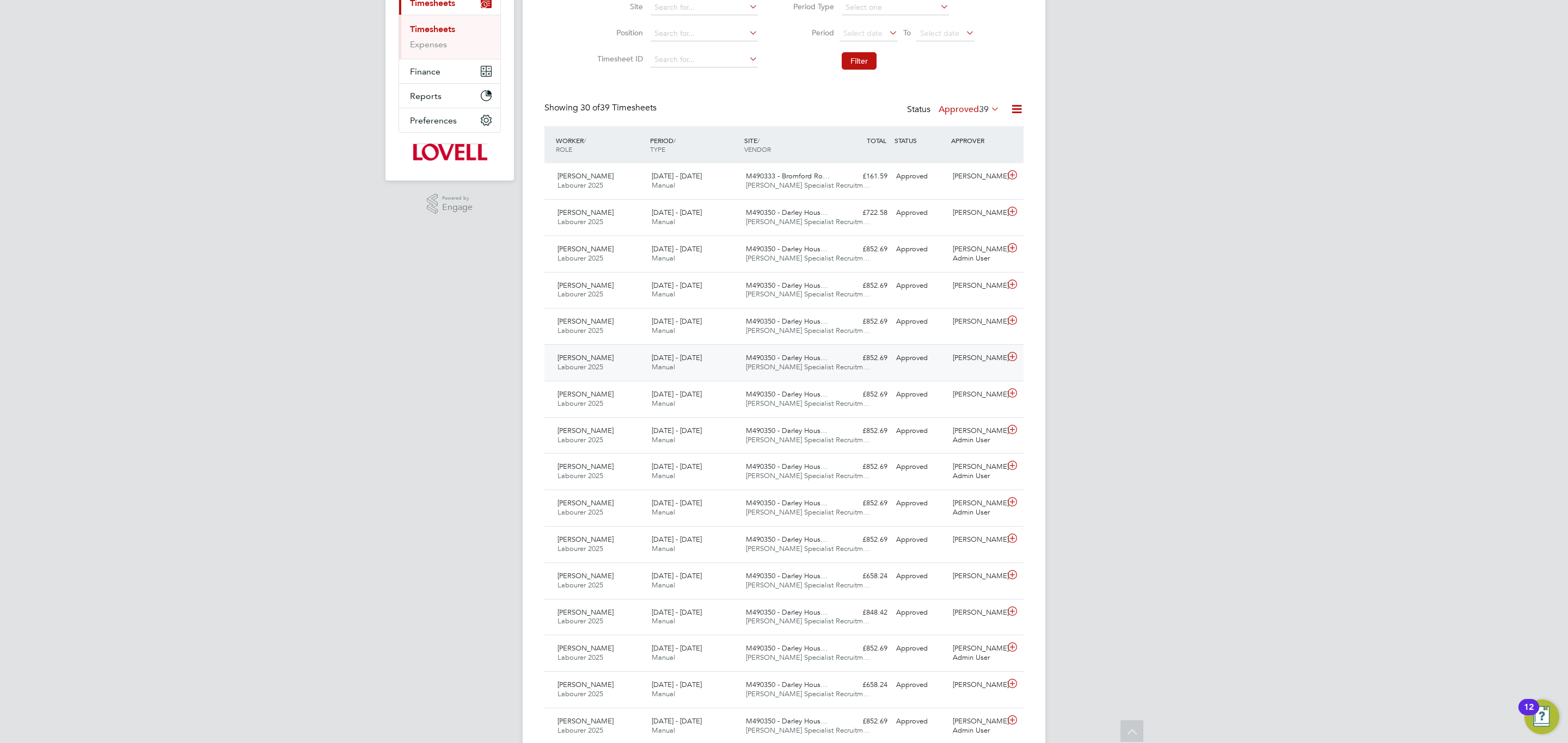
click at [697, 380] on div "Seyi Onololu Labourer 2025 5 - 11 Jul 2025 5 - 11 Jul 2025 Manual M490350 - Dar…" at bounding box center [784, 362] width 479 height 36
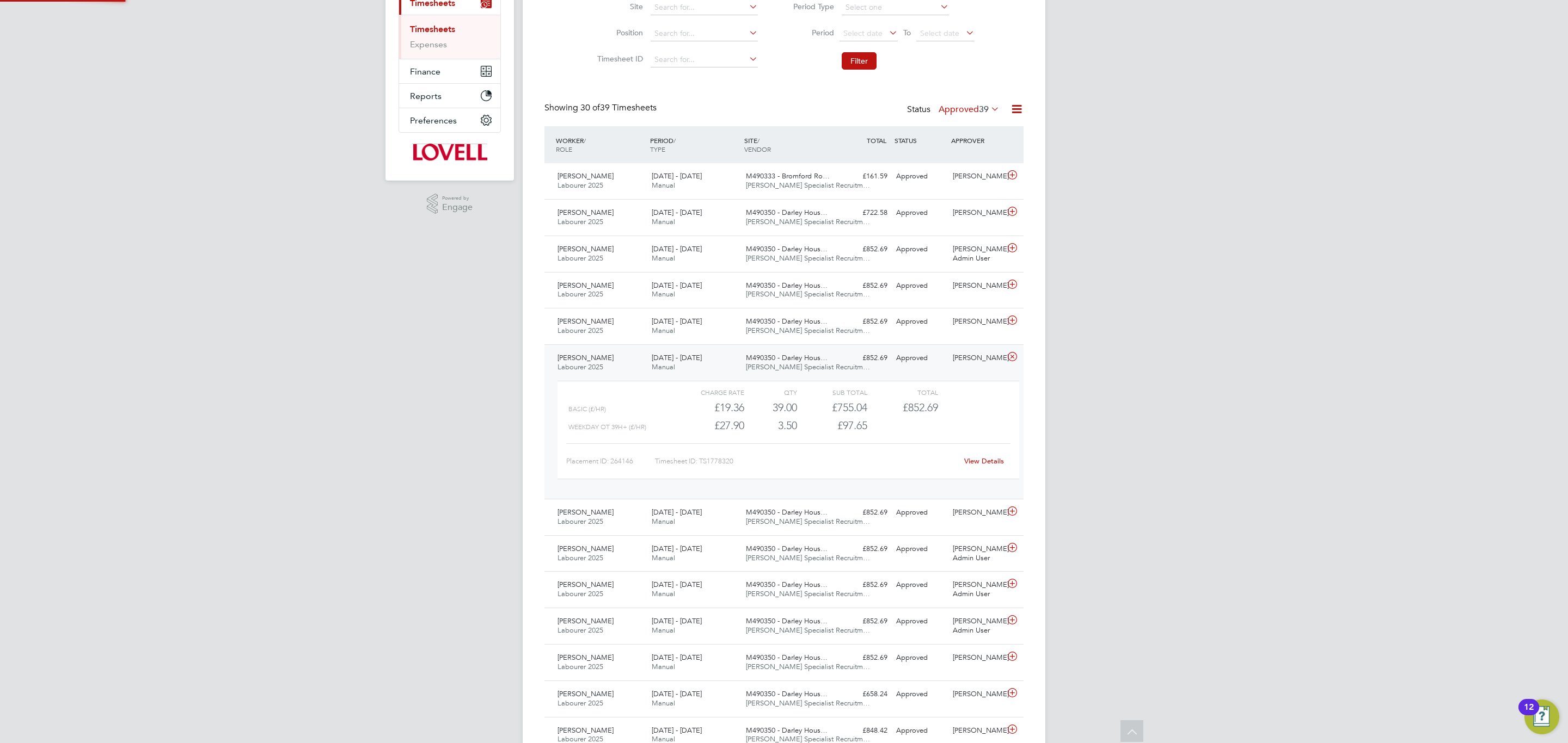
click at [699, 363] on div "5 - 11 Jul 2025 Manual" at bounding box center [695, 362] width 94 height 27
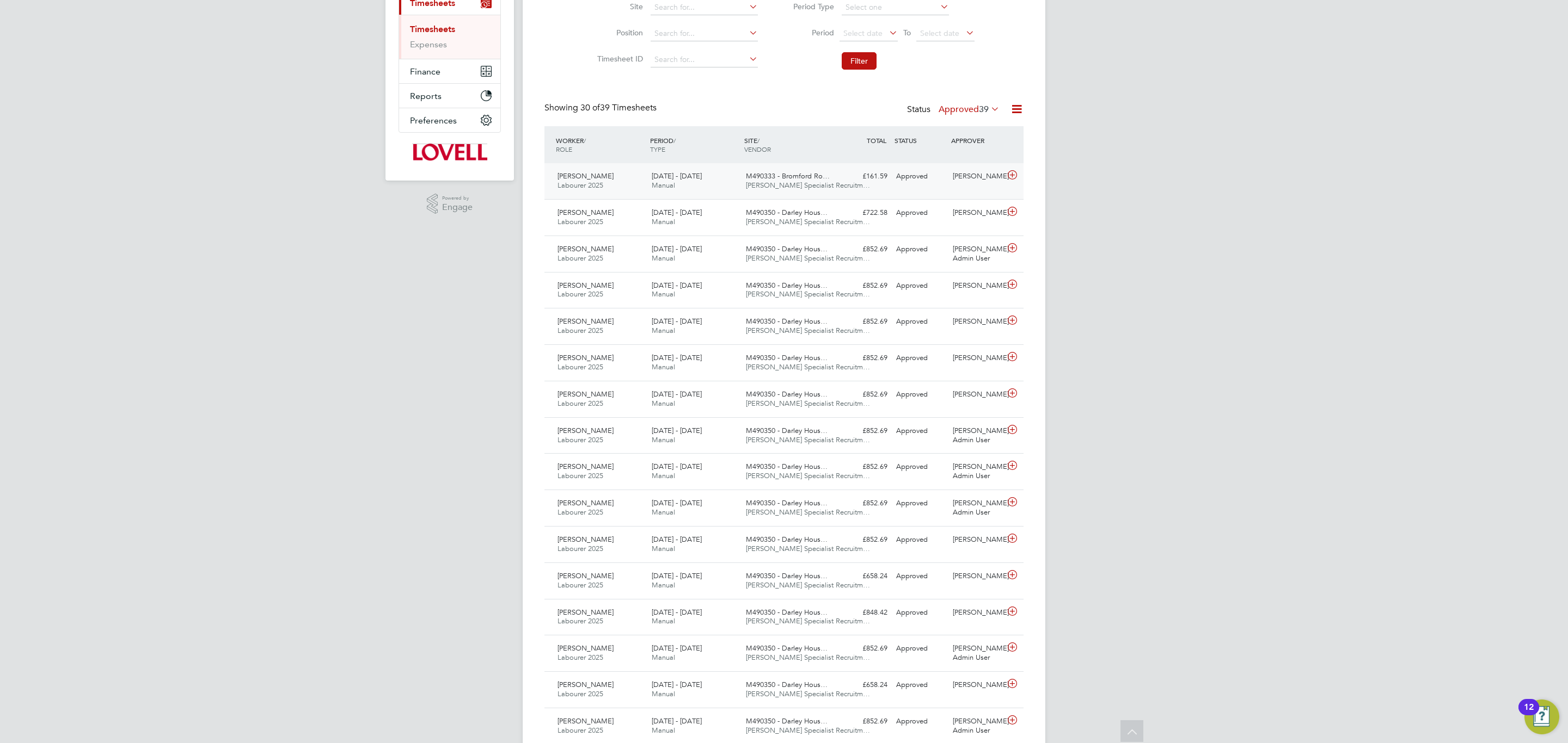
scroll to position [155, 0]
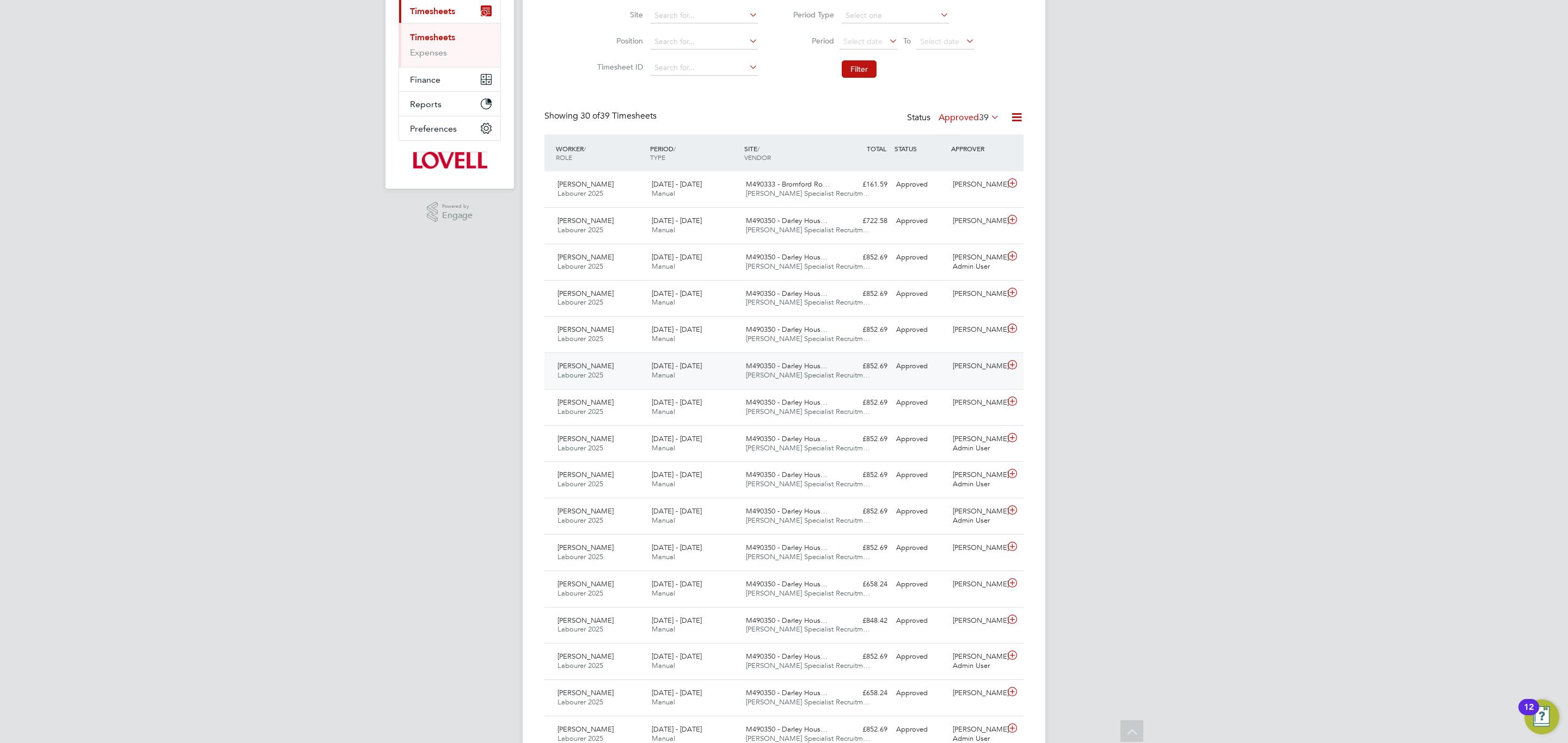
click at [754, 360] on div "M490350 - Darley Hous… Hays Specialist Recruitm…" at bounding box center [788, 371] width 94 height 27
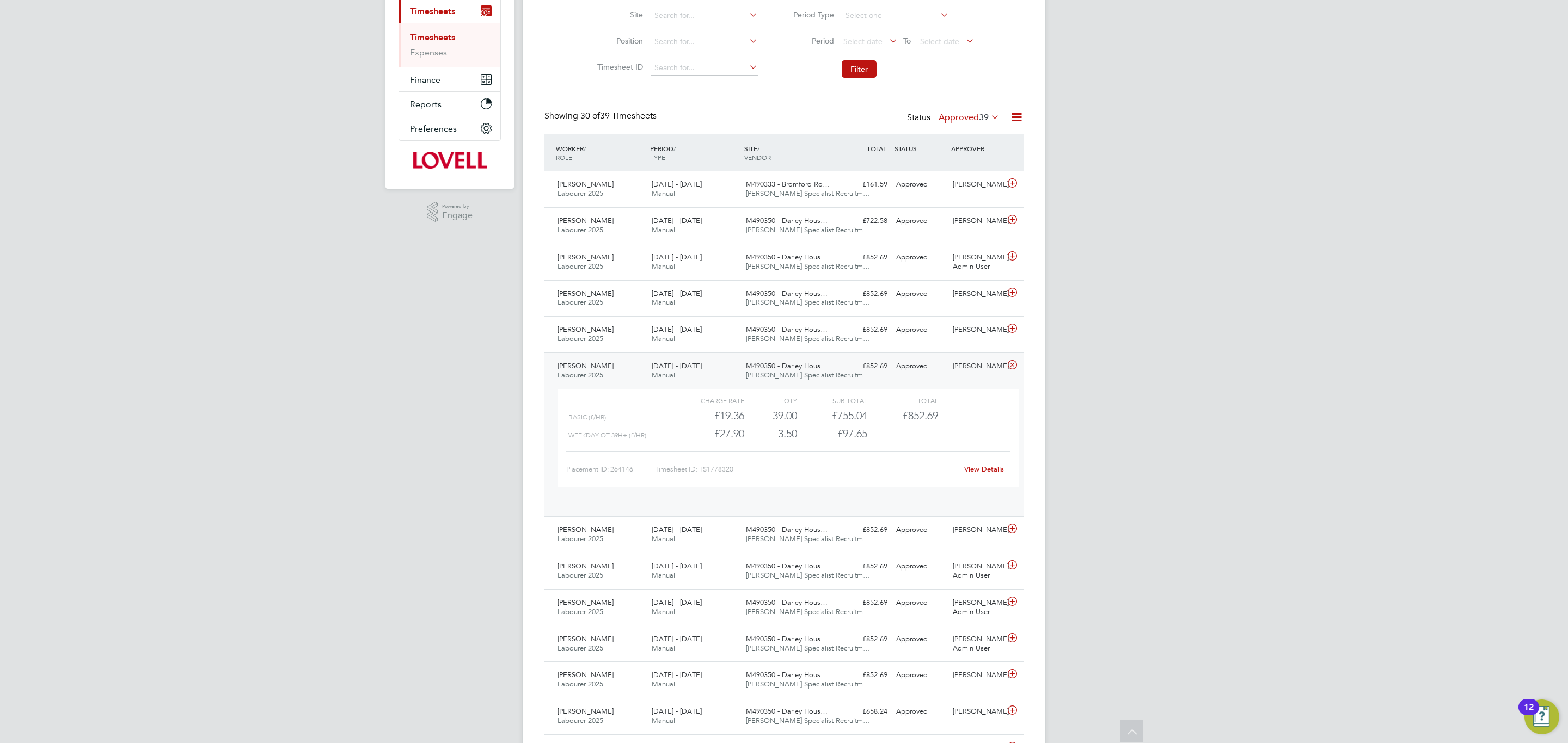
scroll to position [18, 106]
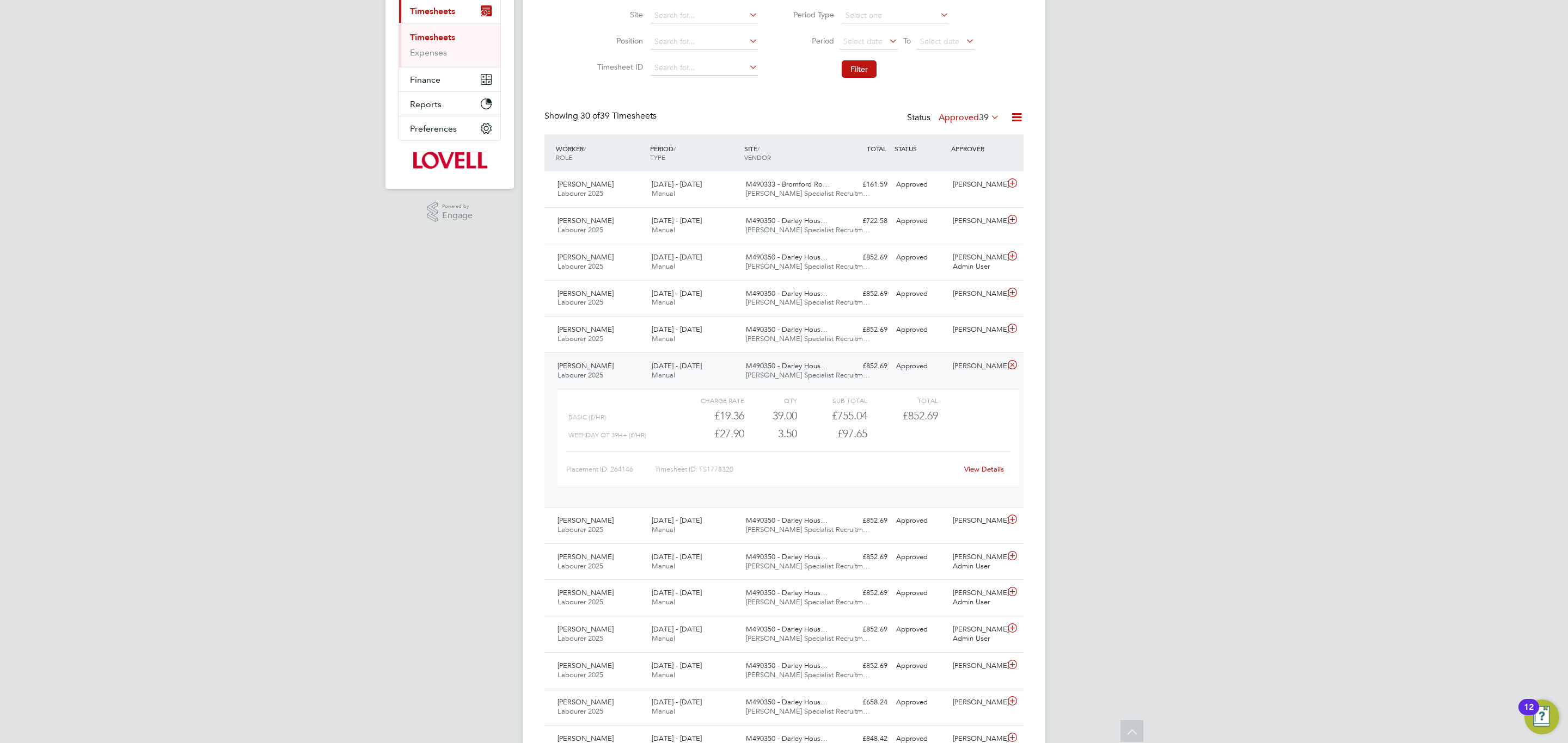
click at [980, 469] on link "View Details" at bounding box center [984, 470] width 40 height 10
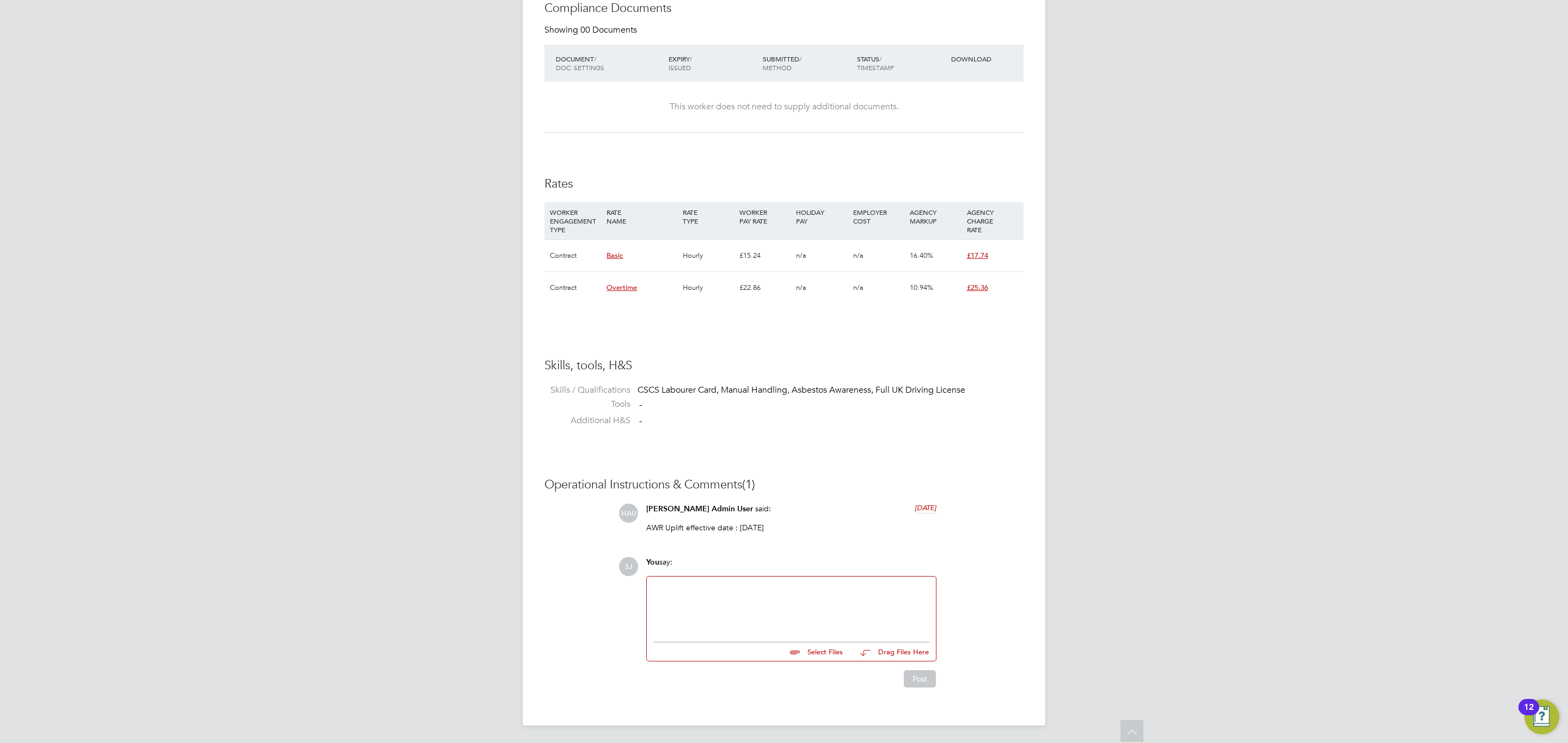
drag, startPoint x: 787, startPoint y: 529, endPoint x: 639, endPoint y: 535, distance: 148.1
click at [639, 535] on div "[PERSON_NAME] Admin User said: [DATE] AWR Uplift effective date : [DATE] Show m…" at bounding box center [820, 522] width 405 height 37
copy p "AWR Uplift effective date : [DATE]"
click at [789, 592] on div at bounding box center [791, 606] width 276 height 47
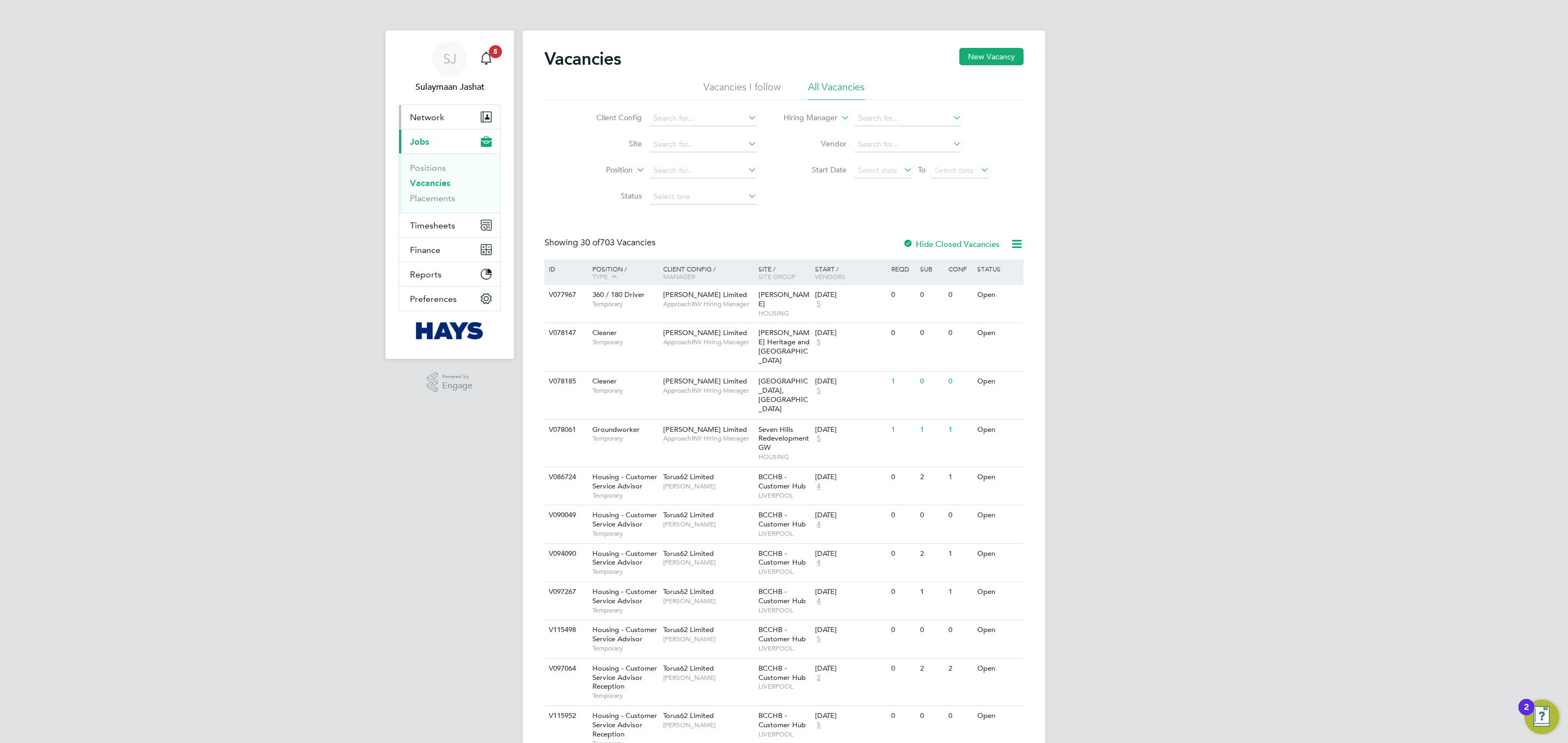
click at [430, 123] on button "Network" at bounding box center [450, 117] width 101 height 24
click at [445, 142] on link "Team Members" at bounding box center [441, 143] width 61 height 11
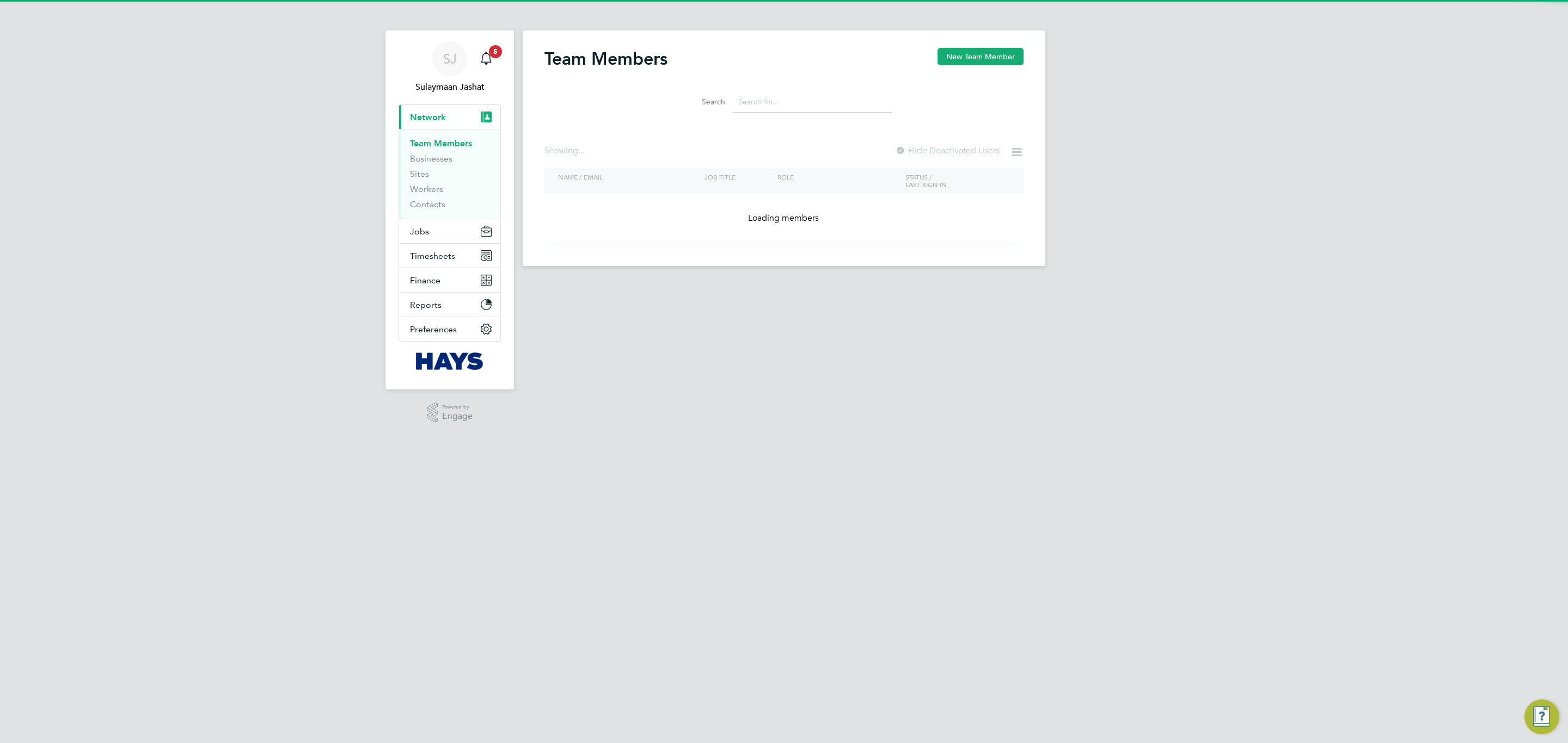
click at [765, 98] on input at bounding box center [812, 102] width 159 height 21
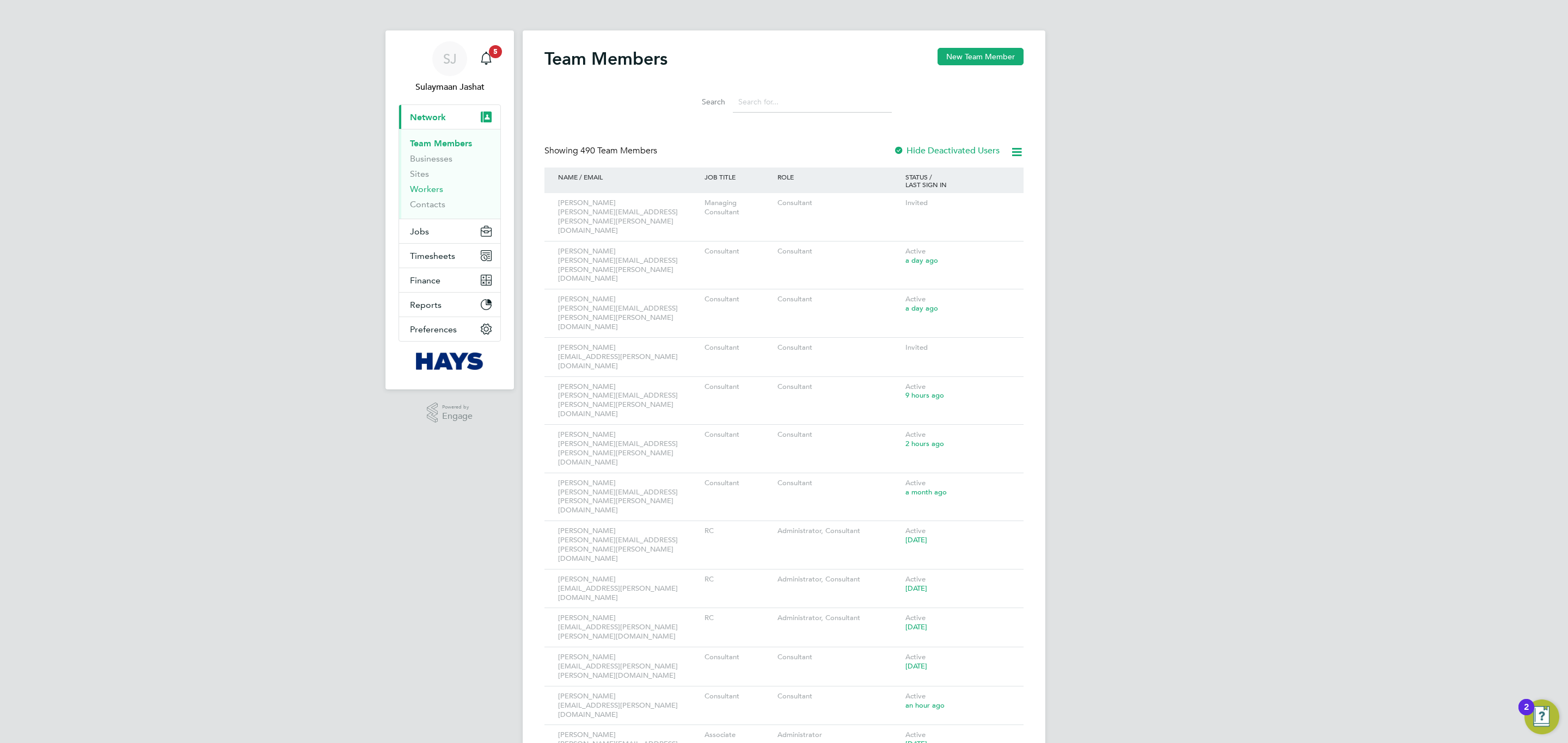
click at [431, 189] on link "Workers" at bounding box center [427, 188] width 33 height 11
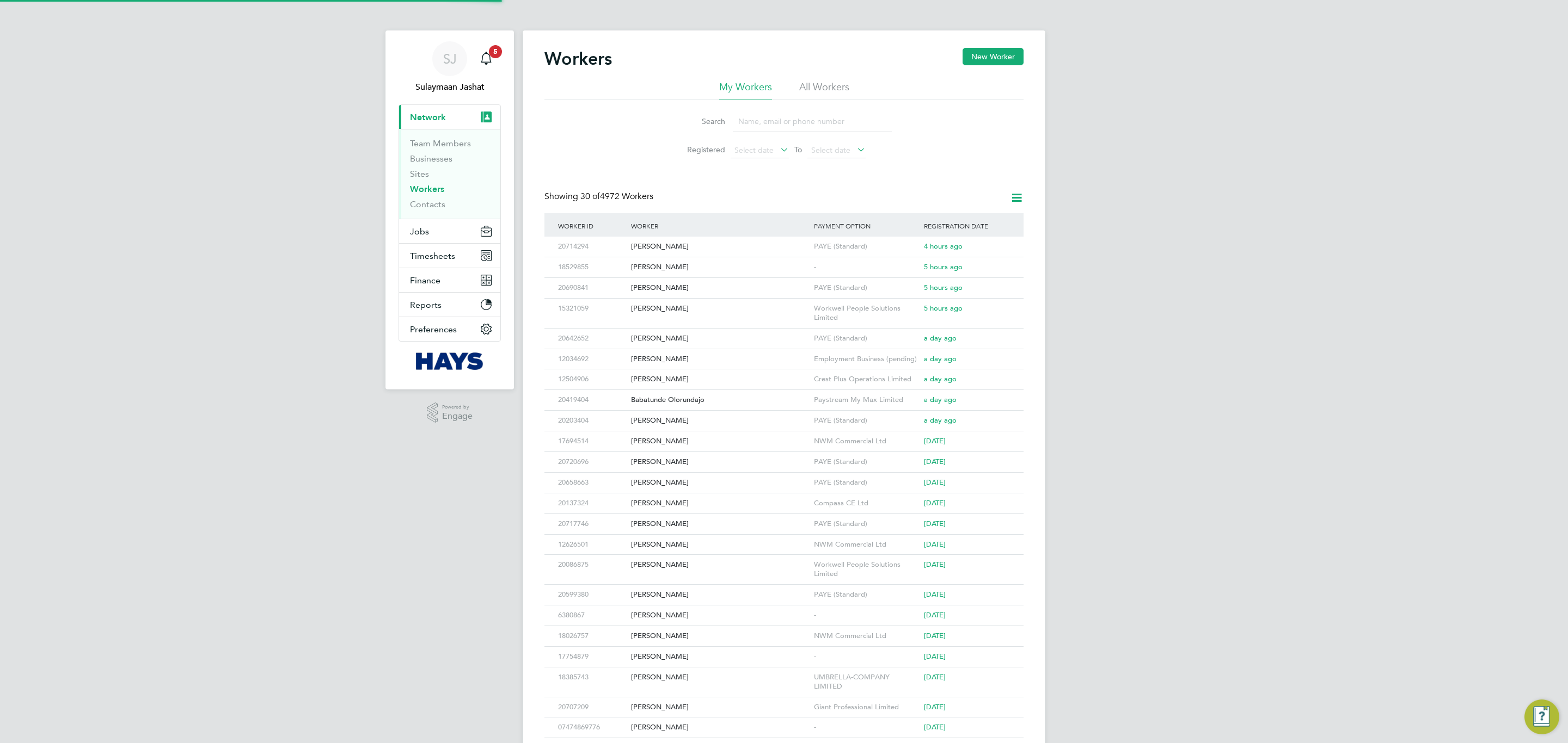
click at [798, 90] on ul "My Workers All Workers" at bounding box center [784, 90] width 479 height 19
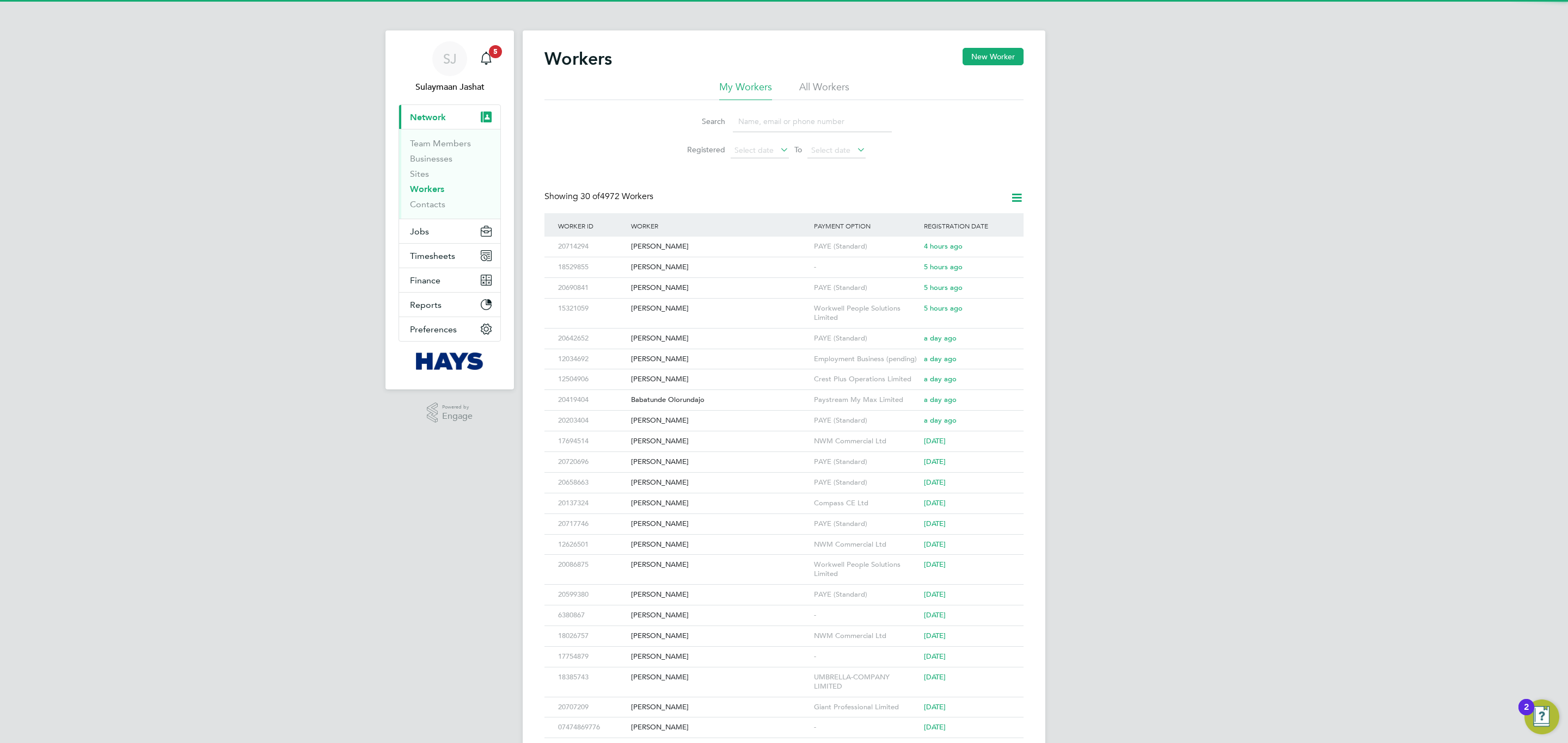
click at [801, 89] on li "All Workers" at bounding box center [824, 90] width 50 height 19
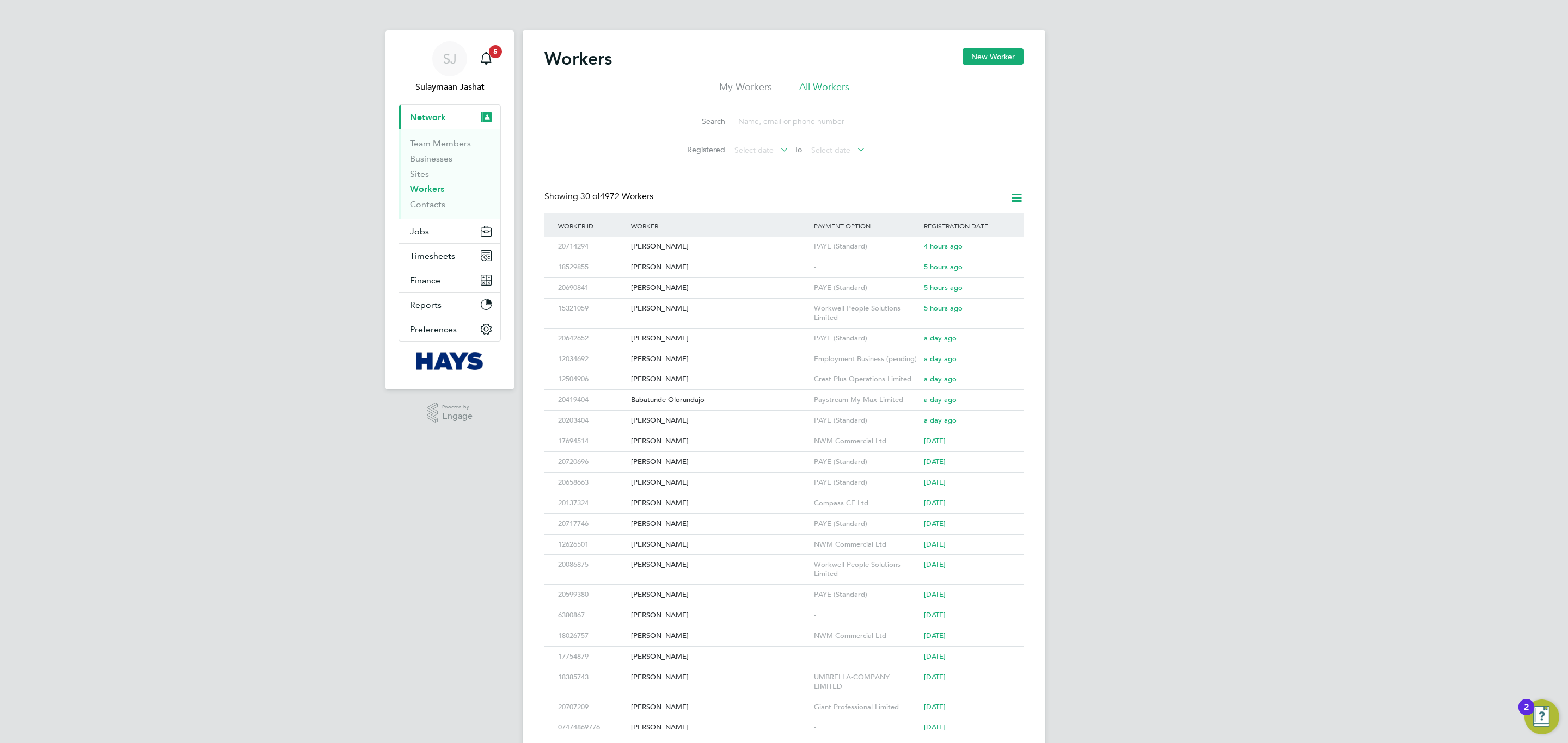
drag, startPoint x: 786, startPoint y: 120, endPoint x: 784, endPoint y: 125, distance: 5.4
click at [784, 124] on input at bounding box center [812, 121] width 159 height 21
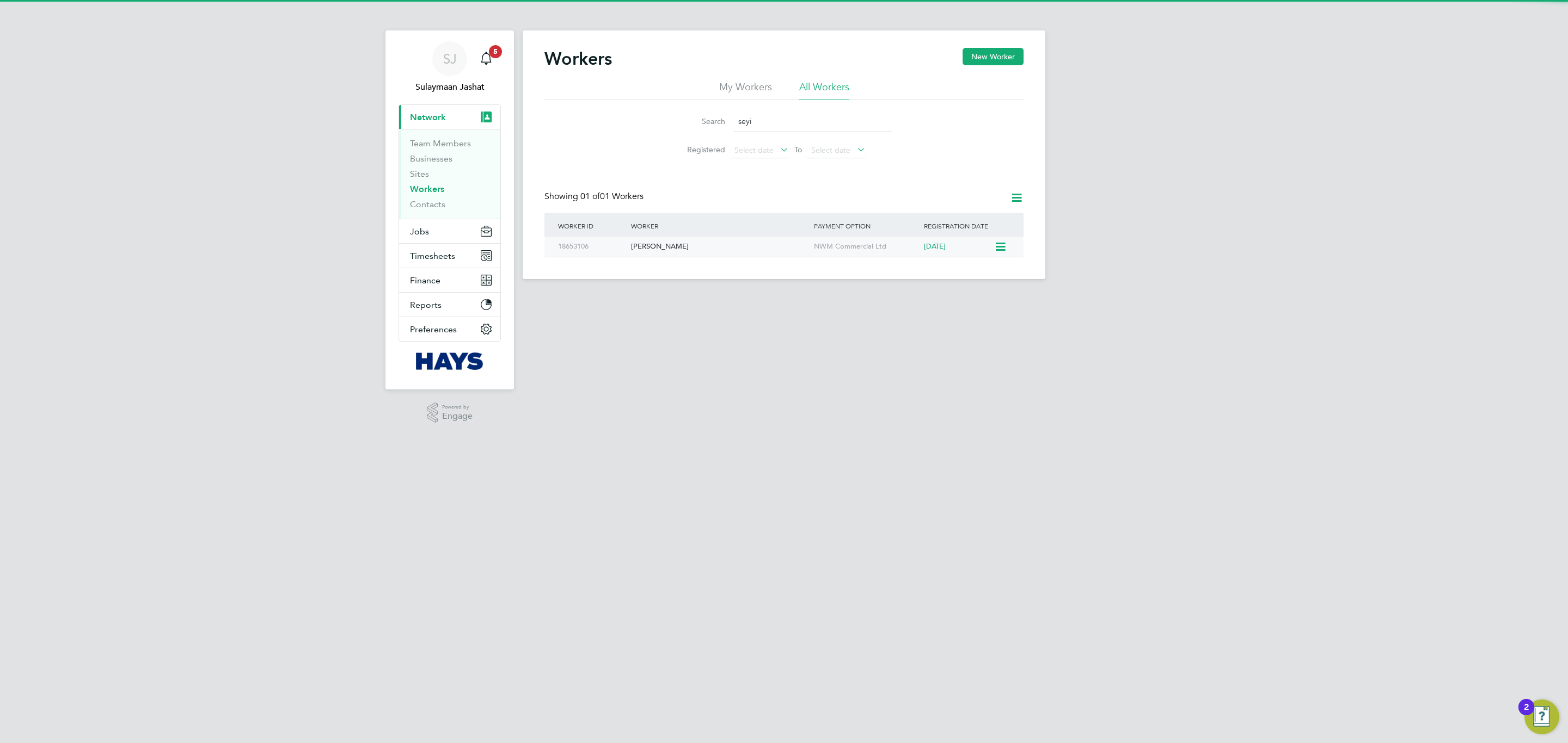
type input "seyi"
click at [745, 246] on div "[PERSON_NAME]" at bounding box center [719, 247] width 183 height 20
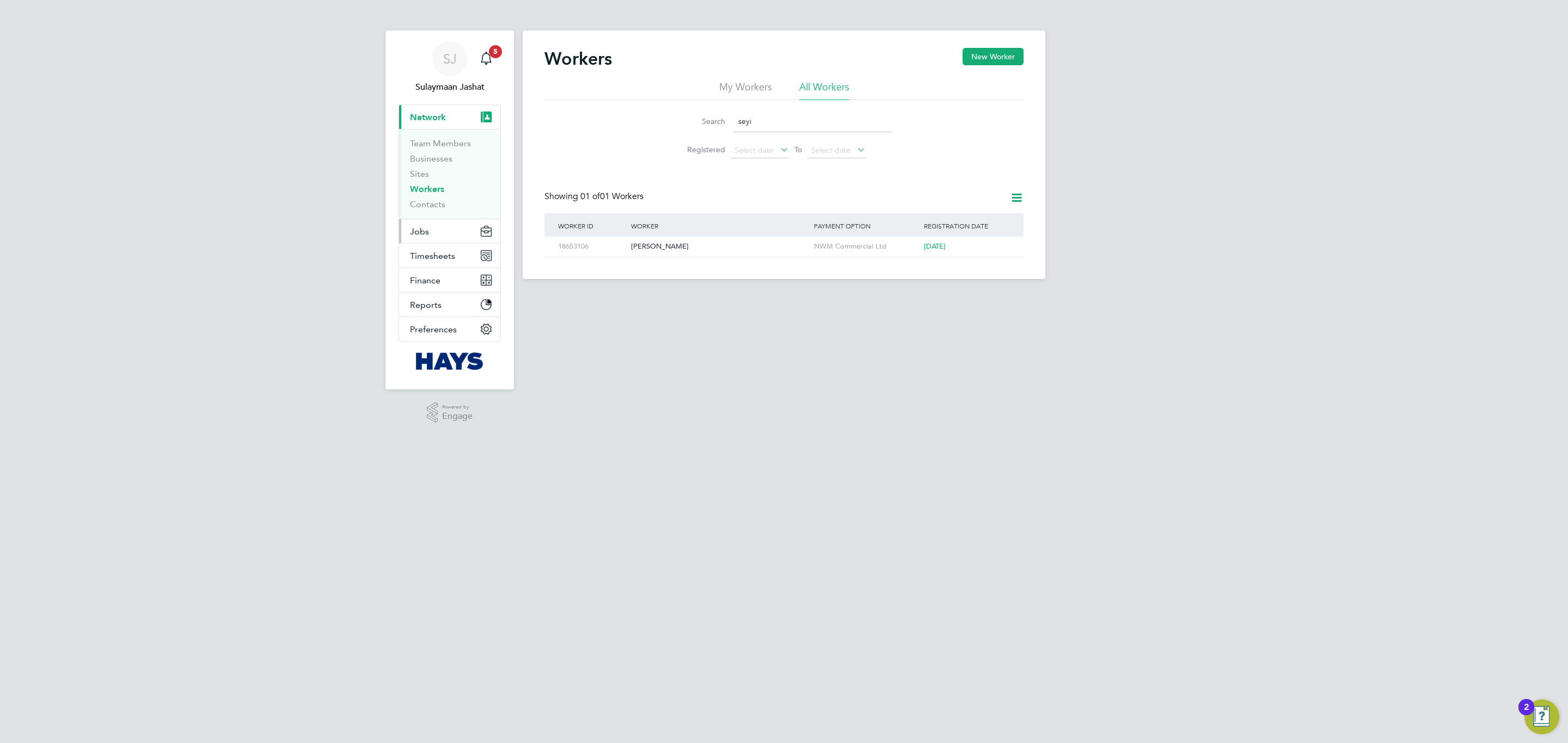
click at [428, 235] on span "Jobs" at bounding box center [420, 231] width 19 height 11
click at [451, 230] on span "Timesheets" at bounding box center [432, 225] width 45 height 11
click at [443, 190] on link "Timesheets" at bounding box center [432, 192] width 45 height 11
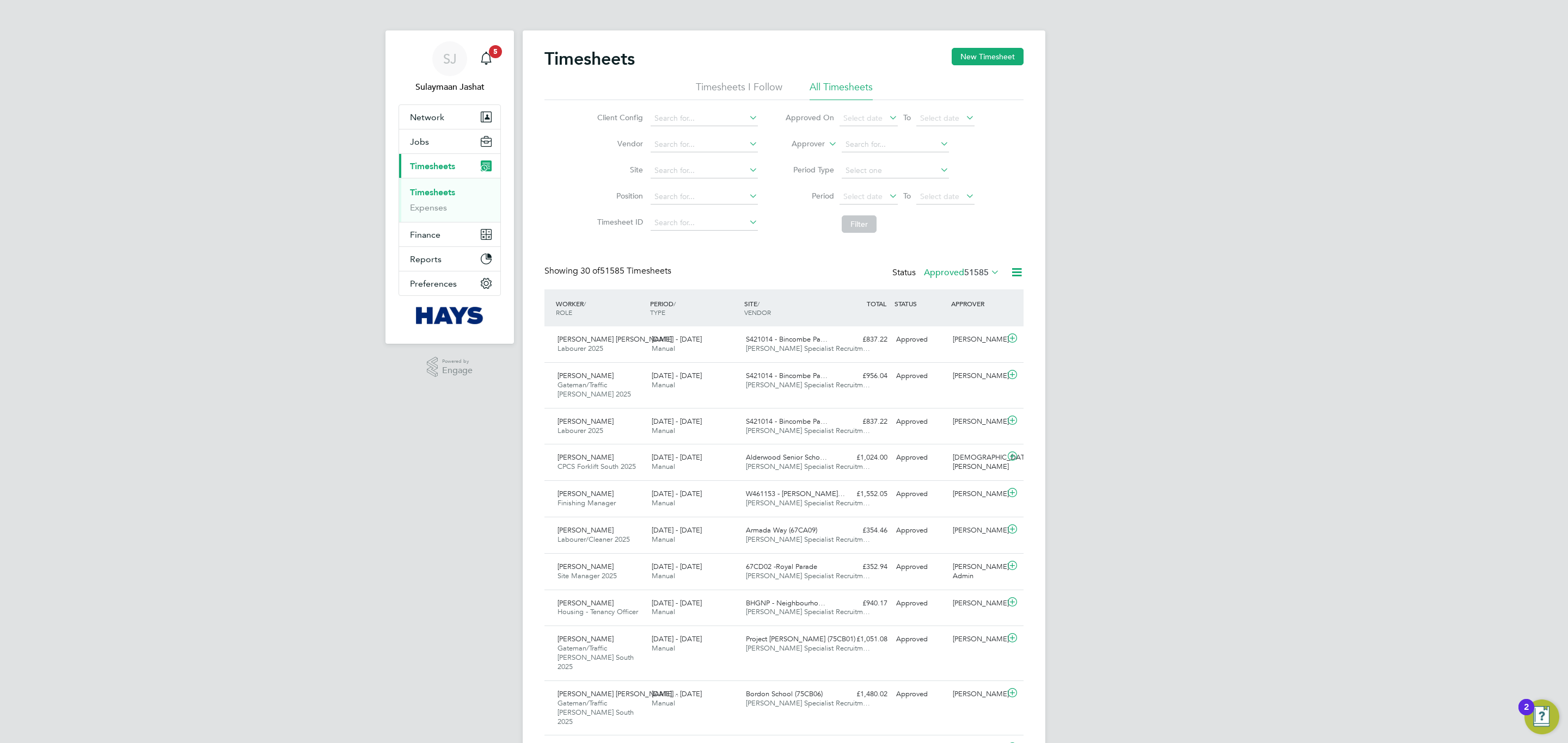
click at [820, 151] on li "Approver" at bounding box center [879, 144] width 216 height 26
click at [817, 151] on li "Approver" at bounding box center [879, 144] width 216 height 26
click at [818, 146] on label "Approver" at bounding box center [800, 143] width 49 height 11
click at [801, 156] on li "Worker" at bounding box center [798, 156] width 54 height 14
click at [872, 147] on input at bounding box center [895, 144] width 107 height 15
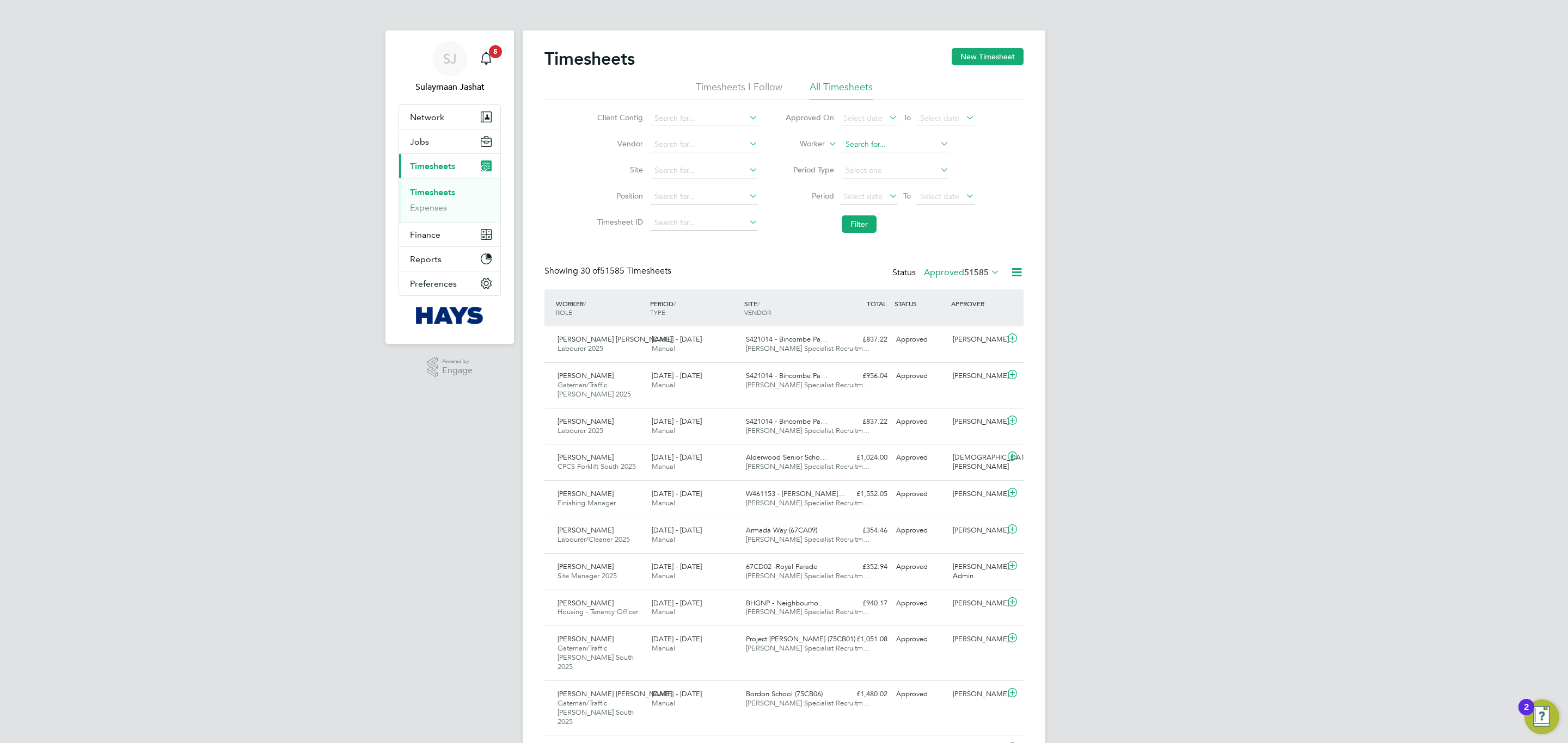
click at [887, 139] on input at bounding box center [895, 144] width 107 height 15
click at [915, 156] on li "Taon ga Vushe" at bounding box center [894, 159] width 108 height 14
type input "Taonga Vushe"
click at [852, 218] on button "Filter" at bounding box center [859, 224] width 34 height 17
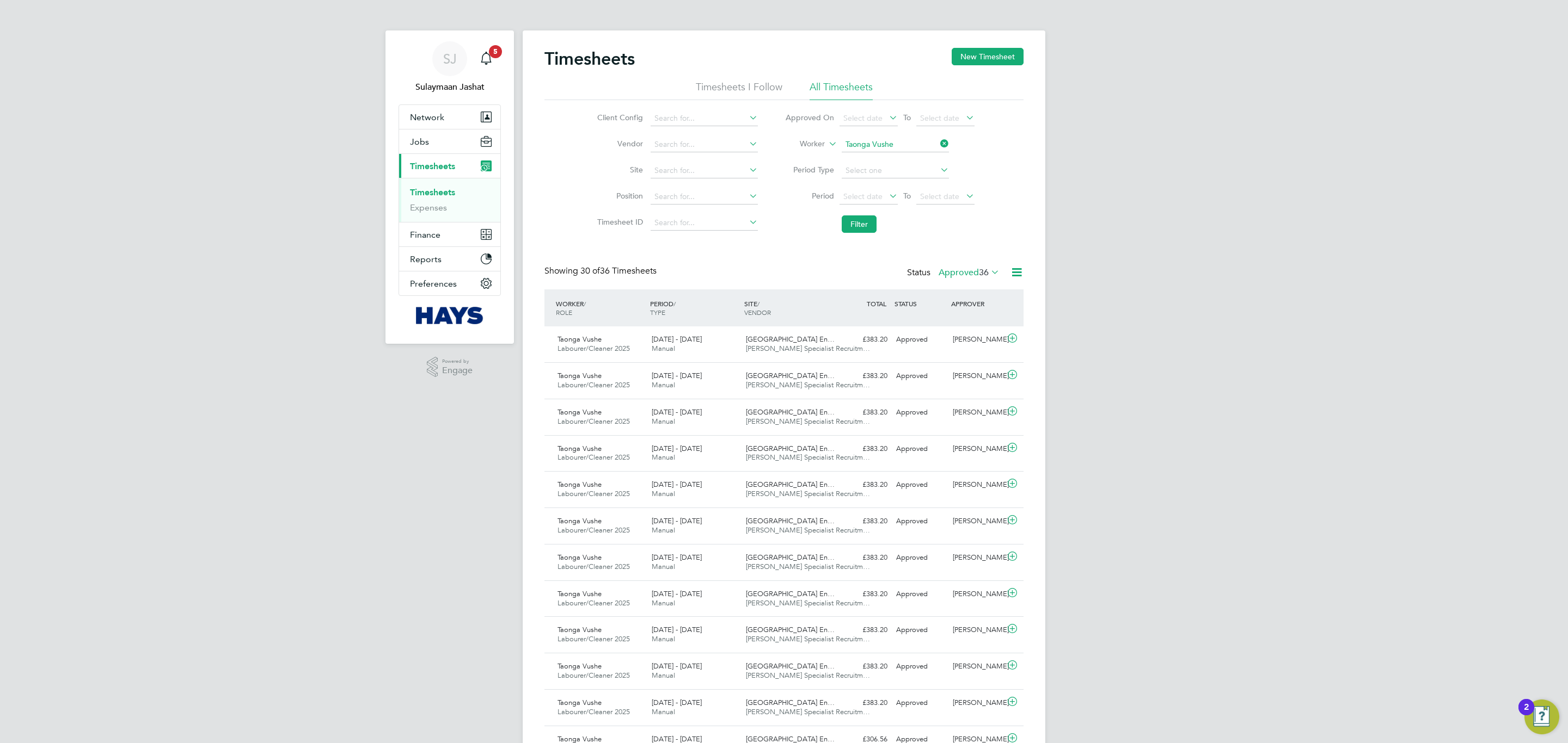
click at [960, 276] on label "Approved 36" at bounding box center [969, 272] width 61 height 11
click at [961, 322] on li "Submitted" at bounding box center [962, 323] width 50 height 15
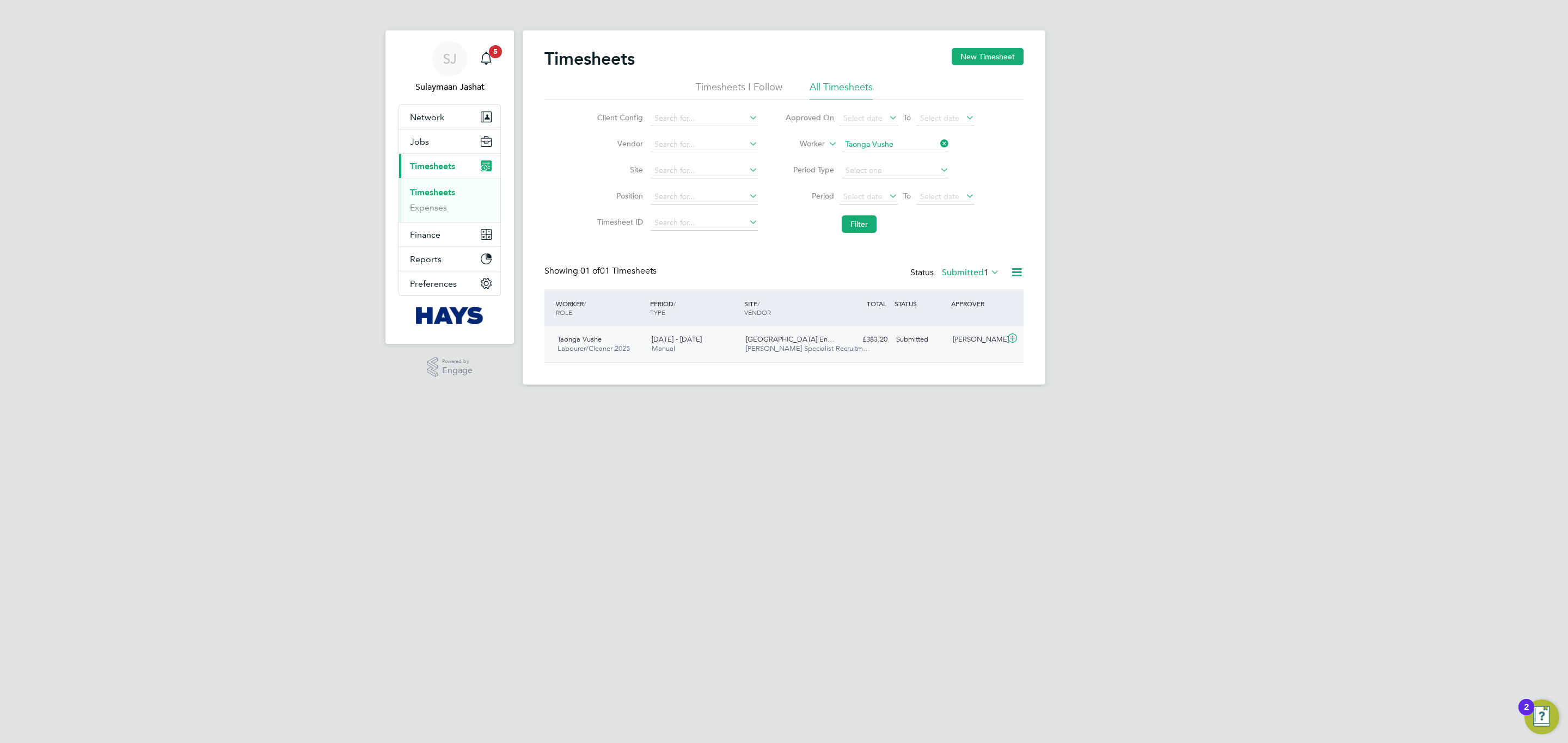
click at [910, 351] on div "Taonga Vushe Labourer/Cleaner 2025 16 - 22 Aug 2025 16 - 22 Aug 2025 Manual Wil…" at bounding box center [784, 344] width 479 height 36
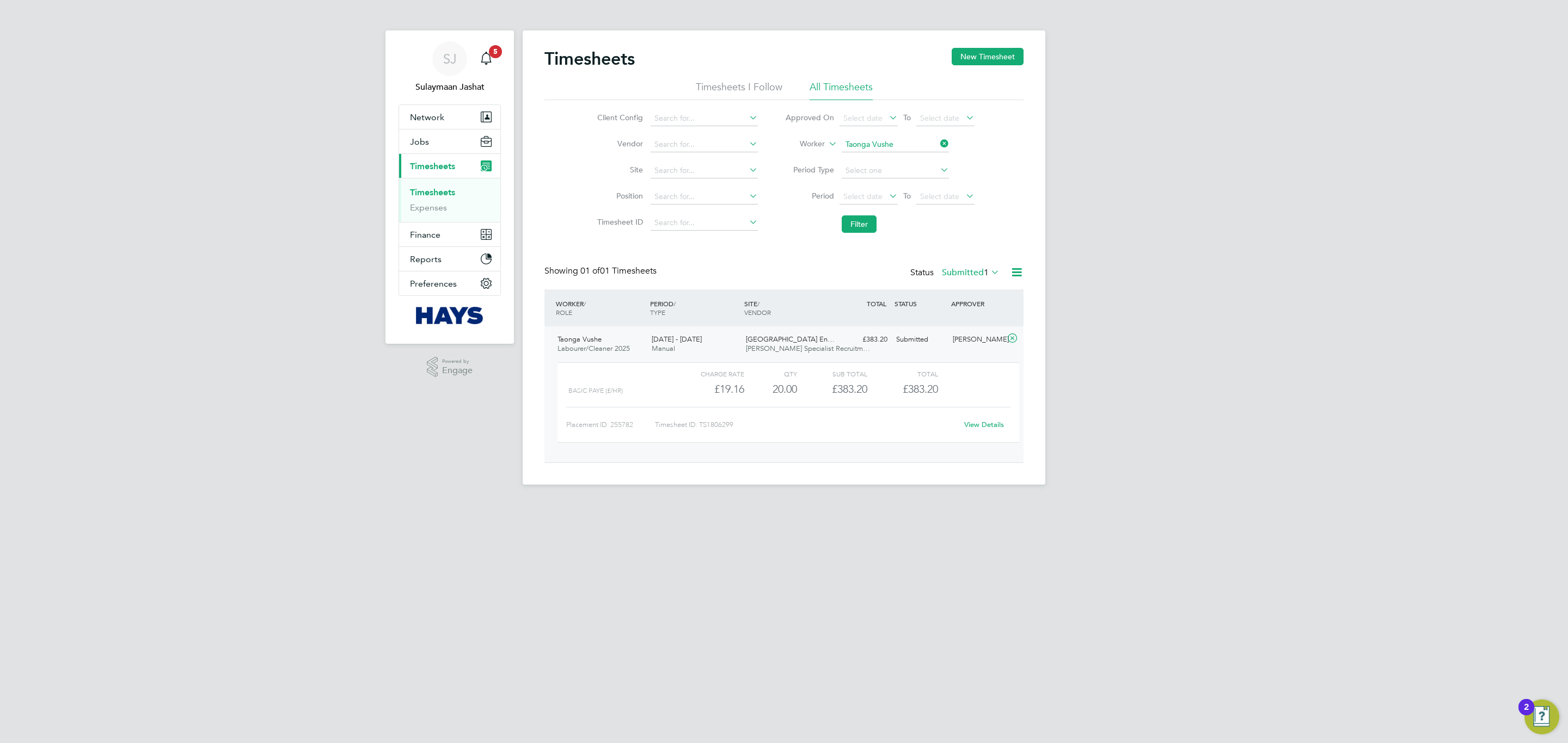
click at [976, 434] on div "View Details" at bounding box center [983, 425] width 54 height 17
click at [975, 432] on div "View Details" at bounding box center [983, 425] width 54 height 17
click at [977, 425] on link "View Details" at bounding box center [984, 425] width 40 height 10
click at [902, 137] on input "Taonga Vushe" at bounding box center [895, 144] width 107 height 15
click at [884, 163] on li "Greg Pas coe" at bounding box center [916, 159] width 149 height 14
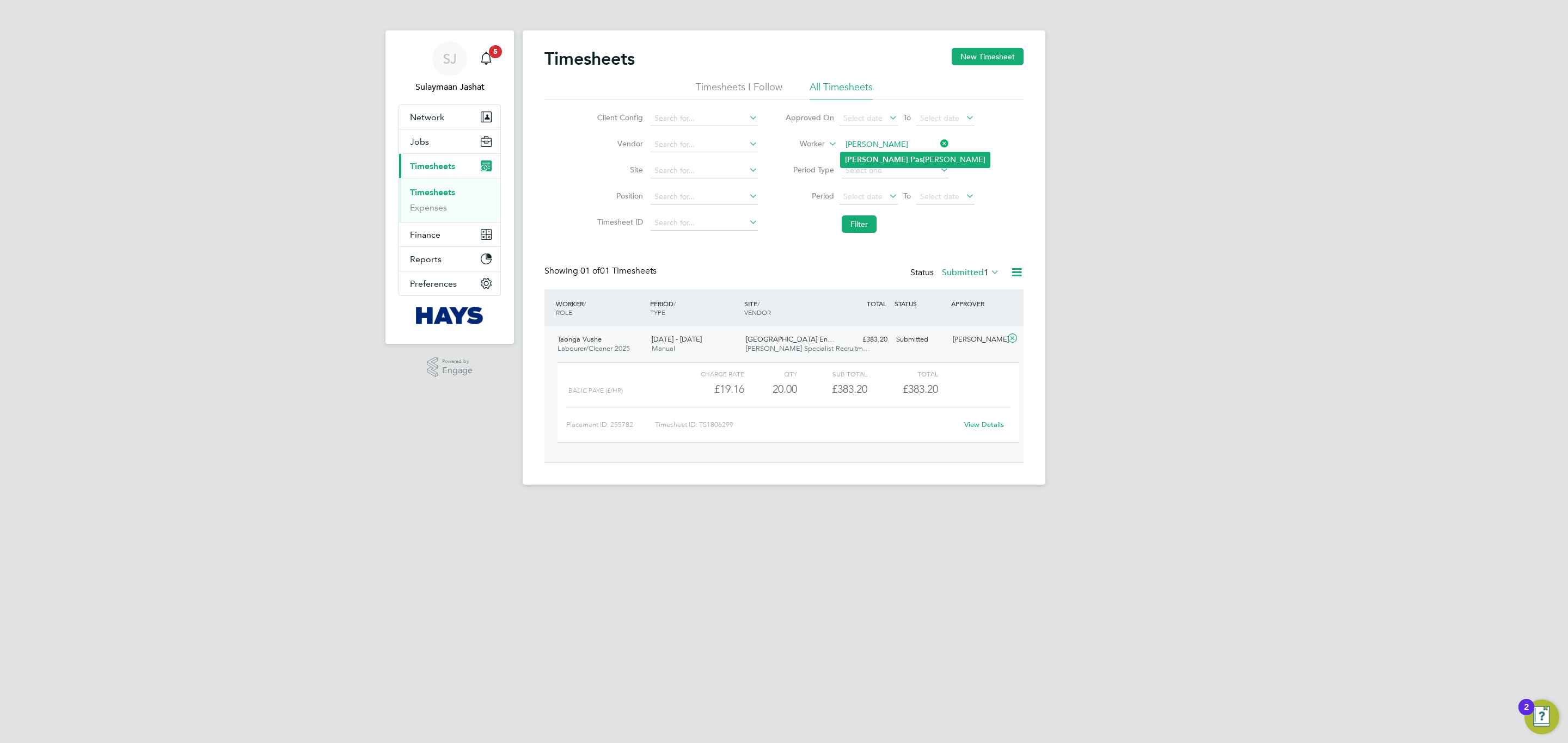
type input "Greg Pascoe"
click at [868, 223] on button "Filter" at bounding box center [859, 224] width 34 height 17
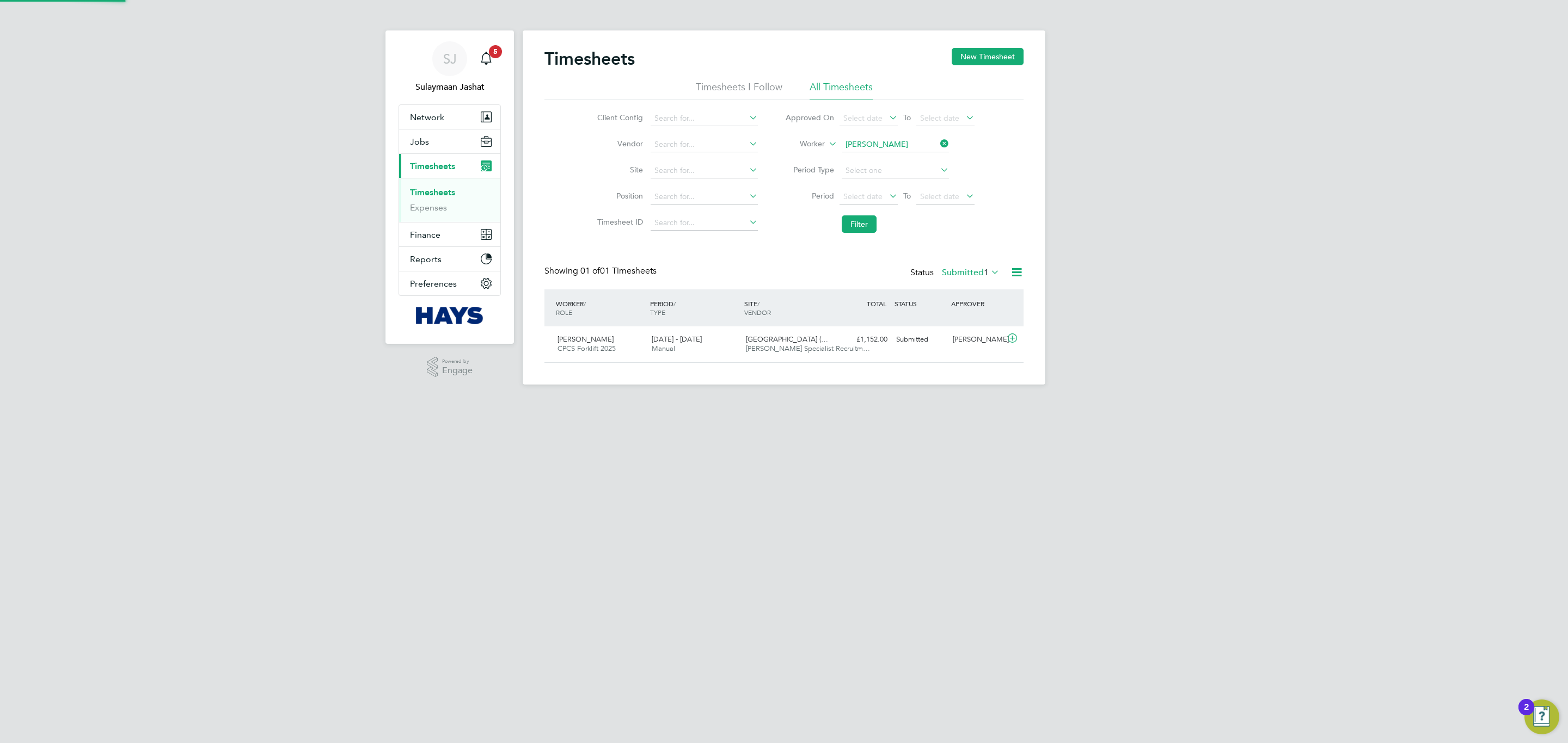
scroll to position [28, 95]
click at [817, 337] on span "Goetre Primary School (…" at bounding box center [787, 339] width 82 height 10
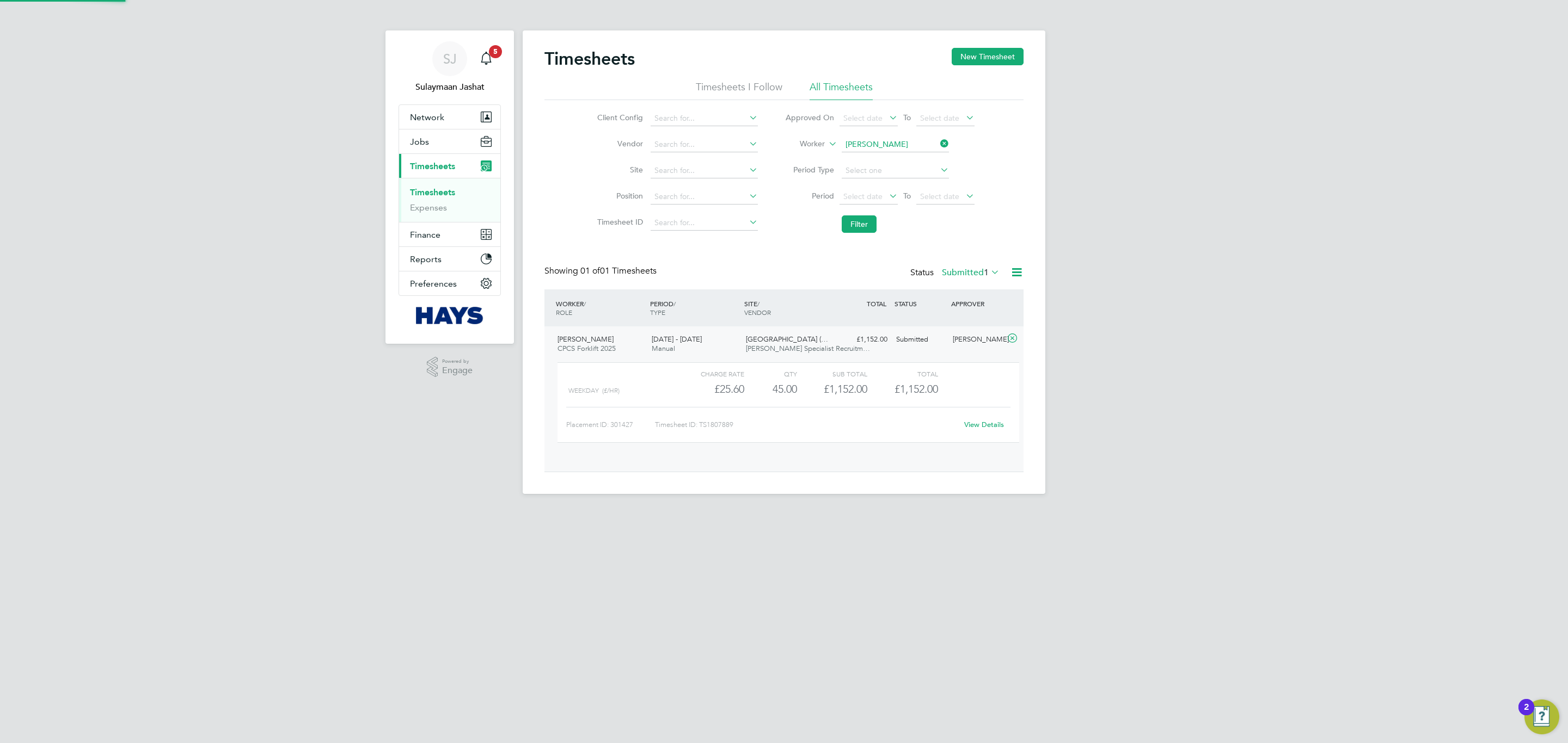
scroll to position [18, 106]
click at [987, 426] on link "View Details" at bounding box center [984, 425] width 40 height 10
click at [857, 218] on button "Filter" at bounding box center [859, 224] width 34 height 17
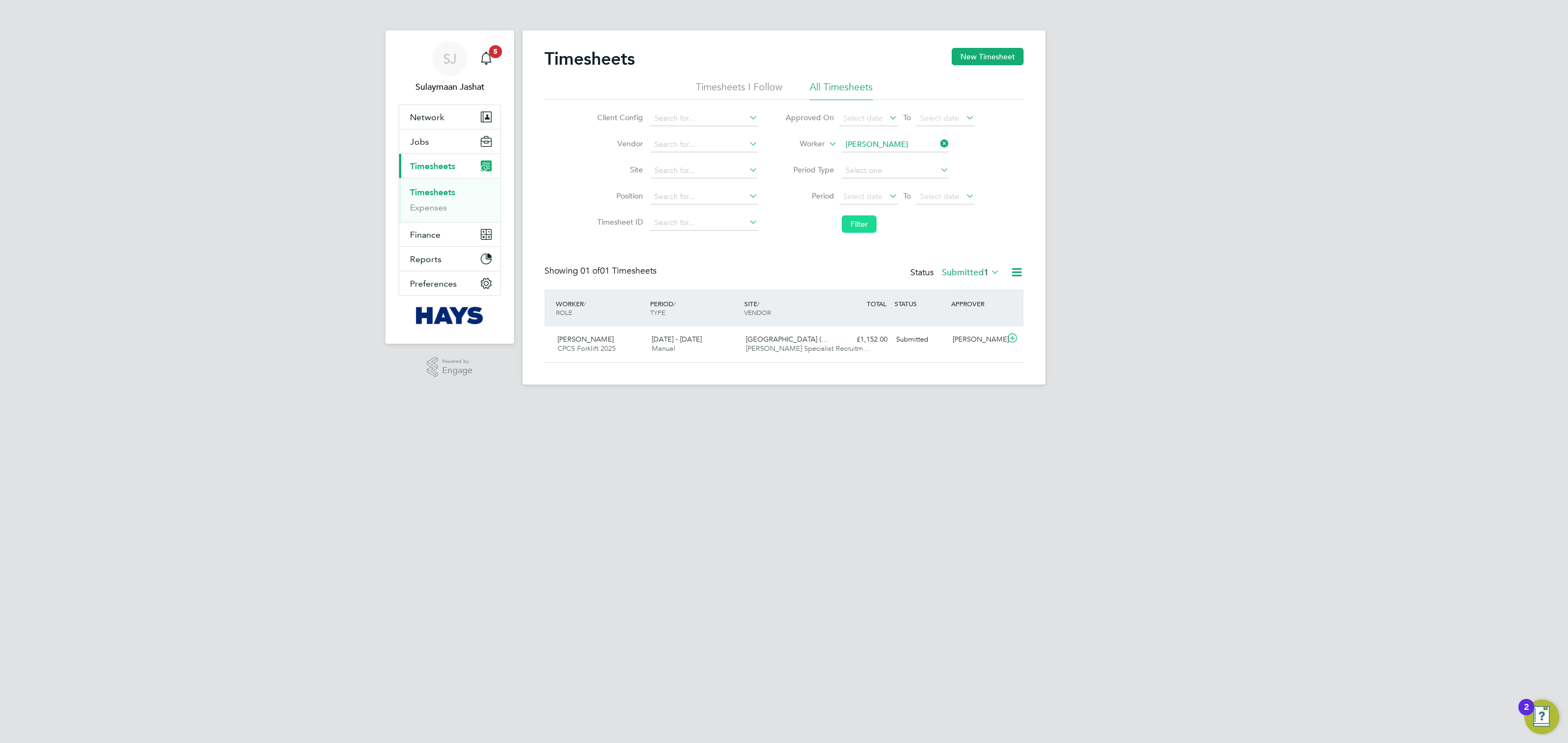
scroll to position [28, 95]
click at [429, 168] on span "Timesheets" at bounding box center [432, 165] width 45 height 11
click at [438, 147] on button "Jobs" at bounding box center [450, 141] width 101 height 24
click at [430, 142] on button "Jobs" at bounding box center [450, 141] width 101 height 24
click at [849, 227] on button "Filter" at bounding box center [859, 224] width 34 height 17
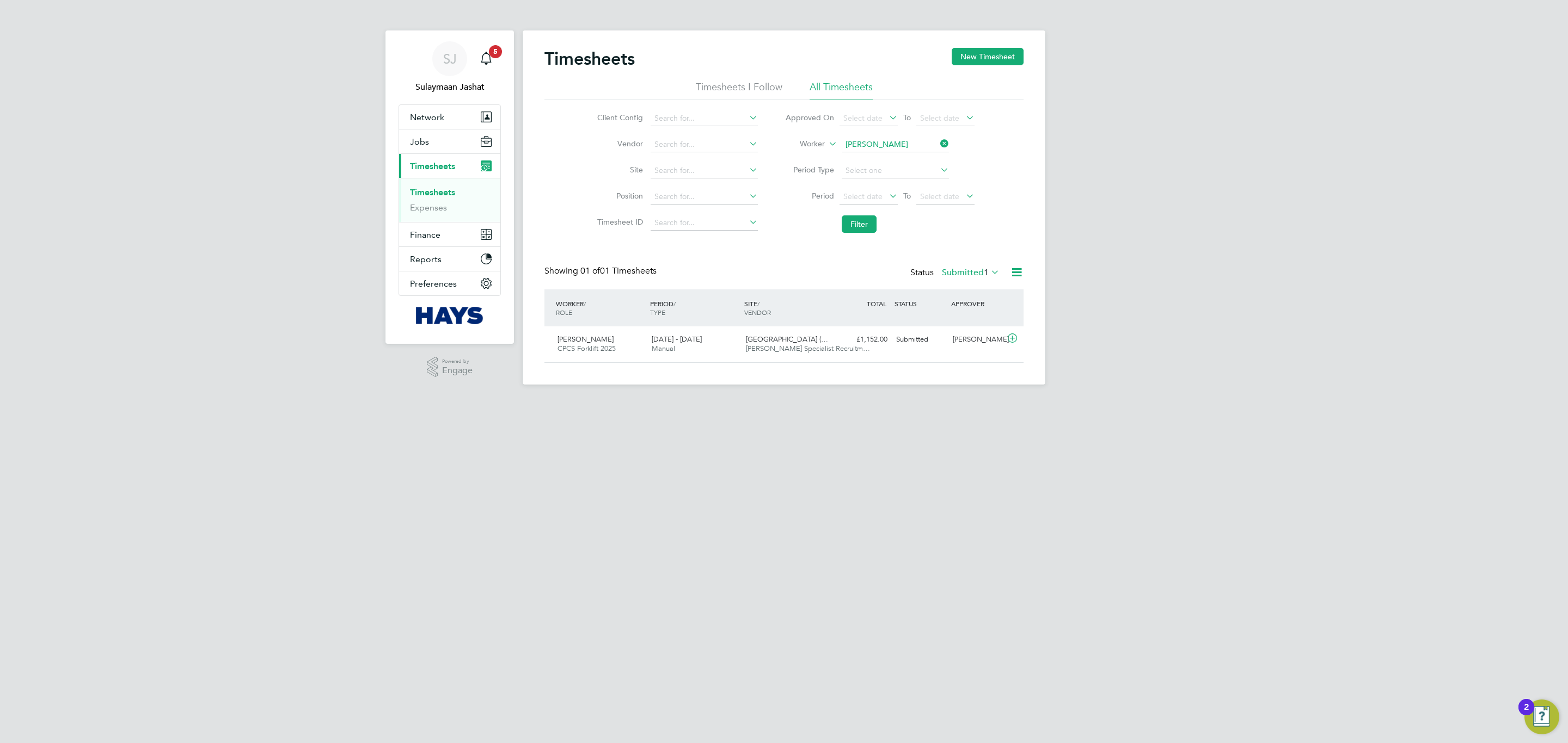
click at [448, 159] on button "Current page: Timesheets" at bounding box center [450, 165] width 101 height 24
click at [441, 172] on button "Current page: Timesheets" at bounding box center [450, 165] width 101 height 24
click at [939, 139] on icon at bounding box center [939, 143] width 0 height 15
click at [439, 139] on button "Jobs" at bounding box center [450, 141] width 101 height 24
click at [438, 224] on span "Timesheets" at bounding box center [432, 225] width 45 height 11
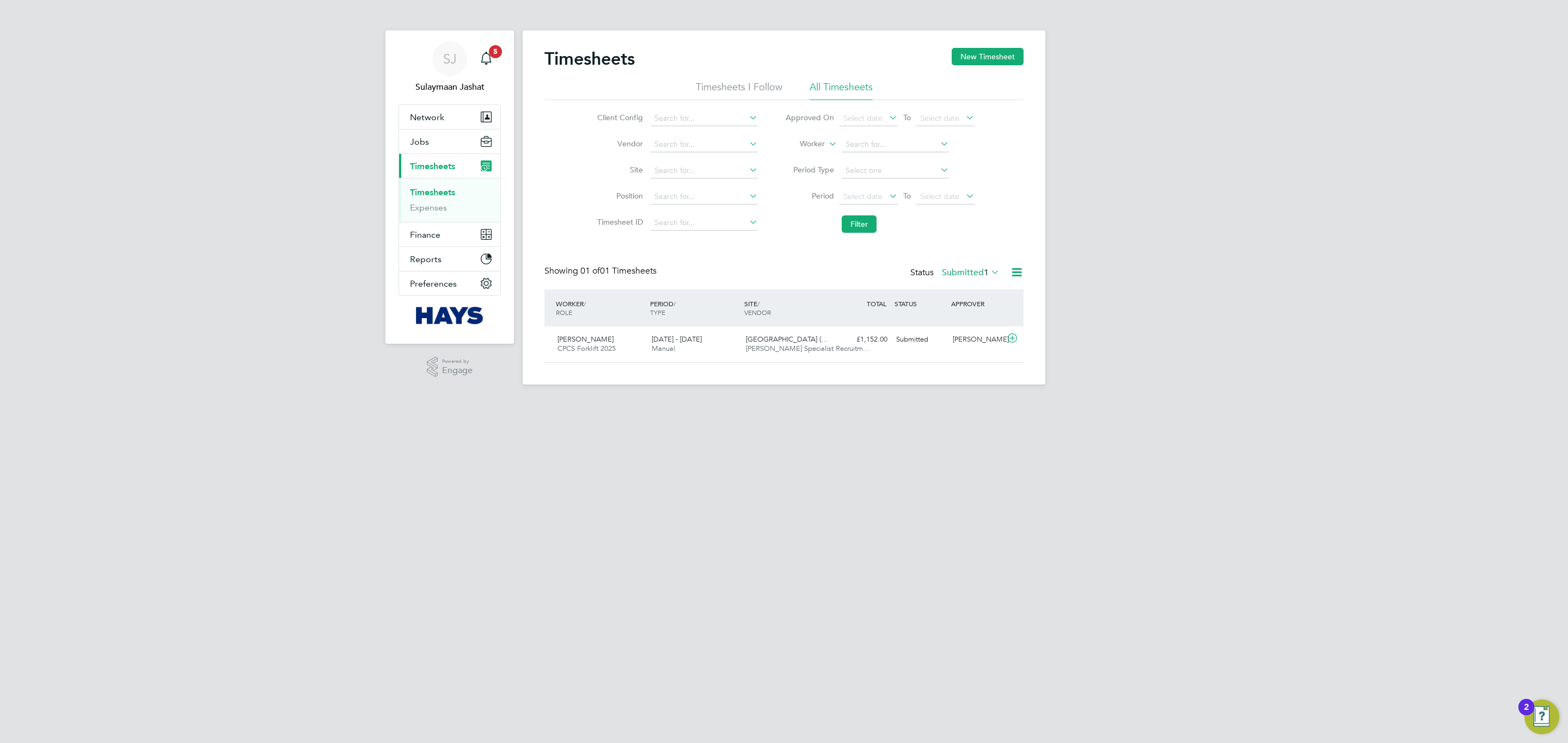
click at [443, 190] on link "Timesheets" at bounding box center [432, 192] width 45 height 11
click at [859, 139] on input at bounding box center [895, 144] width 107 height 15
click at [856, 219] on button "Filter" at bounding box center [859, 224] width 34 height 17
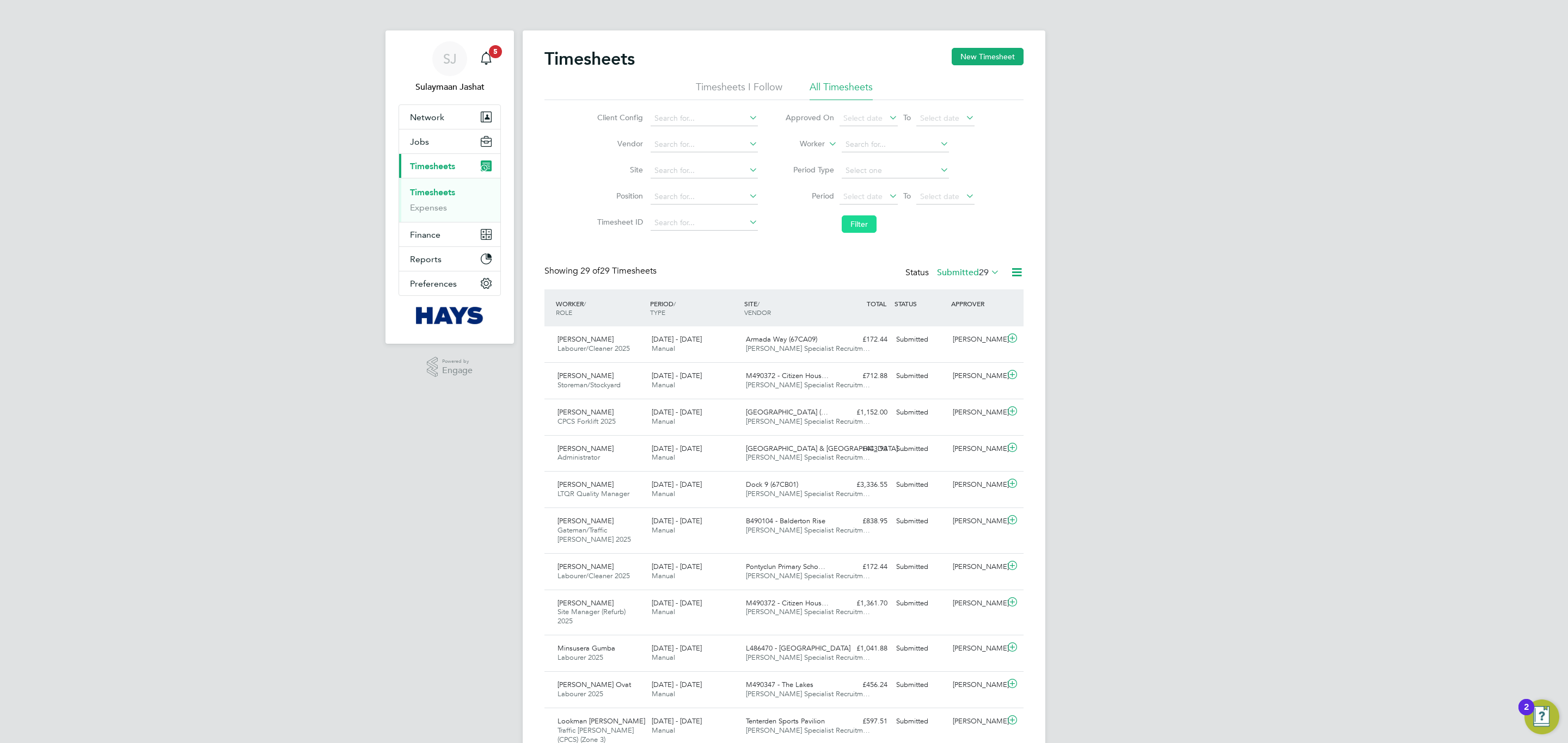
click at [851, 226] on button "Filter" at bounding box center [859, 224] width 34 height 17
click at [962, 274] on label "Submitted 29" at bounding box center [967, 272] width 62 height 11
click at [962, 290] on li "All" at bounding box center [949, 293] width 50 height 15
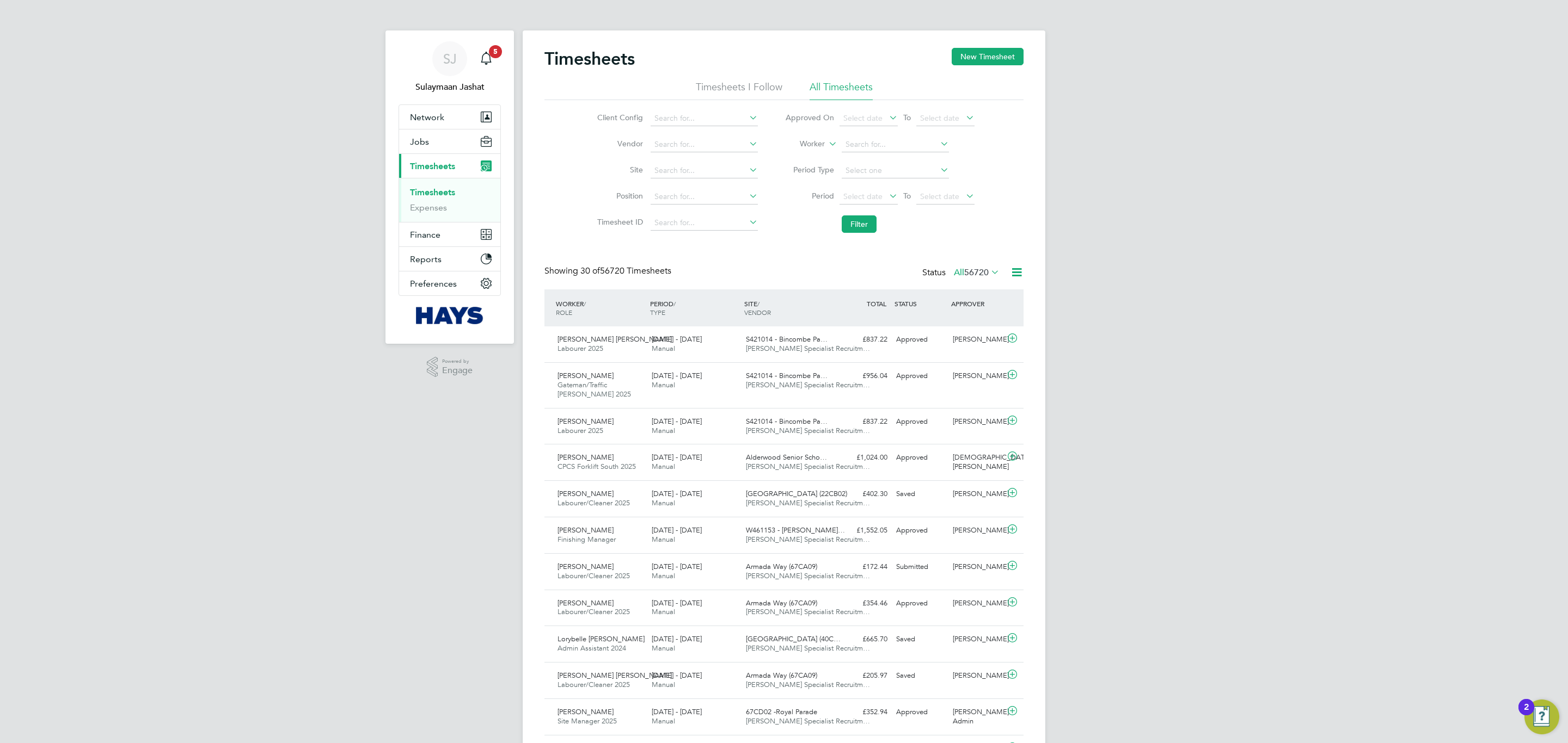
click at [976, 273] on span "56720" at bounding box center [977, 272] width 25 height 11
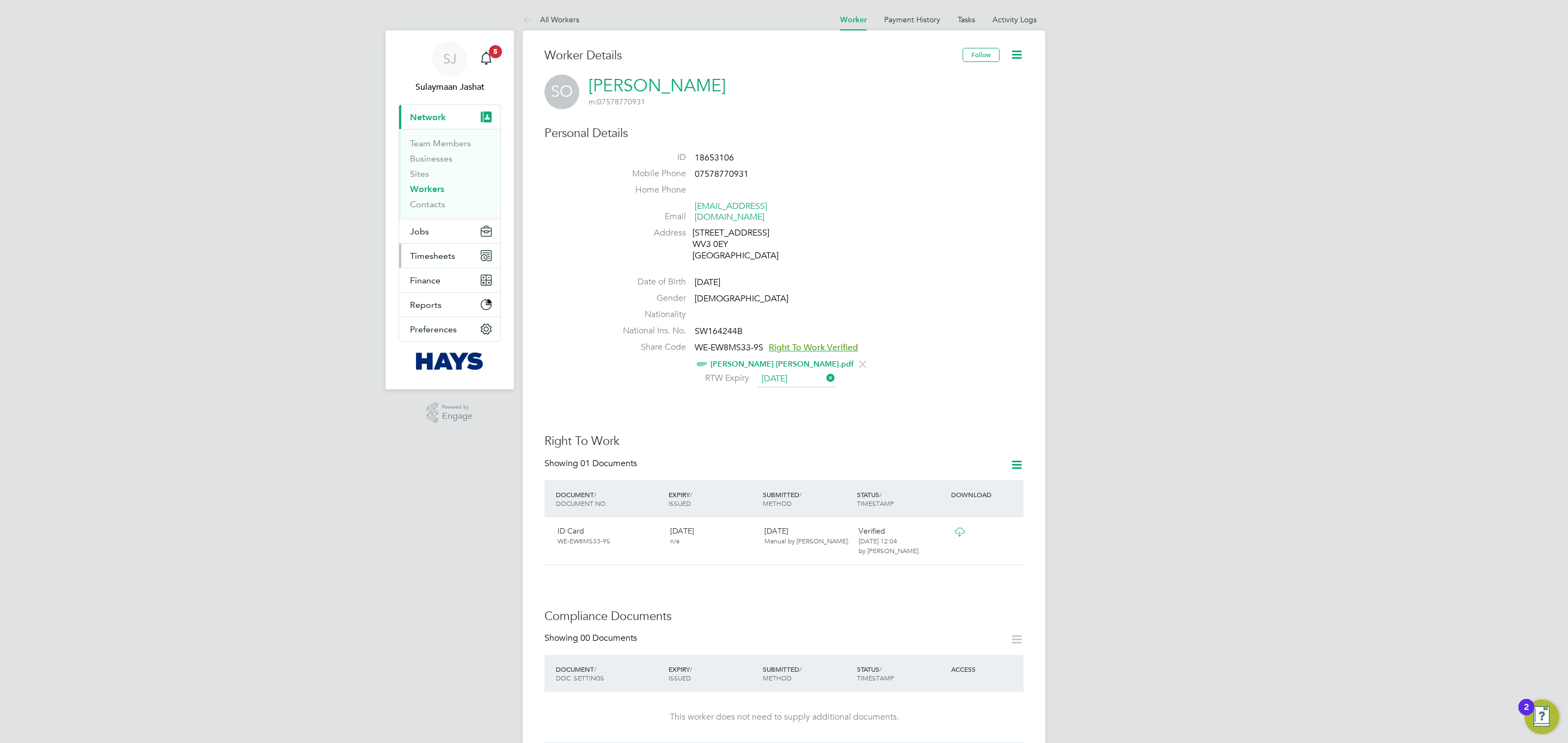
click at [431, 253] on span "Timesheets" at bounding box center [432, 255] width 45 height 11
click at [431, 195] on link "Timesheets" at bounding box center [432, 192] width 45 height 11
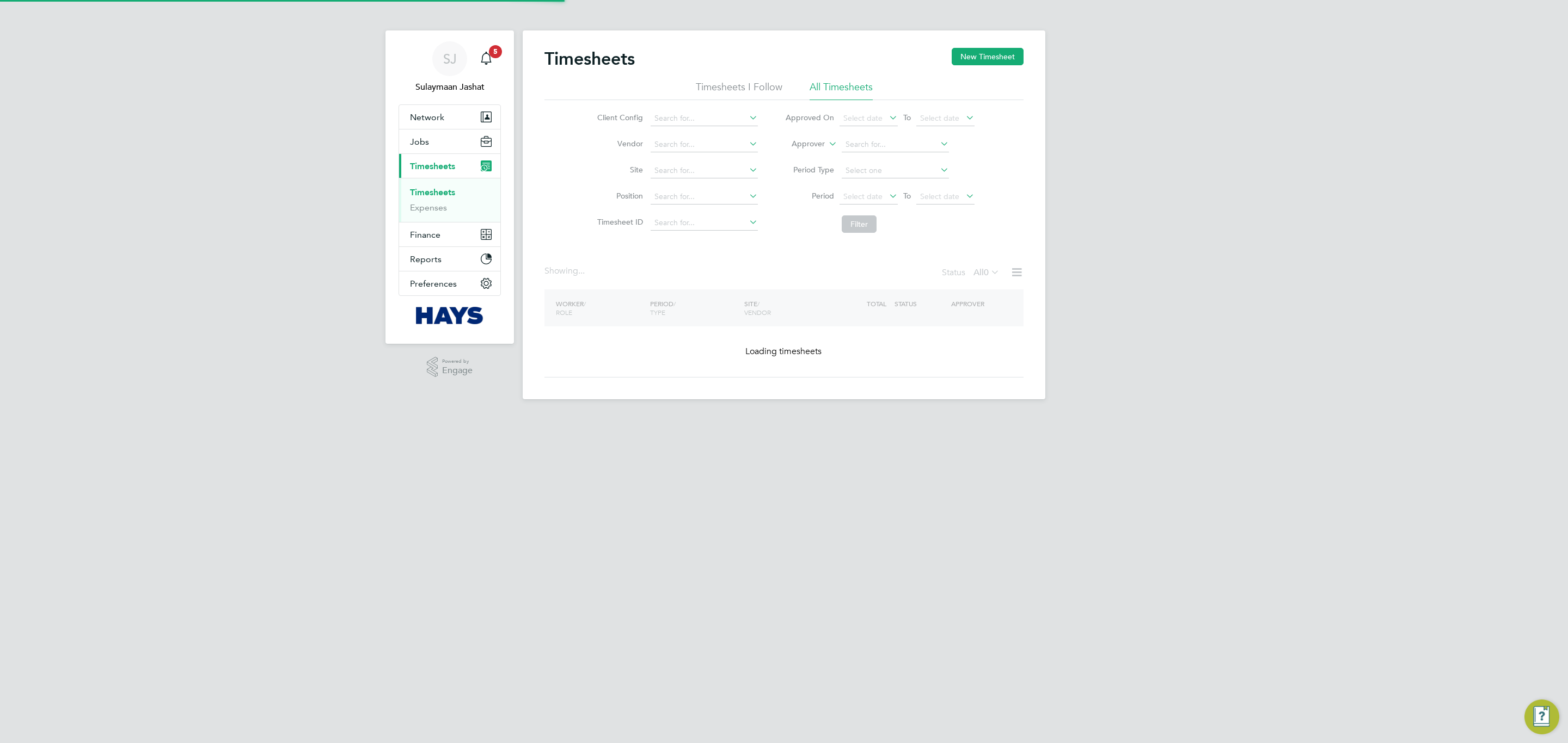
click at [798, 140] on label "Approver" at bounding box center [800, 143] width 49 height 11
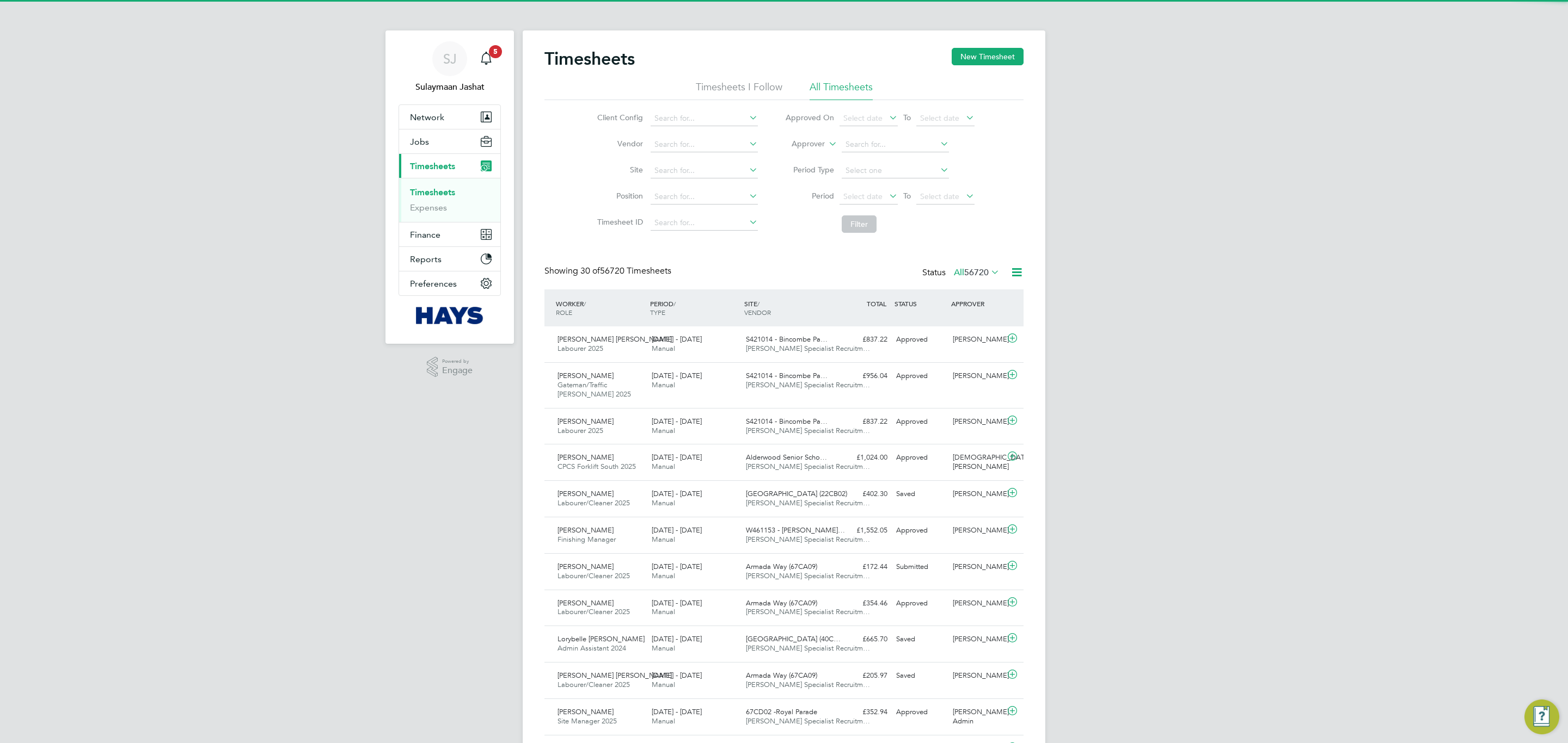
click at [802, 149] on label "Approver" at bounding box center [800, 143] width 49 height 11
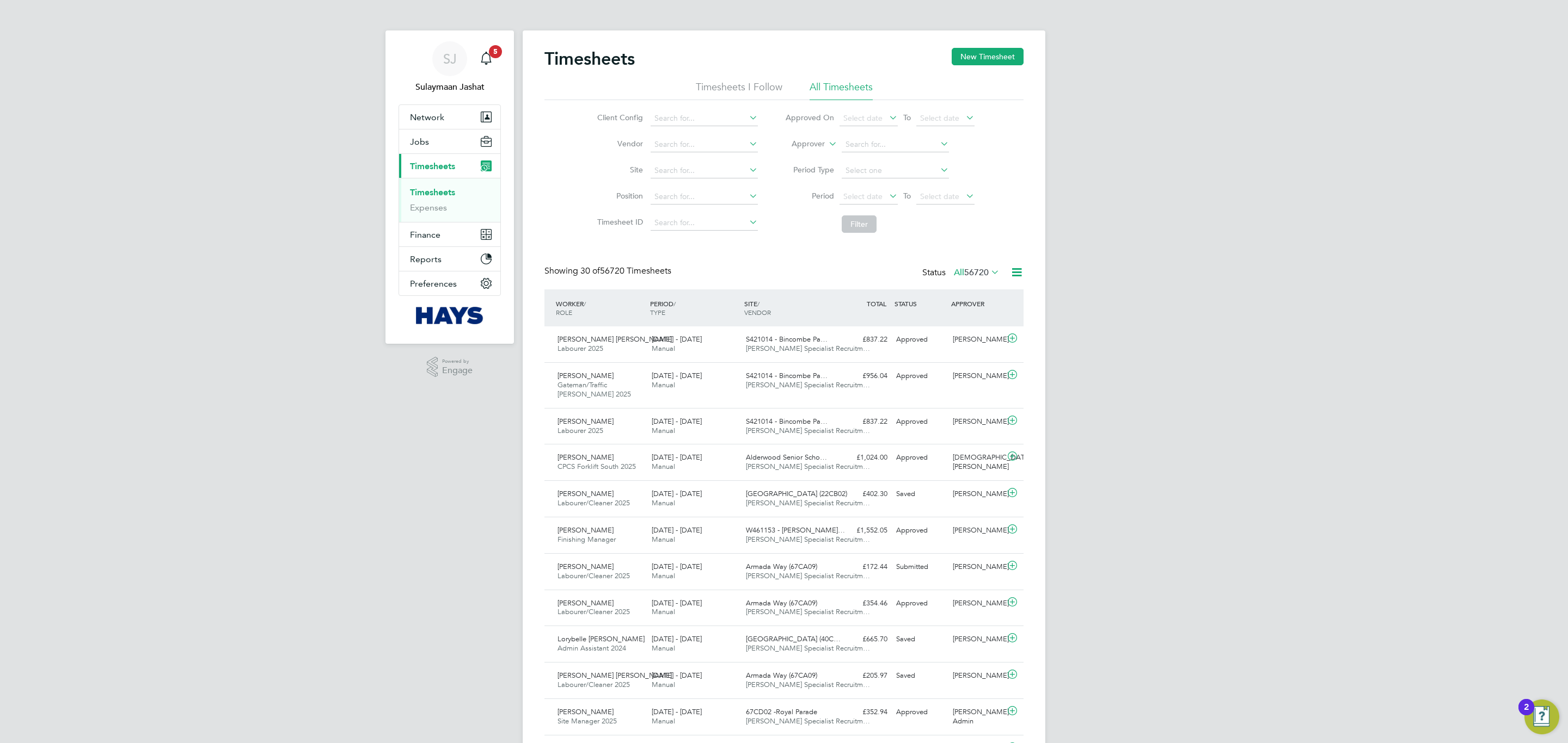
click at [806, 156] on li "Worker" at bounding box center [798, 156] width 54 height 14
click at [866, 155] on li "Worker" at bounding box center [879, 144] width 216 height 26
click at [870, 145] on input at bounding box center [895, 144] width 107 height 15
click at [864, 159] on li "Seyi Onololu" at bounding box center [894, 159] width 108 height 14
type input "Seyi Onololu"
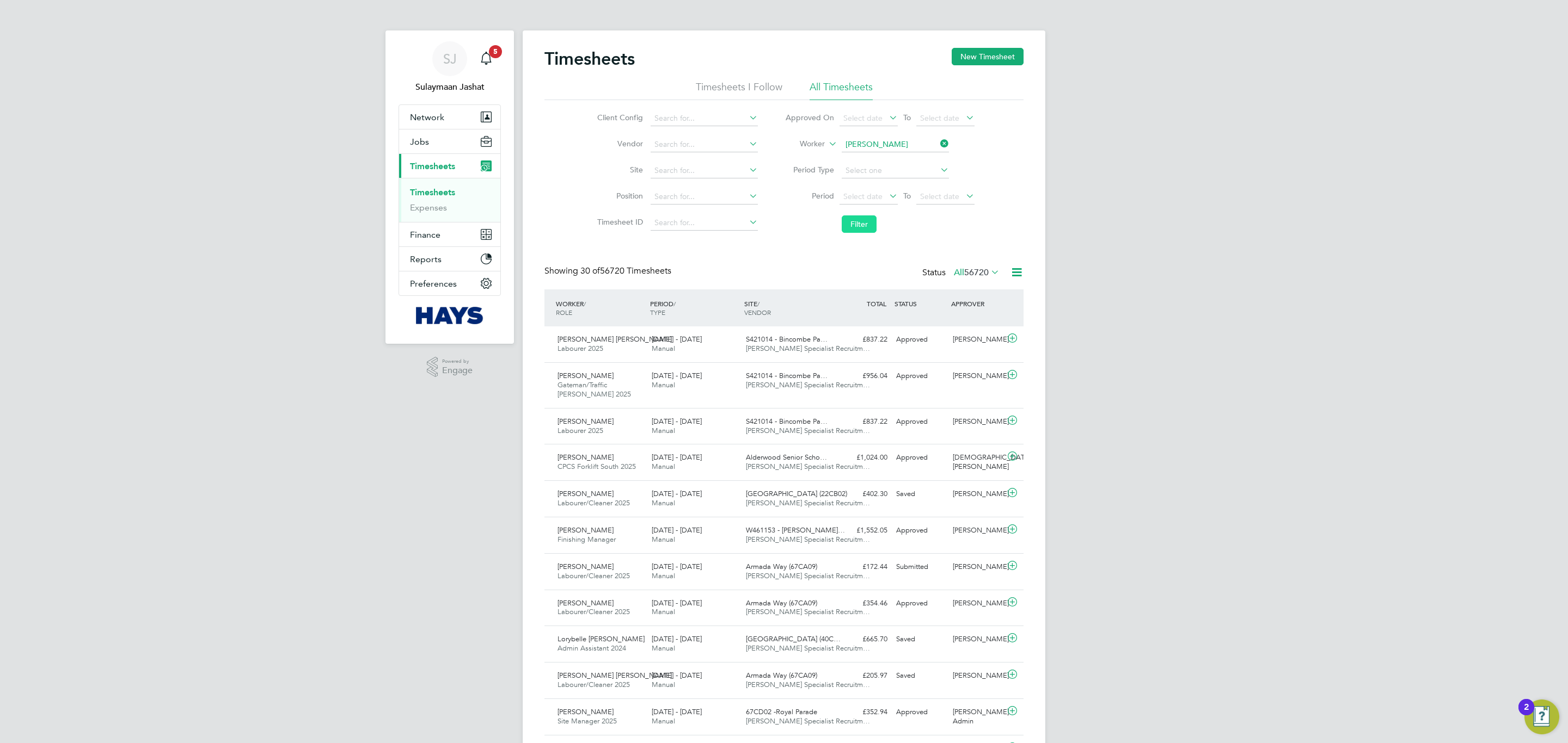
click at [876, 226] on button "Filter" at bounding box center [859, 224] width 34 height 17
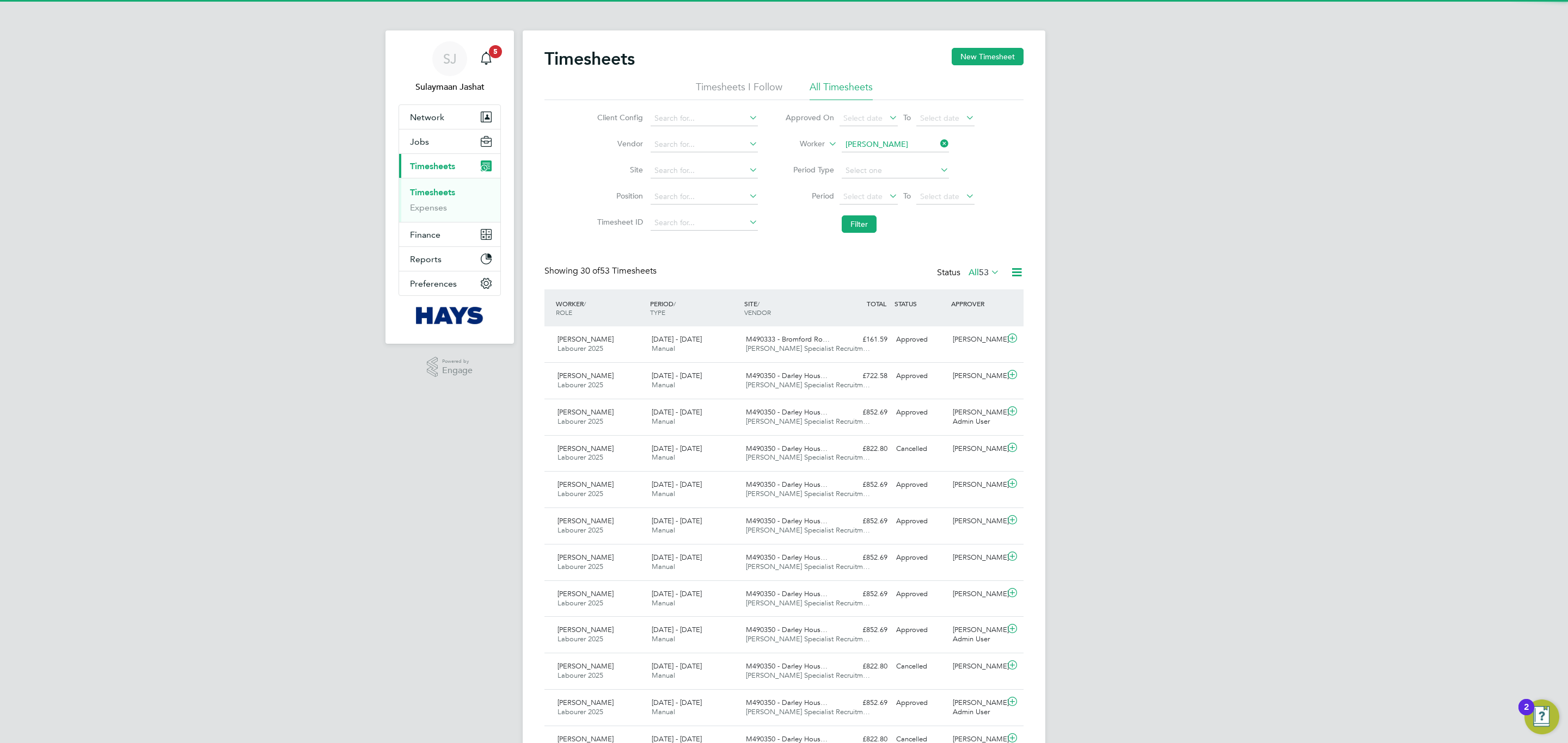
click at [993, 266] on div "Status All 53" at bounding box center [969, 273] width 65 height 15
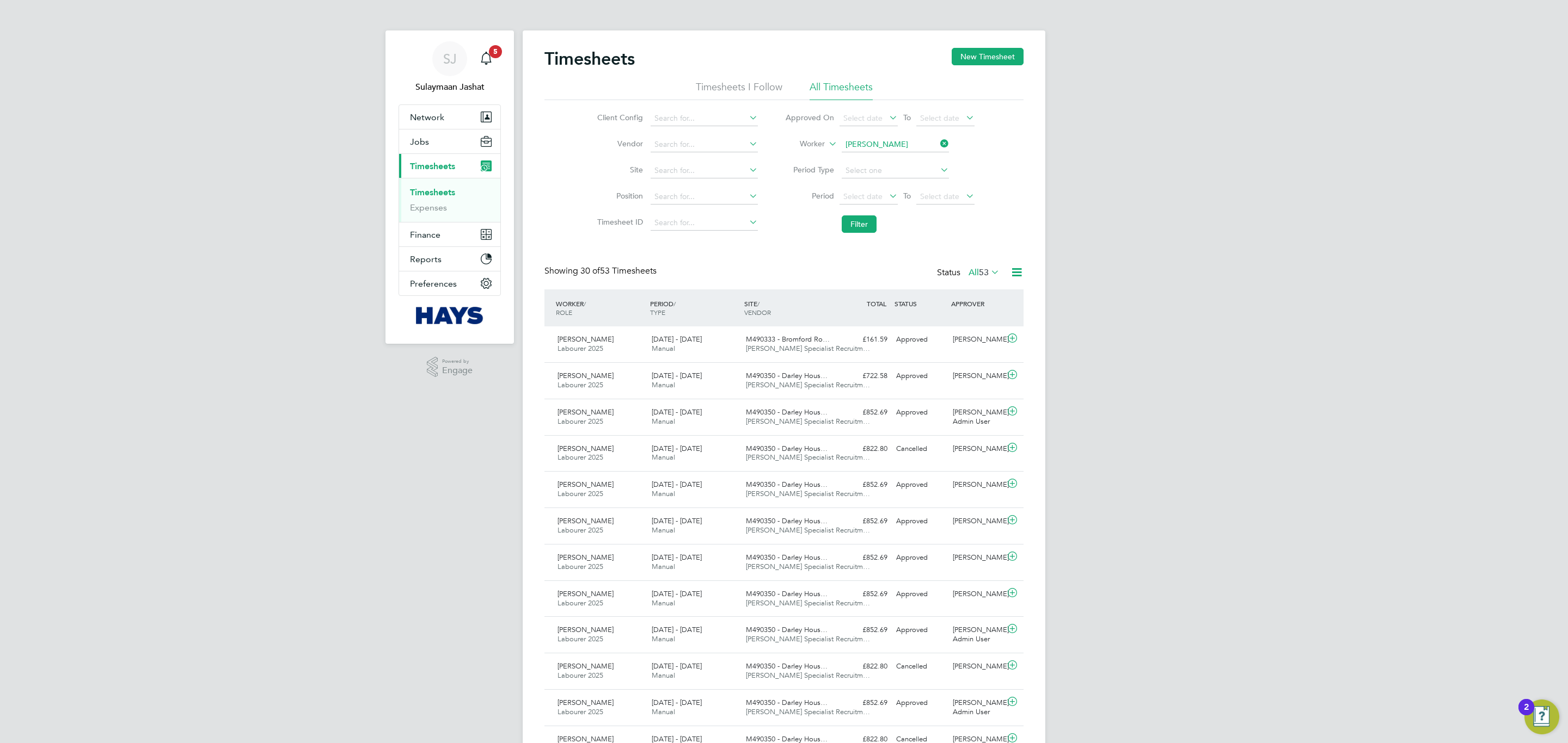
click at [988, 273] on icon at bounding box center [988, 273] width 0 height 15
click at [1007, 334] on li "42" at bounding box center [1009, 339] width 14 height 15
click at [988, 271] on icon at bounding box center [988, 273] width 0 height 15
click at [987, 341] on li "Approved" at bounding box center [978, 339] width 50 height 15
click at [752, 382] on span "[PERSON_NAME] Specialist Recruitm…" at bounding box center [808, 385] width 124 height 10
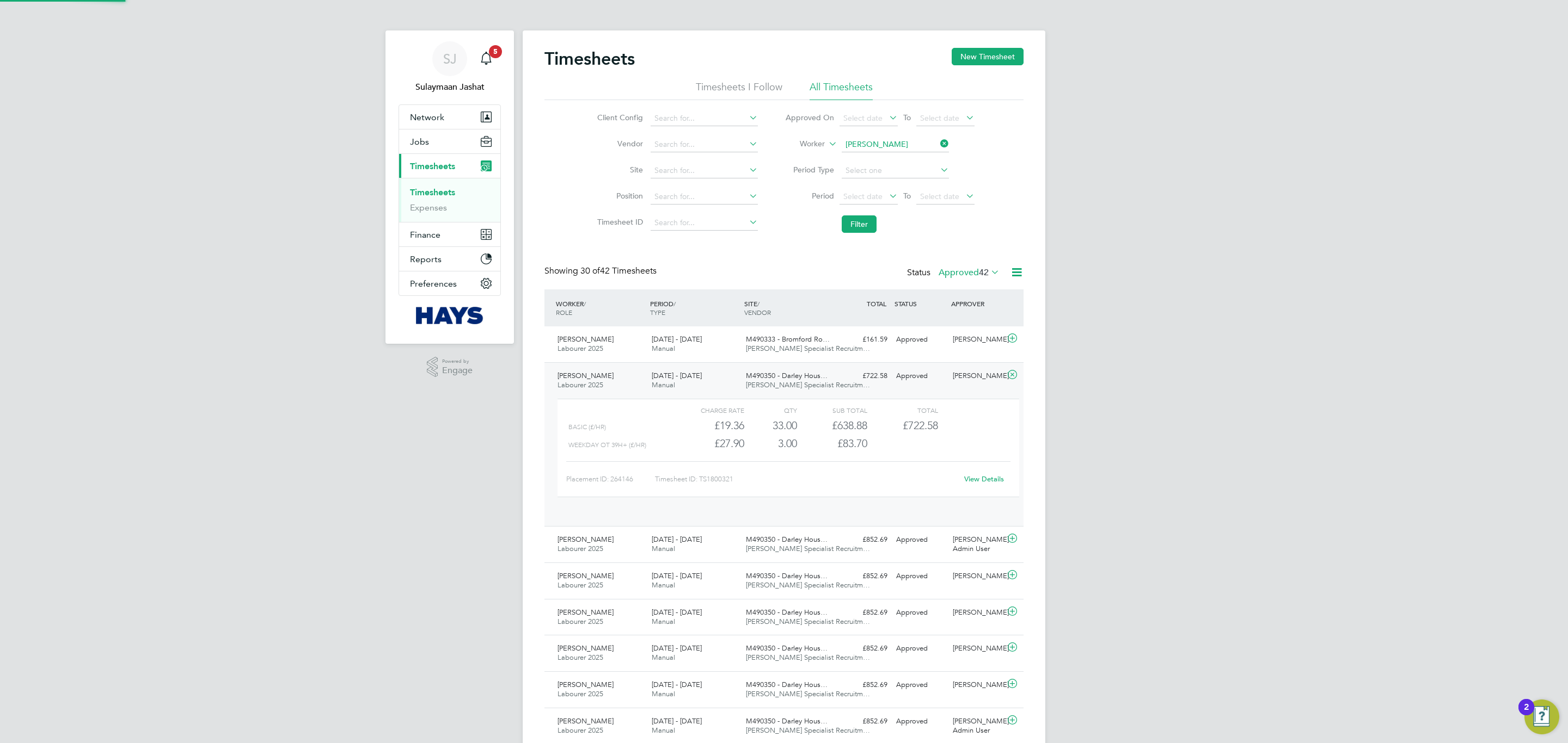
click at [750, 377] on span "M490350 - Darley Hous…" at bounding box center [786, 376] width 81 height 10
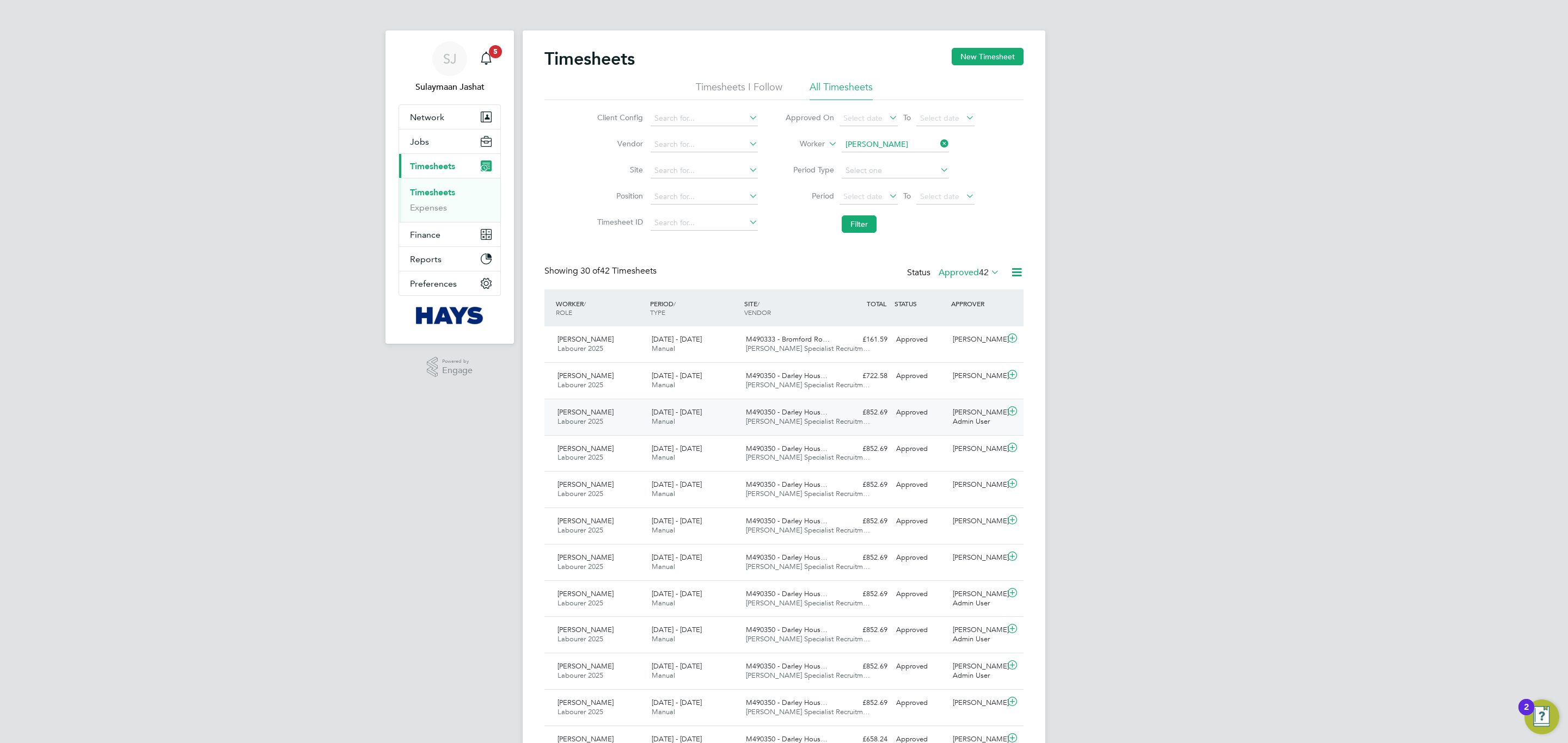
click at [754, 420] on span "[PERSON_NAME] Specialist Recruitm…" at bounding box center [808, 422] width 124 height 10
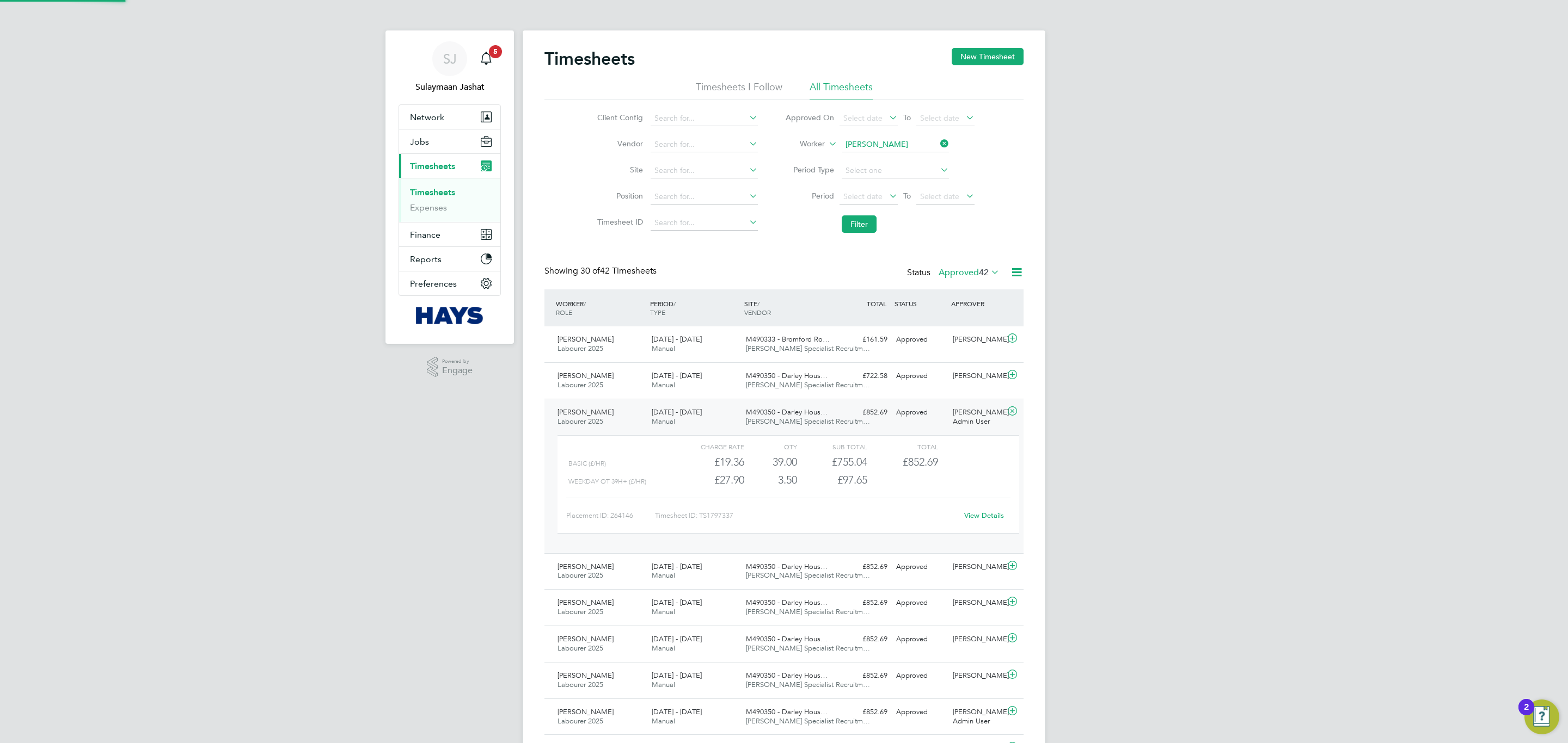
click at [754, 415] on span "M490350 - Darley Hous…" at bounding box center [786, 412] width 81 height 10
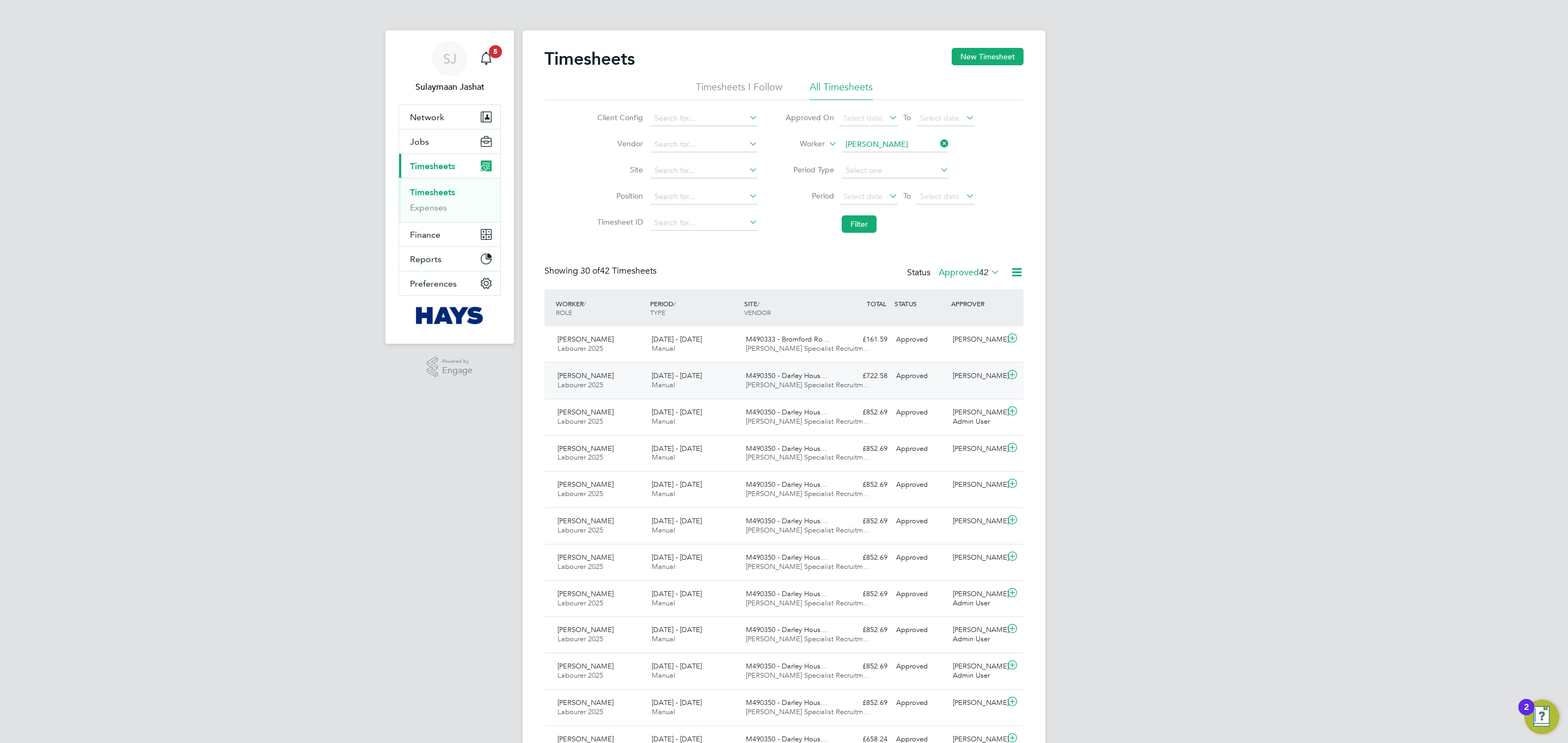
click at [791, 372] on div "M490350 - Darley Hous… Hays Specialist Recruitm…" at bounding box center [788, 381] width 94 height 27
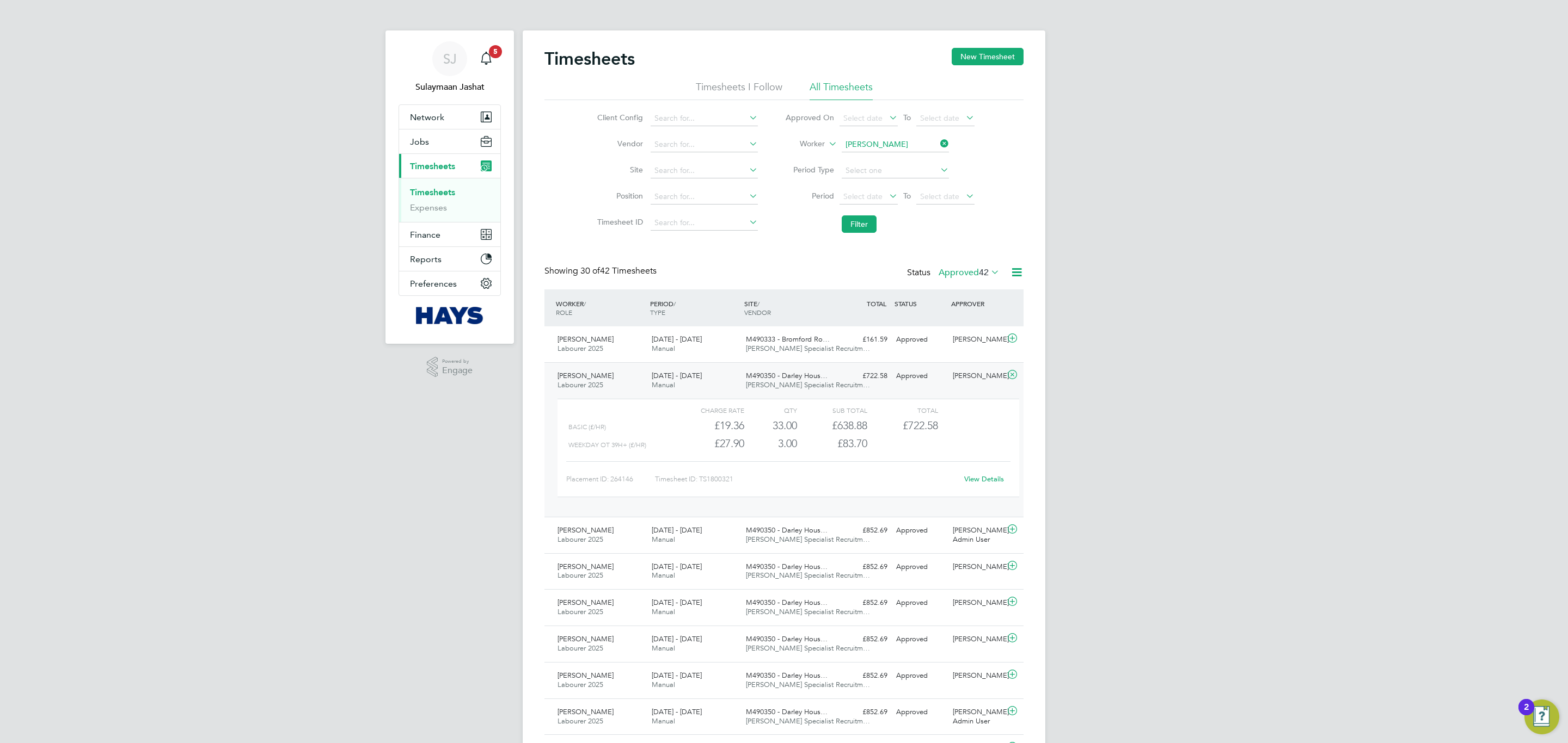
click at [793, 372] on div "M490350 - Darley Hous… Hays Specialist Recruitm…" at bounding box center [788, 381] width 94 height 27
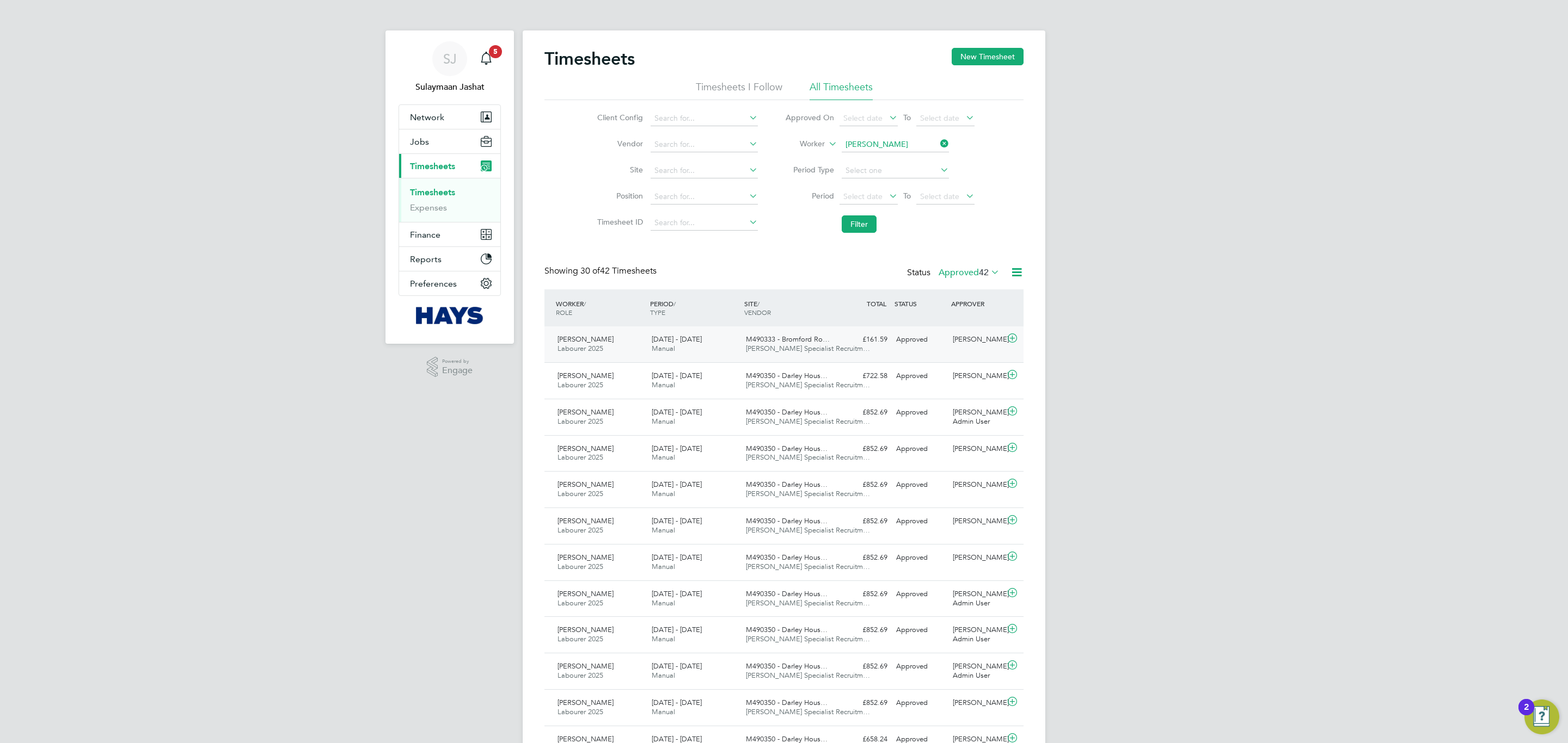
click at [791, 349] on span "[PERSON_NAME] Specialist Recruitm…" at bounding box center [808, 349] width 124 height 10
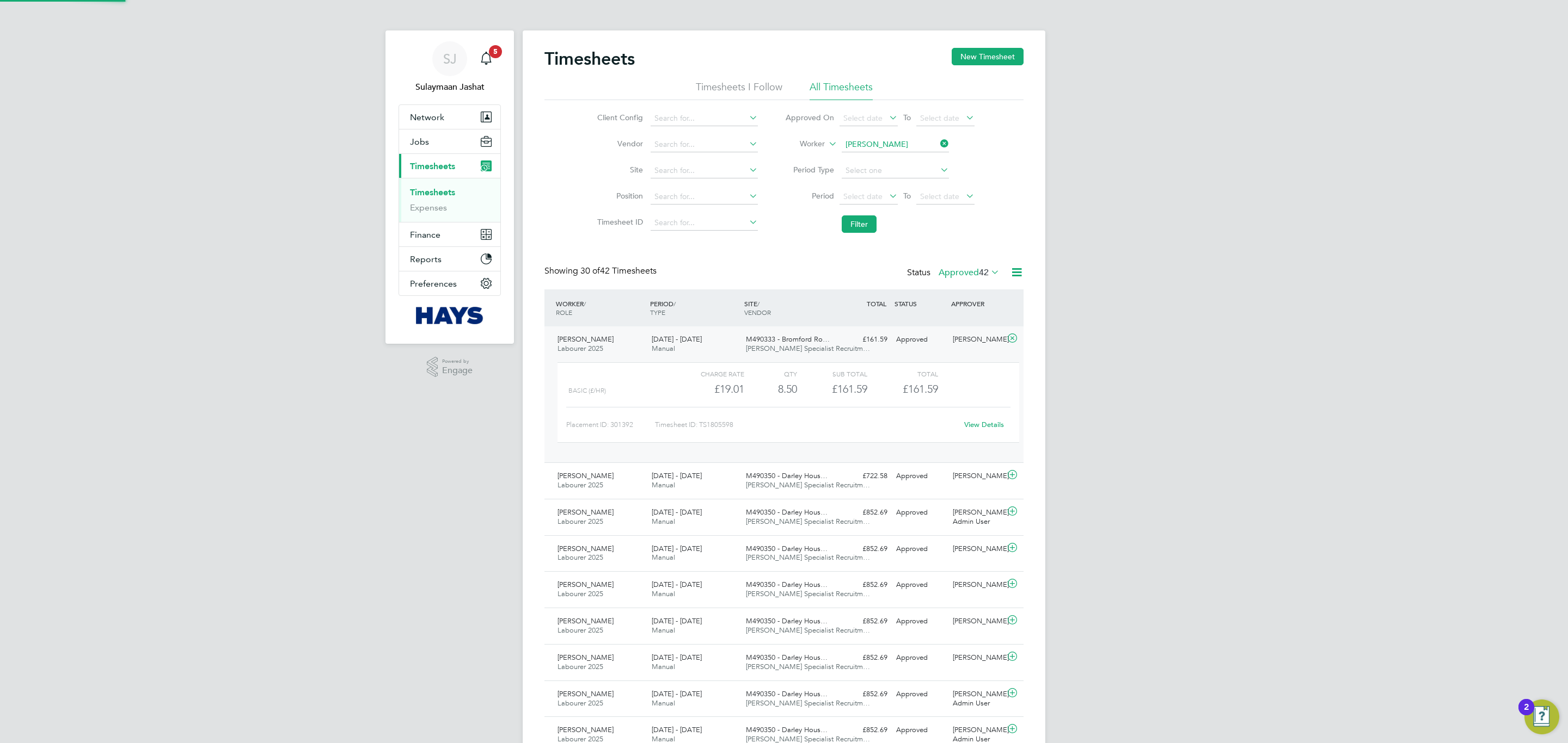
click at [791, 349] on span "[PERSON_NAME] Specialist Recruitm…" at bounding box center [808, 349] width 124 height 10
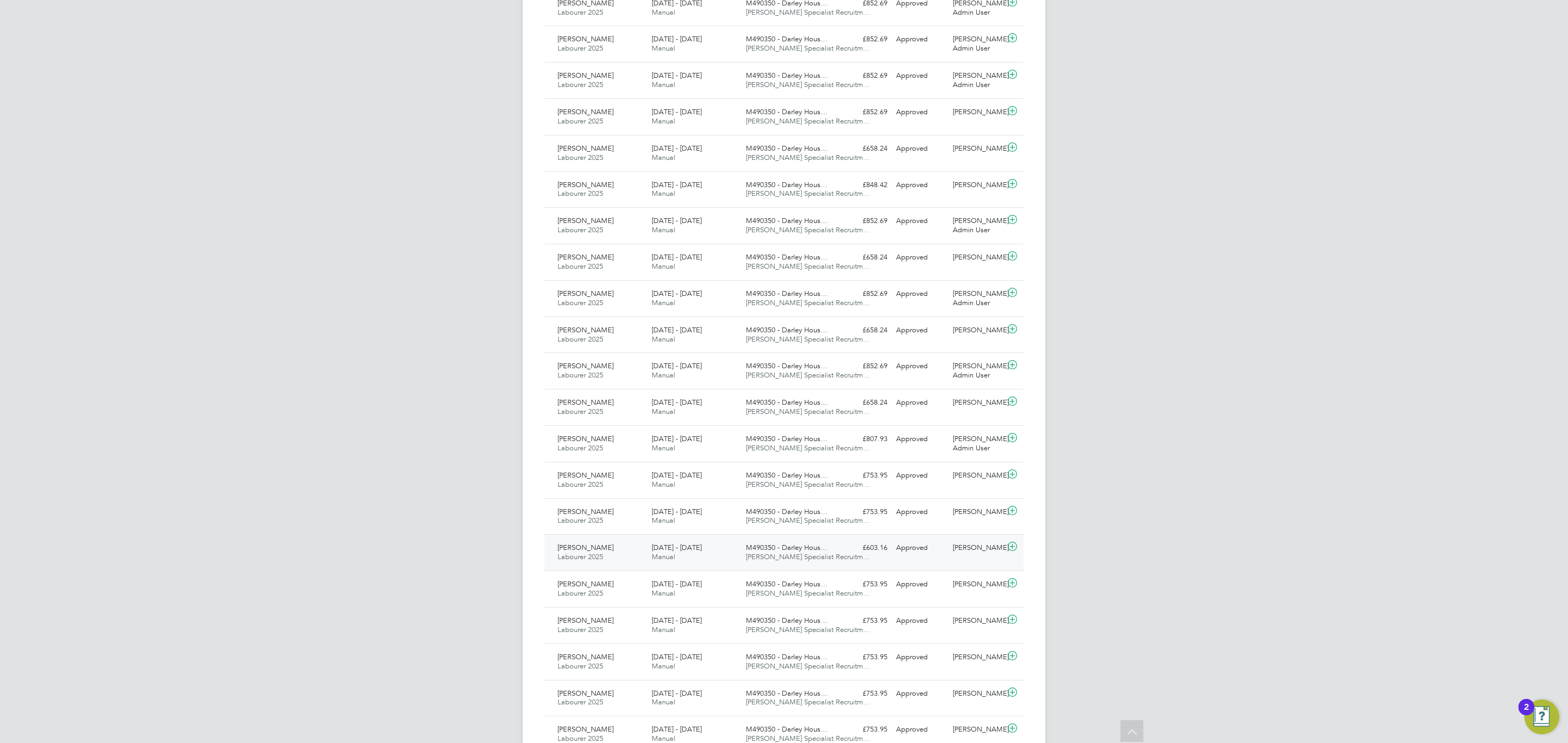
click at [724, 554] on div "8 - 14 Mar 2025 Manual" at bounding box center [695, 553] width 94 height 27
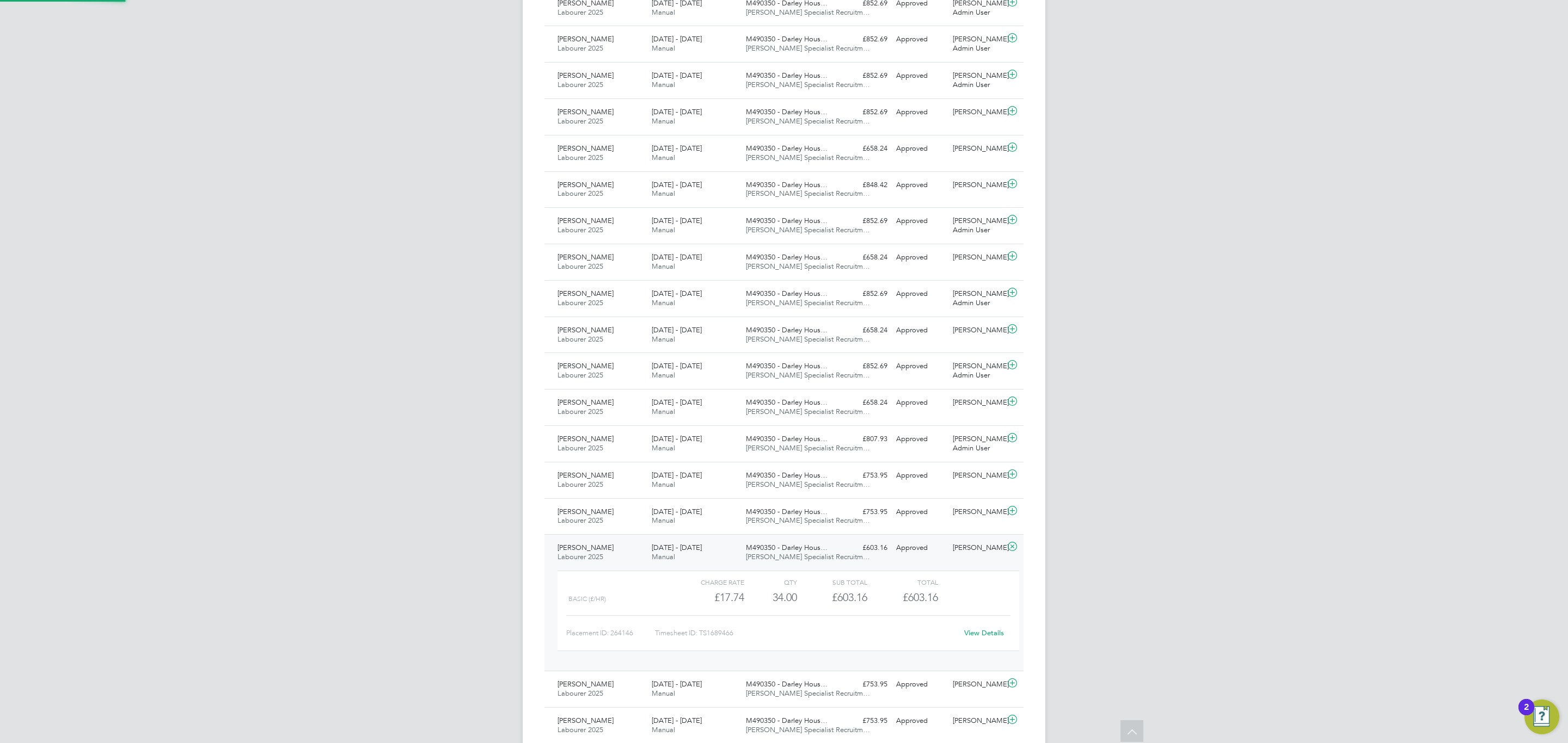
click at [727, 553] on div "8 - 14 Mar 2025 Manual" at bounding box center [695, 553] width 94 height 27
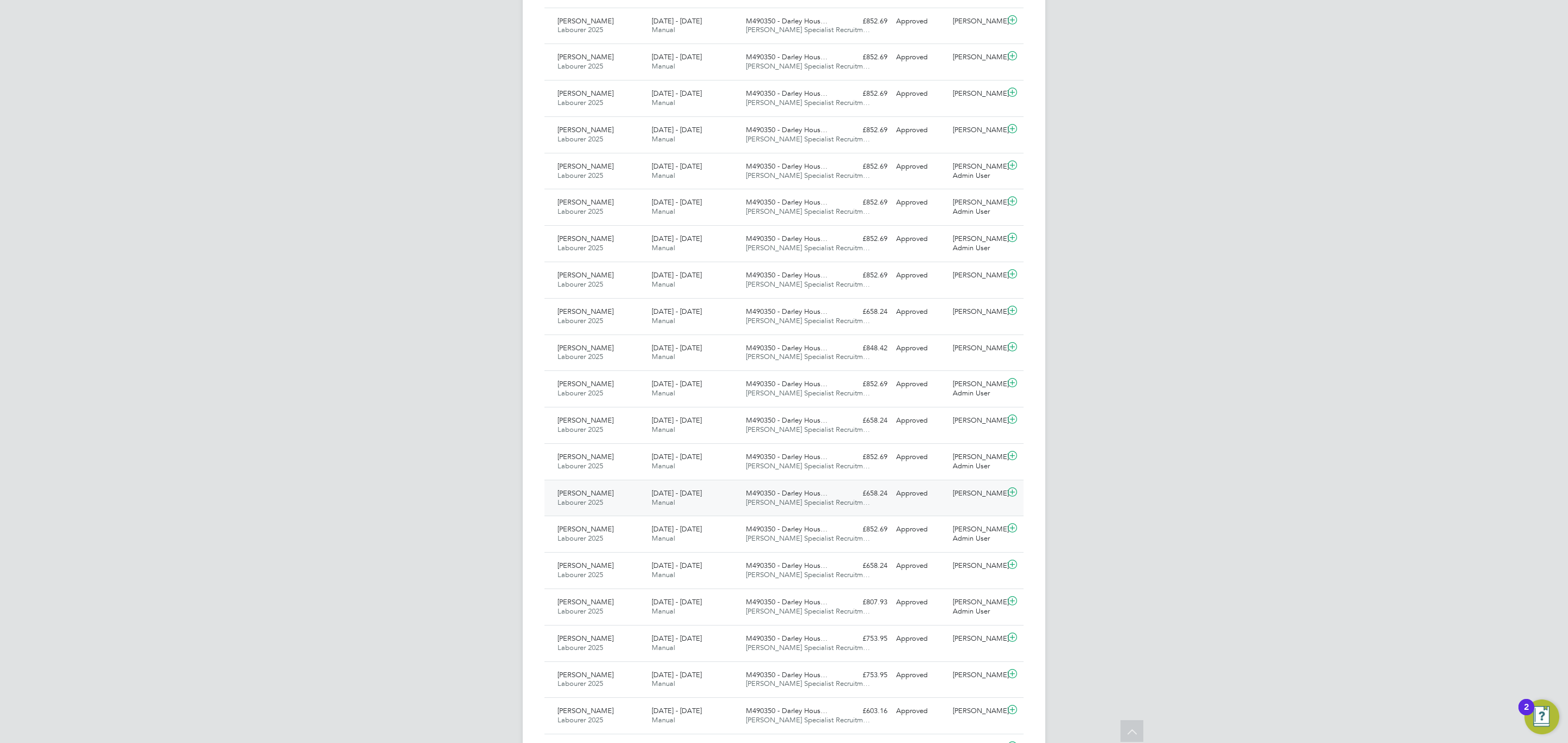
click at [715, 506] on div "19 - 25 Apr 2025 Manual" at bounding box center [695, 498] width 94 height 27
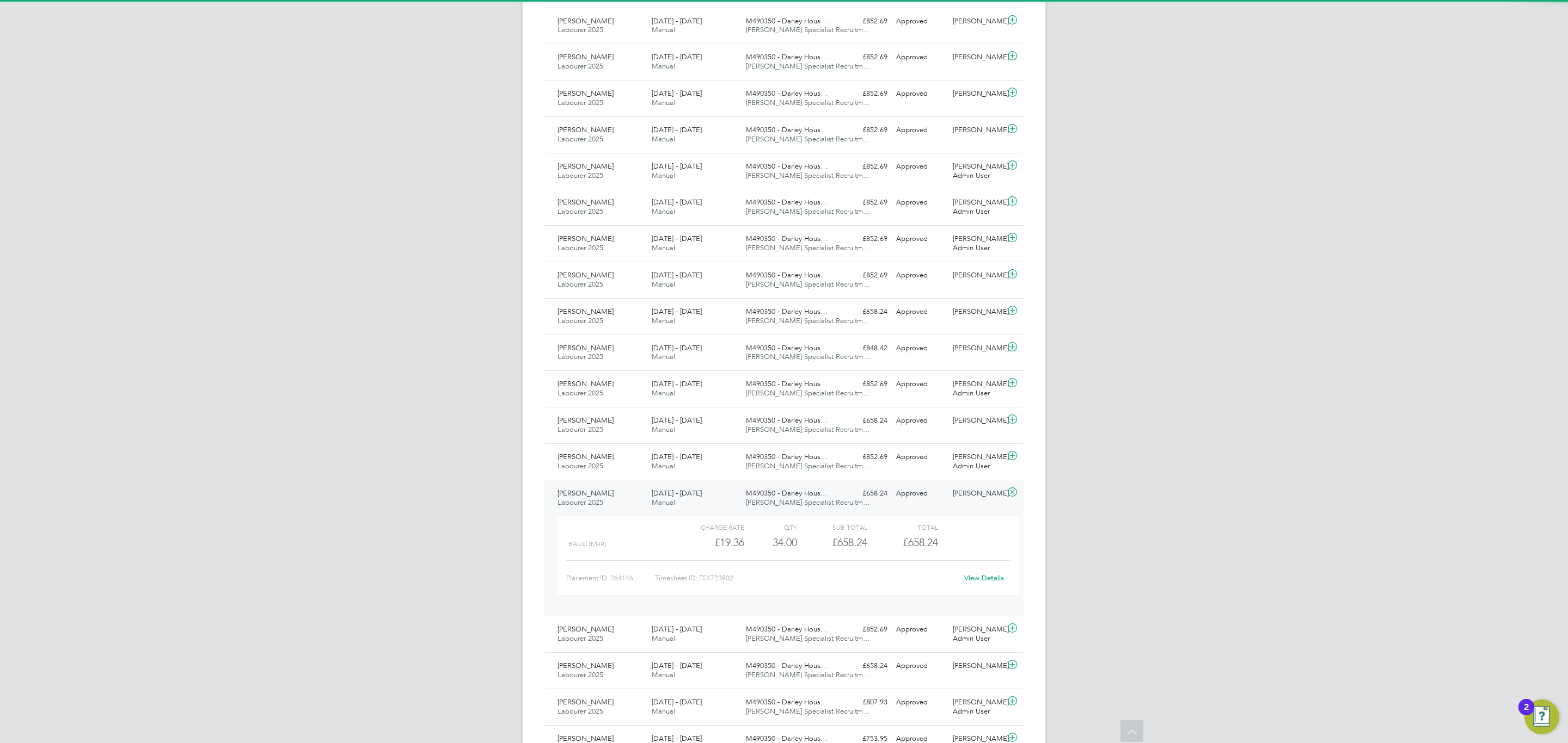
click at [716, 502] on div "19 - 25 Apr 2025 Manual" at bounding box center [695, 498] width 94 height 27
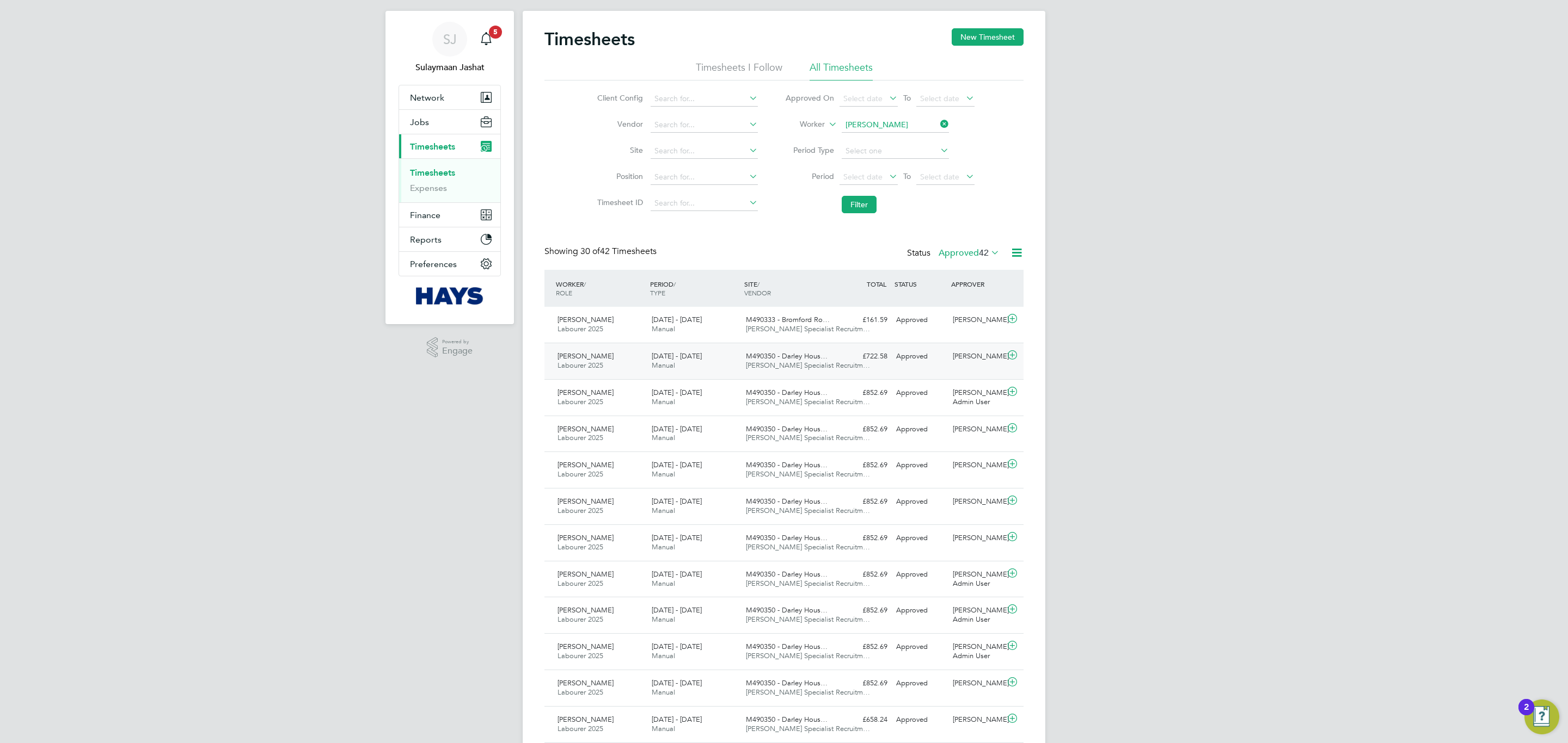
click at [729, 348] on div "2 - 8 Aug 2025 Manual" at bounding box center [695, 361] width 94 height 27
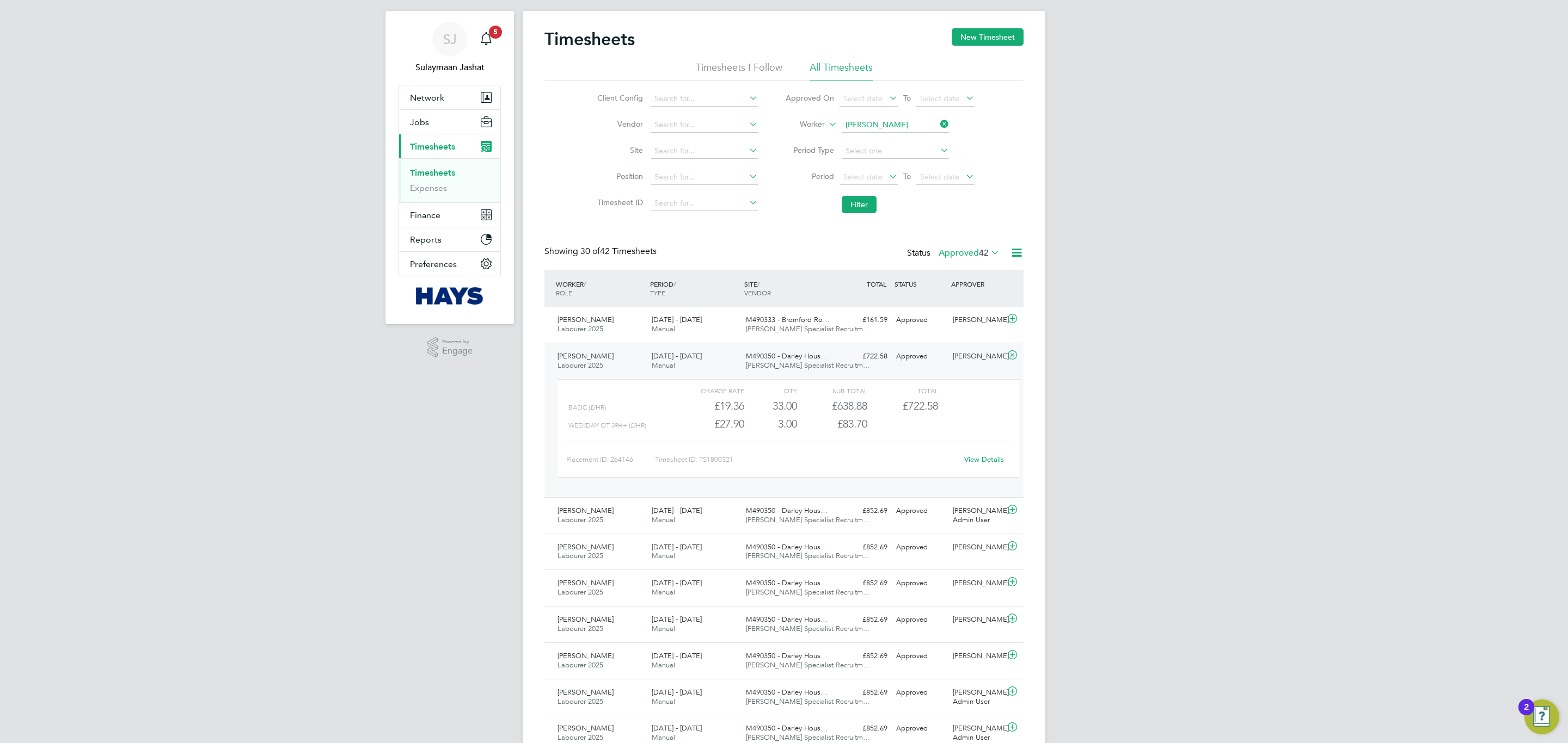
click at [729, 348] on div "2 - 8 Aug 2025 Manual" at bounding box center [695, 361] width 94 height 27
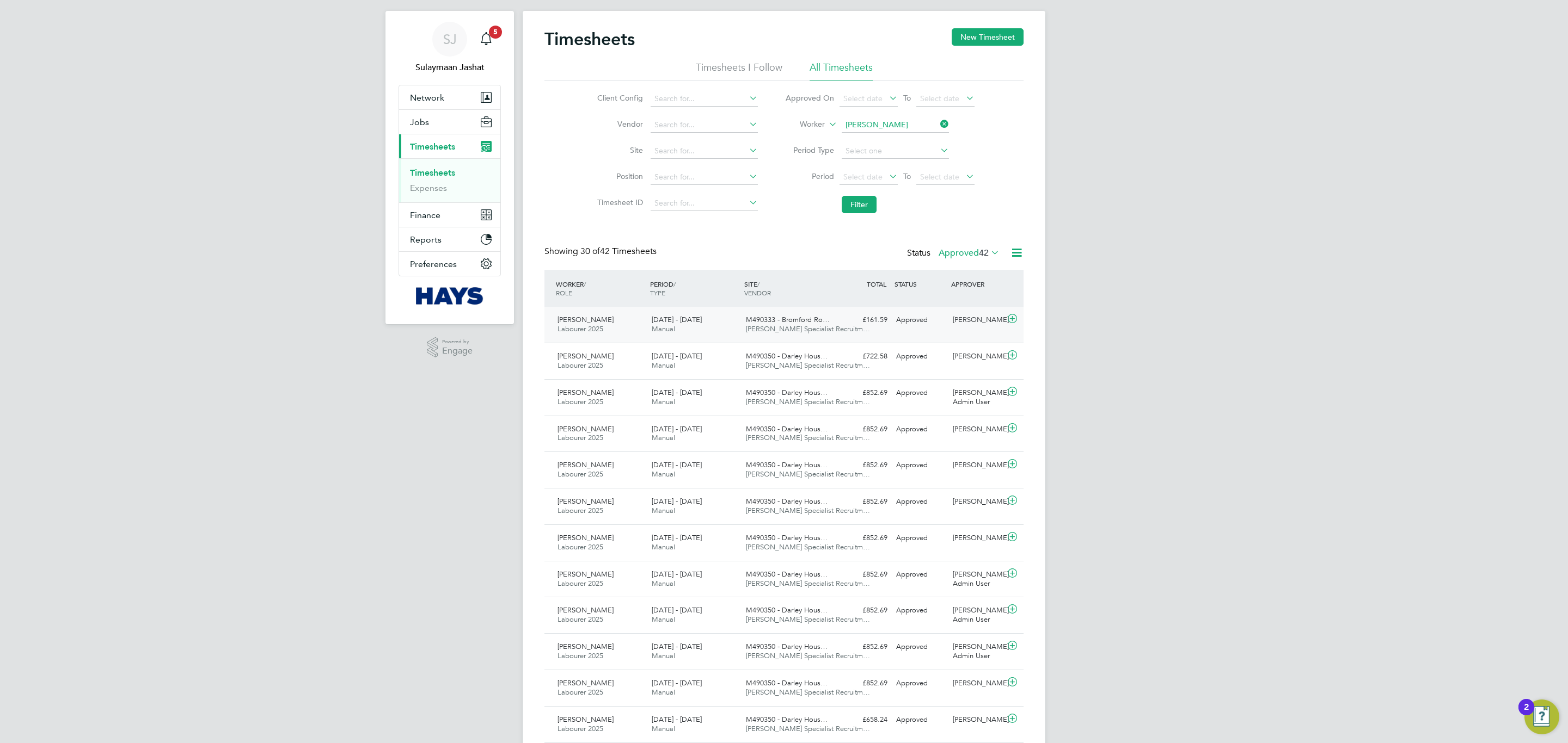
click at [738, 333] on div "[DATE] - [DATE] Manual" at bounding box center [695, 325] width 94 height 27
click at [745, 348] on div "M490350 - Darley Hous… Hays Specialist Recruitm…" at bounding box center [788, 361] width 94 height 27
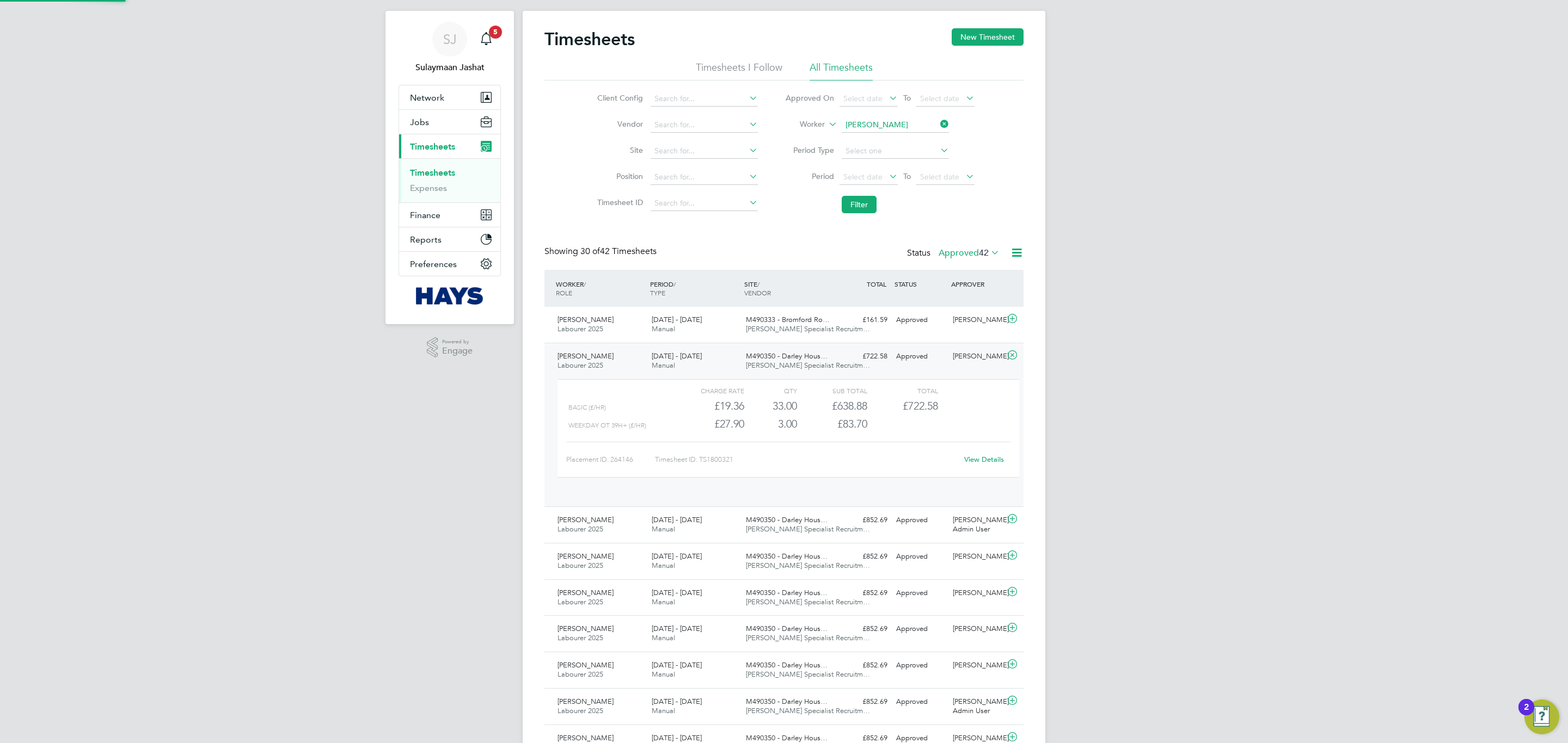
scroll to position [18, 106]
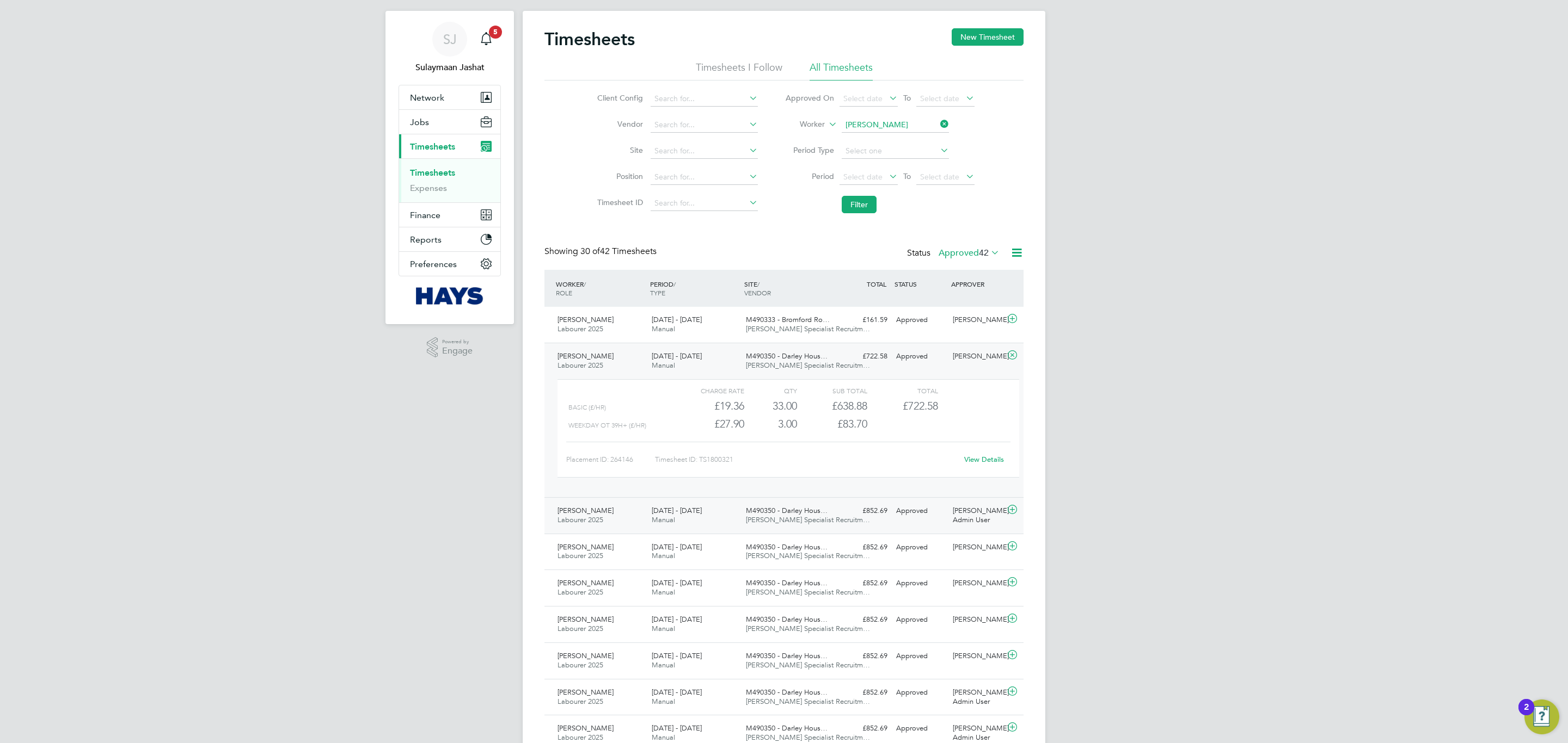
click at [782, 507] on div "M490350 - Darley Hous… Hays Specialist Recruitm…" at bounding box center [788, 515] width 94 height 27
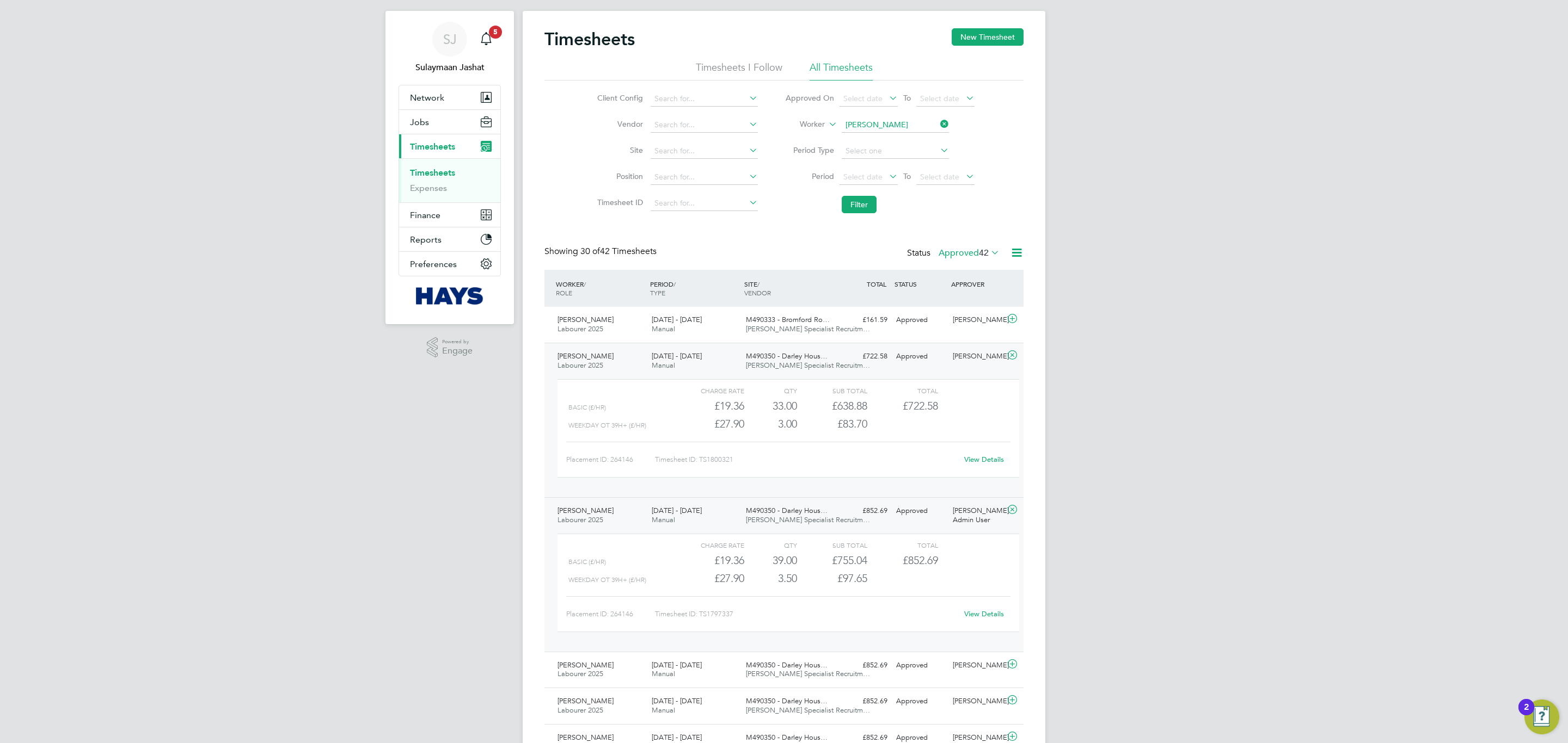
click at [972, 461] on link "View Details" at bounding box center [984, 460] width 40 height 10
click at [746, 356] on span "M490350 - Darley Hous…" at bounding box center [786, 357] width 81 height 10
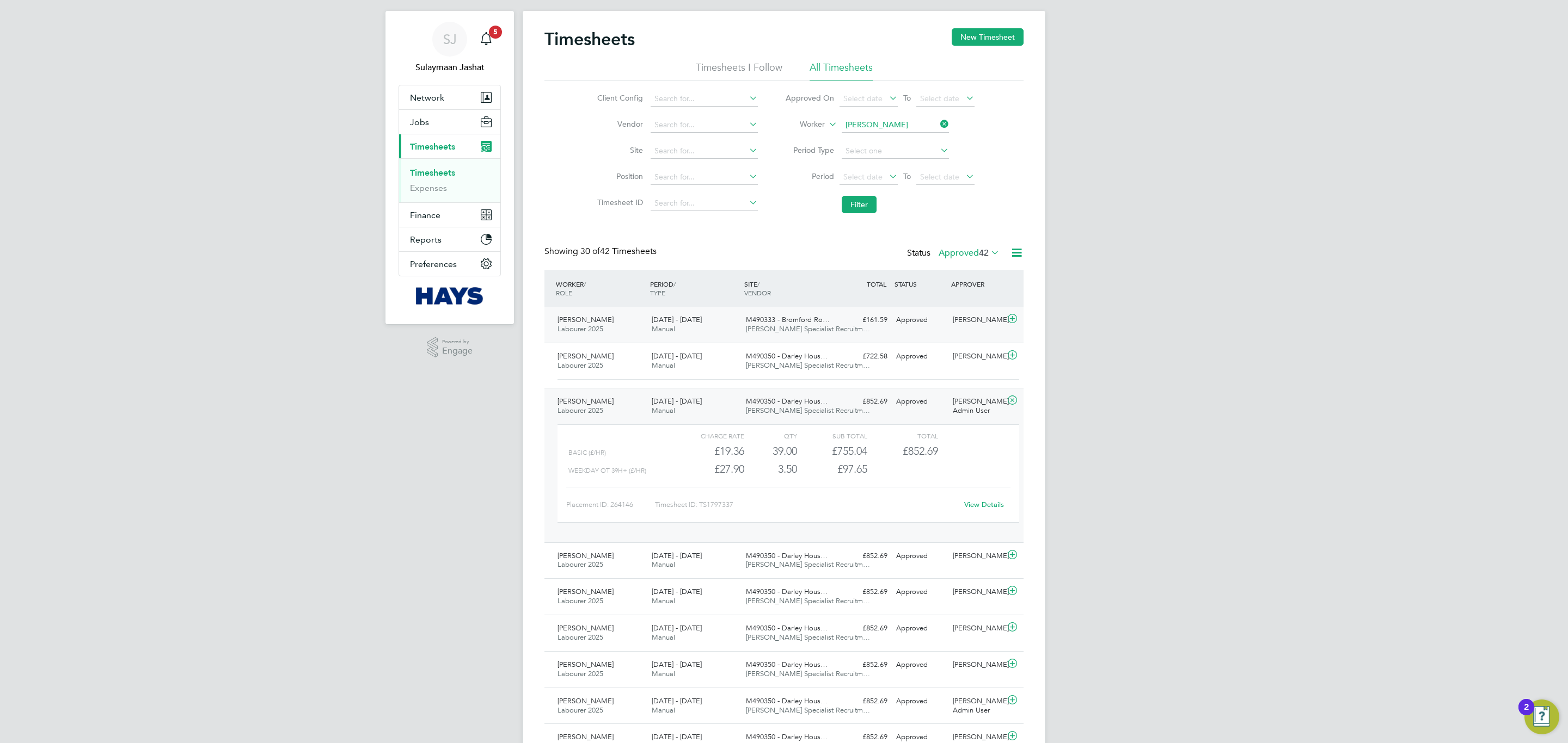
click at [763, 308] on div "Seyi Onololu Labourer 2025 9 - 15 Aug 2025 9 - 15 Aug 2025 Manual M490333 - Bro…" at bounding box center [784, 325] width 479 height 36
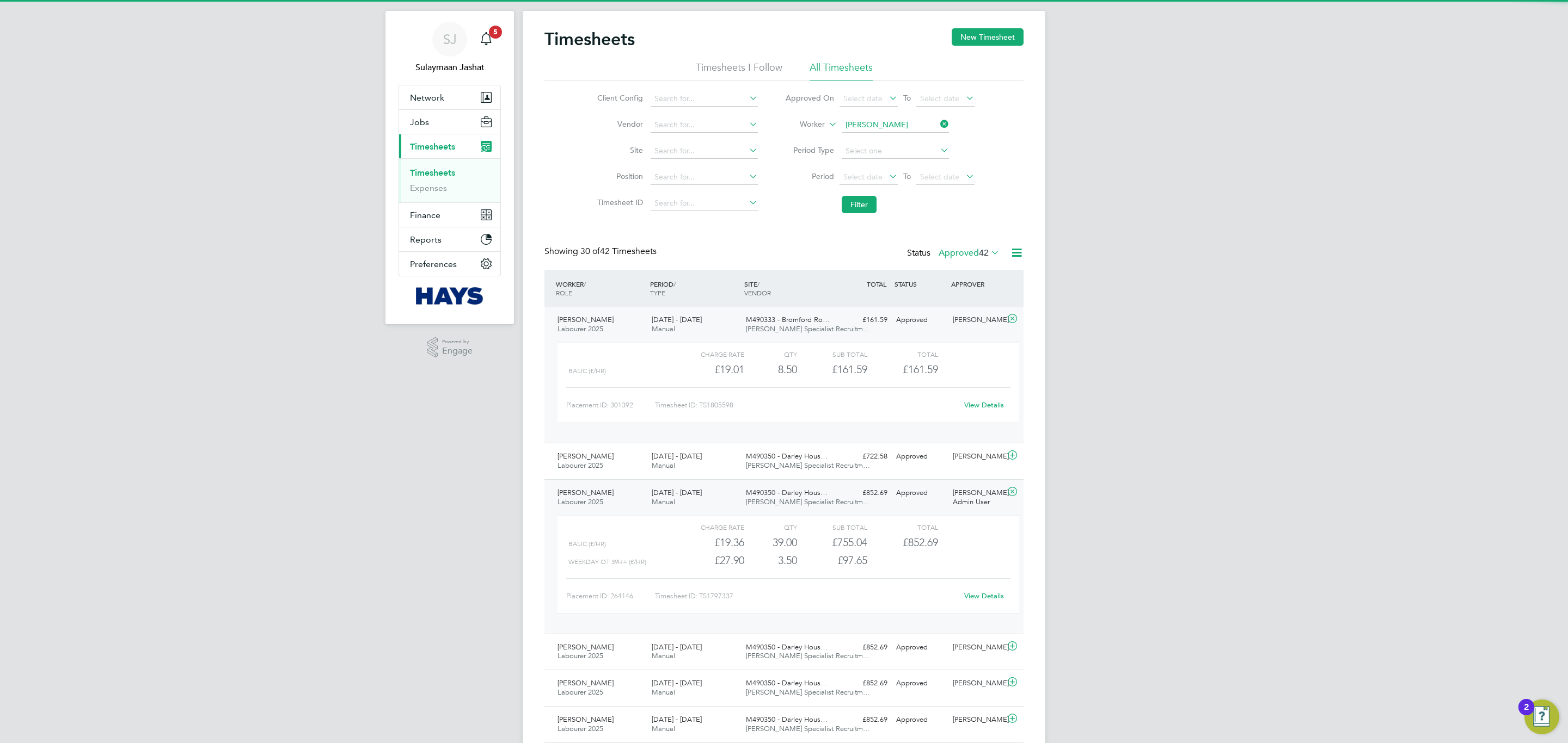
click at [763, 309] on div "Seyi Onololu Labourer 2025 9 - 15 Aug 2025 9 - 15 Aug 2025 Manual M490333 - Bro…" at bounding box center [784, 375] width 479 height 136
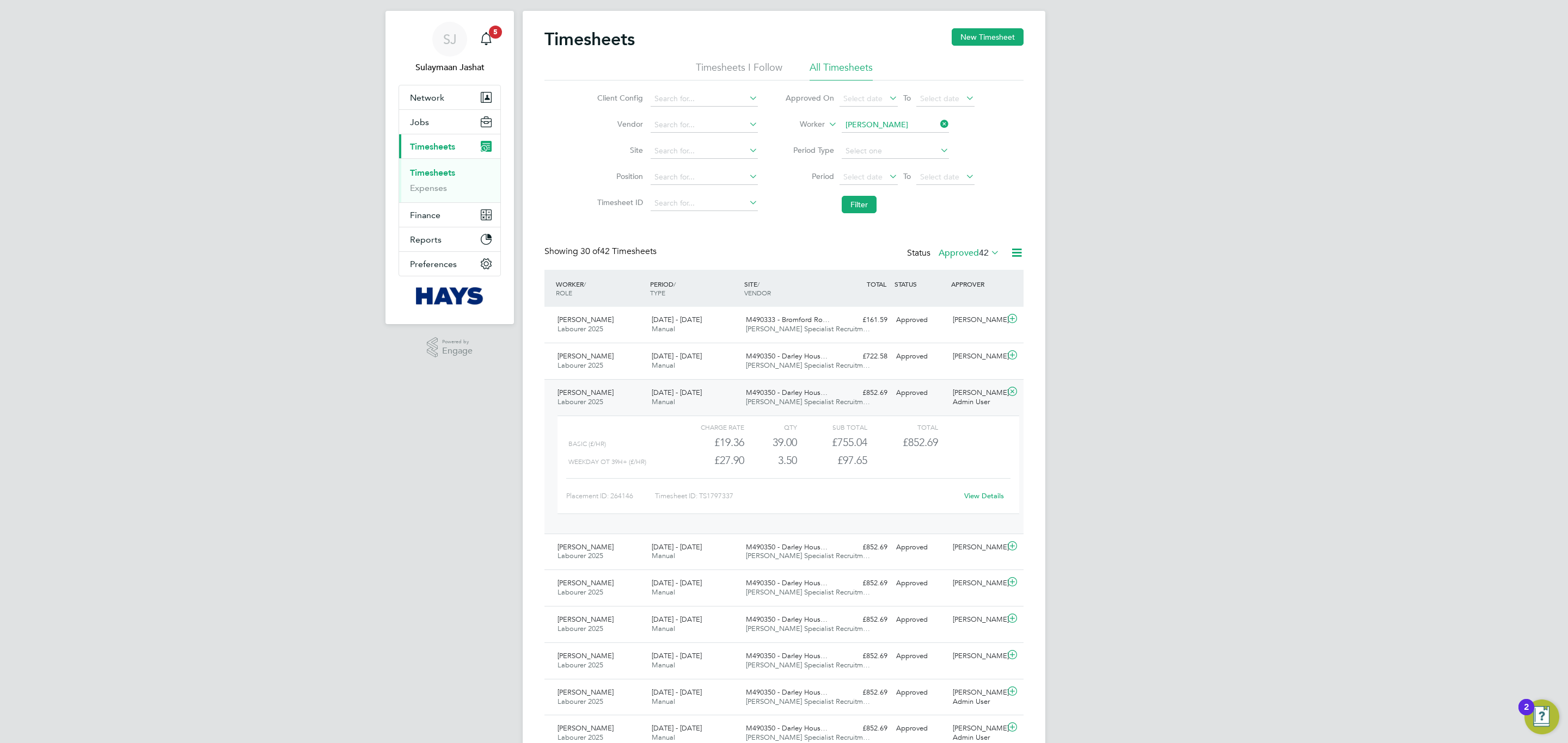
click at [762, 410] on div "M490350 - Darley Hous… Hays Specialist Recruitm…" at bounding box center [788, 398] width 94 height 27
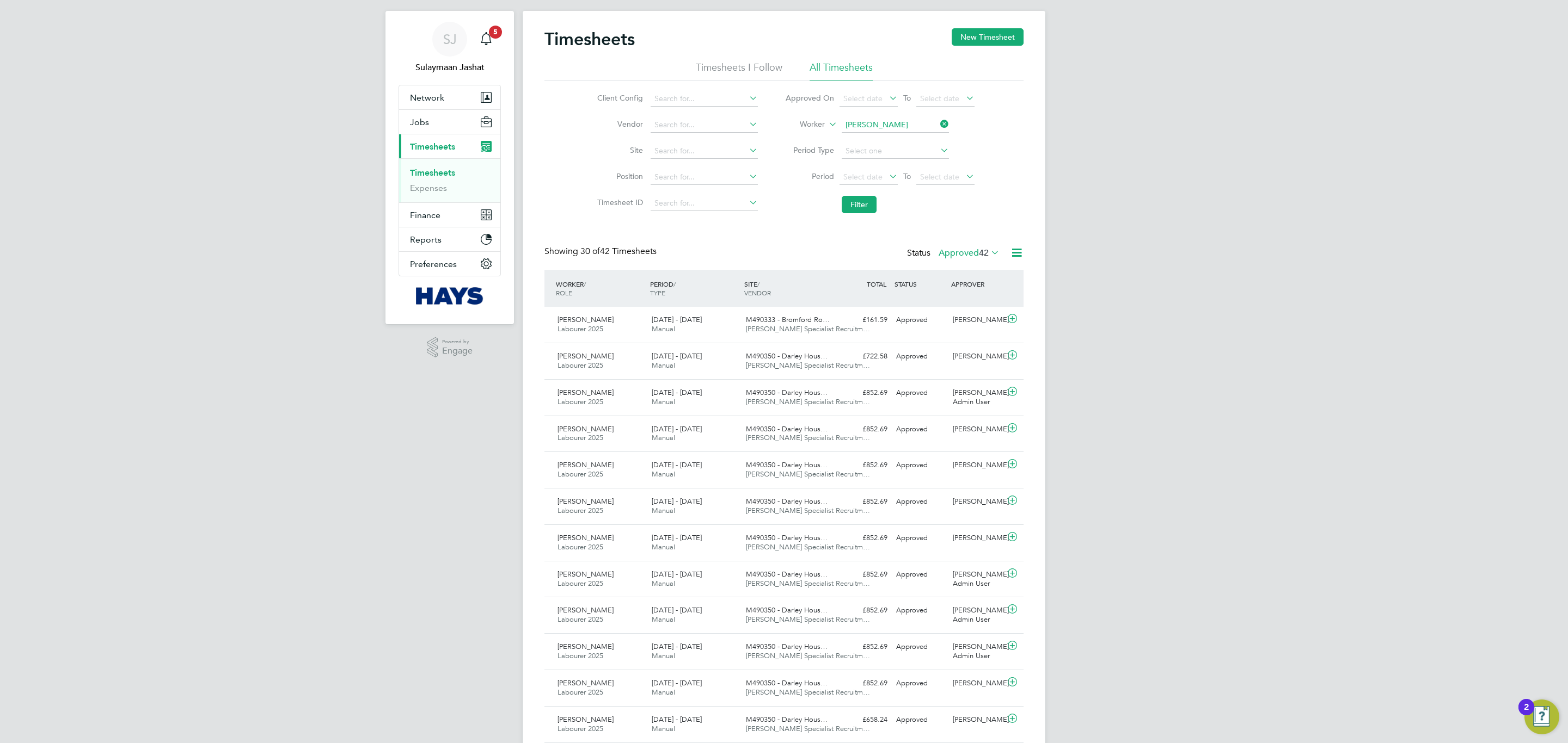
click at [948, 253] on label "Approved 42" at bounding box center [969, 252] width 61 height 11
click at [945, 251] on label "Approved 42" at bounding box center [969, 252] width 61 height 11
click at [760, 404] on span "[PERSON_NAME] Specialist Recruitm…" at bounding box center [808, 402] width 124 height 10
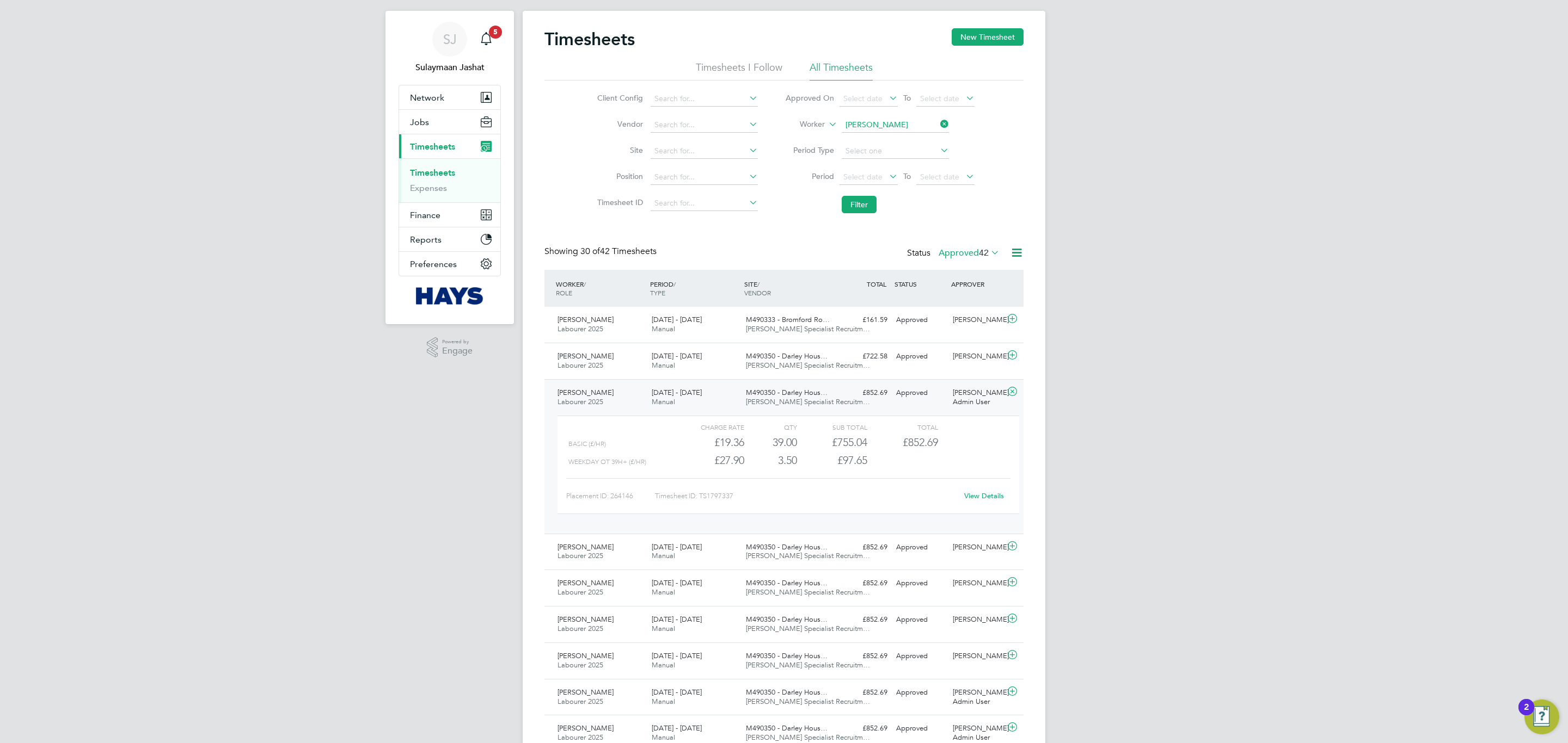
click at [760, 404] on span "[PERSON_NAME] Specialist Recruitm…" at bounding box center [808, 402] width 124 height 10
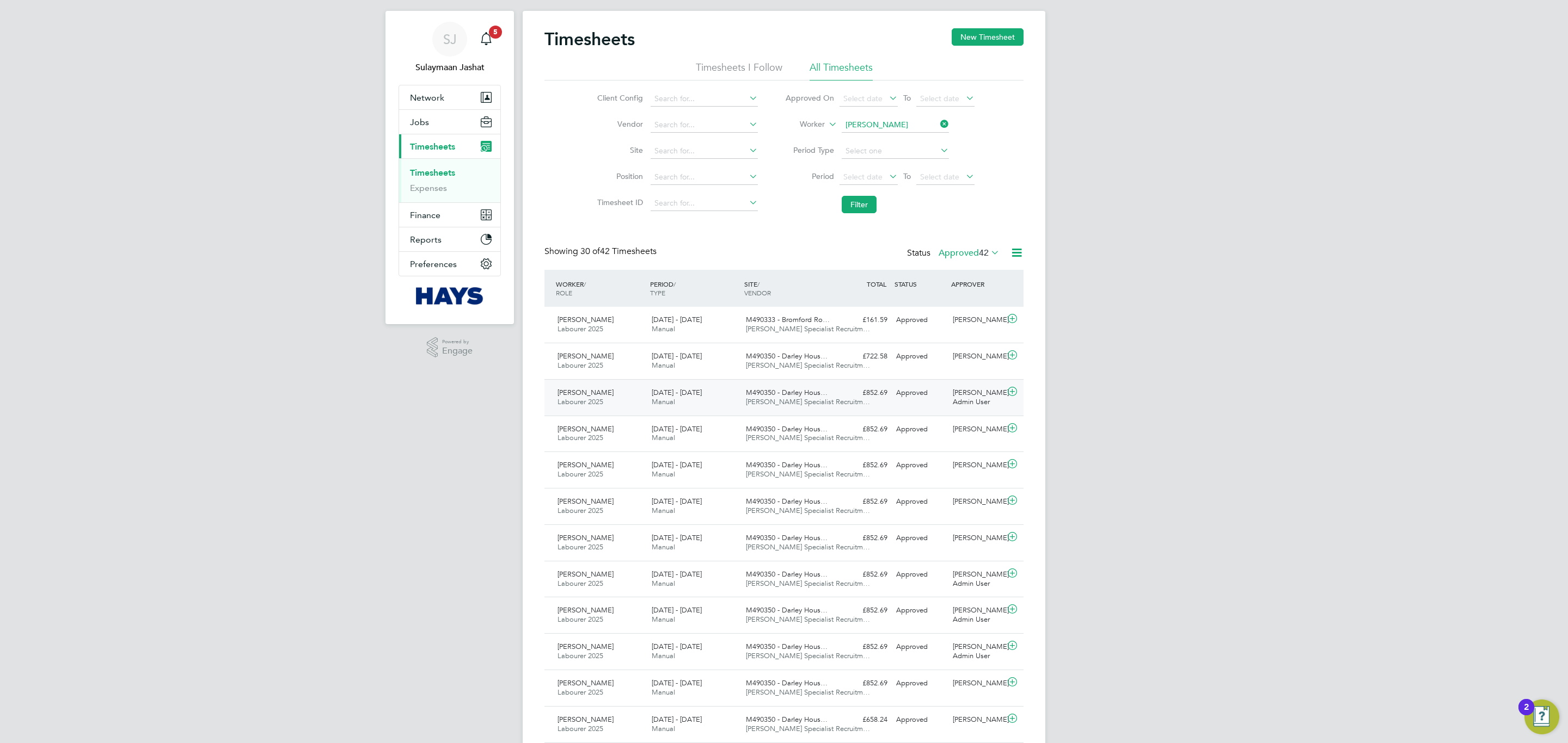
click at [760, 404] on span "[PERSON_NAME] Specialist Recruitm…" at bounding box center [808, 402] width 124 height 10
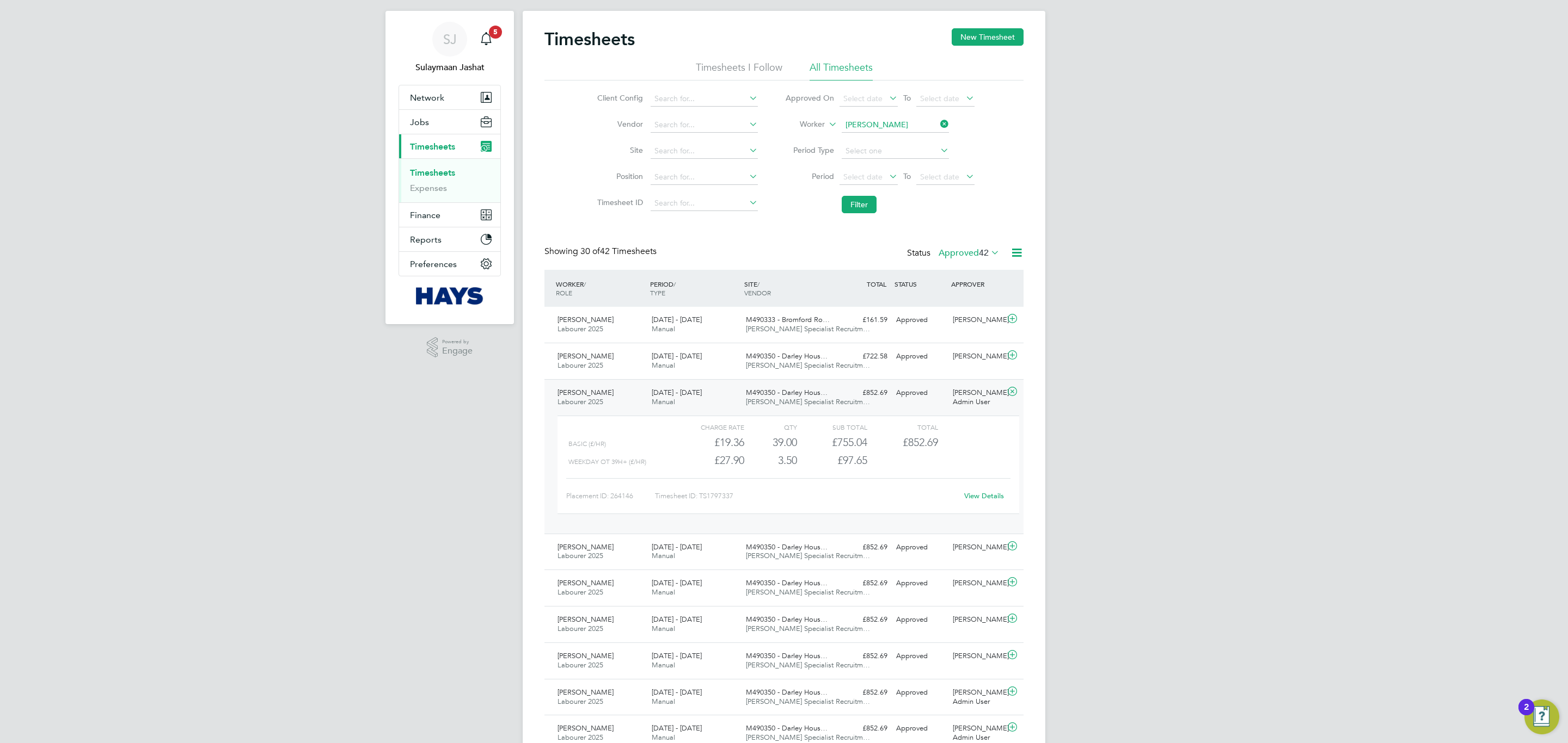
click at [760, 404] on span "[PERSON_NAME] Specialist Recruitm…" at bounding box center [808, 402] width 124 height 10
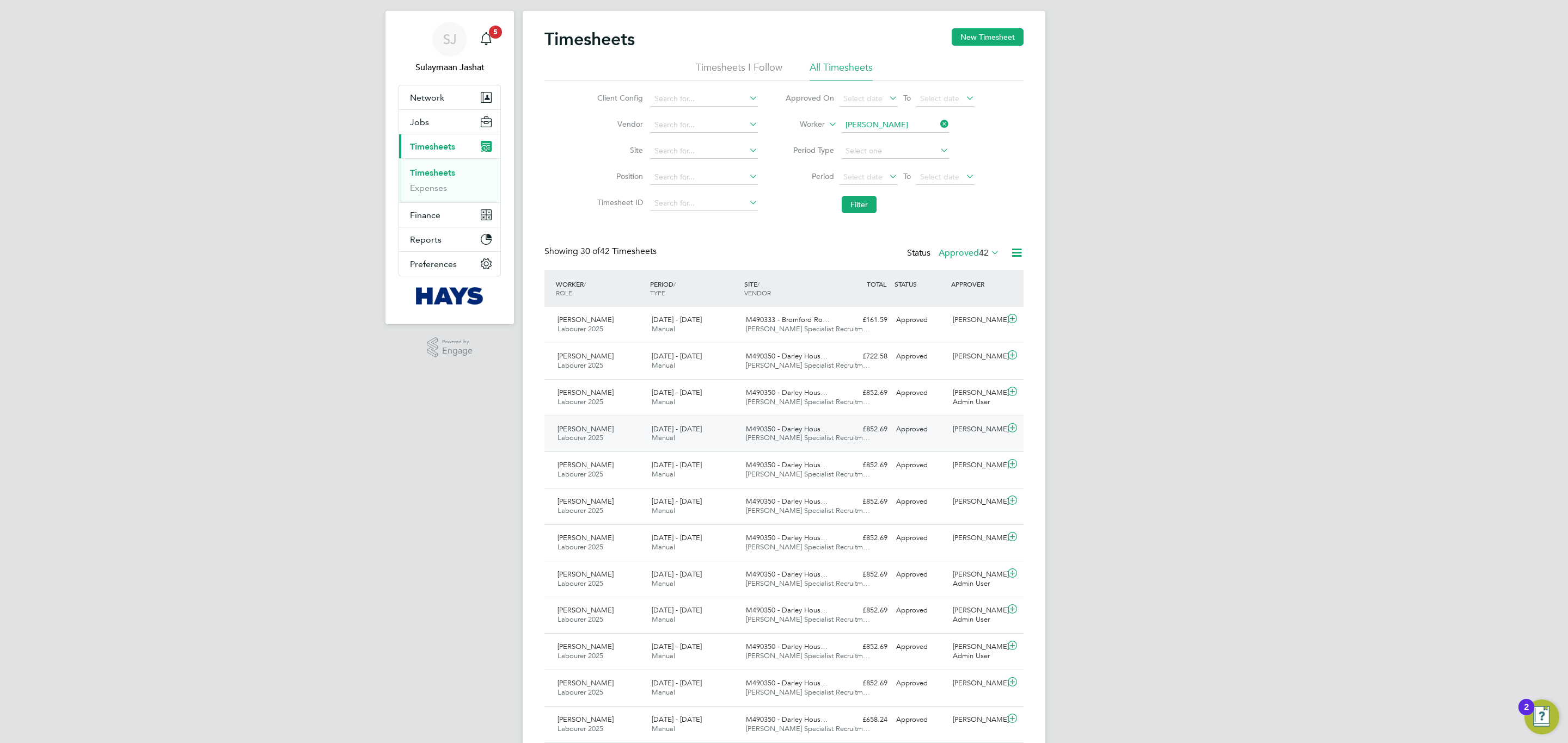
click at [756, 440] on span "[PERSON_NAME] Specialist Recruitm…" at bounding box center [808, 438] width 124 height 10
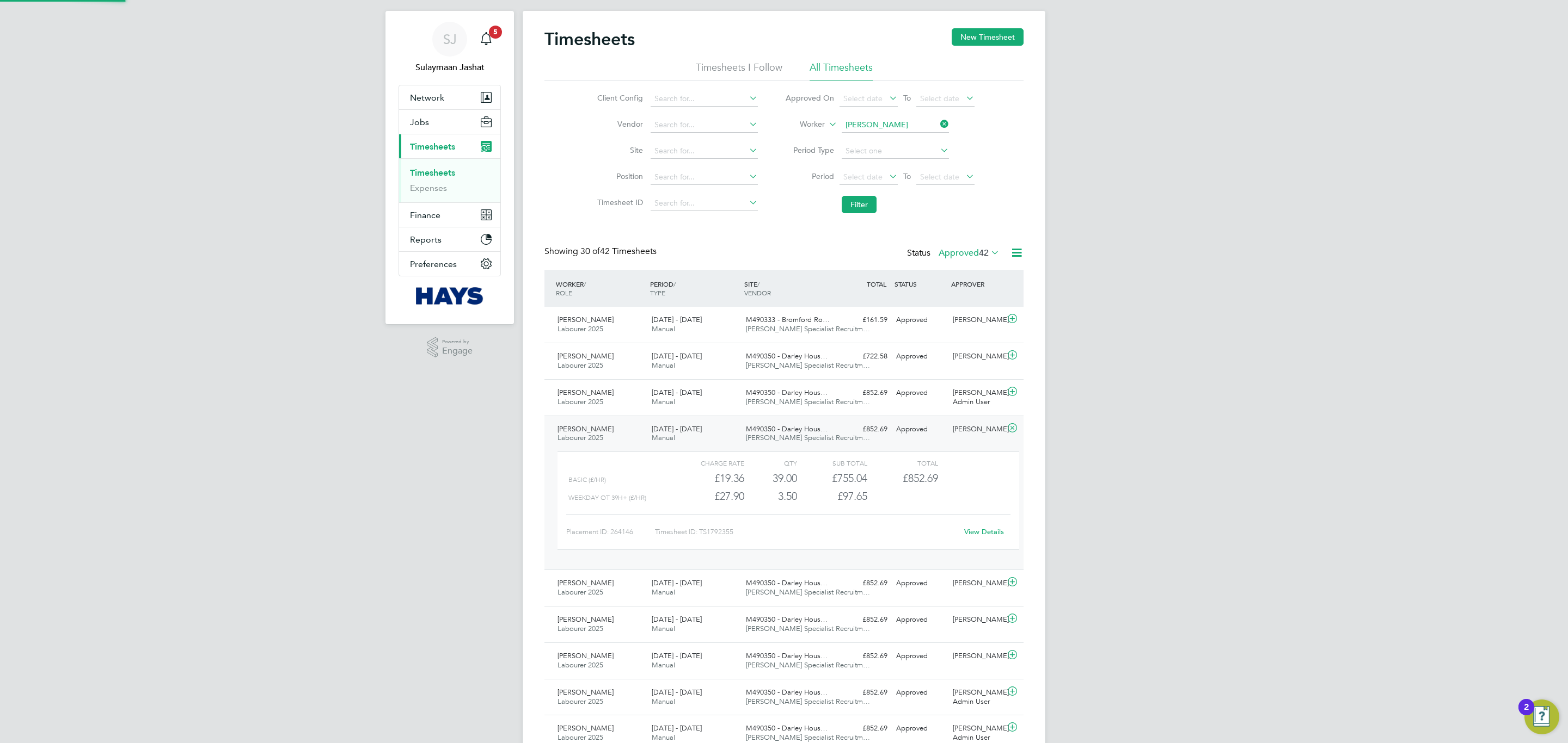
click at [756, 440] on span "[PERSON_NAME] Specialist Recruitm…" at bounding box center [808, 438] width 124 height 10
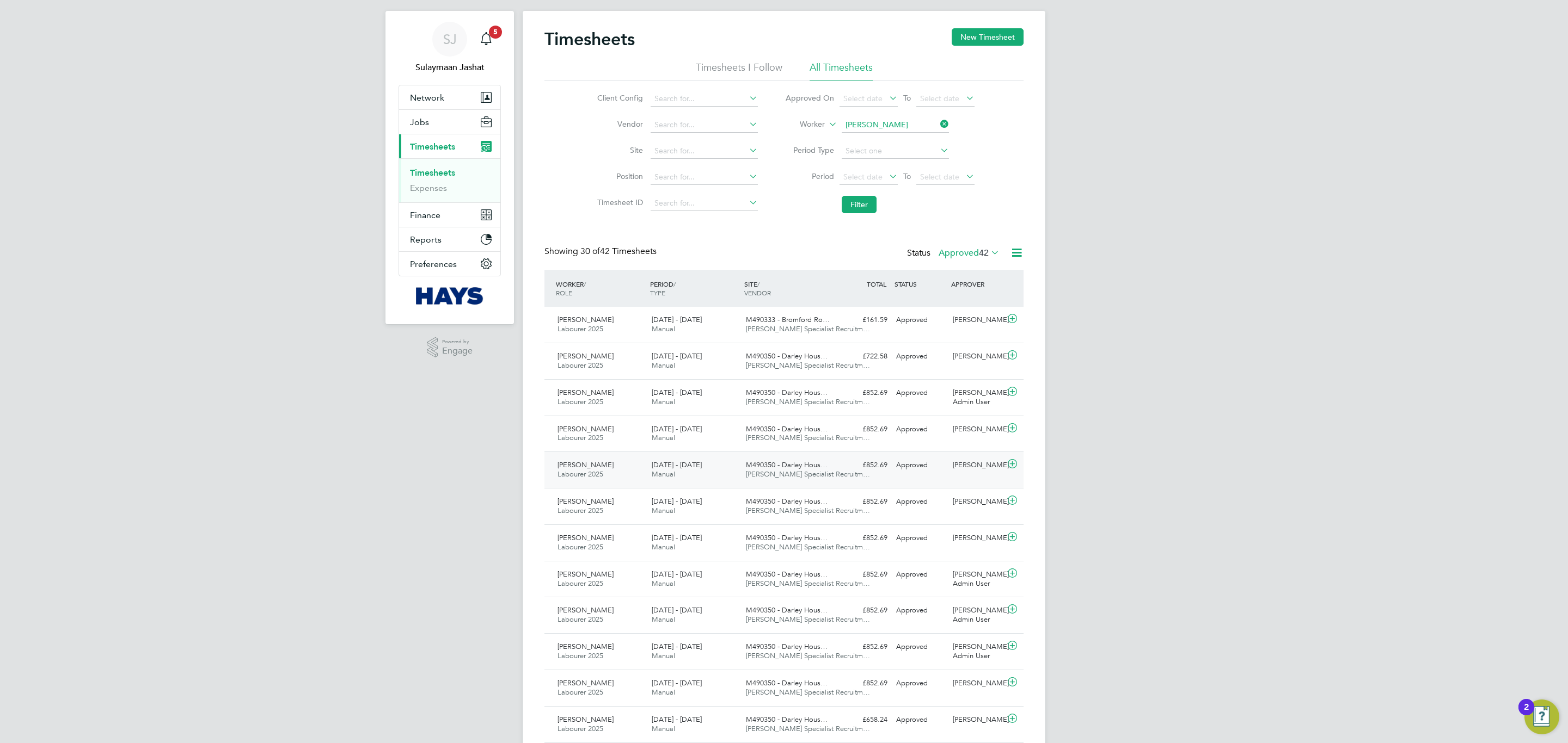
click at [752, 469] on span "M490350 - Darley Hous…" at bounding box center [786, 465] width 81 height 10
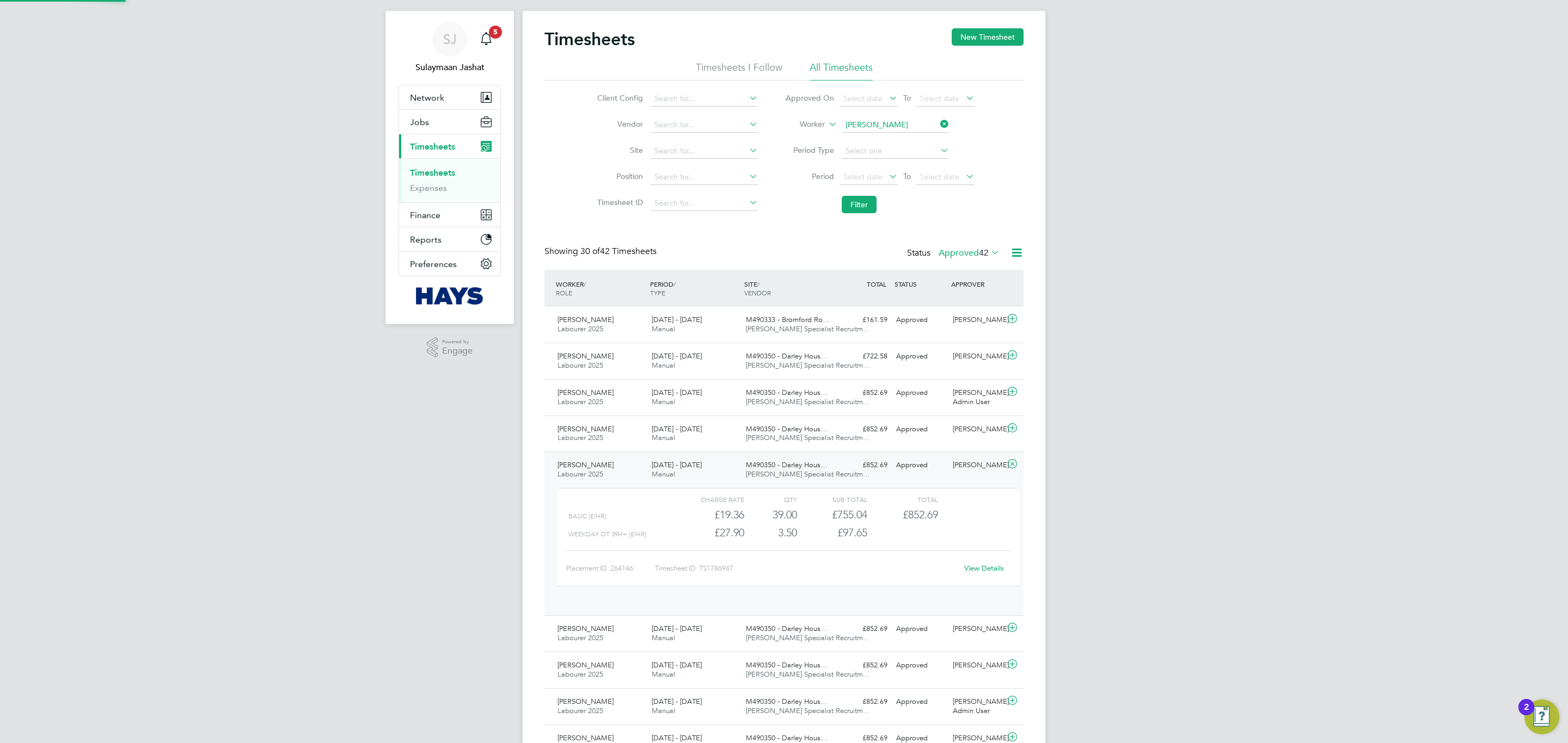
click at [752, 469] on span "M490350 - Darley Hous…" at bounding box center [786, 465] width 81 height 10
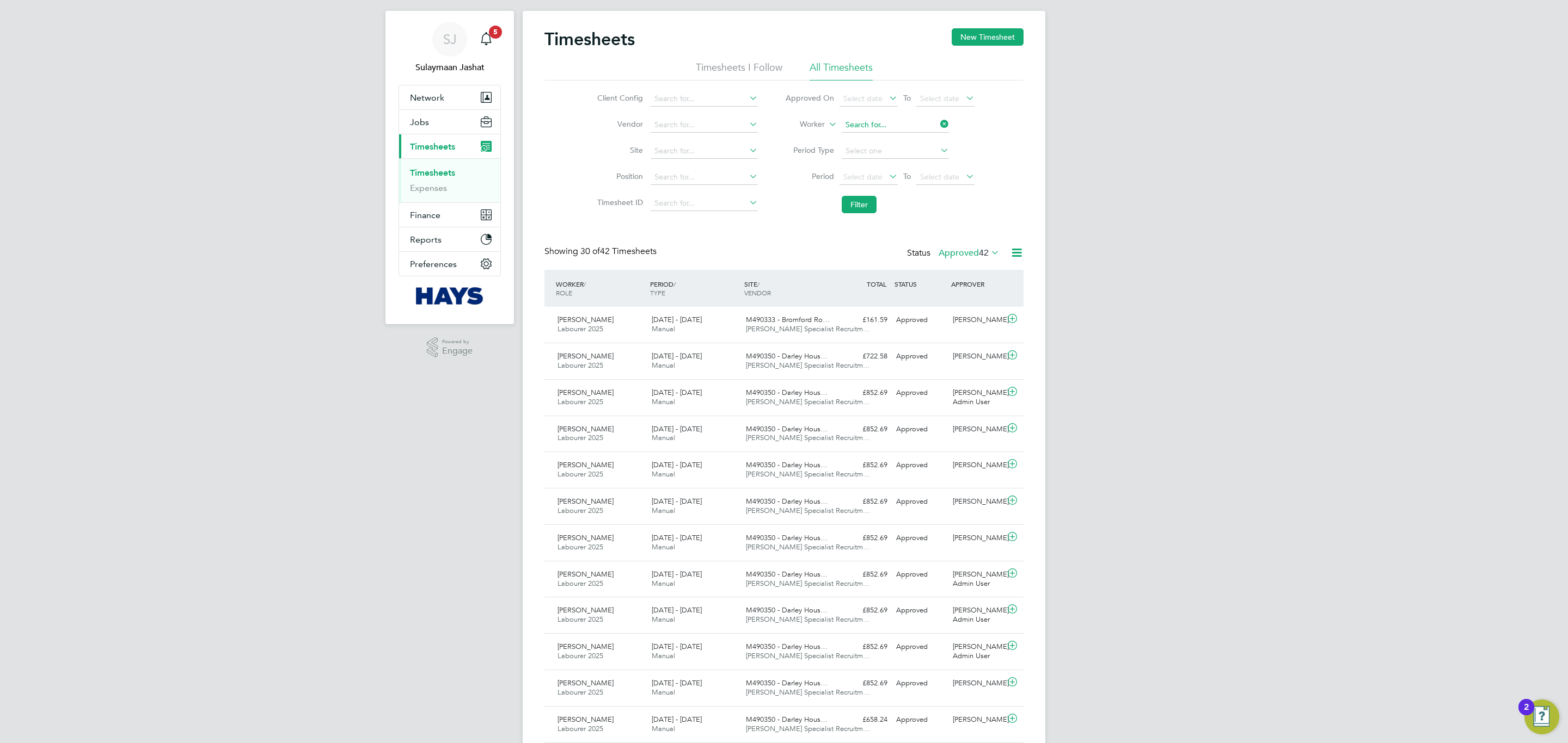
click at [891, 120] on input at bounding box center [895, 125] width 107 height 15
click at [445, 147] on span "Timesheets" at bounding box center [432, 146] width 45 height 11
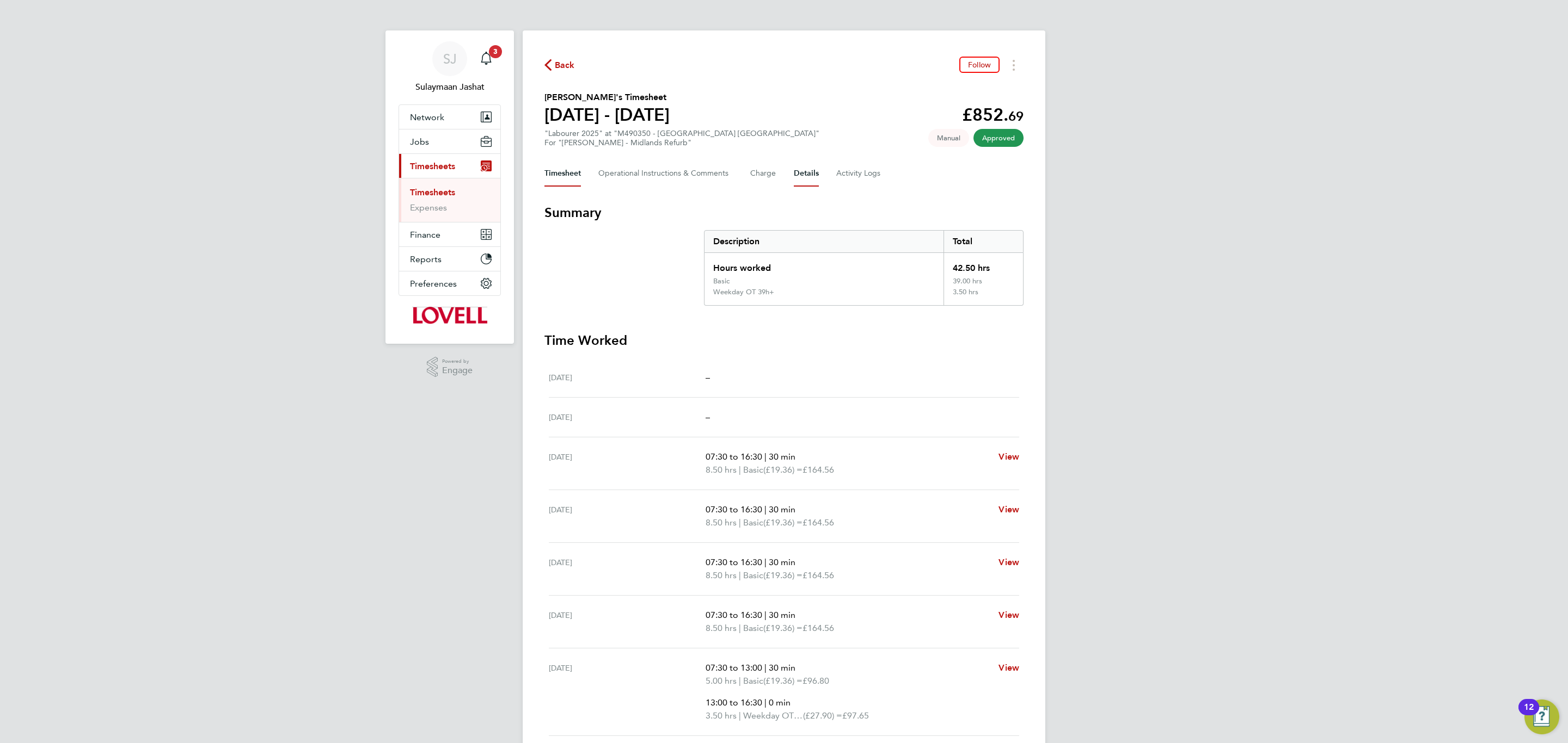
click at [812, 174] on button "Details" at bounding box center [806, 173] width 25 height 26
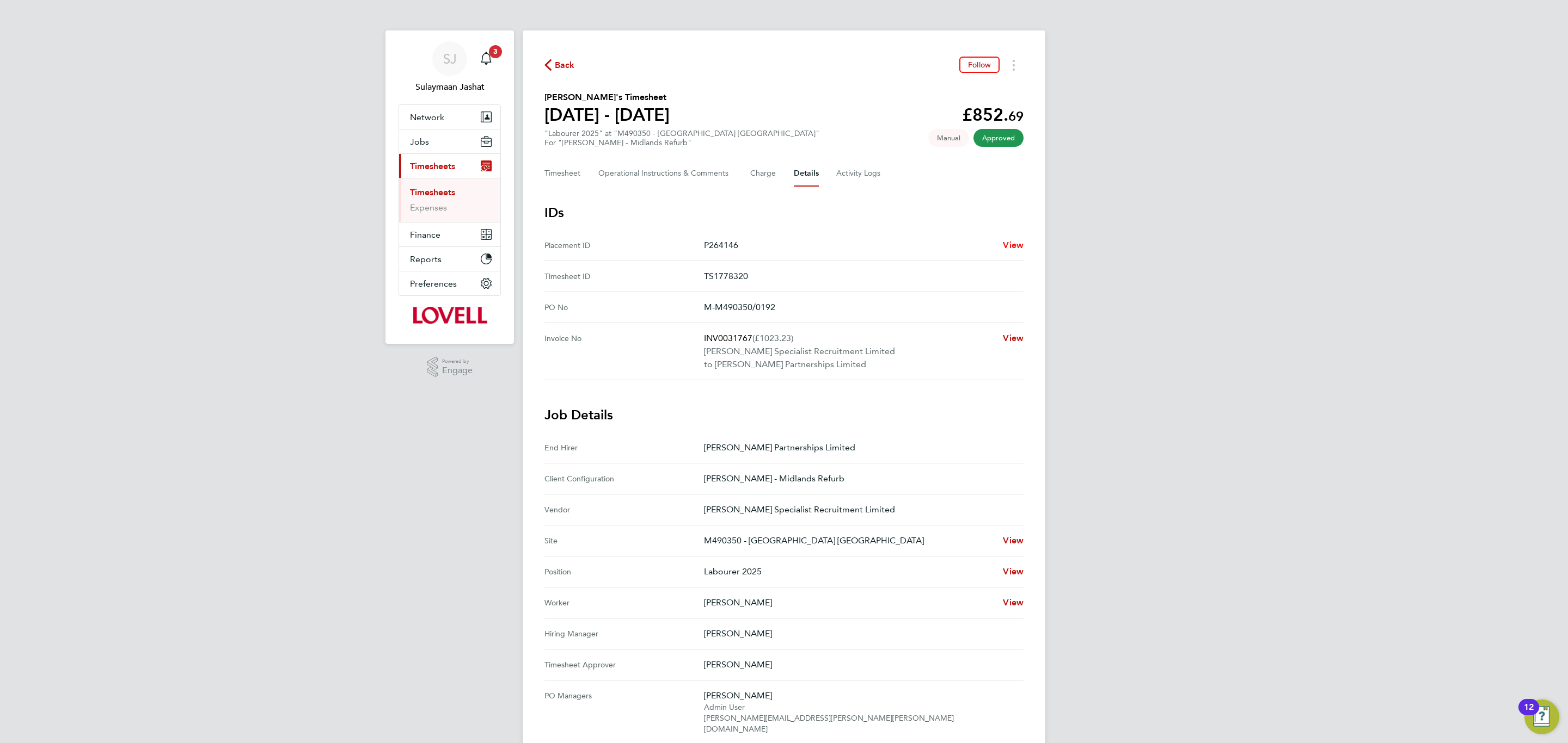
click at [1019, 246] on span "View" at bounding box center [1013, 245] width 21 height 11
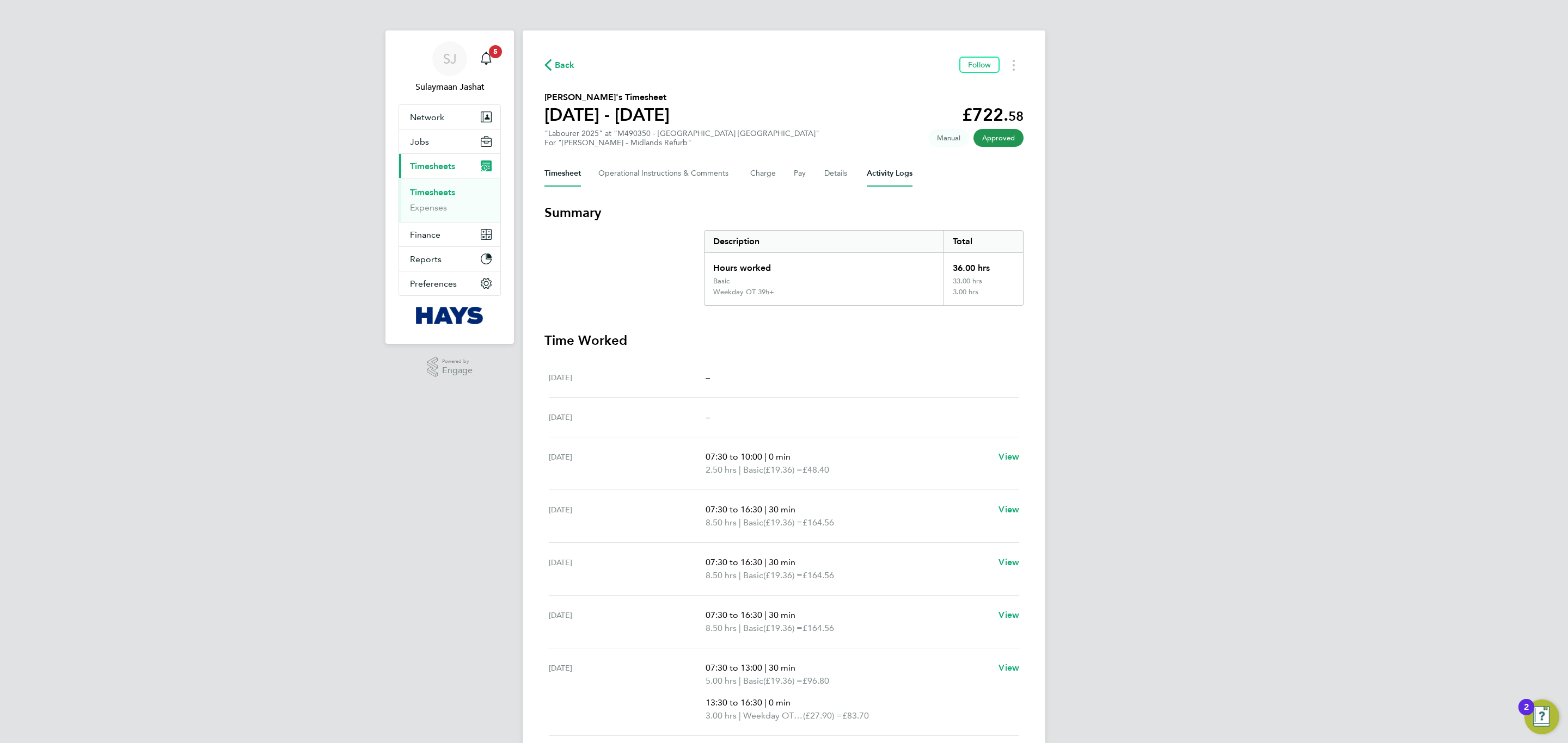
click at [903, 174] on Logs-tab "Activity Logs" at bounding box center [890, 173] width 46 height 26
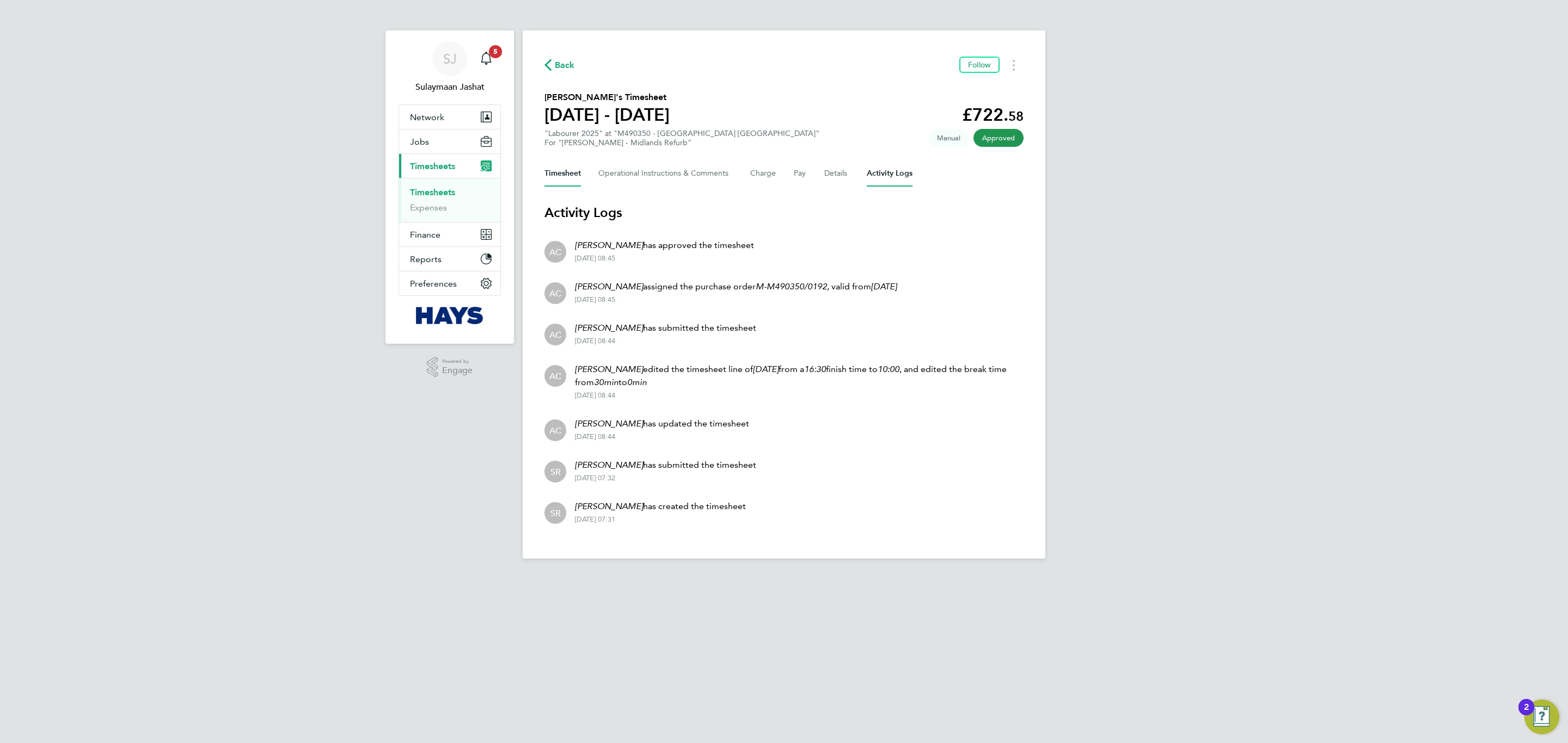
click at [577, 173] on button "Timesheet" at bounding box center [563, 173] width 36 height 26
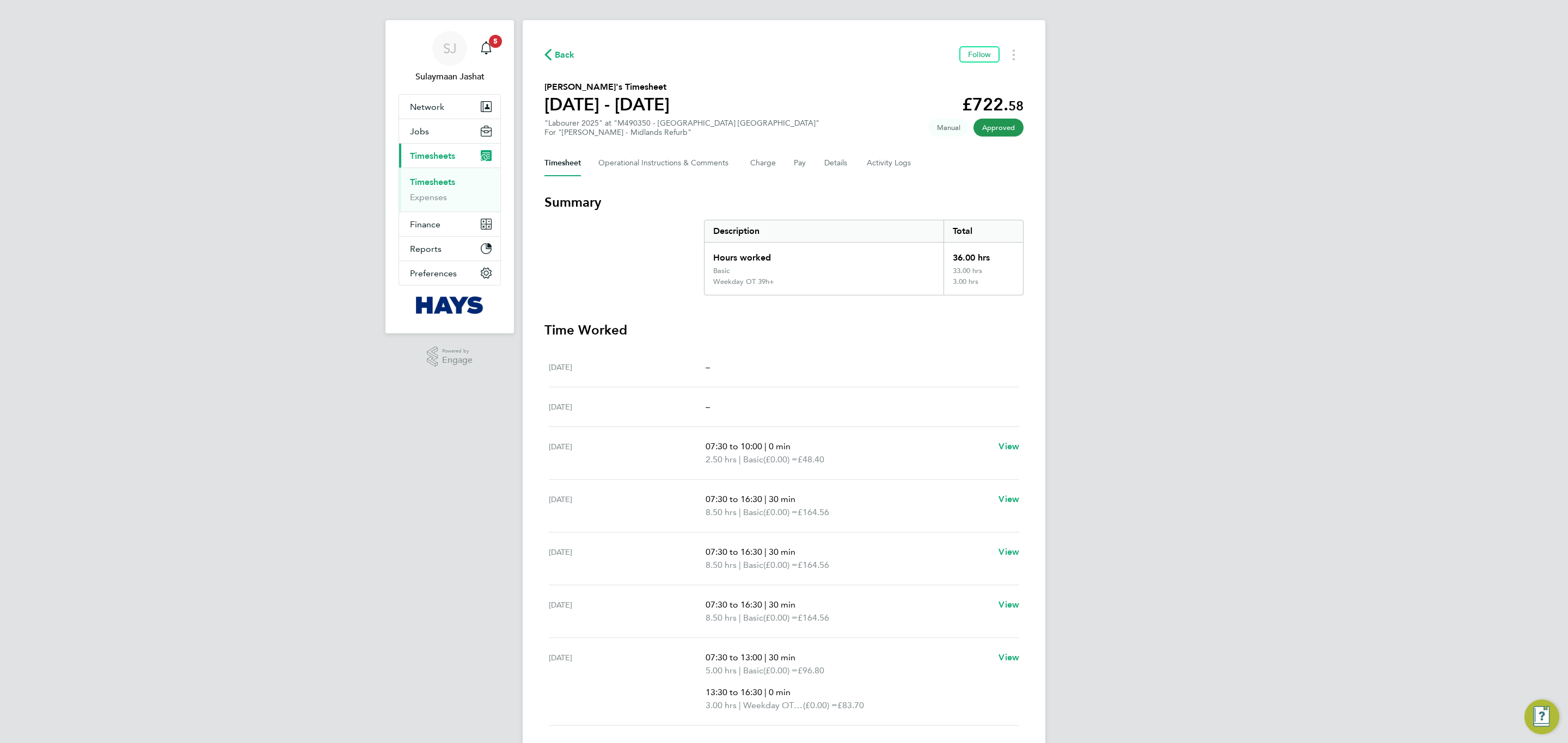
scroll to position [90, 0]
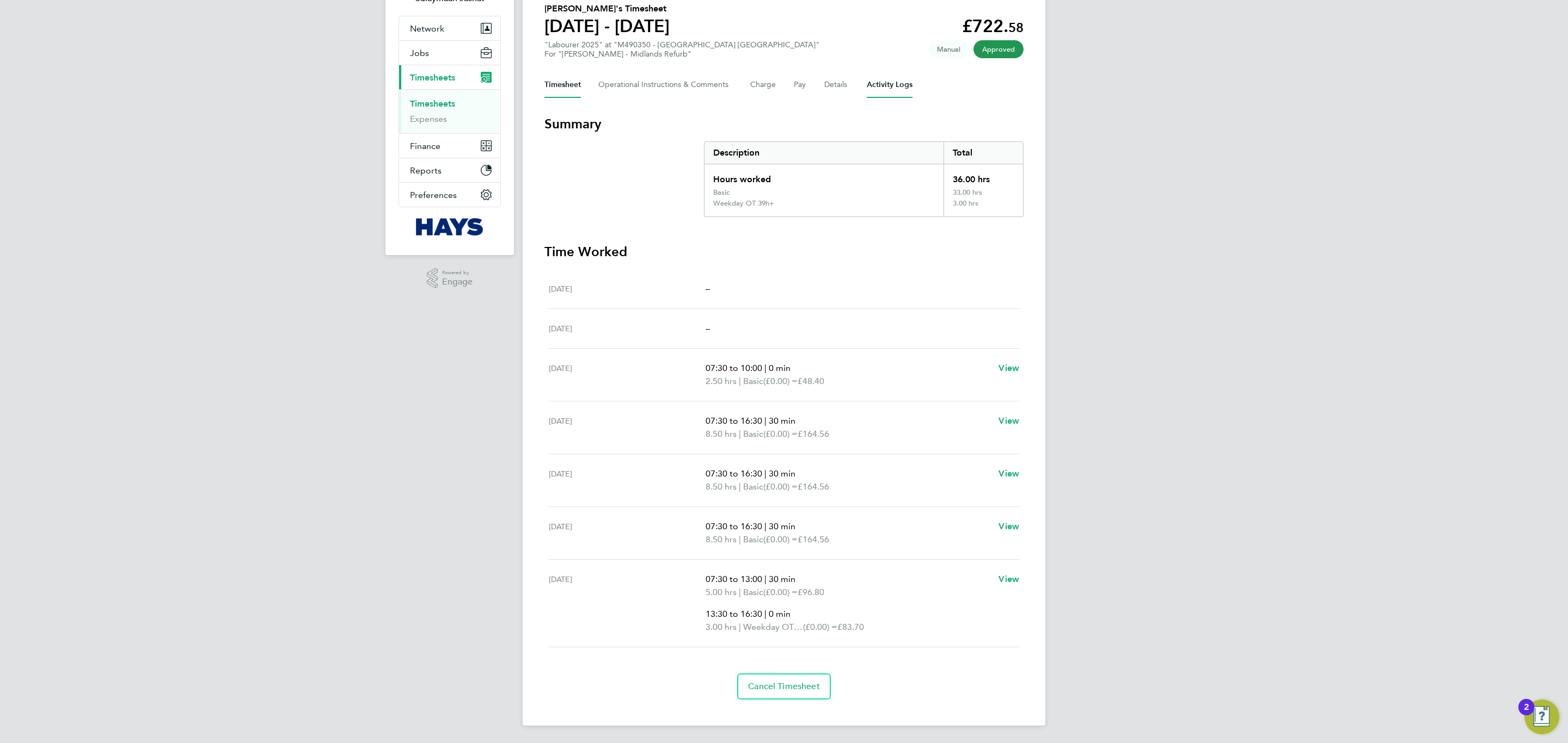
drag, startPoint x: 868, startPoint y: 71, endPoint x: 870, endPoint y: 79, distance: 8.2
click at [868, 74] on Logs-tab "Activity Logs" at bounding box center [890, 84] width 46 height 26
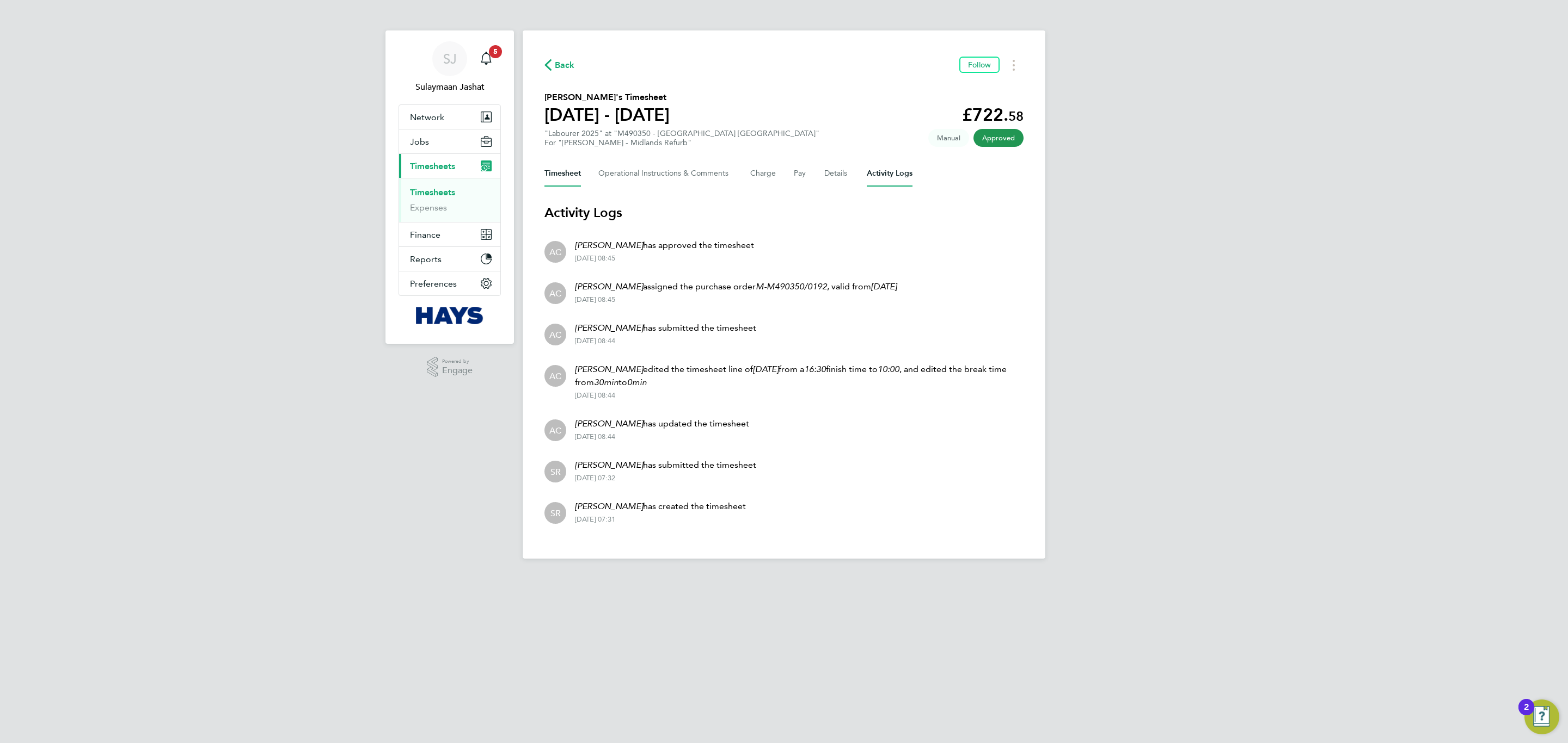
click at [567, 174] on button "Timesheet" at bounding box center [563, 173] width 36 height 26
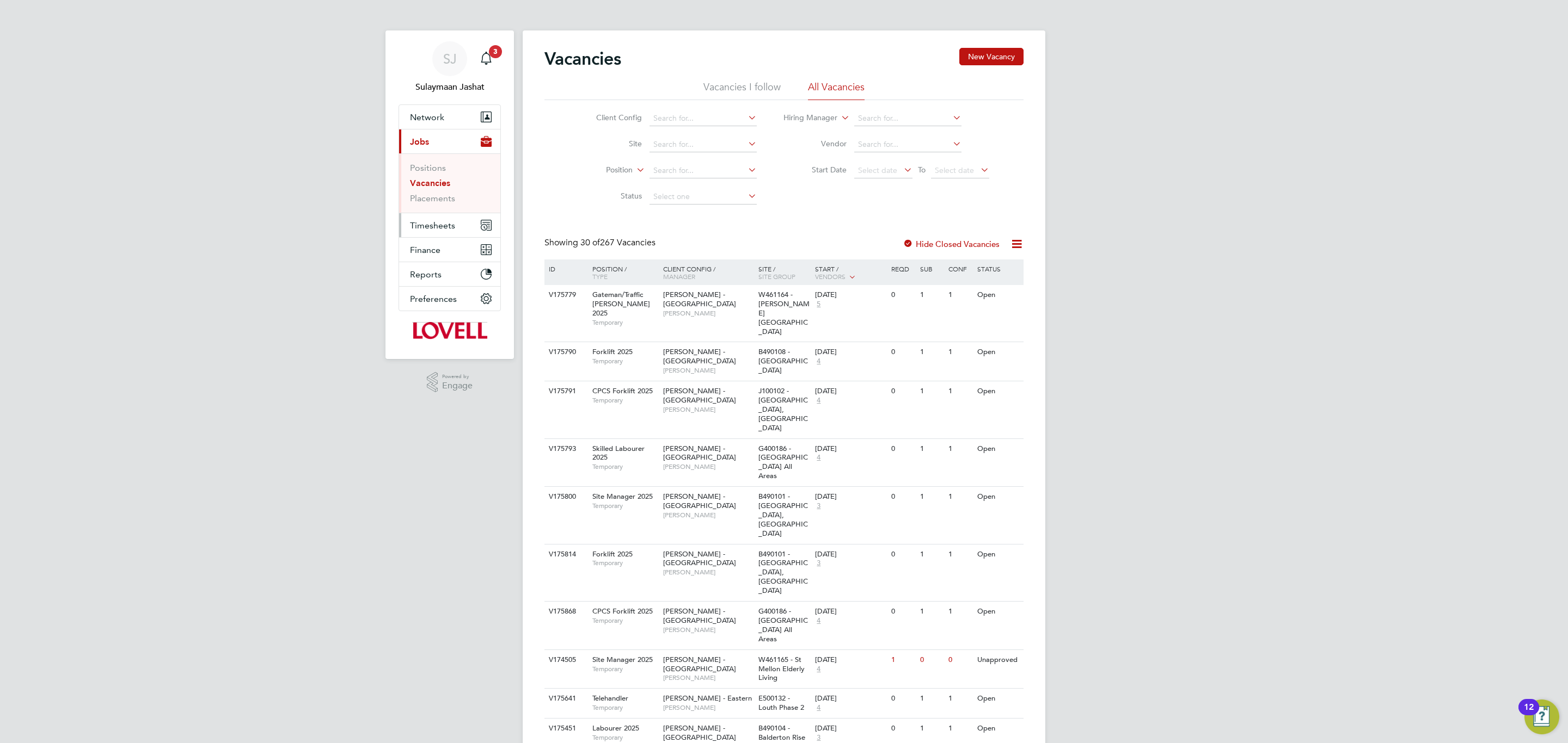
click at [442, 221] on span "Timesheets" at bounding box center [432, 225] width 45 height 11
click at [449, 193] on link "Timesheets" at bounding box center [432, 192] width 45 height 11
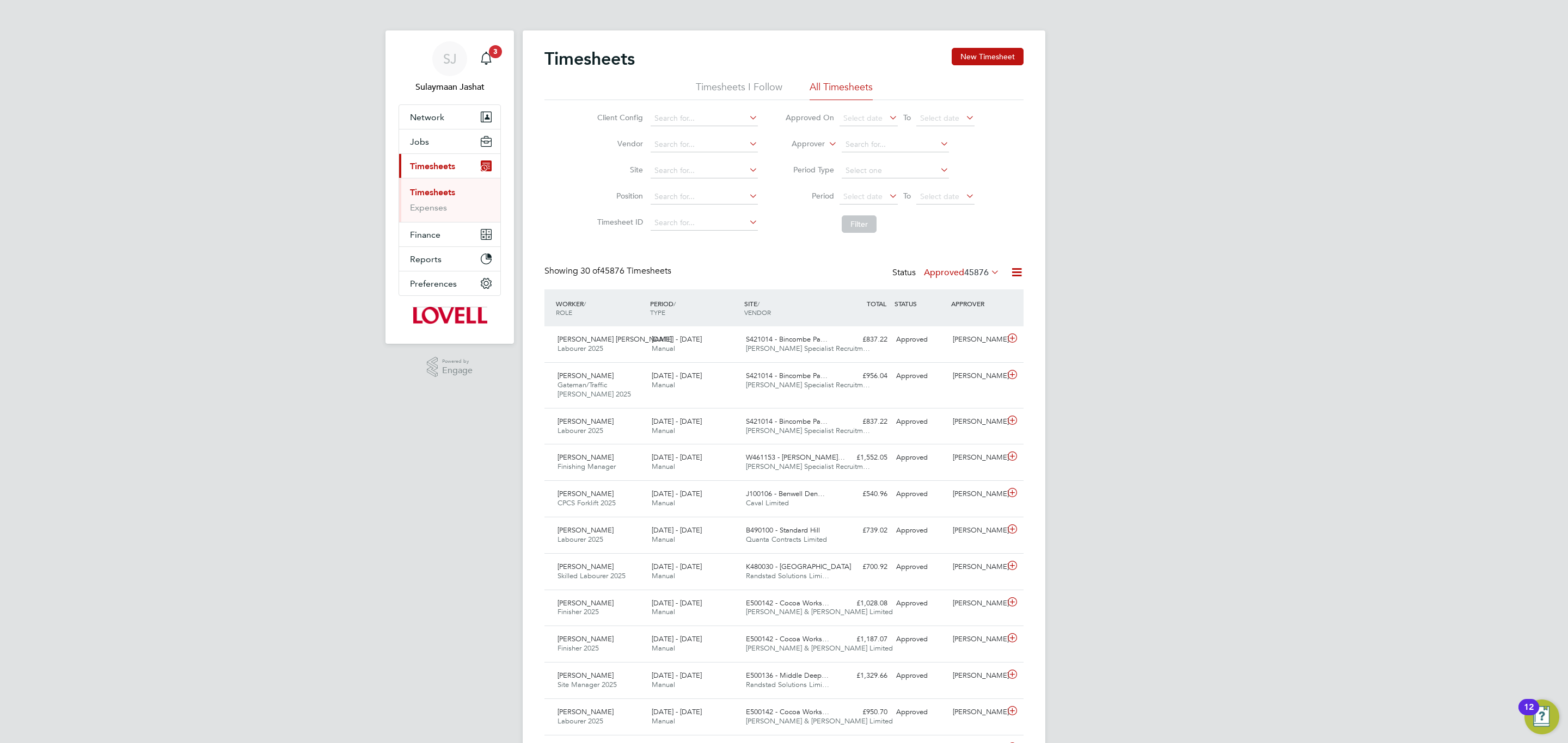
click at [817, 141] on label "Approver" at bounding box center [800, 143] width 49 height 11
click at [807, 156] on li "Worker" at bounding box center [798, 156] width 54 height 14
click at [879, 146] on input at bounding box center [895, 144] width 107 height 15
click at [861, 156] on b "[PERSON_NAME]" at bounding box center [876, 160] width 63 height 10
type input "[PERSON_NAME]"
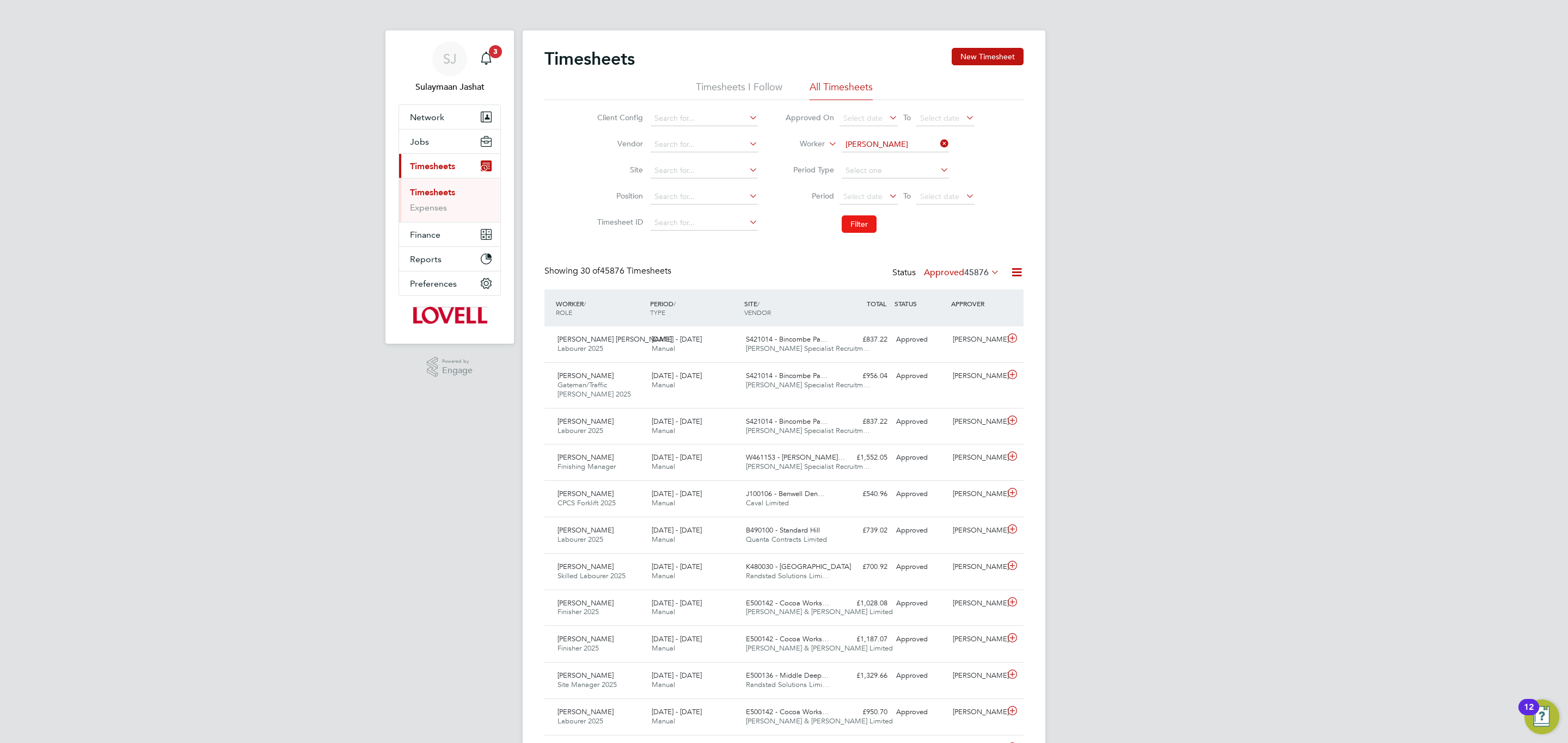
click at [856, 220] on button "Filter" at bounding box center [859, 224] width 34 height 17
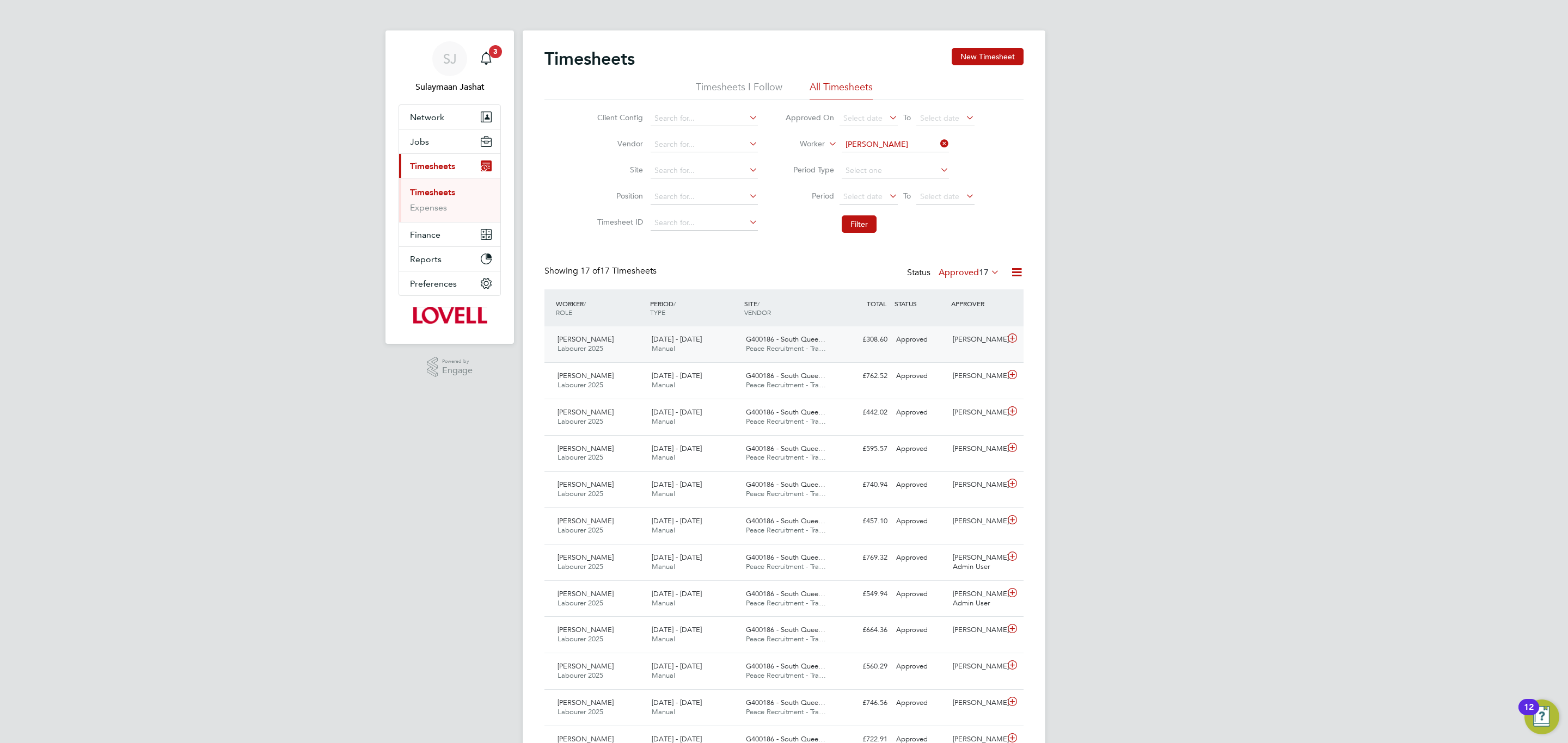
click at [823, 336] on div "G400186 - South Quee… Peace Recruitment - Tra…" at bounding box center [788, 344] width 94 height 27
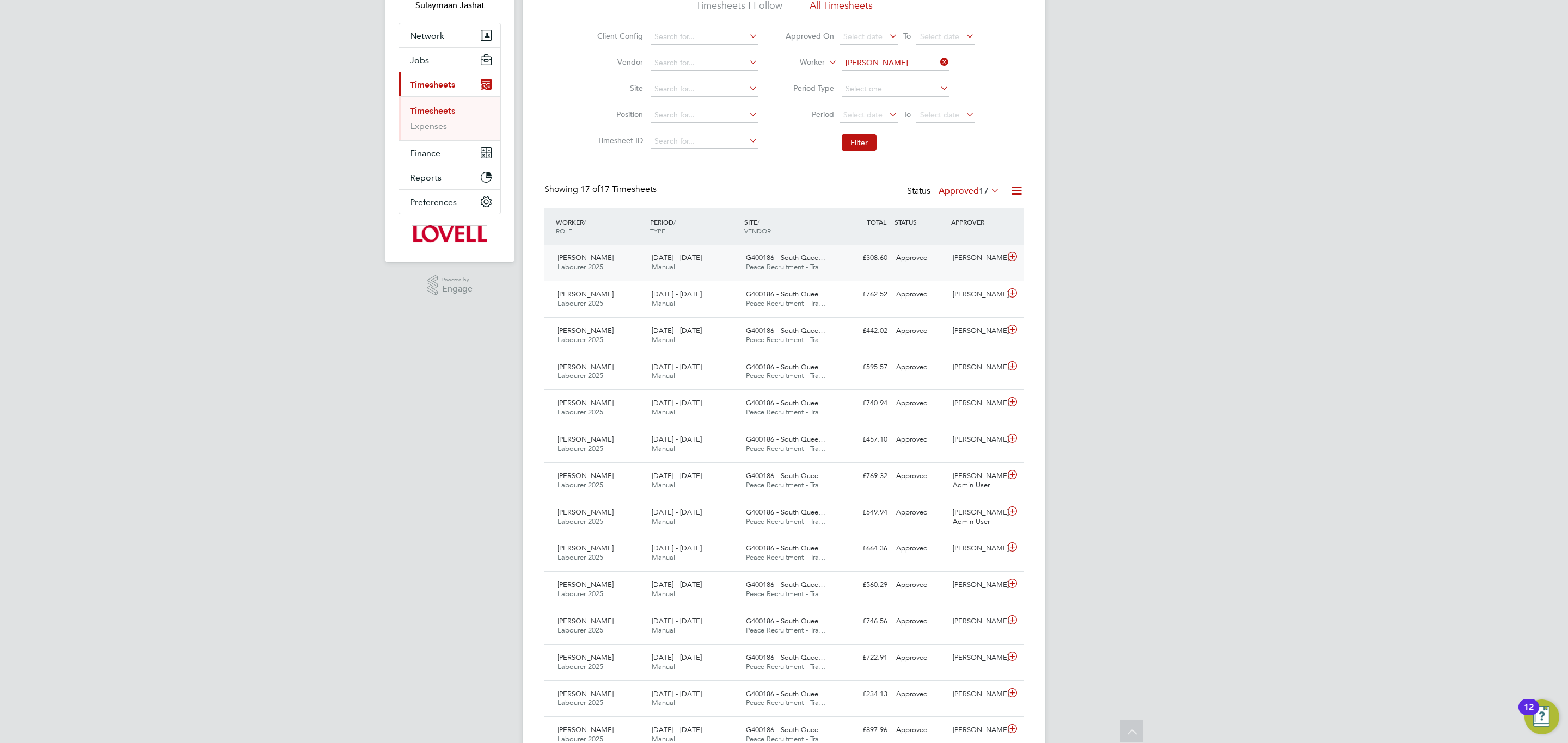
click at [894, 259] on div "Approved" at bounding box center [919, 258] width 56 height 18
click at [748, 269] on span "Peace Recruitment - Tra…" at bounding box center [786, 267] width 80 height 10
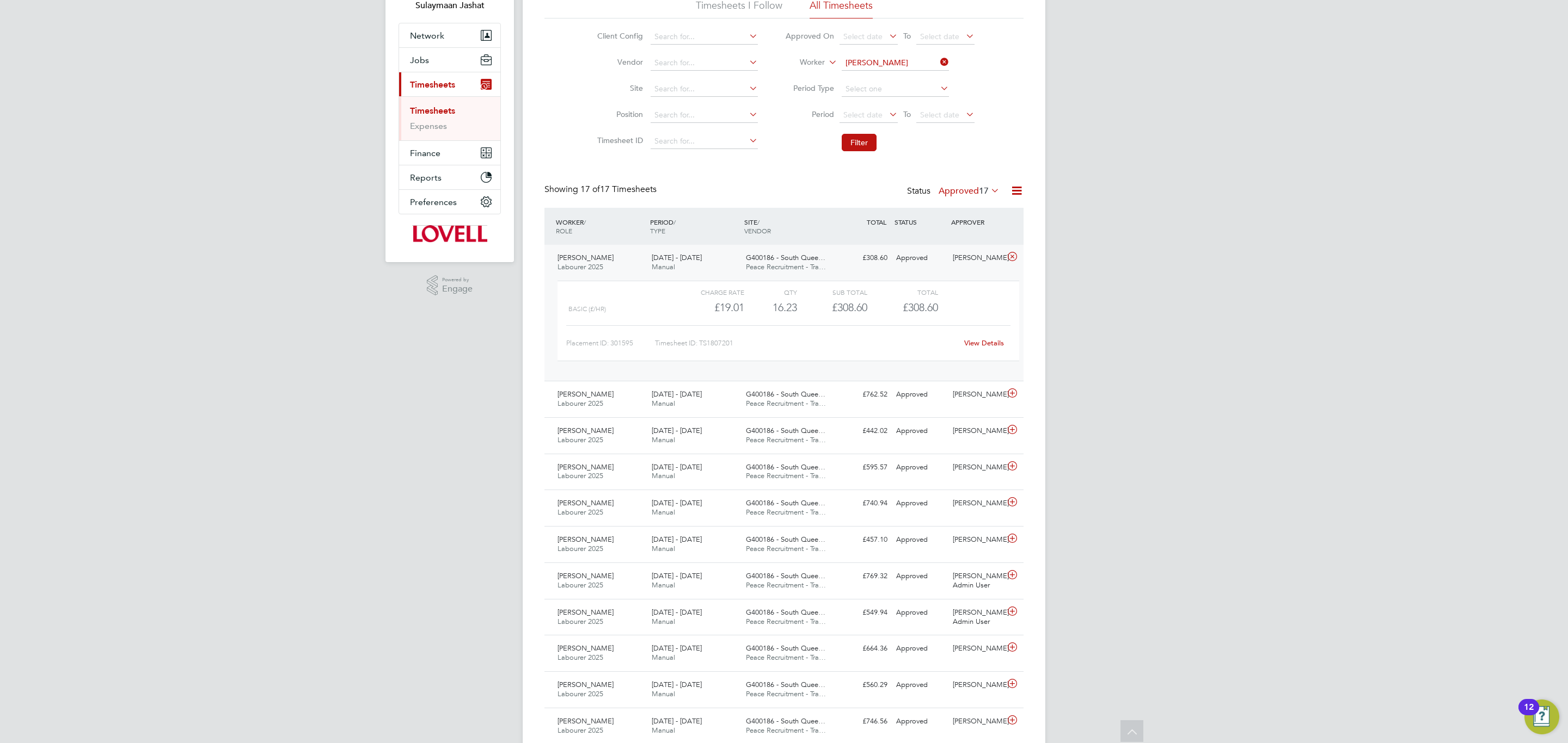
click at [990, 346] on link "View Details" at bounding box center [984, 343] width 40 height 10
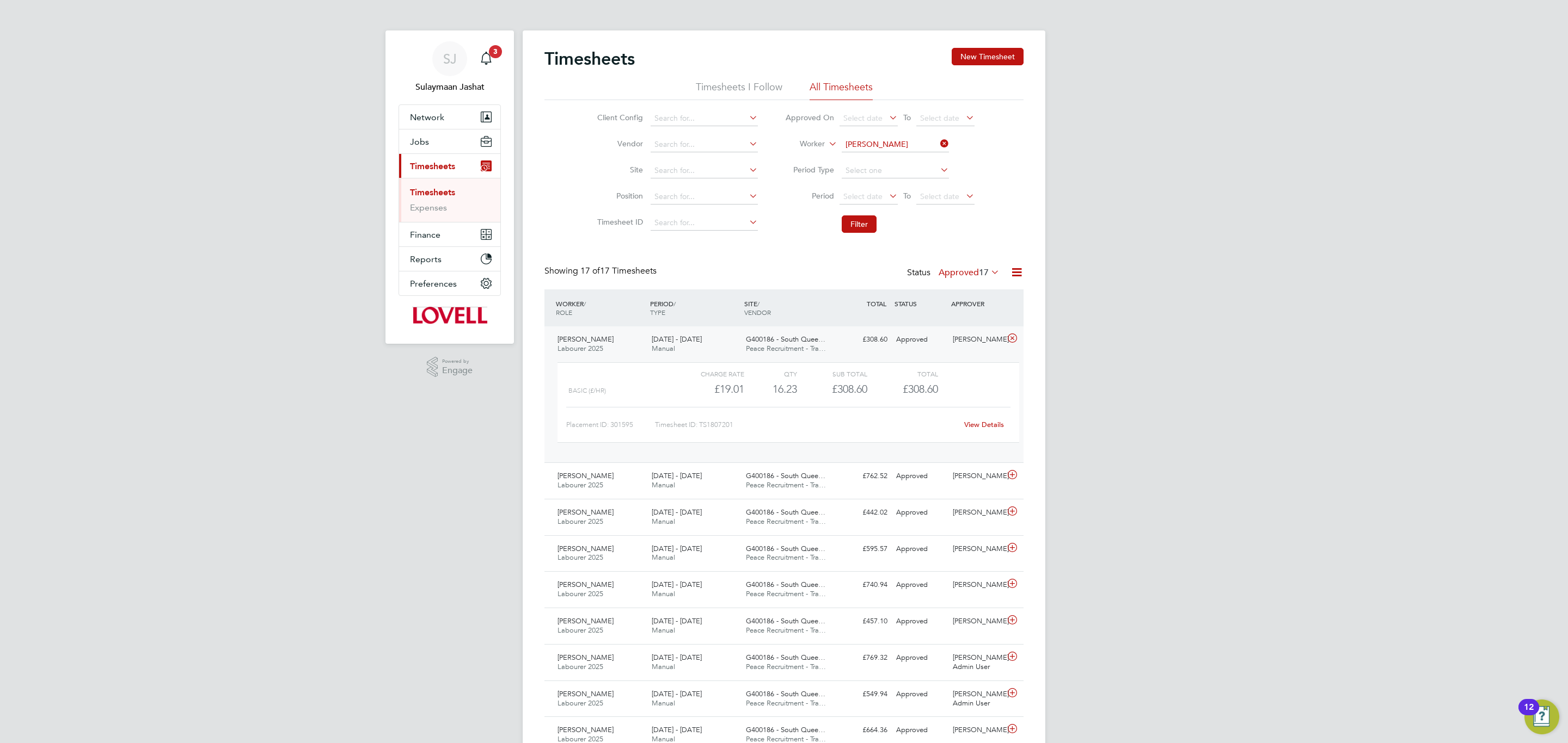
drag, startPoint x: 856, startPoint y: 224, endPoint x: 856, endPoint y: 237, distance: 13.0
click at [856, 224] on button "Filter" at bounding box center [859, 224] width 34 height 17
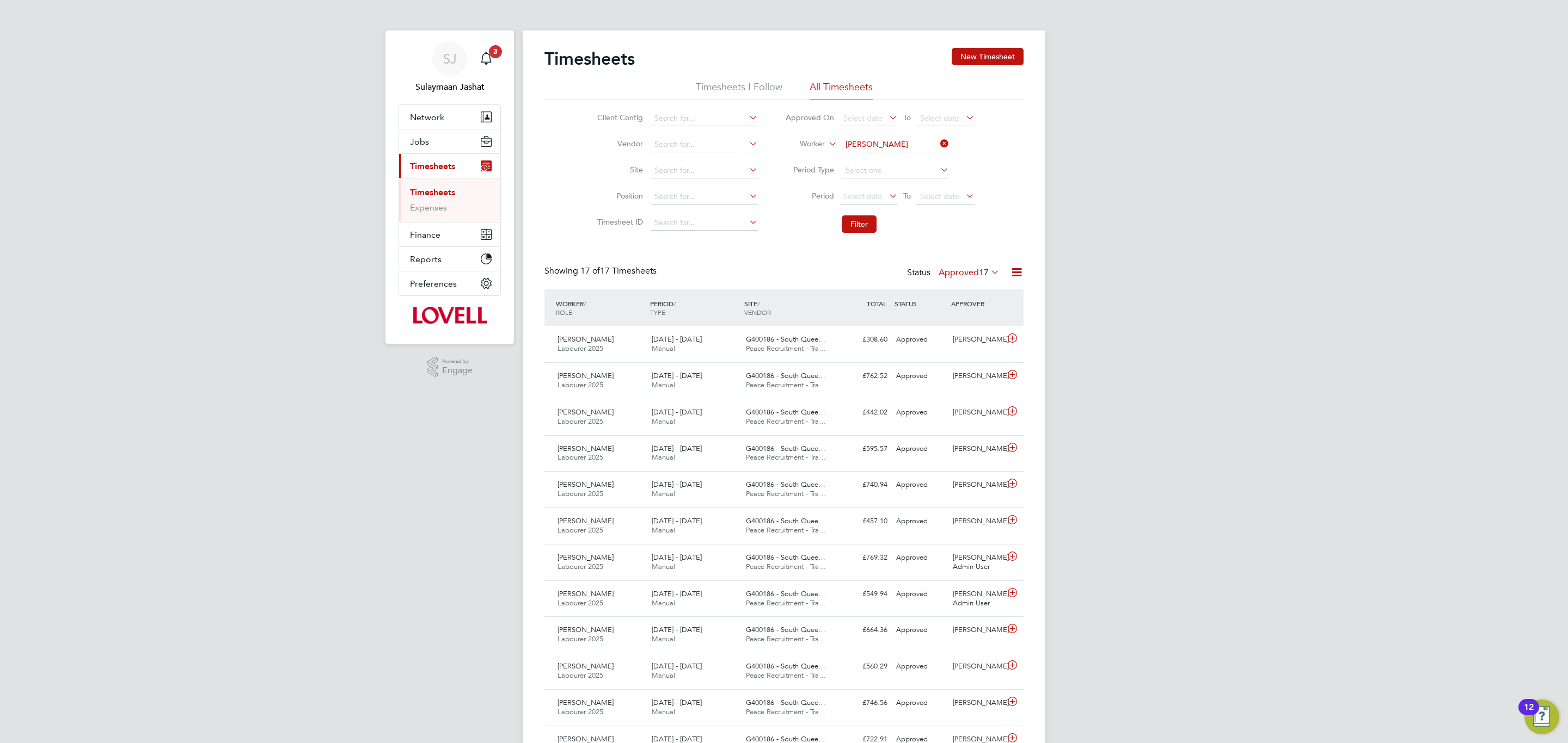
scroll to position [28, 95]
click at [901, 145] on input at bounding box center [895, 144] width 107 height 15
click at [898, 161] on li "[PERSON_NAME] Cops on" at bounding box center [894, 159] width 108 height 14
type input "[PERSON_NAME]"
click at [864, 230] on button "Filter" at bounding box center [859, 224] width 34 height 17
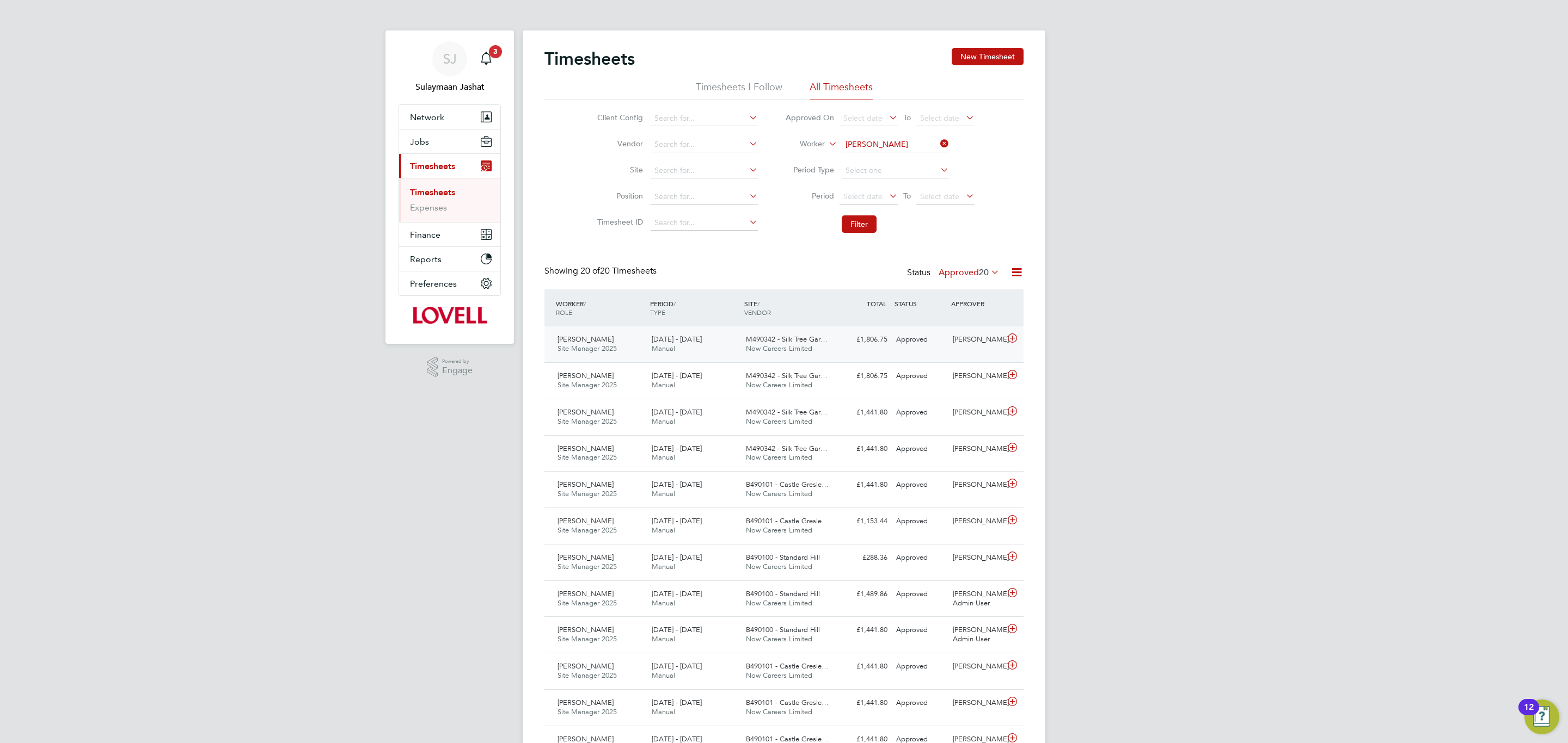
click at [696, 351] on div "[DATE] - [DATE] Manual" at bounding box center [695, 344] width 94 height 27
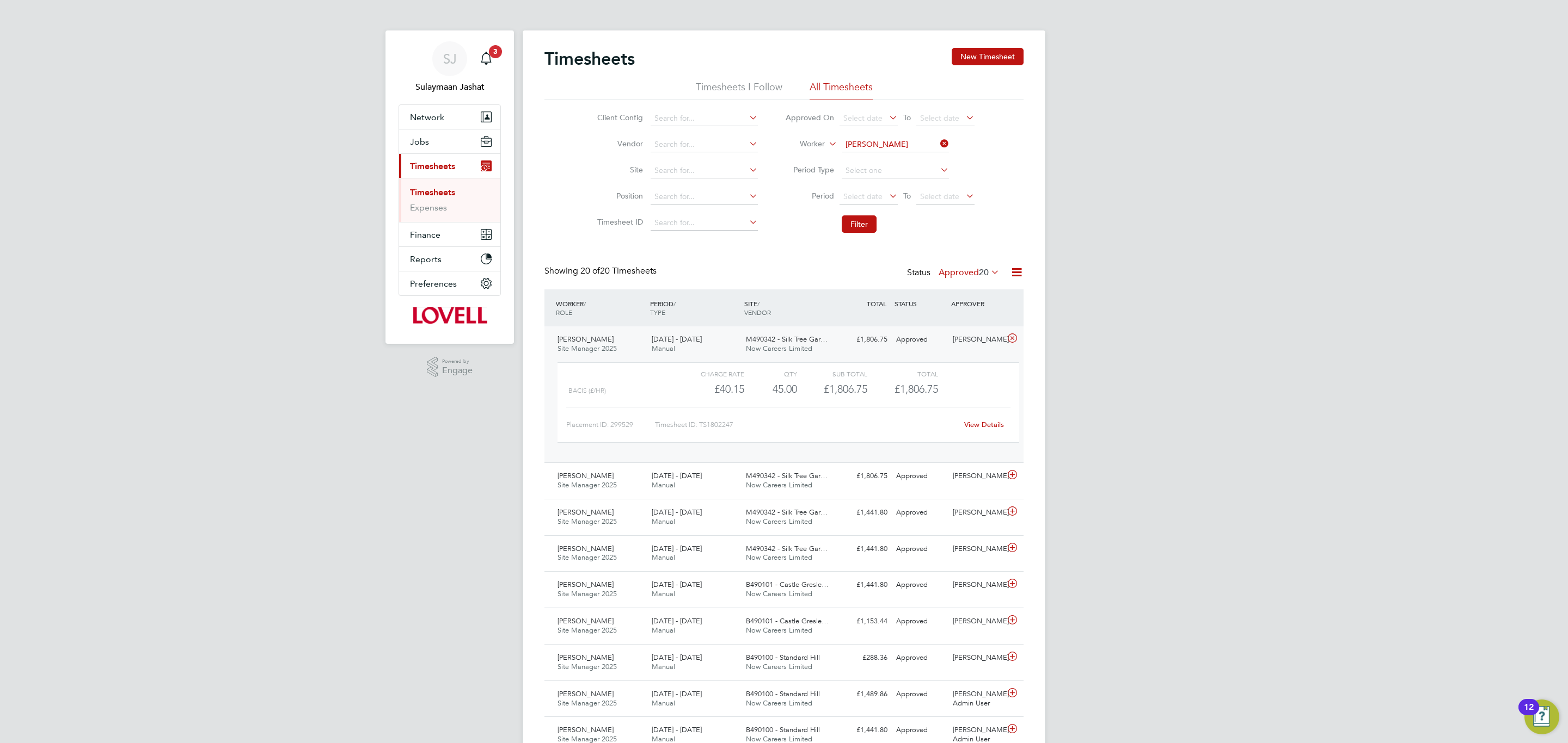
click at [696, 352] on div "[DATE] - [DATE] Manual" at bounding box center [695, 344] width 94 height 27
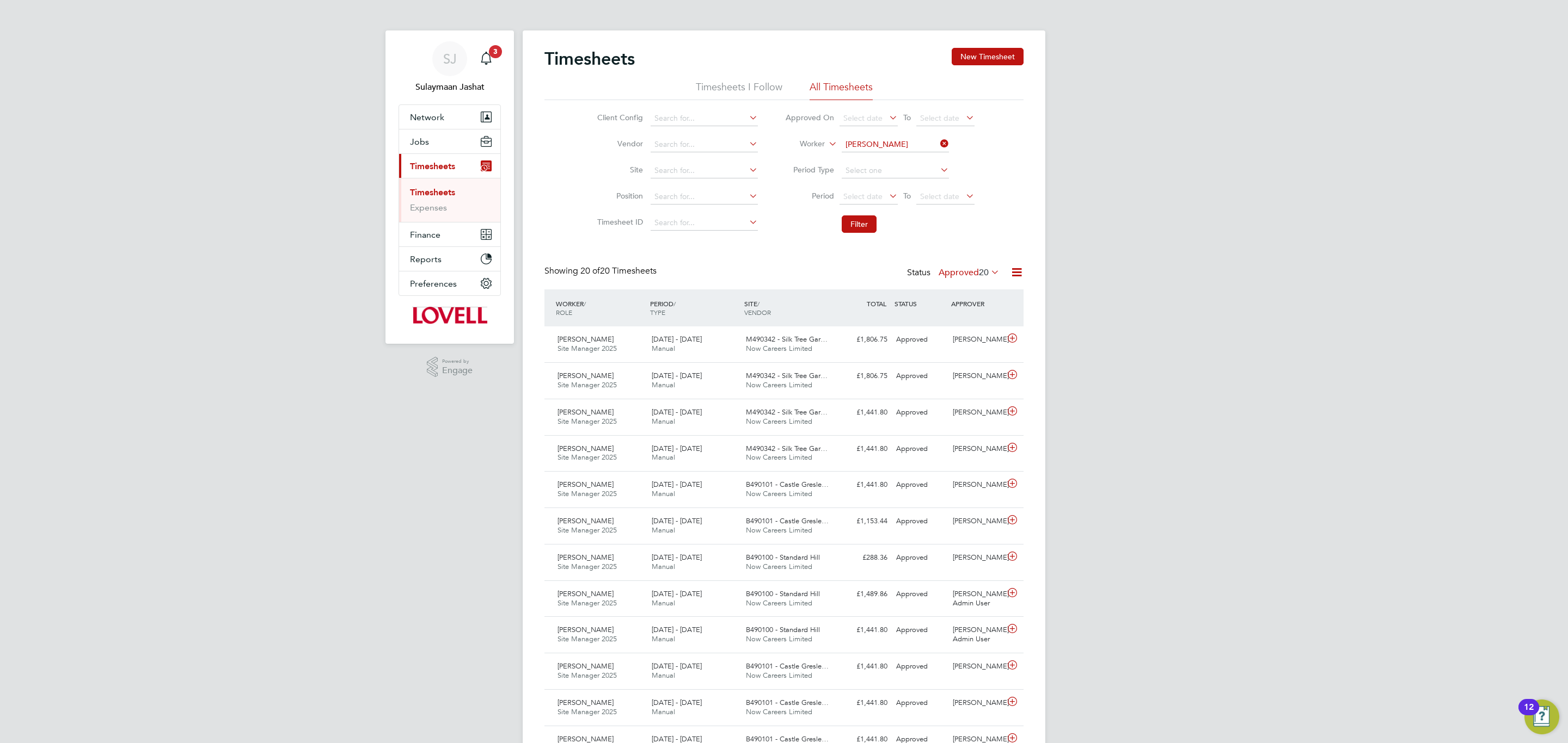
click at [982, 276] on span "20" at bounding box center [983, 272] width 10 height 11
click at [985, 322] on li "Submitted" at bounding box center [962, 323] width 50 height 15
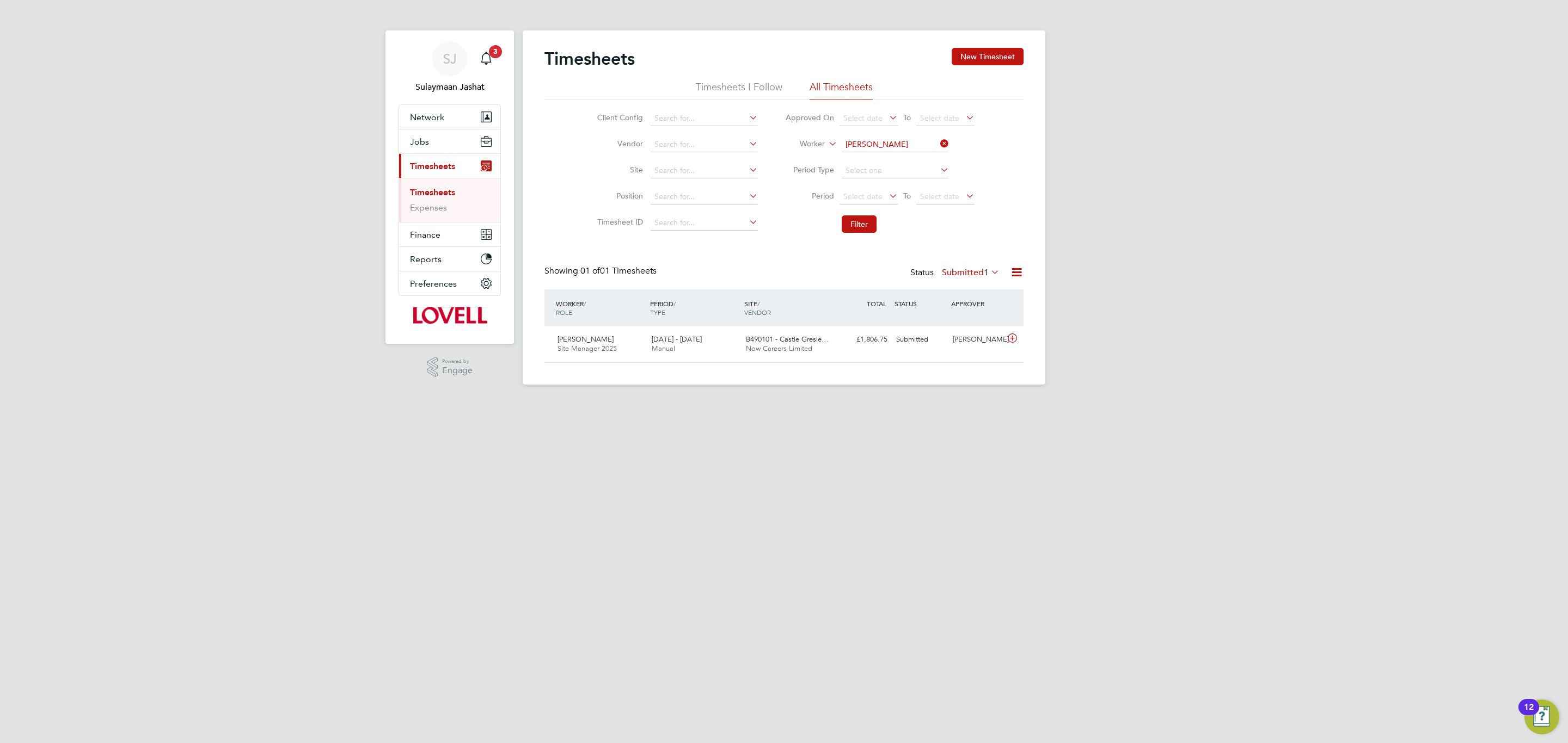
click at [972, 279] on div "Status Submitted 1" at bounding box center [957, 273] width 92 height 15
click at [972, 281] on div "Status Submitted 1" at bounding box center [957, 273] width 92 height 15
click at [972, 274] on label "Submitted 1" at bounding box center [971, 272] width 57 height 11
click at [958, 284] on div "All Saved Submitted Approved Rejected Absent Cancelled 31 1 1 20 6 1 2" at bounding box center [983, 343] width 88 height 129
click at [957, 286] on div "Showing 01 of 01 Timesheets Status Submitted 1" at bounding box center [784, 277] width 479 height 24
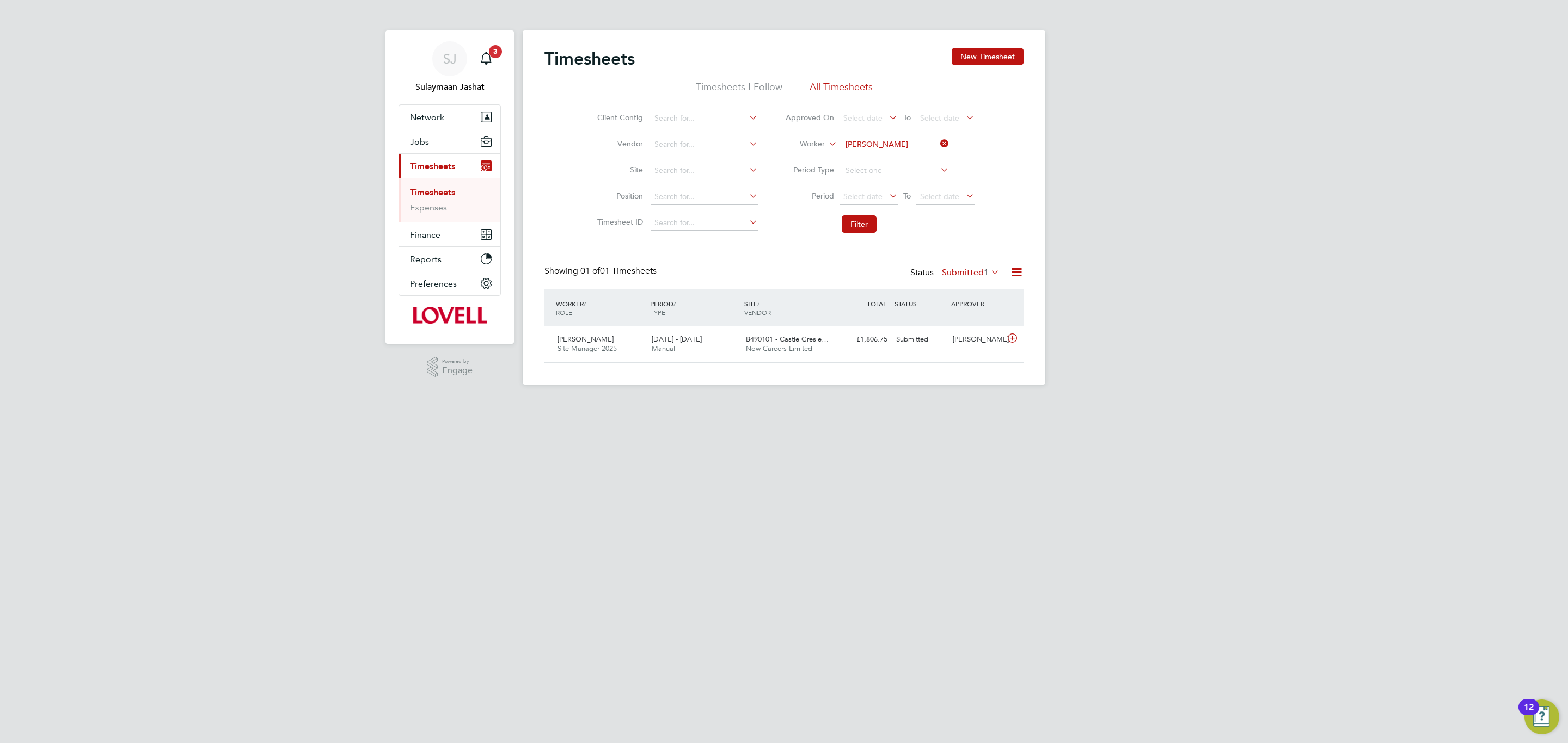
click at [961, 277] on div "Status Submitted 1" at bounding box center [957, 273] width 92 height 15
click at [955, 284] on div "Showing 01 of 01 Timesheets Status Submitted 1" at bounding box center [784, 277] width 479 height 24
click at [959, 278] on div "Status Submitted 1" at bounding box center [957, 273] width 92 height 15
click at [961, 274] on label "Submitted 1" at bounding box center [971, 272] width 57 height 11
click at [948, 286] on li "All" at bounding box center [964, 293] width 50 height 15
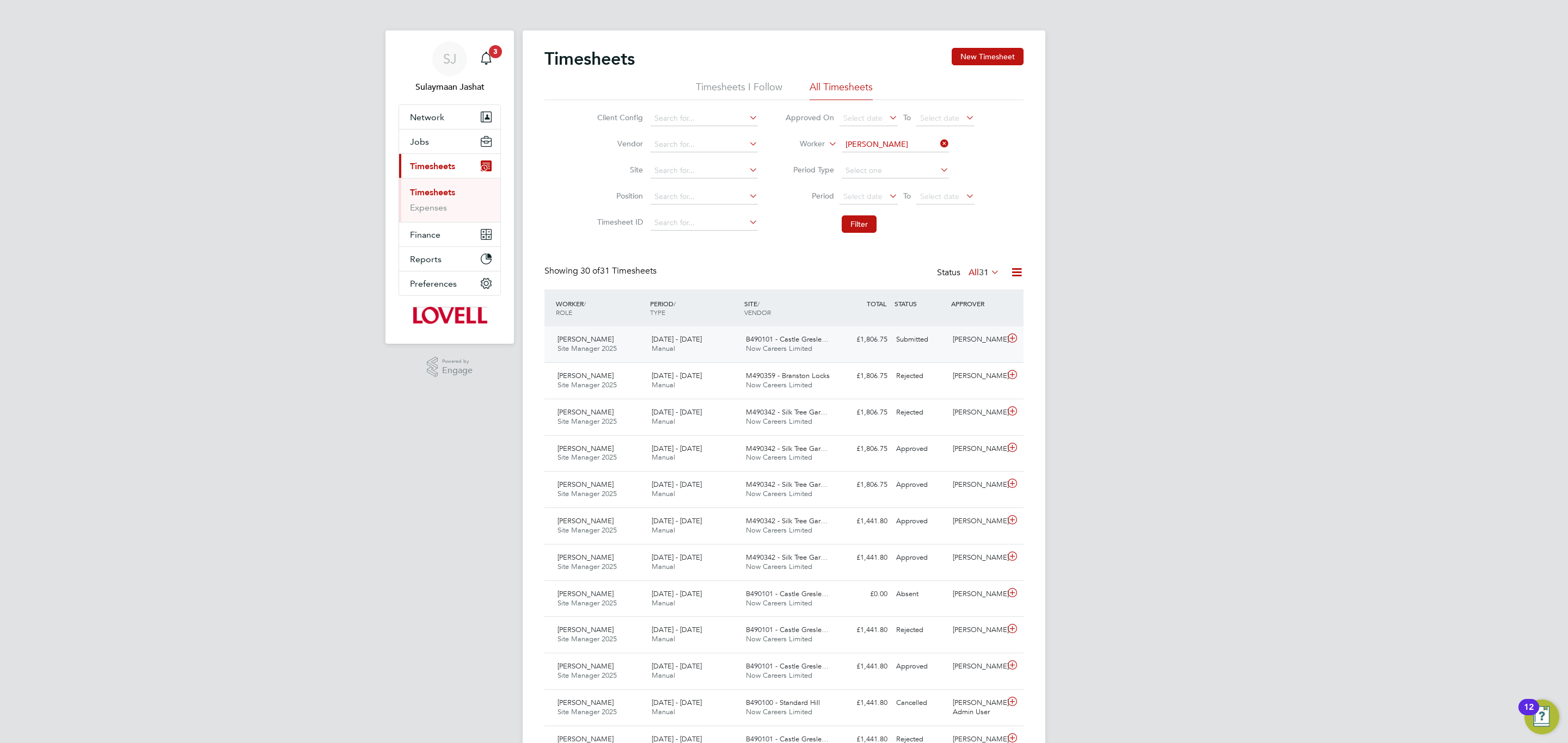
click at [851, 341] on div "£1,806.75 Submitted" at bounding box center [863, 339] width 56 height 18
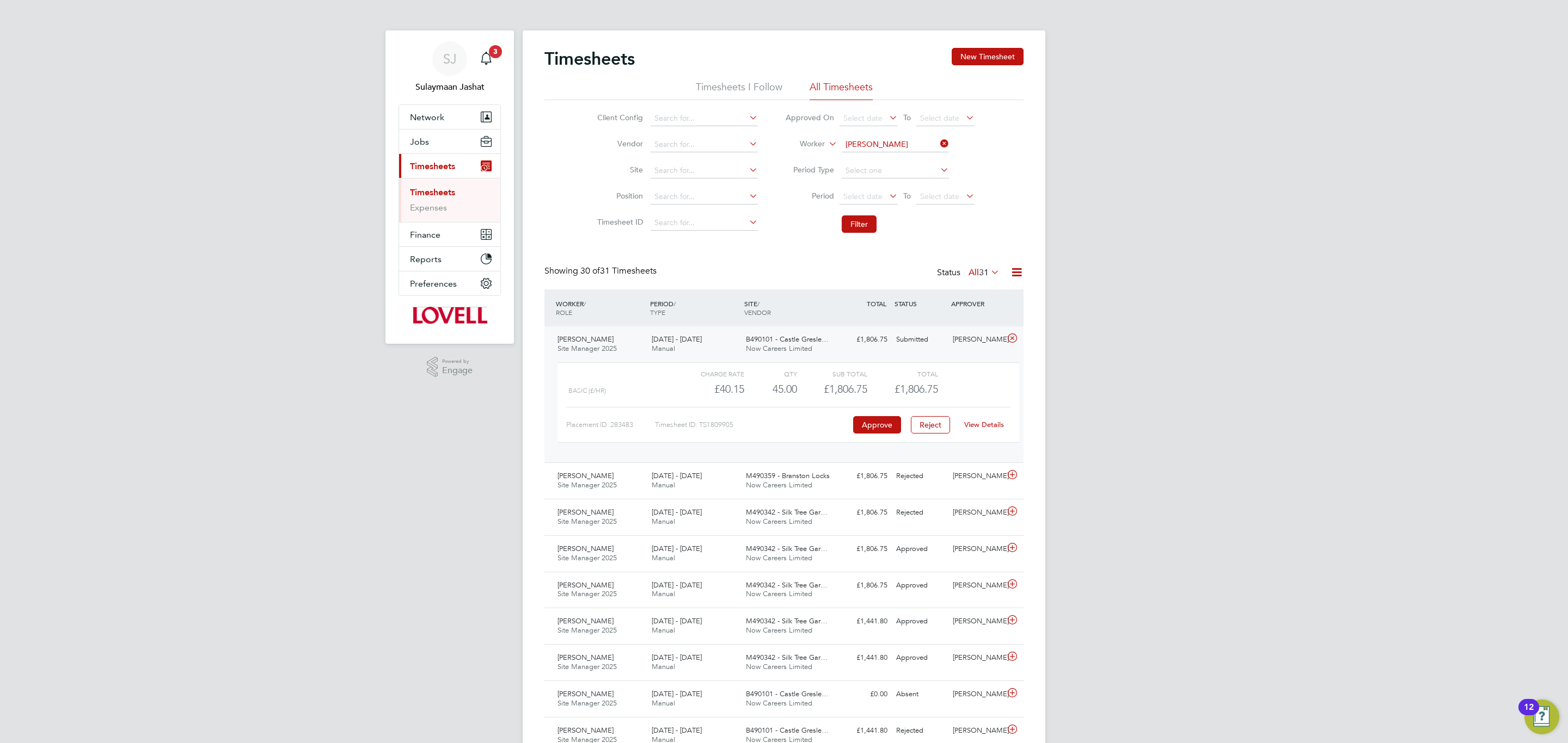
click at [977, 429] on link "View Details" at bounding box center [984, 425] width 40 height 10
click at [428, 164] on span "Timesheets" at bounding box center [432, 165] width 45 height 11
click at [433, 142] on button "Jobs" at bounding box center [450, 141] width 101 height 24
click at [431, 196] on link "Placements" at bounding box center [432, 198] width 45 height 11
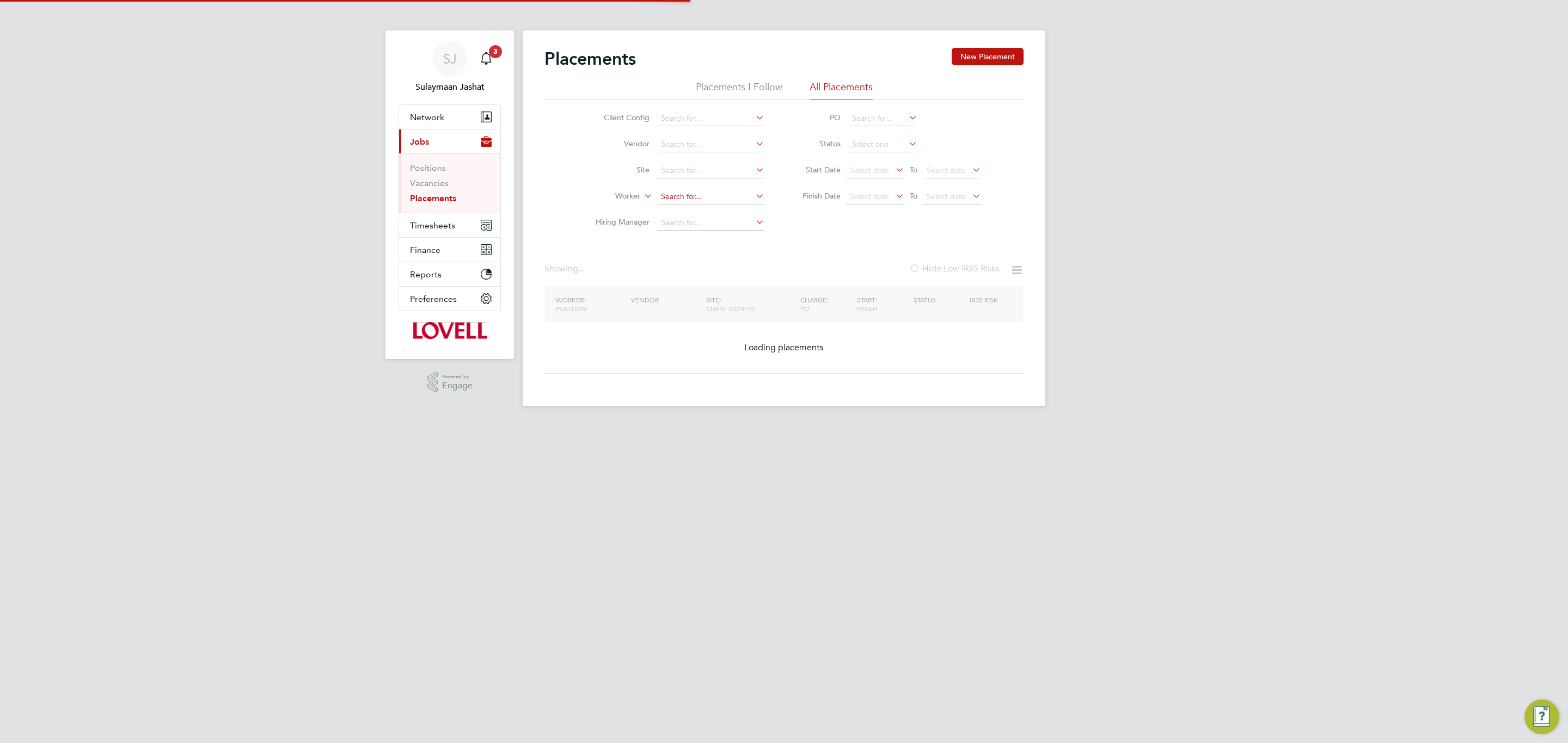
click at [692, 193] on input at bounding box center [711, 197] width 107 height 15
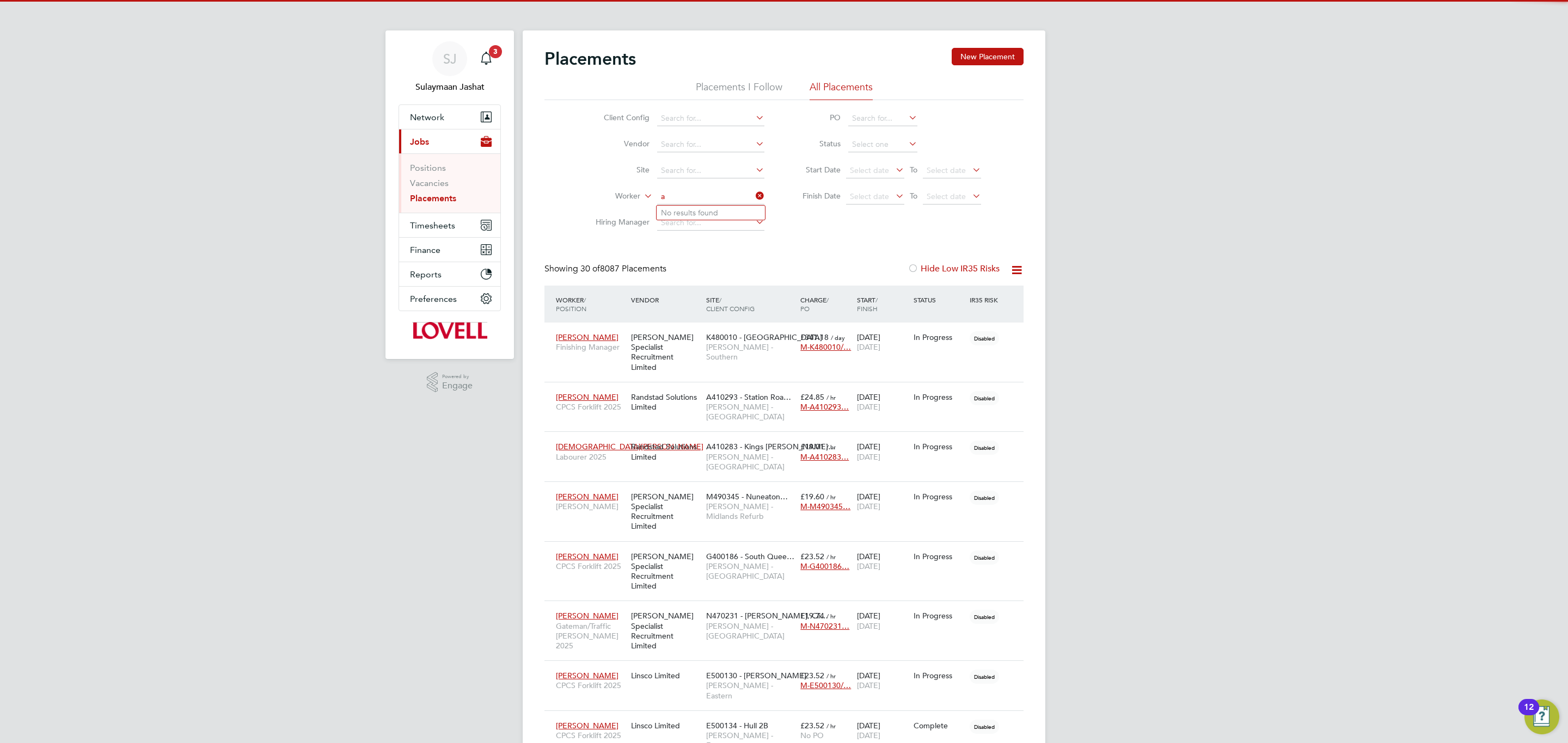
scroll to position [31, 95]
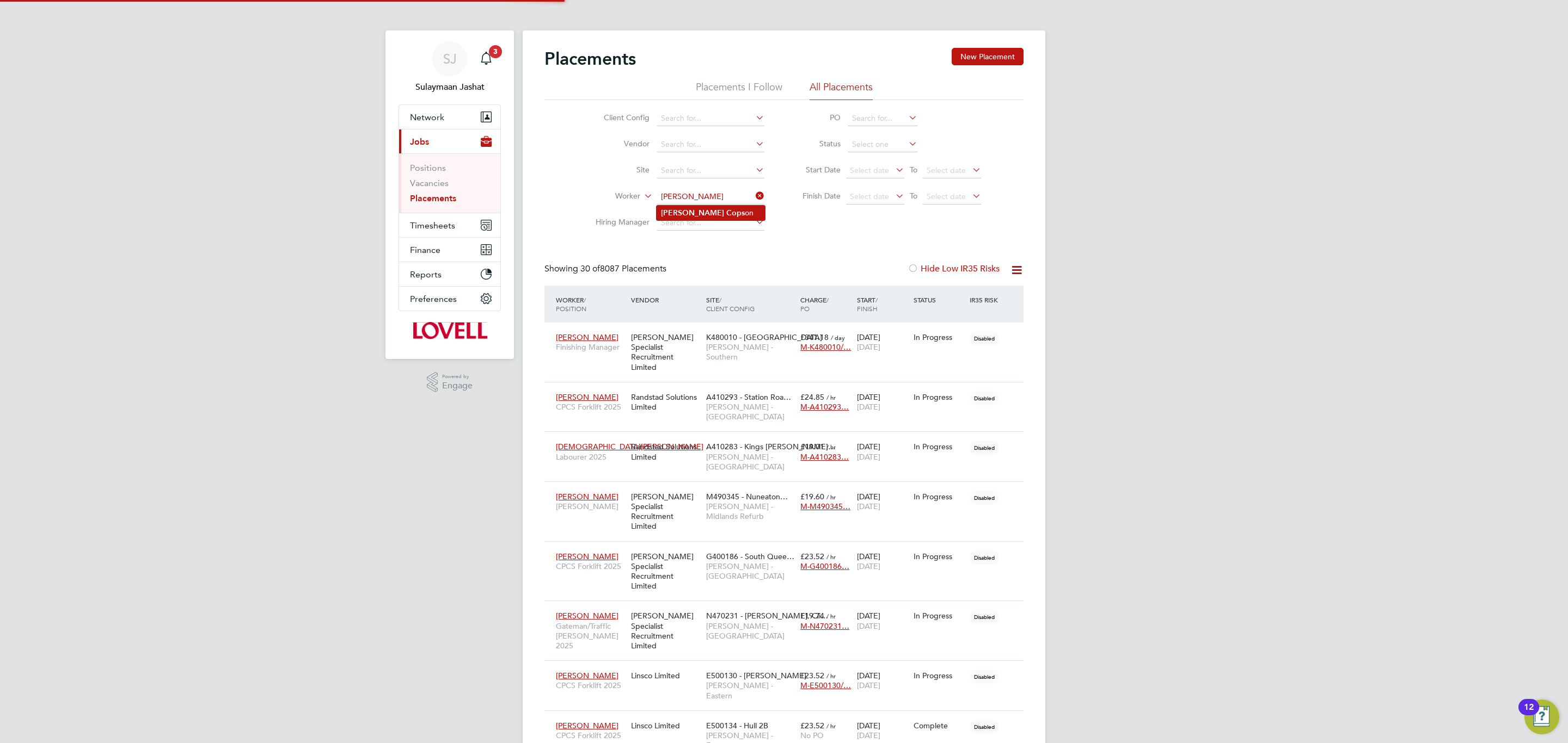
click at [711, 214] on li "Adrian Cops on" at bounding box center [710, 212] width 108 height 14
type input "[PERSON_NAME]"
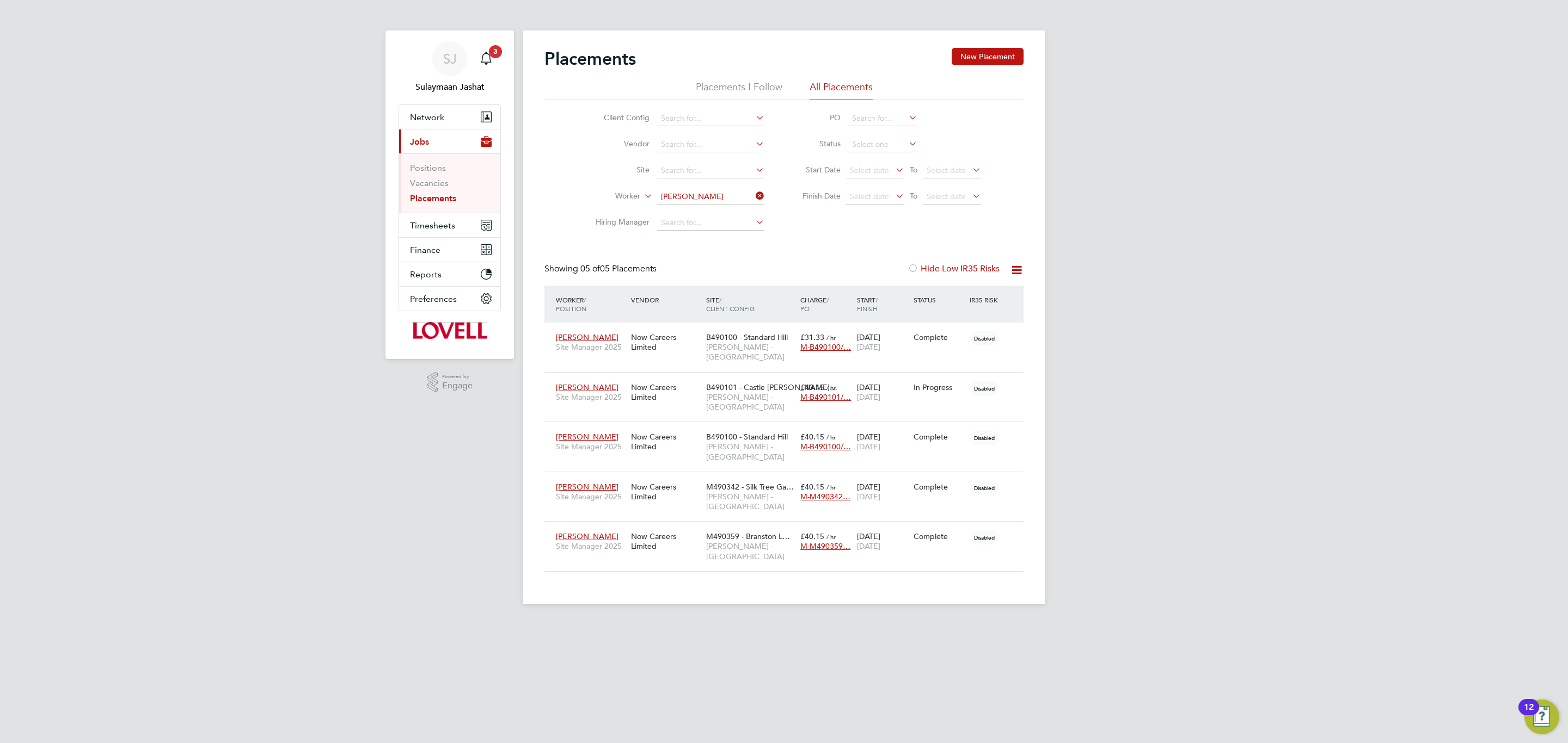
click at [869, 274] on div "Showing 05 of 05 Placements Hide Low IR35 Risks" at bounding box center [784, 273] width 479 height 22
click at [685, 192] on input "Adrian Copson" at bounding box center [711, 197] width 107 height 15
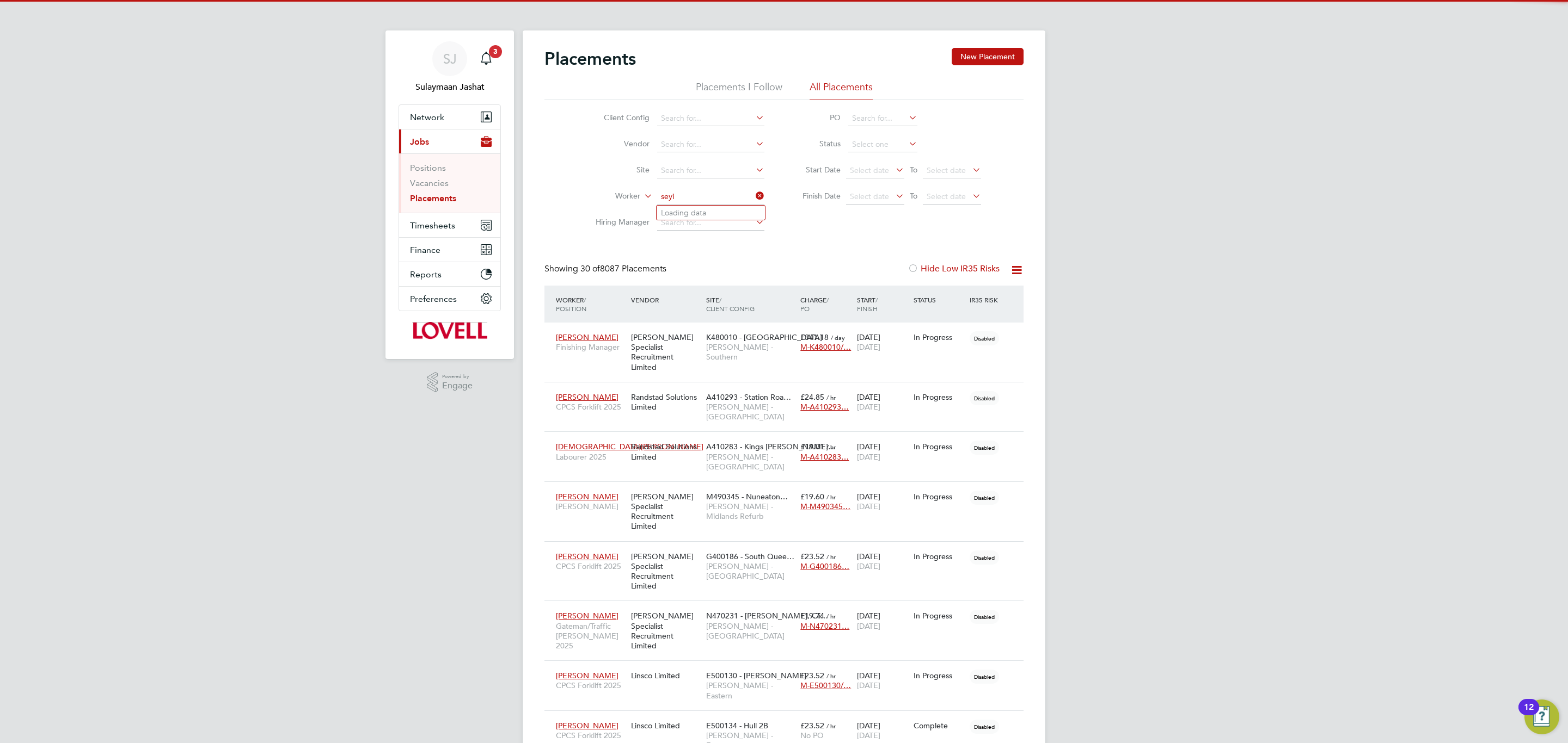
scroll to position [31, 95]
click at [727, 215] on li "Seyi Onololu" at bounding box center [710, 212] width 108 height 14
type input "Seyi Onololu"
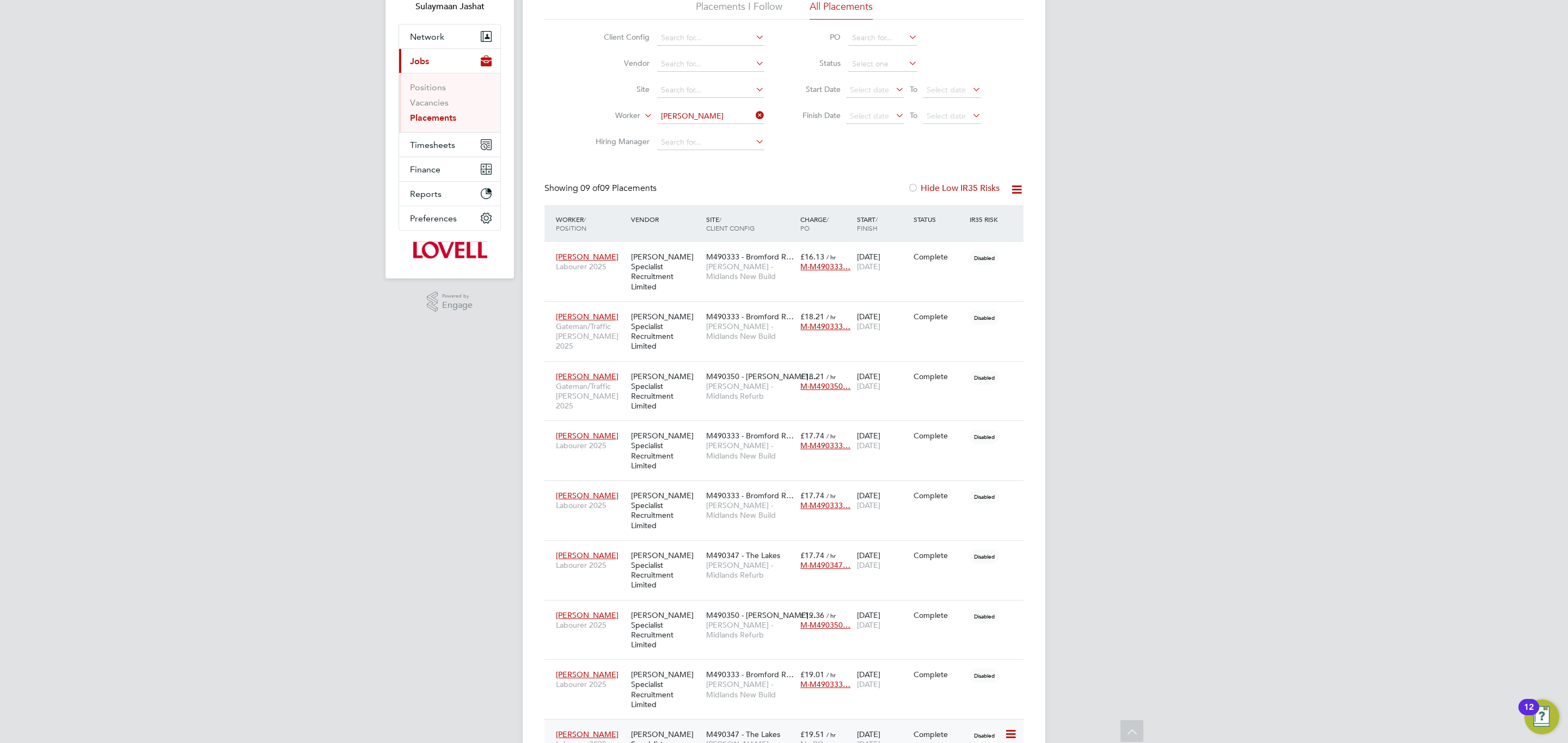
click at [727, 730] on span "M490347 - The Lakes" at bounding box center [742, 734] width 74 height 10
drag, startPoint x: 1253, startPoint y: 258, endPoint x: 1396, endPoint y: 21, distance: 276.8
click at [1253, 257] on div "SJ Sulaymaan Jashat Notifications 3 Applications: Network Team Members Business…" at bounding box center [784, 375] width 1568 height 910
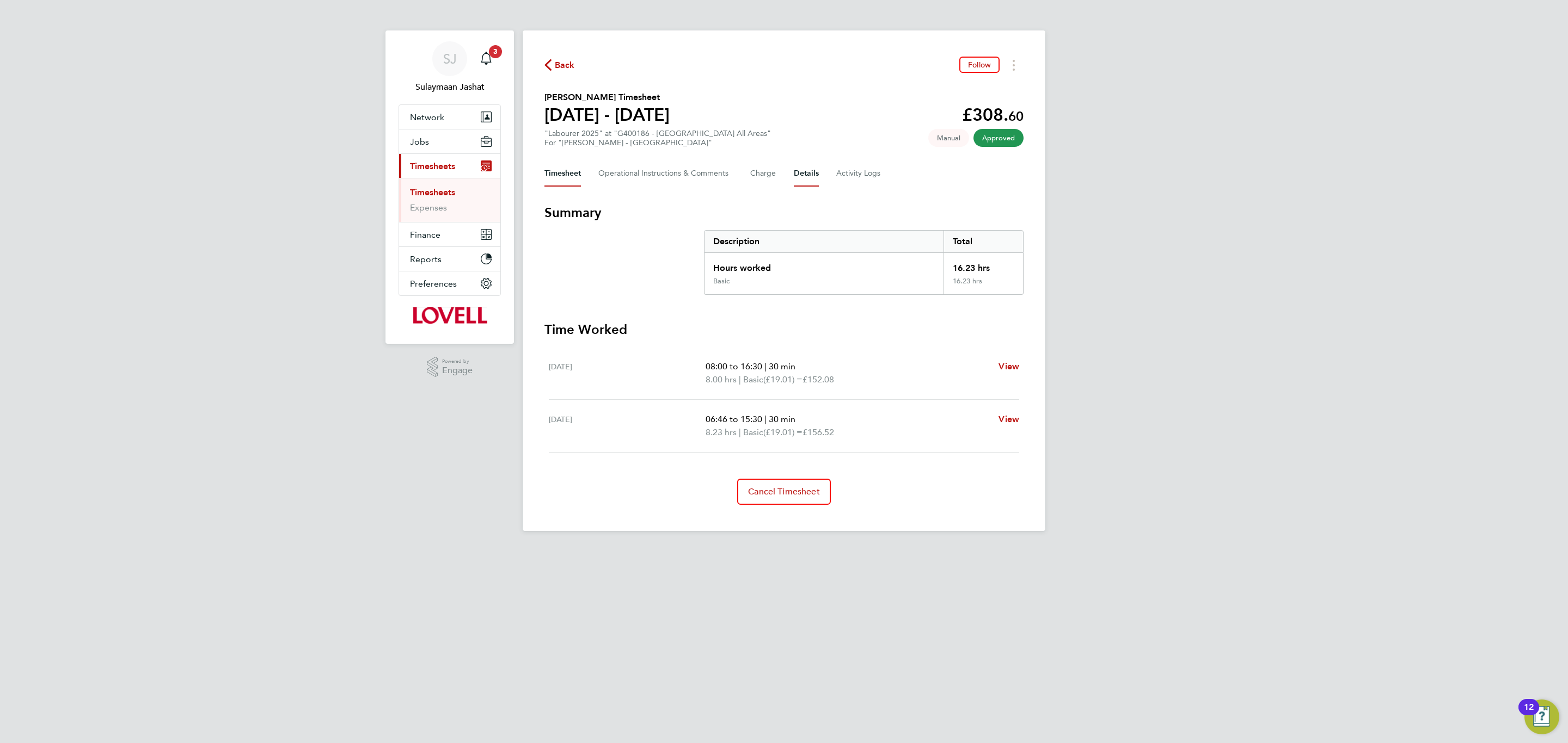
click at [810, 165] on button "Details" at bounding box center [806, 173] width 25 height 26
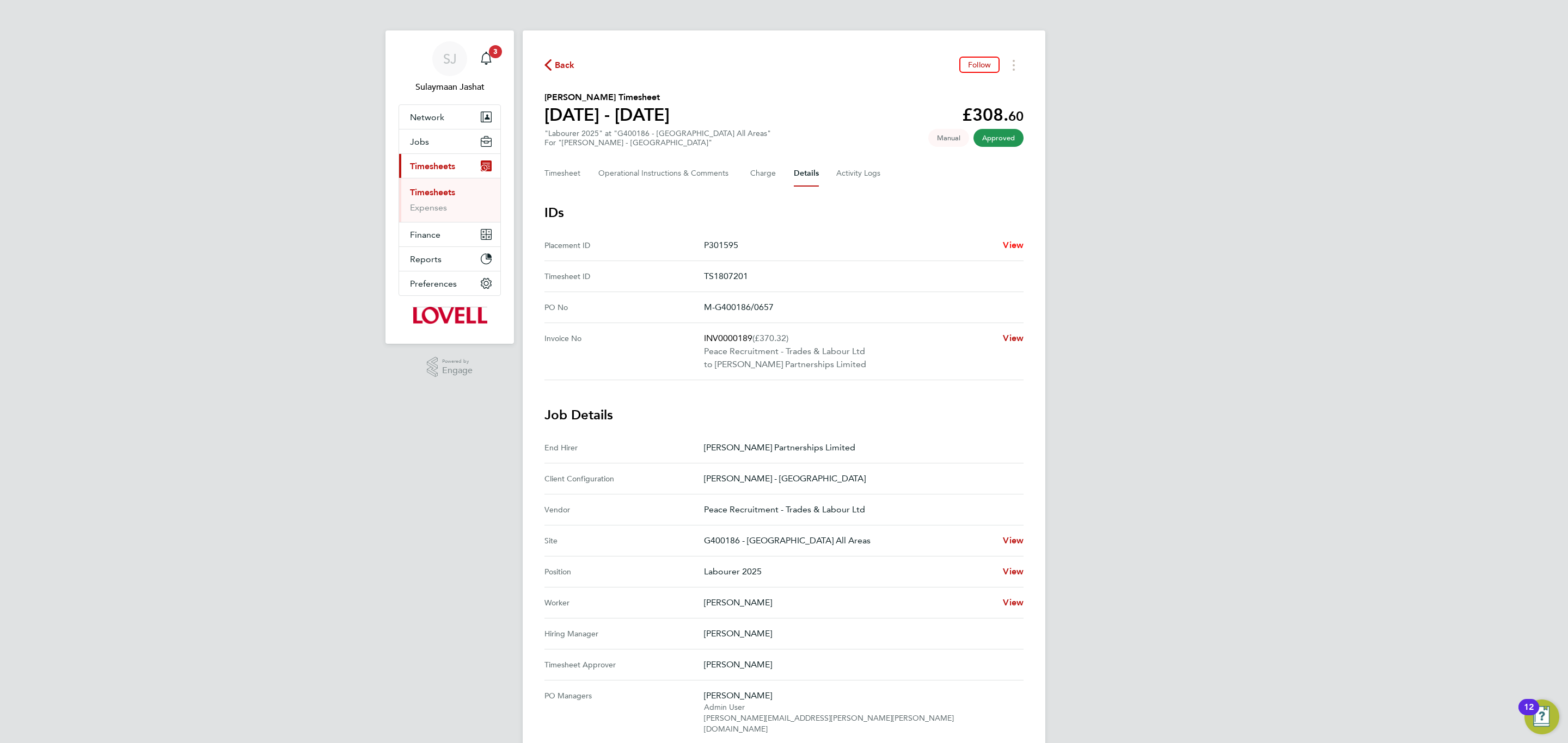
click at [1006, 240] on span "View" at bounding box center [1013, 245] width 21 height 11
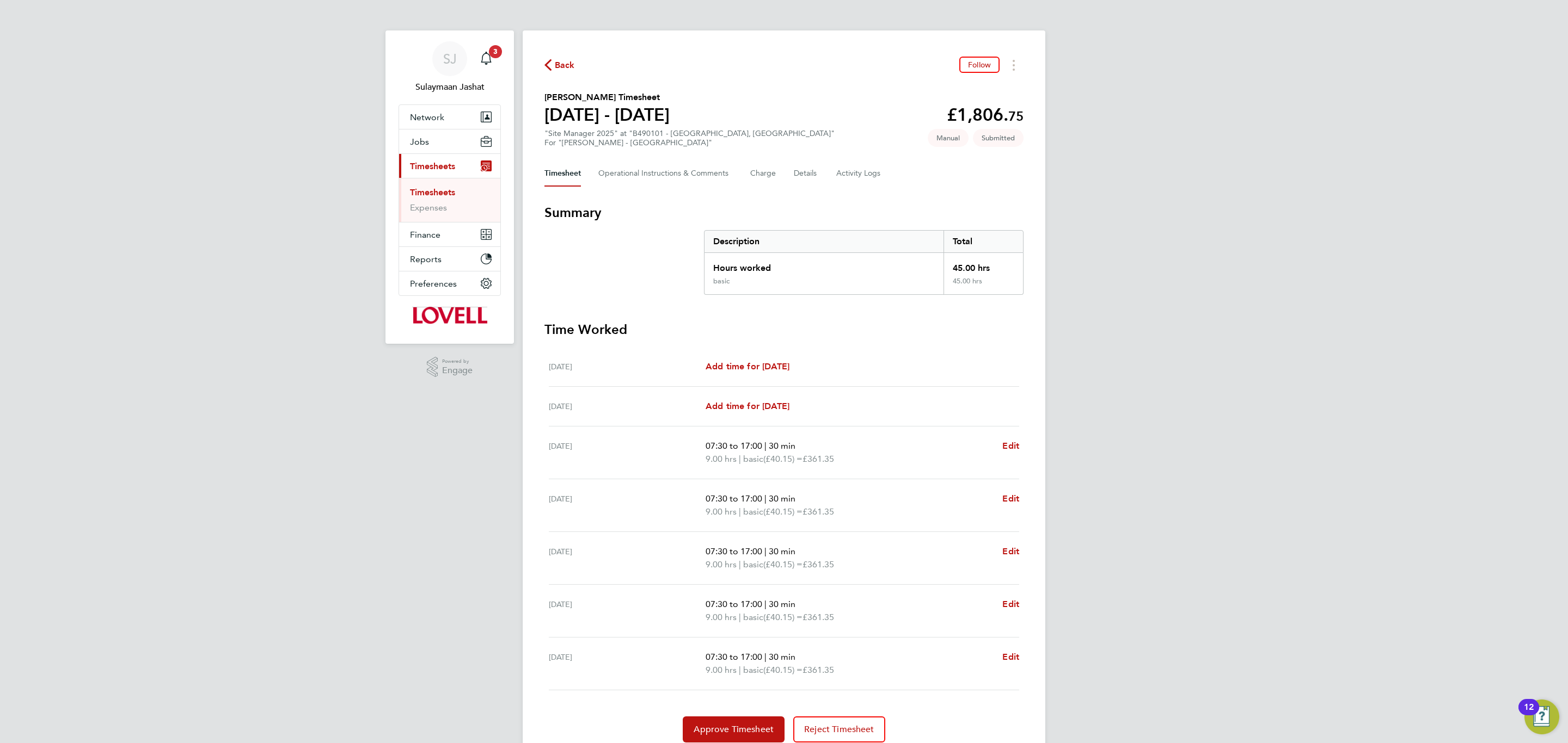
click at [815, 194] on div "Back Follow [PERSON_NAME] Timesheet [DATE] - [DATE] £1,806. 75 "Site Manager 20…" at bounding box center [784, 400] width 522 height 738
click at [815, 182] on button "Details" at bounding box center [806, 173] width 25 height 26
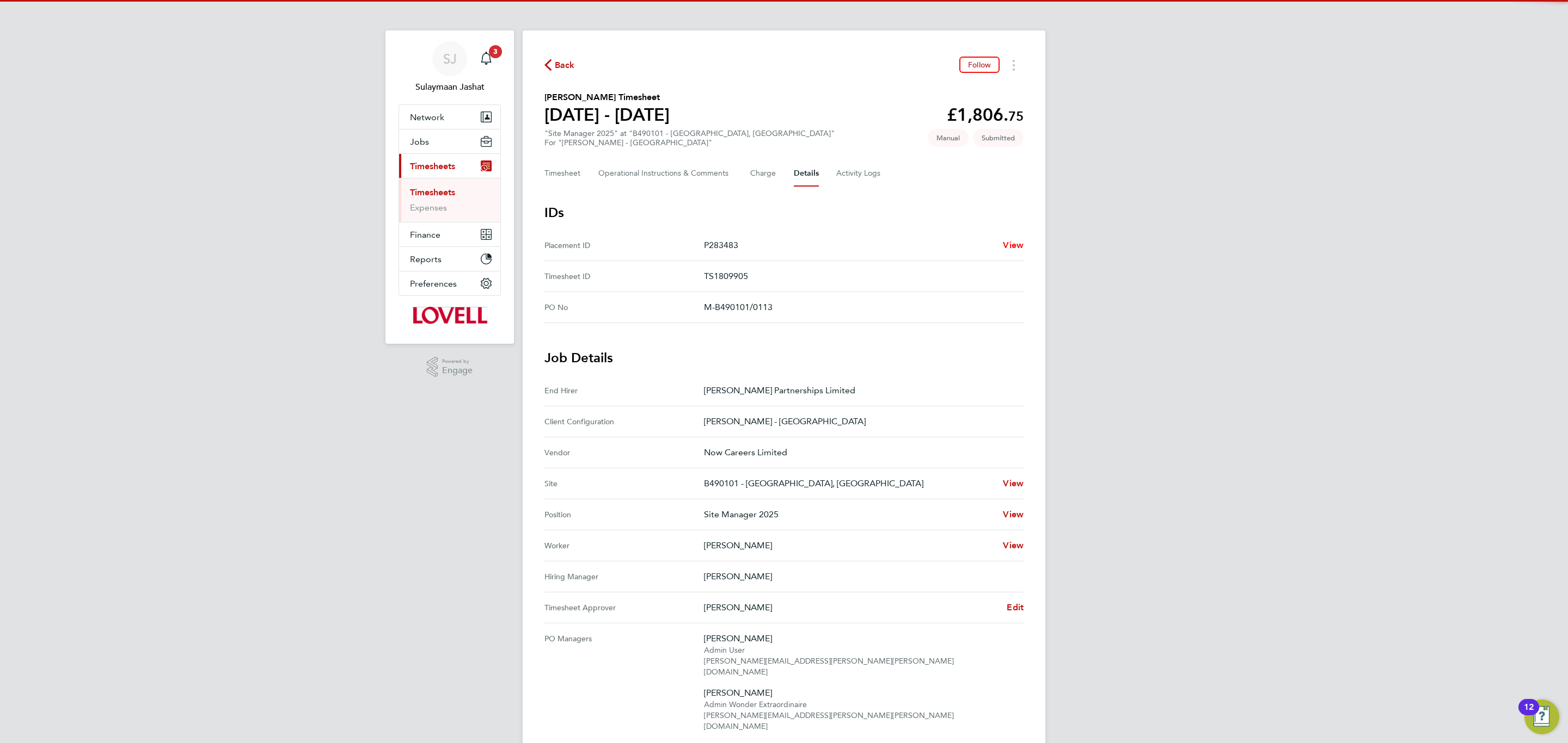
click at [1024, 240] on div "Back Follow Adrian Copson's Timesheet 16 - 22 Aug 2025 £1,806. 75 "Site Manager…" at bounding box center [784, 567] width 522 height 1073
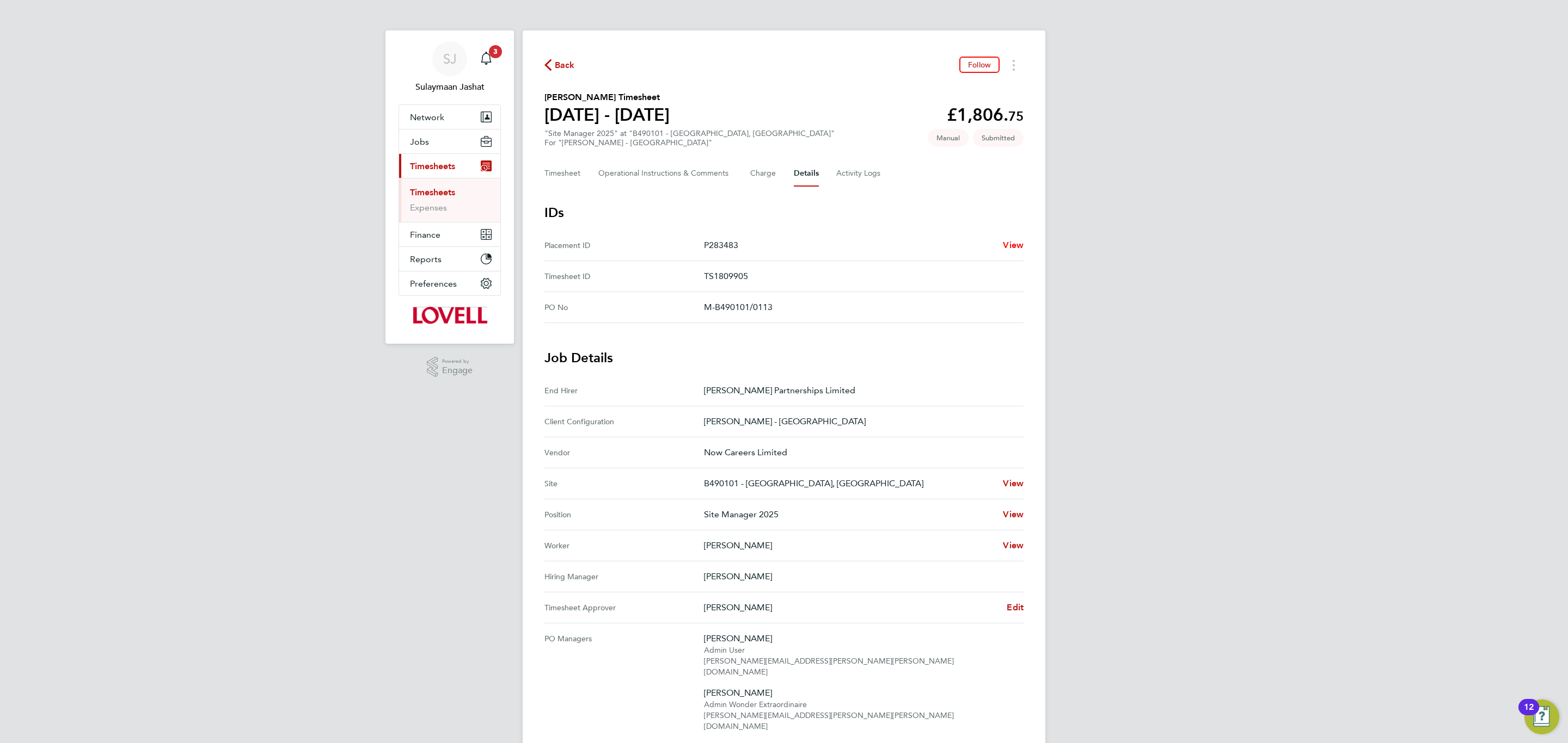
scroll to position [245, 0]
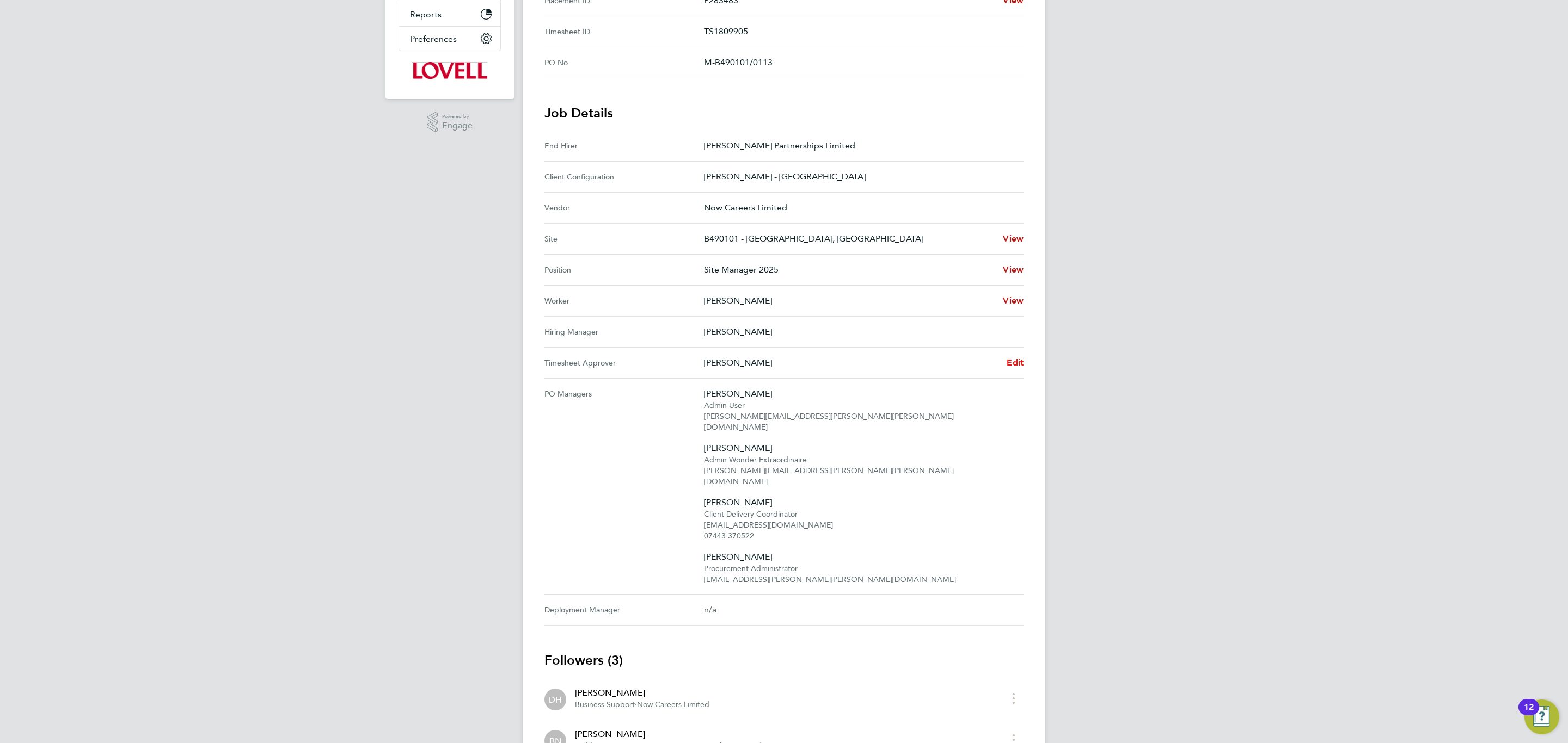
click at [1009, 361] on span "Edit" at bounding box center [1015, 362] width 17 height 11
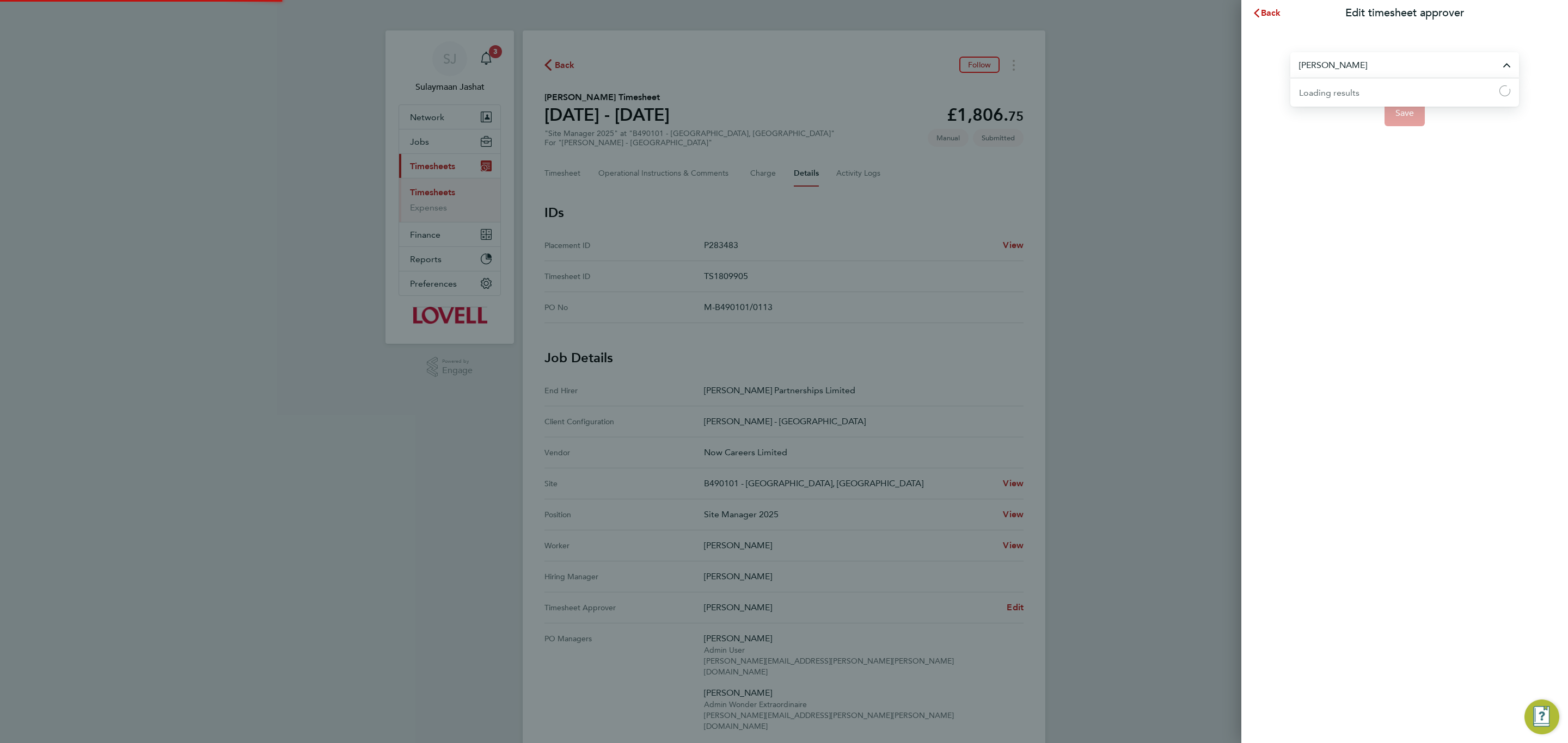
click at [1336, 57] on input "Brian Sheerin" at bounding box center [1404, 65] width 229 height 26
click at [1360, 96] on li "Bob Nugent" at bounding box center [1404, 92] width 229 height 27
type input "Bob Nugent"
click at [1399, 110] on span "Save" at bounding box center [1405, 113] width 19 height 11
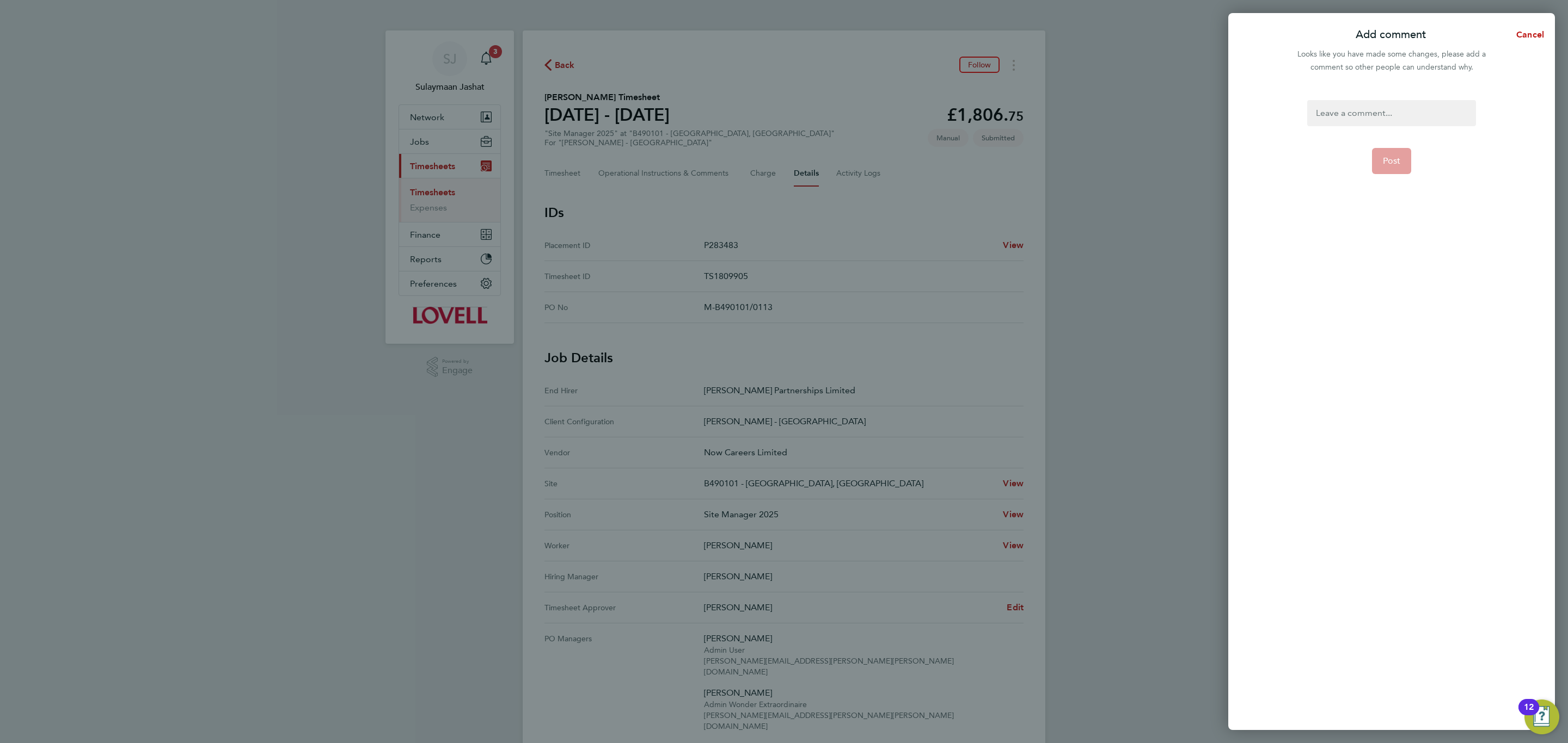
click at [1393, 115] on div at bounding box center [1391, 113] width 168 height 26
click at [1389, 164] on span "Post" at bounding box center [1391, 161] width 18 height 11
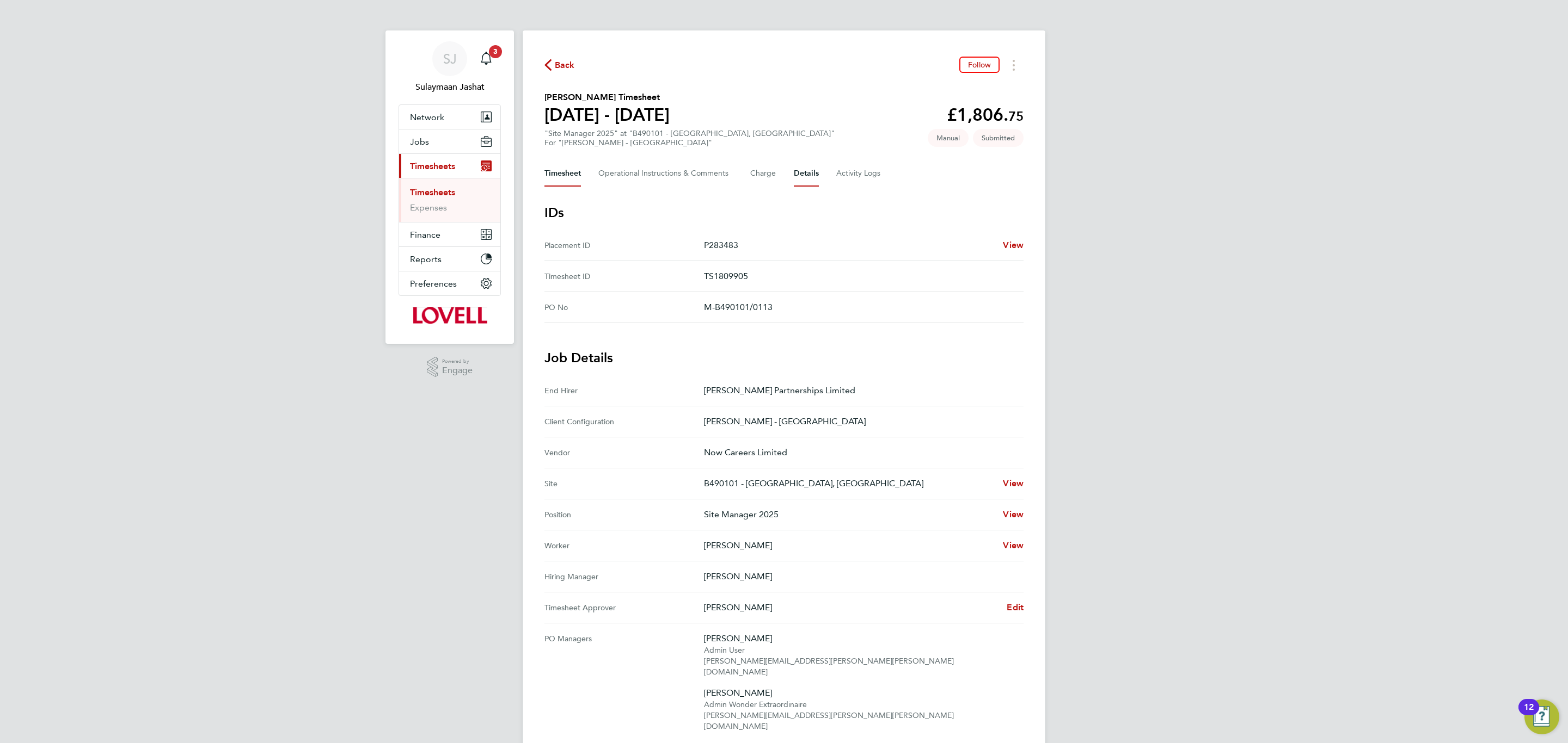
click at [546, 180] on button "Timesheet" at bounding box center [563, 173] width 36 height 26
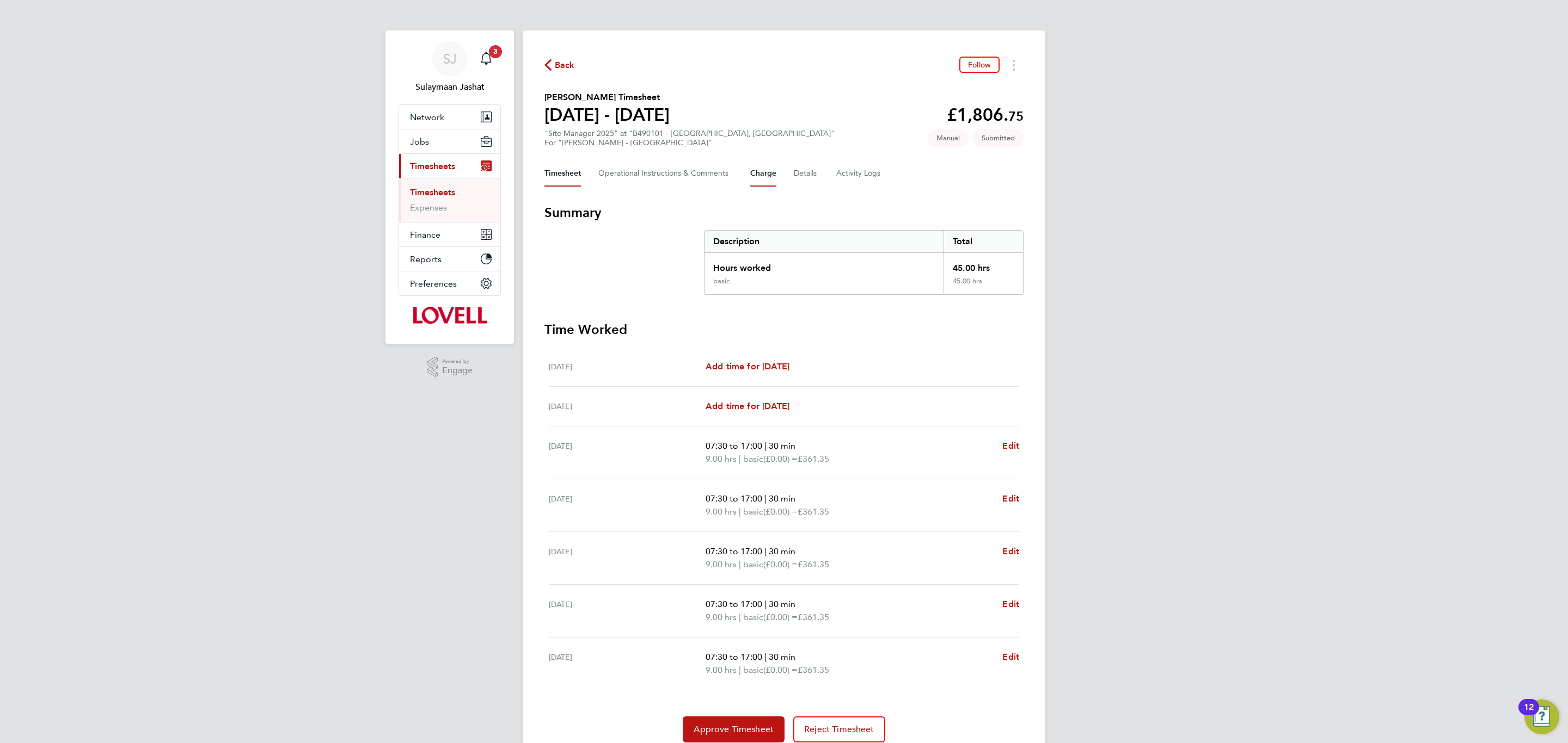
click at [756, 165] on button "Charge" at bounding box center [762, 173] width 26 height 26
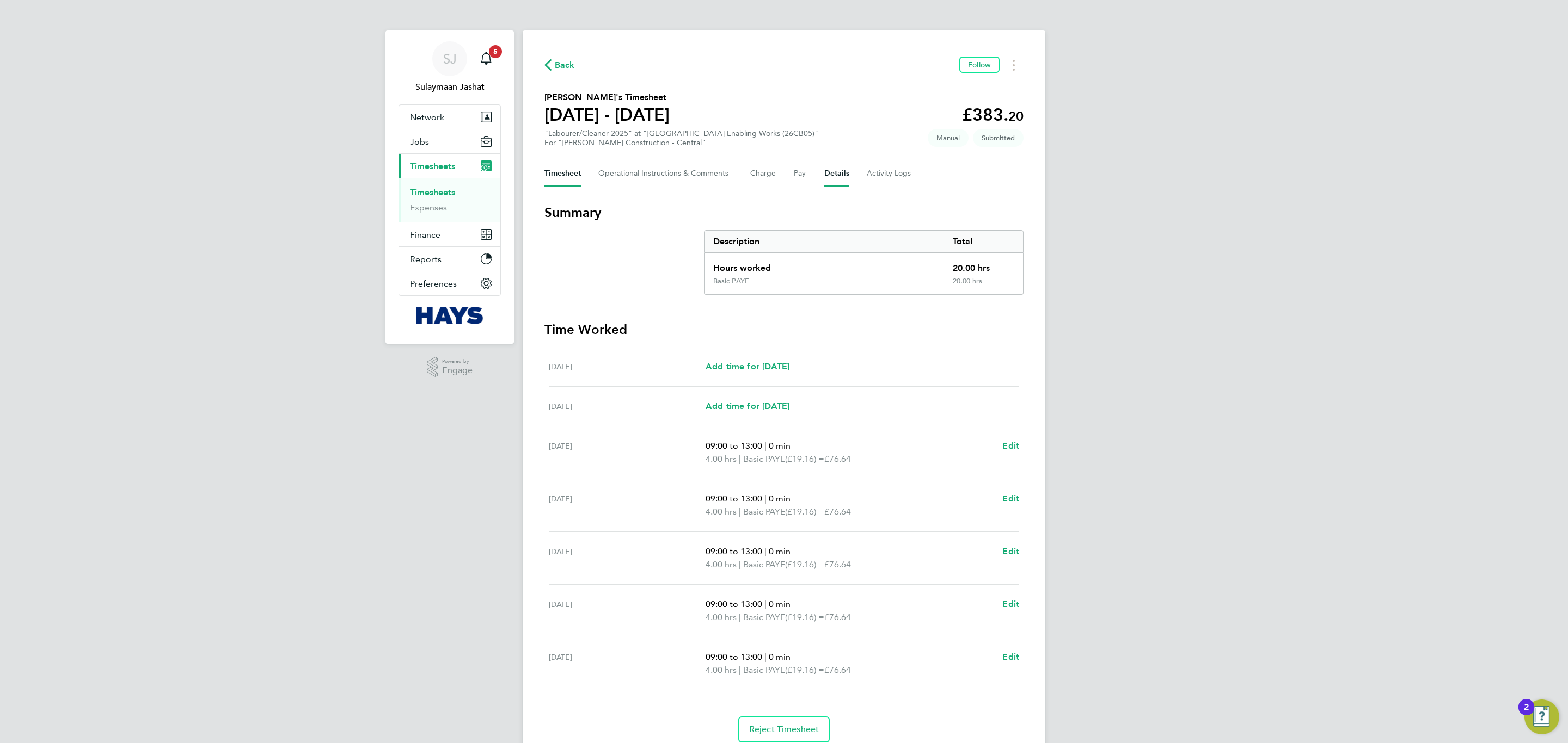
click at [840, 179] on button "Details" at bounding box center [837, 173] width 25 height 26
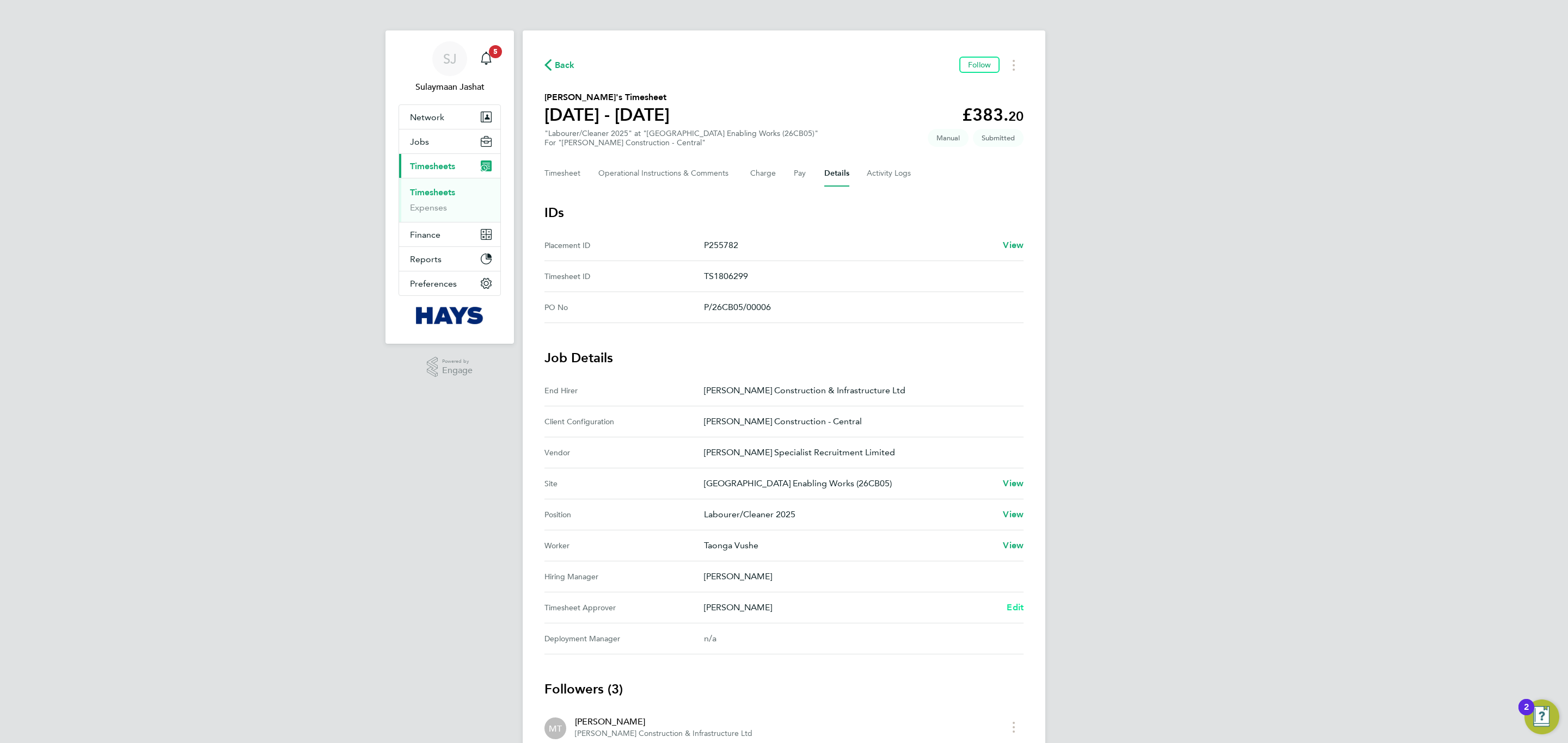
click at [1012, 605] on span "Edit" at bounding box center [1015, 607] width 17 height 11
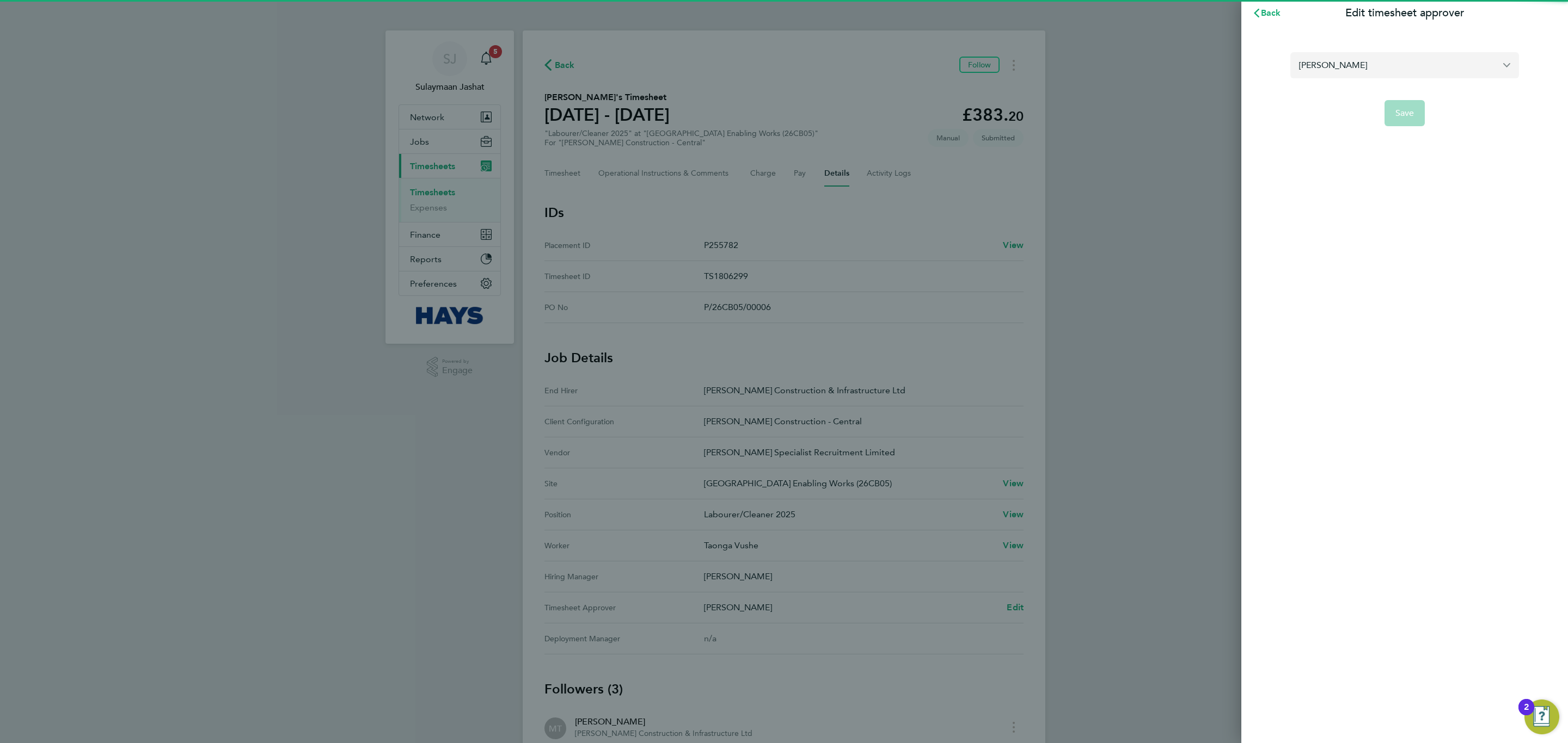
click at [1346, 76] on input "Steffan Pryce-Griffiths" at bounding box center [1404, 65] width 229 height 26
click at [1346, 90] on span "Ryan Williams" at bounding box center [1334, 92] width 70 height 13
type input "Ryan Williams"
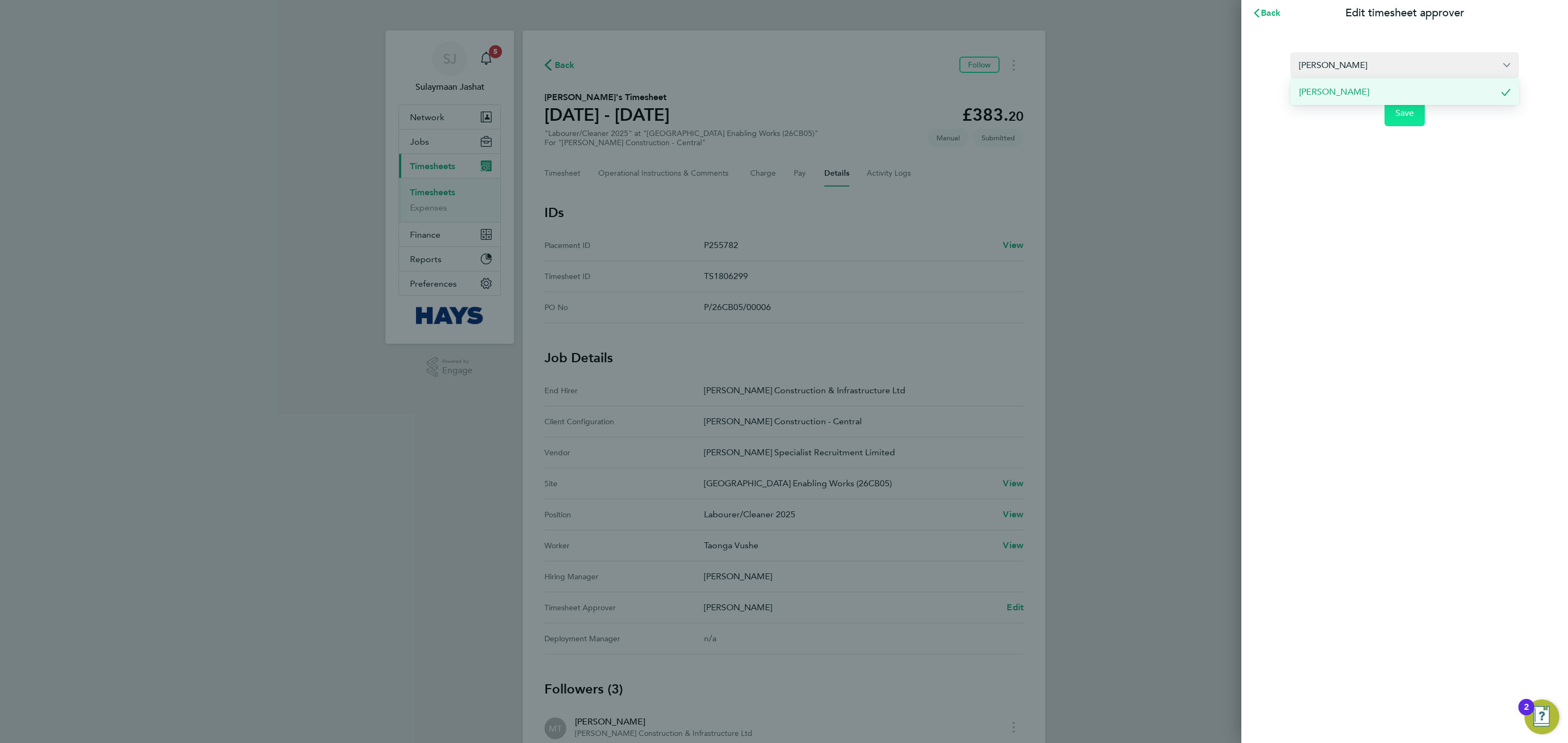
click at [1410, 116] on span "Save" at bounding box center [1405, 113] width 19 height 11
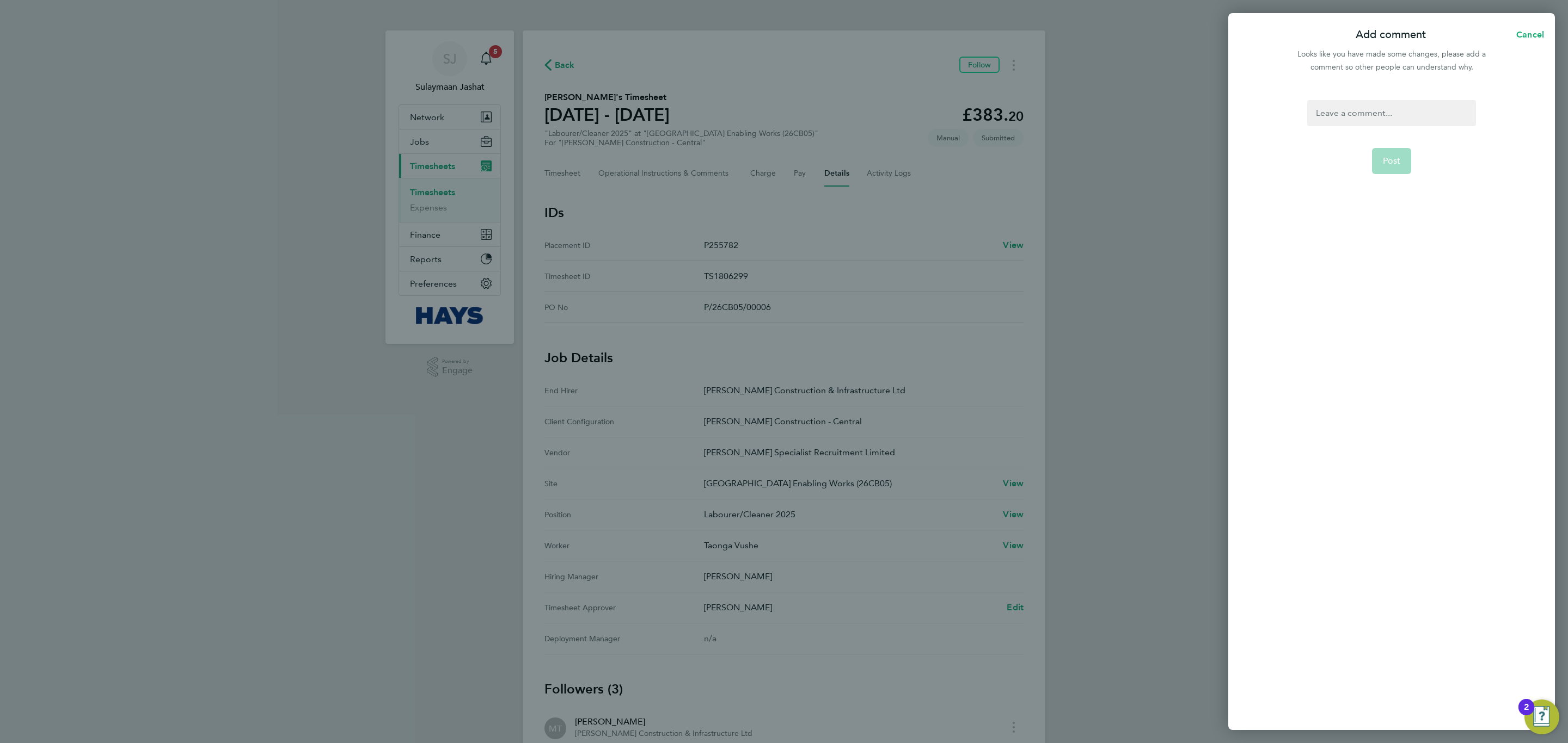
click at [1380, 129] on form "Post" at bounding box center [1391, 306] width 177 height 411
click at [1379, 118] on div at bounding box center [1391, 113] width 168 height 26
click at [1378, 118] on div at bounding box center [1391, 113] width 168 height 26
click at [1397, 152] on button "Post" at bounding box center [1392, 161] width 40 height 26
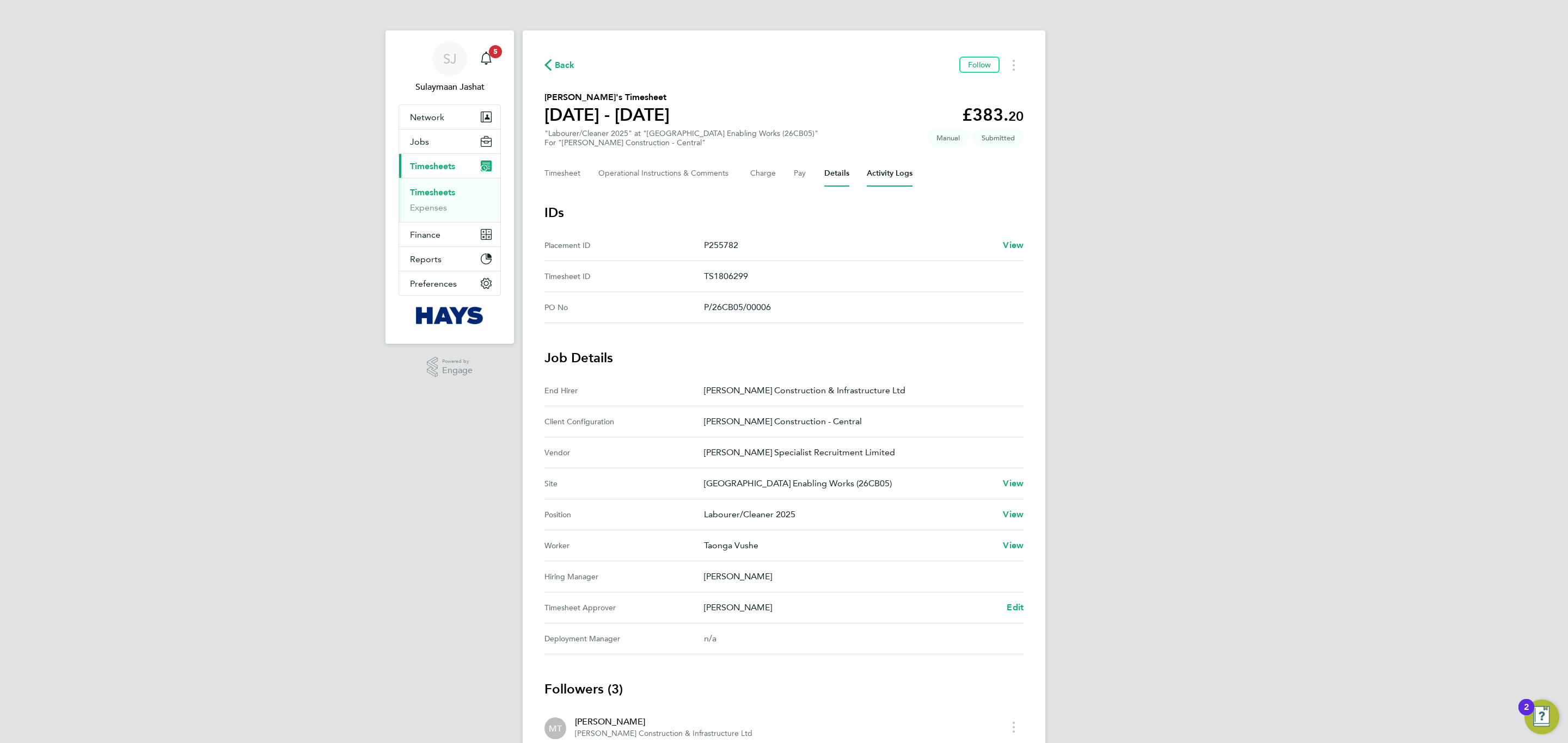
click at [867, 161] on Logs-tab "Activity Logs" at bounding box center [890, 173] width 46 height 26
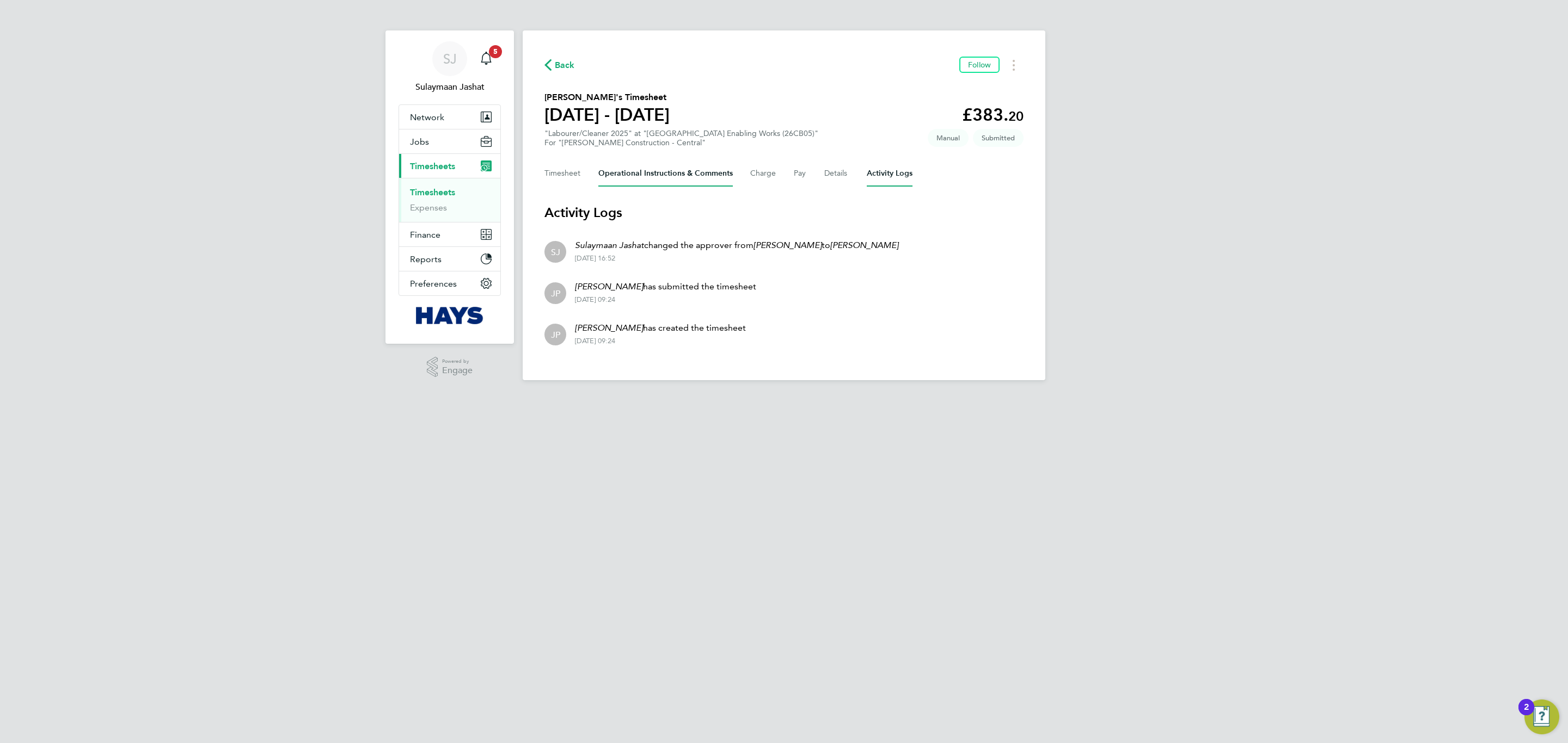
drag, startPoint x: 679, startPoint y: 168, endPoint x: 708, endPoint y: 174, distance: 29.6
click at [680, 170] on Comments-tab "Operational Instructions & Comments" at bounding box center [665, 173] width 135 height 26
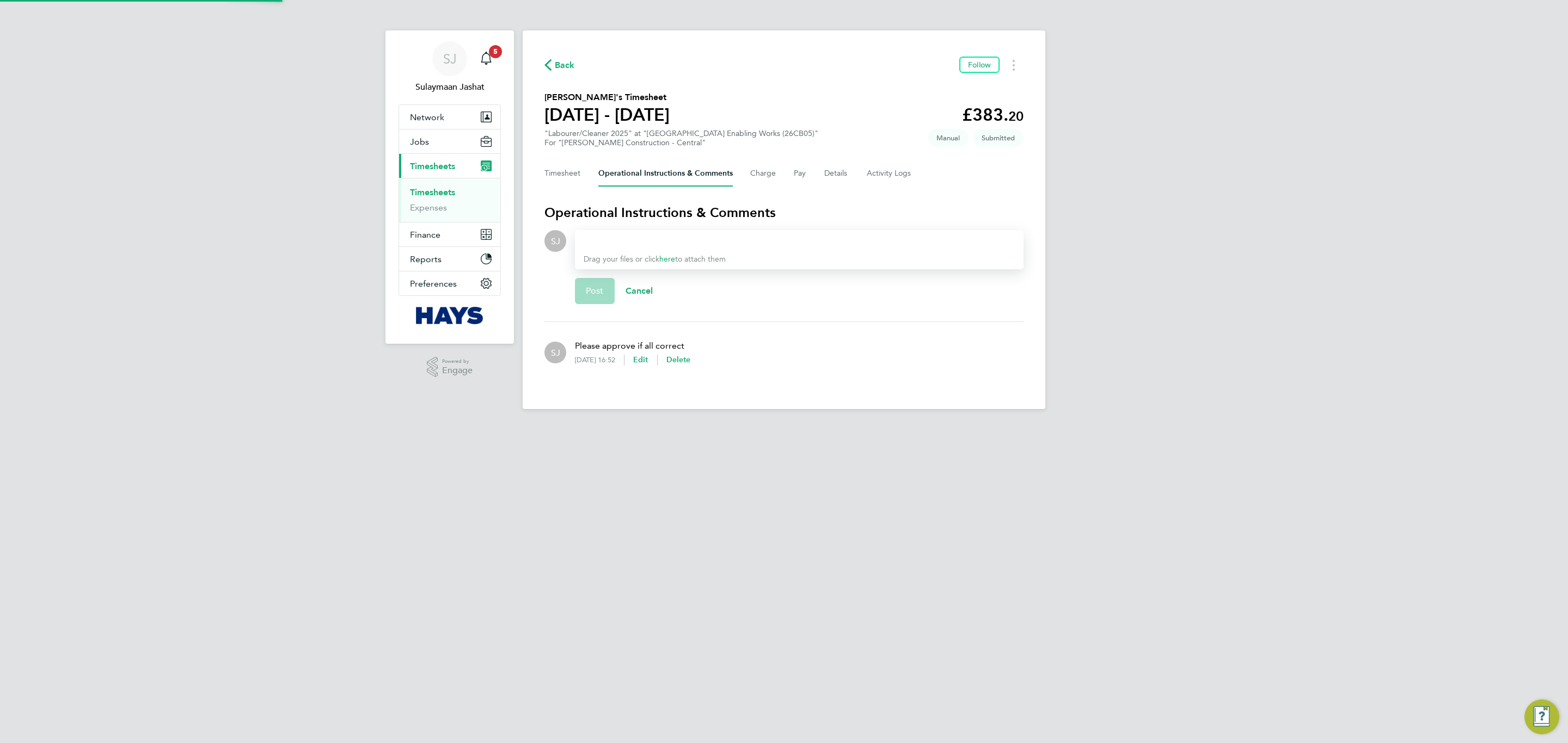
click at [784, 174] on div "Timesheet Operational Instructions & Comments Charge Pay Details Activity Logs" at bounding box center [784, 173] width 479 height 26
click at [812, 173] on div "Timesheet Operational Instructions & Comments Charge Pay Details Activity Logs" at bounding box center [784, 173] width 479 height 26
click at [835, 171] on button "Details" at bounding box center [837, 173] width 25 height 26
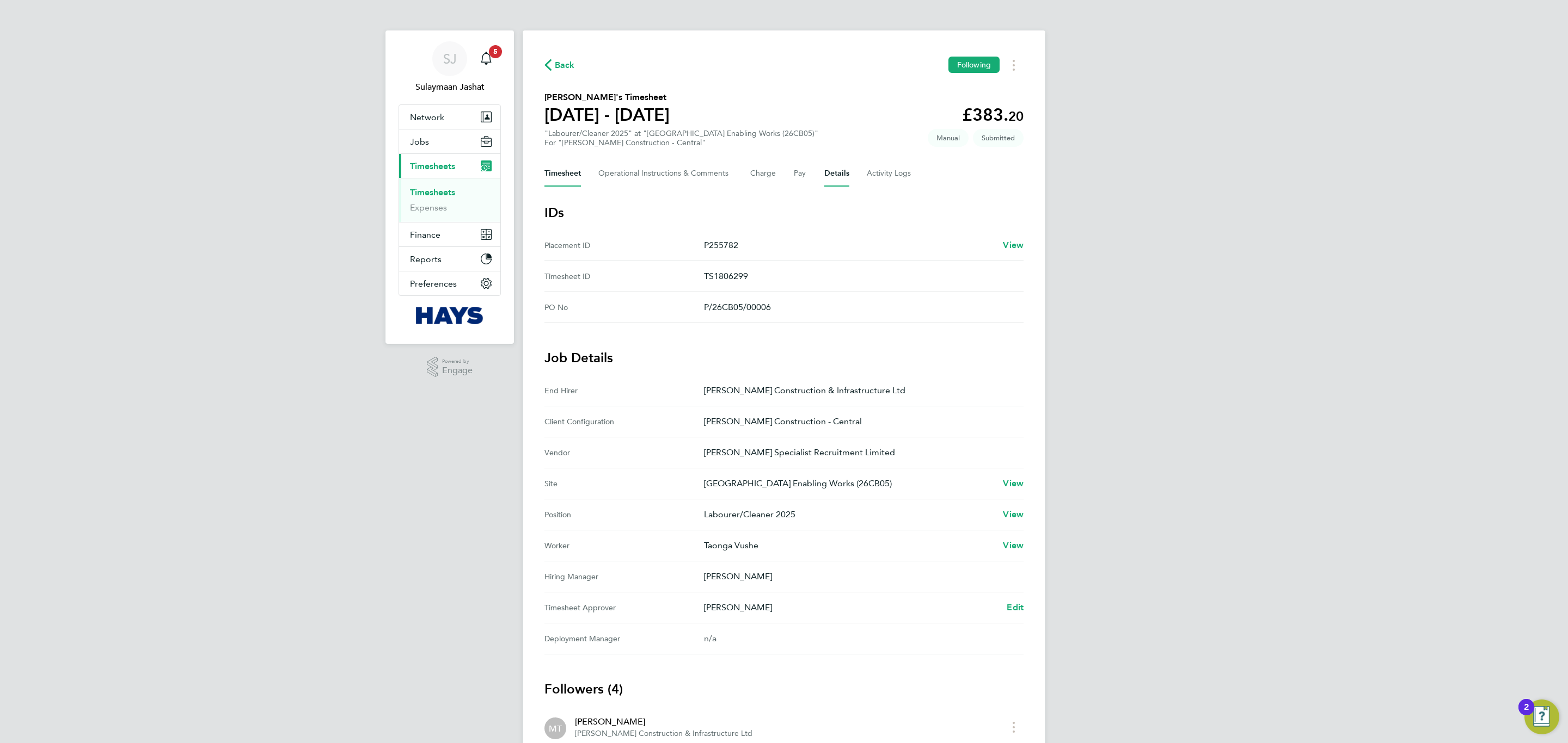
click at [569, 183] on button "Timesheet" at bounding box center [563, 173] width 36 height 26
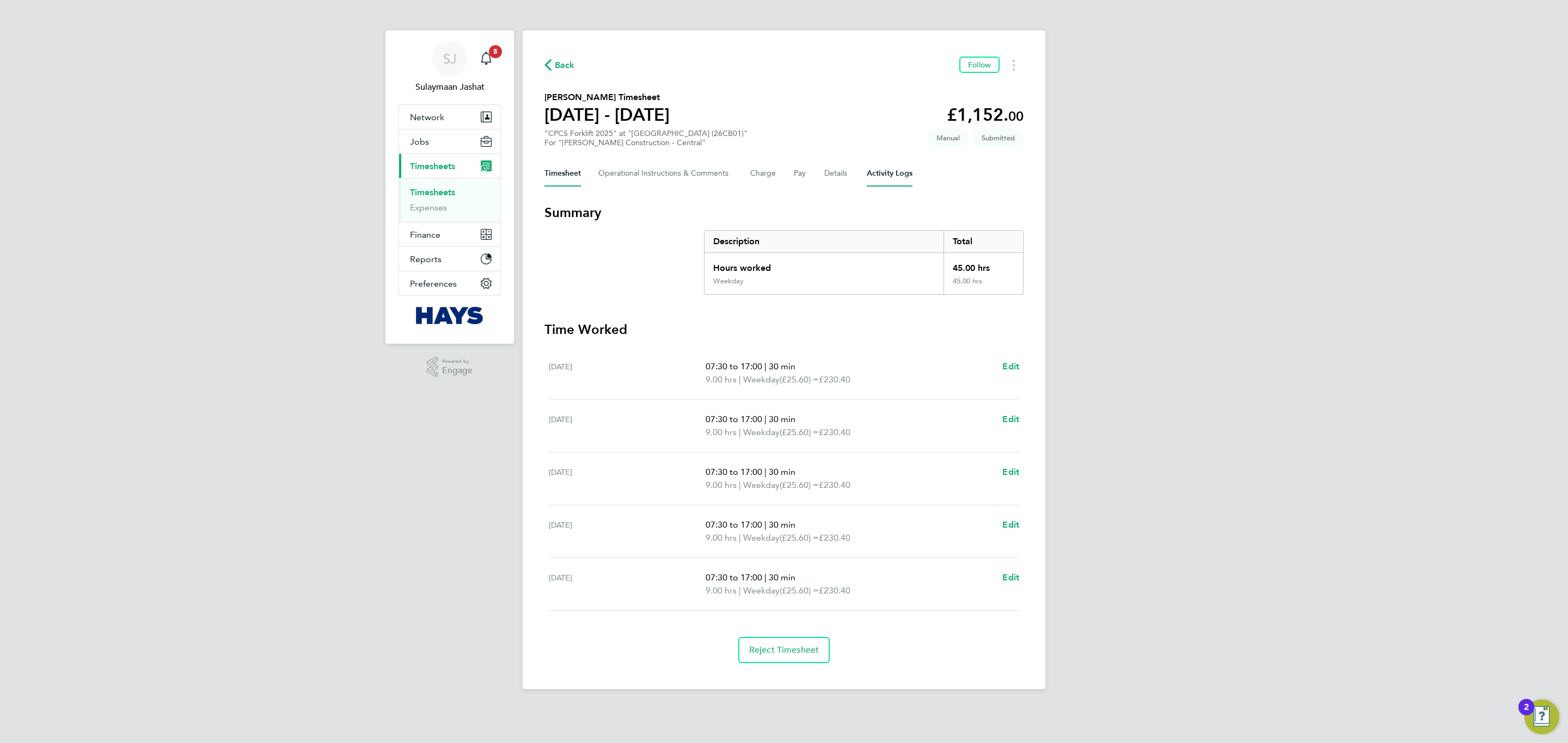
click at [897, 173] on Logs-tab "Activity Logs" at bounding box center [890, 173] width 46 height 26
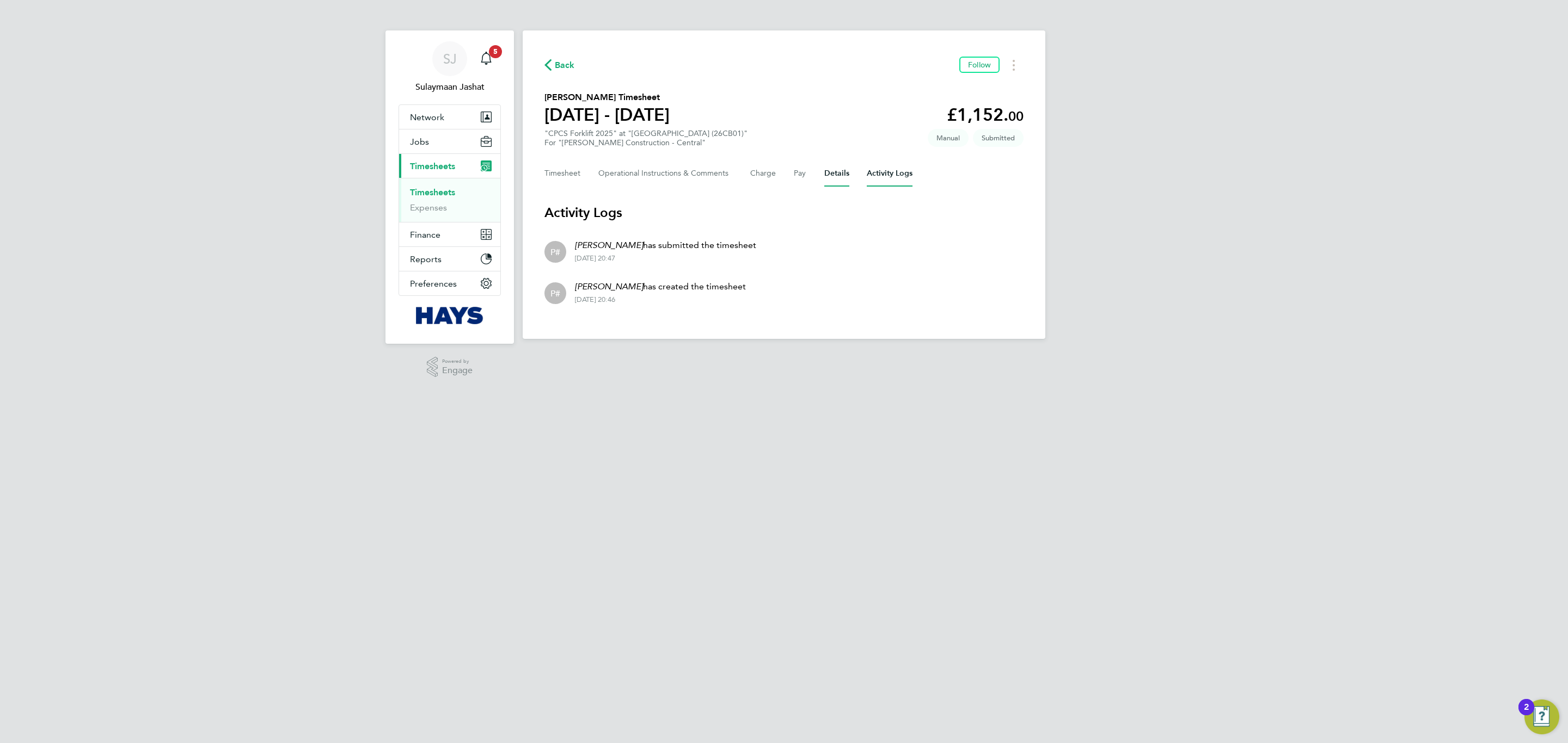
click at [843, 173] on button "Details" at bounding box center [837, 173] width 25 height 26
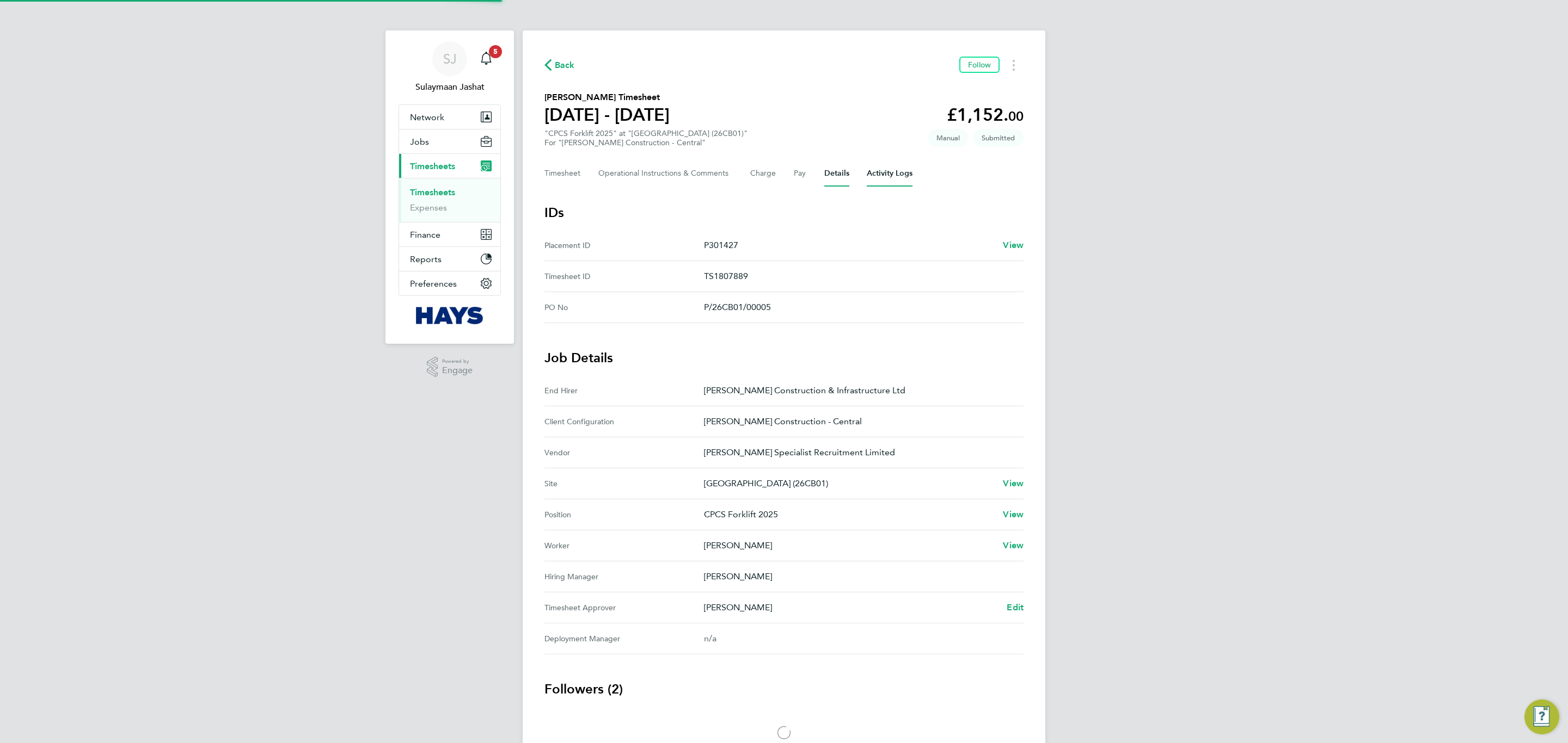
click at [870, 170] on Logs-tab "Activity Logs" at bounding box center [890, 173] width 46 height 26
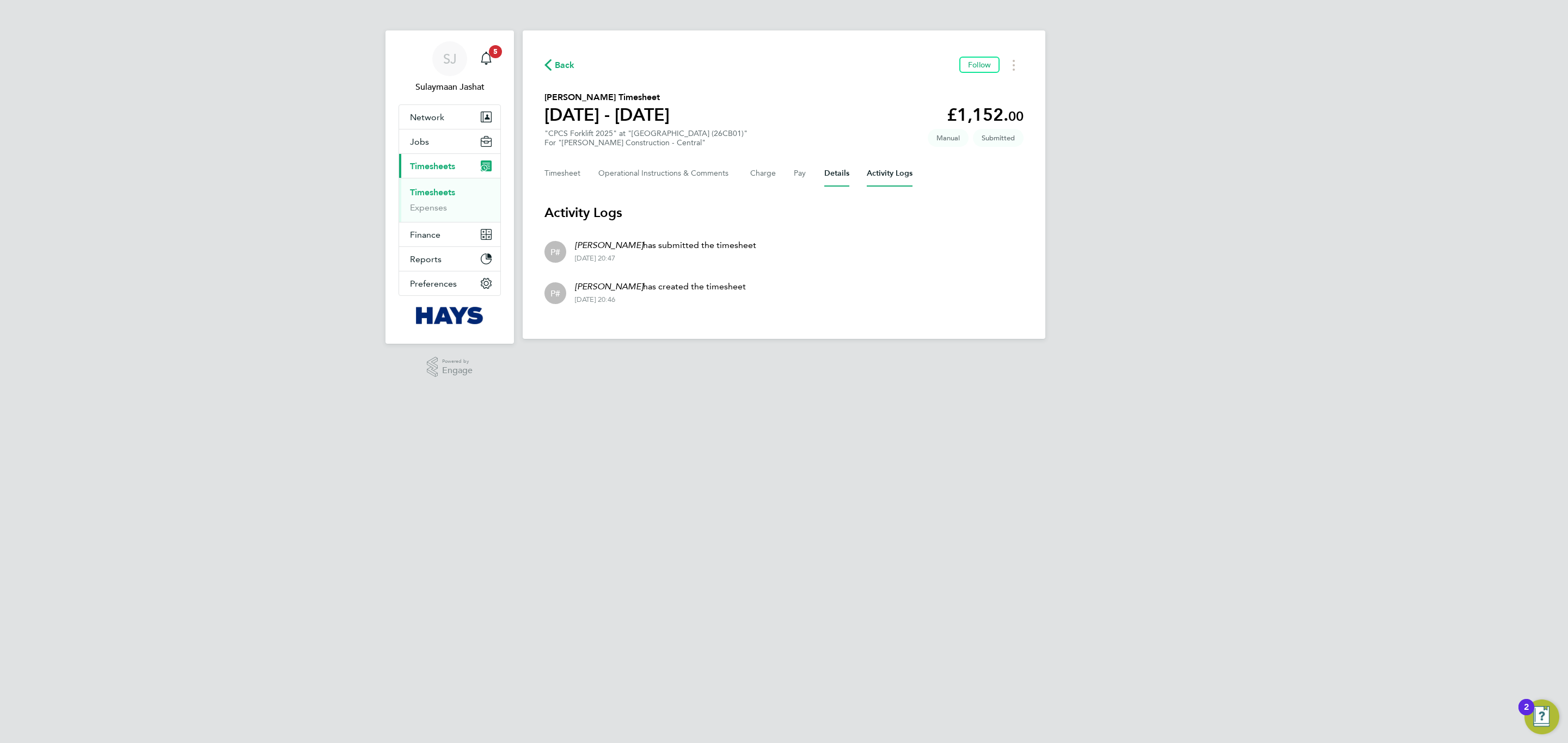
click at [827, 176] on button "Details" at bounding box center [837, 173] width 25 height 26
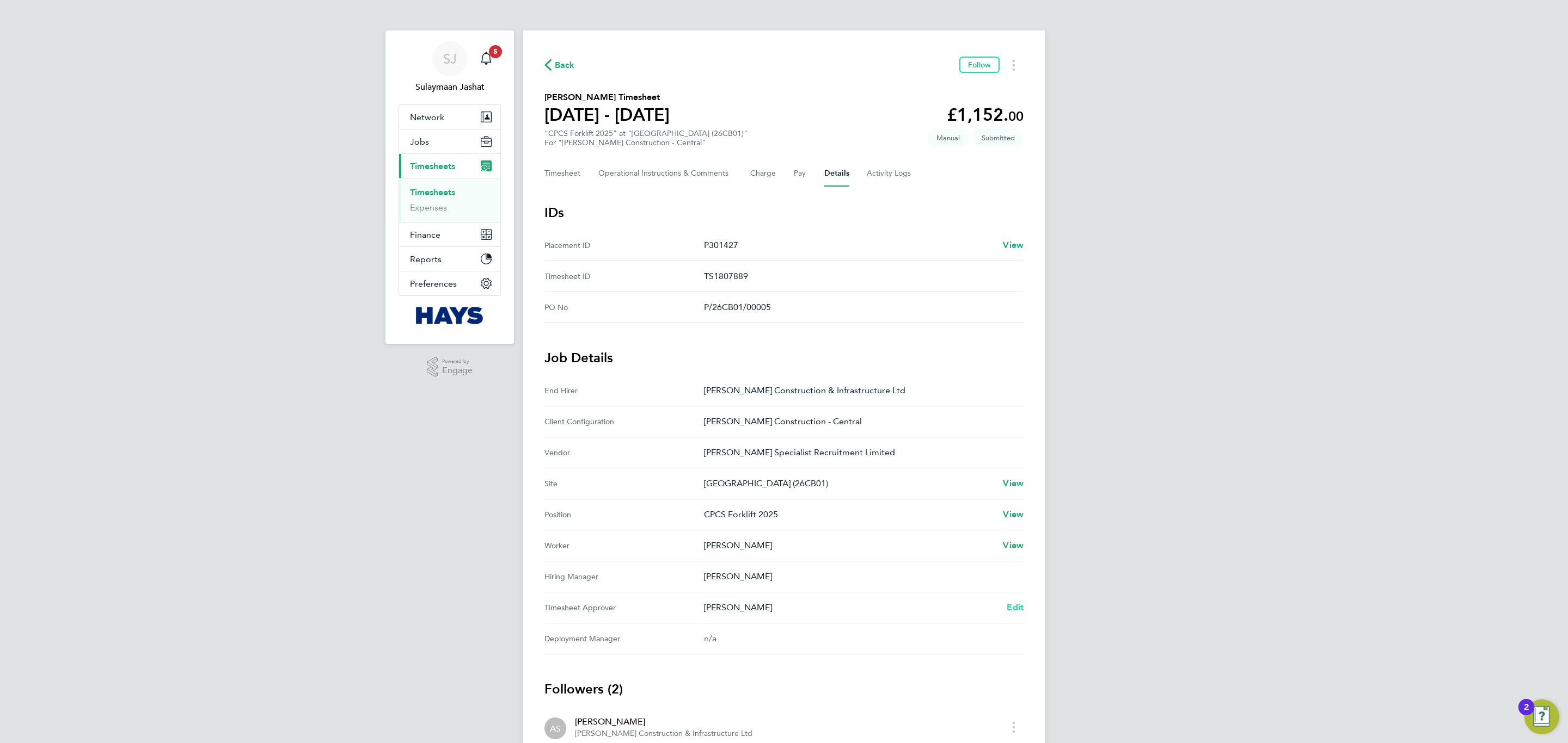
click at [1015, 609] on span "Edit" at bounding box center [1015, 607] width 17 height 11
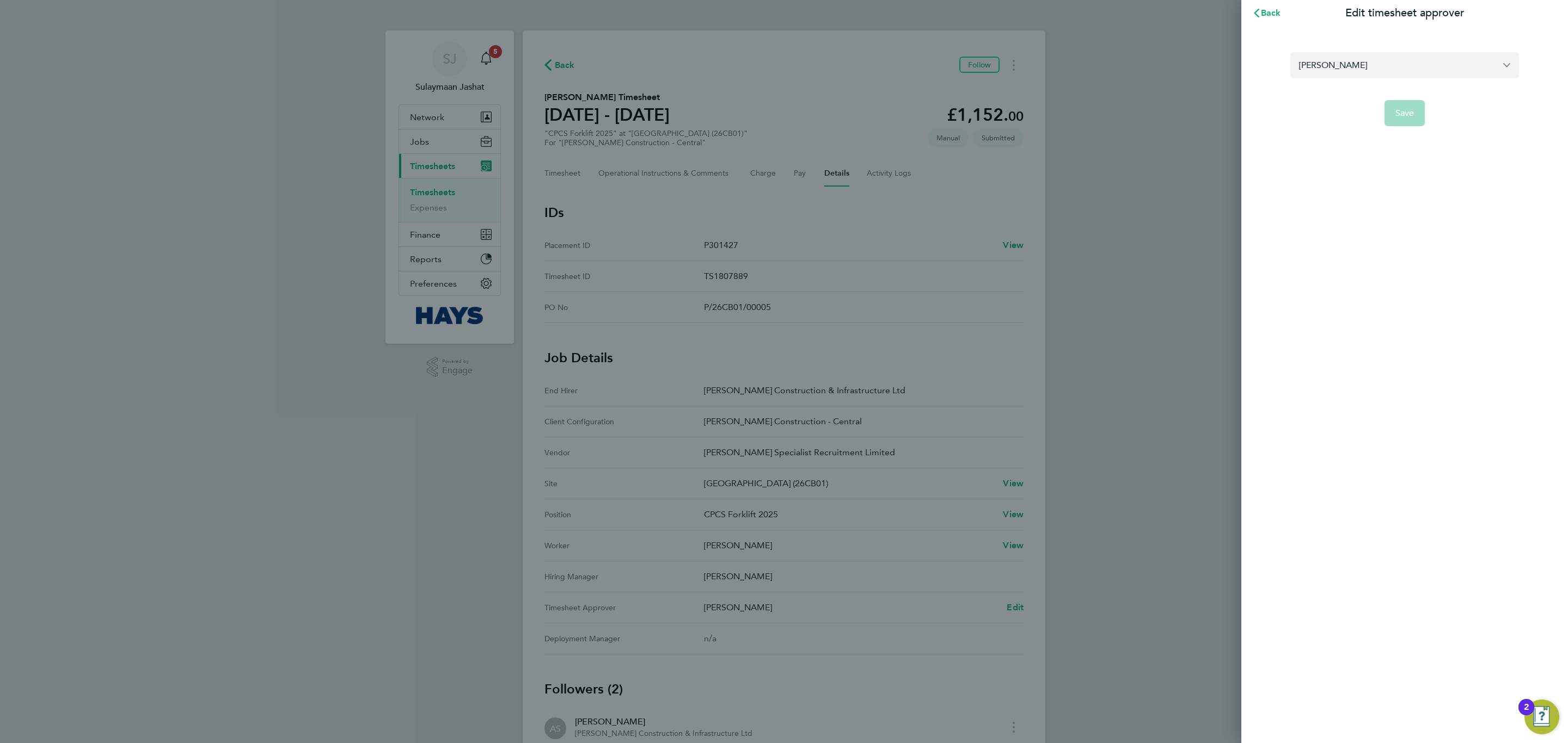
click at [1360, 64] on input "Alex Smith" at bounding box center [1404, 65] width 229 height 26
click at [1359, 84] on li "Gerwyn Meredith" at bounding box center [1404, 92] width 229 height 27
type input "Gerwyn Meredith"
click at [1384, 108] on button "Save" at bounding box center [1404, 113] width 41 height 26
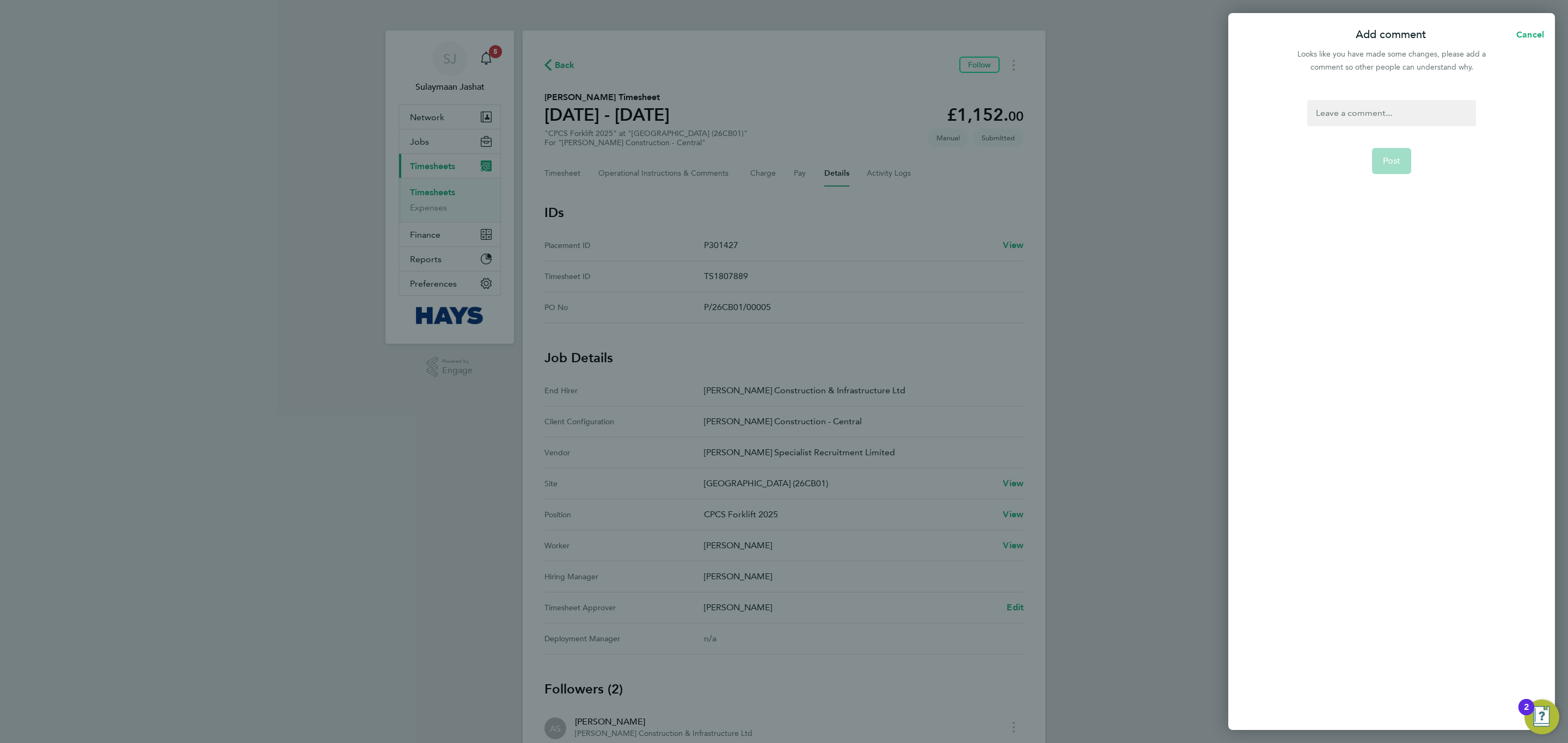
click at [1381, 124] on div at bounding box center [1391, 113] width 168 height 26
click at [1380, 120] on div at bounding box center [1391, 113] width 168 height 26
click at [1395, 162] on span "Post" at bounding box center [1391, 161] width 18 height 11
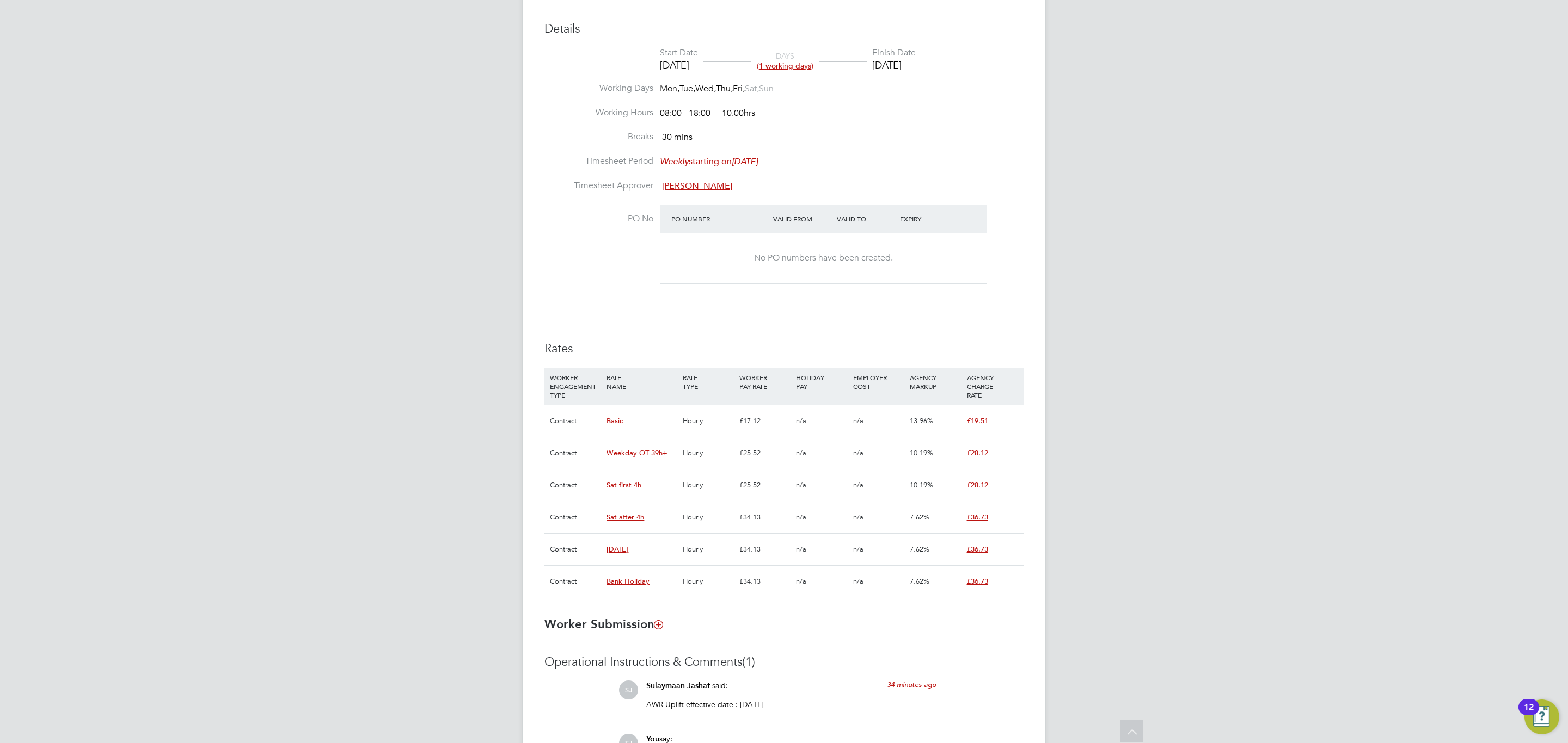
click at [710, 293] on li "PO No PO Number Valid From Valid To Expiry No PO numbers have been created." at bounding box center [784, 251] width 479 height 94
click at [1061, 279] on div "SJ Sulaymaan Jashat Notifications 3 Applications: Network Team Members Business…" at bounding box center [784, 256] width 1568 height 1329
